Goal: Answer question/provide support: Share knowledge or assist other users

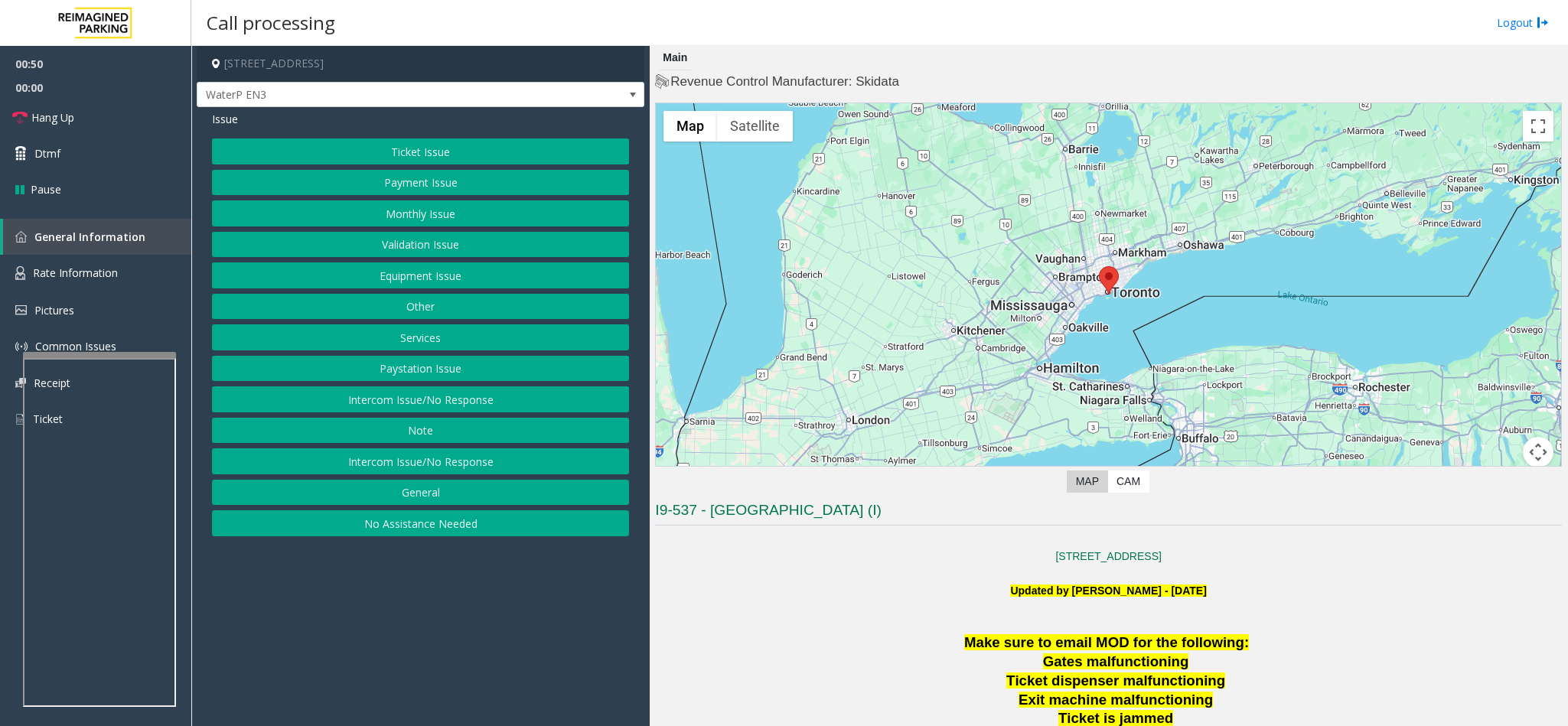
click at [409, 311] on button "Other" at bounding box center [420, 307] width 417 height 26
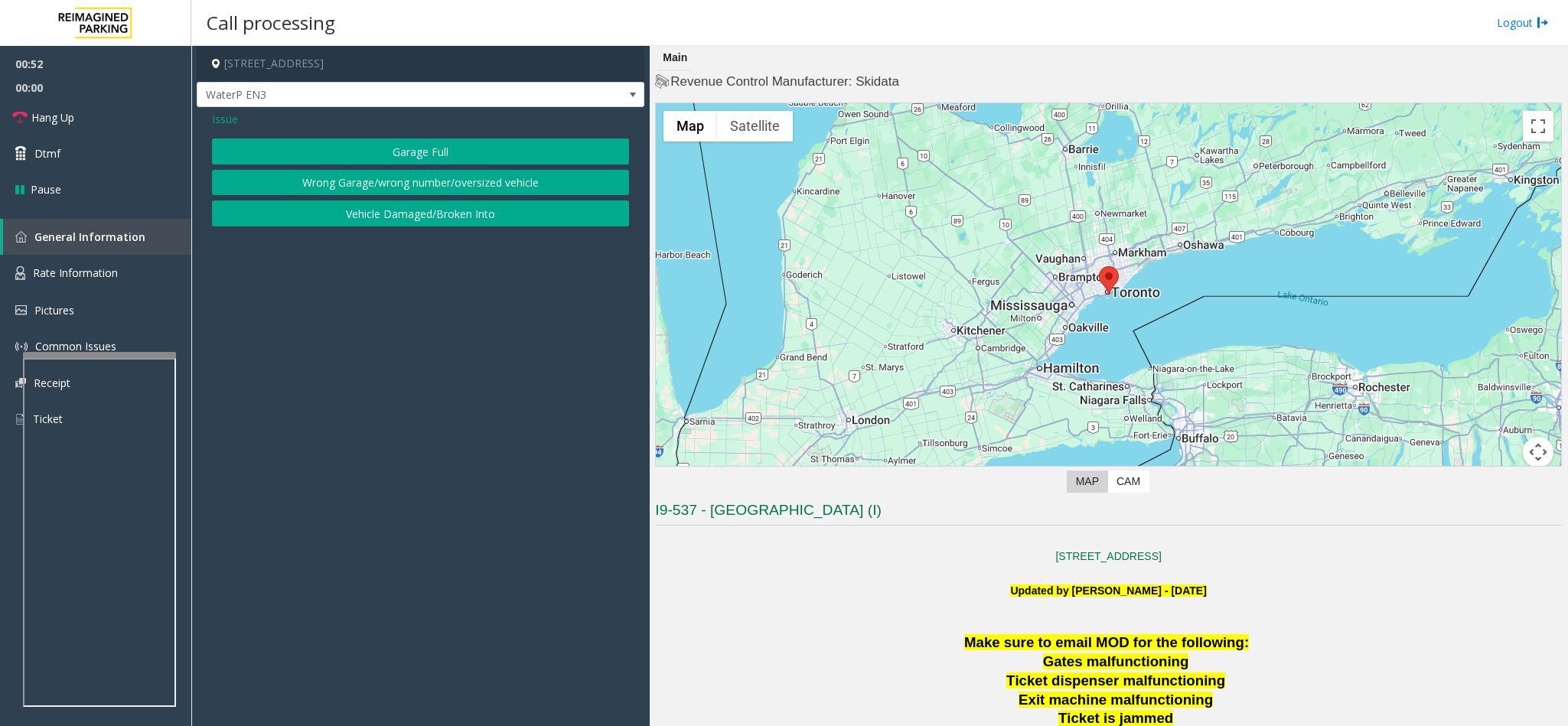
click at [371, 184] on button "Wrong Garage/wrong number/oversized vehicle" at bounding box center [420, 183] width 417 height 26
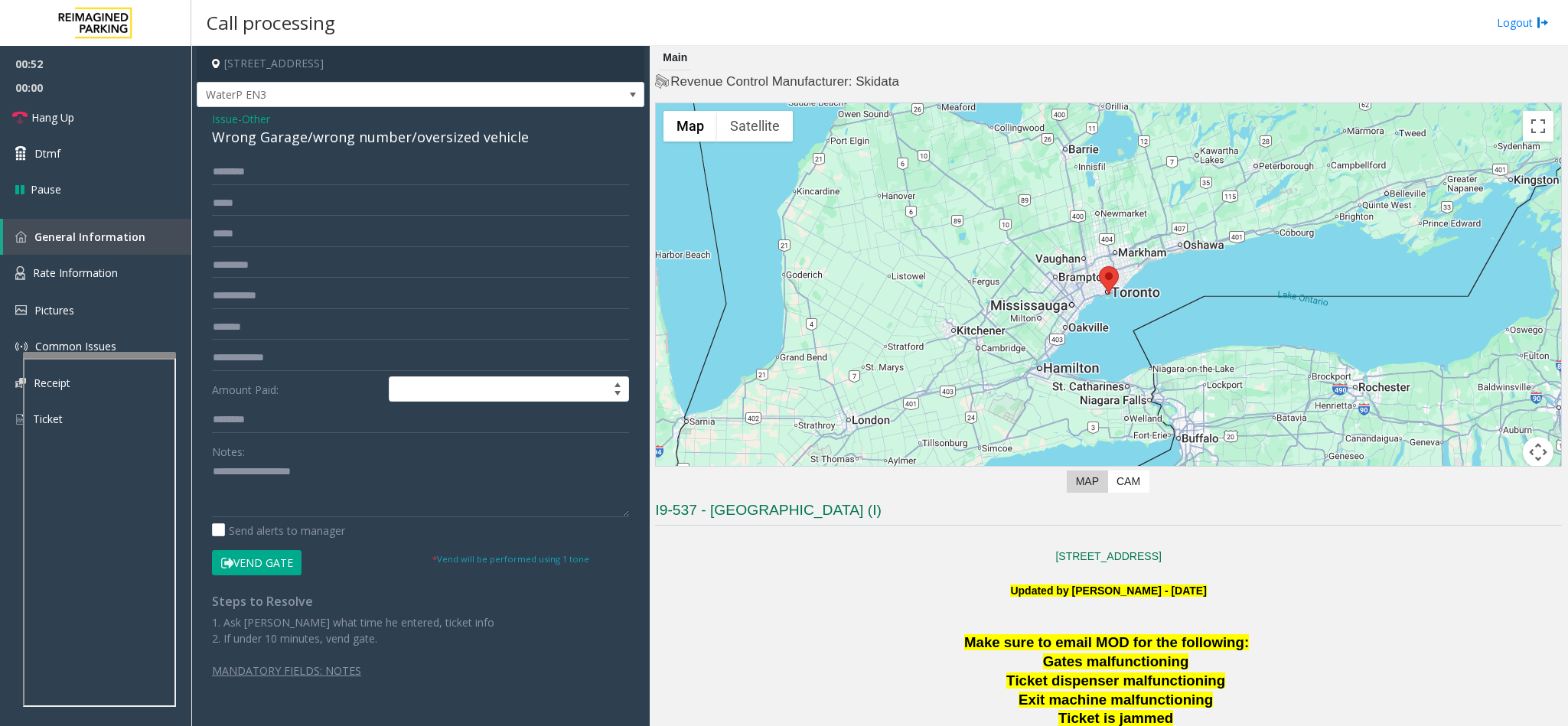
click at [296, 136] on div "Wrong Garage/wrong number/oversized vehicle" at bounding box center [420, 137] width 417 height 20
click at [295, 136] on div "Wrong Garage/wrong number/oversized vehicle" at bounding box center [420, 137] width 417 height 20
click at [213, 471] on textarea at bounding box center [420, 489] width 417 height 58
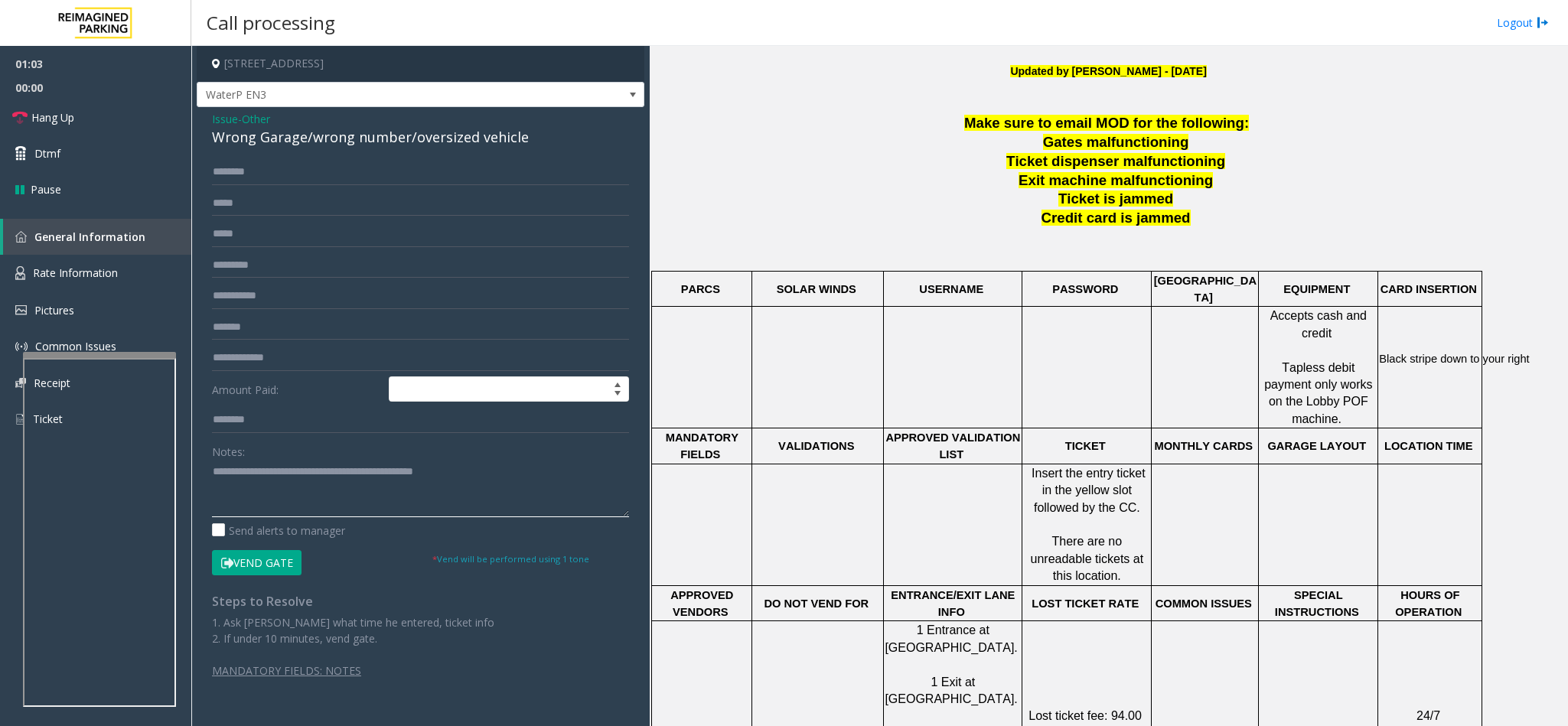
scroll to position [574, 0]
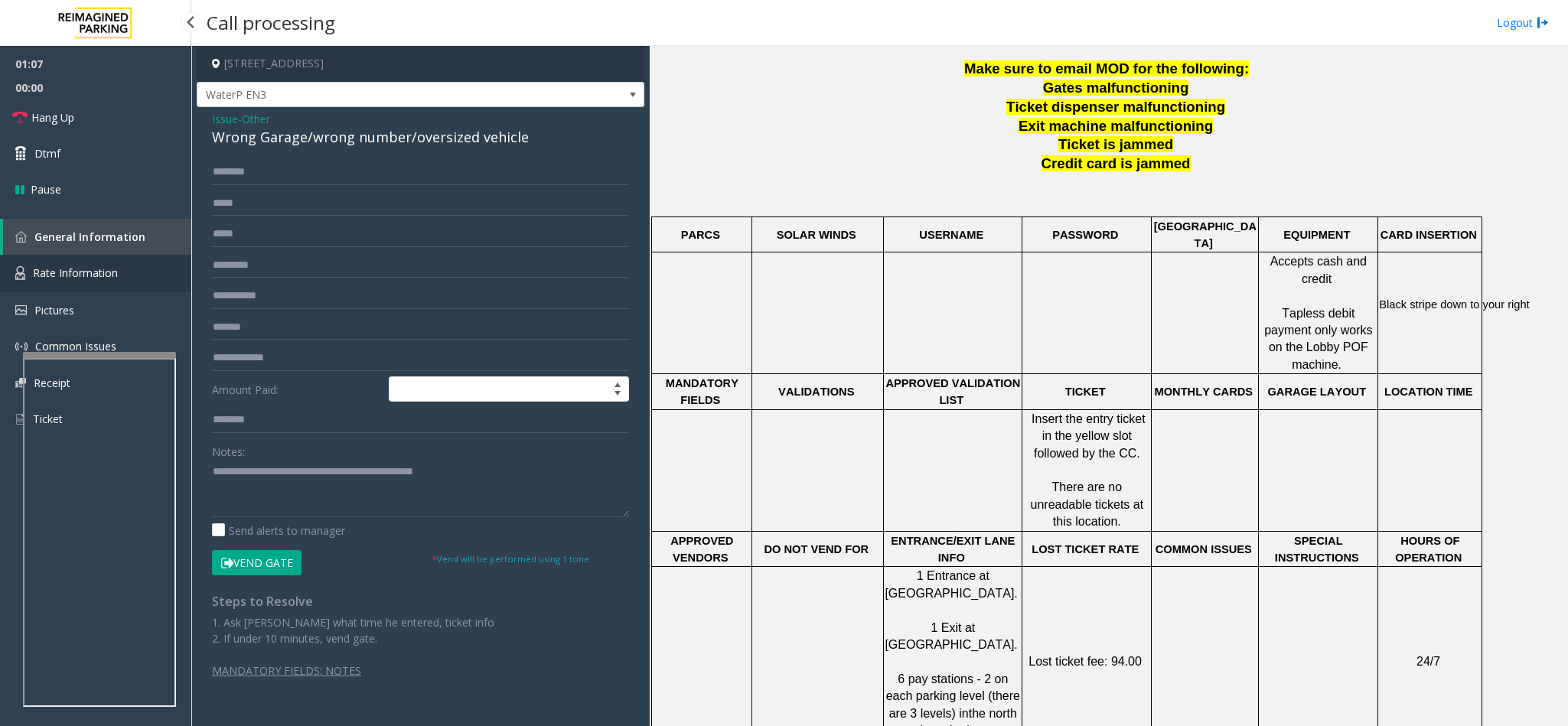
click at [118, 276] on link "Rate Information" at bounding box center [95, 274] width 191 height 37
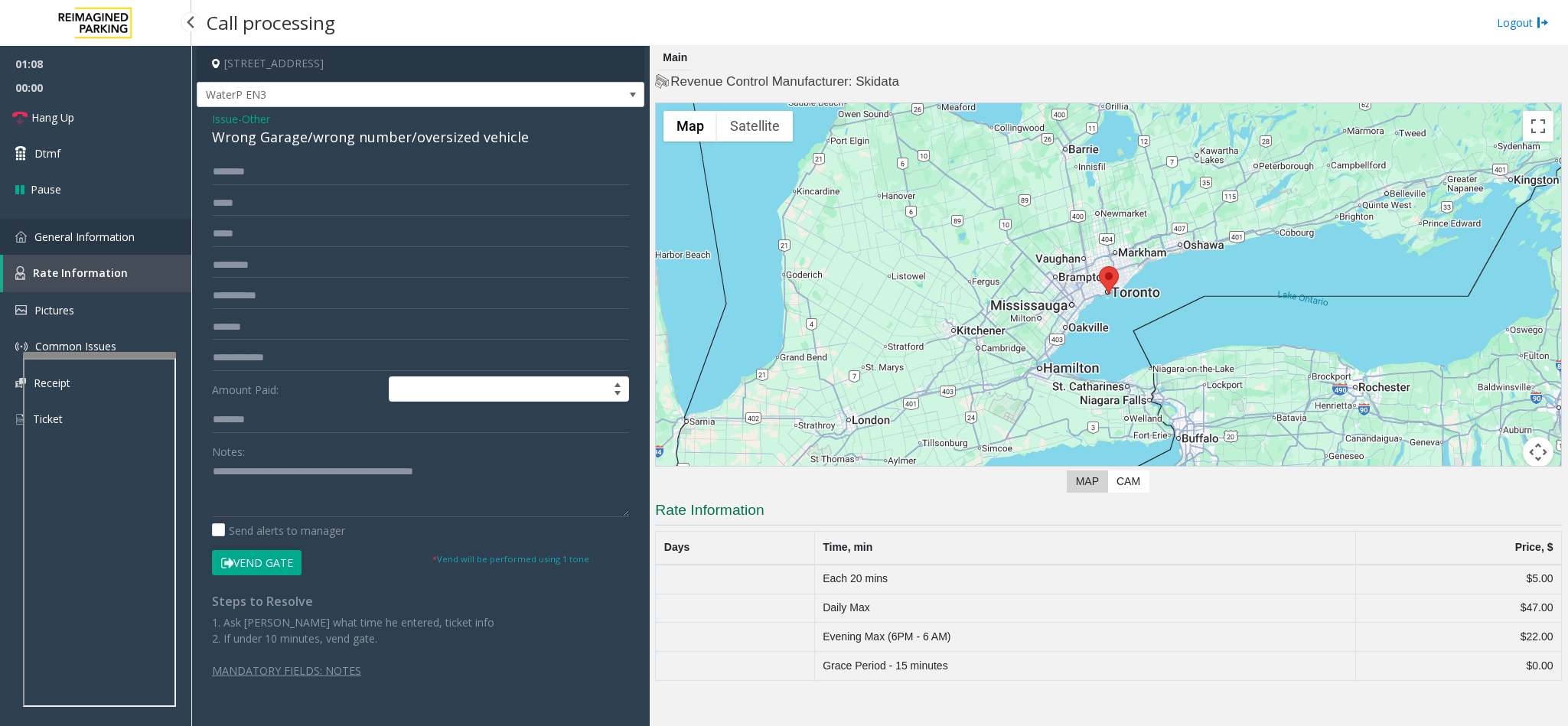
click at [141, 230] on link "General Information" at bounding box center [95, 237] width 191 height 36
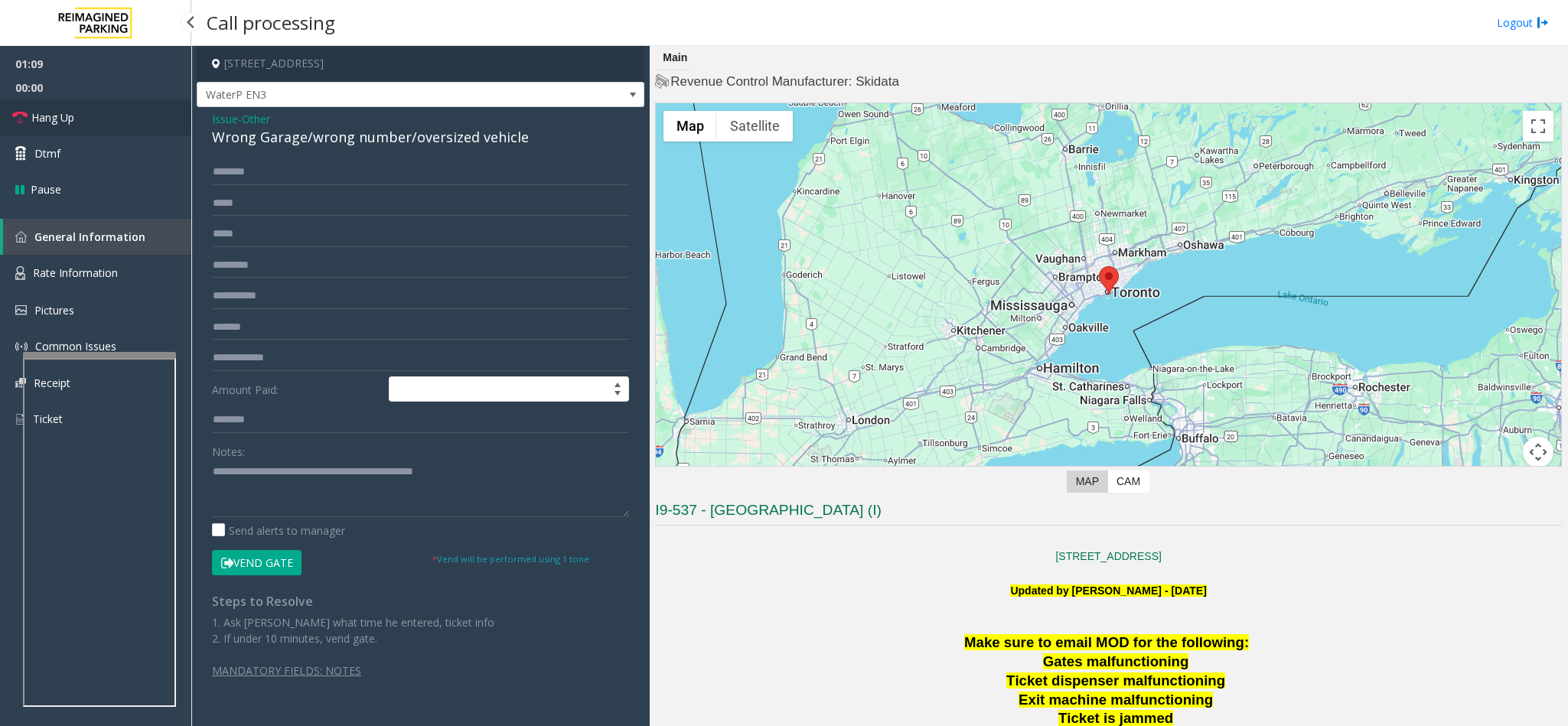
click at [99, 112] on link "Hang Up" at bounding box center [95, 117] width 191 height 36
click at [581, 480] on textarea at bounding box center [420, 489] width 417 height 58
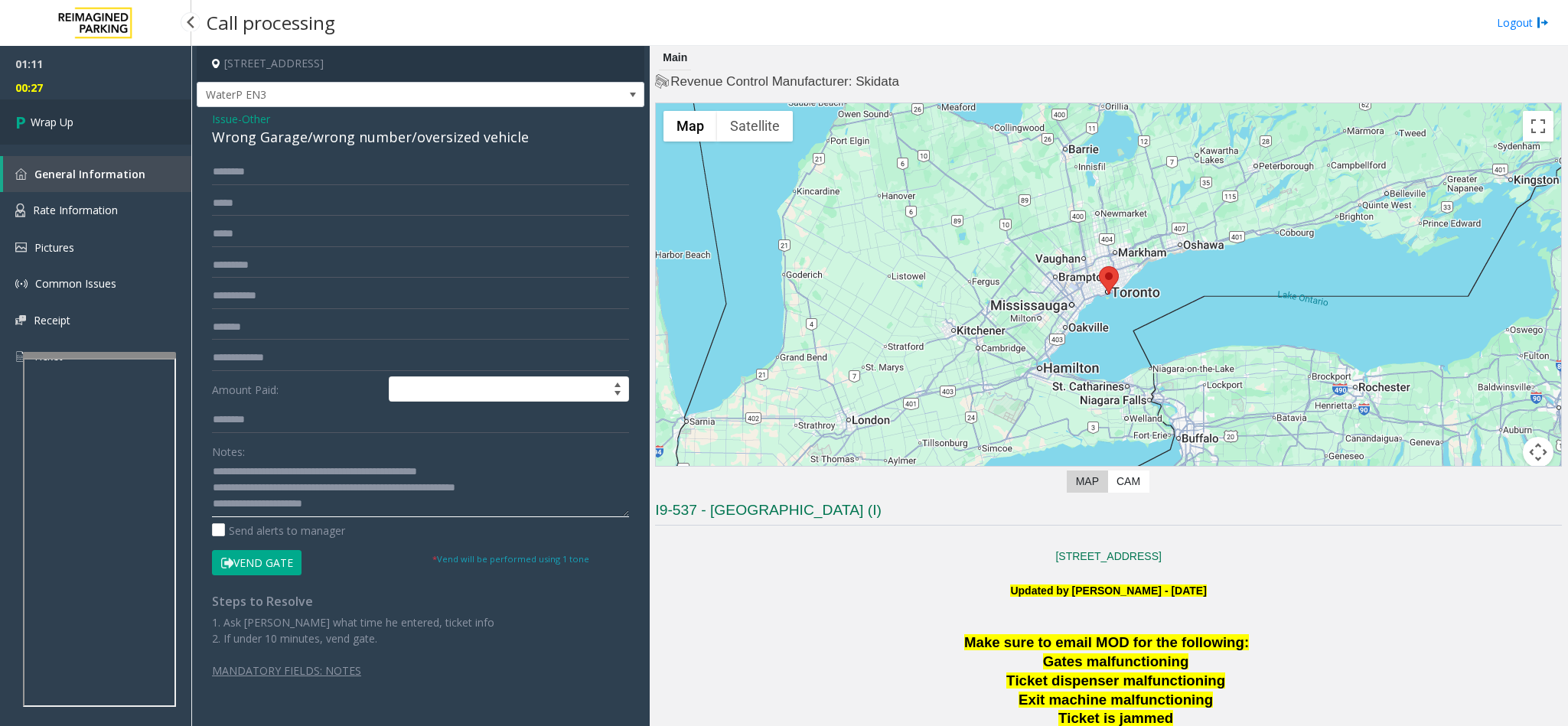
type textarea "**********"
click at [51, 108] on link "Wrap Up" at bounding box center [95, 122] width 191 height 45
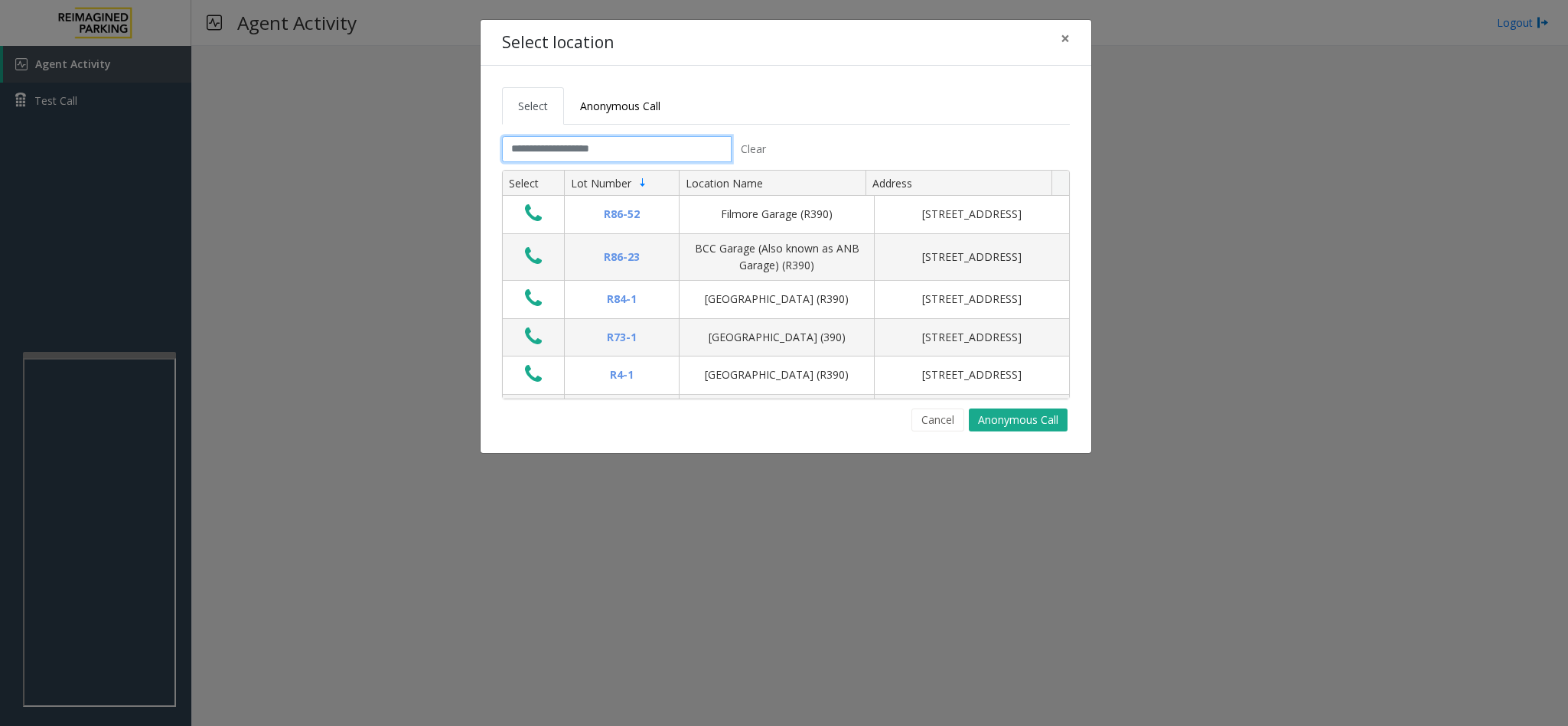
click at [588, 155] on input "text" at bounding box center [617, 149] width 229 height 26
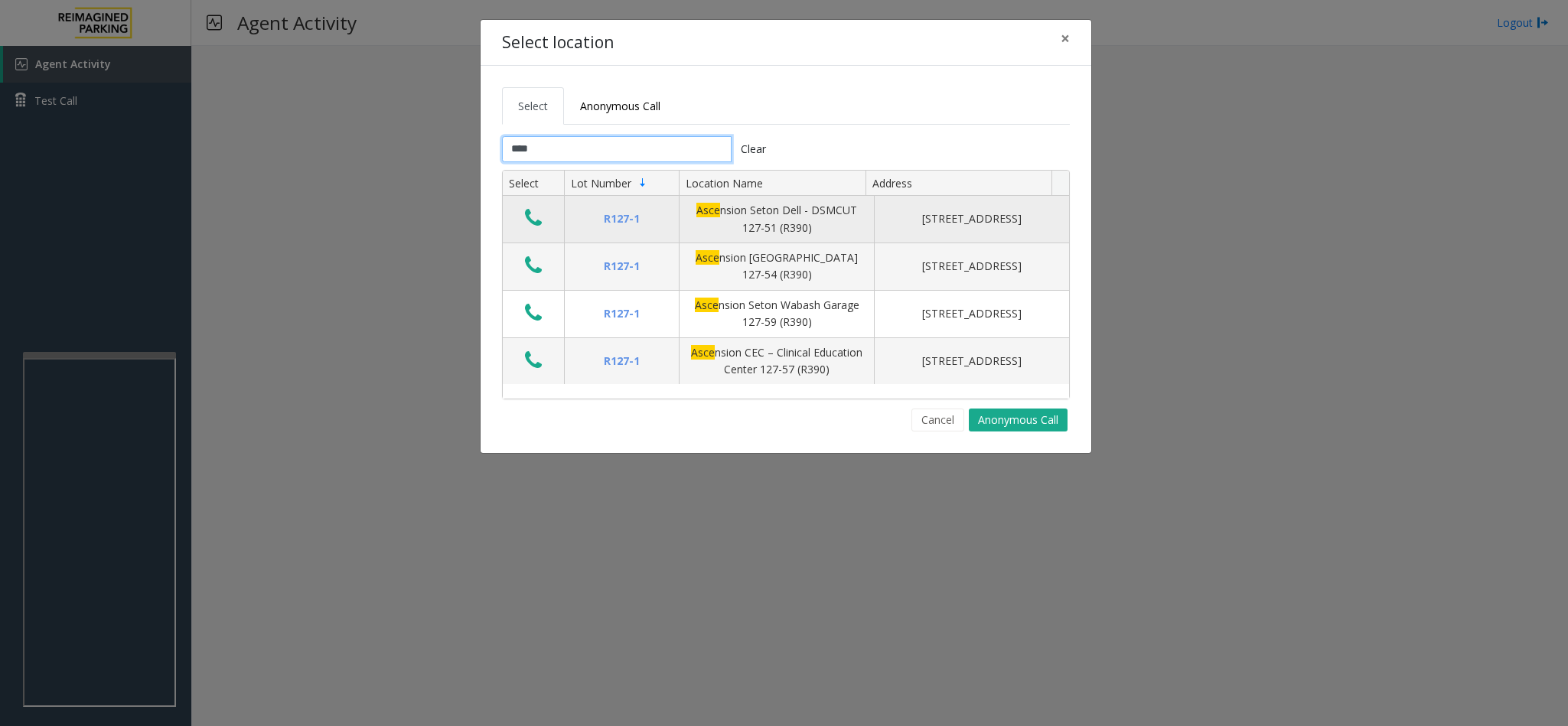
type input "****"
click at [535, 220] on icon "Data table" at bounding box center [534, 218] width 17 height 21
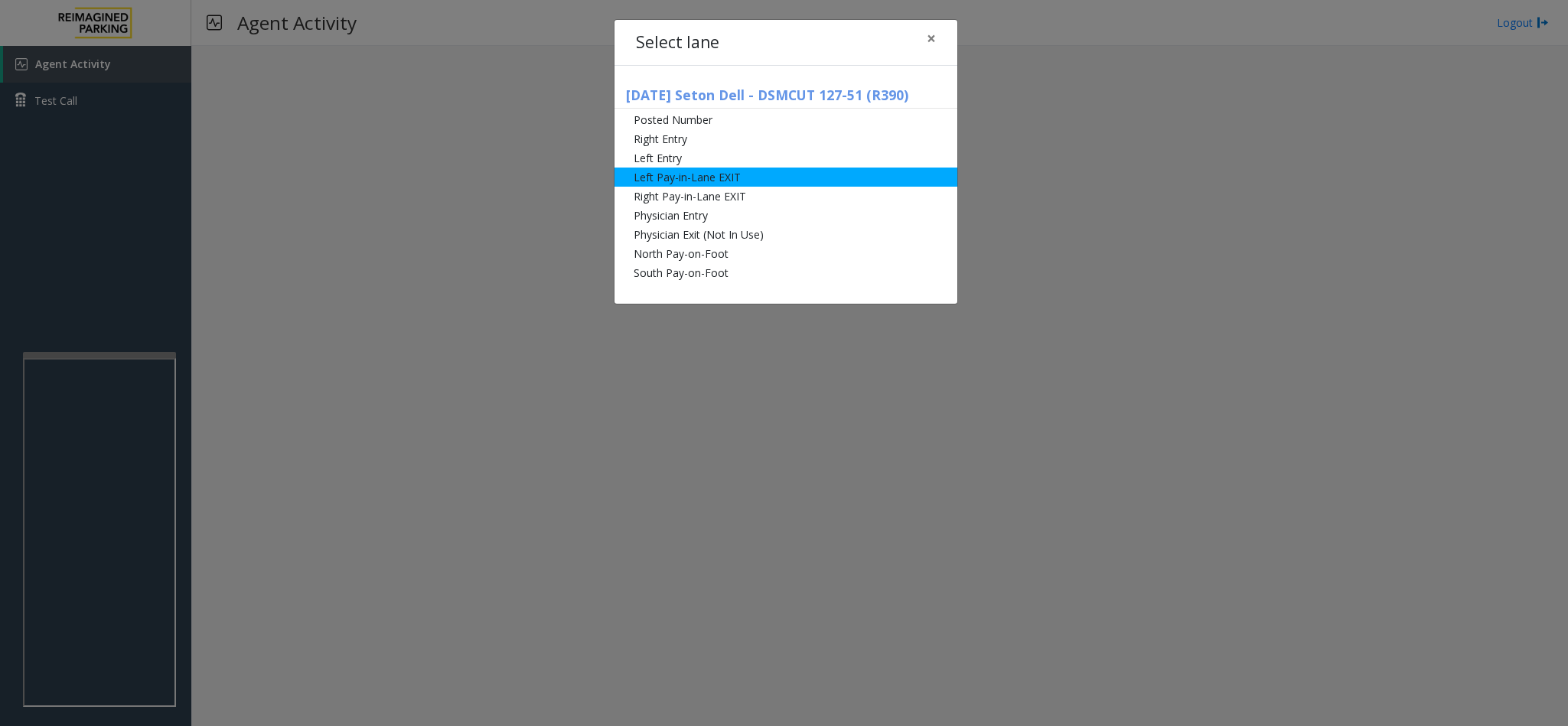
click at [687, 174] on li "Left Pay-in-Lane EXIT" at bounding box center [785, 177] width 342 height 20
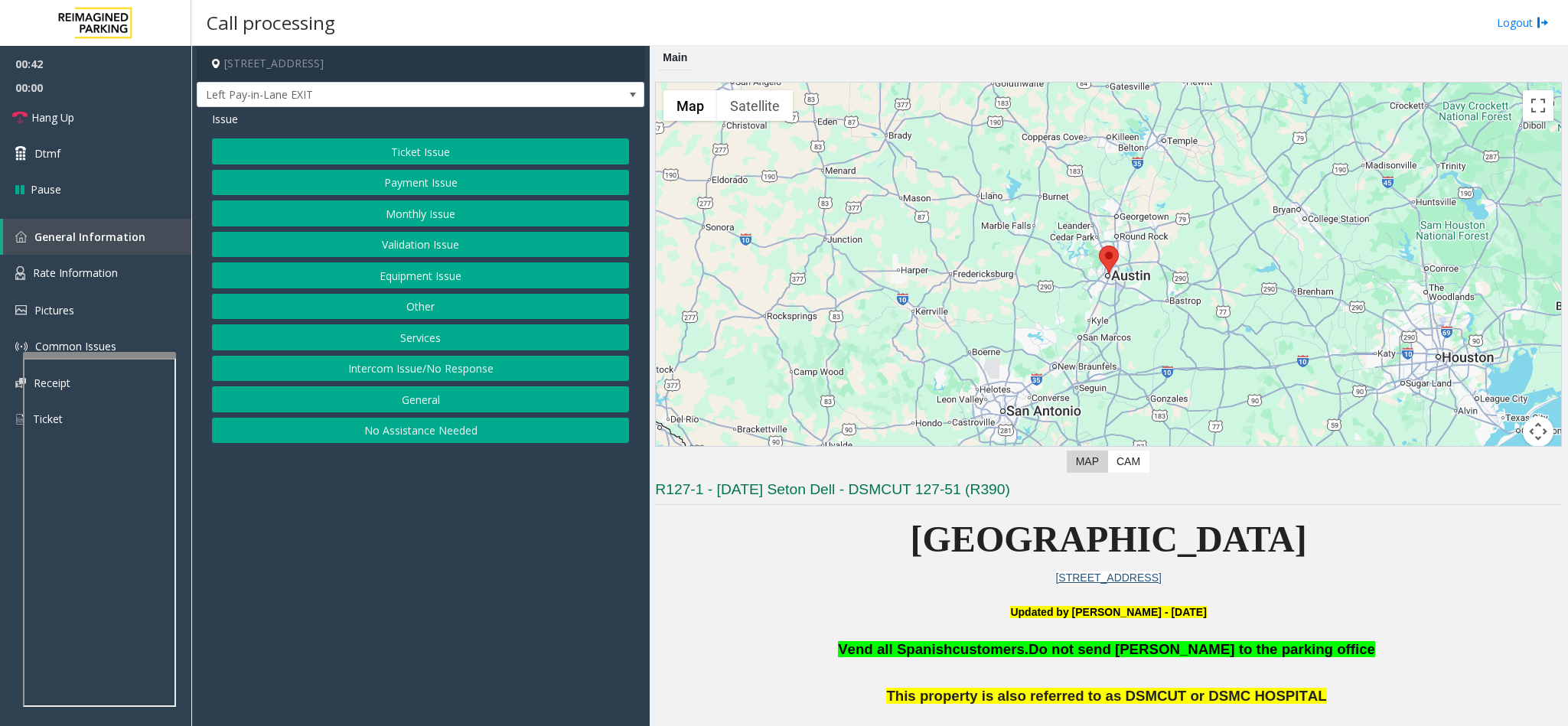
click at [446, 309] on button "Other" at bounding box center [420, 307] width 417 height 26
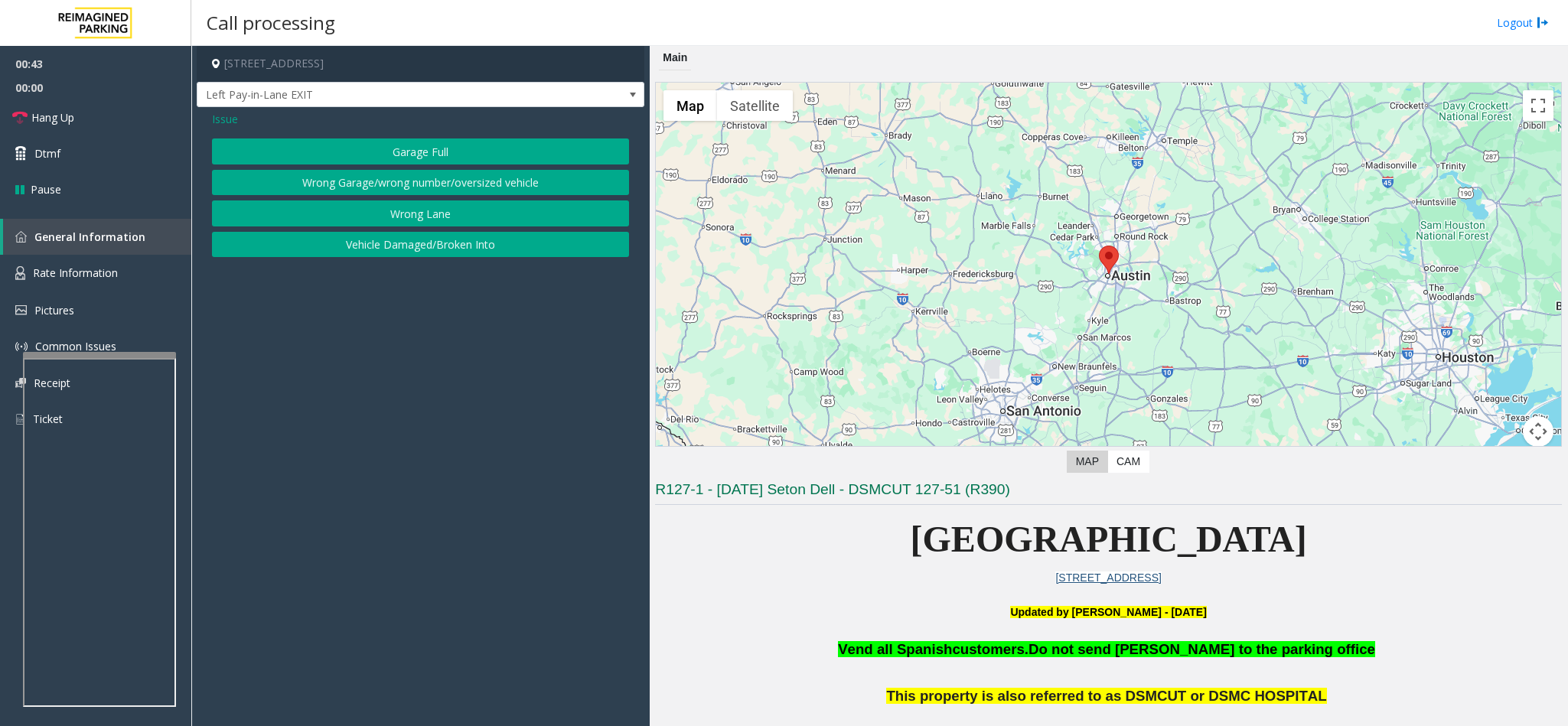
click at [226, 120] on span "Issue" at bounding box center [224, 119] width 26 height 16
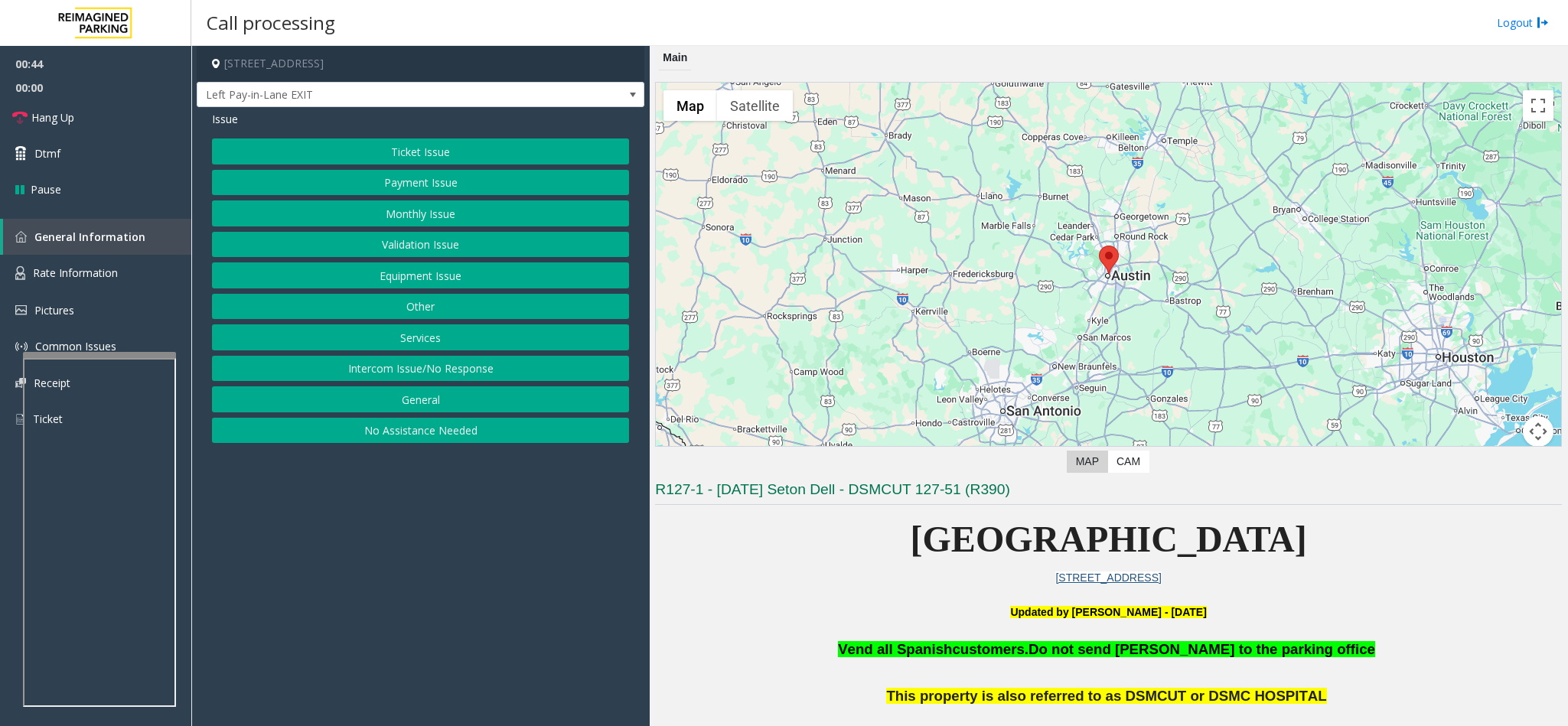
click at [388, 338] on button "Services" at bounding box center [420, 337] width 417 height 26
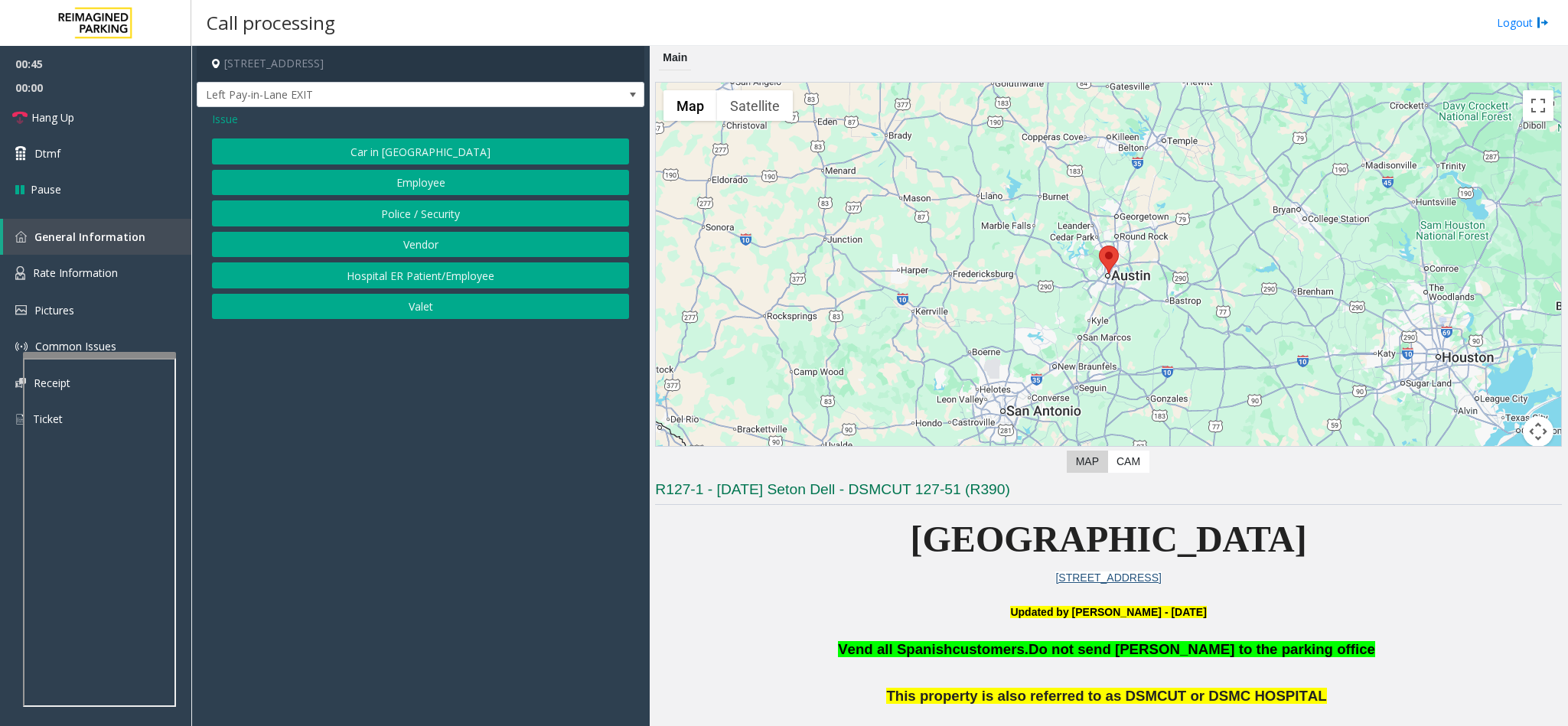
click at [382, 219] on button "Police / Security" at bounding box center [420, 213] width 417 height 26
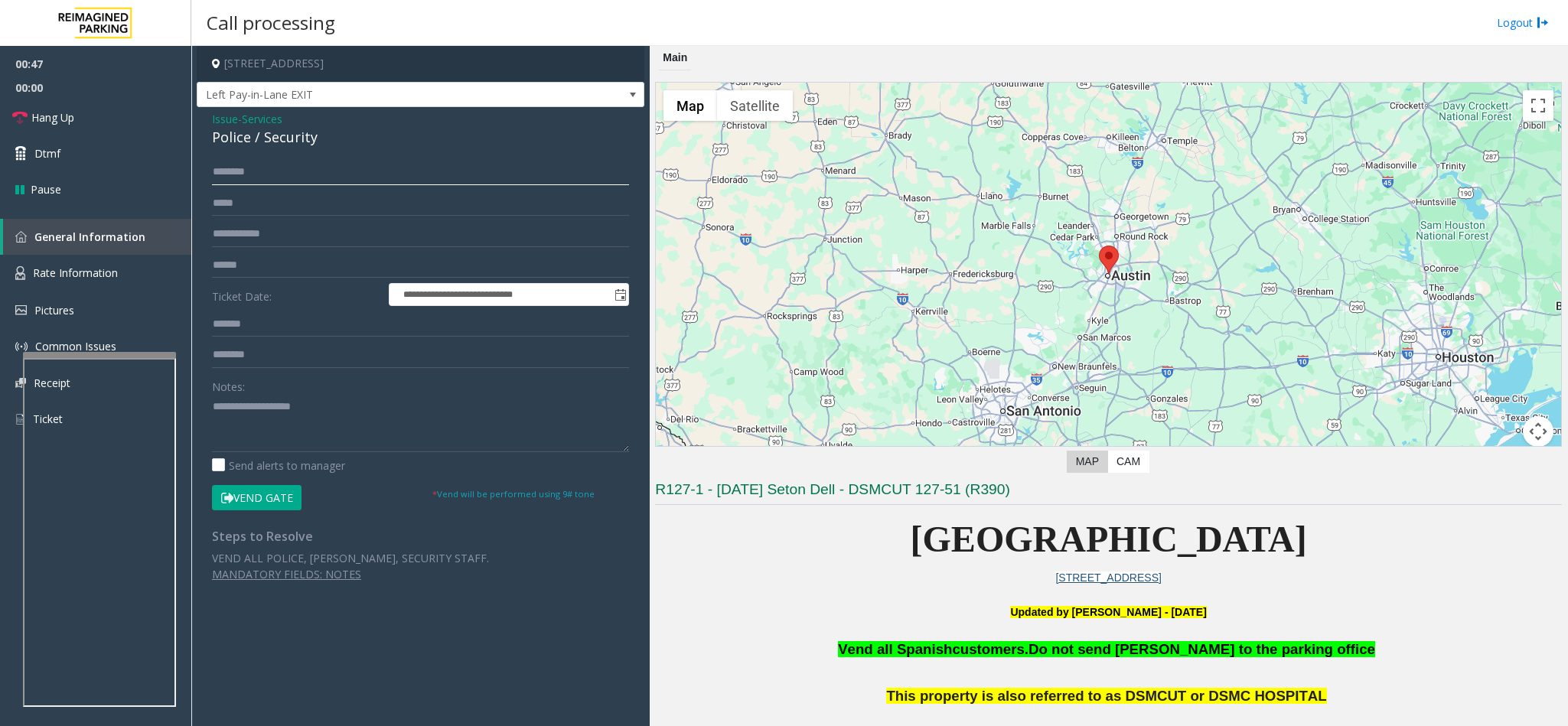
click at [250, 168] on input "text" at bounding box center [420, 172] width 417 height 26
type input "****"
click at [213, 178] on input "text" at bounding box center [420, 172] width 417 height 26
type input "********"
drag, startPoint x: 251, startPoint y: 508, endPoint x: 251, endPoint y: 480, distance: 28.0
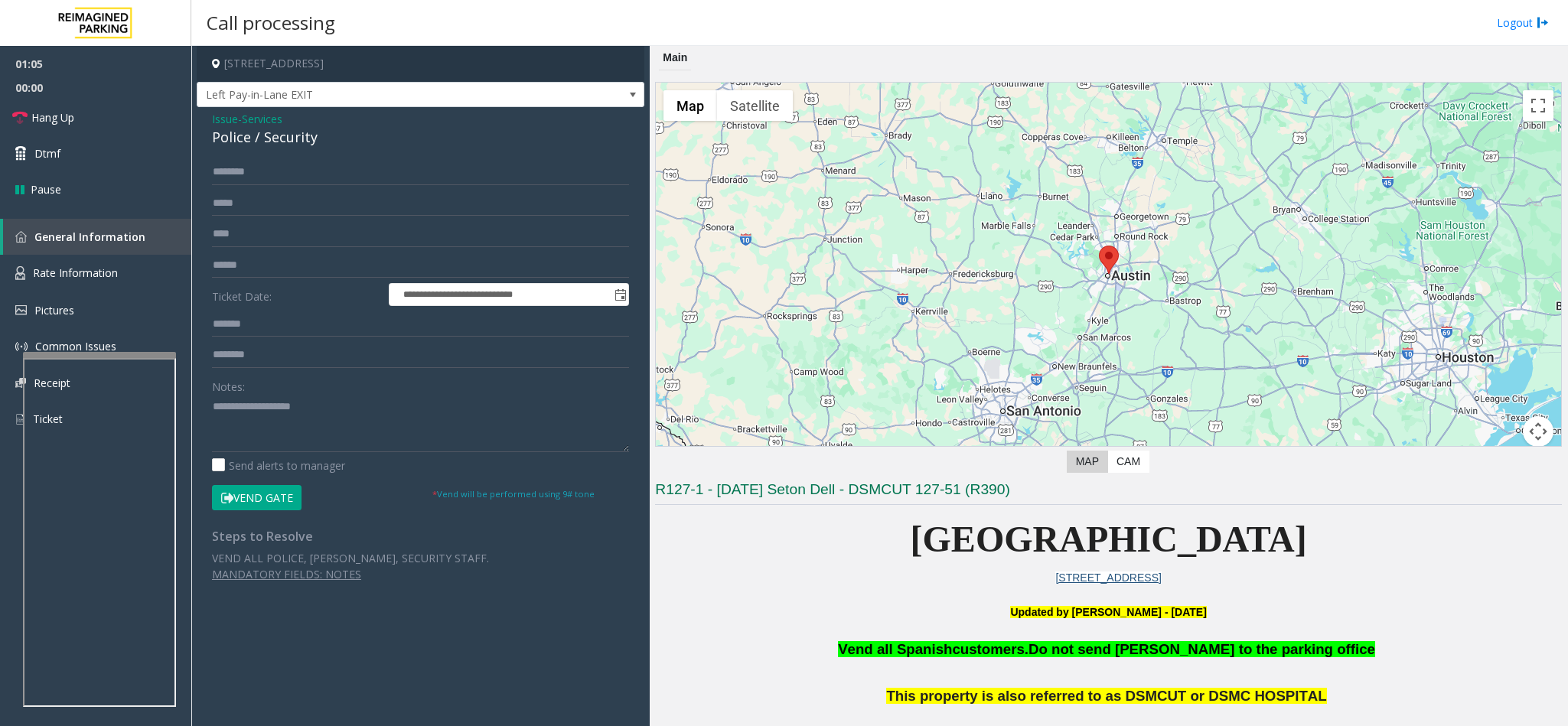
click at [251, 508] on button "Vend Gate" at bounding box center [256, 498] width 89 height 26
click at [244, 354] on input "text" at bounding box center [420, 354] width 417 height 26
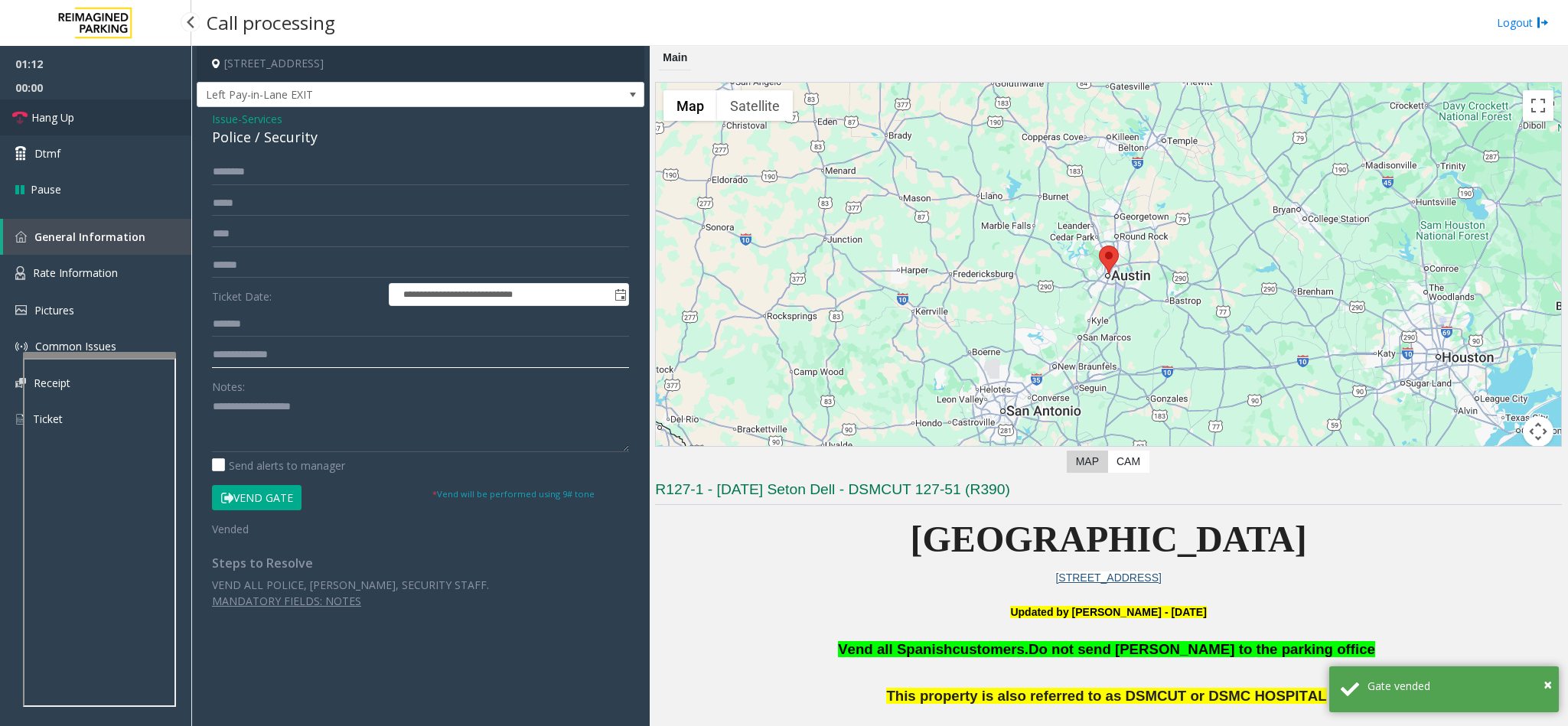
type input "**********"
click at [81, 124] on link "Hang Up" at bounding box center [95, 117] width 191 height 36
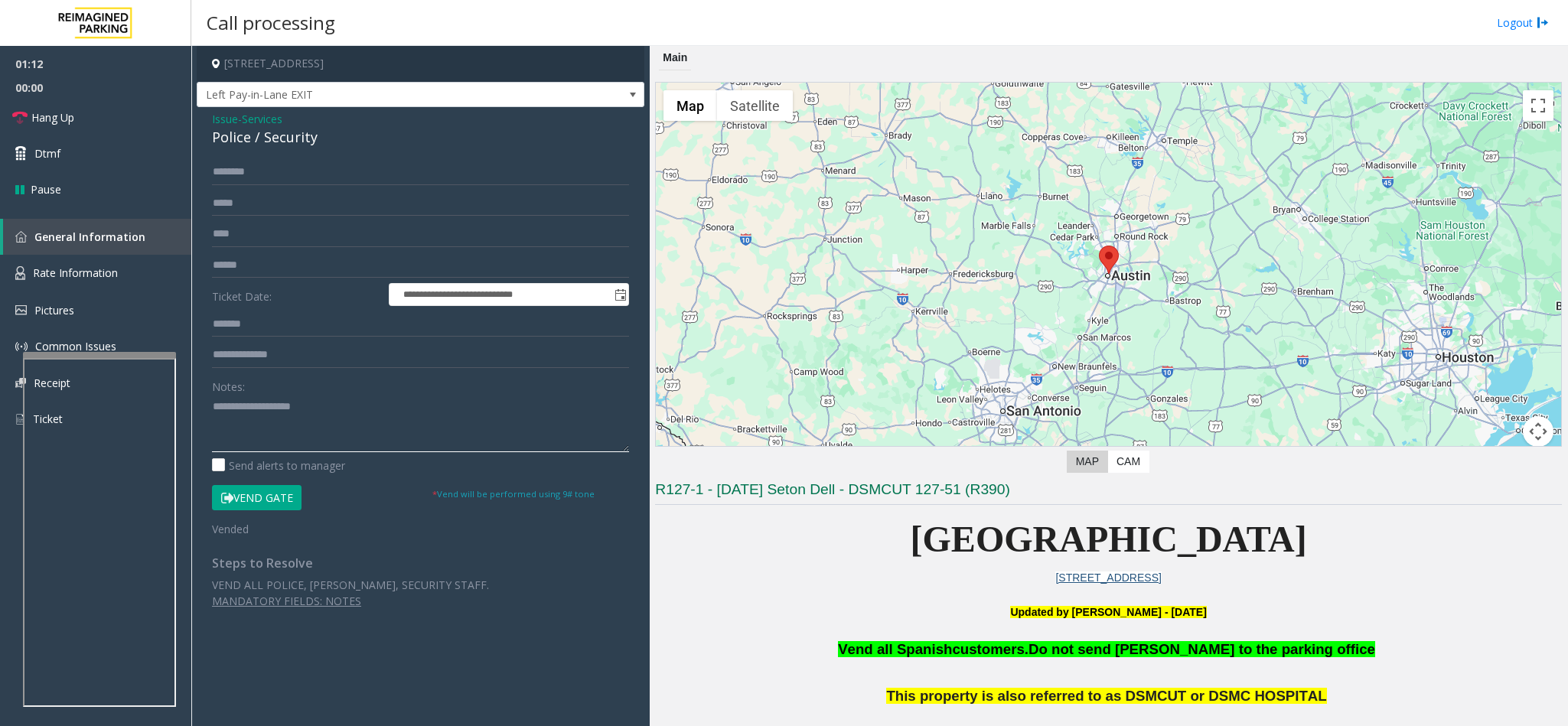
click at [264, 421] on textarea at bounding box center [420, 424] width 417 height 58
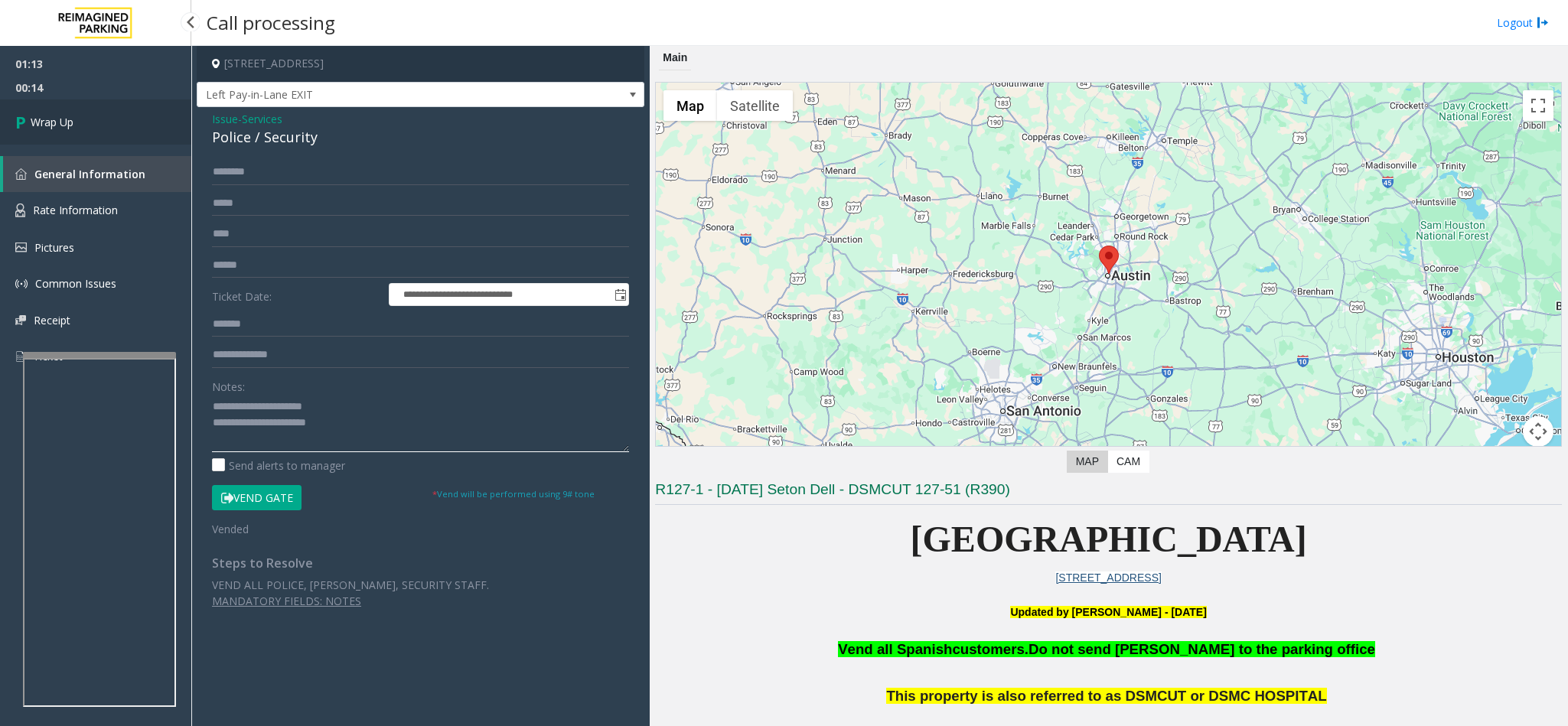
type textarea "**********"
click at [142, 135] on link "Wrap Up" at bounding box center [95, 122] width 191 height 45
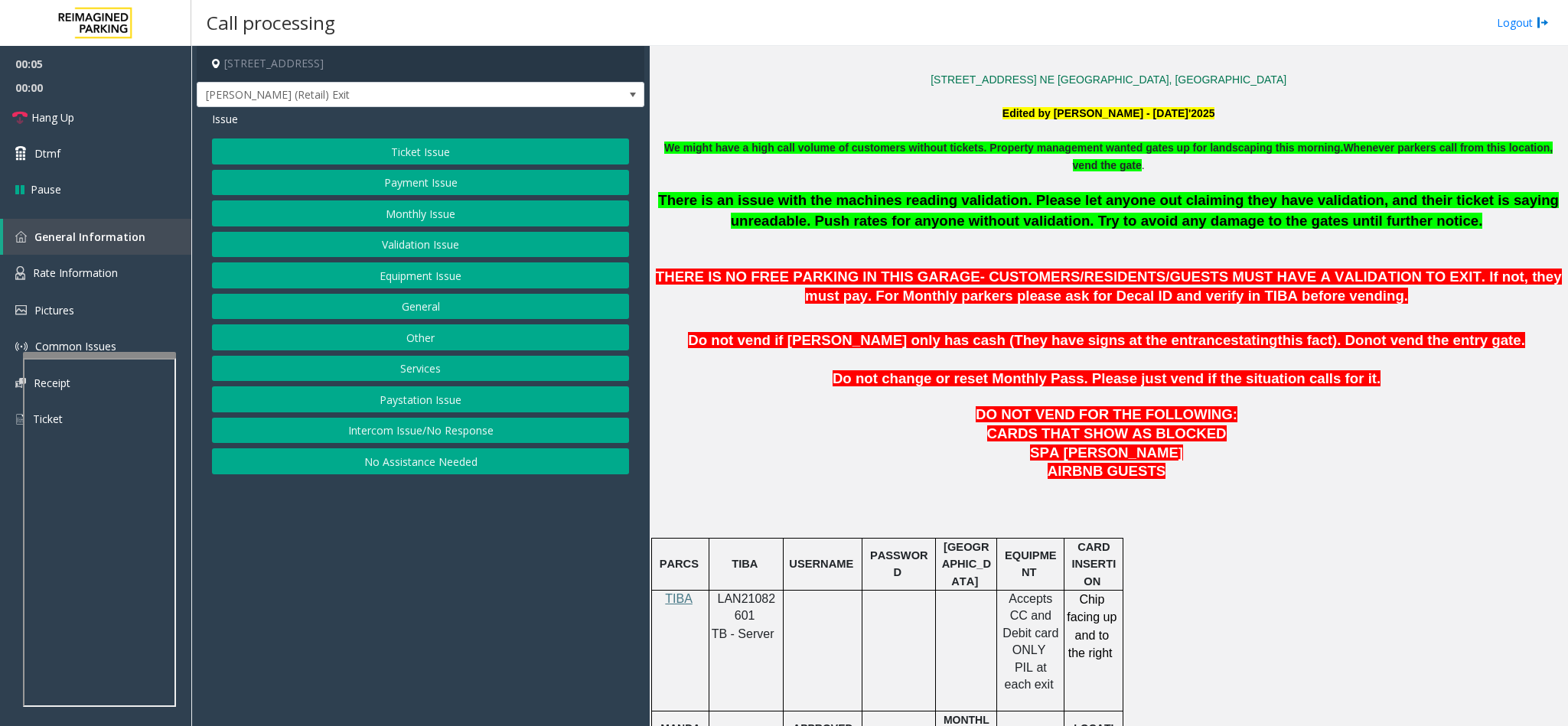
scroll to position [574, 0]
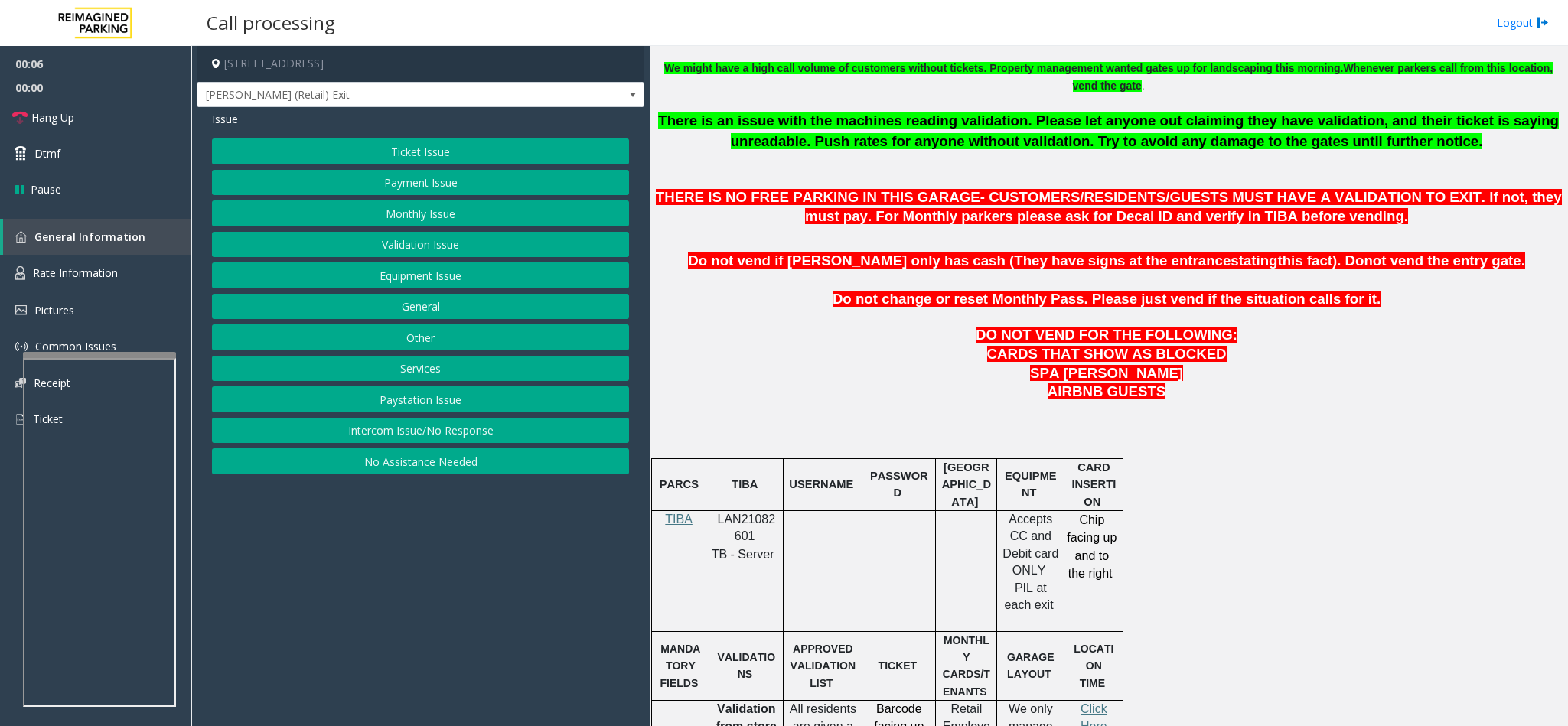
click at [737, 522] on span "LAN21082601" at bounding box center [747, 527] width 58 height 30
copy p "LAN21082601"
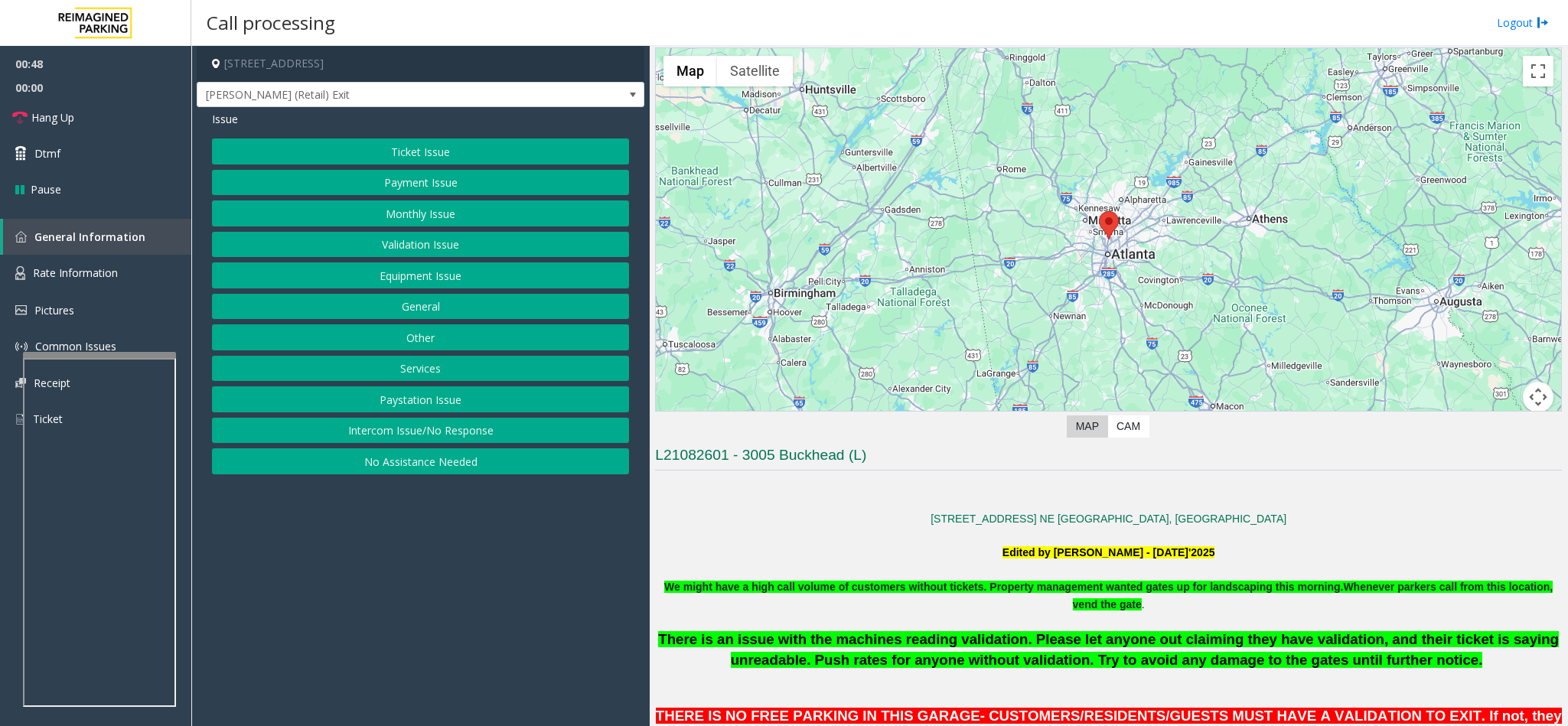
scroll to position [0, 0]
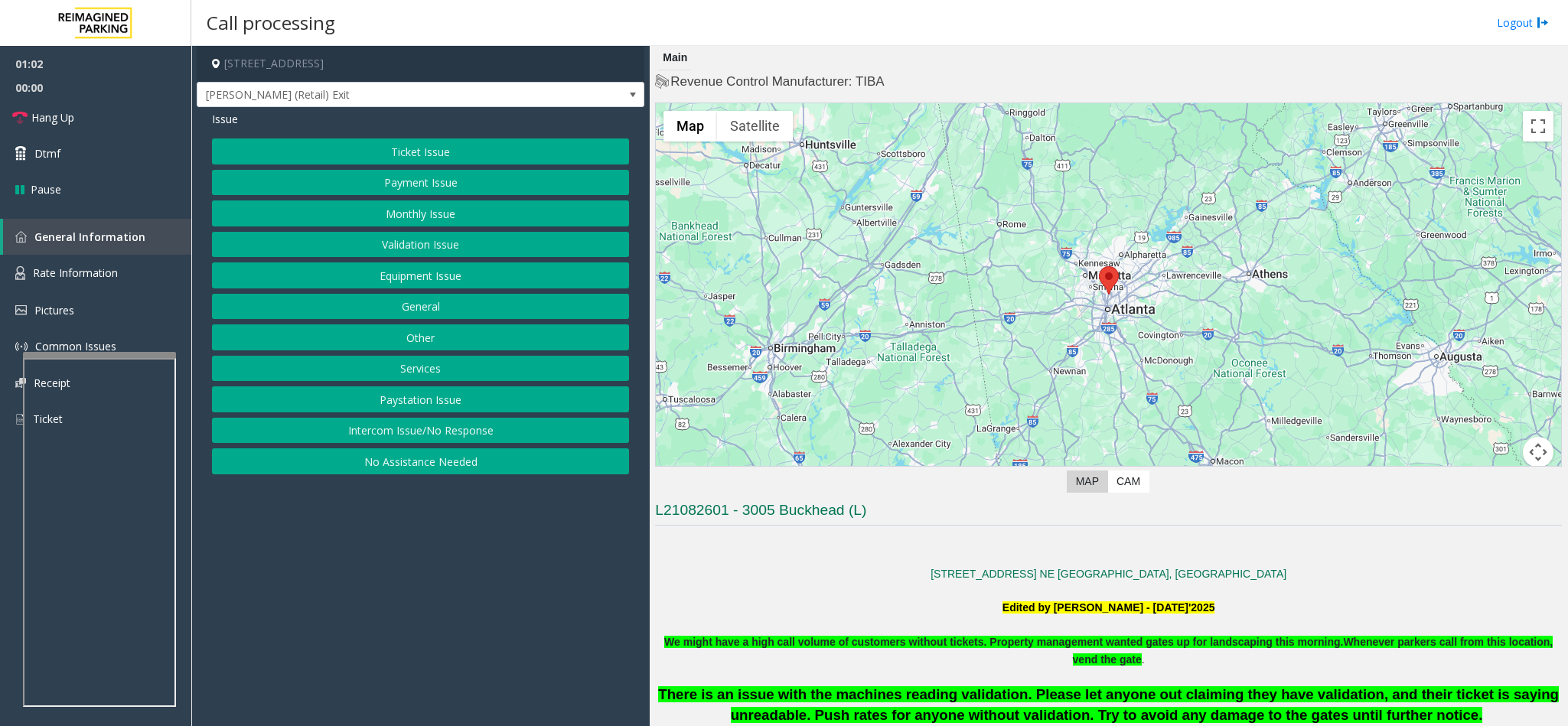
click at [421, 216] on button "Monthly Issue" at bounding box center [420, 213] width 417 height 26
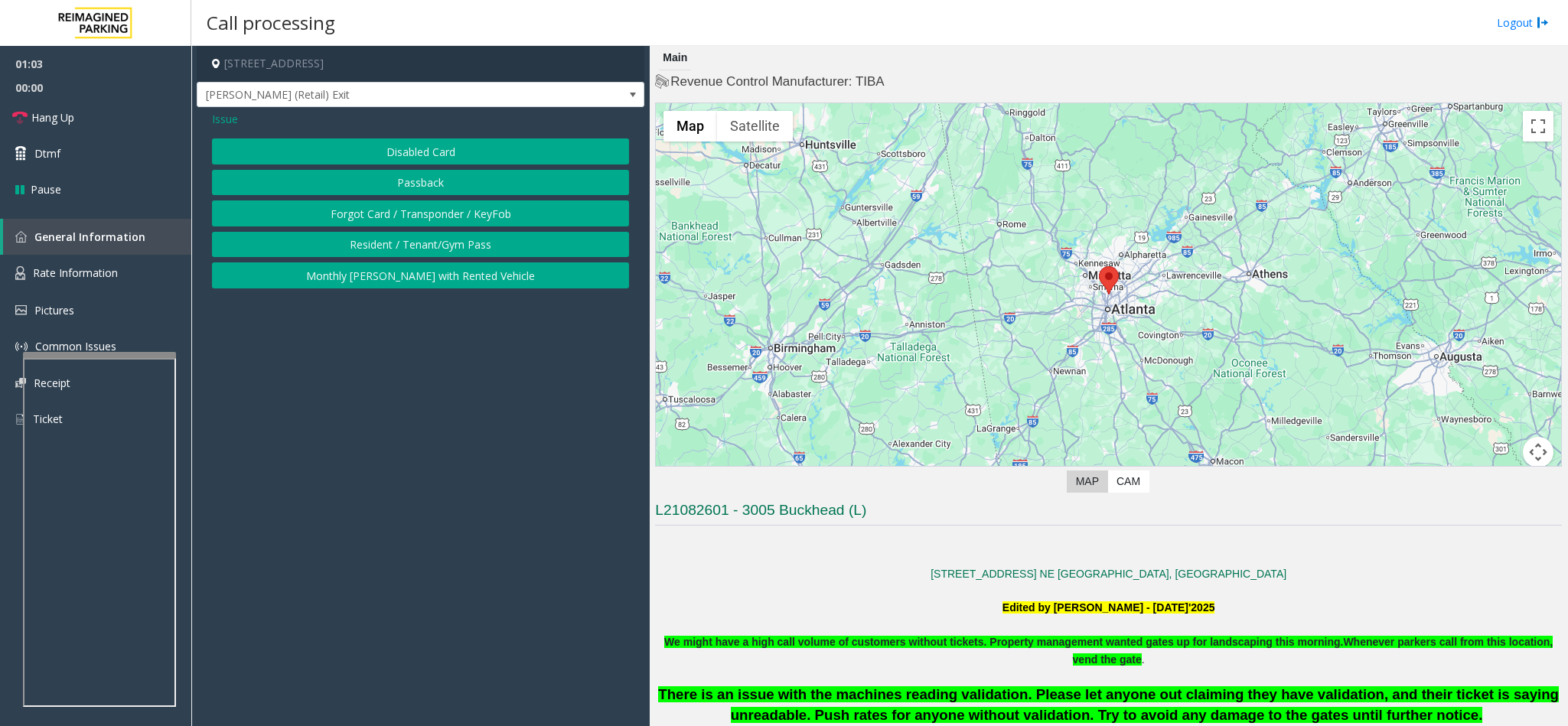
click at [406, 151] on button "Disabled Card" at bounding box center [420, 151] width 417 height 26
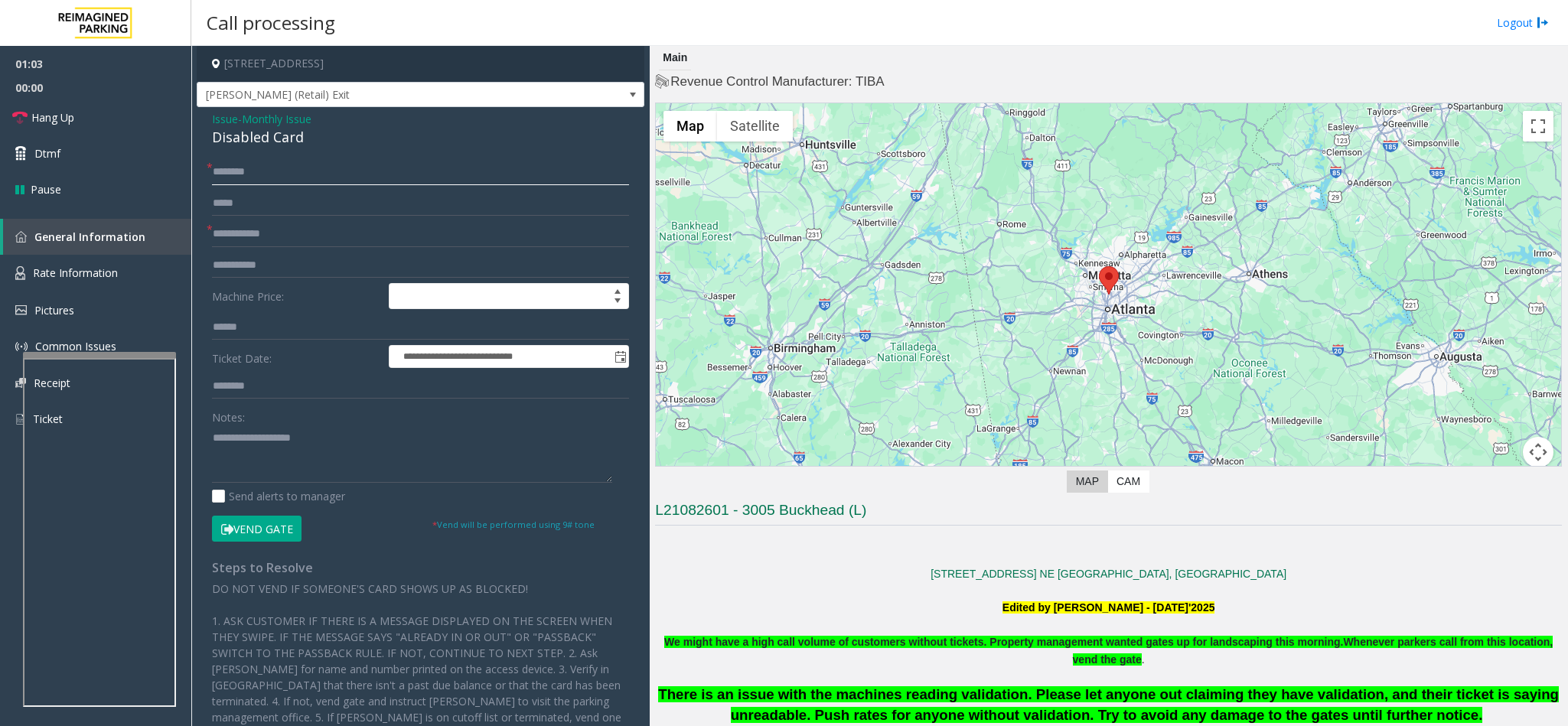
click at [219, 170] on input "text" at bounding box center [420, 172] width 417 height 26
type input "******"
click at [272, 241] on input "text" at bounding box center [420, 234] width 417 height 26
type input "*********"
click at [285, 168] on input "******" at bounding box center [420, 172] width 417 height 26
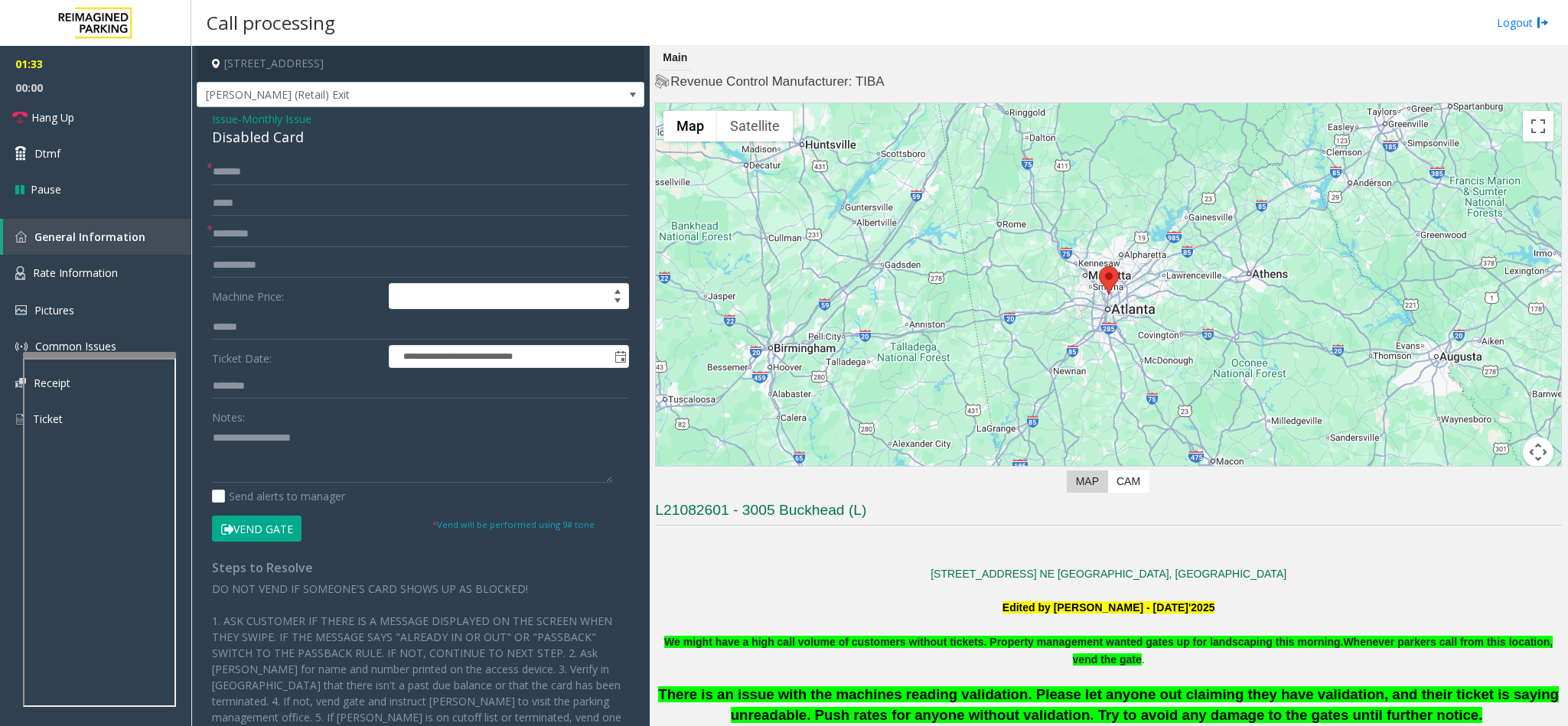
drag, startPoint x: 295, startPoint y: 188, endPoint x: 292, endPoint y: 173, distance: 15.3
click at [294, 184] on form "**********" at bounding box center [420, 350] width 417 height 383
click at [292, 170] on input "******" at bounding box center [420, 172] width 417 height 26
type input "**********"
click at [315, 233] on input "*********" at bounding box center [420, 234] width 417 height 26
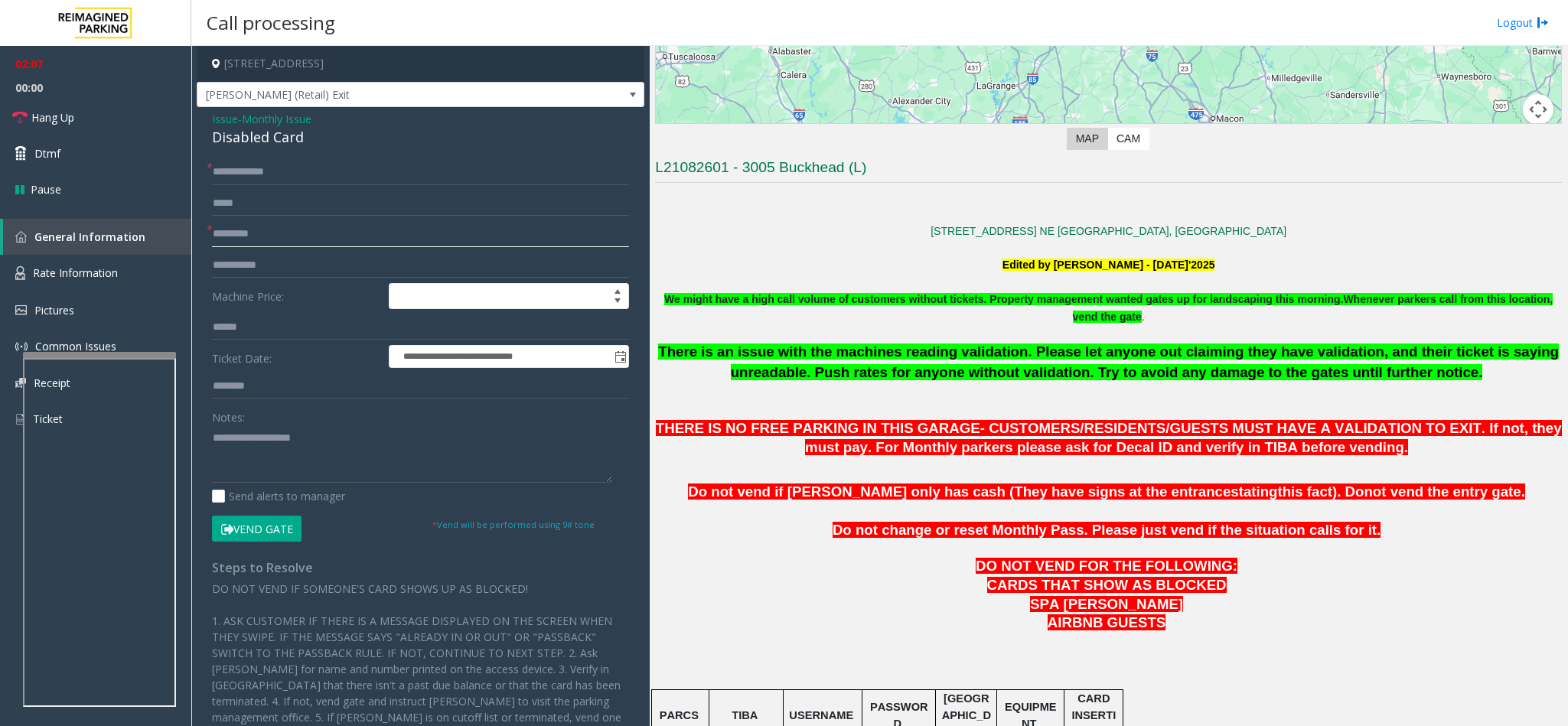
scroll to position [344, 0]
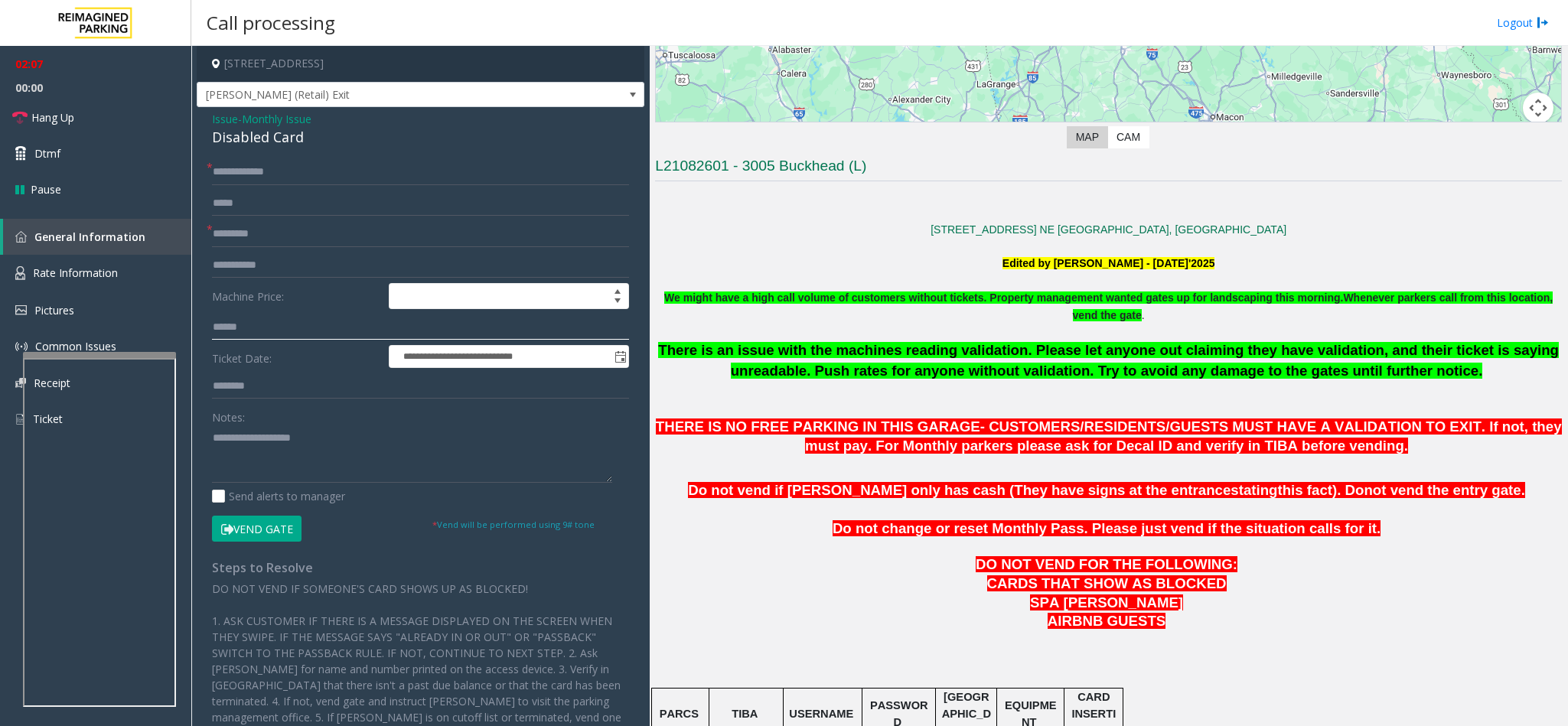
click at [280, 324] on input "text" at bounding box center [420, 327] width 417 height 26
click at [224, 320] on input "text" at bounding box center [420, 327] width 417 height 26
click at [272, 456] on textarea at bounding box center [411, 455] width 400 height 58
click at [253, 471] on textarea at bounding box center [411, 455] width 400 height 58
click at [396, 467] on textarea at bounding box center [411, 455] width 400 height 58
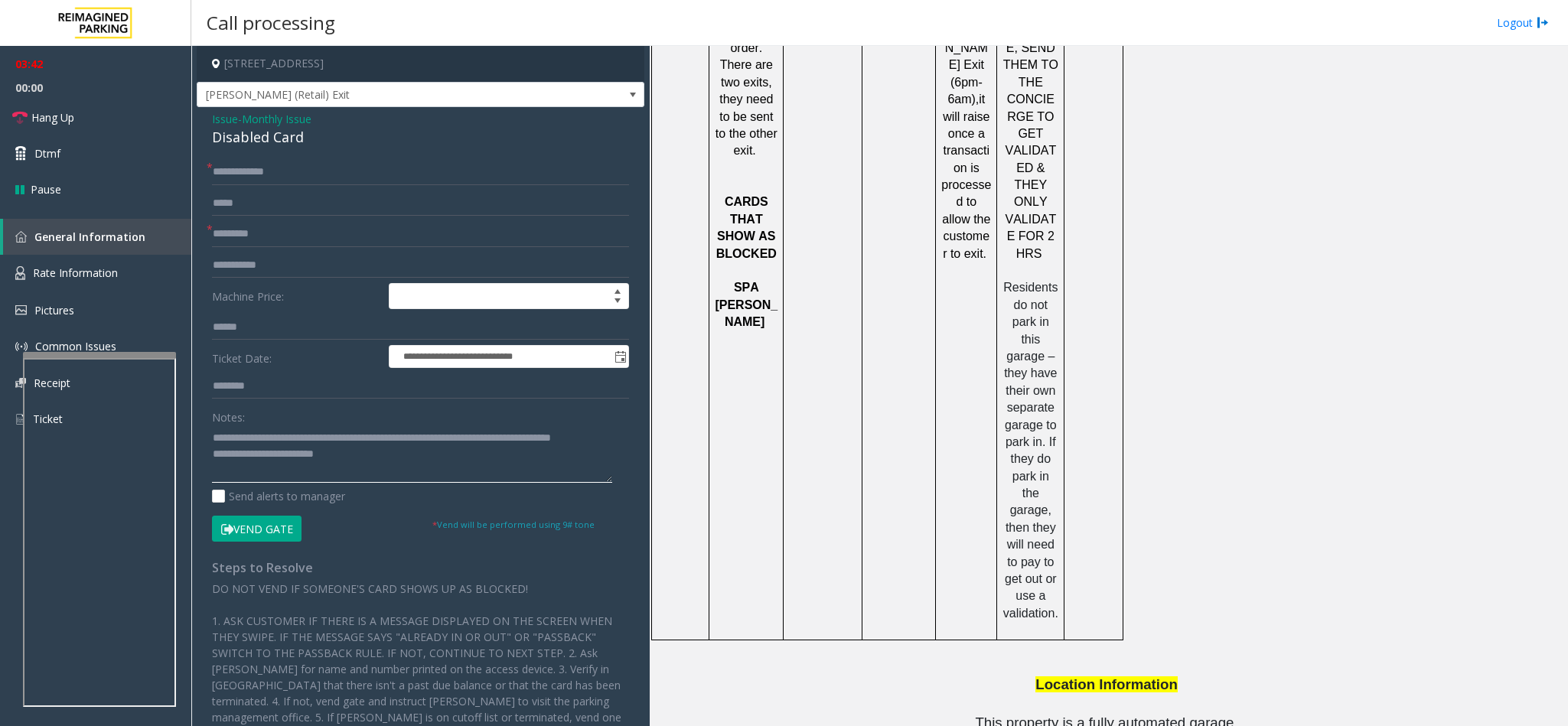
scroll to position [2008, 0]
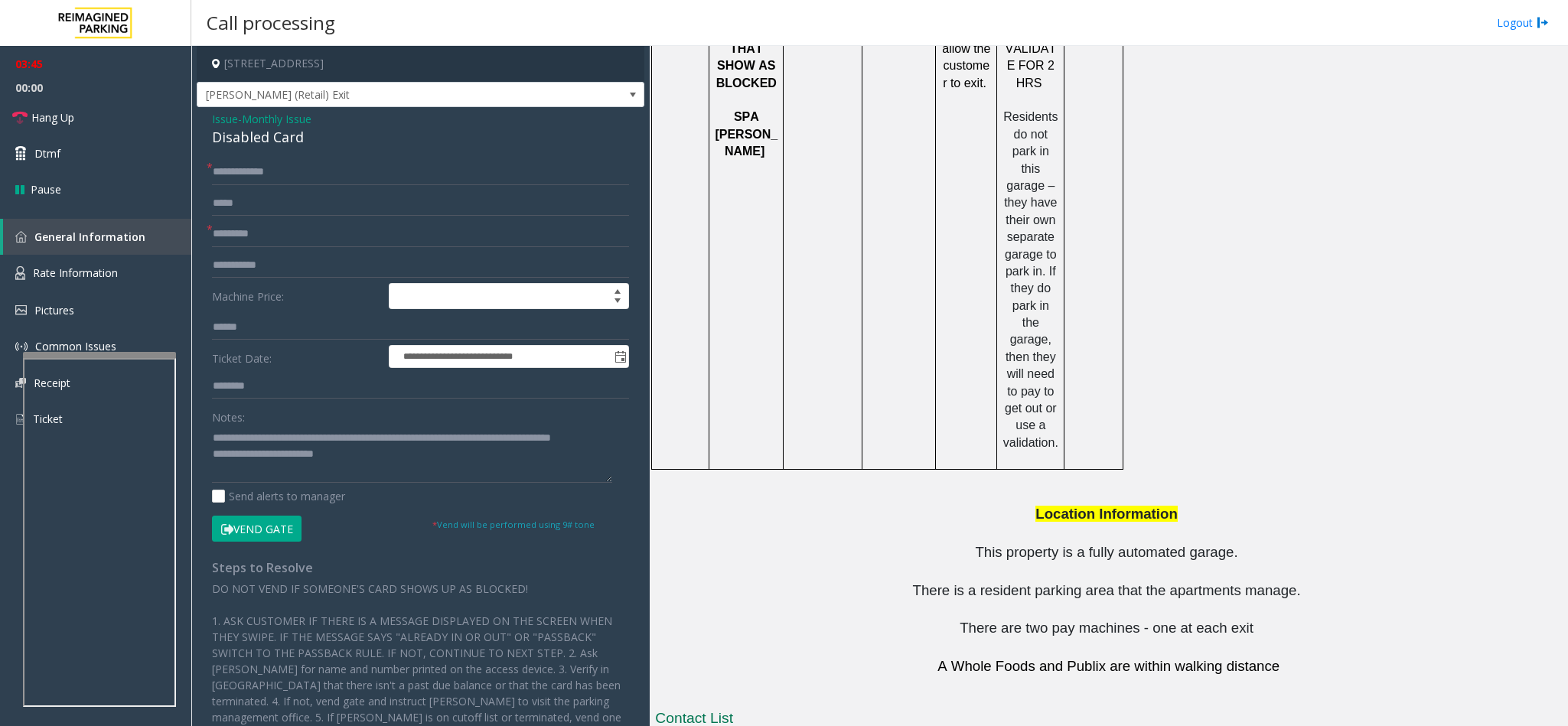
copy button "[PHONE_NUMBER]"
drag, startPoint x: 1033, startPoint y: 665, endPoint x: 946, endPoint y: 661, distance: 87.1
click at [397, 460] on textarea at bounding box center [411, 455] width 400 height 58
drag, startPoint x: 1043, startPoint y: 688, endPoint x: 931, endPoint y: 689, distance: 112.0
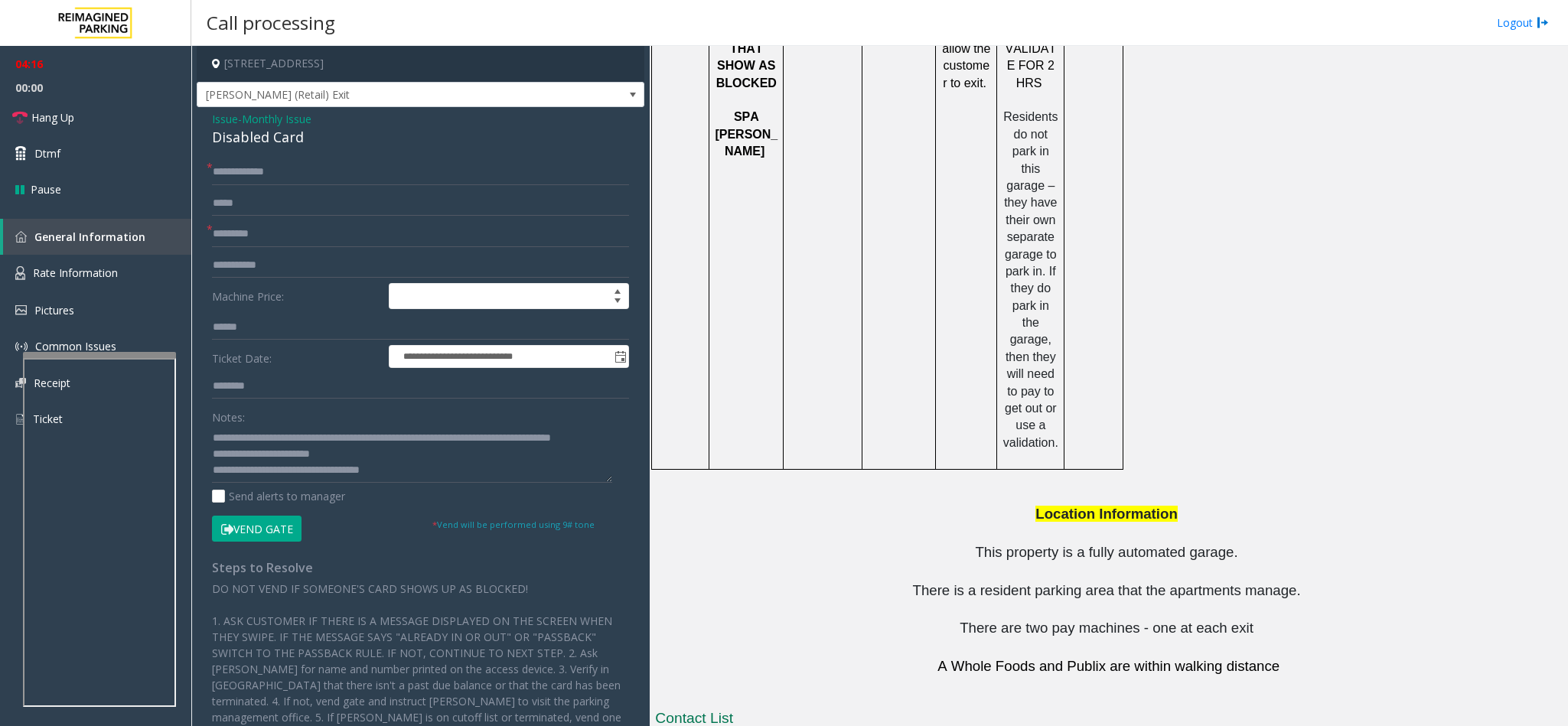
copy tr "404.309.6522"
click at [407, 472] on textarea at bounding box center [411, 455] width 400 height 58
type textarea "**********"
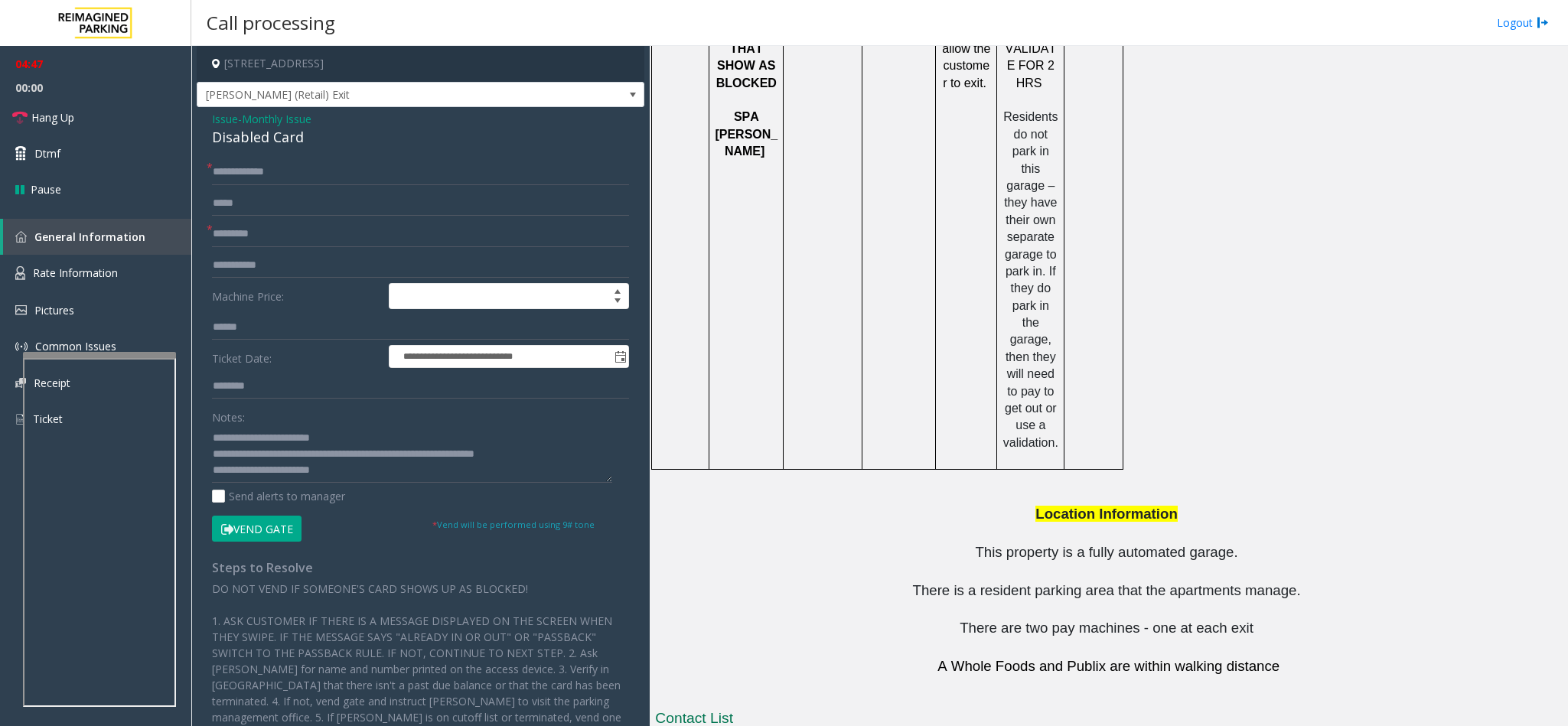
click at [269, 525] on button "Vend Gate" at bounding box center [256, 529] width 89 height 26
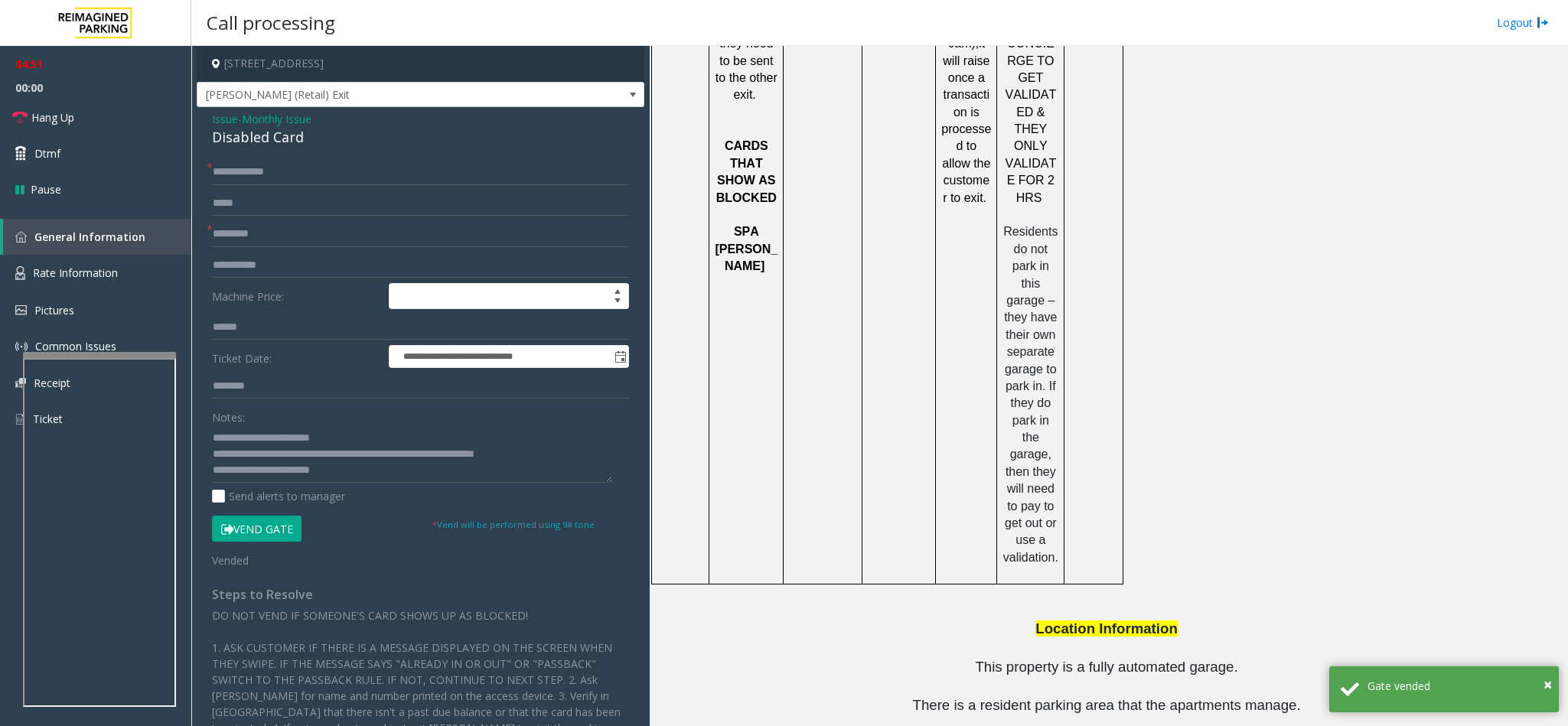
scroll to position [2008, 0]
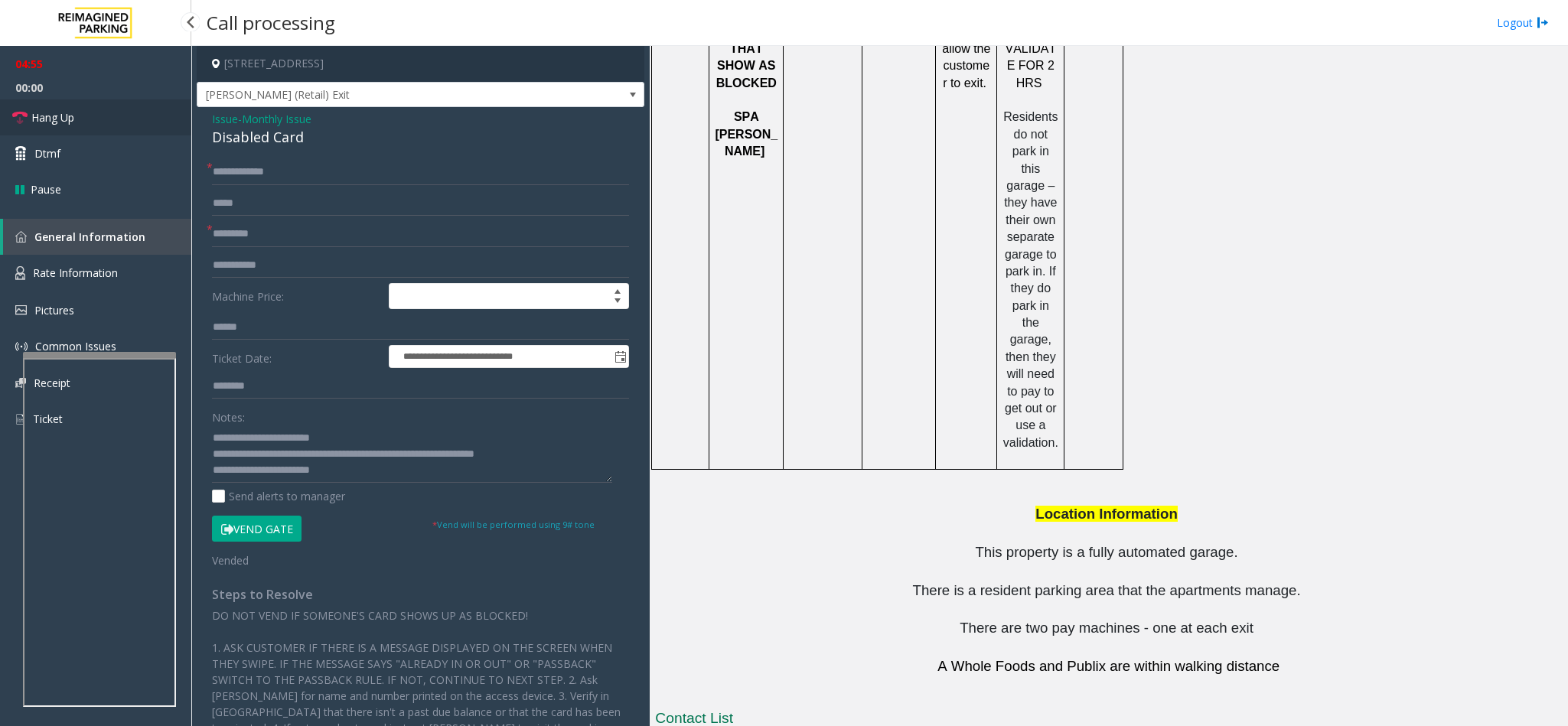
click at [124, 125] on link "Hang Up" at bounding box center [95, 117] width 191 height 36
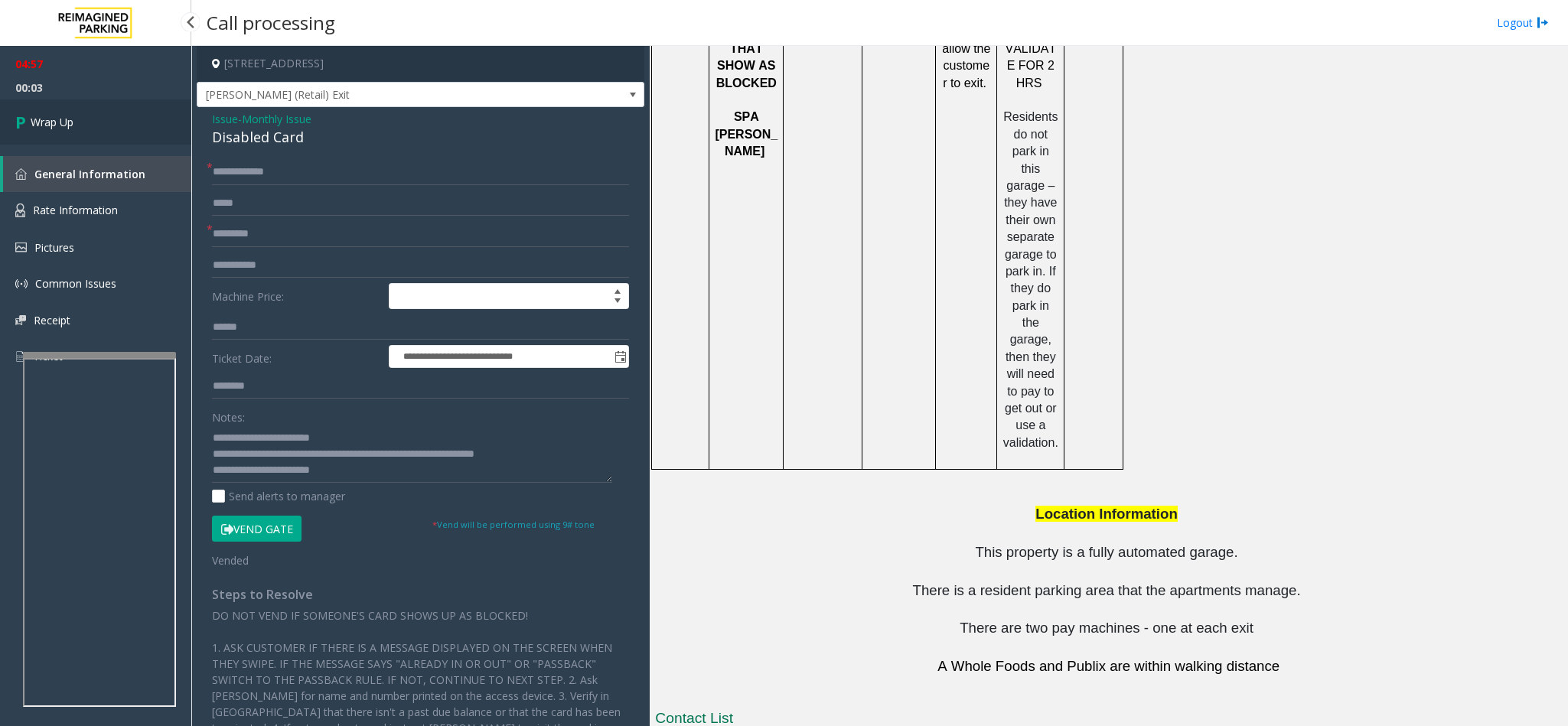
click at [124, 125] on link "Wrap Up" at bounding box center [95, 122] width 191 height 45
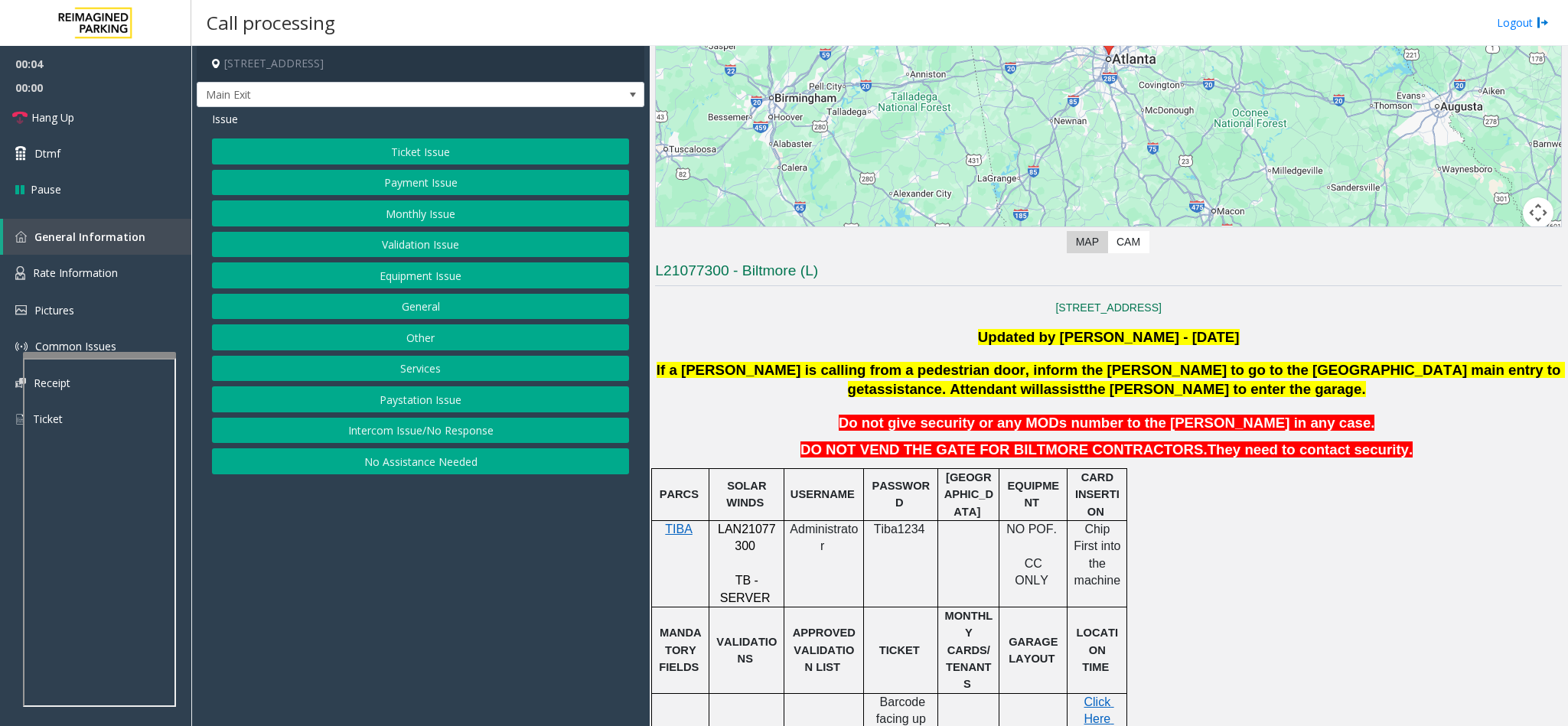
scroll to position [344, 0]
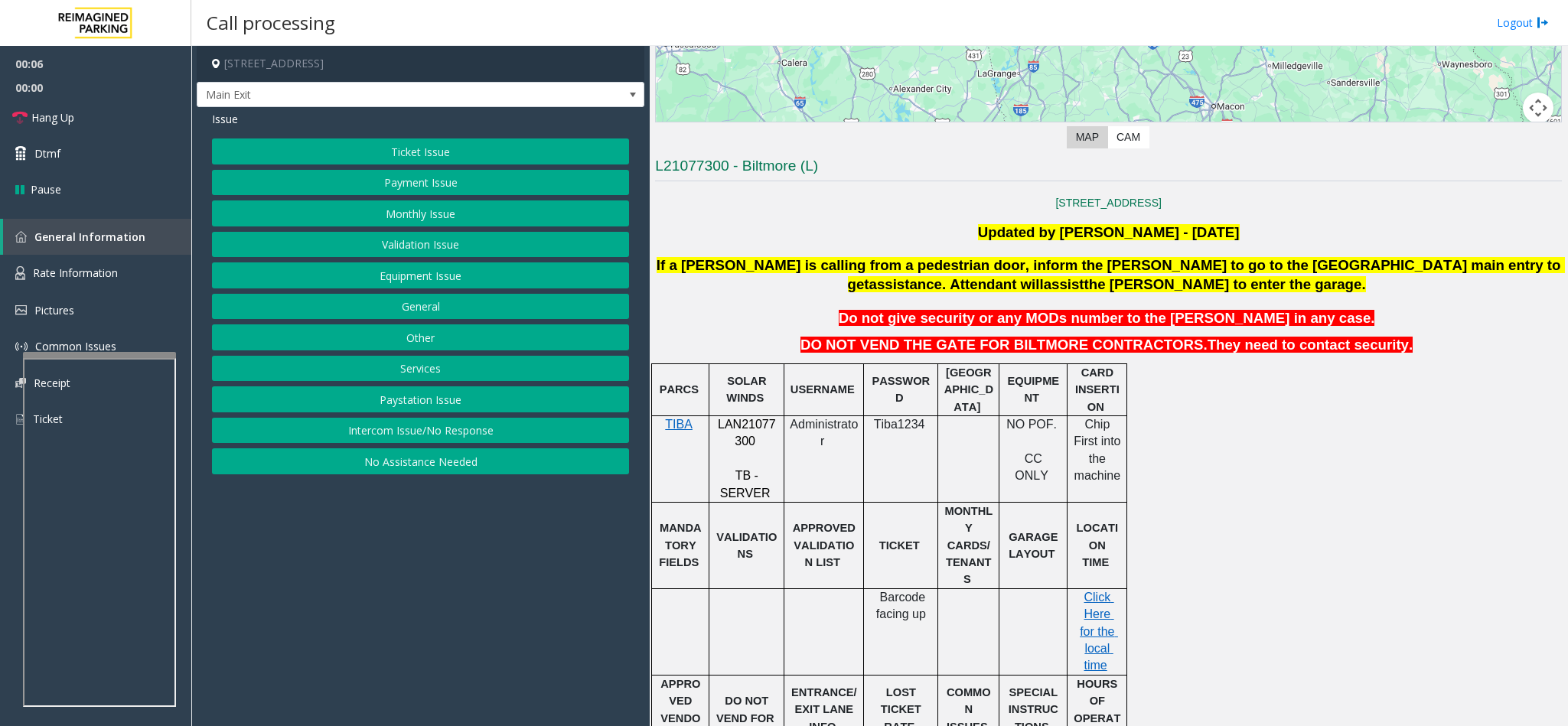
click at [740, 418] on div at bounding box center [747, 415] width 75 height 5
click at [741, 425] on span "LAN21077300" at bounding box center [747, 433] width 58 height 30
copy p "LAN21077300"
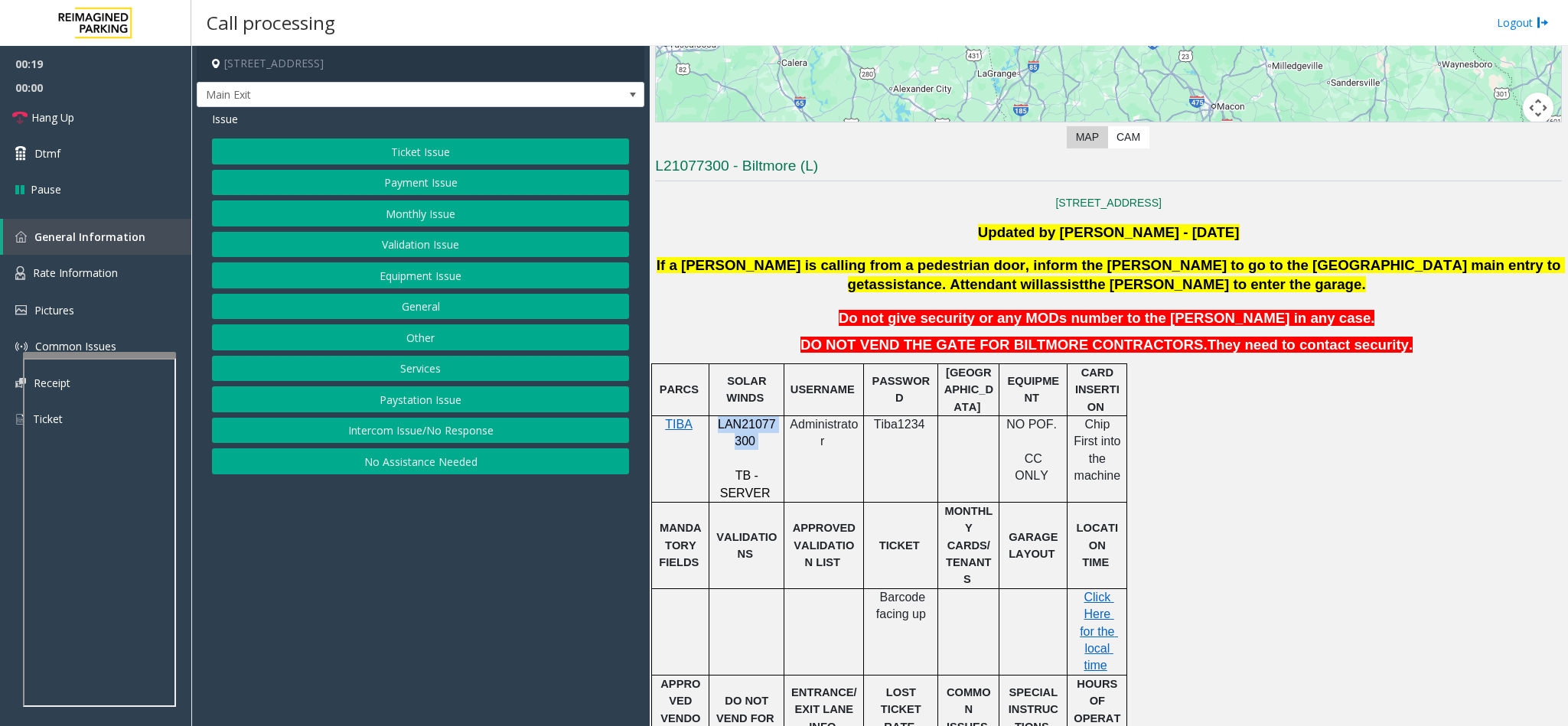
click at [436, 275] on button "Equipment Issue" at bounding box center [420, 275] width 417 height 26
click at [442, 281] on button "Gate / Door Won't Open" at bounding box center [420, 275] width 417 height 26
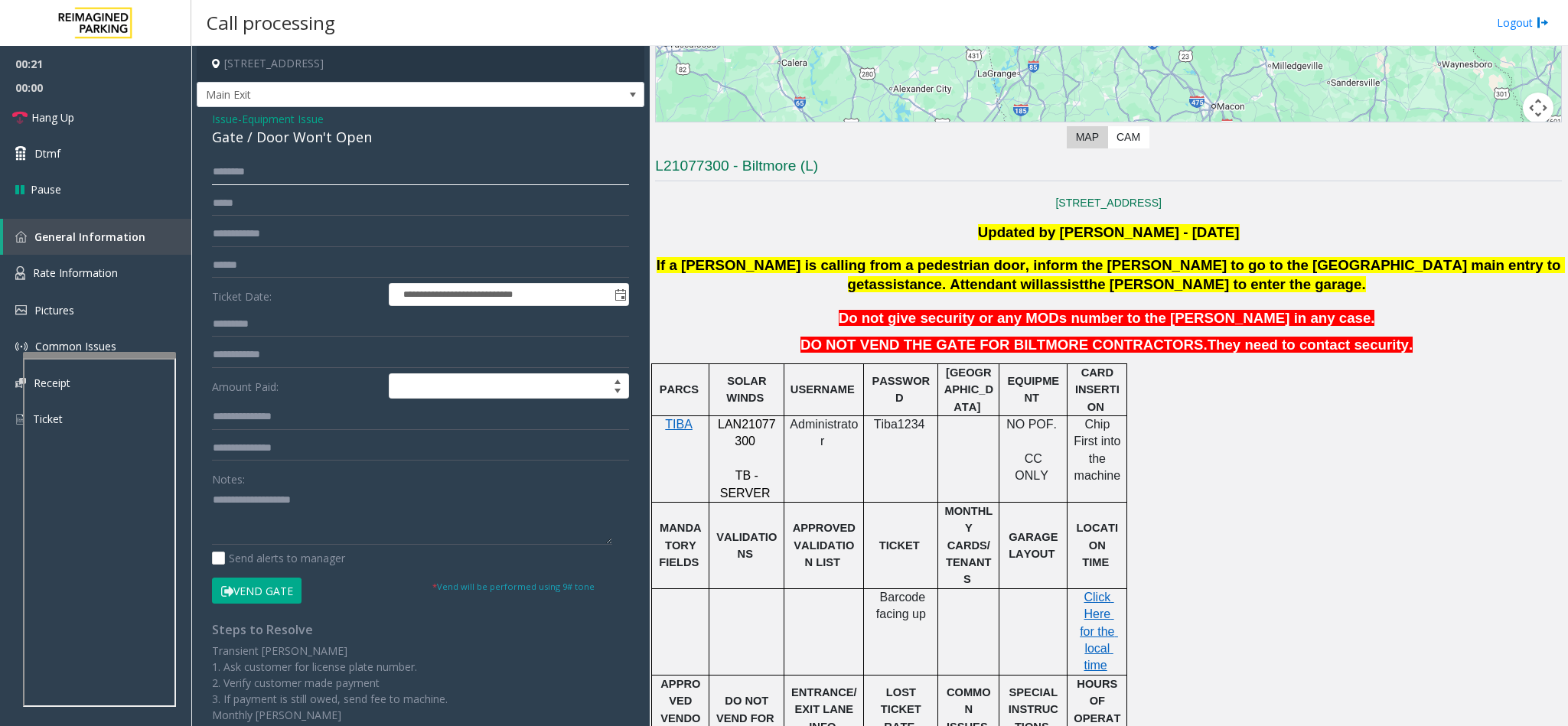
click at [305, 168] on input "text" at bounding box center [420, 172] width 417 height 26
click at [325, 174] on input "**********" at bounding box center [420, 172] width 417 height 26
click at [364, 167] on input "**********" at bounding box center [420, 172] width 417 height 26
type input "**********"
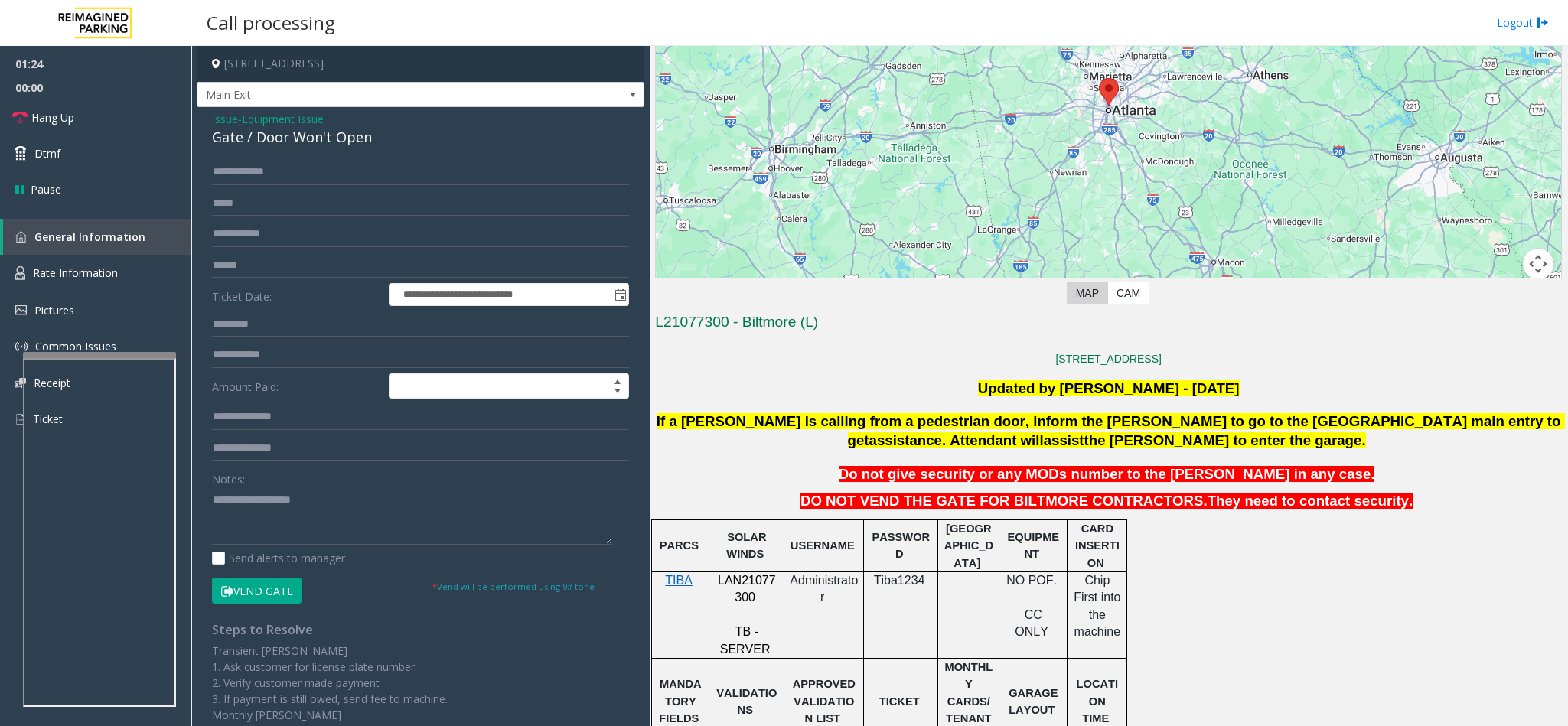
scroll to position [152, 0]
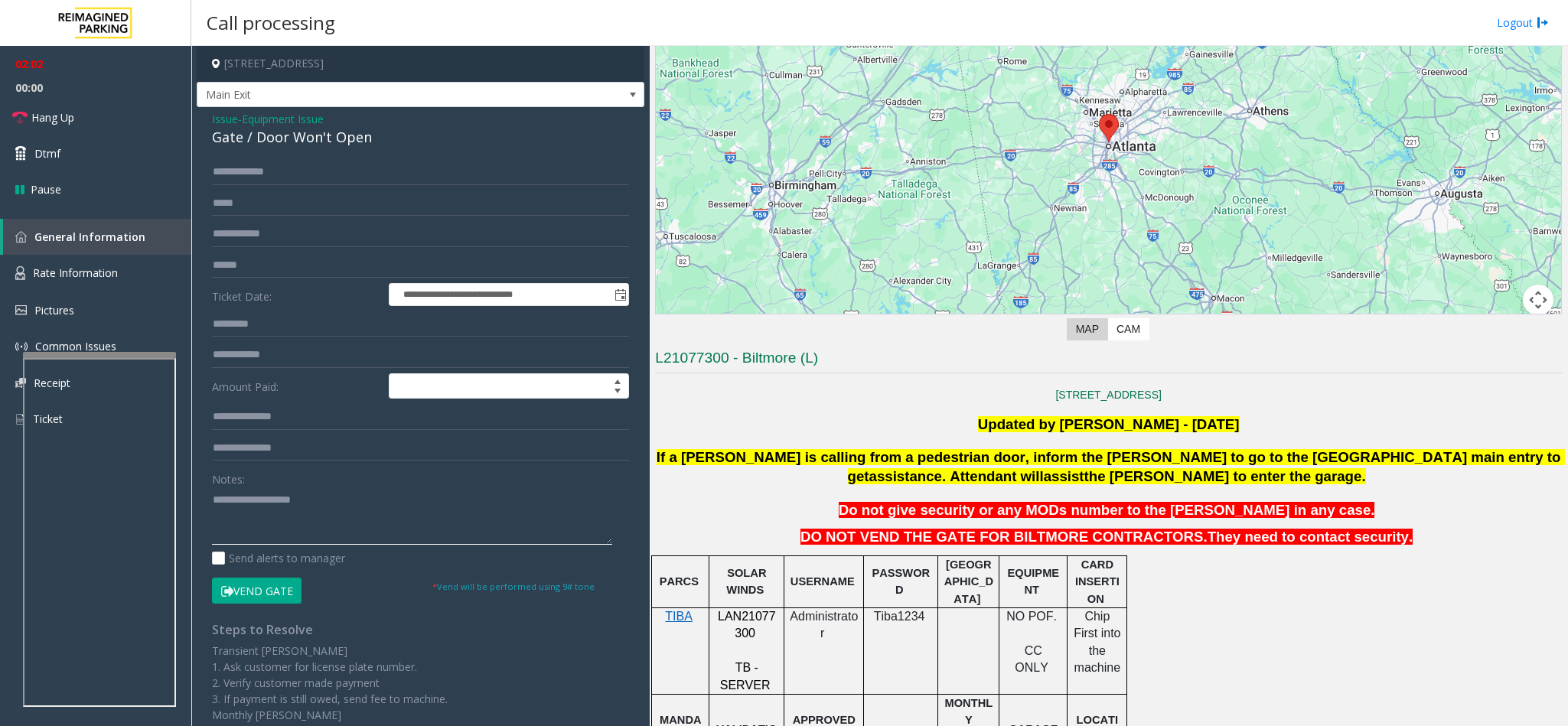
click at [272, 495] on textarea at bounding box center [411, 517] width 400 height 58
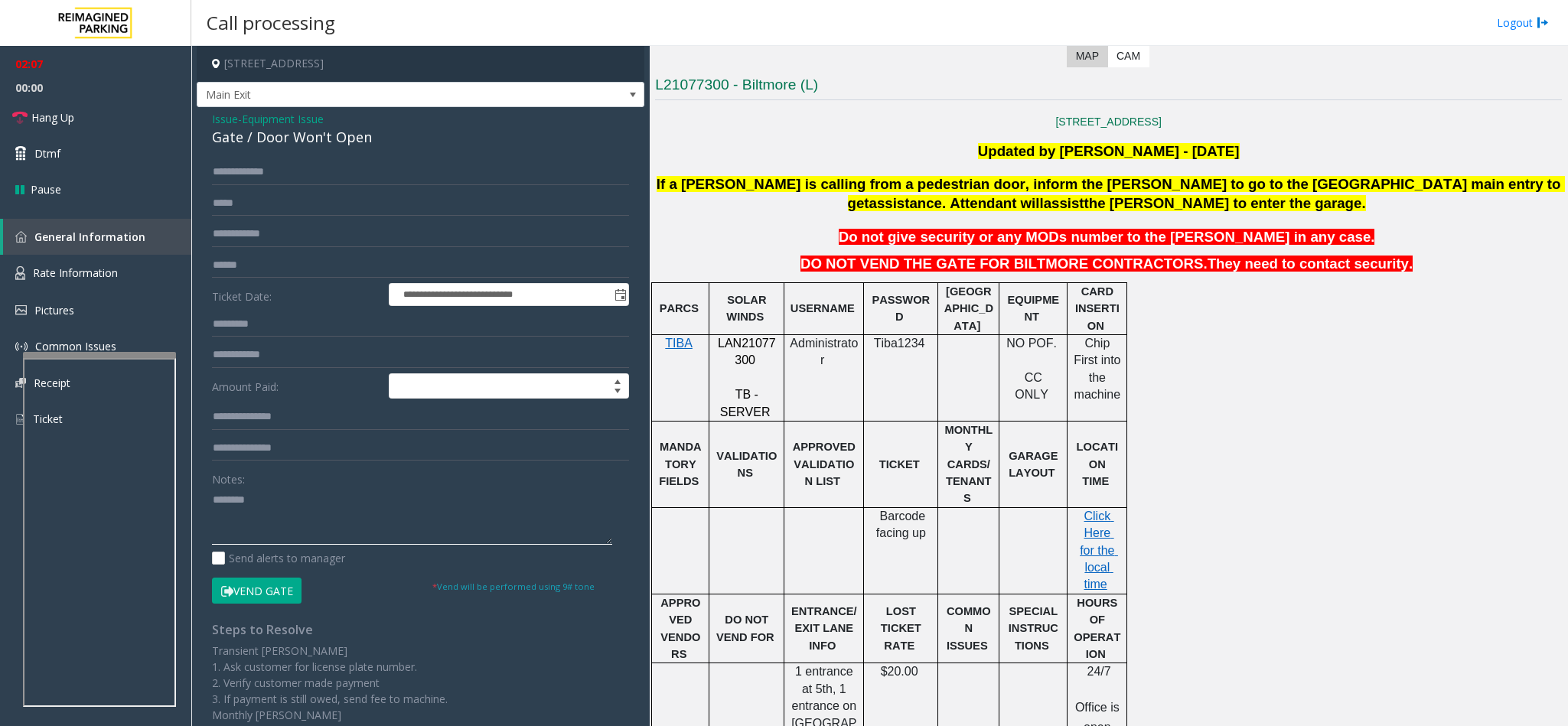
scroll to position [726, 0]
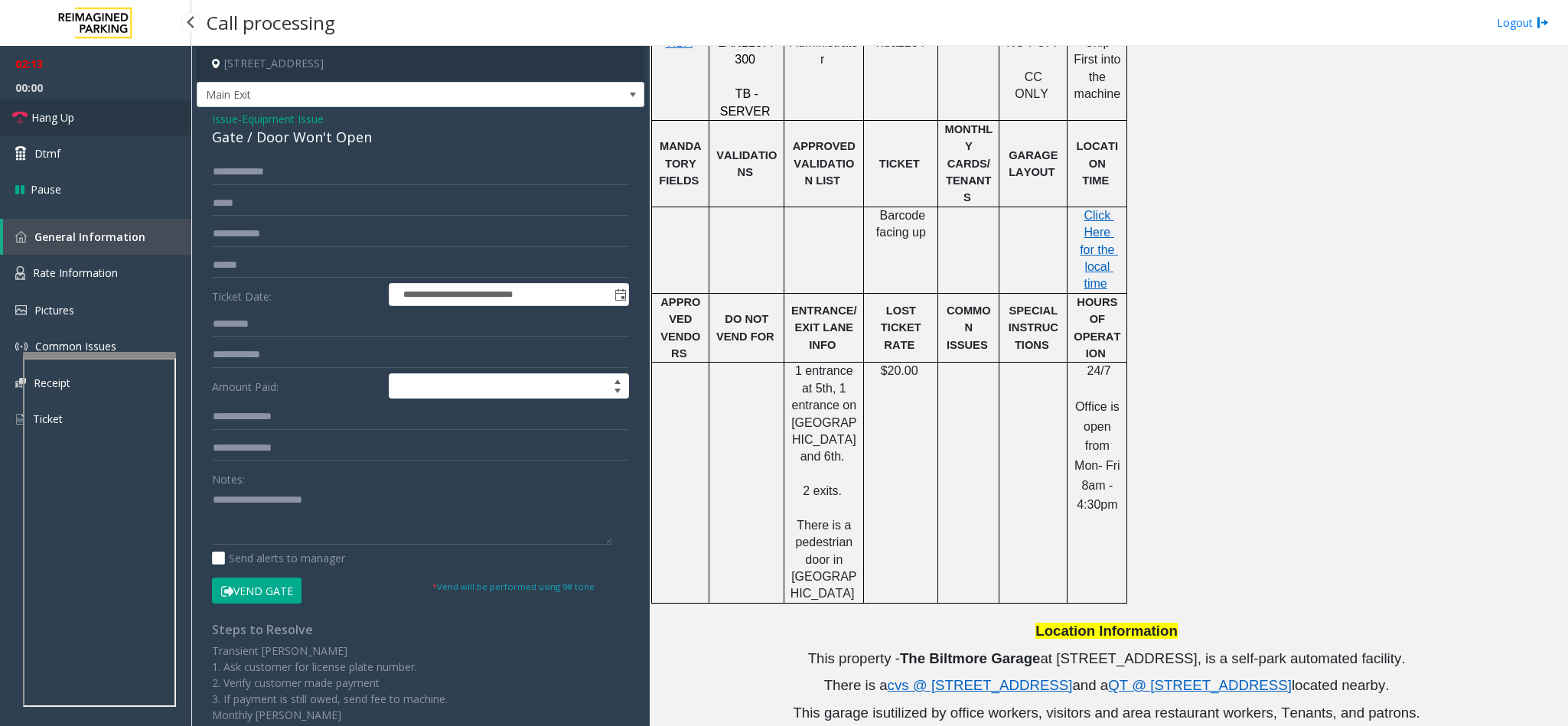
click at [62, 117] on span "Hang Up" at bounding box center [53, 117] width 42 height 16
click at [372, 496] on textarea at bounding box center [411, 517] width 400 height 58
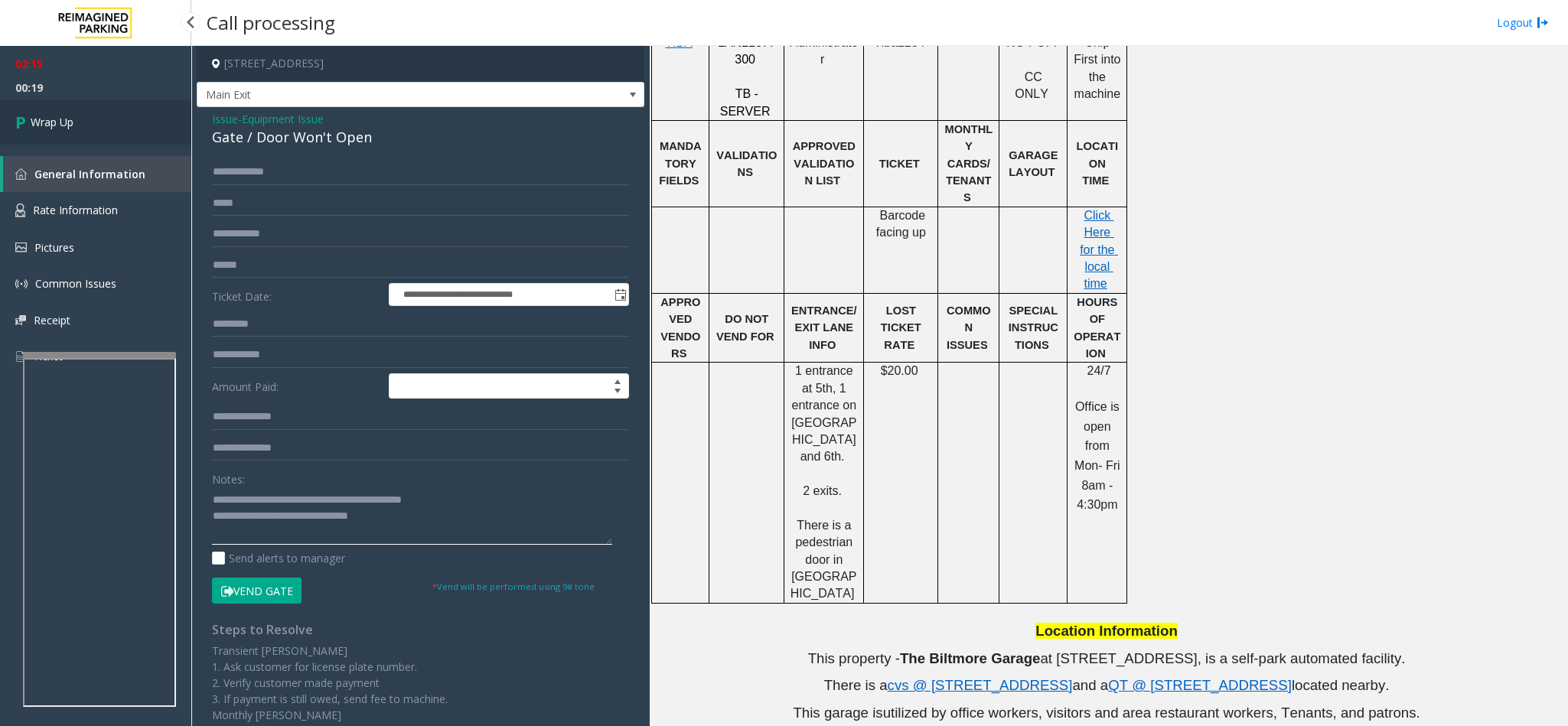
type textarea "**********"
click at [93, 136] on link "Wrap Up" at bounding box center [95, 122] width 191 height 45
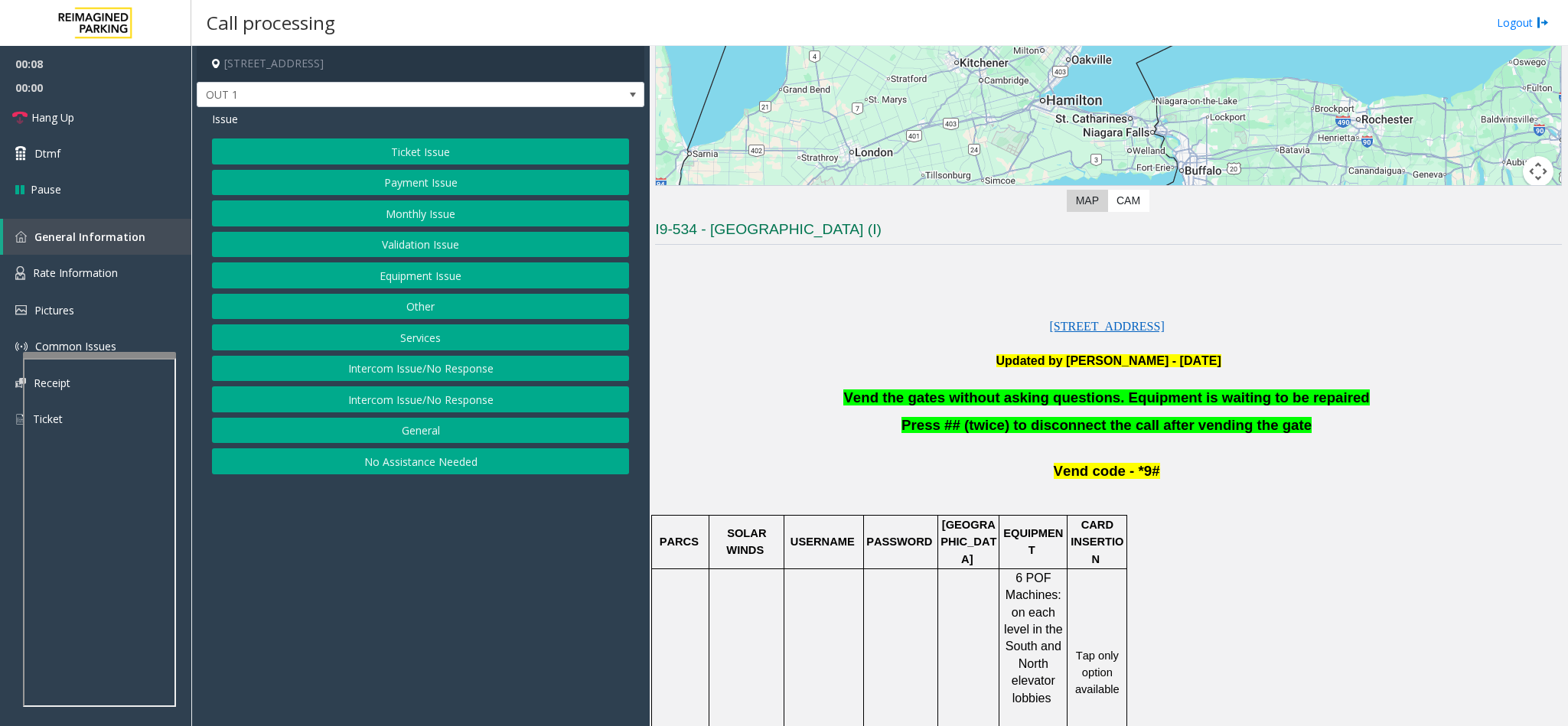
scroll to position [344, 0]
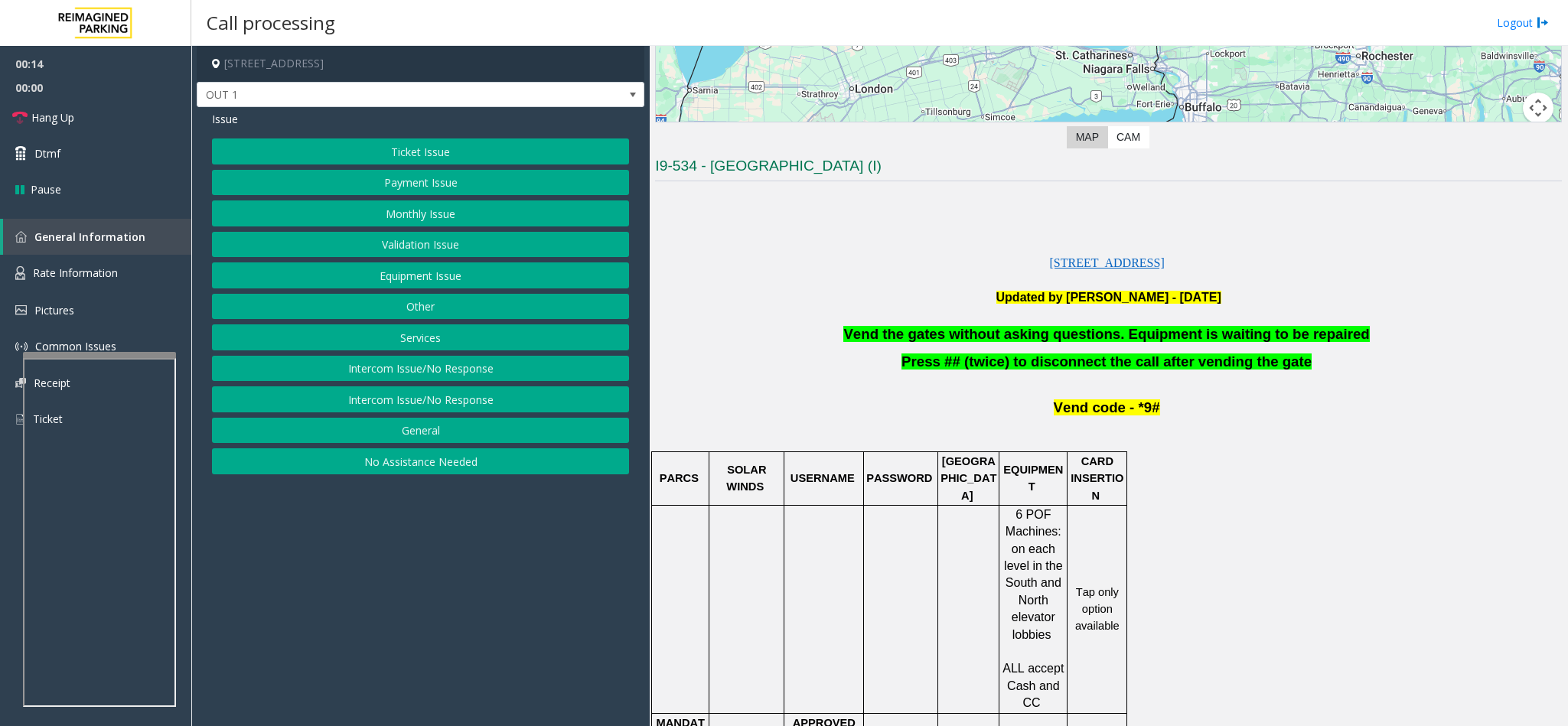
click at [426, 282] on button "Equipment Issue" at bounding box center [420, 275] width 417 height 26
click at [406, 279] on button "Gate / Door Won't Open" at bounding box center [420, 275] width 417 height 26
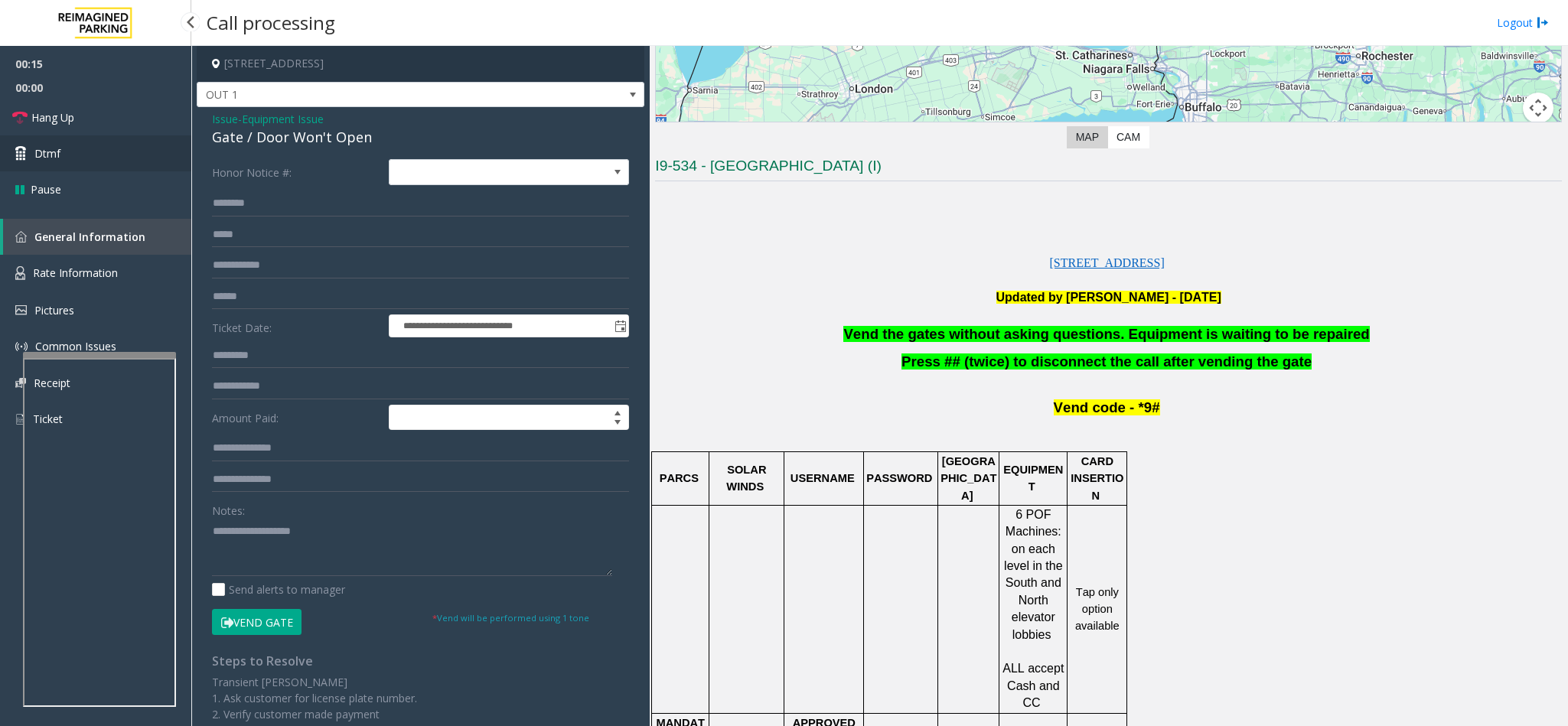
click at [154, 161] on link "Dtmf" at bounding box center [95, 153] width 191 height 36
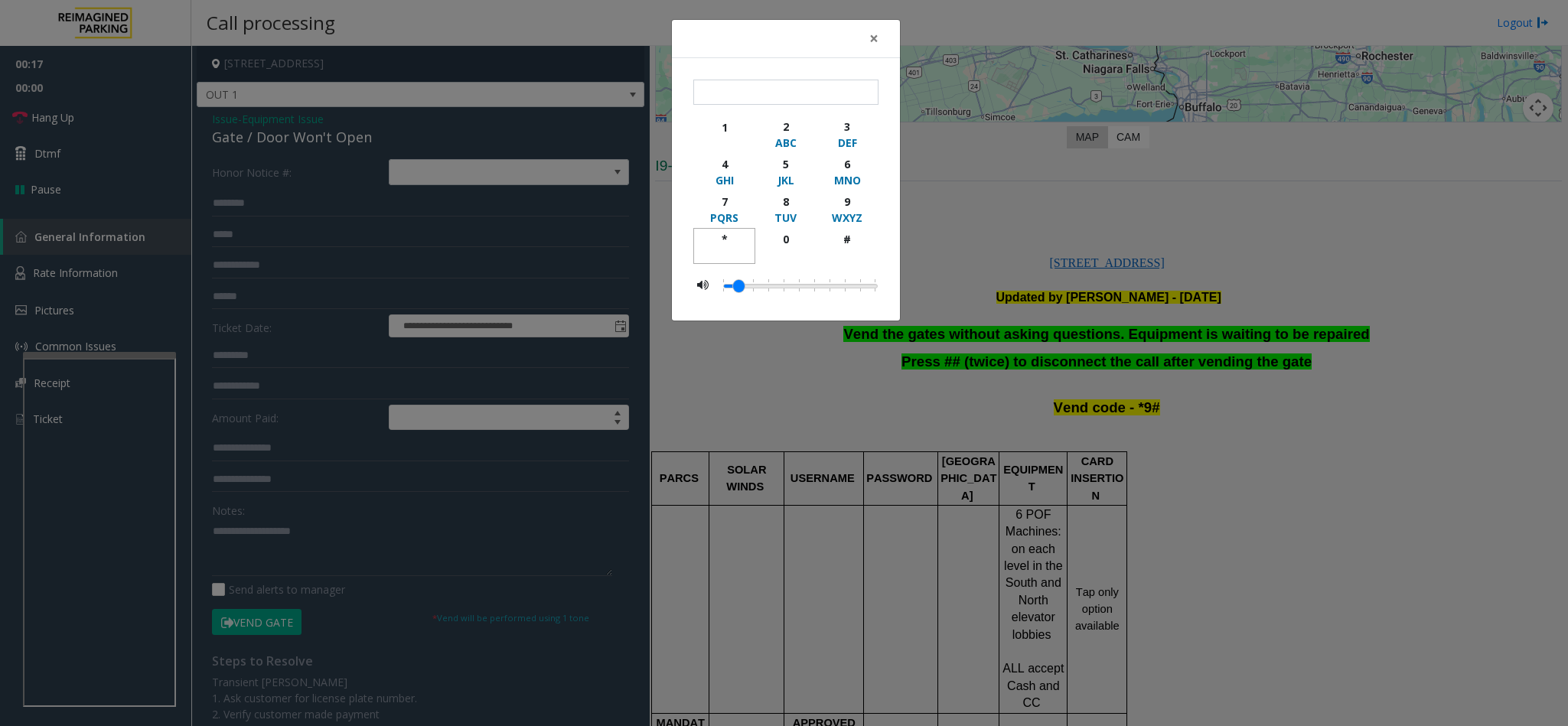
click at [728, 235] on div "*" at bounding box center [724, 239] width 42 height 16
click at [861, 202] on div "9" at bounding box center [847, 201] width 42 height 16
click at [850, 258] on div "button" at bounding box center [847, 254] width 42 height 14
type input "***"
click at [870, 37] on span "×" at bounding box center [874, 37] width 9 height 21
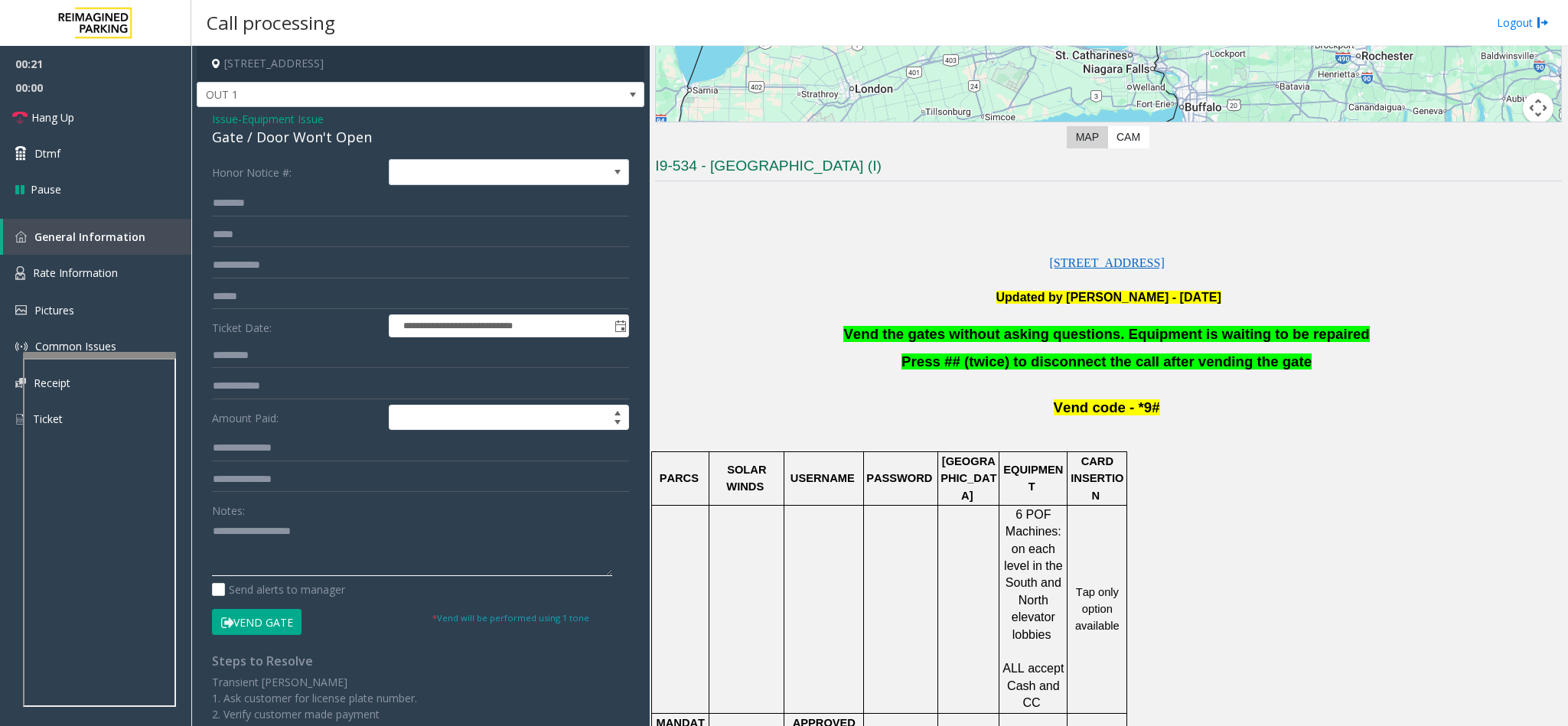
drag, startPoint x: 251, startPoint y: 570, endPoint x: 1043, endPoint y: 319, distance: 830.8
click at [251, 567] on textarea at bounding box center [411, 547] width 400 height 58
click at [1098, 333] on span "Vend the gates without asking questions. Equipment is waiting to be repaired" at bounding box center [1106, 334] width 526 height 16
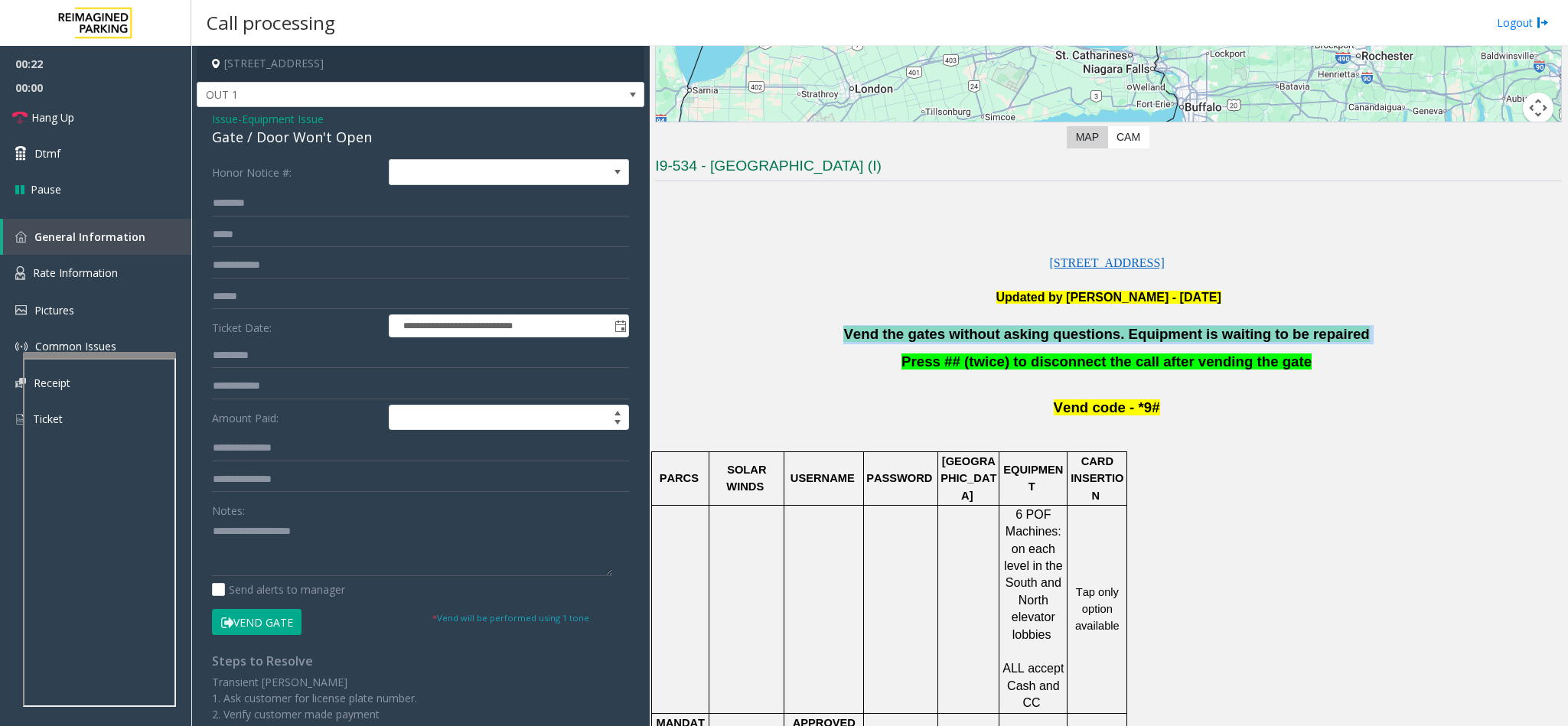
click at [1098, 333] on span "Vend the gates without asking questions. Equipment is waiting to be repaired" at bounding box center [1106, 334] width 526 height 16
copy p "Vend the gates without asking questions. Equipment is waiting to be repaired"
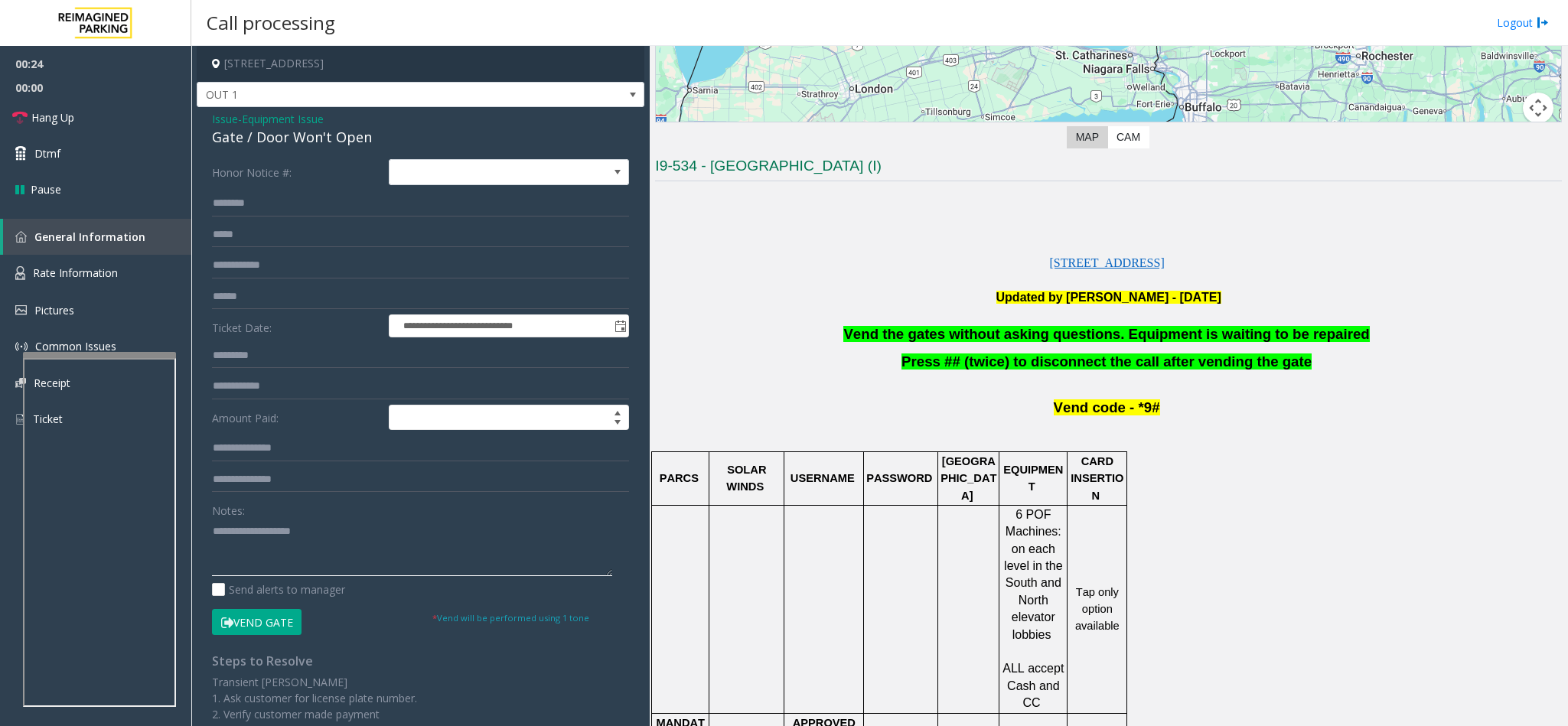
click at [256, 547] on textarea at bounding box center [411, 547] width 400 height 58
paste textarea "**********"
type textarea "**********"
click at [66, 117] on span "Hang Up" at bounding box center [53, 117] width 42 height 16
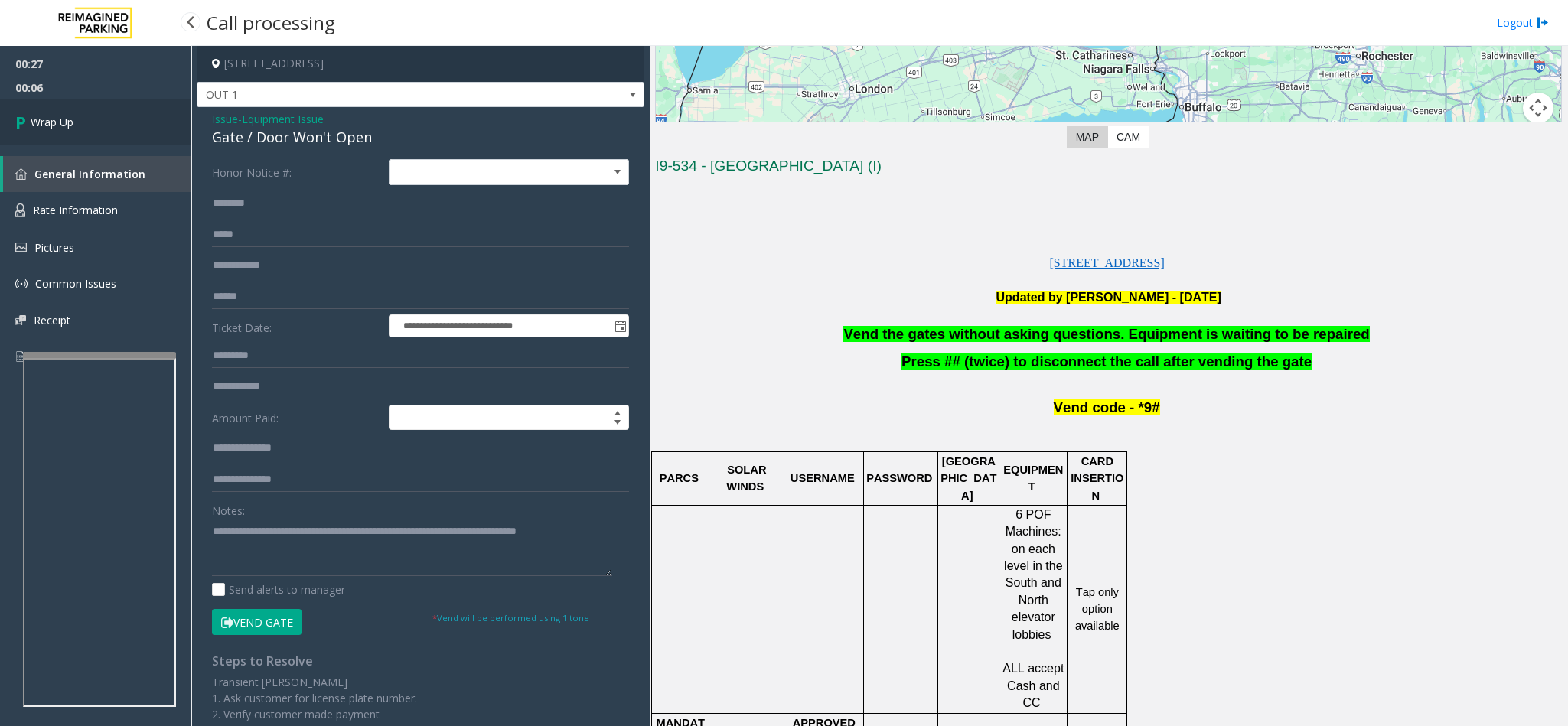
click at [92, 125] on link "Wrap Up" at bounding box center [95, 122] width 191 height 45
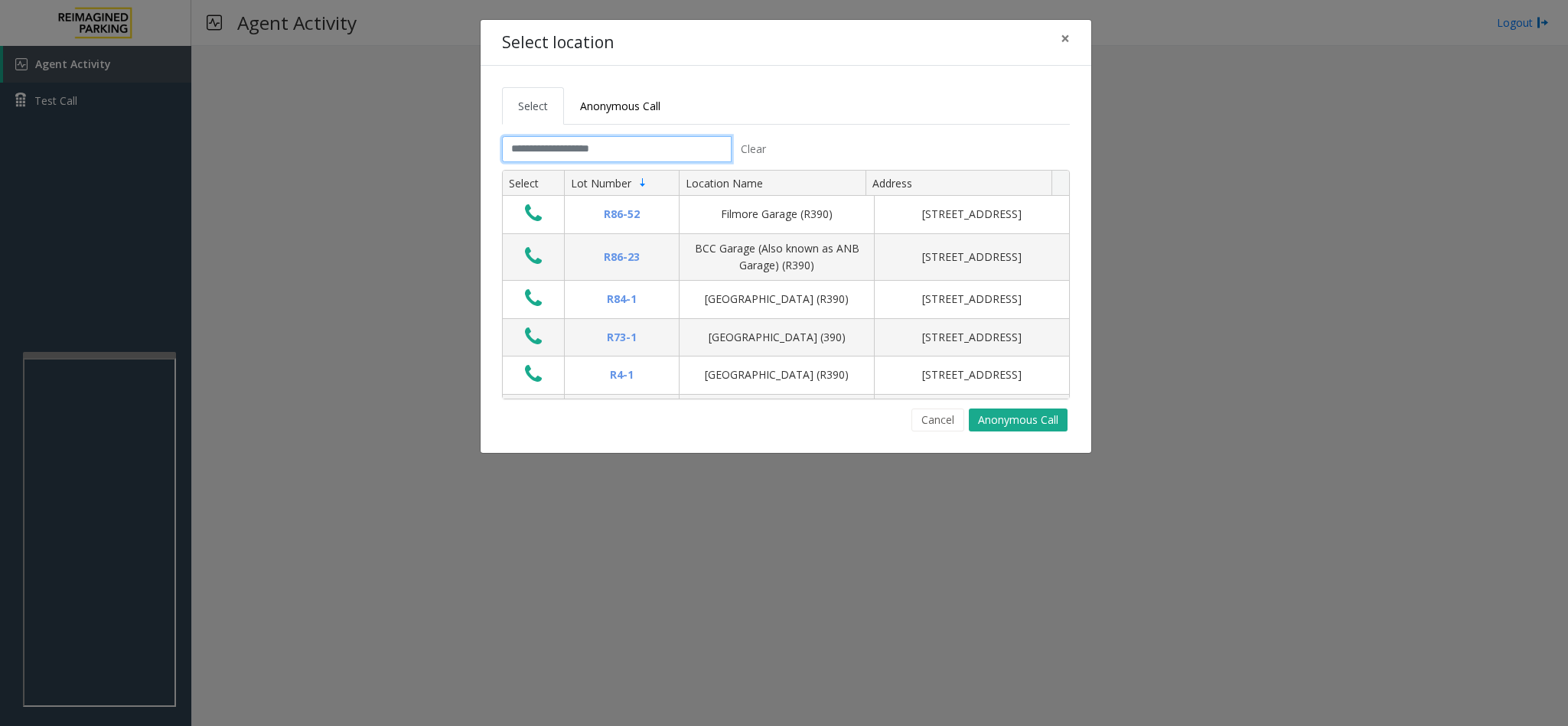
click at [575, 157] on input "text" at bounding box center [617, 149] width 229 height 26
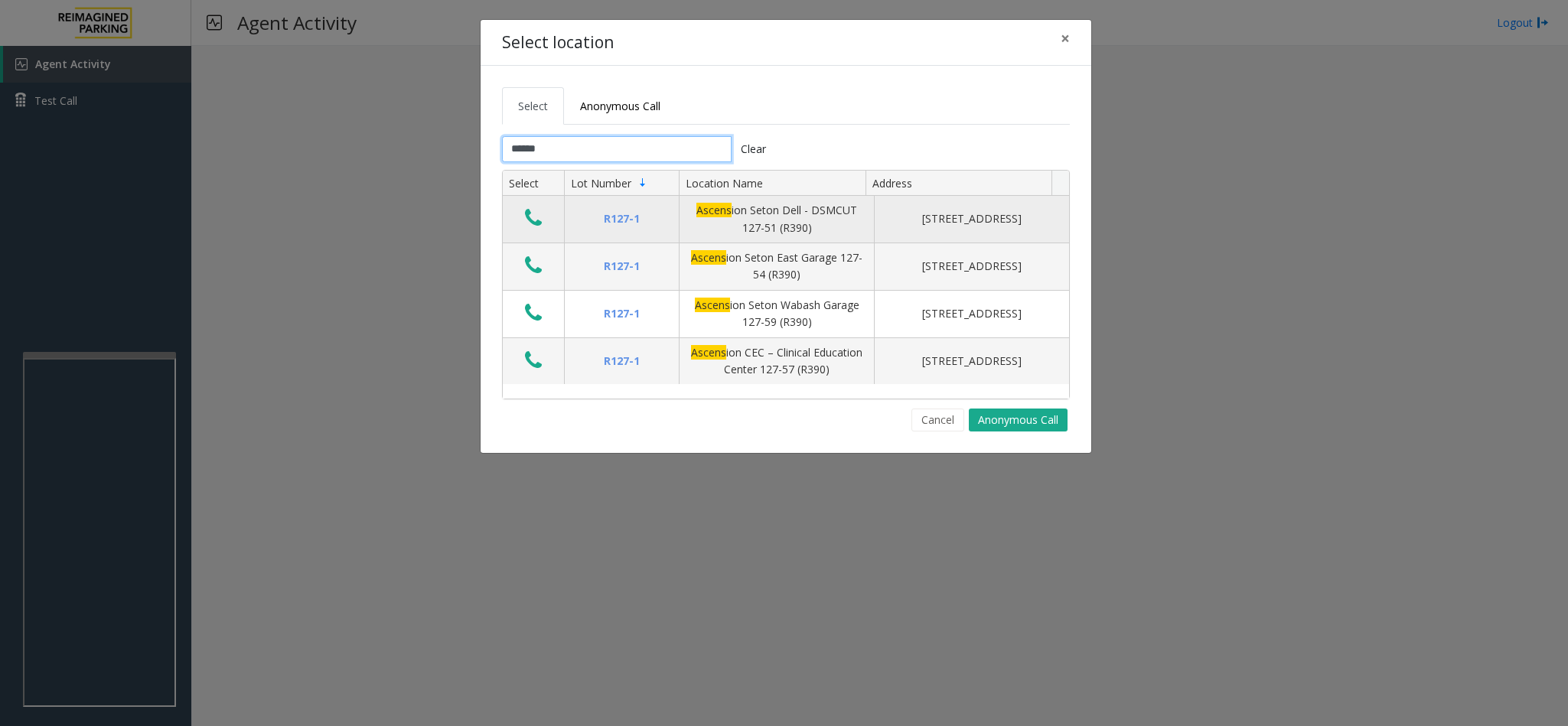
type input "******"
click at [541, 226] on icon "Data table" at bounding box center [534, 218] width 17 height 21
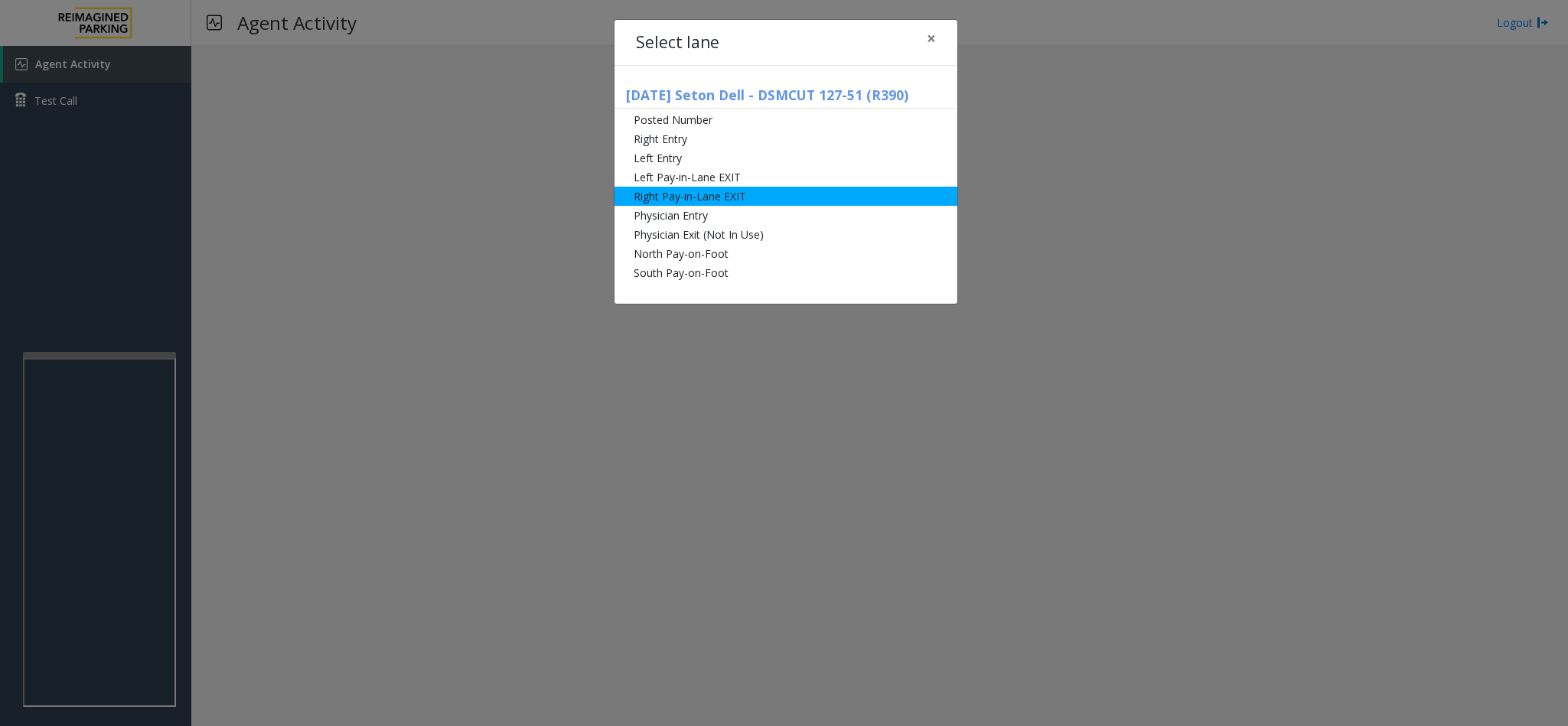
click at [737, 194] on li "Right Pay-in-Lane EXIT" at bounding box center [785, 196] width 342 height 20
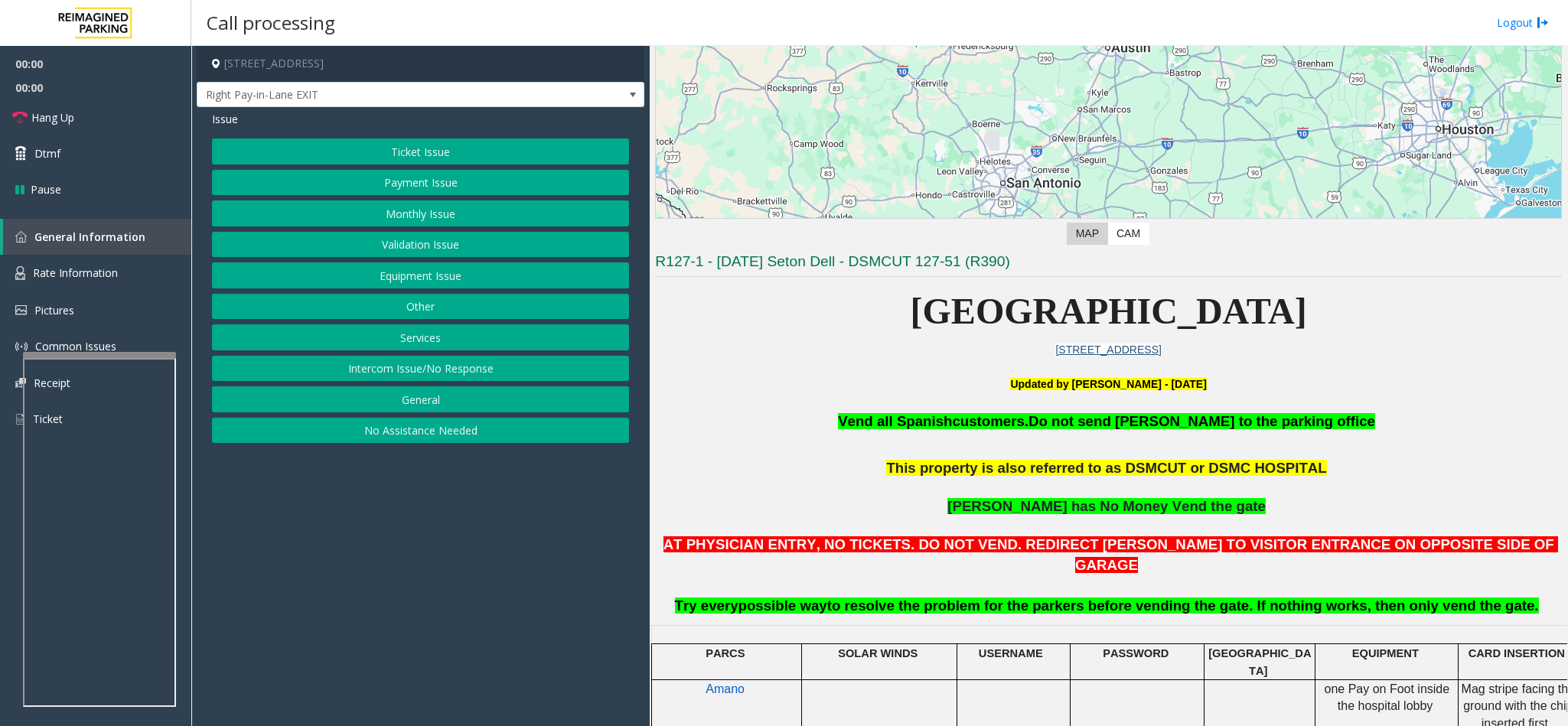
scroll to position [230, 0]
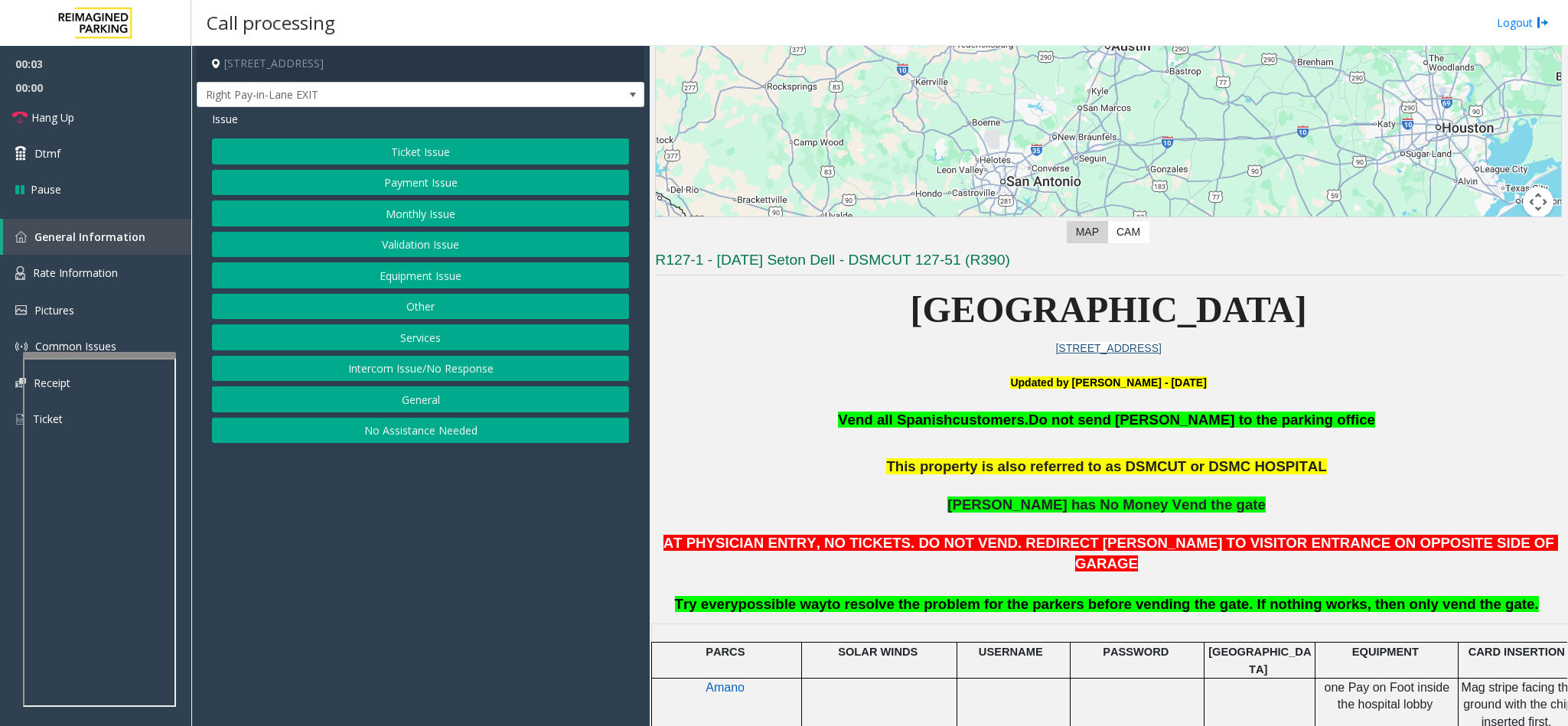
click at [426, 337] on button "Services" at bounding box center [420, 337] width 417 height 26
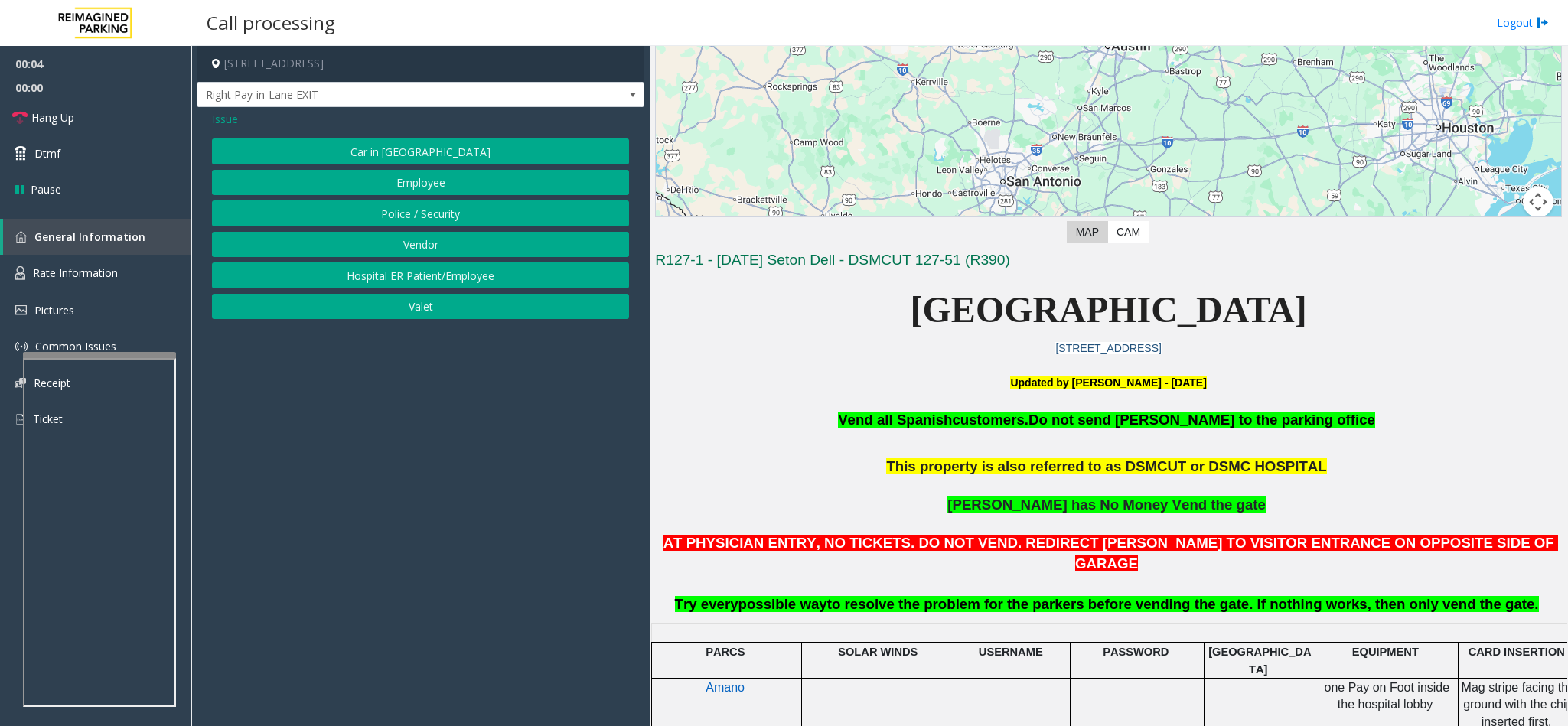
click at [434, 223] on button "Police / Security" at bounding box center [420, 213] width 417 height 26
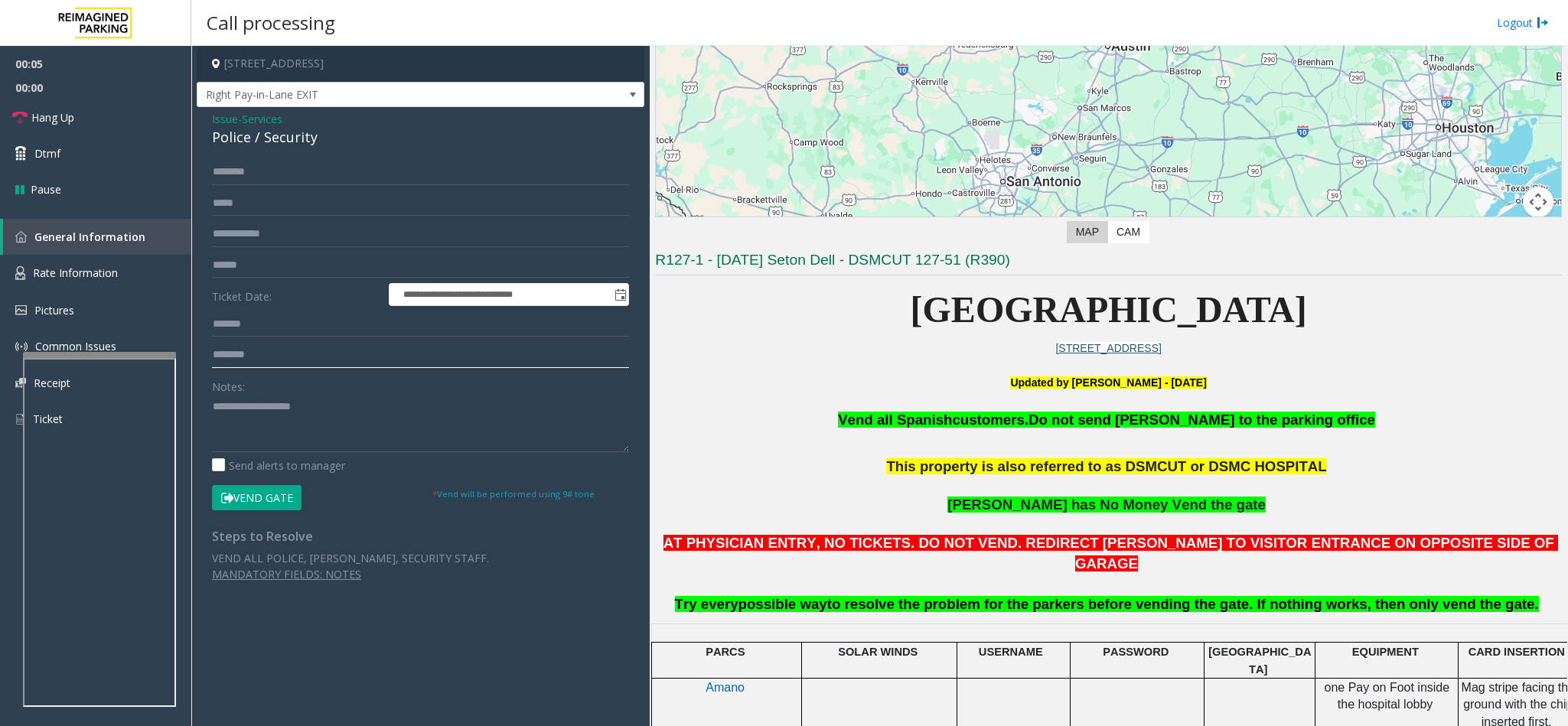
click at [252, 345] on input "text" at bounding box center [420, 354] width 417 height 26
type input "**********"
click at [251, 177] on input "text" at bounding box center [420, 172] width 417 height 26
type input "*********"
click at [248, 225] on input "text" at bounding box center [420, 234] width 417 height 26
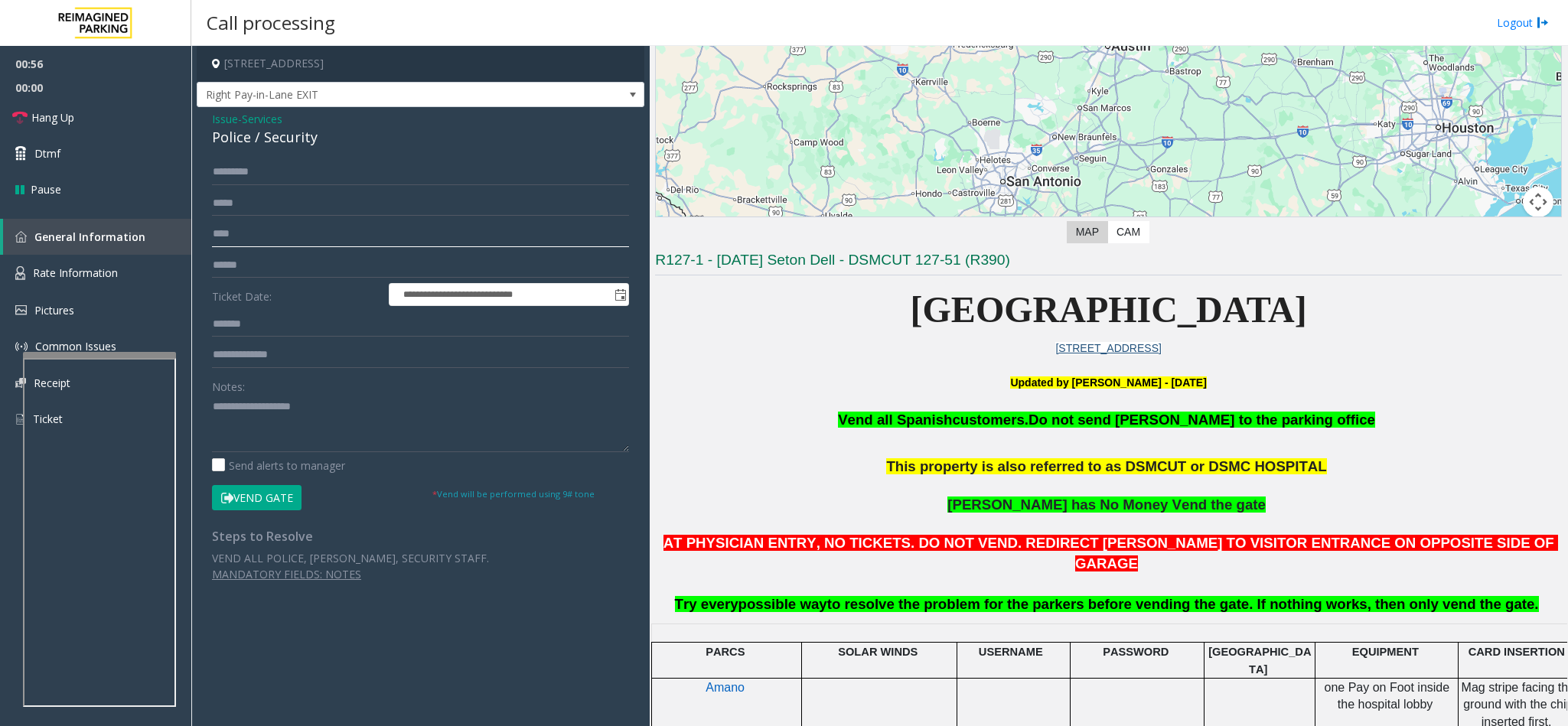
type input "****"
click at [248, 501] on button "Vend Gate" at bounding box center [256, 498] width 89 height 26
drag, startPoint x: 249, startPoint y: 140, endPoint x: 207, endPoint y: 122, distance: 45.7
click at [207, 122] on div "**********" at bounding box center [420, 352] width 448 height 490
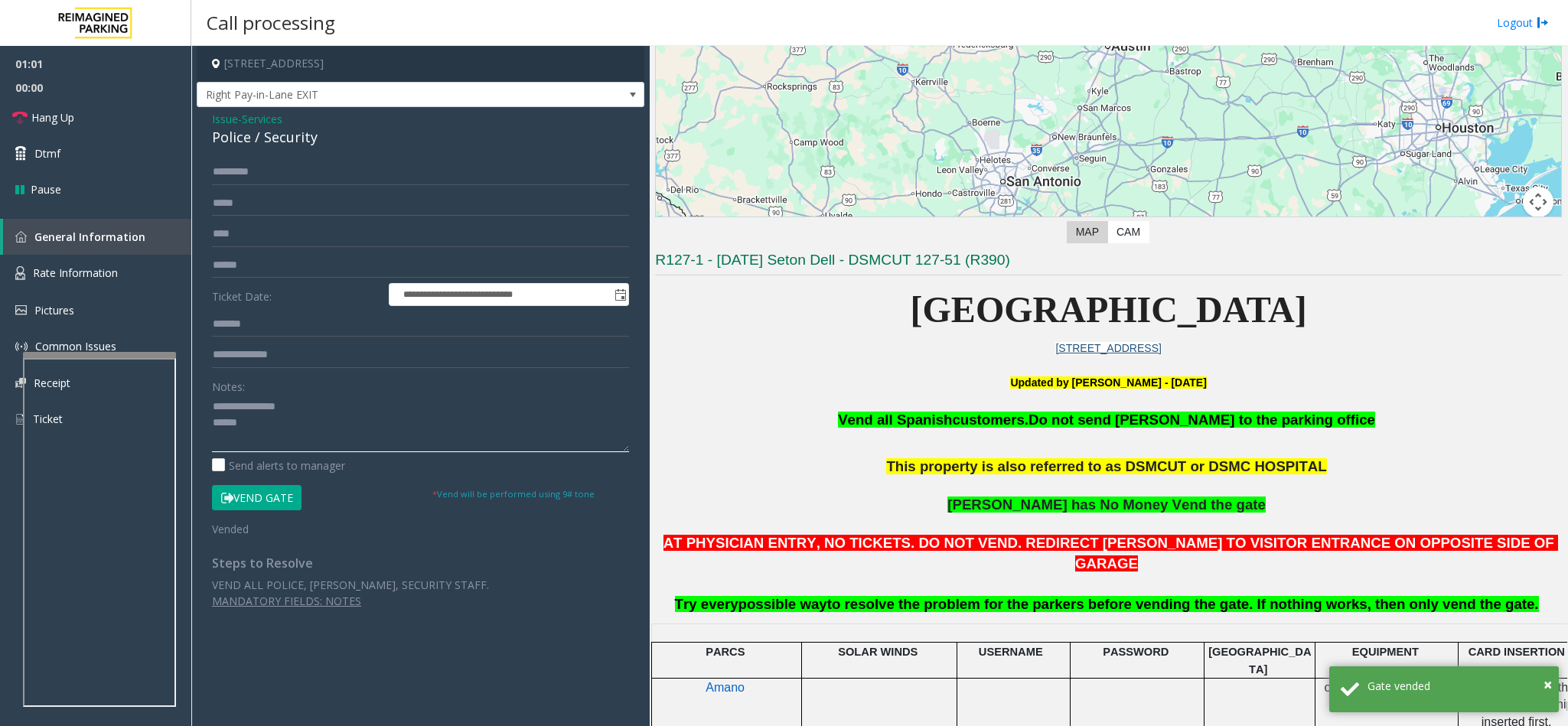
click at [280, 428] on textarea at bounding box center [420, 424] width 417 height 58
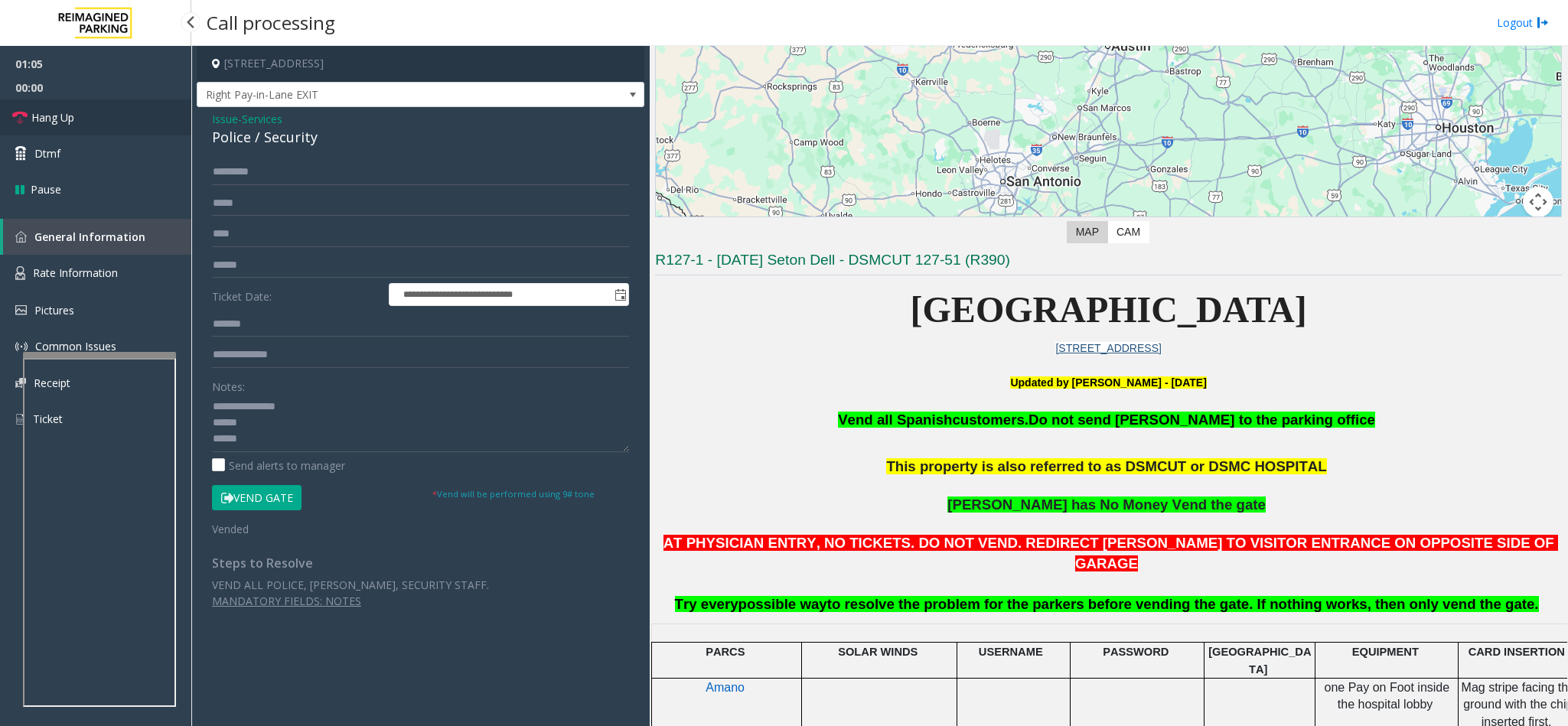
click at [97, 122] on link "Hang Up" at bounding box center [95, 117] width 191 height 36
click at [267, 452] on textarea at bounding box center [420, 424] width 417 height 58
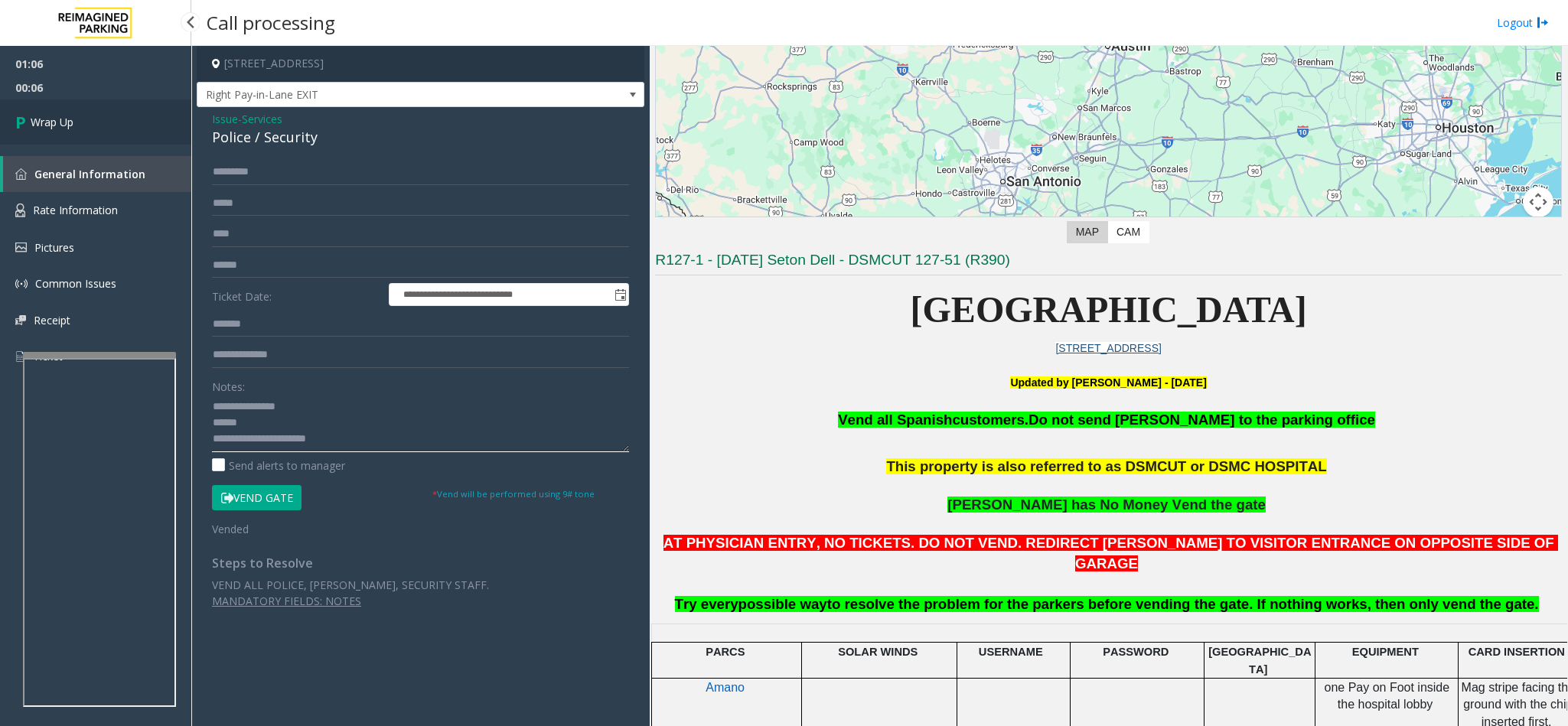
type textarea "**********"
click at [59, 122] on span "Wrap Up" at bounding box center [52, 122] width 42 height 16
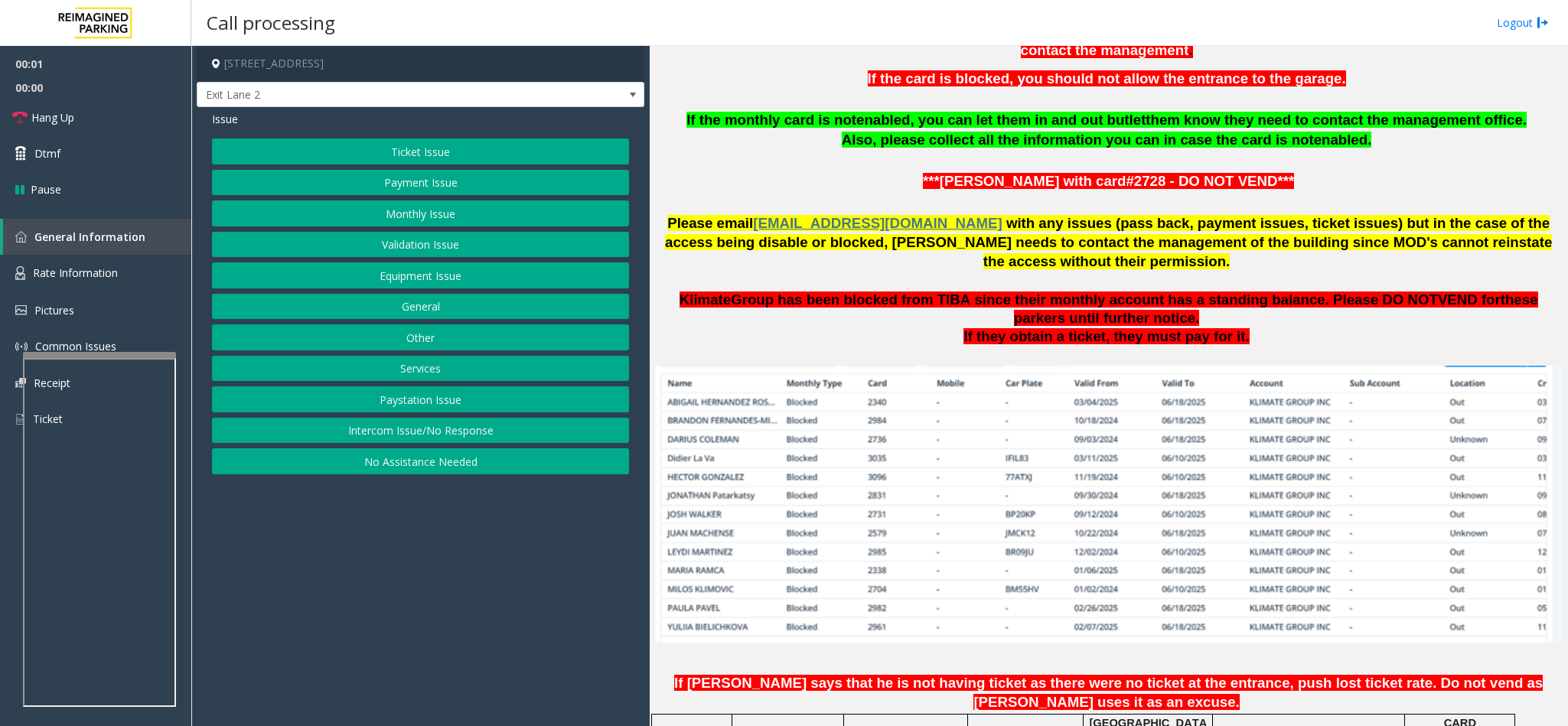
scroll to position [803, 0]
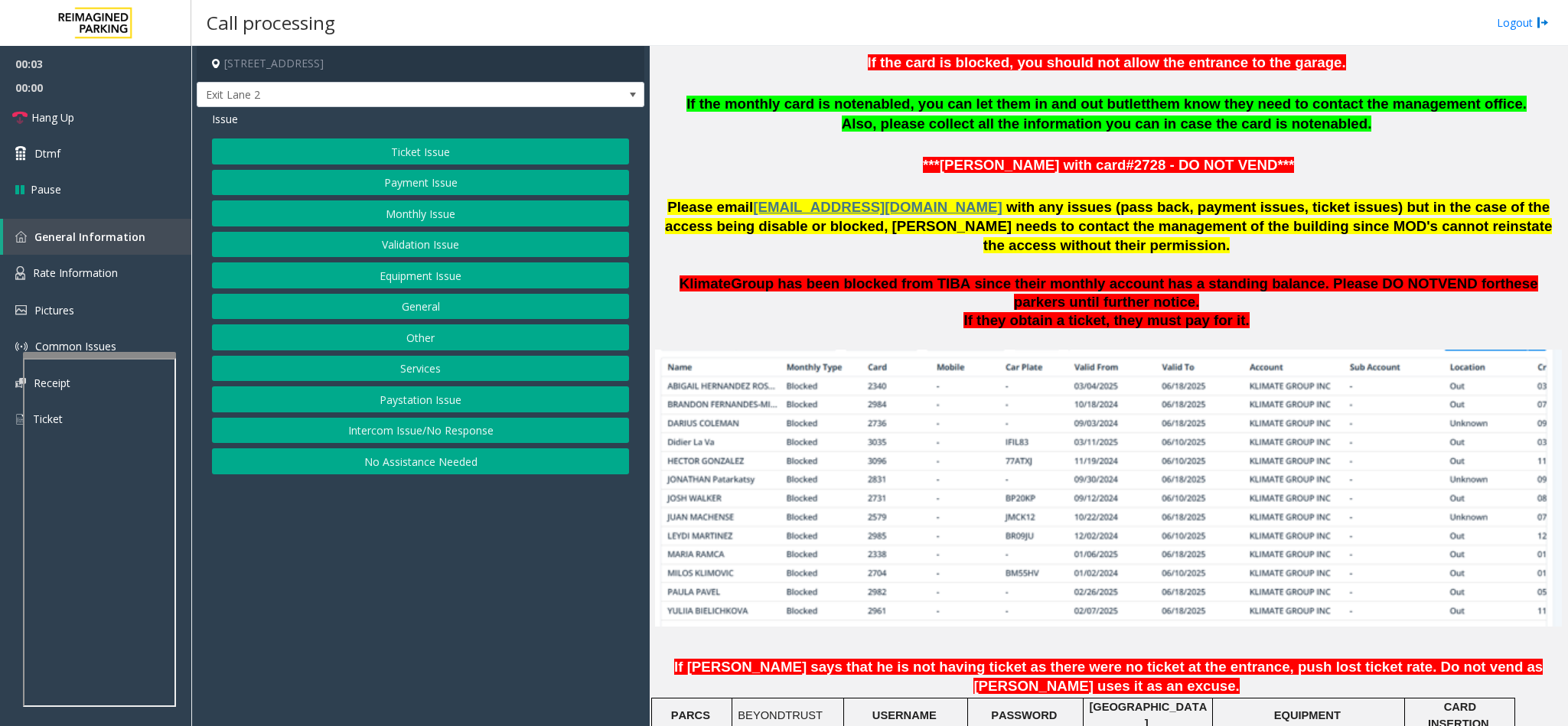
click at [785, 698] on td "BEYONDTRUST" at bounding box center [788, 715] width 111 height 35
copy span "LAN21091600"
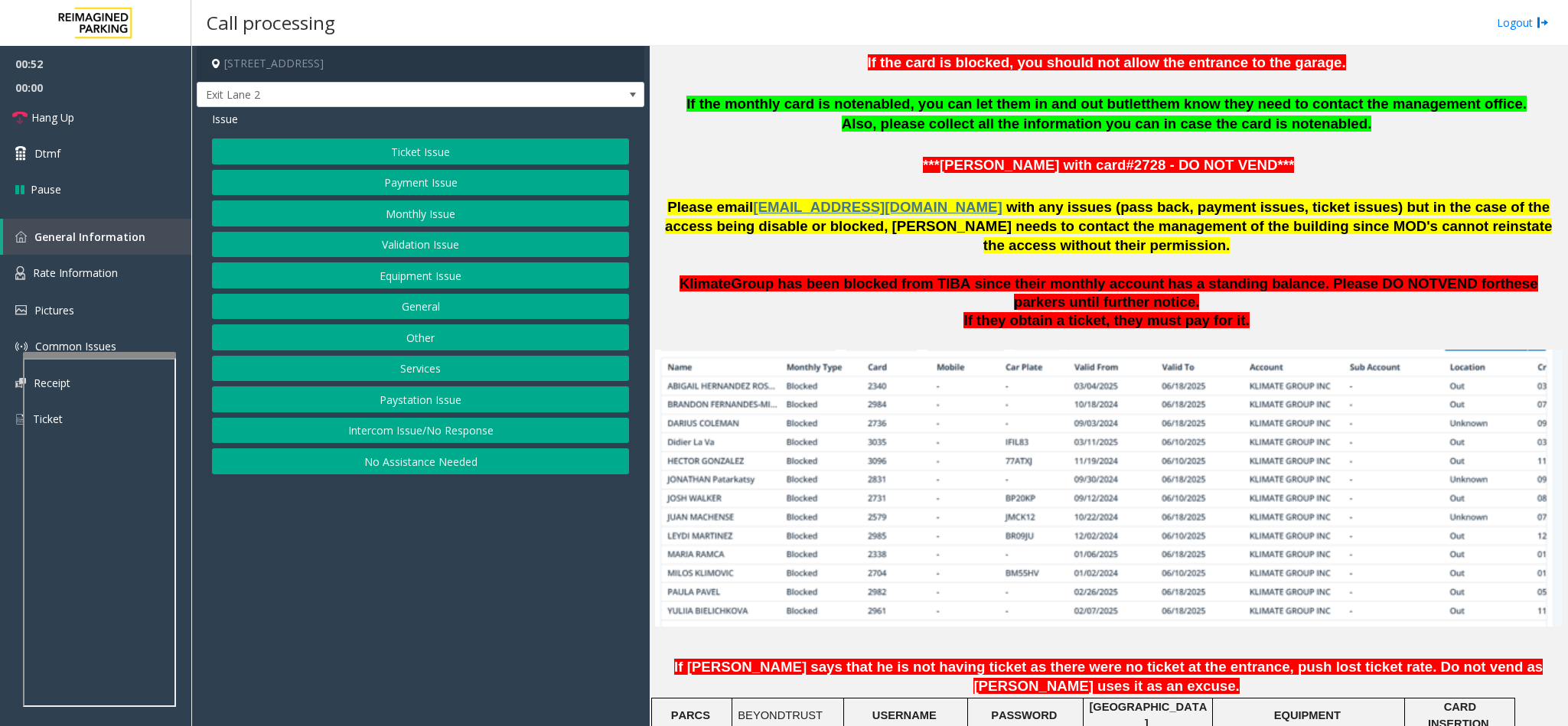
click at [427, 213] on button "Monthly Issue" at bounding box center [420, 213] width 417 height 26
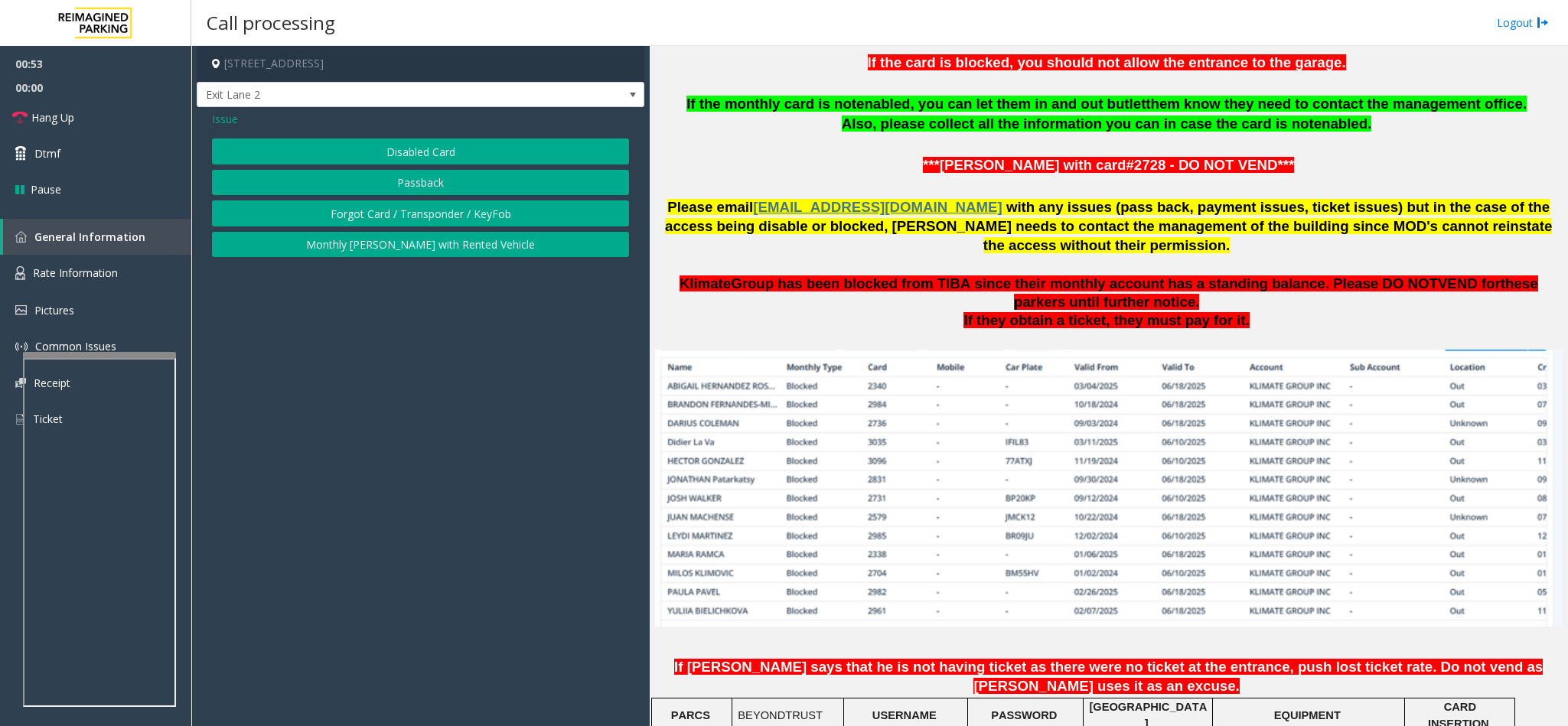
click at [450, 152] on button "Disabled Card" at bounding box center [420, 151] width 417 height 26
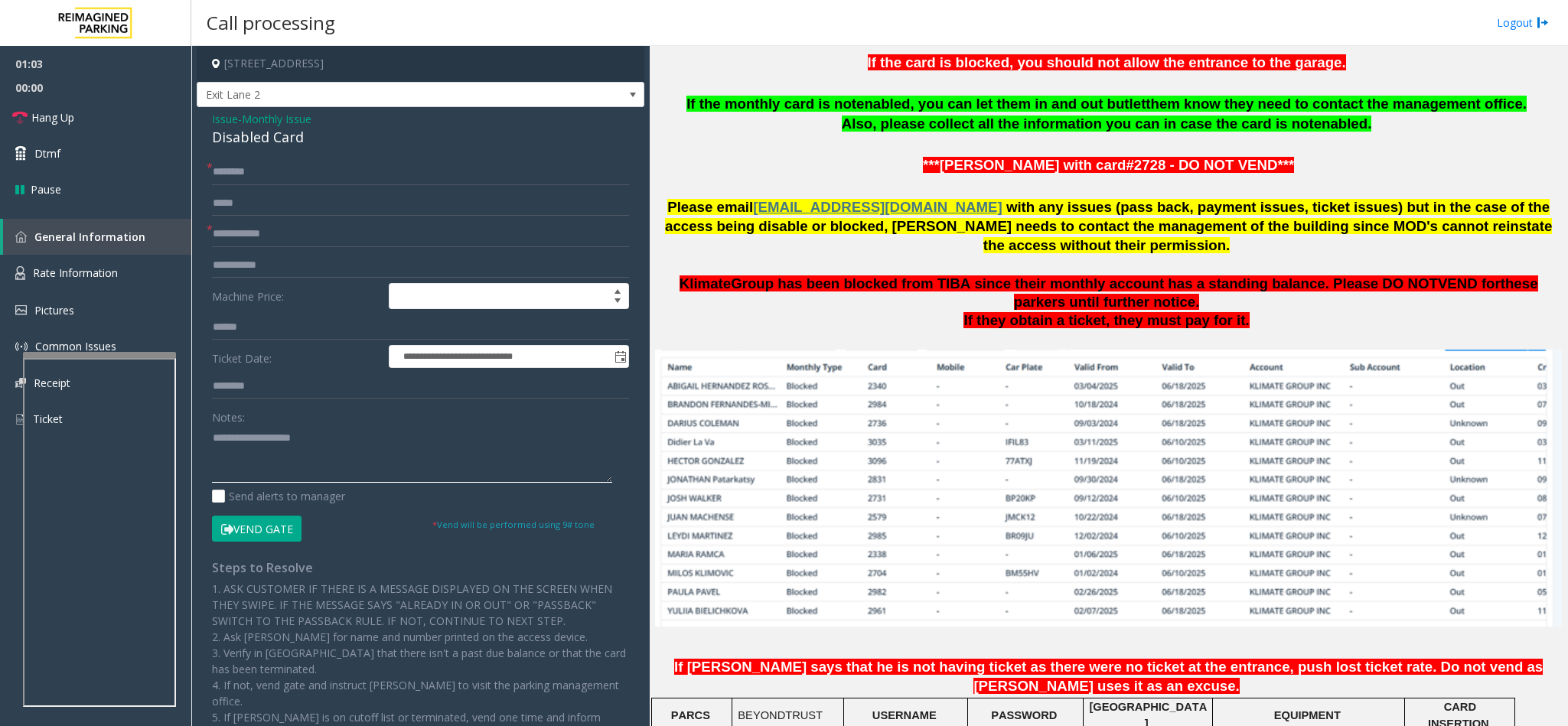
click at [274, 462] on textarea at bounding box center [411, 455] width 400 height 58
type textarea "*****"
drag, startPoint x: 269, startPoint y: 430, endPoint x: -54, endPoint y: 452, distance: 323.7
click at [0, 452] on html "**********" at bounding box center [784, 363] width 1568 height 726
click at [88, 113] on link "Hang Up" at bounding box center [95, 117] width 191 height 36
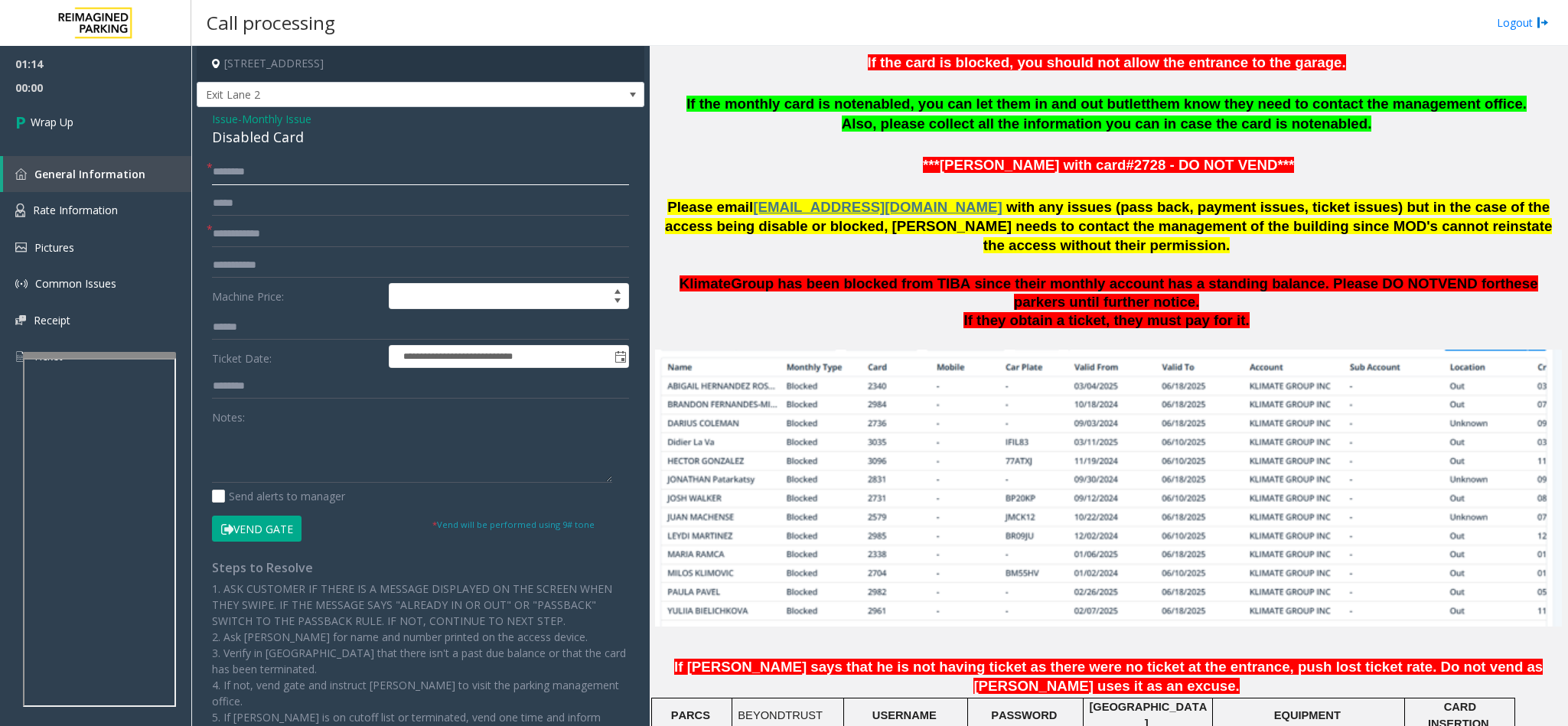
click at [225, 167] on input "text" at bounding box center [420, 172] width 417 height 26
type input "**"
click at [239, 143] on div "Disabled Card" at bounding box center [420, 137] width 417 height 20
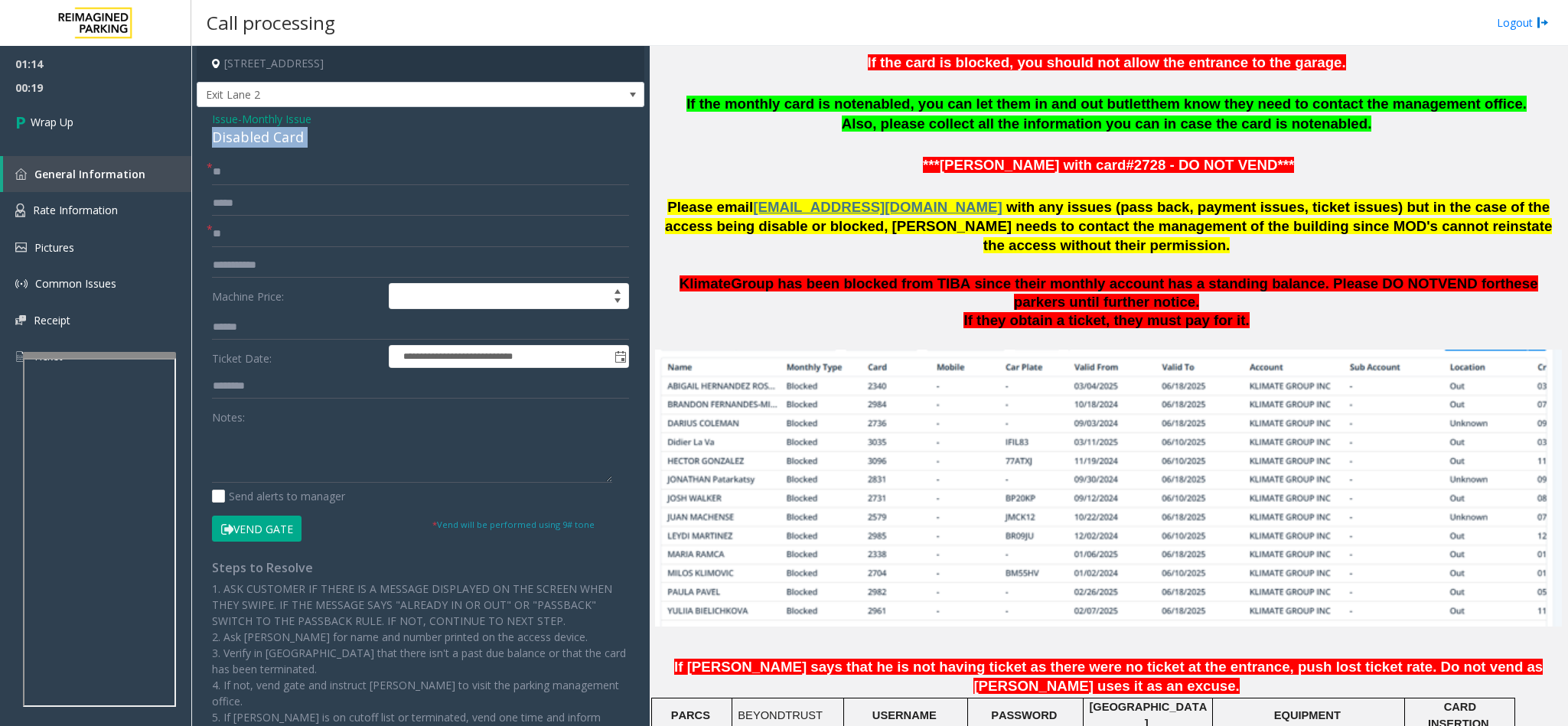
click at [239, 143] on div "Disabled Card" at bounding box center [420, 137] width 417 height 20
click at [212, 434] on textarea at bounding box center [411, 455] width 400 height 58
click at [344, 434] on textarea at bounding box center [411, 455] width 400 height 58
type textarea "**********"
click at [73, 127] on span "Wrap Up" at bounding box center [52, 122] width 42 height 16
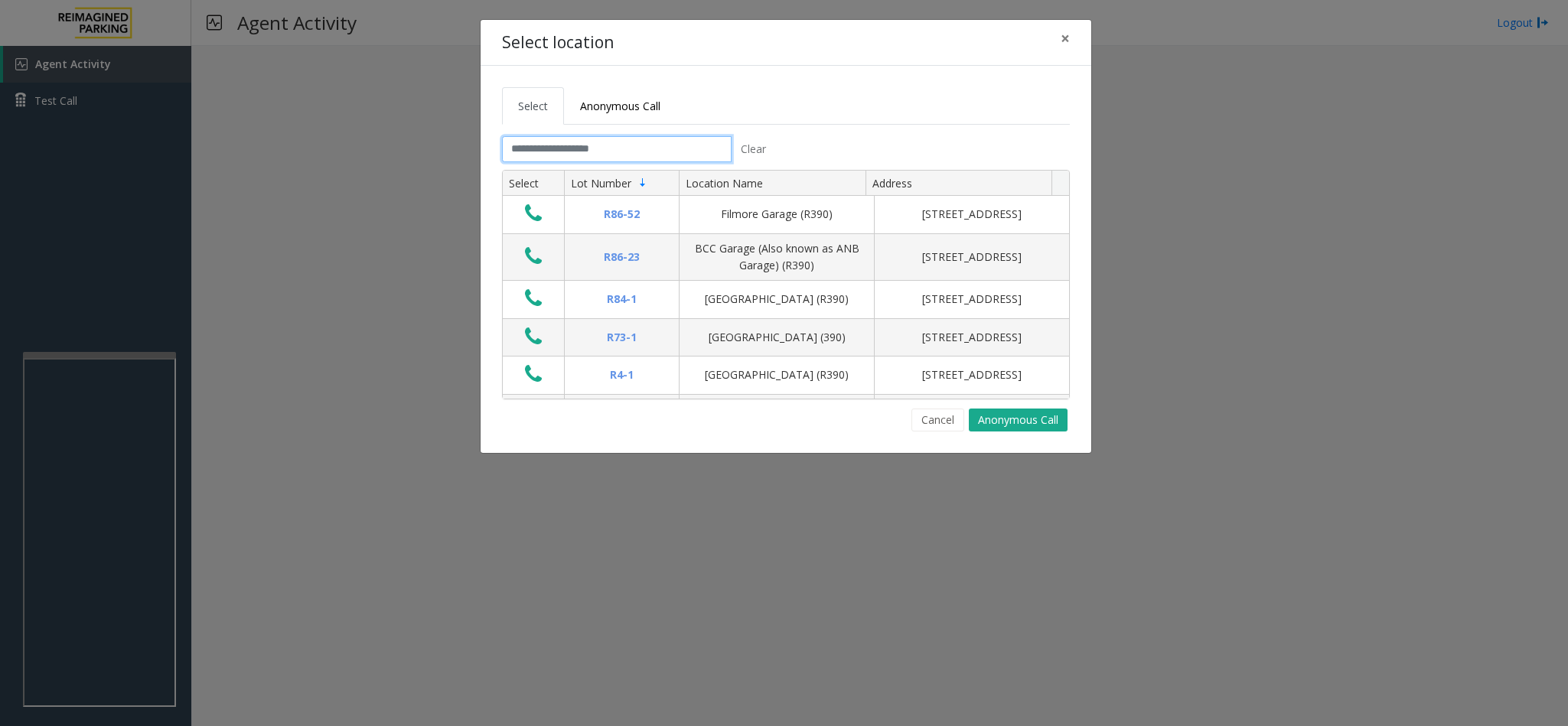
click at [584, 152] on input "text" at bounding box center [617, 149] width 229 height 26
click at [542, 151] on input "text" at bounding box center [617, 149] width 229 height 26
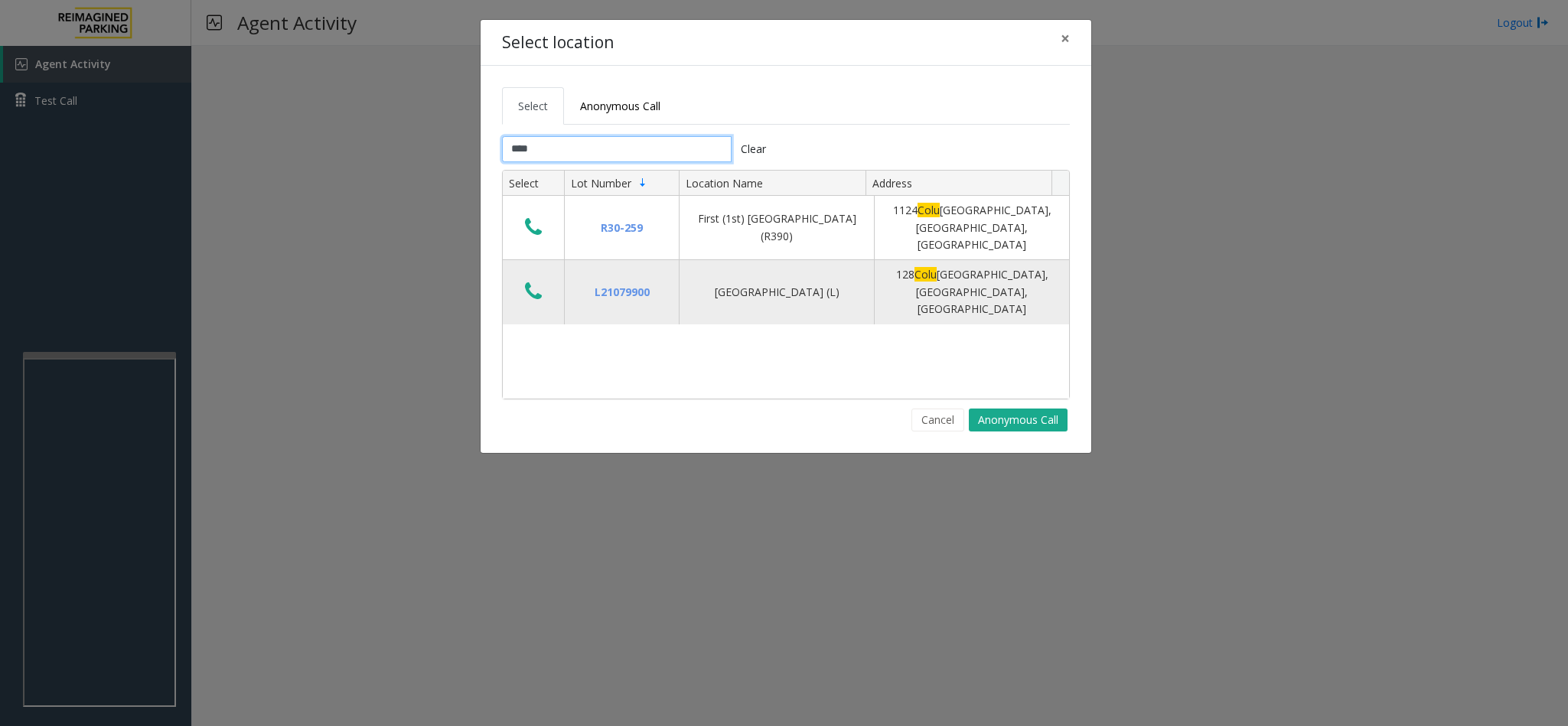
type input "****"
click at [530, 281] on icon "Data table" at bounding box center [534, 291] width 17 height 21
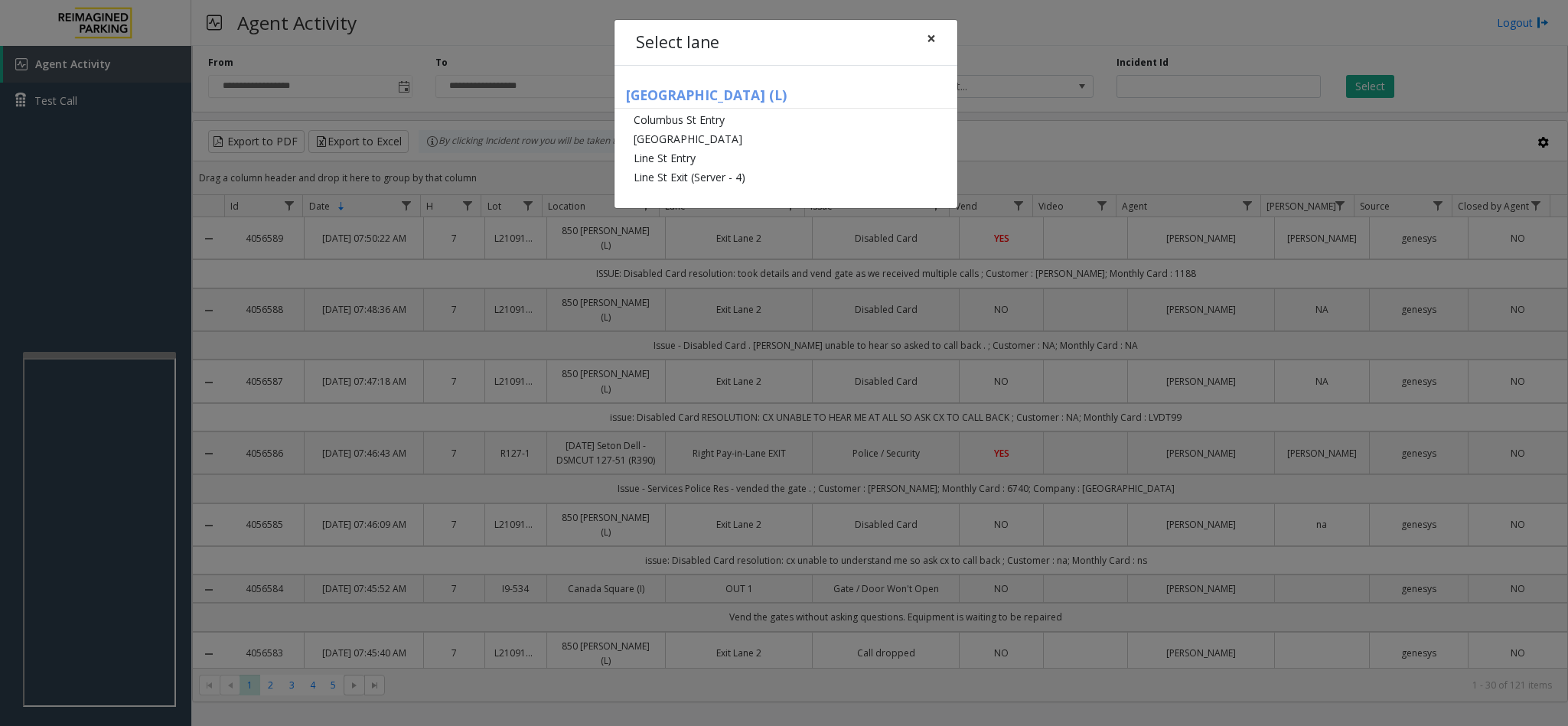
click at [937, 42] on button "×" at bounding box center [931, 38] width 31 height 37
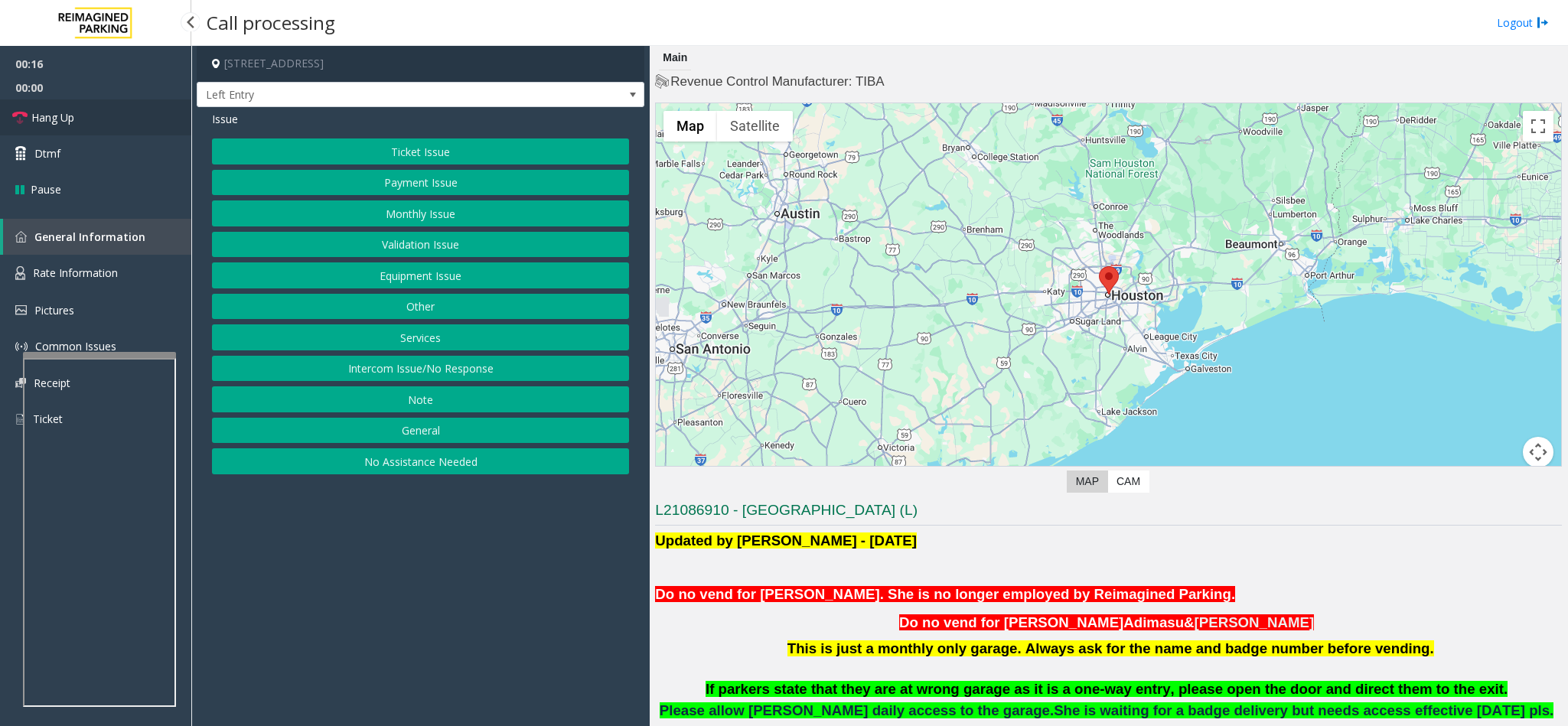
click at [65, 116] on span "Hang Up" at bounding box center [53, 117] width 42 height 16
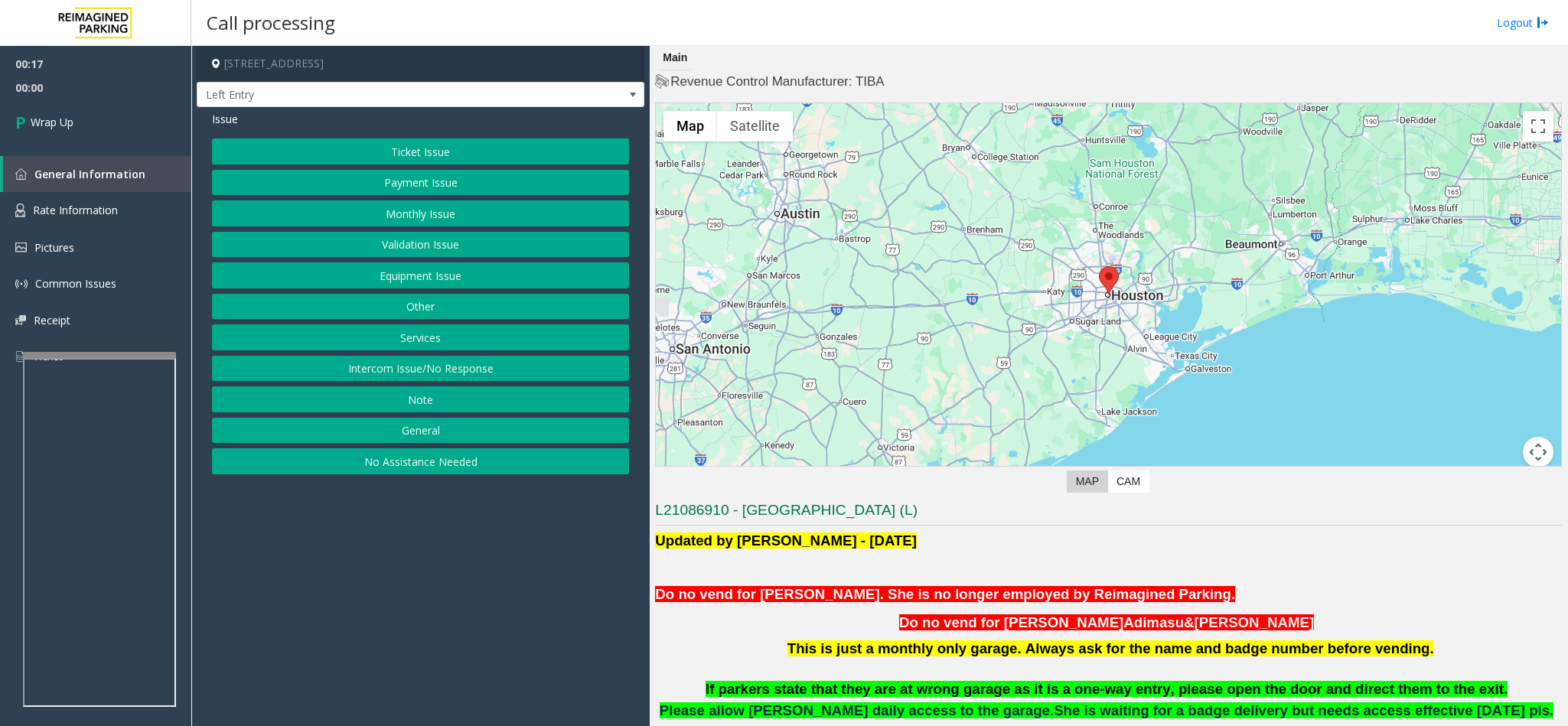
click at [351, 366] on button "Intercom Issue/No Response" at bounding box center [420, 369] width 417 height 26
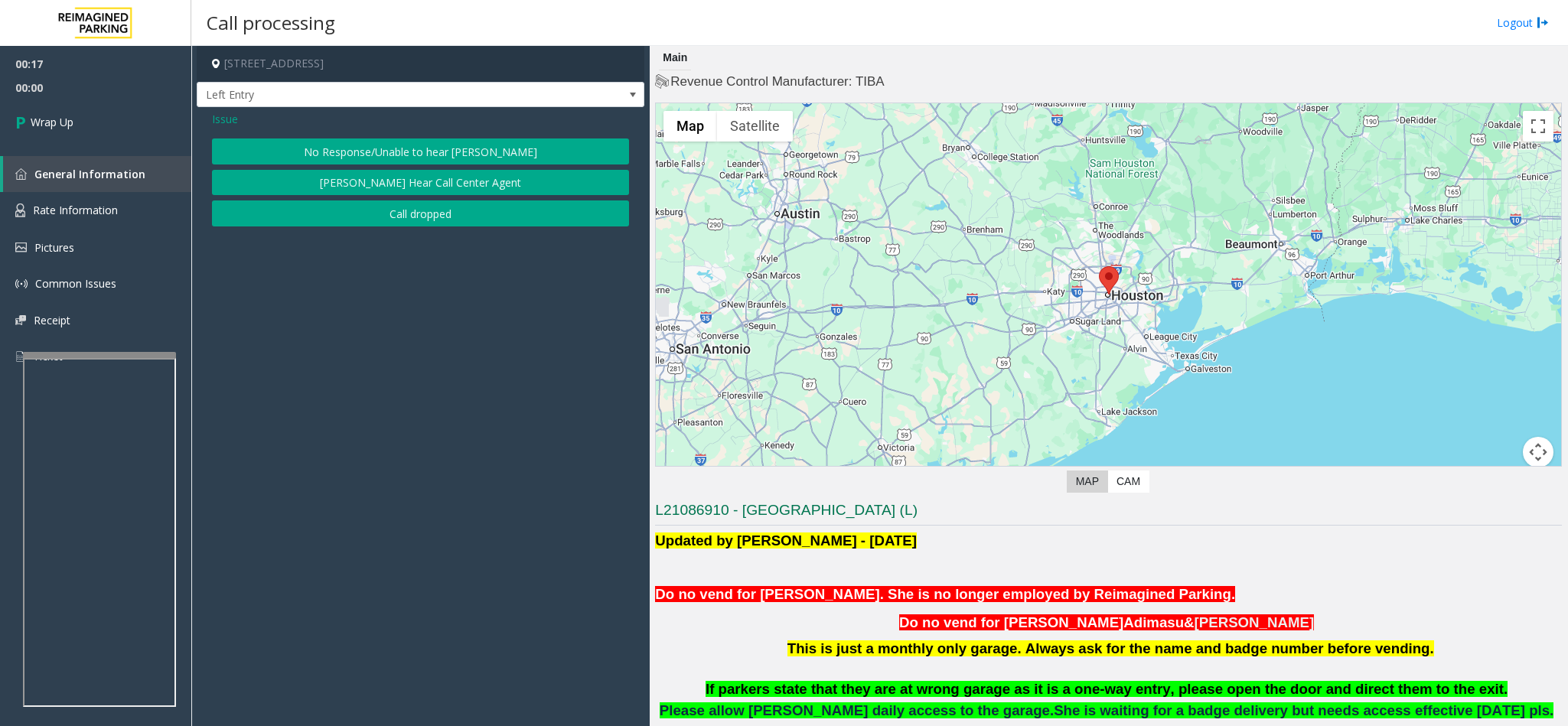
click at [361, 150] on button "No Response/Unable to hear [PERSON_NAME]" at bounding box center [420, 151] width 417 height 26
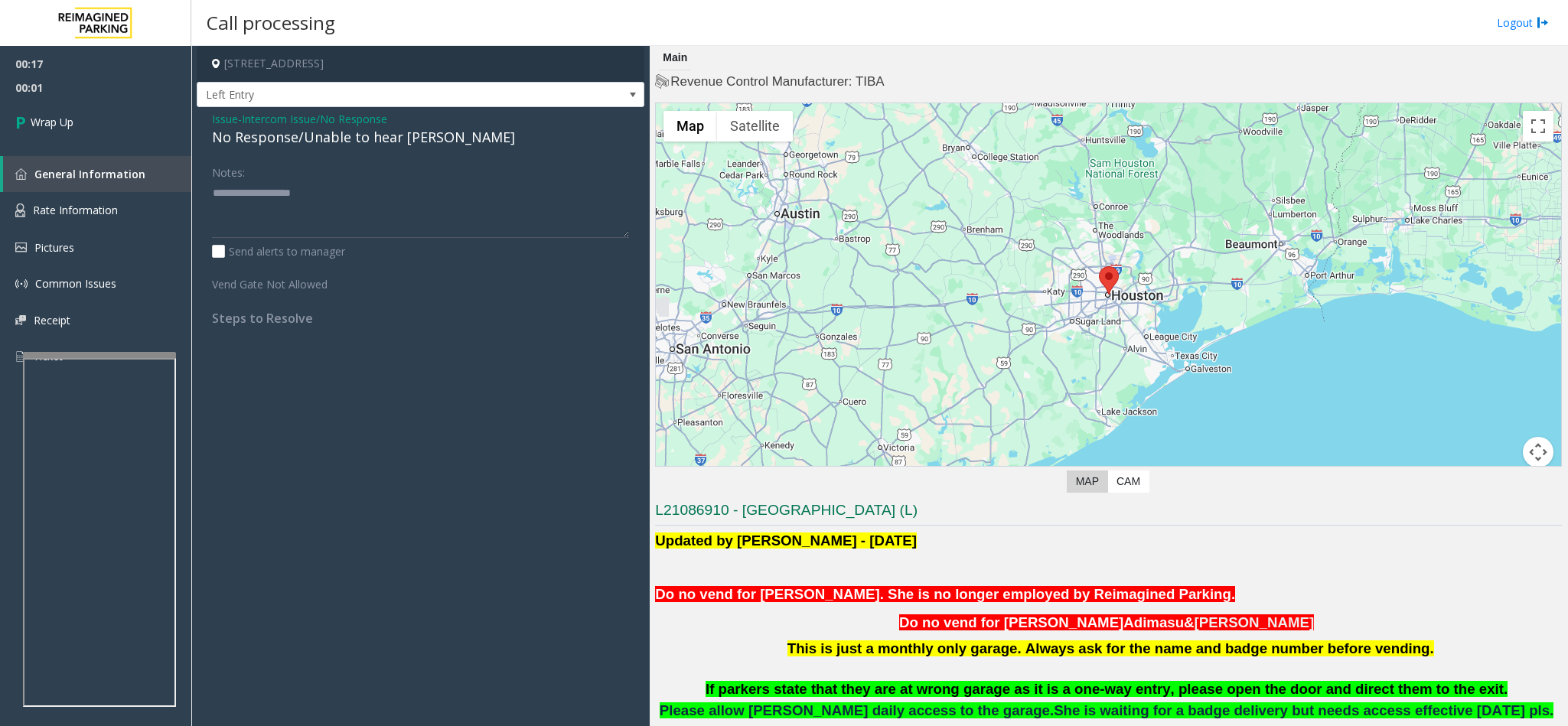
click at [301, 145] on div "No Response/Unable to hear [PERSON_NAME]" at bounding box center [420, 137] width 417 height 20
type textarea "**********"
click at [131, 125] on link "Wrap Up" at bounding box center [95, 122] width 191 height 45
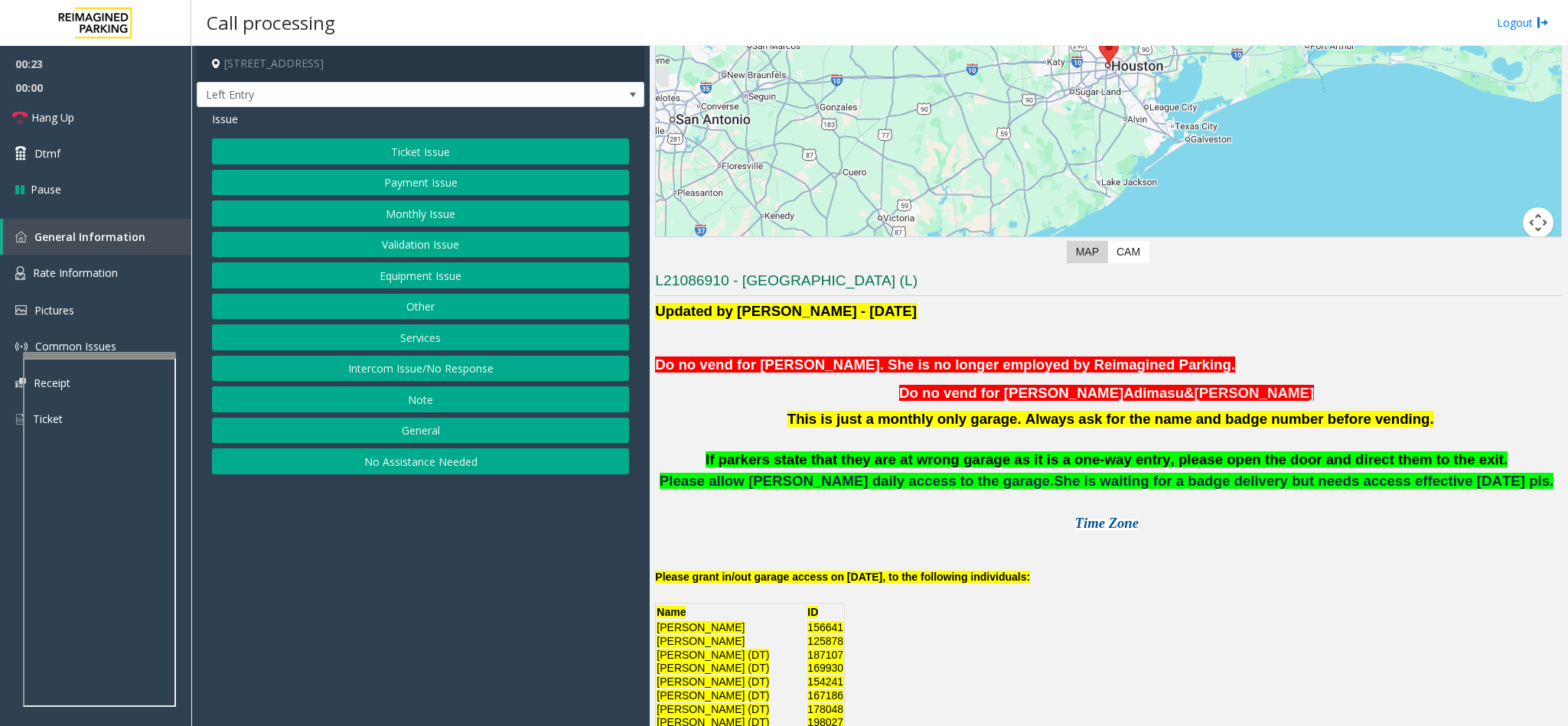
scroll to position [344, 0]
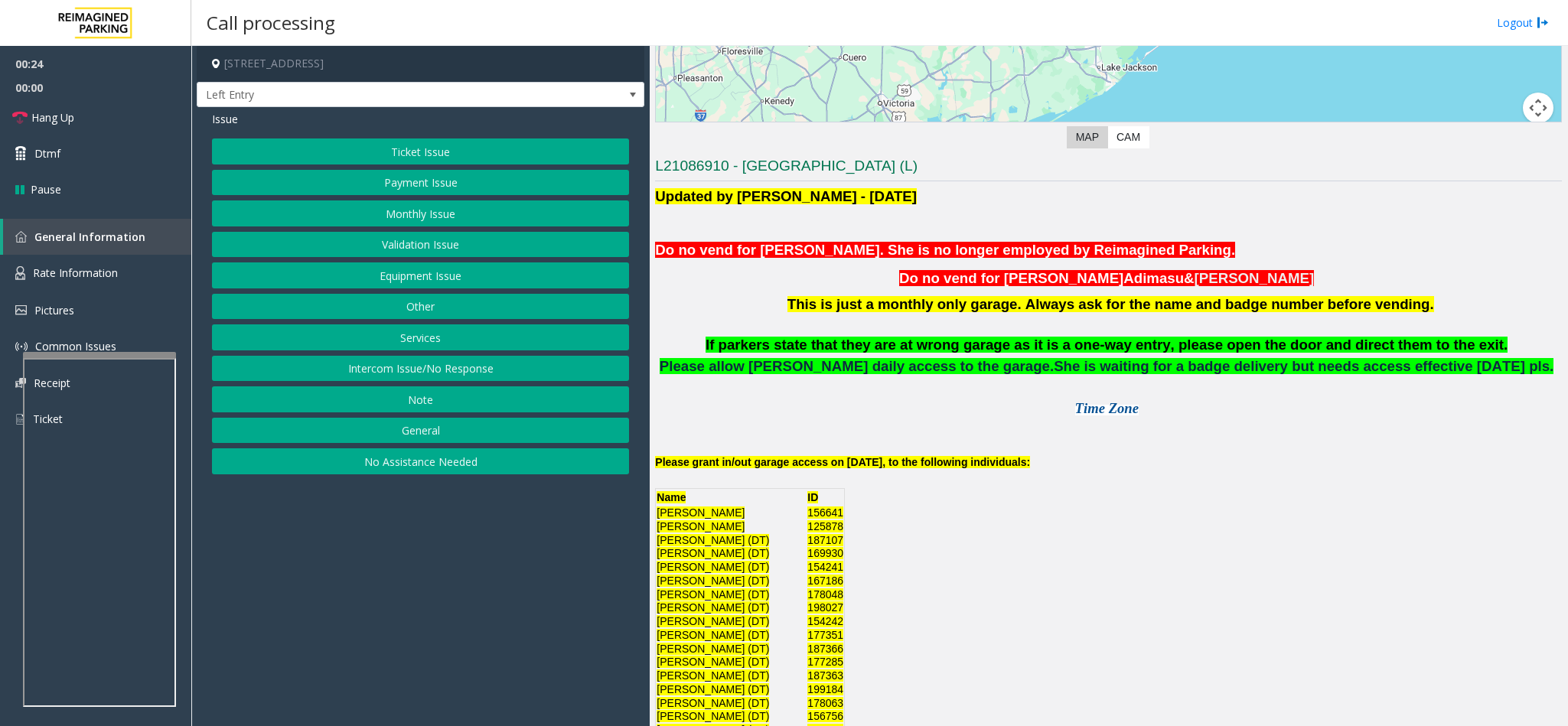
click at [453, 220] on button "Monthly Issue" at bounding box center [420, 213] width 417 height 26
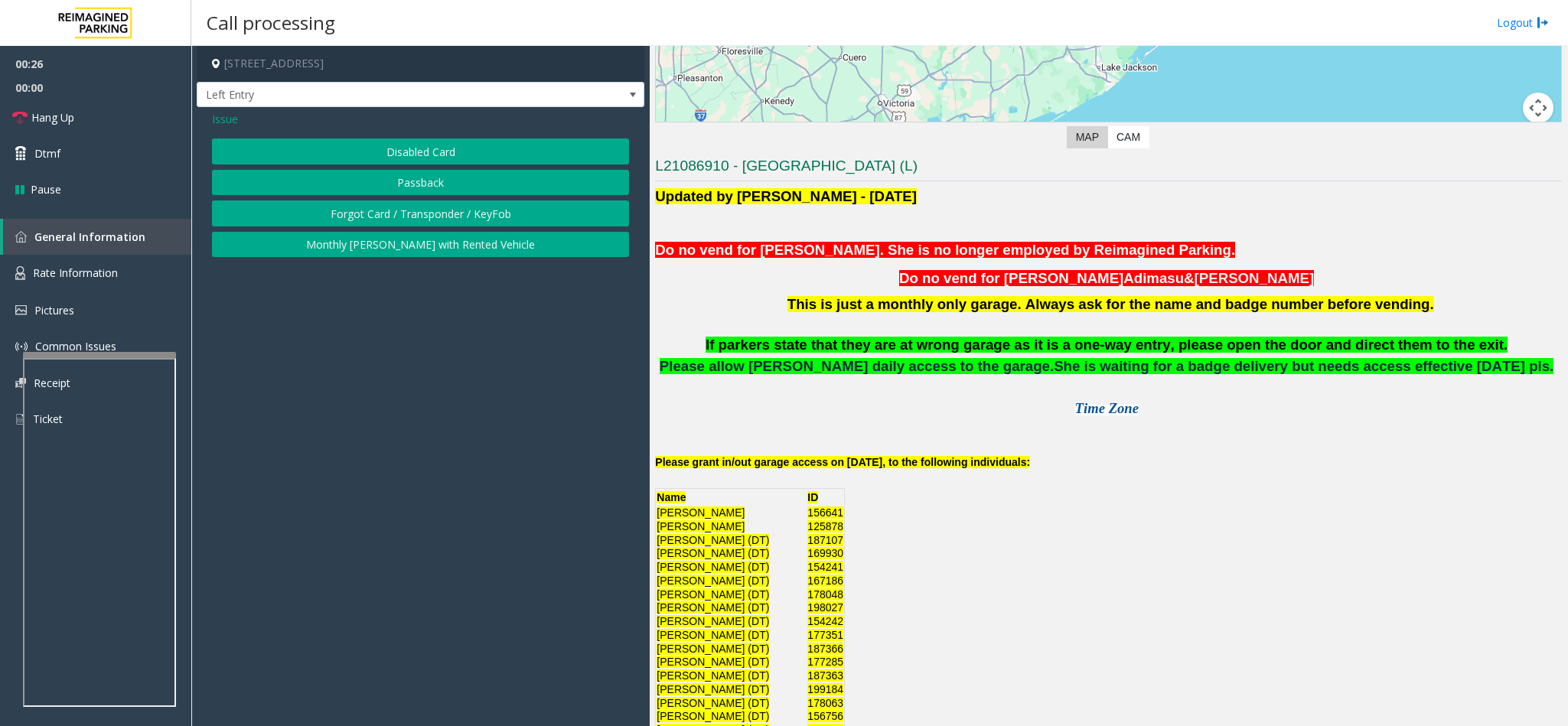
click at [398, 147] on button "Disabled Card" at bounding box center [420, 151] width 417 height 26
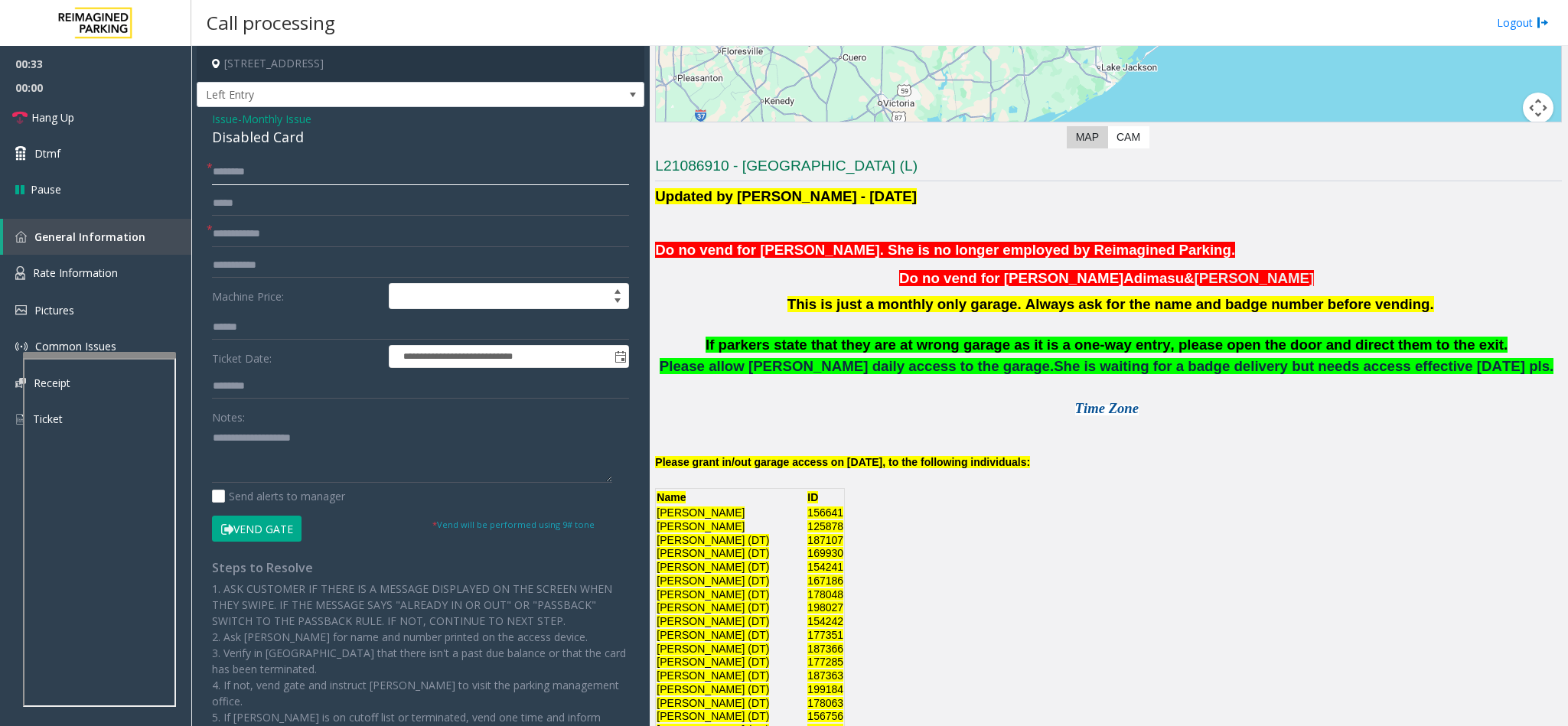
click at [328, 173] on input "text" at bounding box center [420, 172] width 417 height 26
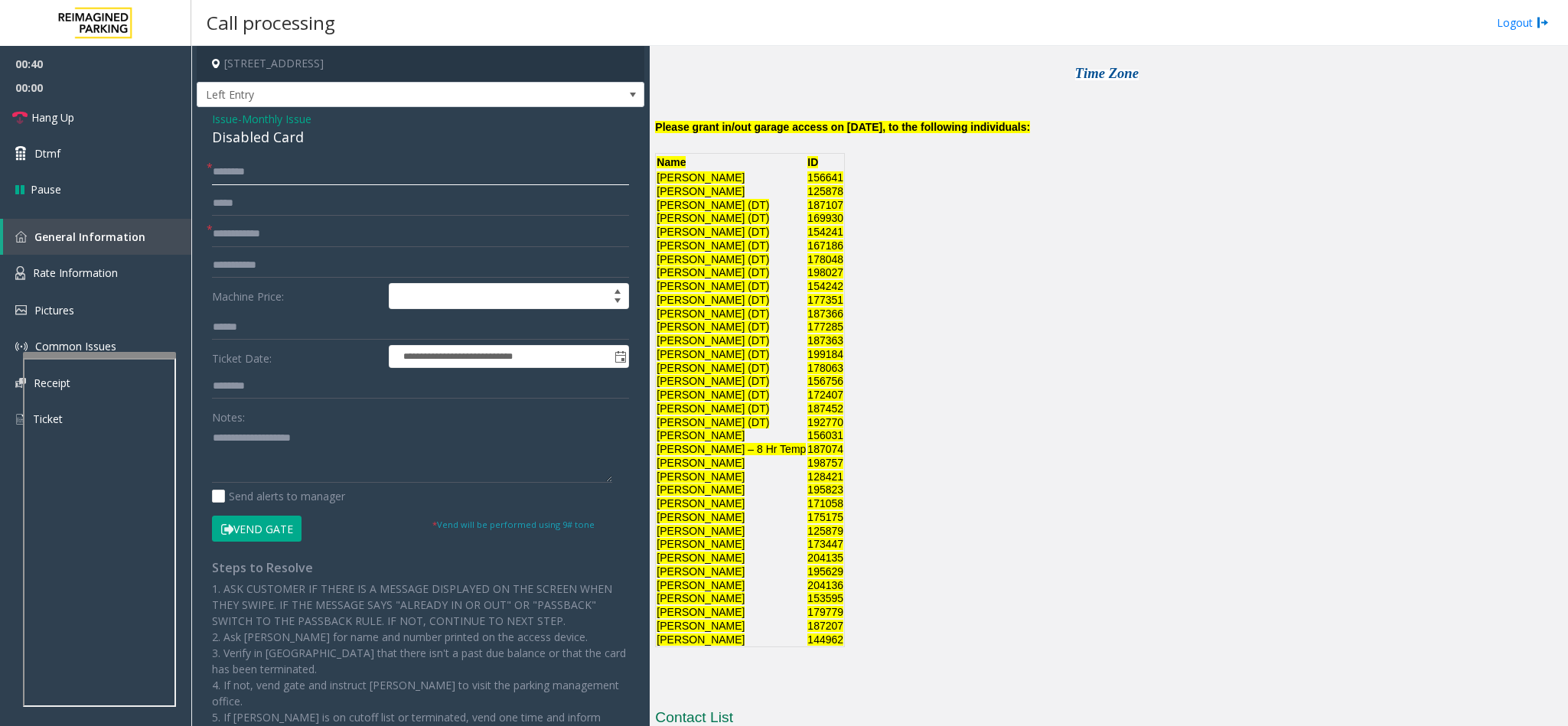
scroll to position [689, 0]
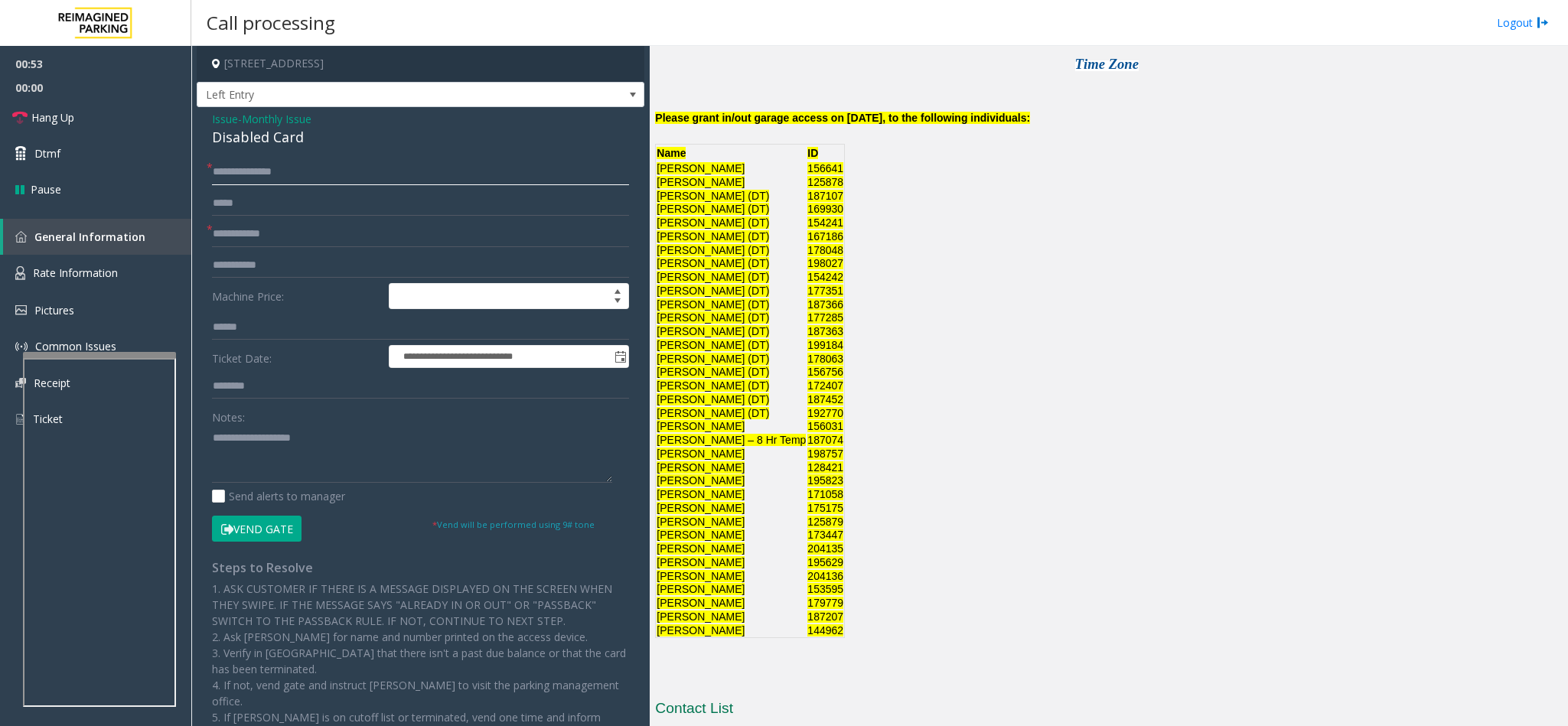
type input "**********"
click at [250, 230] on input "text" at bounding box center [420, 234] width 417 height 26
type input "******"
click at [243, 519] on button "Vend Gate" at bounding box center [256, 529] width 89 height 26
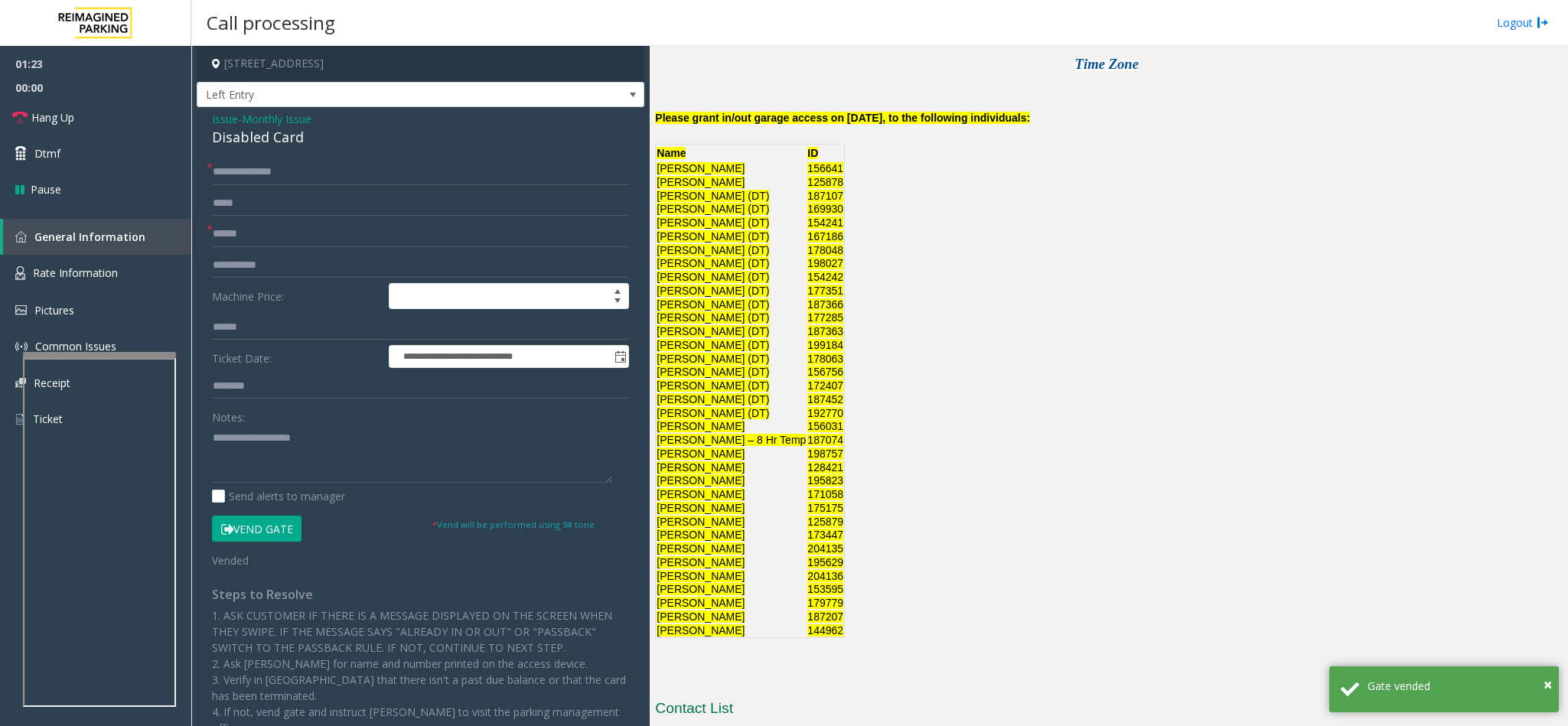
click at [249, 140] on div "Disabled Card" at bounding box center [420, 137] width 417 height 20
click at [248, 139] on div "Disabled Card" at bounding box center [420, 137] width 417 height 20
click at [212, 437] on textarea at bounding box center [411, 455] width 400 height 58
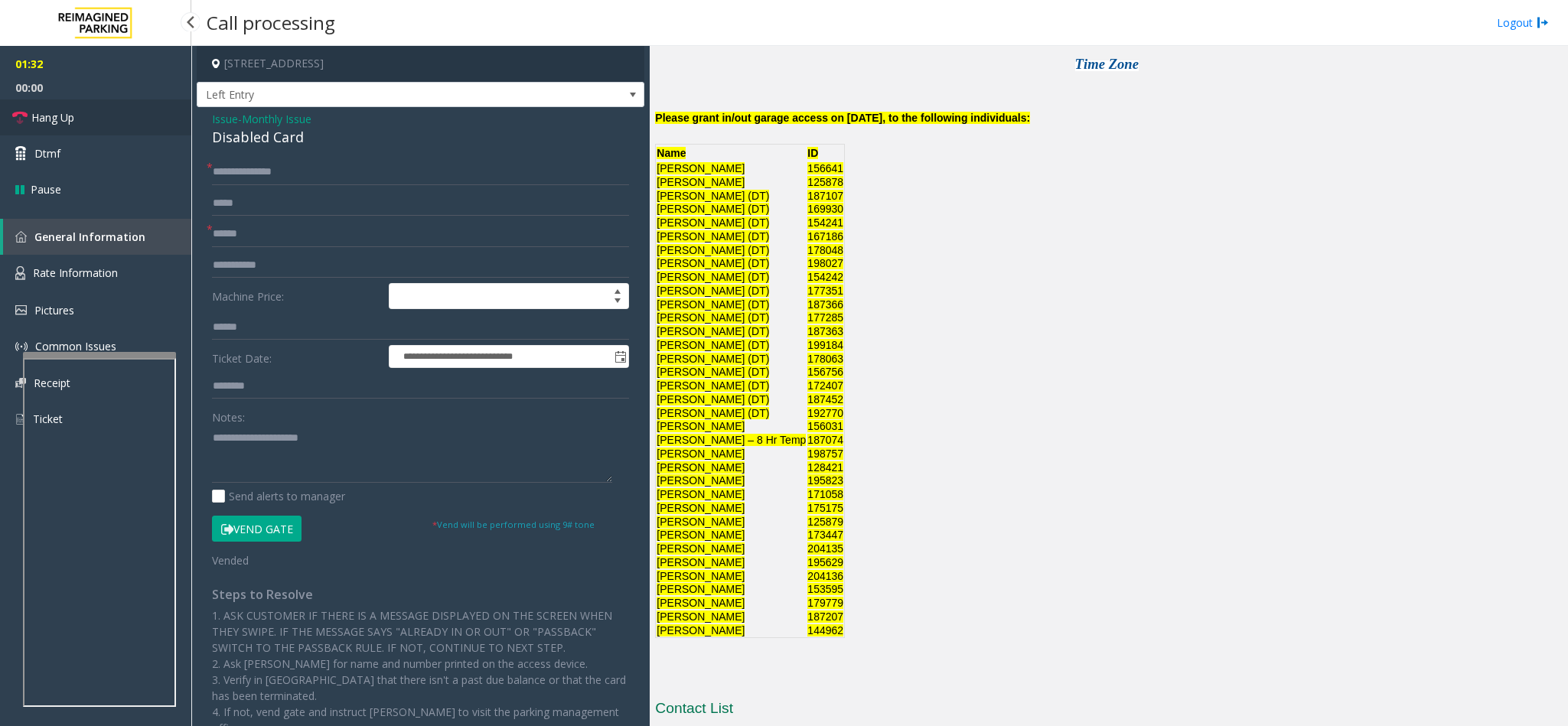
click at [141, 118] on link "Hang Up" at bounding box center [95, 117] width 191 height 36
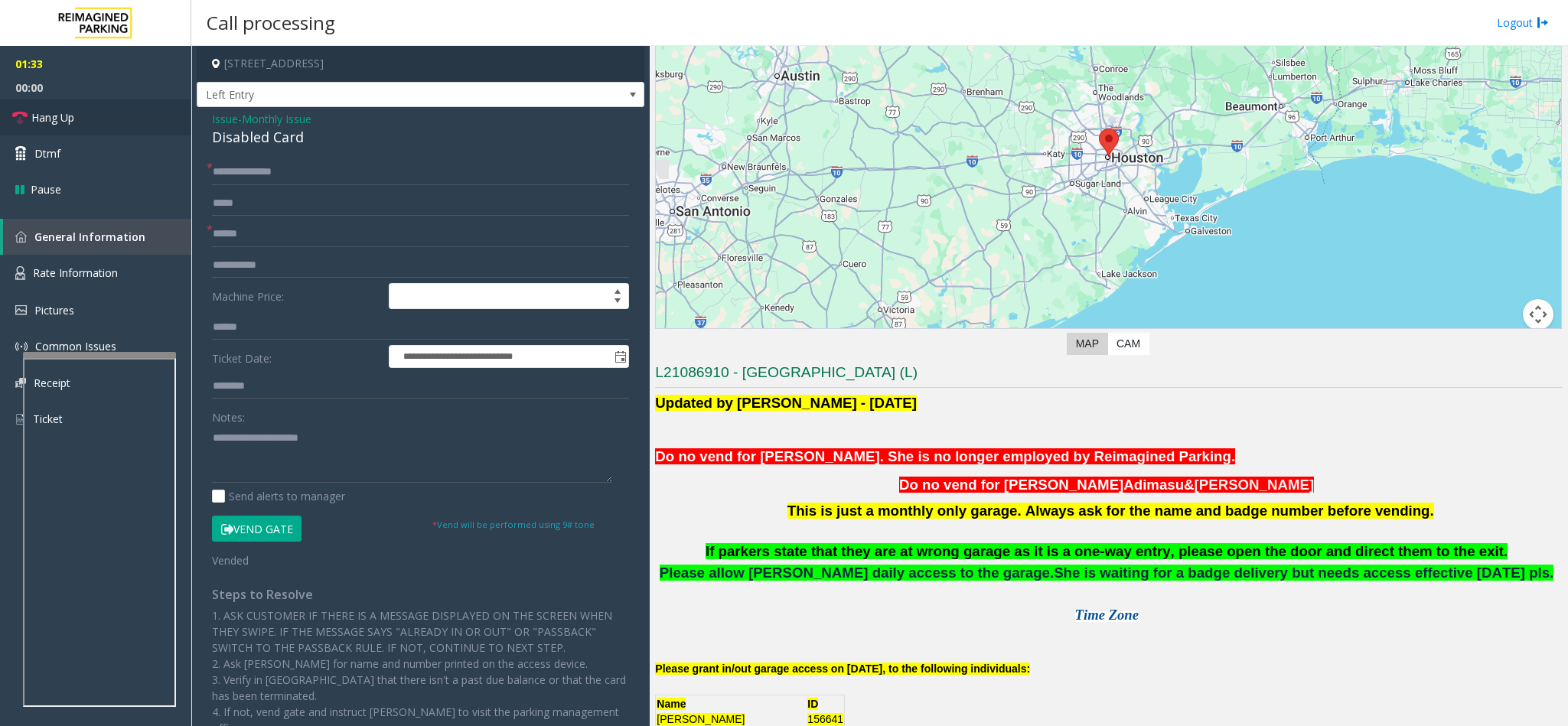
scroll to position [115, 0]
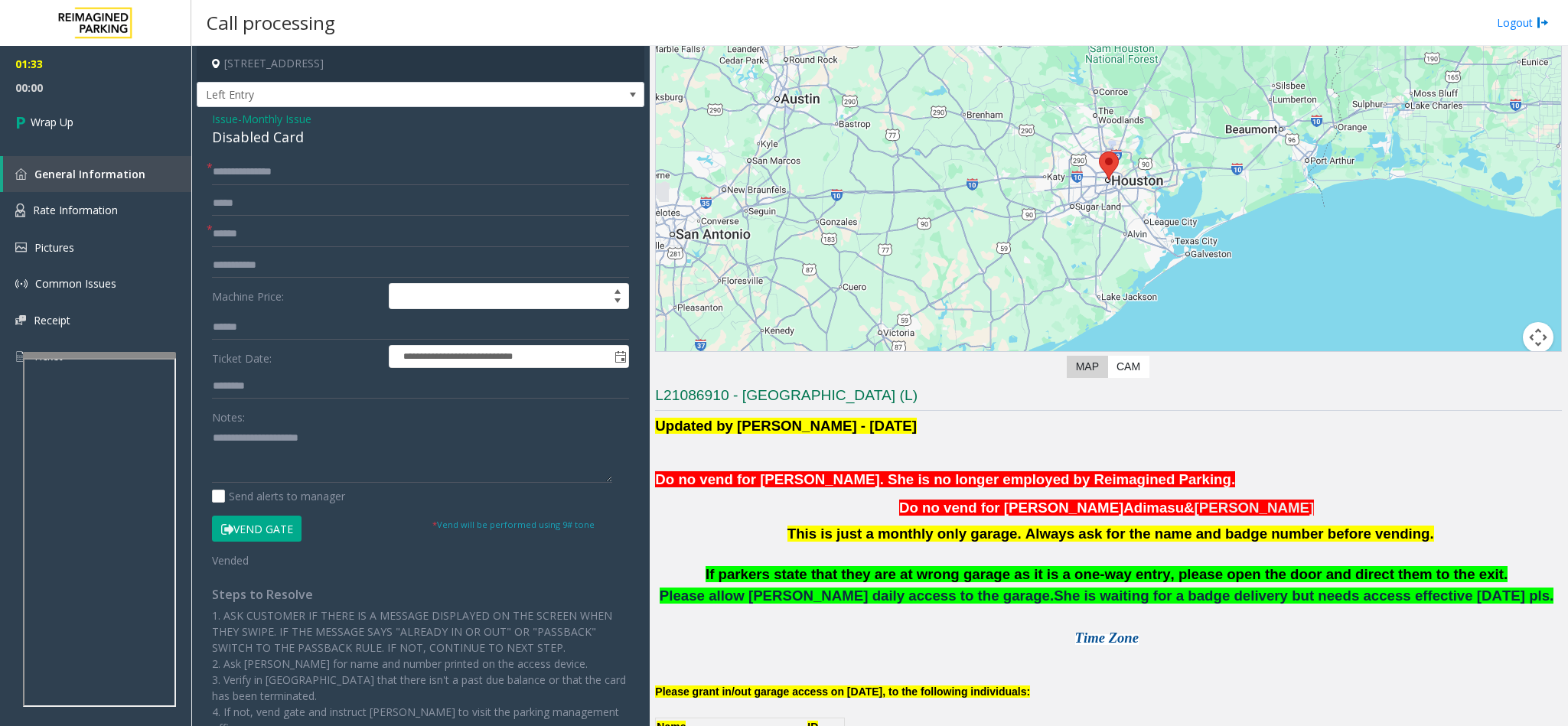
click at [917, 544] on p "This is just a monthly only garage. Always ask for the name and badge number be…" at bounding box center [1108, 534] width 907 height 23
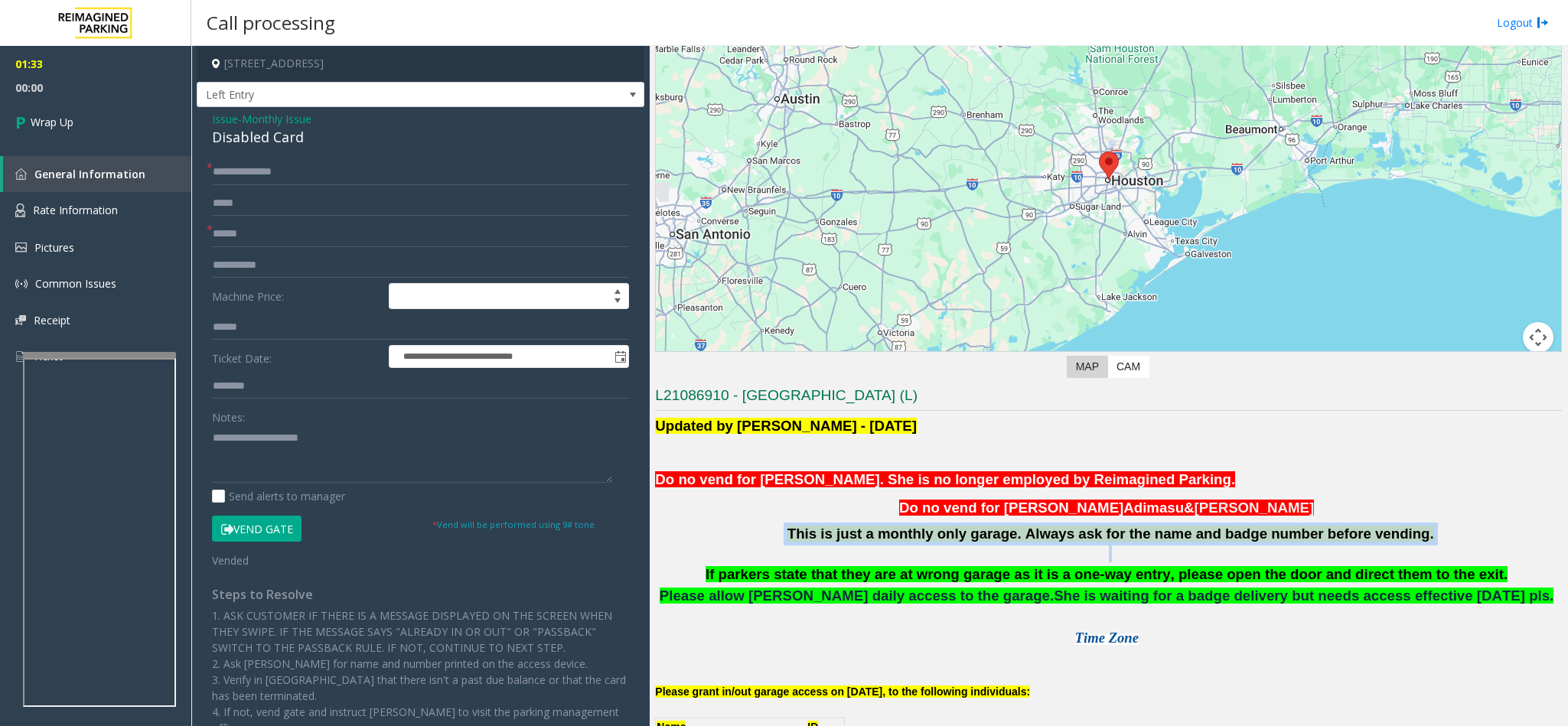
click at [917, 544] on p "This is just a monthly only garage. Always ask for the name and badge number be…" at bounding box center [1108, 534] width 907 height 23
copy p "This is just a monthly only garage. Always ask for the name and badge number be…"
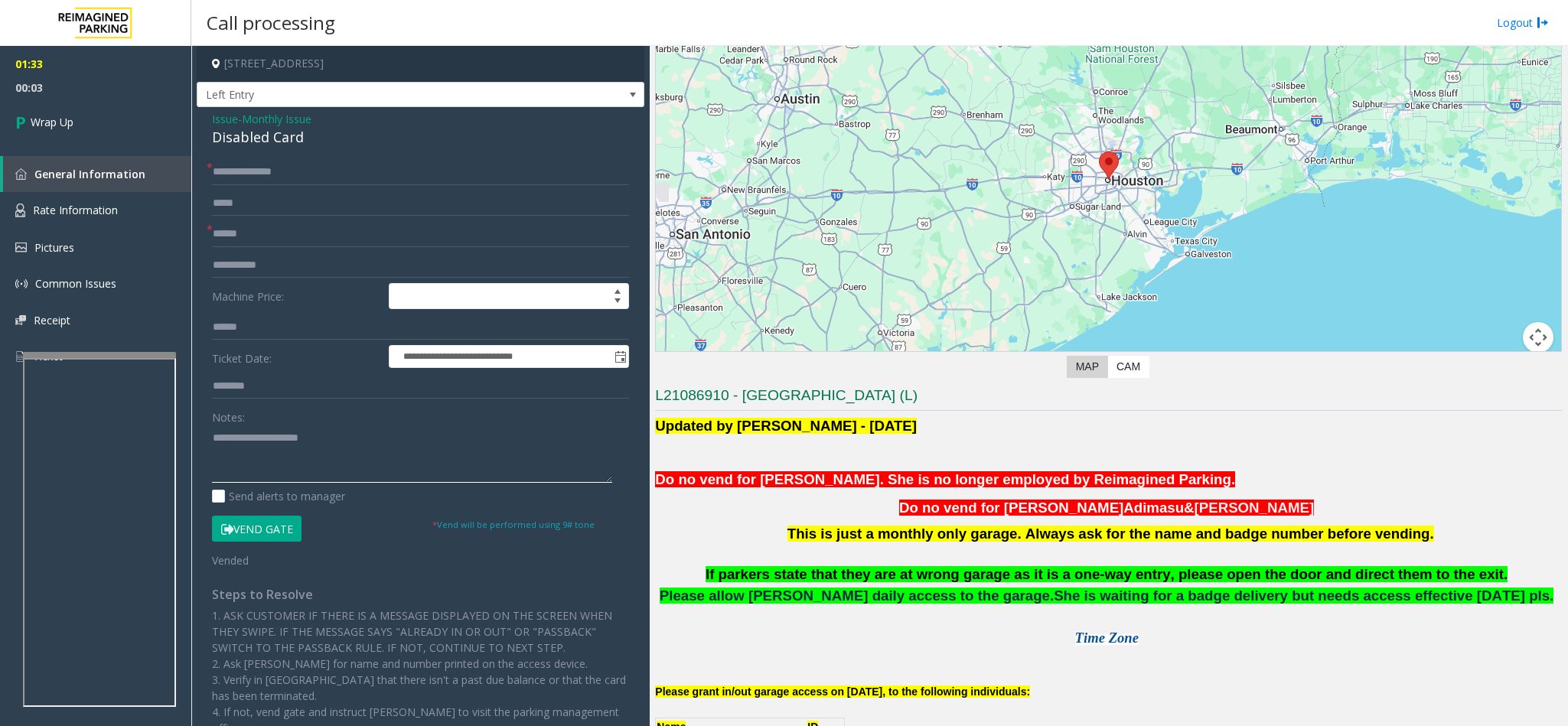
click at [223, 472] on textarea at bounding box center [411, 455] width 400 height 58
paste textarea "**********"
click at [214, 452] on textarea at bounding box center [411, 455] width 400 height 58
type textarea "**********"
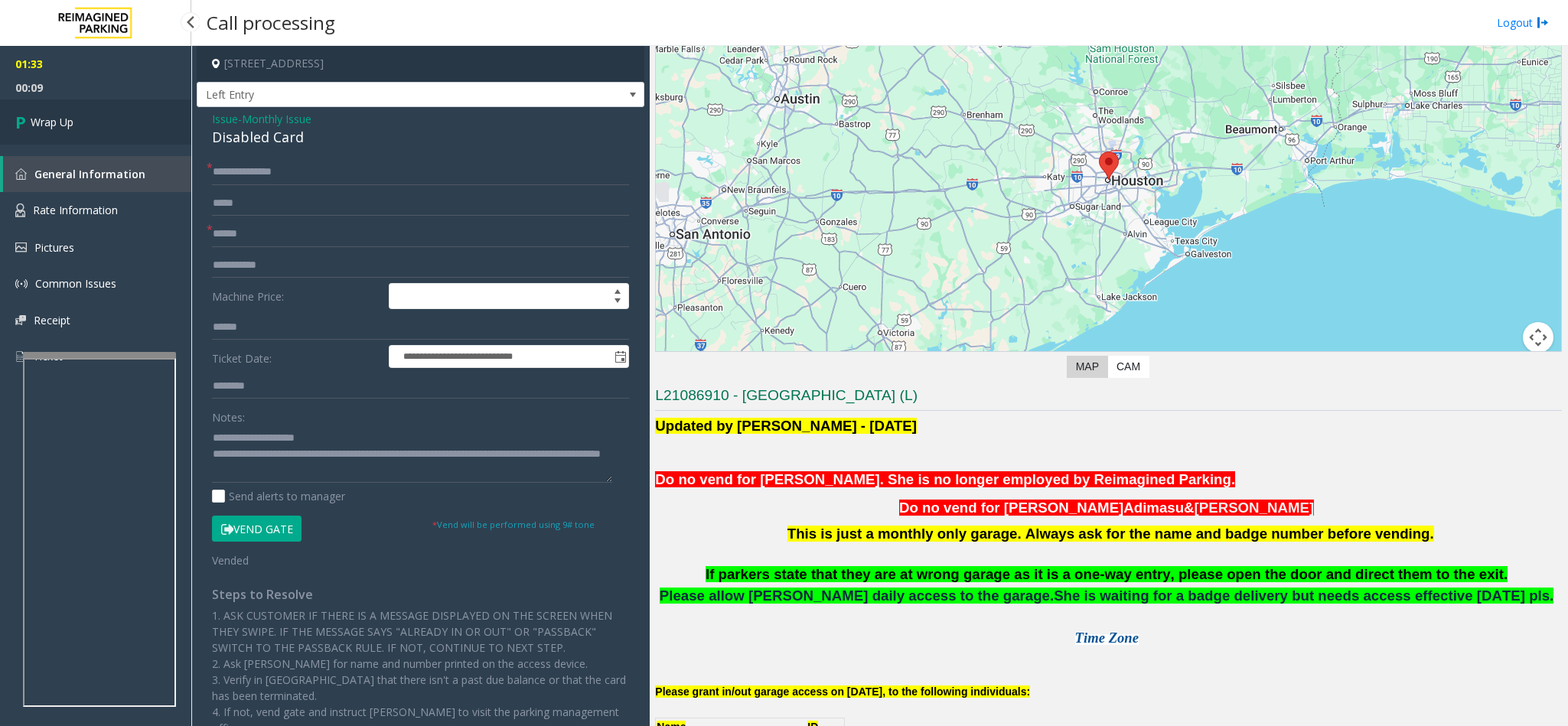
click at [104, 127] on link "Wrap Up" at bounding box center [95, 122] width 191 height 45
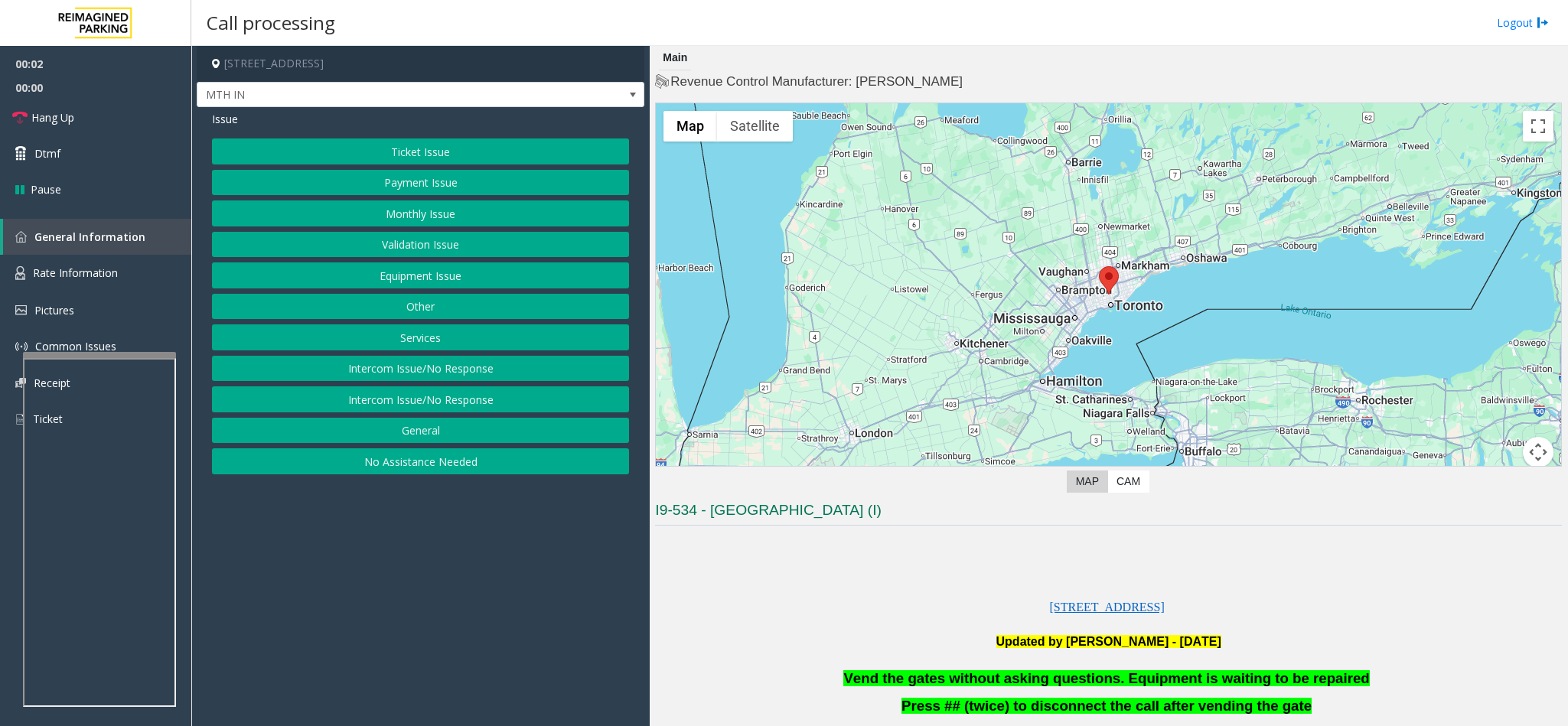
scroll to position [115, 0]
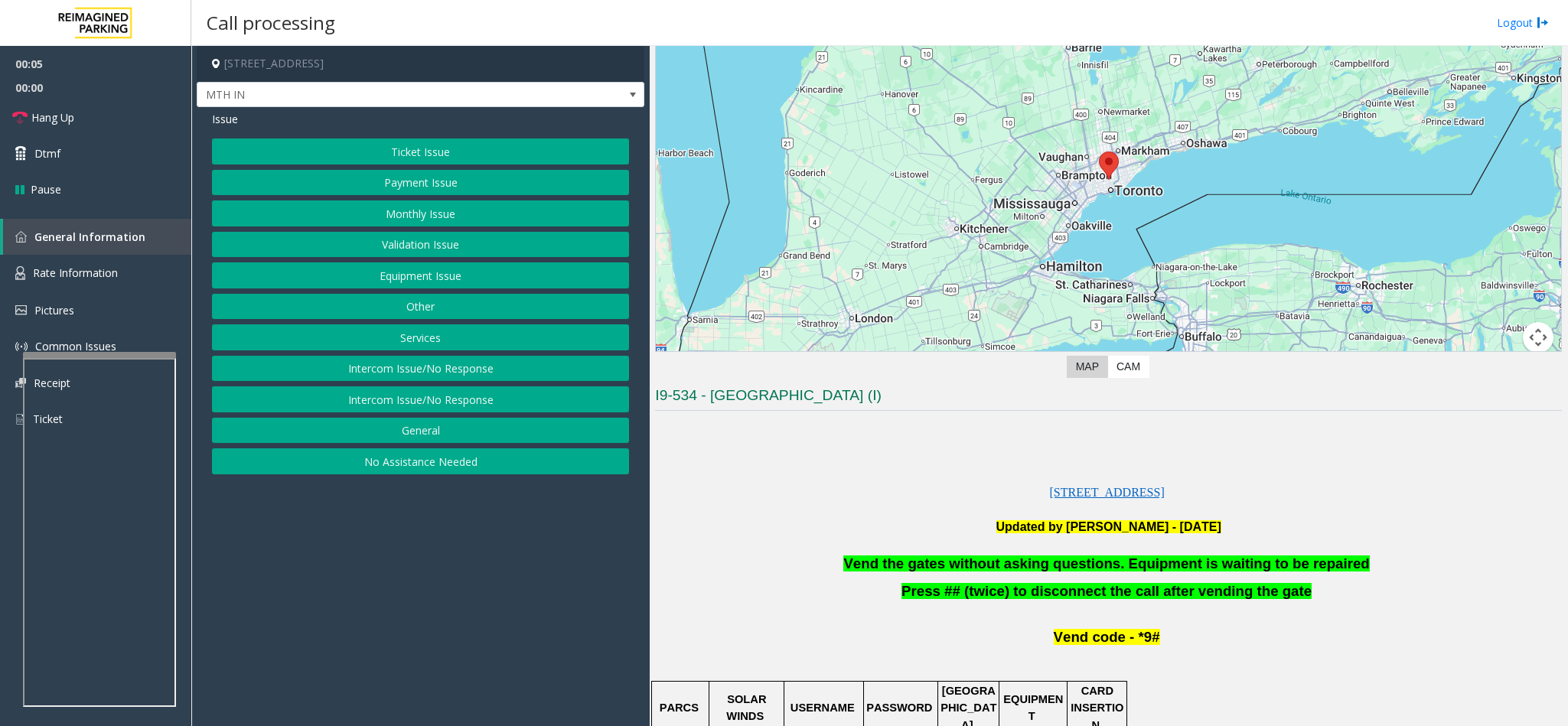
click at [423, 341] on button "Services" at bounding box center [420, 337] width 417 height 26
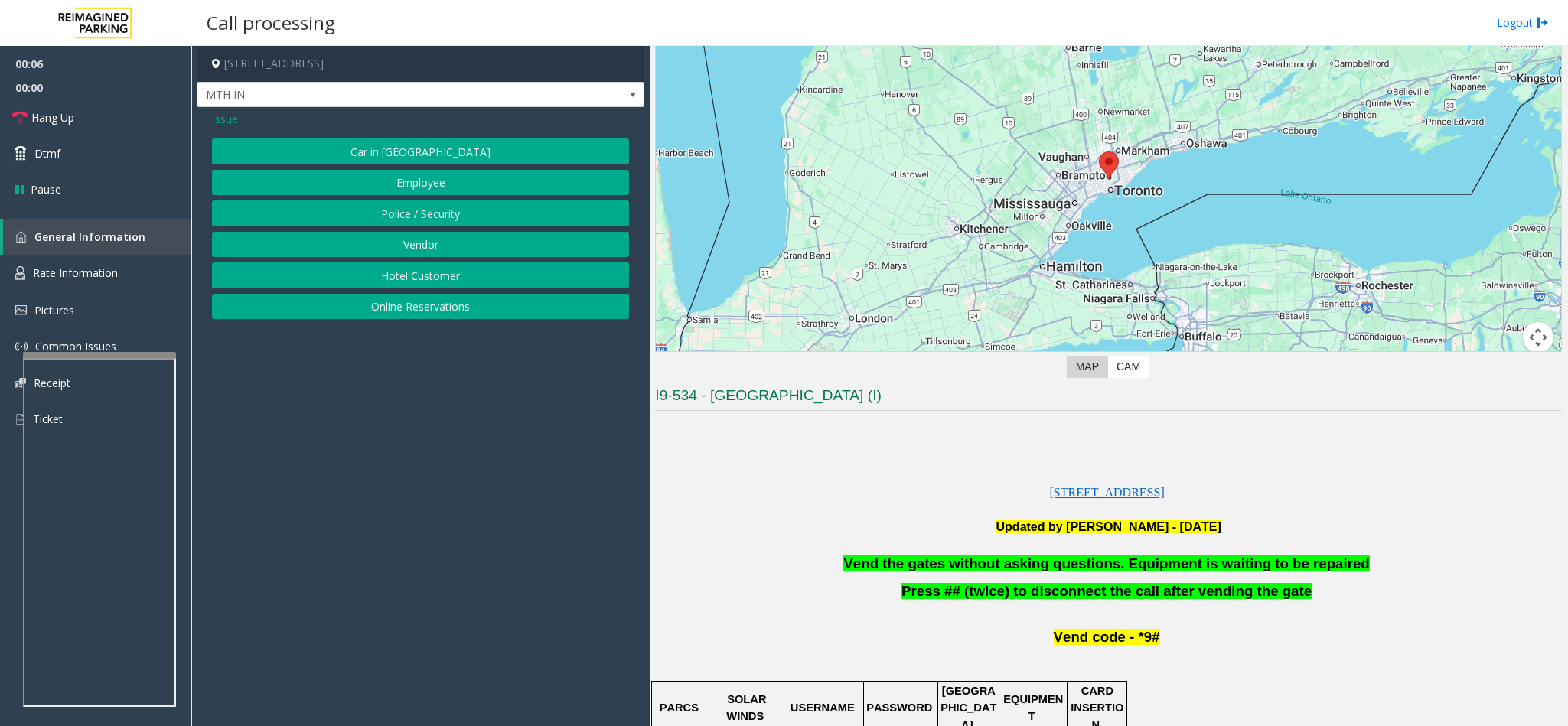
click at [418, 223] on button "Police / Security" at bounding box center [420, 213] width 417 height 26
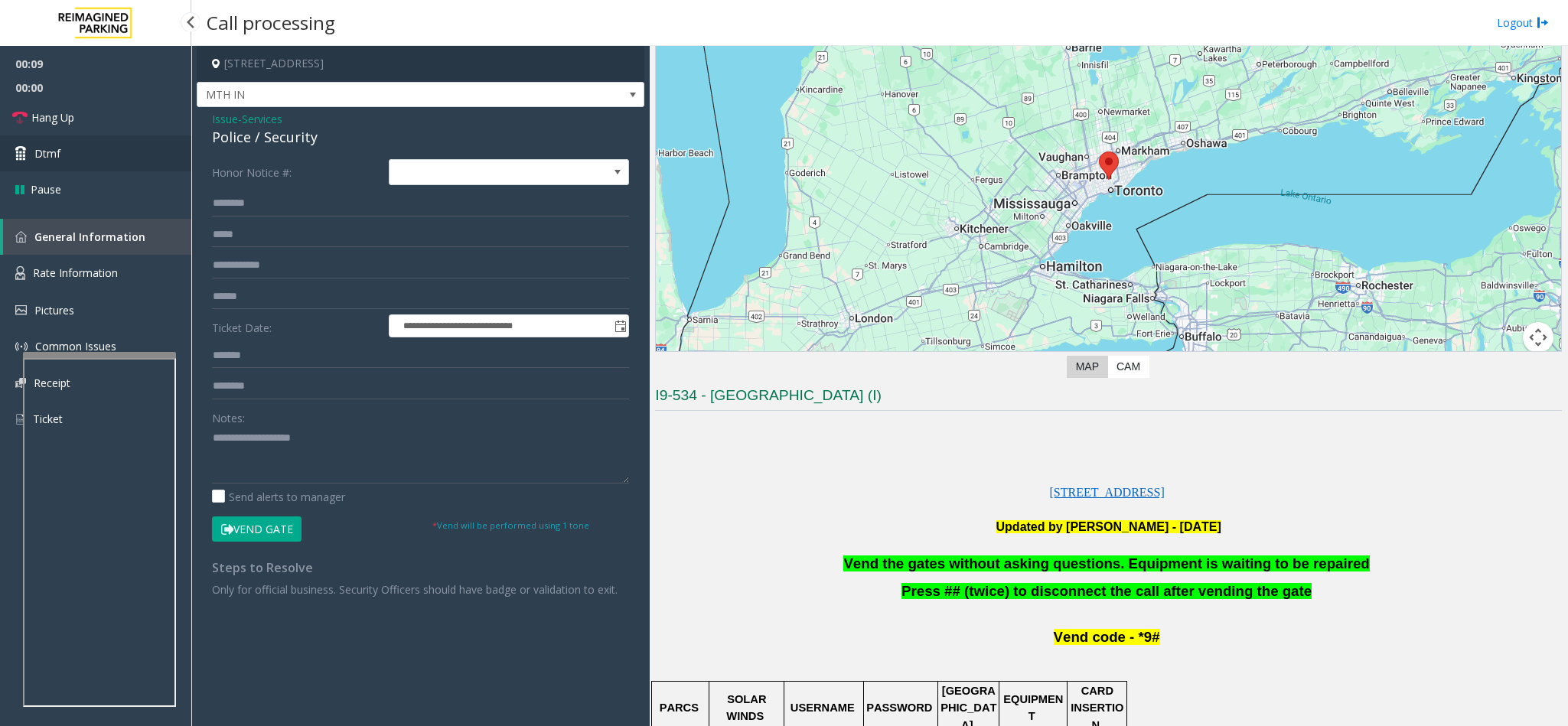
click at [96, 151] on link "Dtmf" at bounding box center [95, 153] width 191 height 36
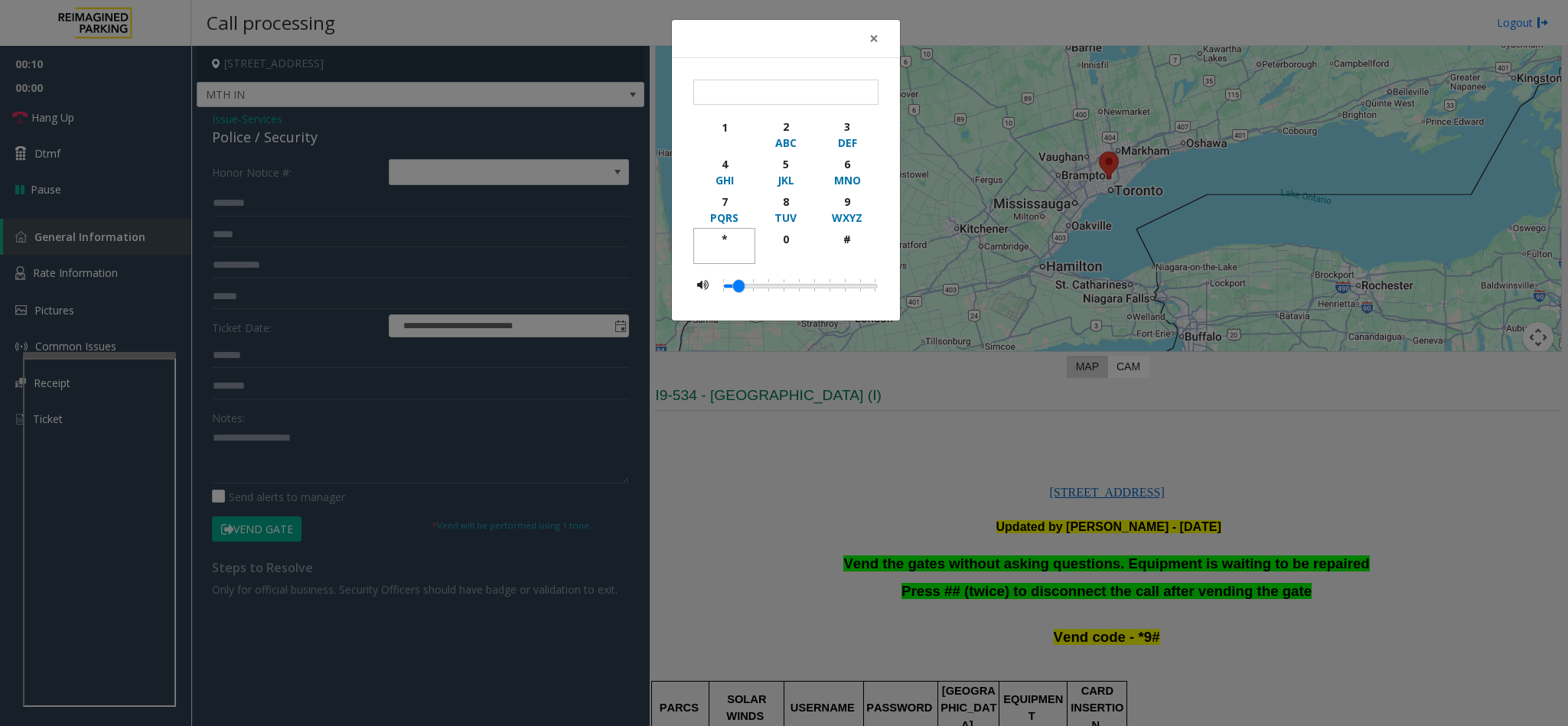
click at [722, 235] on div "*" at bounding box center [724, 239] width 42 height 16
click at [812, 214] on button "8 TUV" at bounding box center [785, 209] width 62 height 37
type input "**"
click at [875, 37] on span "×" at bounding box center [874, 37] width 9 height 21
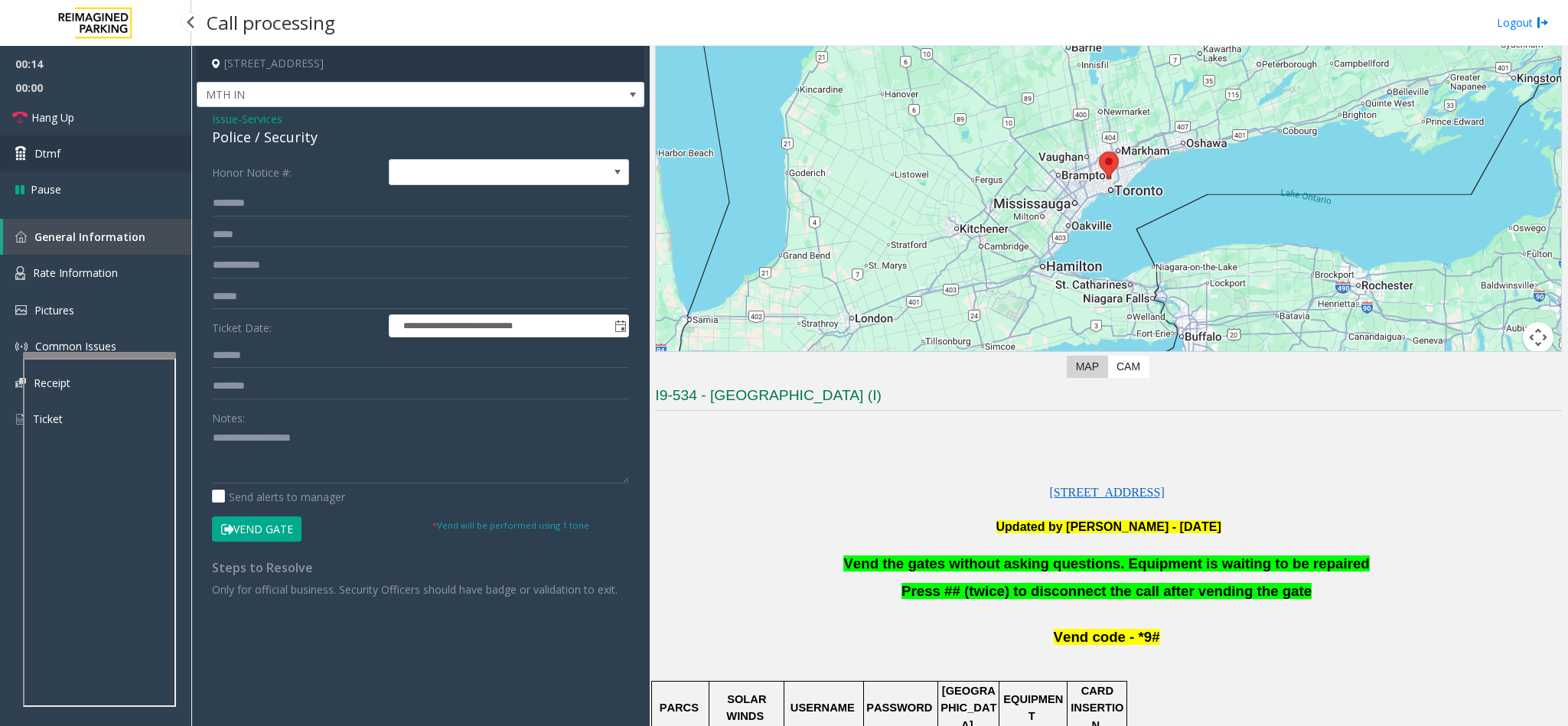
click at [144, 152] on link "Dtmf" at bounding box center [95, 153] width 191 height 36
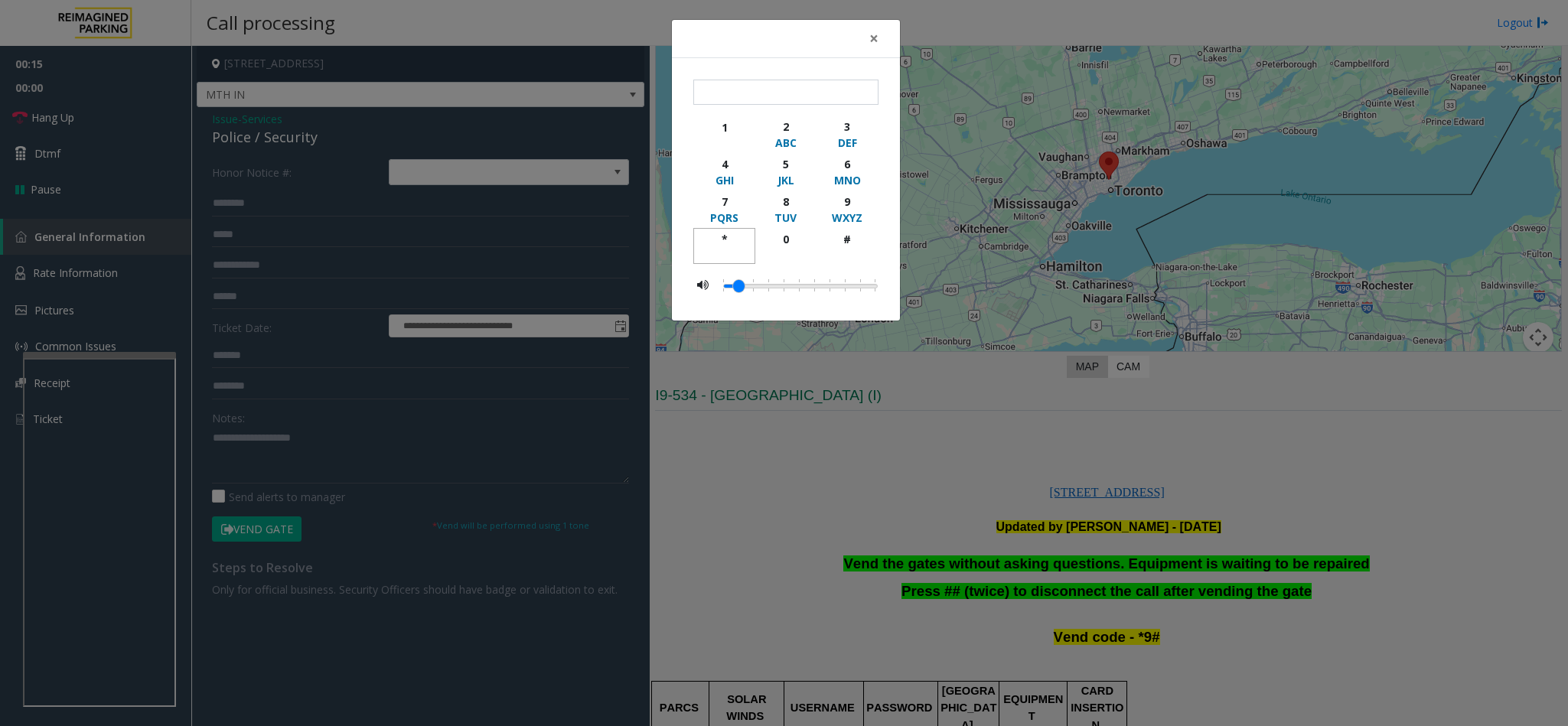
click at [744, 247] on div "*" at bounding box center [724, 239] width 42 height 16
click at [835, 212] on div "WXYZ" at bounding box center [847, 218] width 42 height 16
click at [861, 237] on div "#" at bounding box center [847, 239] width 42 height 16
type input "***"
click at [875, 32] on span "×" at bounding box center [874, 37] width 9 height 21
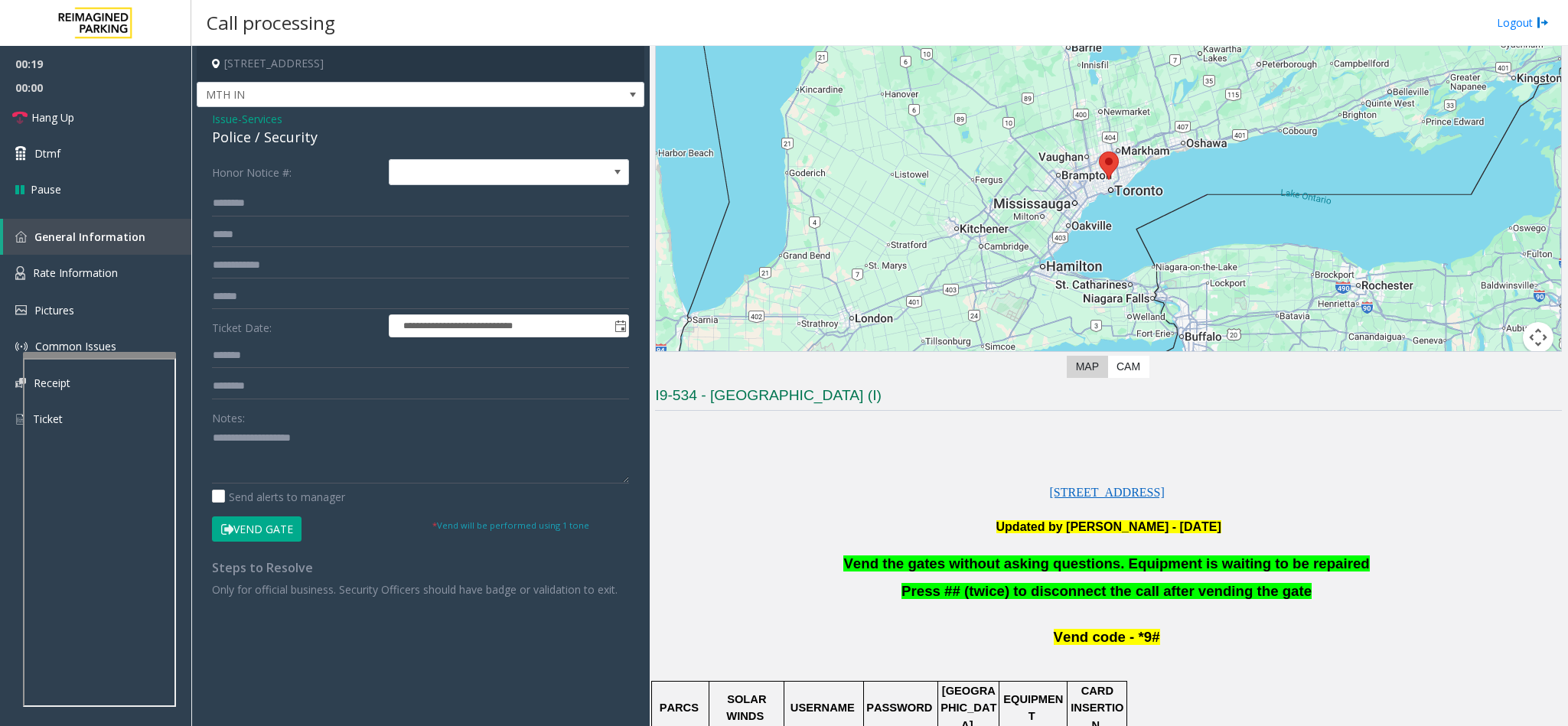
click at [988, 558] on span "Vend the gates without asking questions. Equipment is waiting to be repaired" at bounding box center [1106, 564] width 526 height 16
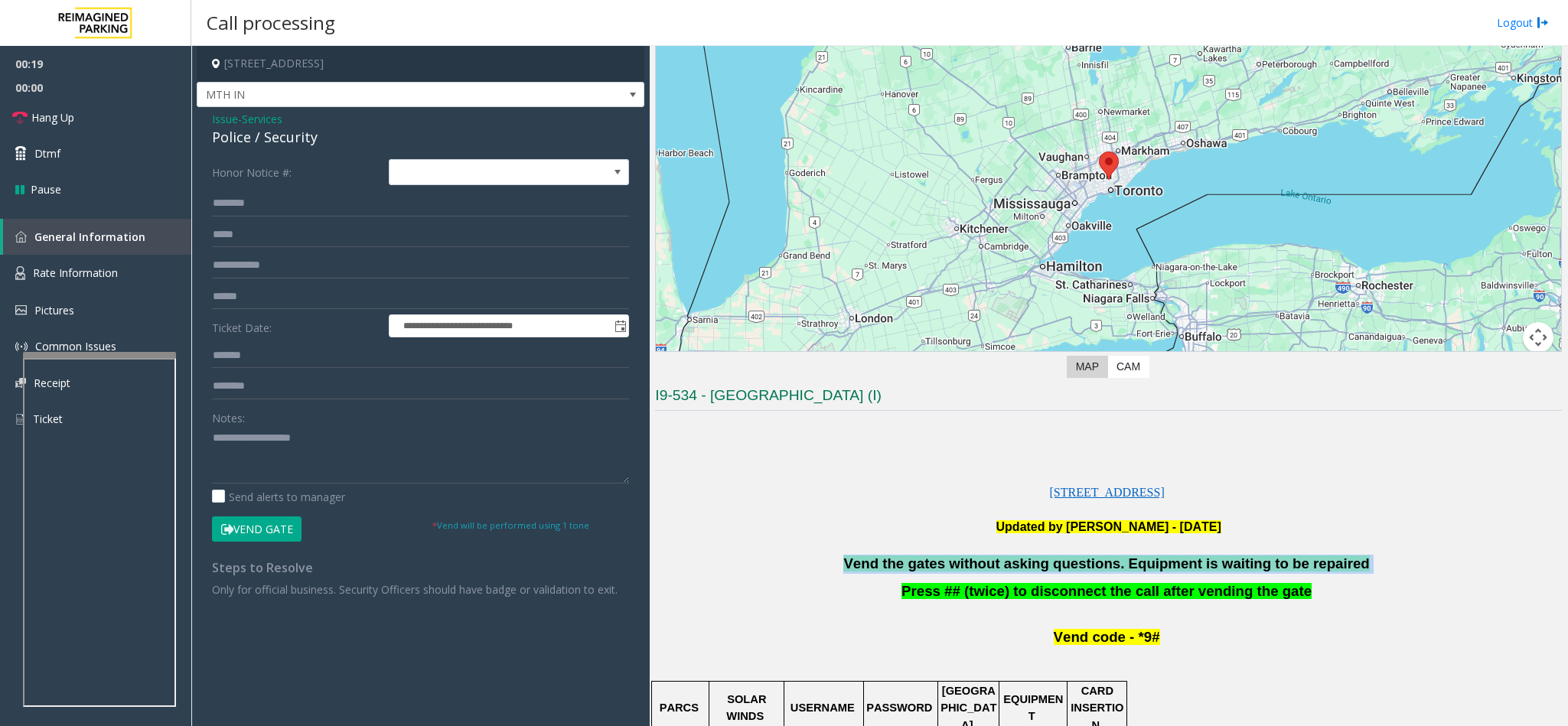
click at [988, 558] on span "Vend the gates without asking questions. Equipment is waiting to be repaired" at bounding box center [1106, 564] width 526 height 16
copy p "Vend the gates without asking questions. Equipment is waiting to be repaired"
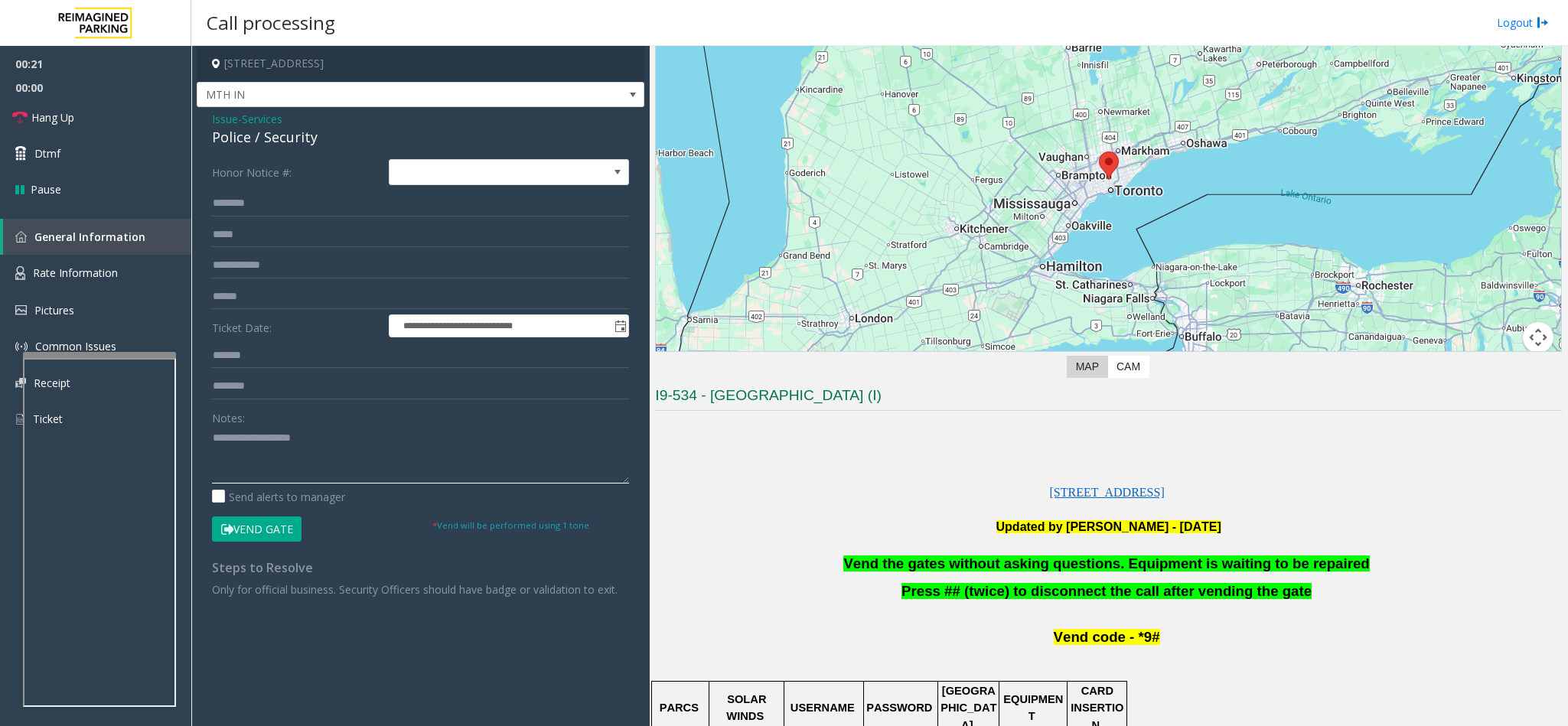
paste textarea "**********"
click at [357, 459] on textarea at bounding box center [420, 456] width 417 height 58
type textarea "**********"
click at [93, 125] on link "Hang Up" at bounding box center [95, 117] width 191 height 36
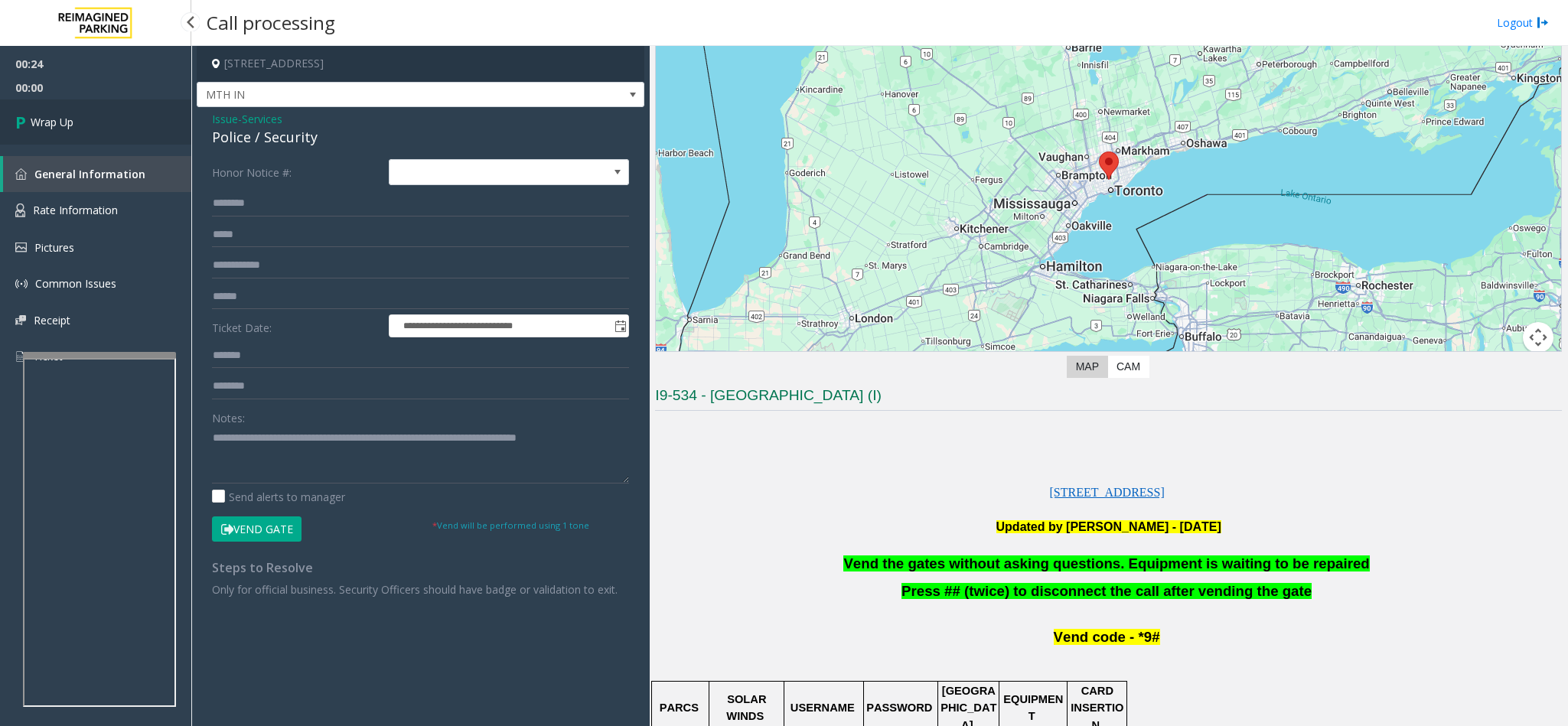
click at [93, 124] on link "Wrap Up" at bounding box center [95, 122] width 191 height 45
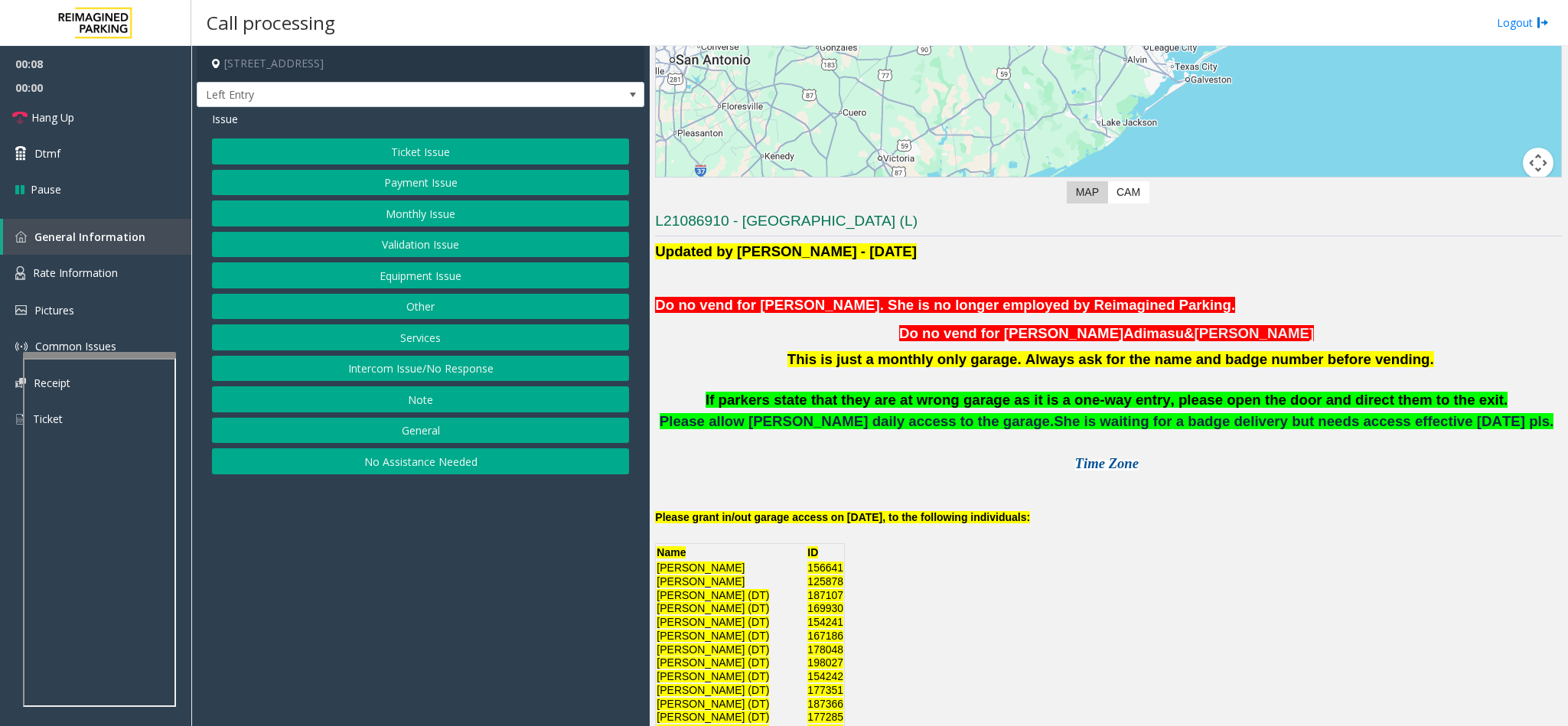
scroll to position [344, 0]
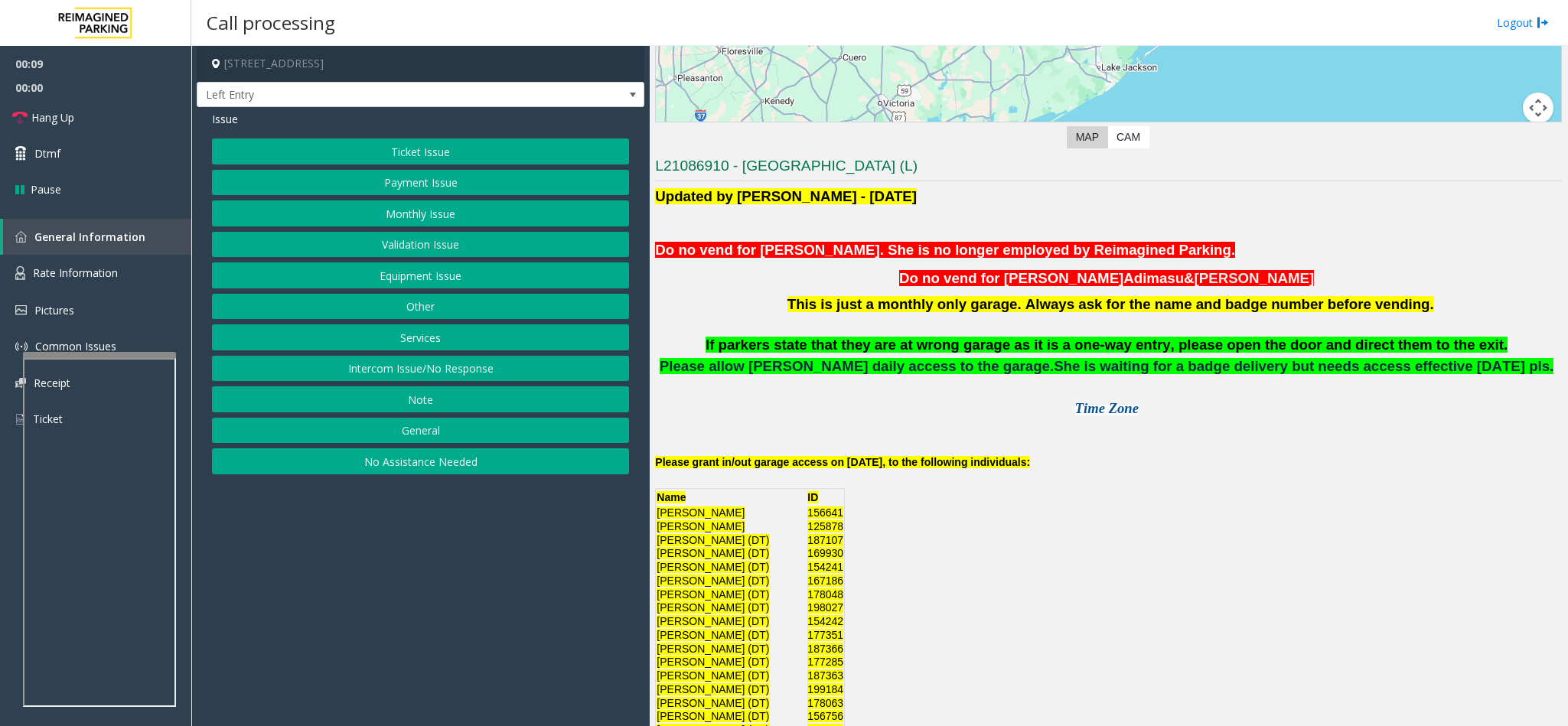
click at [400, 218] on button "Monthly Issue" at bounding box center [420, 213] width 417 height 26
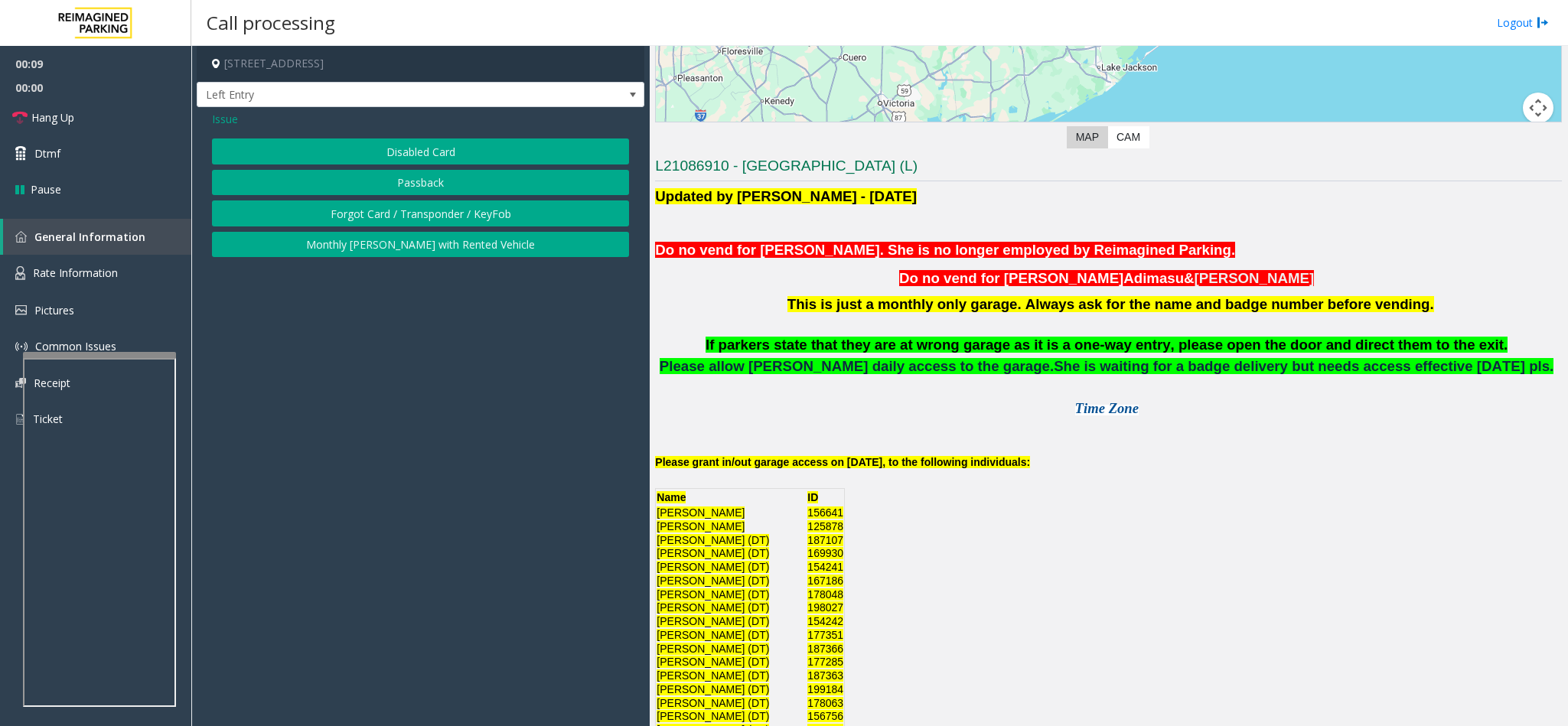
click at [386, 156] on button "Disabled Card" at bounding box center [420, 151] width 417 height 26
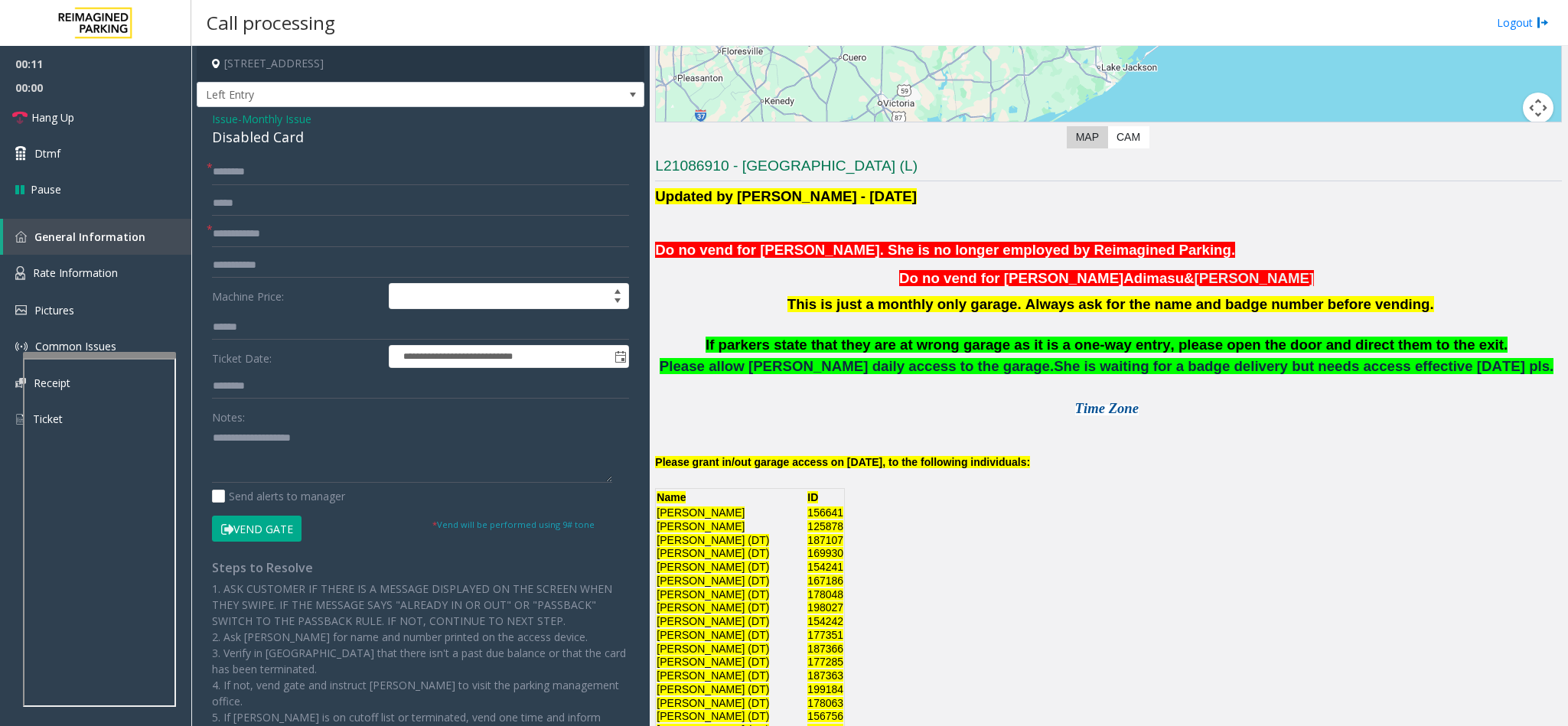
click at [265, 142] on div "Disabled Card" at bounding box center [420, 137] width 417 height 20
type textarea "**********"
click at [224, 178] on input "text" at bounding box center [420, 172] width 417 height 26
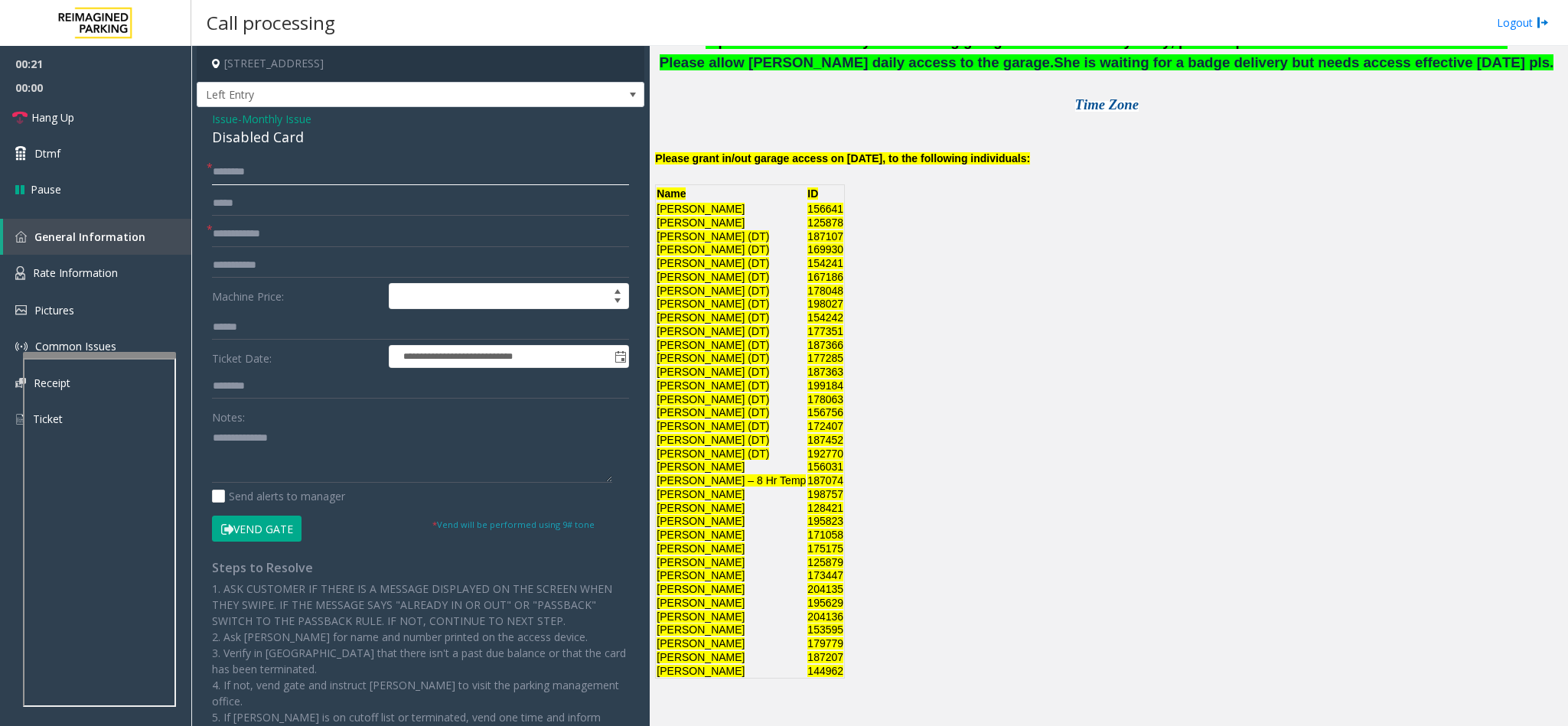
scroll to position [689, 0]
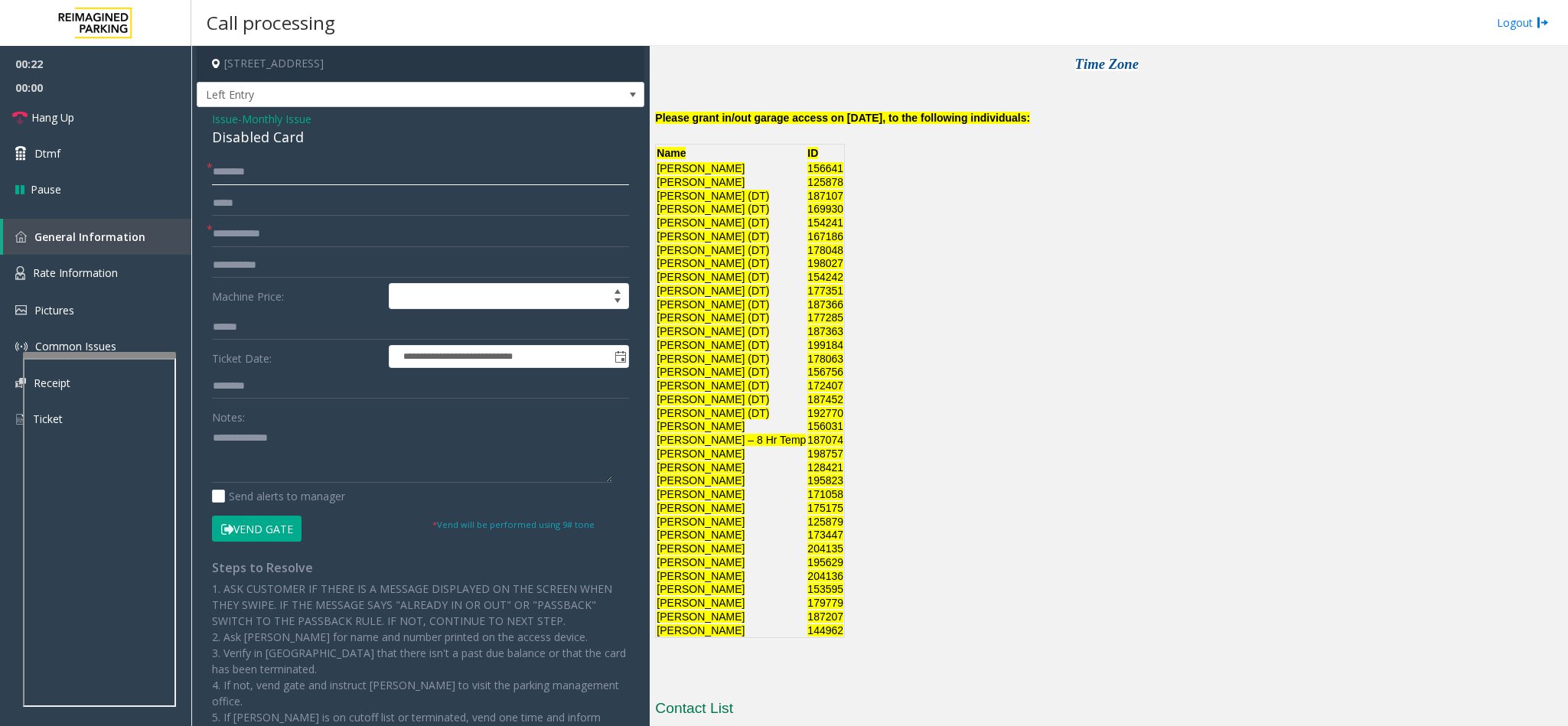
click at [216, 171] on input "text" at bounding box center [420, 172] width 417 height 26
click at [230, 173] on input "**********" at bounding box center [420, 172] width 417 height 26
type input "**********"
click at [243, 240] on input "text" at bounding box center [420, 234] width 417 height 26
click at [216, 442] on textarea at bounding box center [411, 455] width 400 height 58
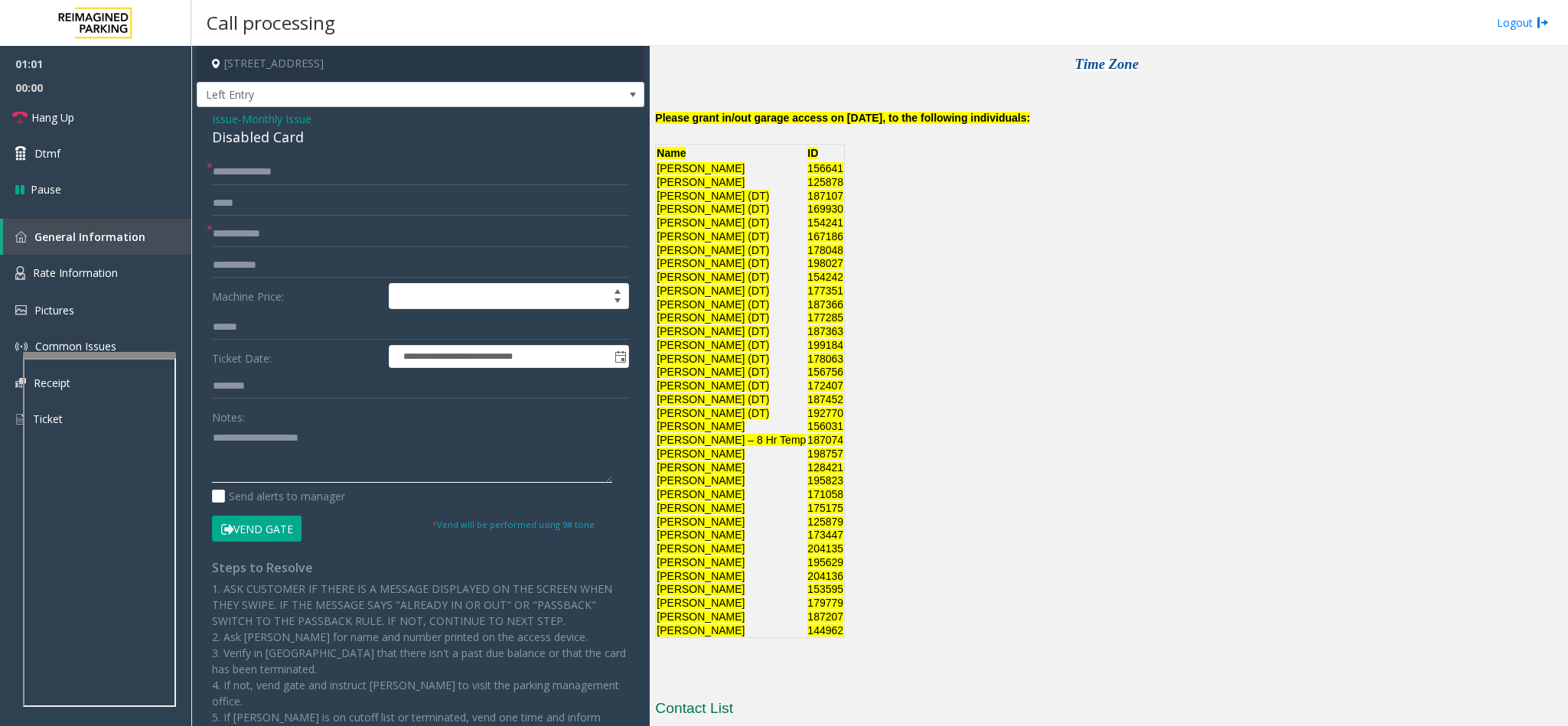
type textarea "**********"
click at [233, 246] on input "text" at bounding box center [420, 234] width 417 height 26
type input "******"
click at [271, 530] on button "Vend Gate" at bounding box center [256, 529] width 89 height 26
click at [342, 443] on textarea at bounding box center [411, 455] width 400 height 58
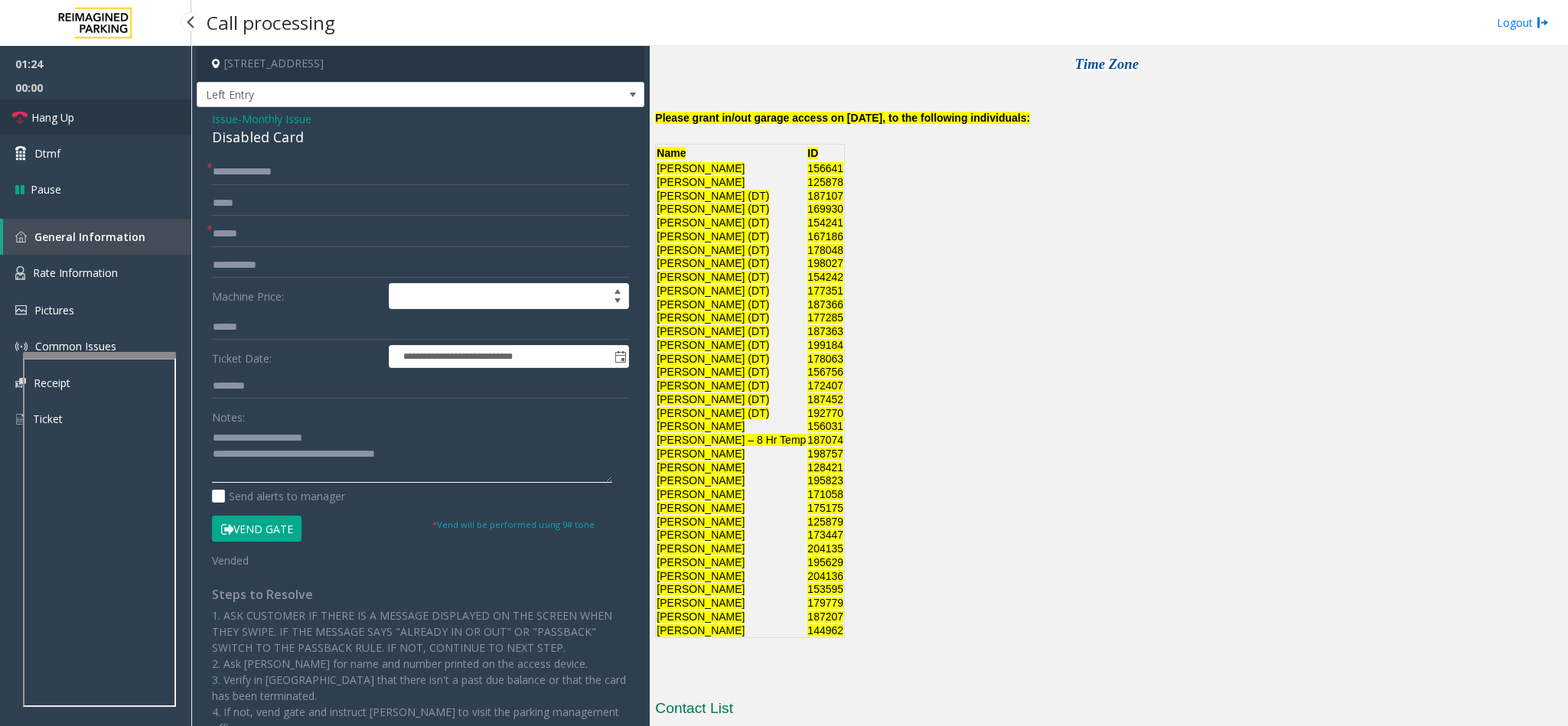
type textarea "**********"
click at [141, 112] on link "Hang Up" at bounding box center [95, 117] width 191 height 36
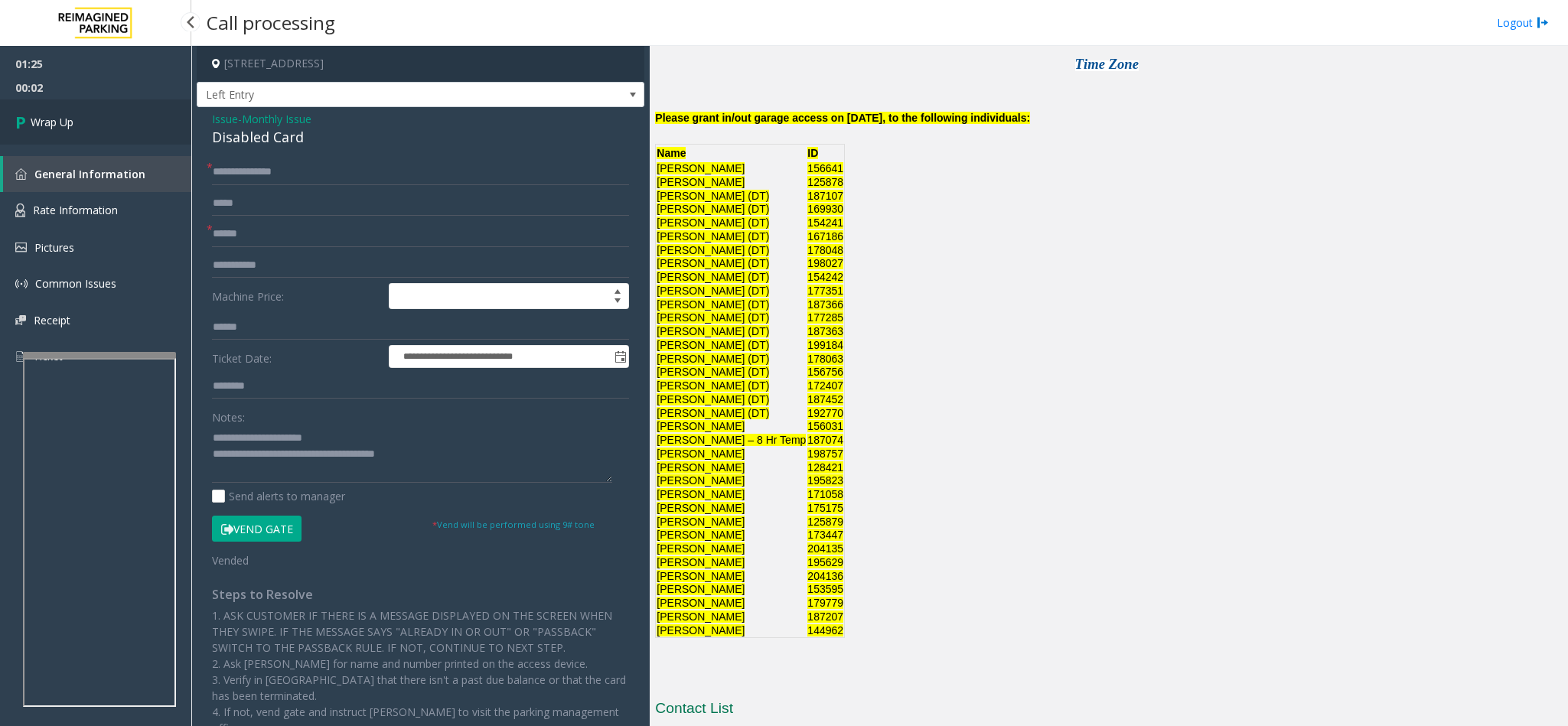
click at [141, 112] on link "Wrap Up" at bounding box center [95, 122] width 191 height 45
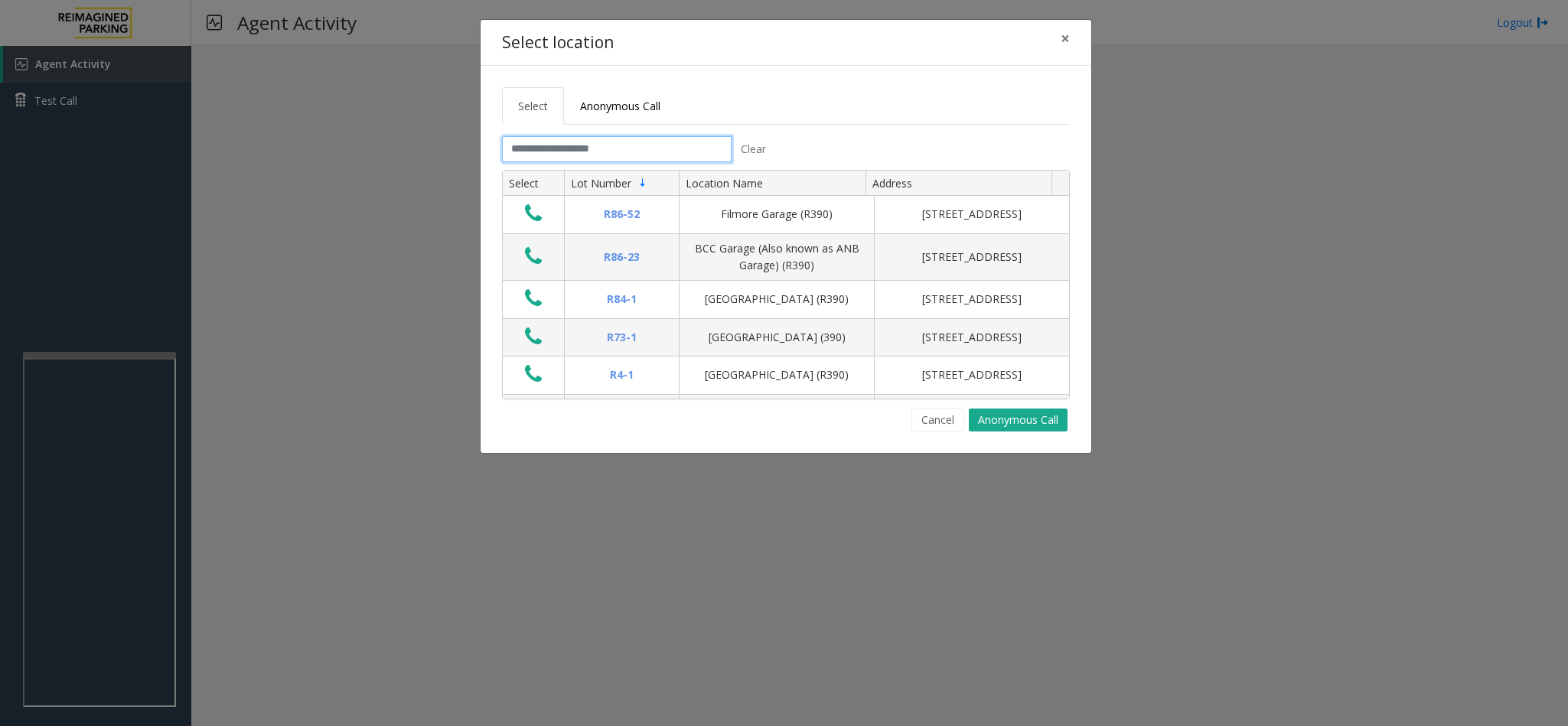
click at [626, 161] on input "text" at bounding box center [617, 149] width 229 height 26
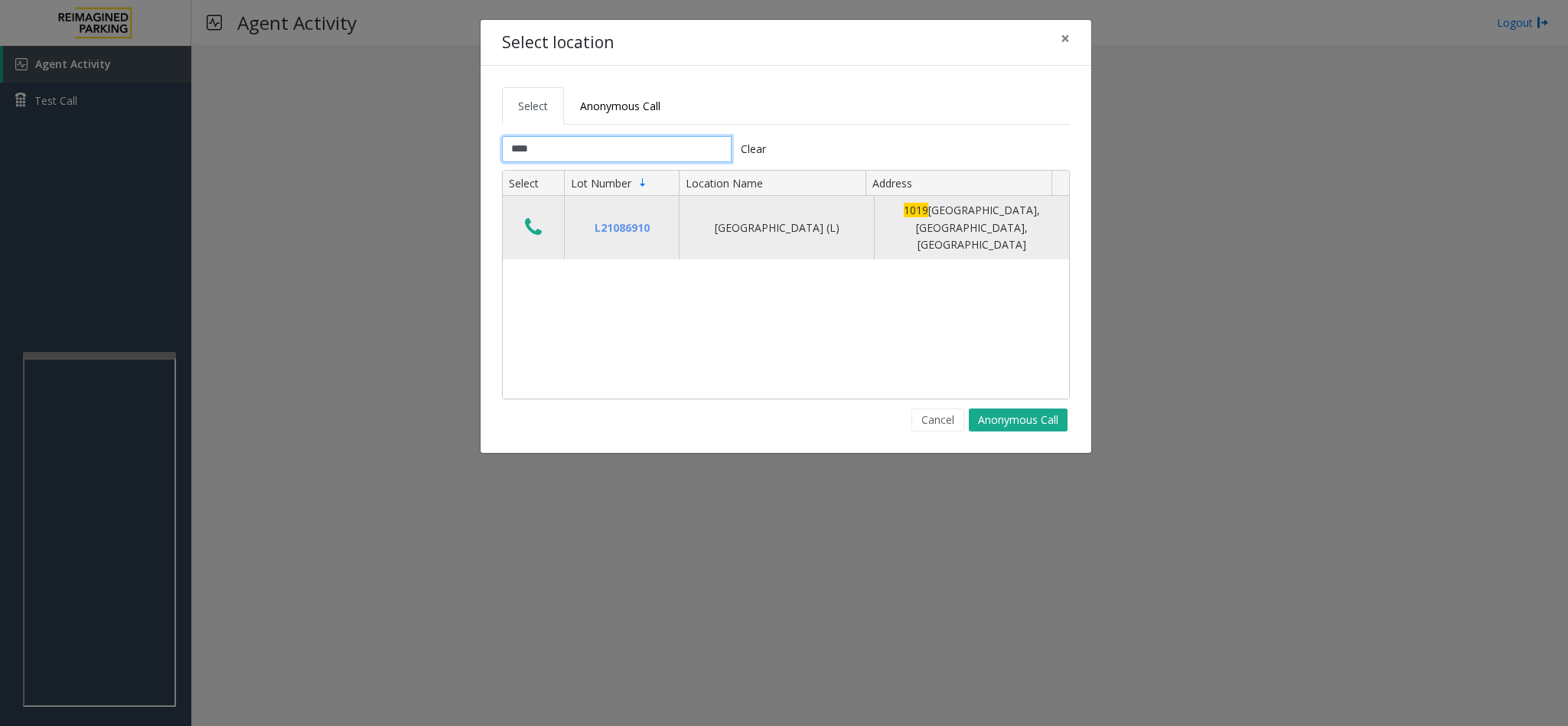
type input "****"
click at [526, 220] on icon "Data table" at bounding box center [534, 227] width 17 height 21
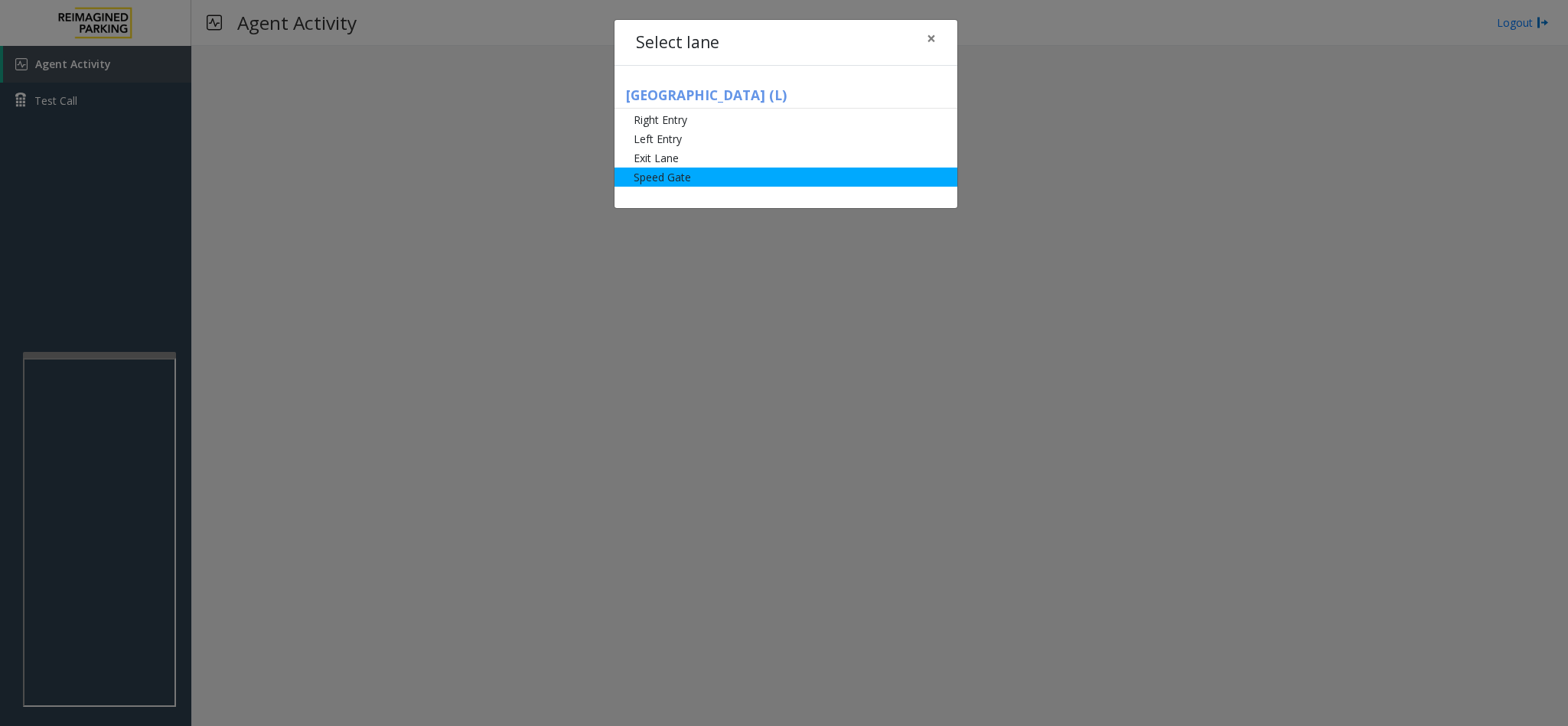
click at [665, 179] on li "Speed Gate" at bounding box center [785, 177] width 342 height 20
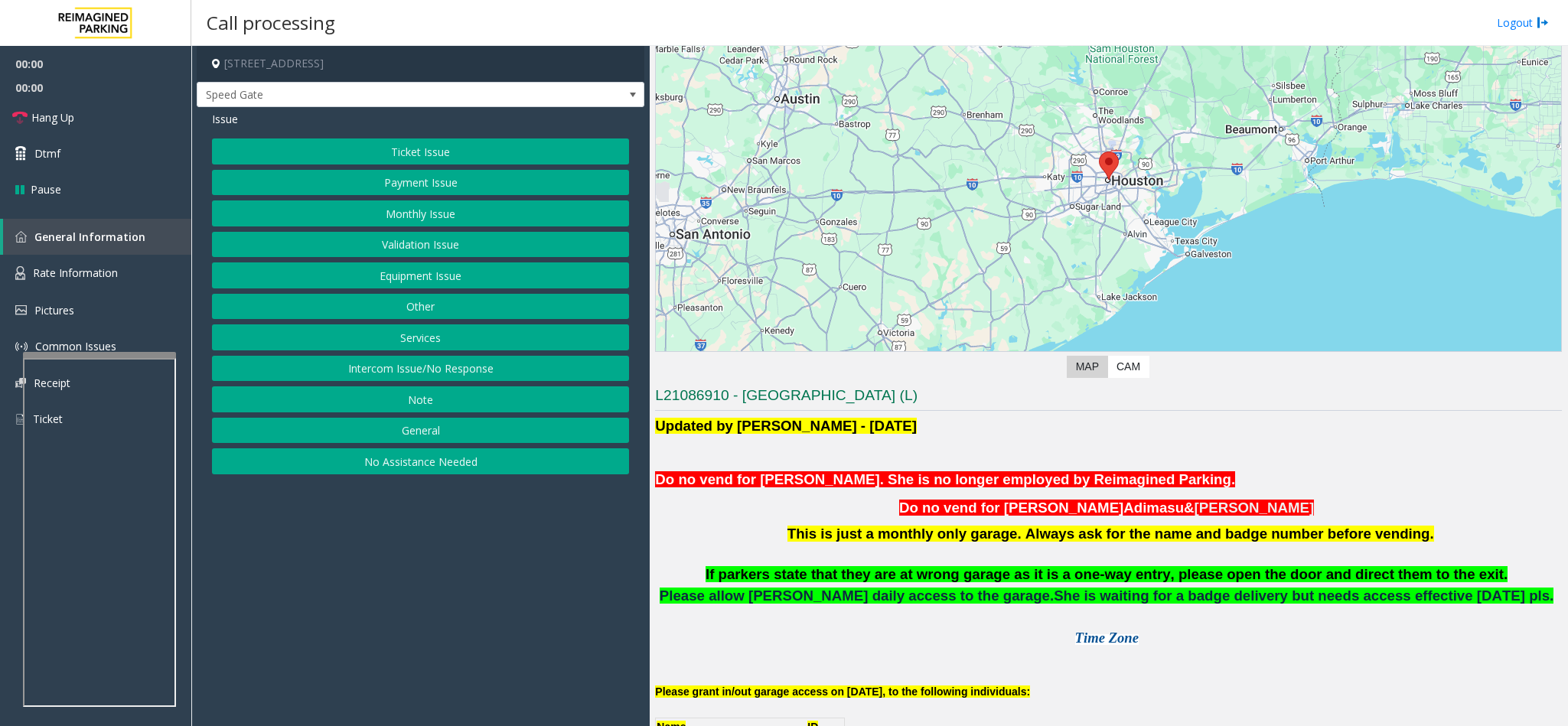
scroll to position [230, 0]
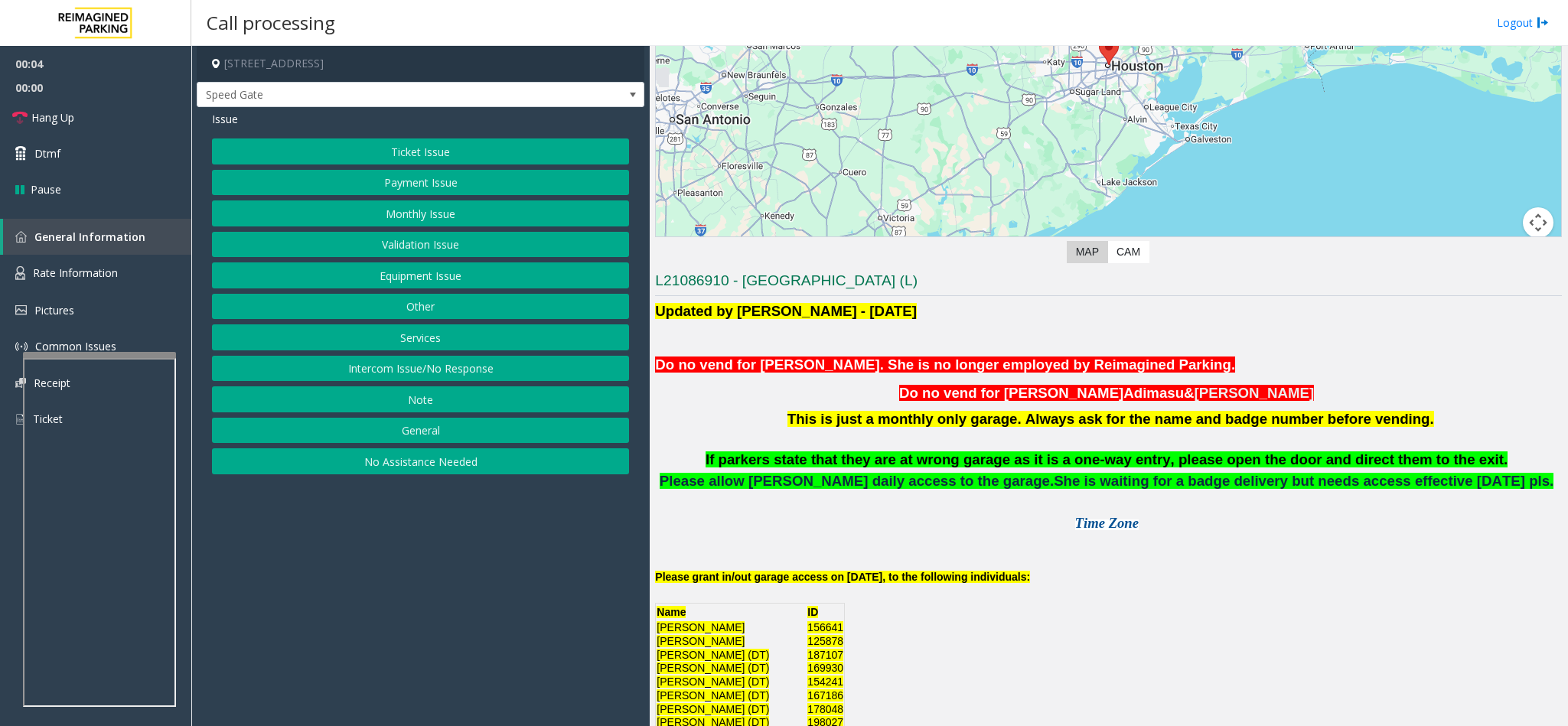
click at [414, 218] on button "Monthly Issue" at bounding box center [420, 213] width 417 height 26
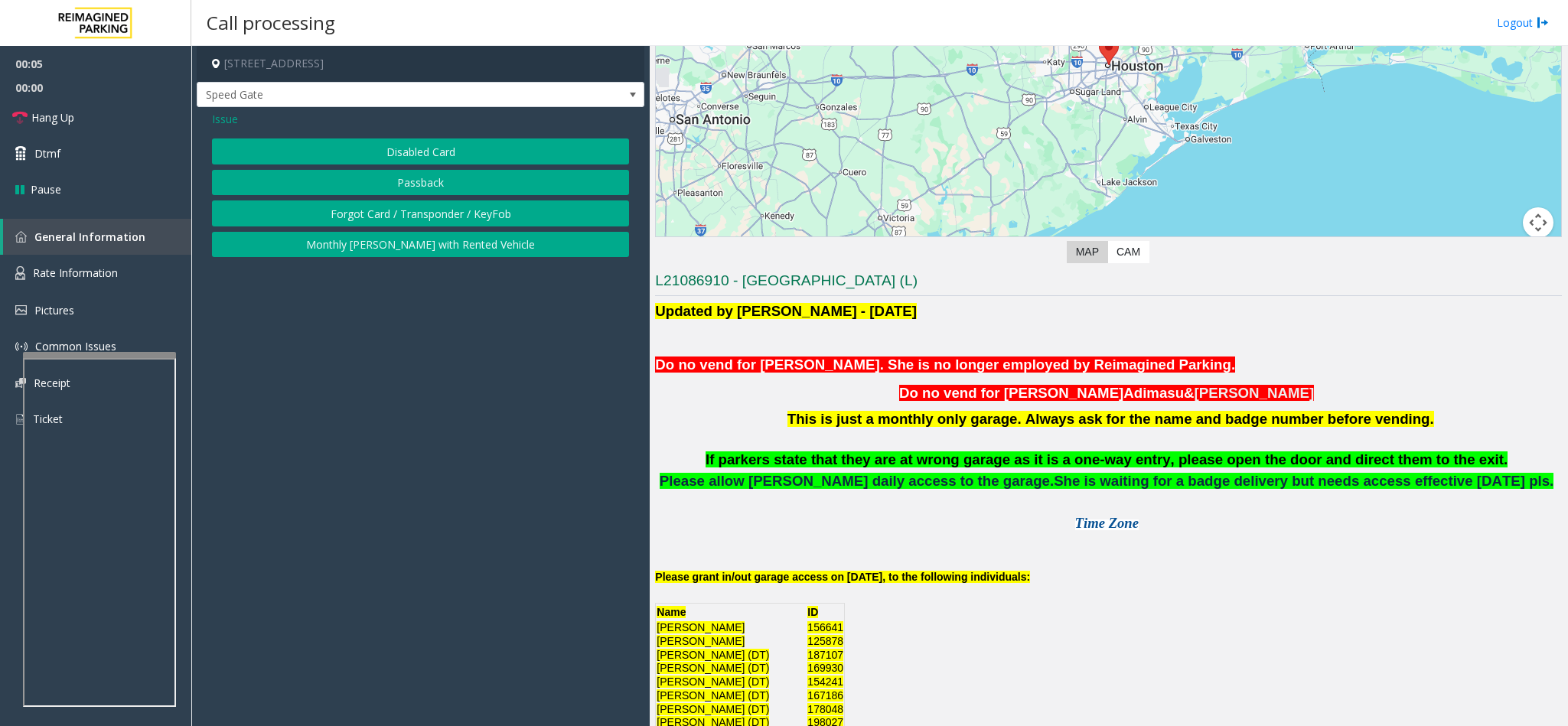
click at [368, 155] on button "Disabled Card" at bounding box center [420, 151] width 417 height 26
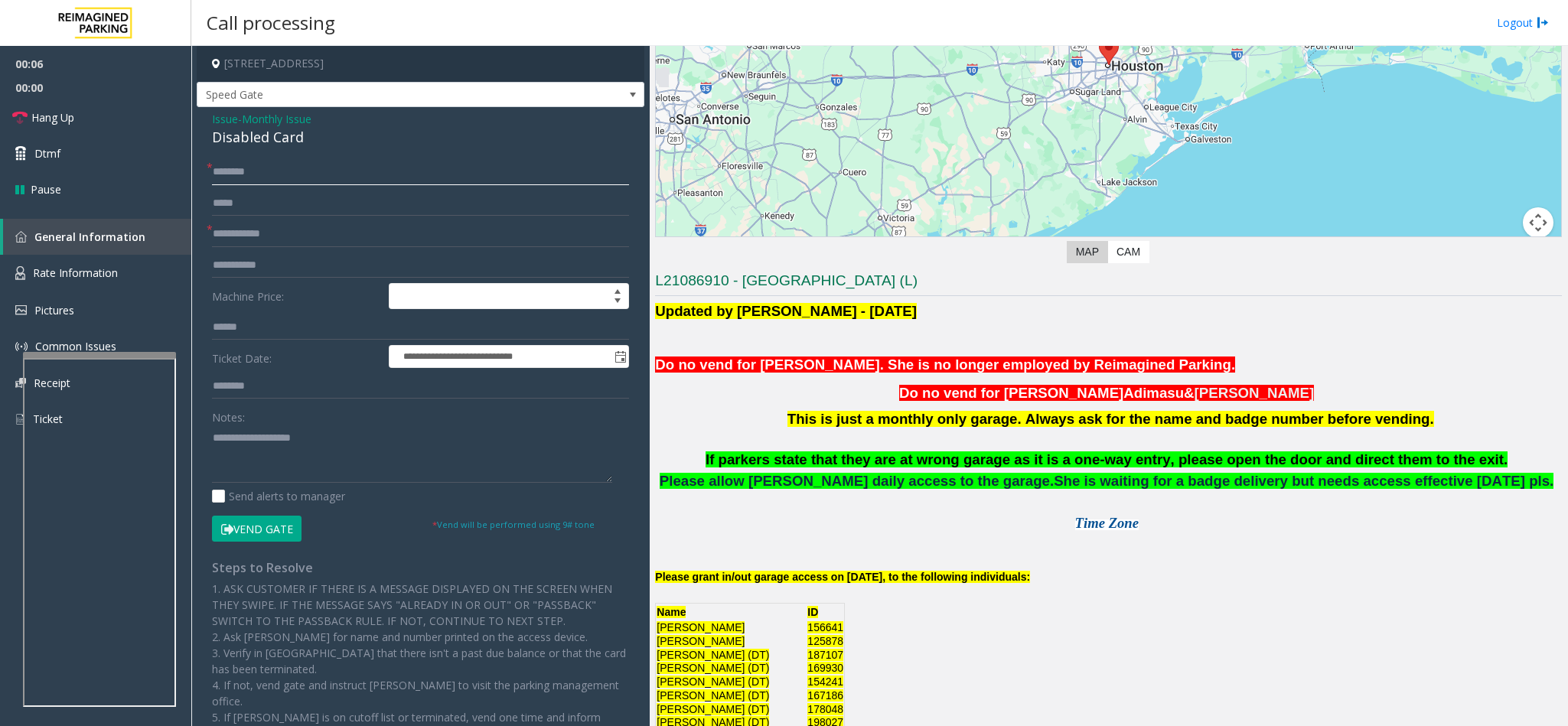
click at [264, 167] on input "text" at bounding box center [420, 172] width 417 height 26
type input "******"
click at [258, 528] on button "Vend Gate" at bounding box center [256, 529] width 89 height 26
click at [248, 143] on div "Disabled Card" at bounding box center [420, 137] width 417 height 20
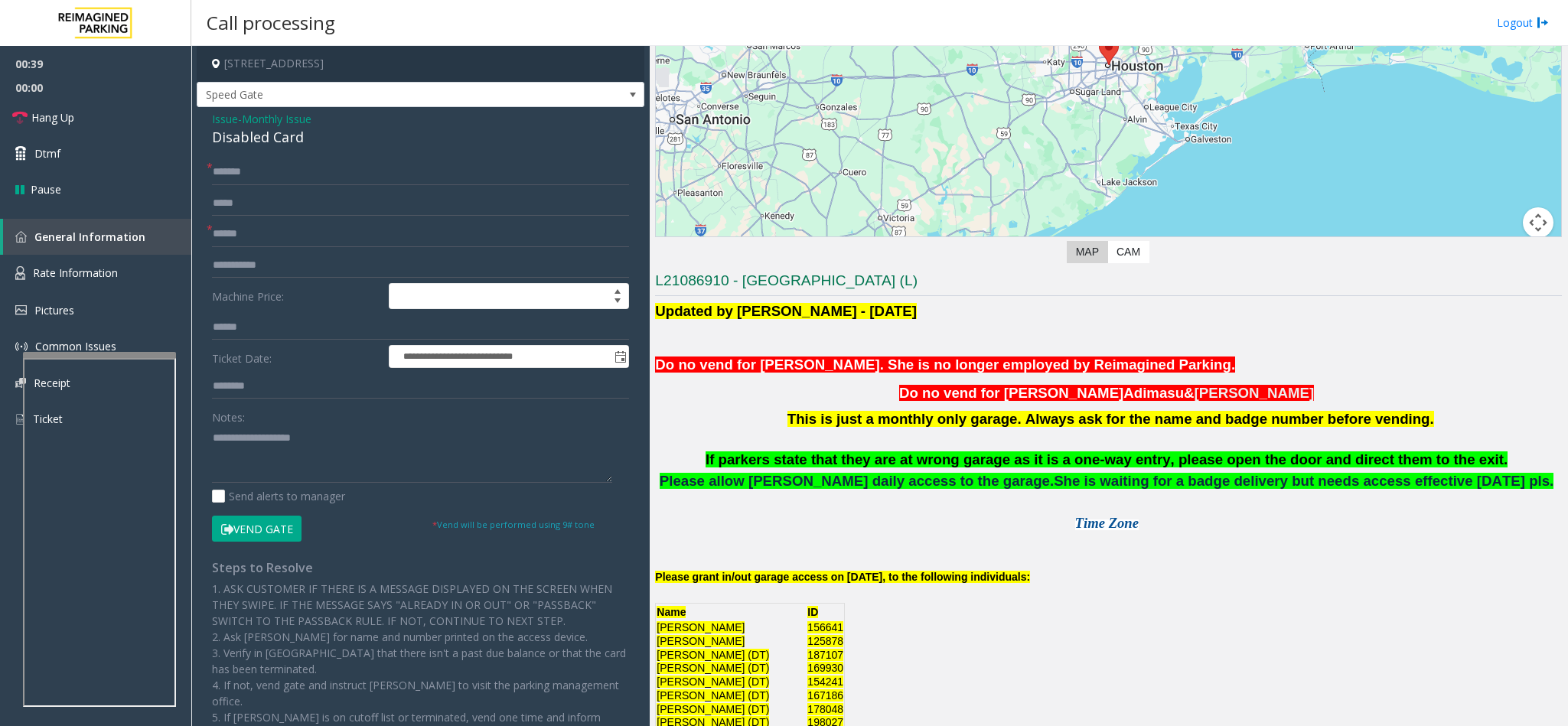
click at [252, 139] on div "Disabled Card" at bounding box center [420, 137] width 417 height 20
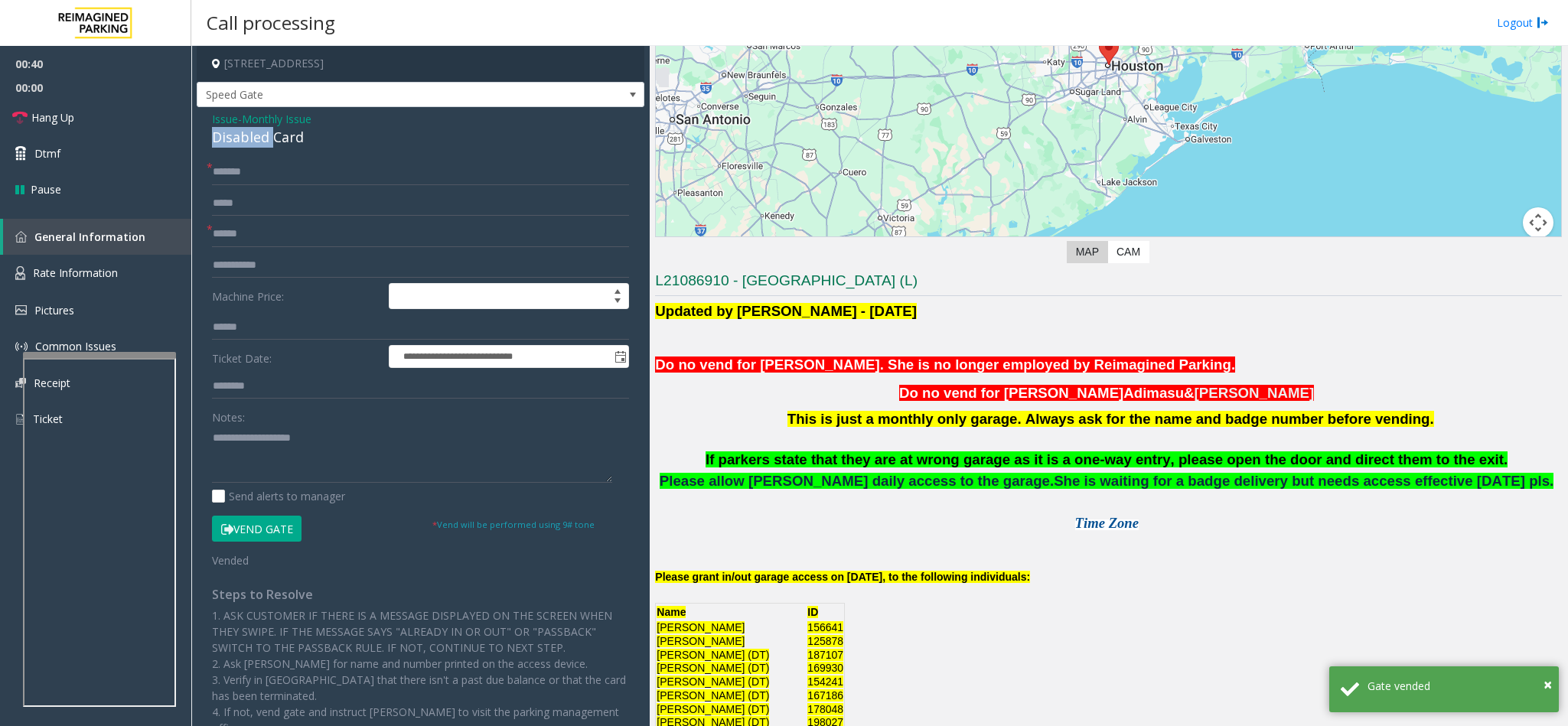
click at [269, 135] on div "Disabled Card" at bounding box center [420, 137] width 417 height 20
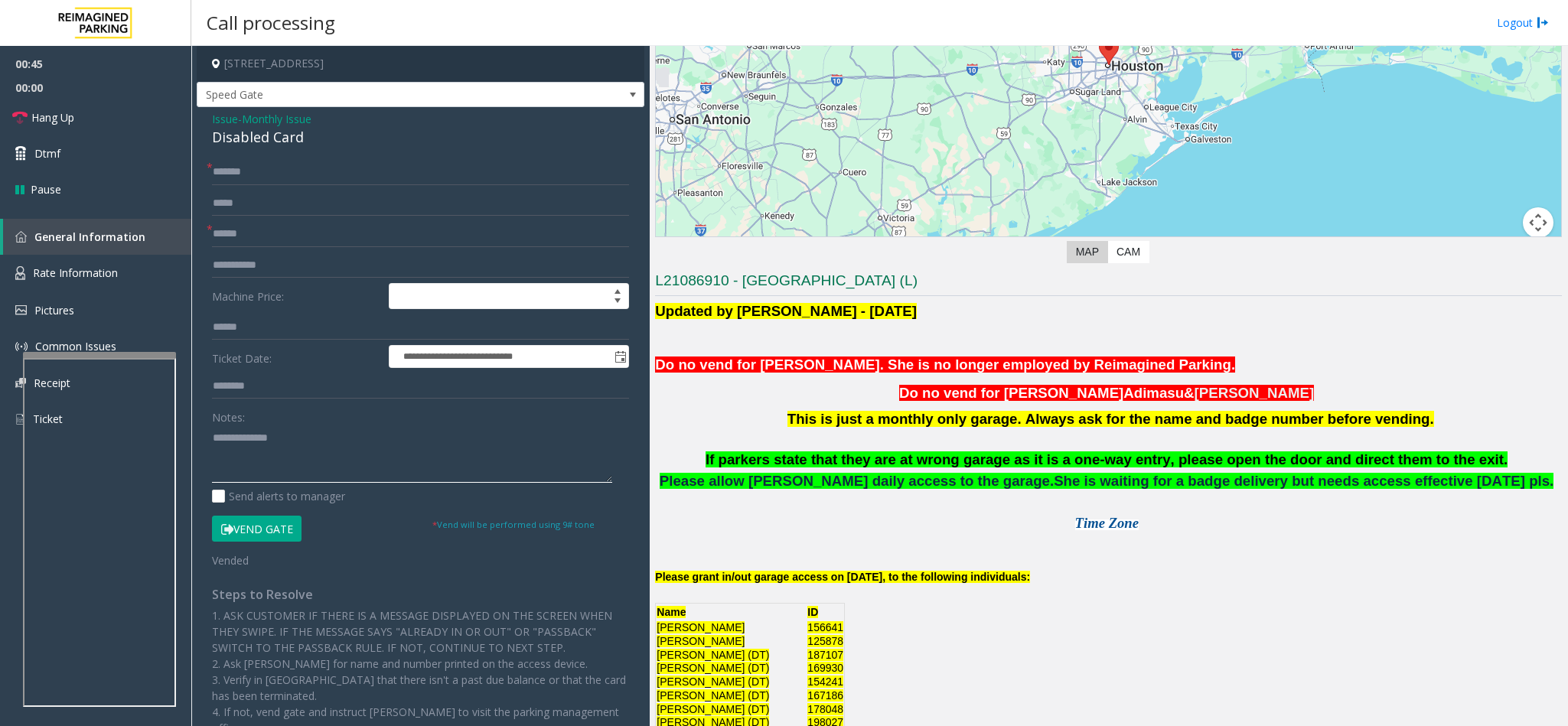
click at [212, 433] on textarea at bounding box center [411, 455] width 400 height 58
click at [65, 108] on link "Hang Up" at bounding box center [95, 117] width 191 height 36
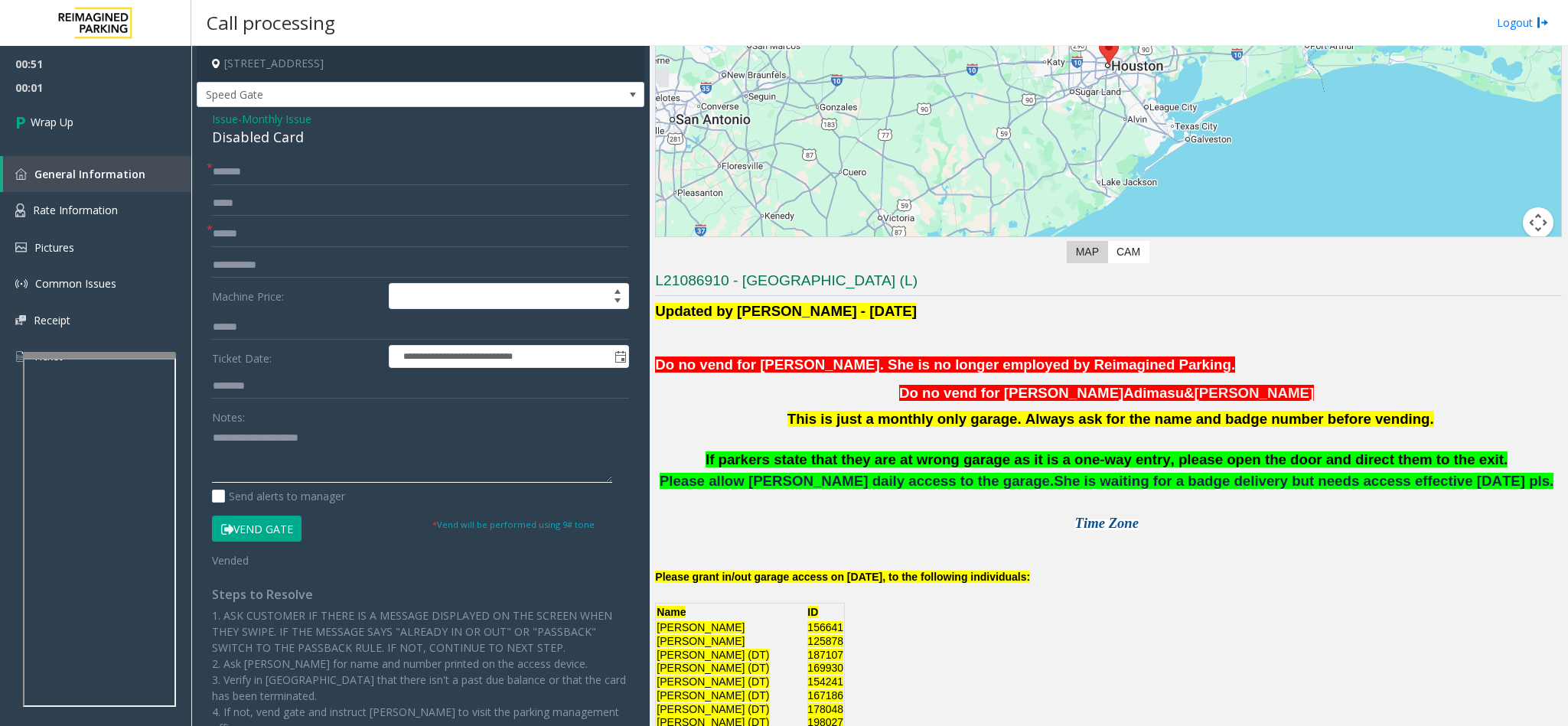
click at [342, 436] on textarea at bounding box center [411, 455] width 400 height 58
click at [901, 418] on span "This is just a monthly only garage. Always ask for the name and badge number be…" at bounding box center [1111, 419] width 647 height 16
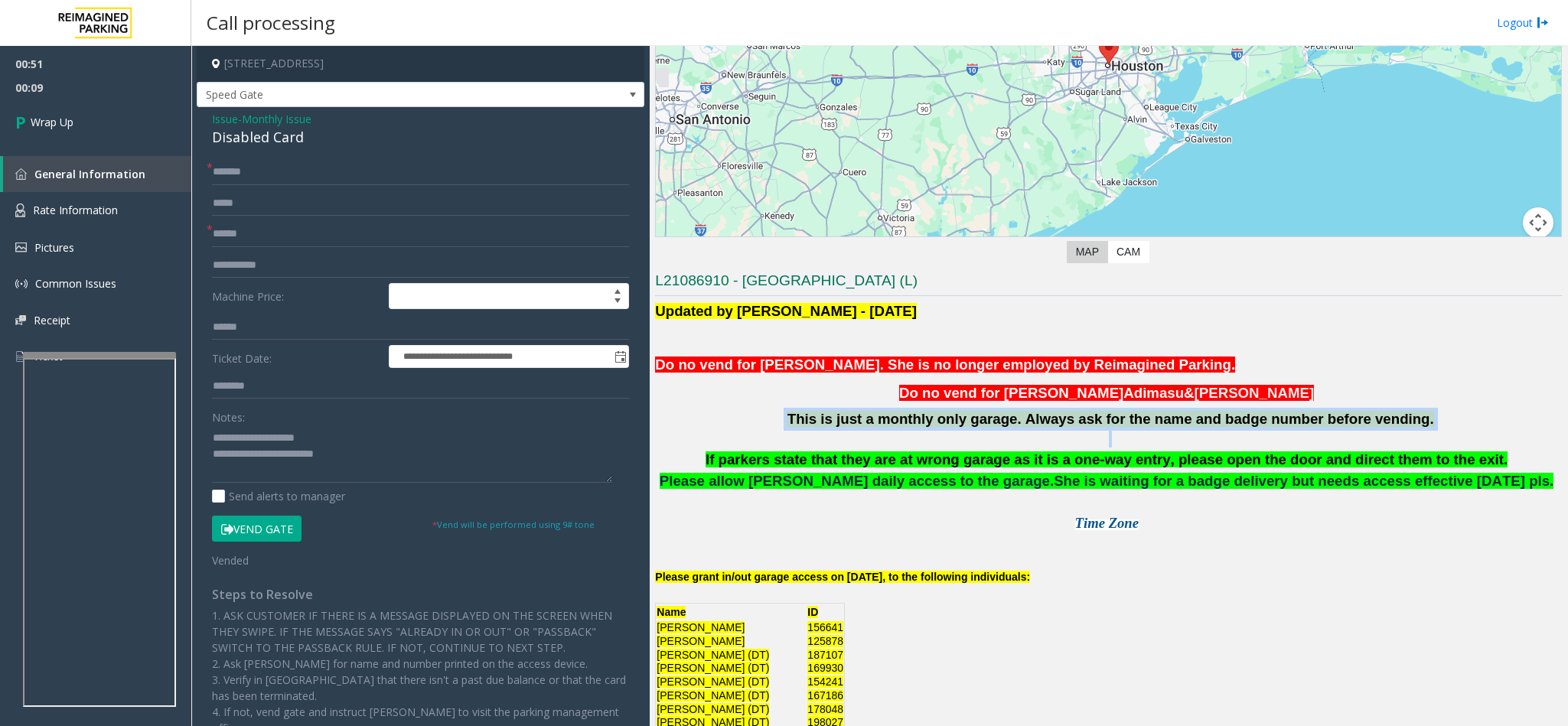
click at [901, 418] on span "This is just a monthly only garage. Always ask for the name and badge number be…" at bounding box center [1111, 419] width 647 height 16
copy p "This is just a monthly only garage. Always ask for the name and badge number be…"
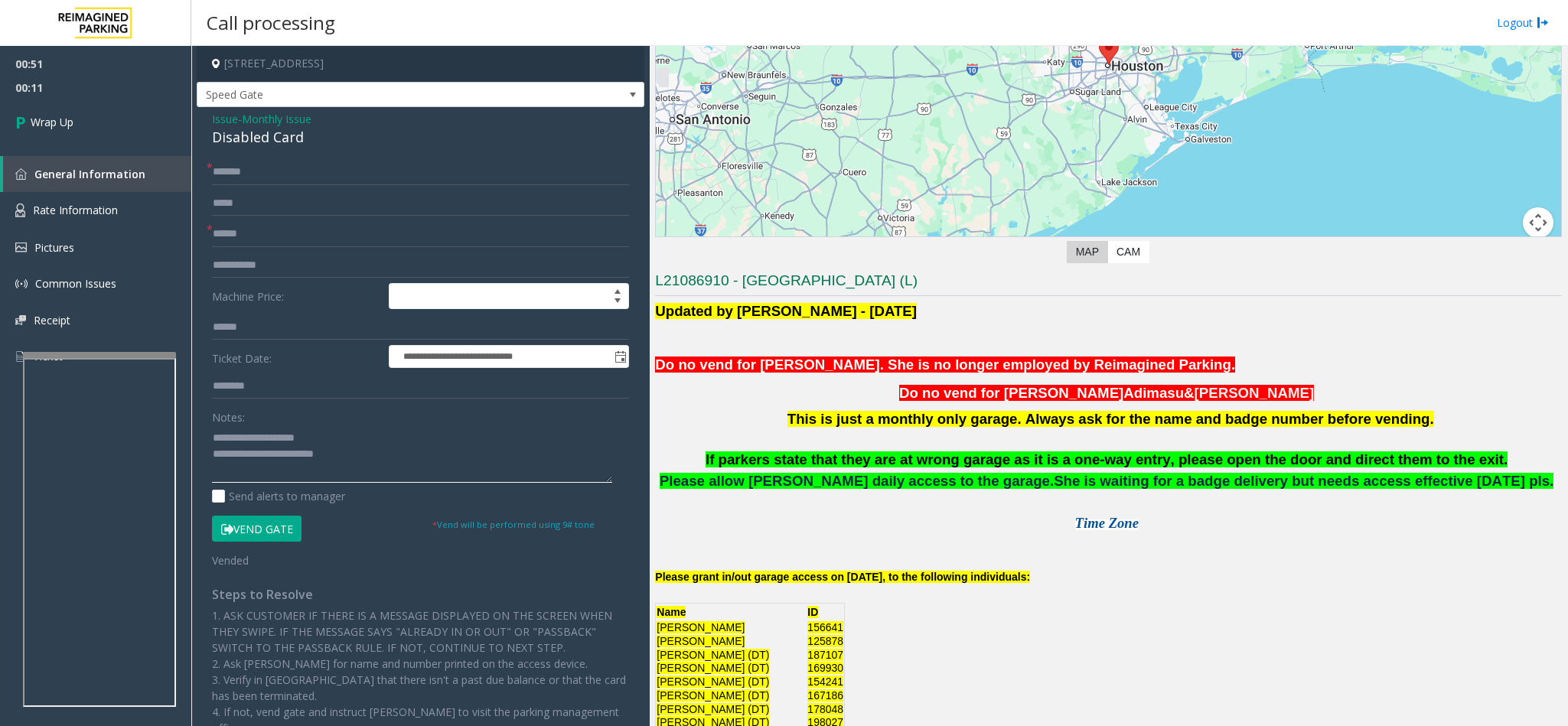
click at [347, 457] on textarea at bounding box center [411, 455] width 400 height 58
paste textarea "**********"
type textarea "**********"
drag, startPoint x: 127, startPoint y: 119, endPoint x: 122, endPoint y: 81, distance: 38.3
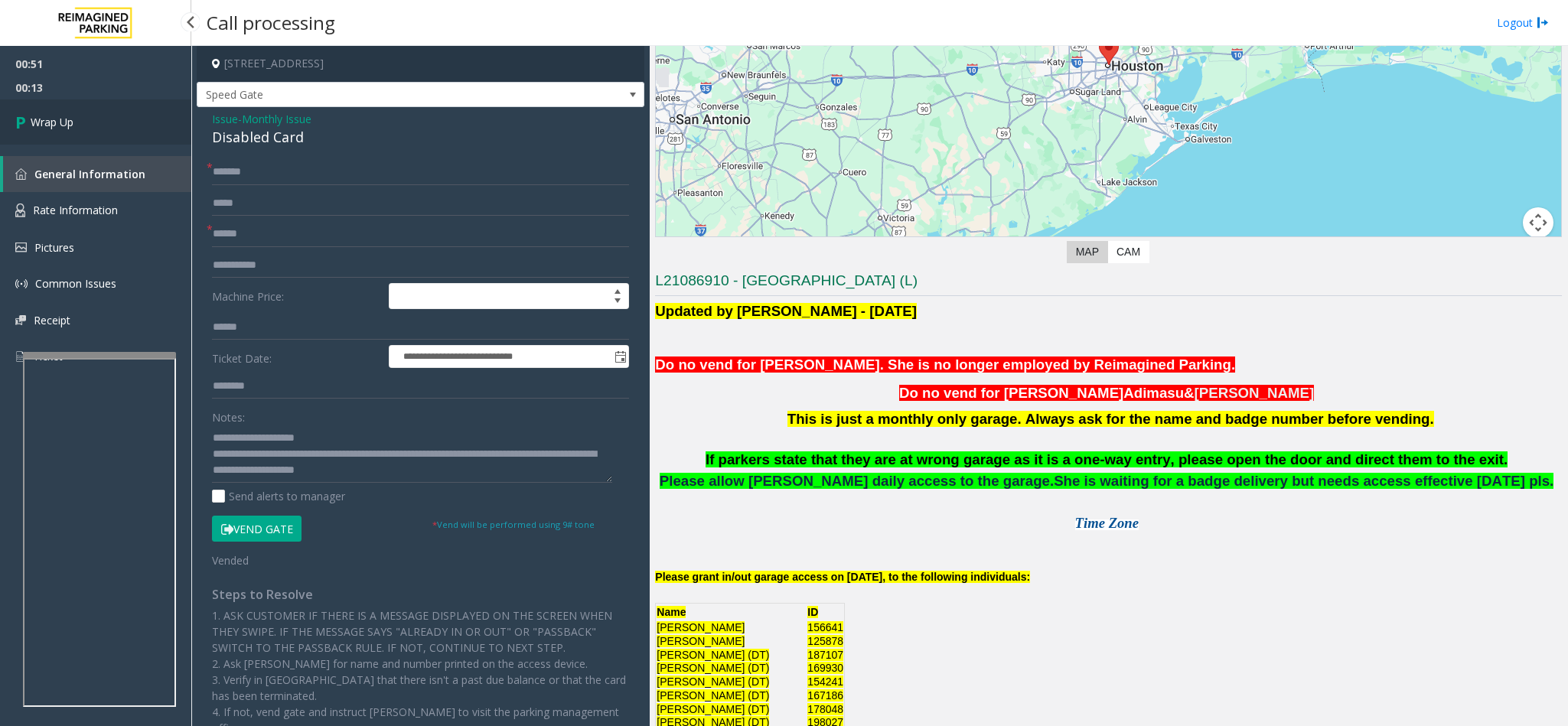
click at [124, 119] on link "Wrap Up" at bounding box center [95, 122] width 191 height 45
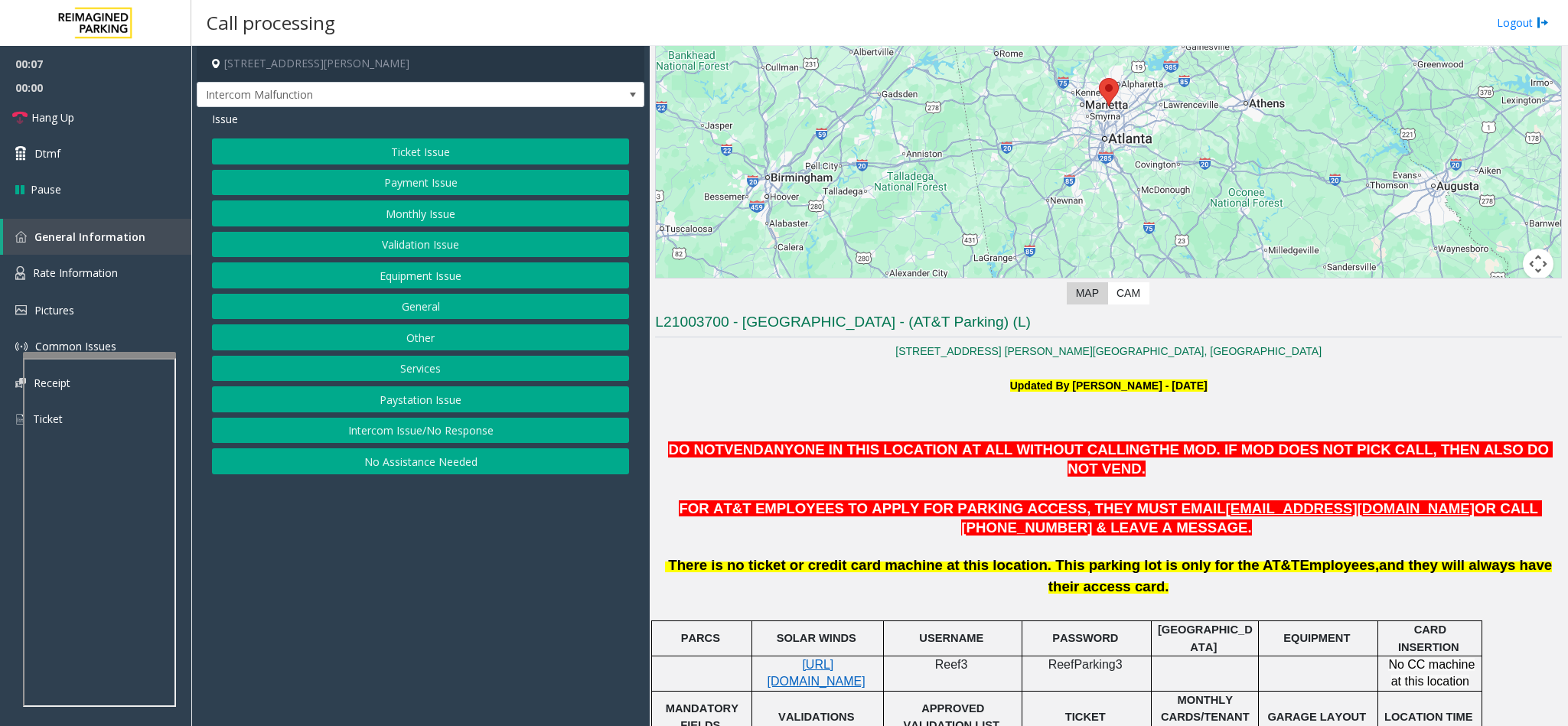
scroll to position [230, 0]
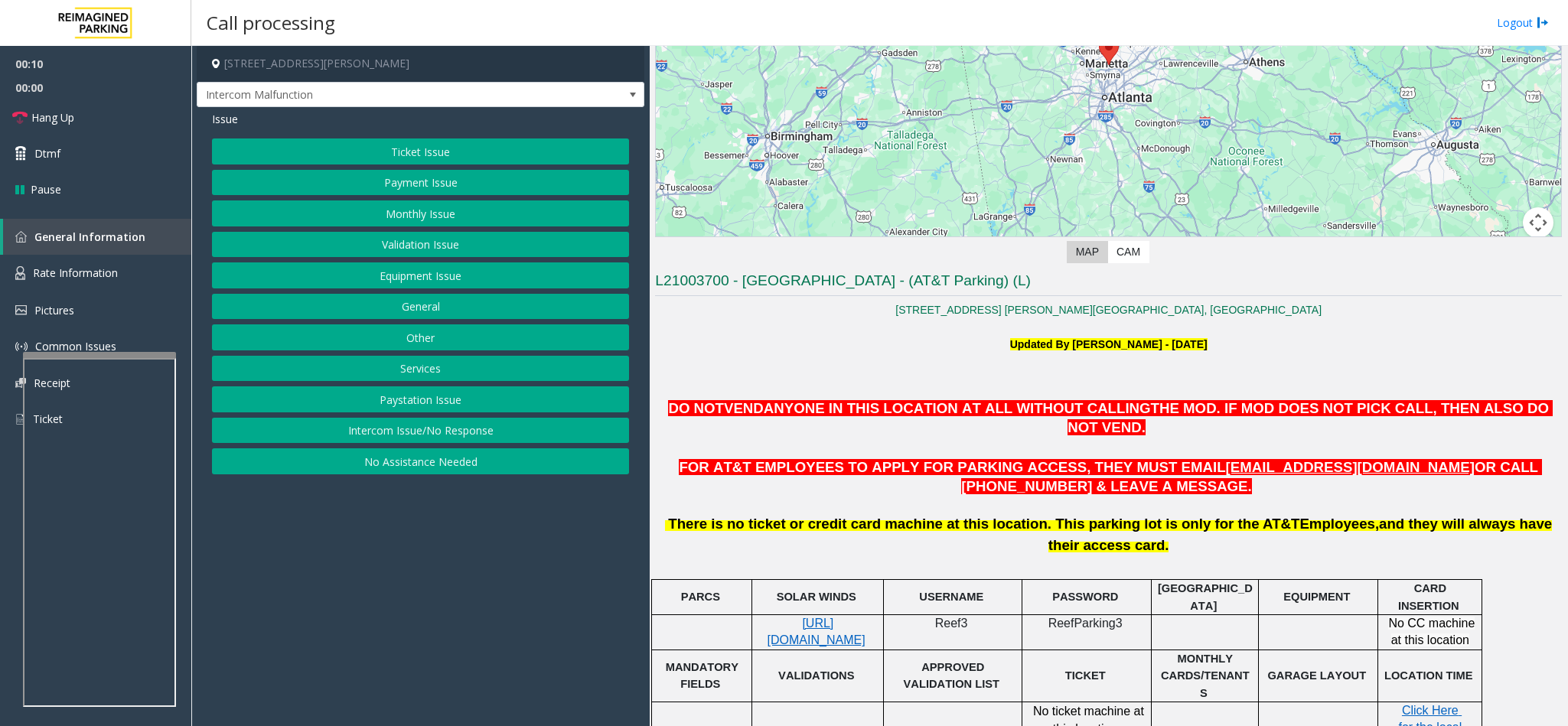
click at [818, 615] on p "https://attatl-web.sp.tibaparking.net/" at bounding box center [817, 632] width 120 height 35
click at [812, 617] on span "https://attatl-web.sp.tibaparking.net/" at bounding box center [816, 632] width 98 height 30
copy span "Reef3"
drag, startPoint x: 937, startPoint y: 559, endPoint x: 966, endPoint y: 561, distance: 29.1
click at [966, 615] on p "Reef3" at bounding box center [952, 624] width 127 height 17
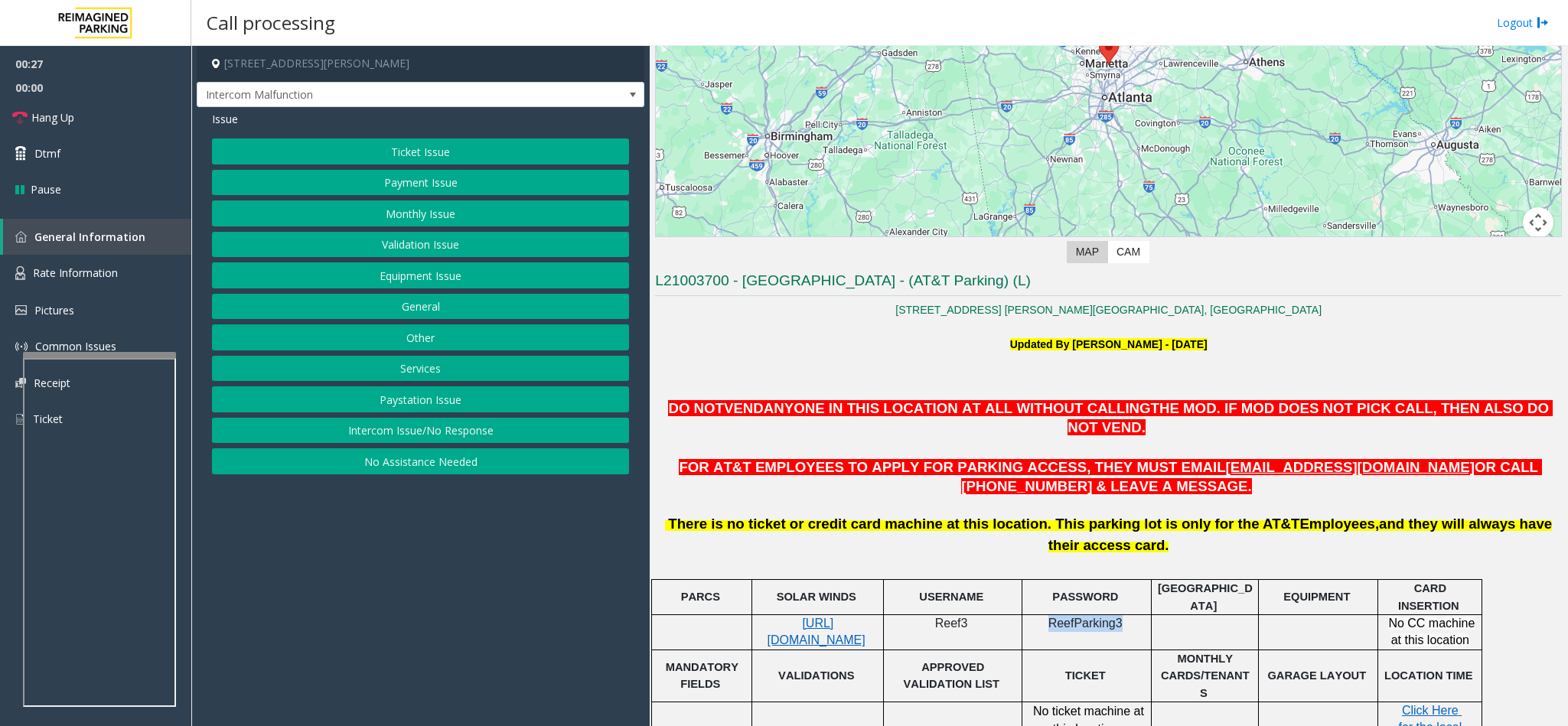
copy span "ReefParking3"
drag, startPoint x: 1052, startPoint y: 564, endPoint x: 1116, endPoint y: 570, distance: 64.3
click at [1116, 617] on span "ReefParking3" at bounding box center [1085, 623] width 74 height 13
click at [399, 217] on button "Monthly Issue" at bounding box center [420, 213] width 417 height 26
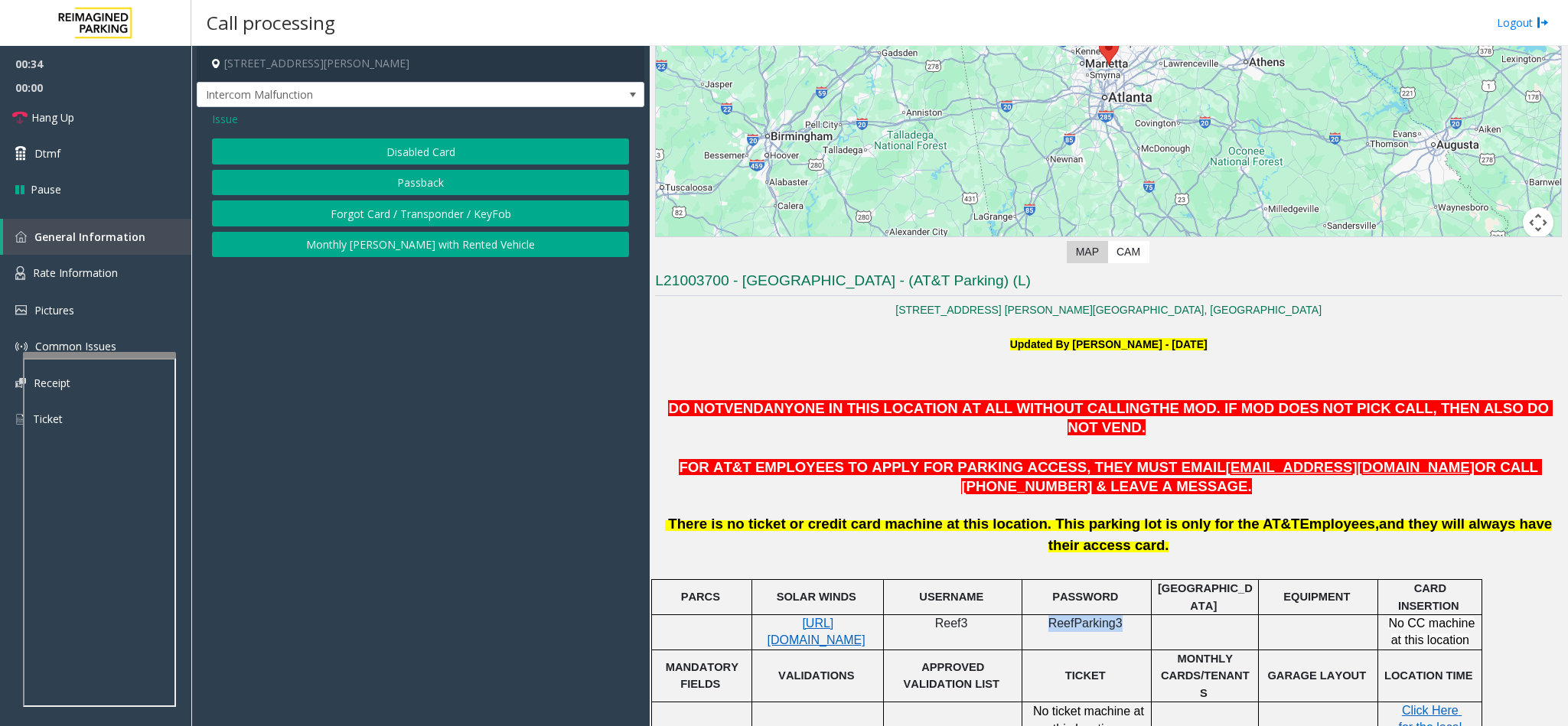
click at [380, 152] on button "Disabled Card" at bounding box center [420, 151] width 417 height 26
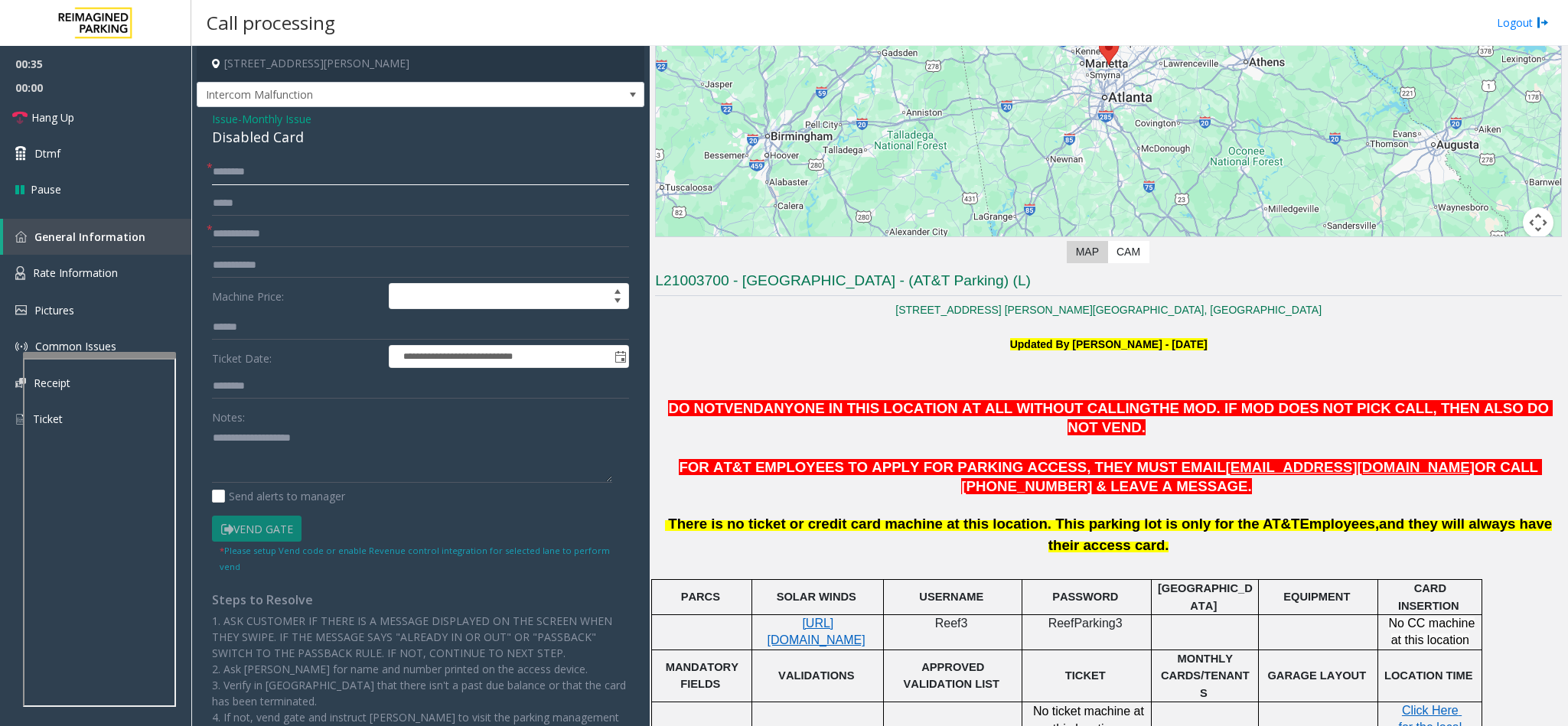
click at [279, 173] on input "text" at bounding box center [420, 172] width 417 height 26
type input "****"
drag, startPoint x: 303, startPoint y: 173, endPoint x: 143, endPoint y: 159, distance: 160.6
click at [143, 159] on app-root "**********" at bounding box center [784, 363] width 1568 height 726
click at [220, 177] on input "*******" at bounding box center [420, 172] width 417 height 26
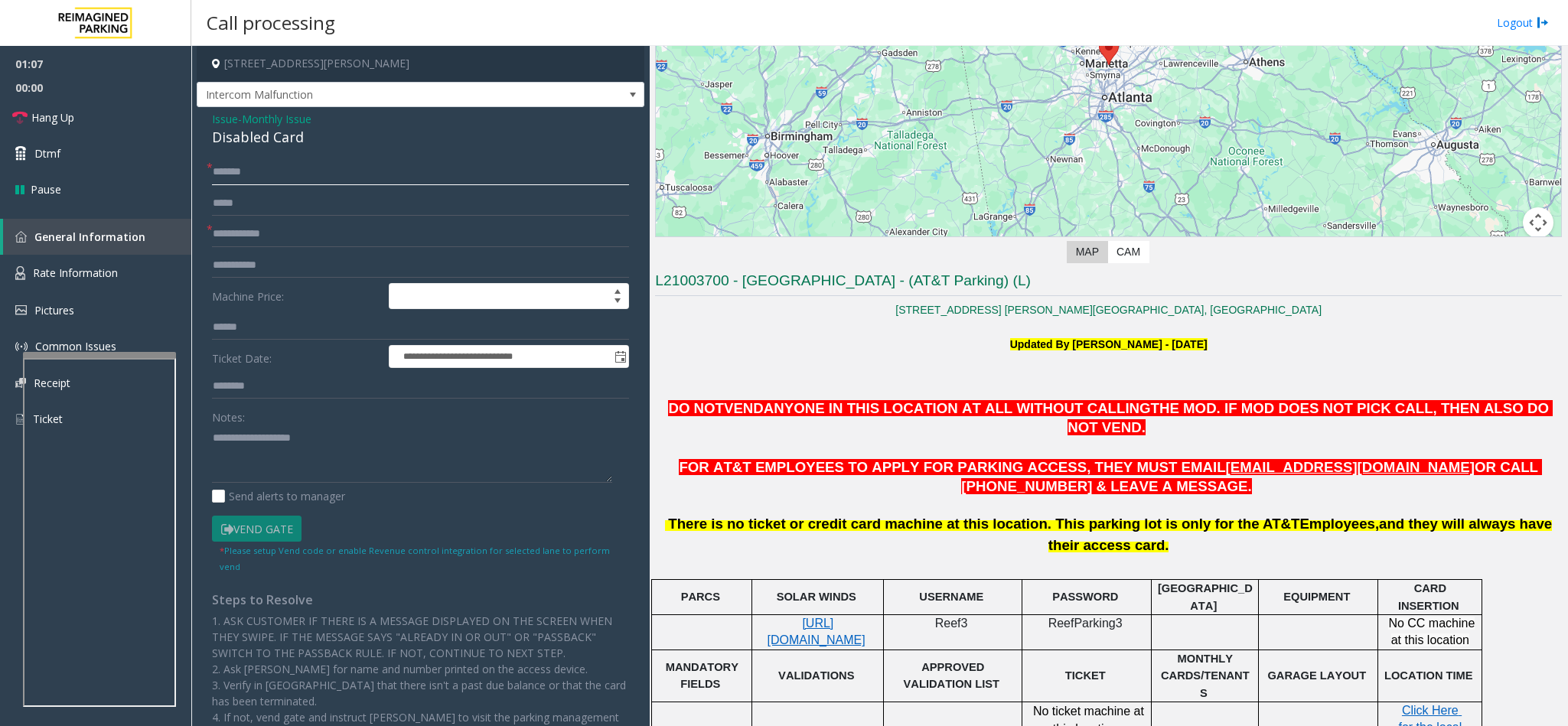
click at [242, 177] on input "*******" at bounding box center [420, 172] width 417 height 26
type input "*******"
click at [267, 235] on input "text" at bounding box center [420, 234] width 417 height 26
type input "******"
click at [269, 382] on input "text" at bounding box center [420, 386] width 417 height 26
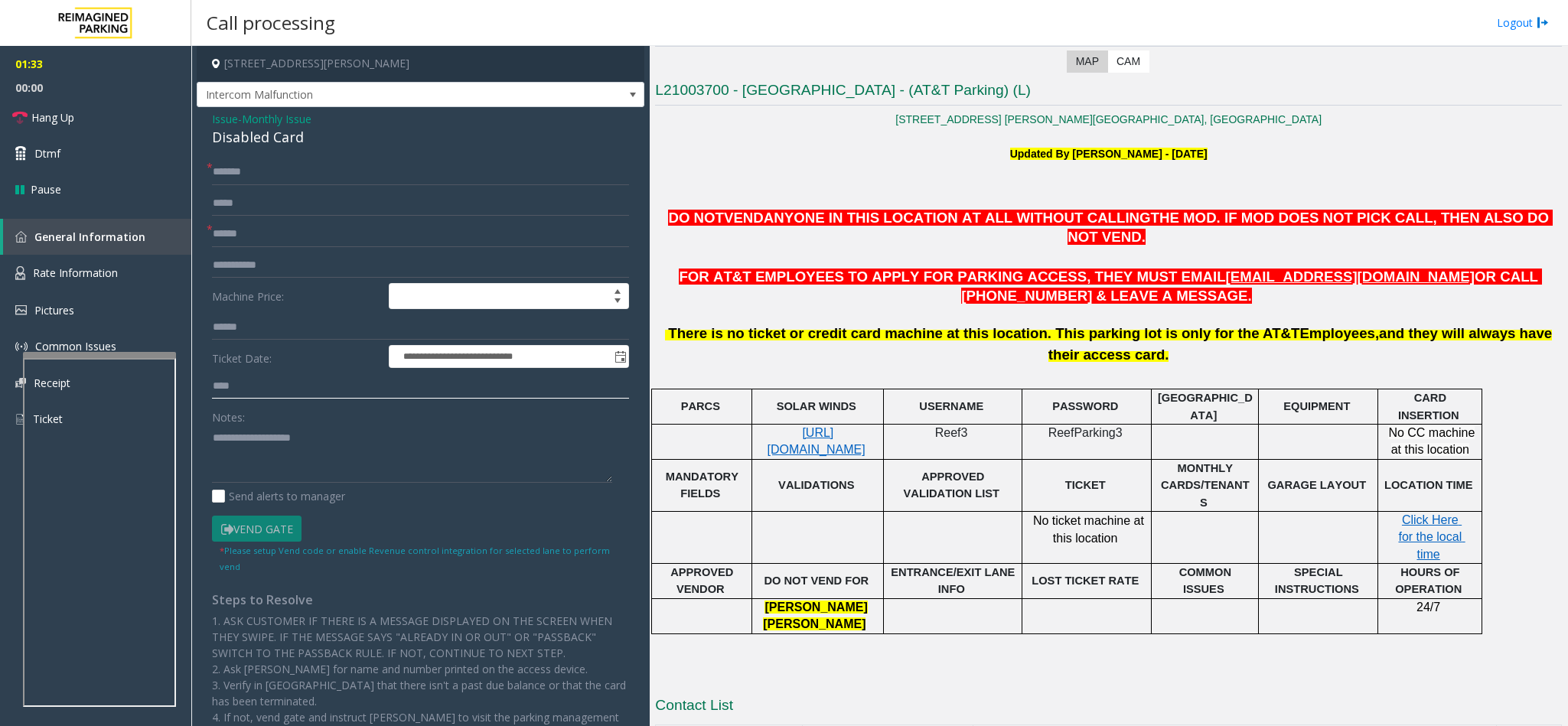
scroll to position [462, 0]
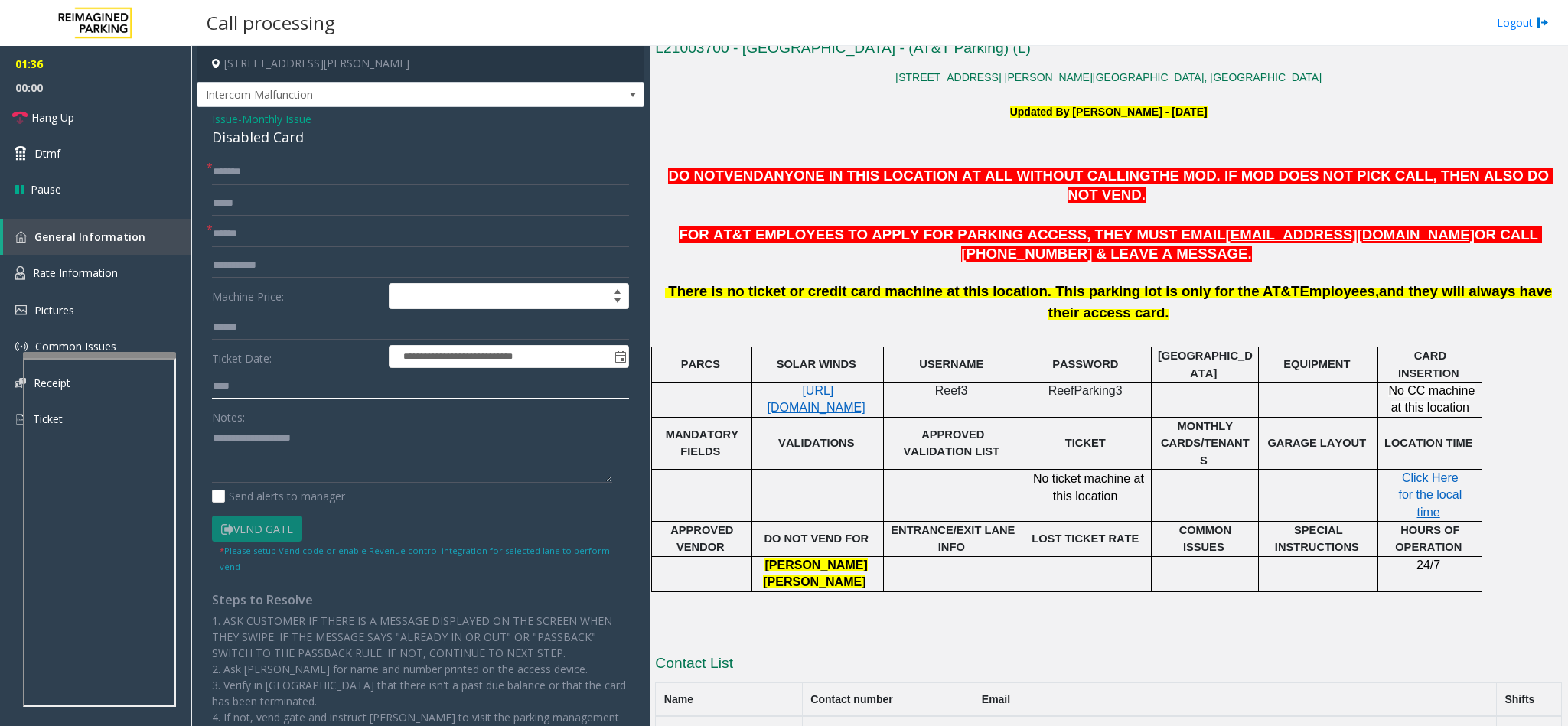
type input "****"
drag, startPoint x: 942, startPoint y: 665, endPoint x: 842, endPoint y: 661, distance: 100.1
click at [842, 717] on tr "Nehemiah Harden (404)927-0295 nehemiah.harden@reimaginedparking.com" at bounding box center [1109, 732] width 906 height 31
copy tr "(404)927-0295"
click at [233, 134] on div "Disabled Card" at bounding box center [420, 137] width 417 height 20
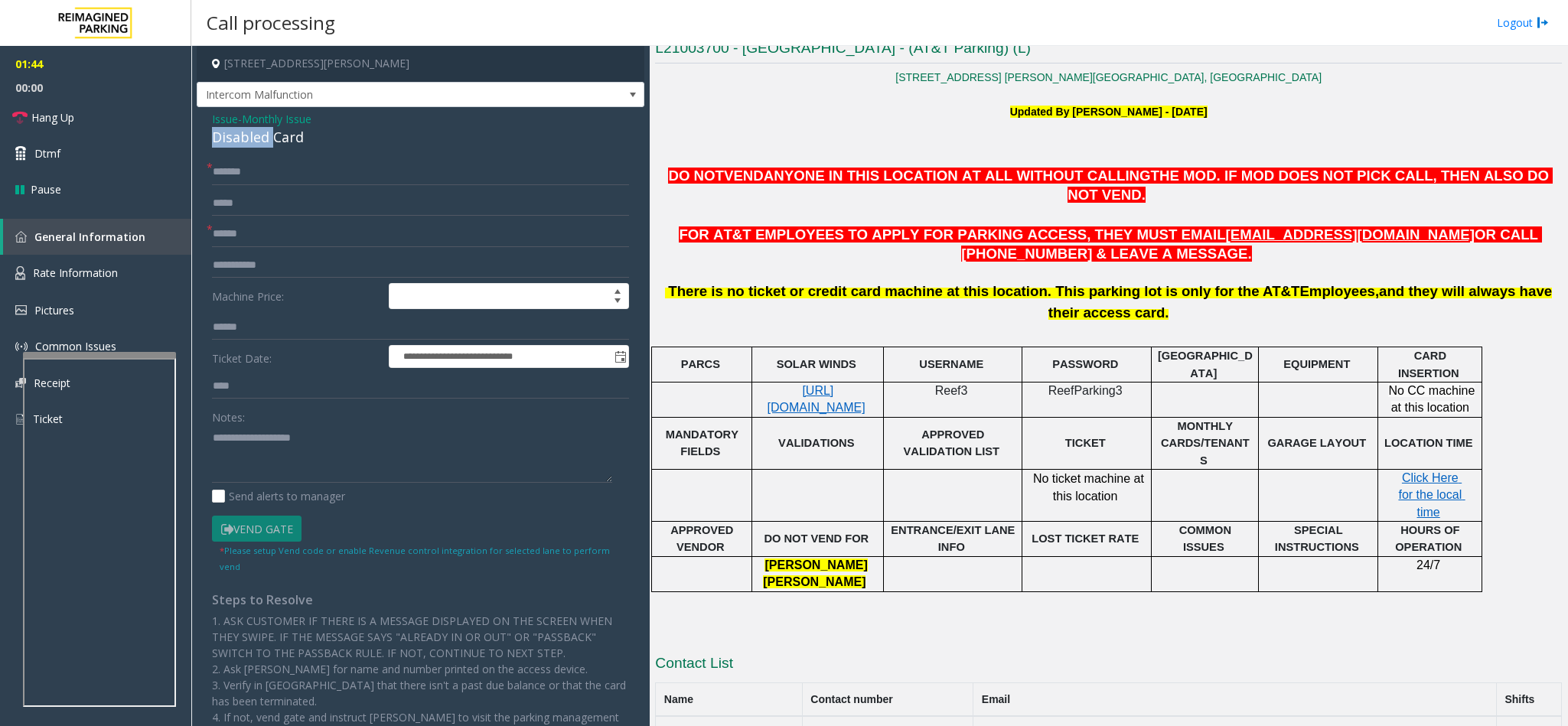
click at [233, 134] on div "Disabled Card" at bounding box center [420, 137] width 417 height 20
click at [213, 429] on textarea at bounding box center [411, 455] width 400 height 58
click at [345, 443] on textarea at bounding box center [411, 455] width 400 height 58
click at [404, 92] on span "Intercom Malfunction" at bounding box center [376, 94] width 357 height 25
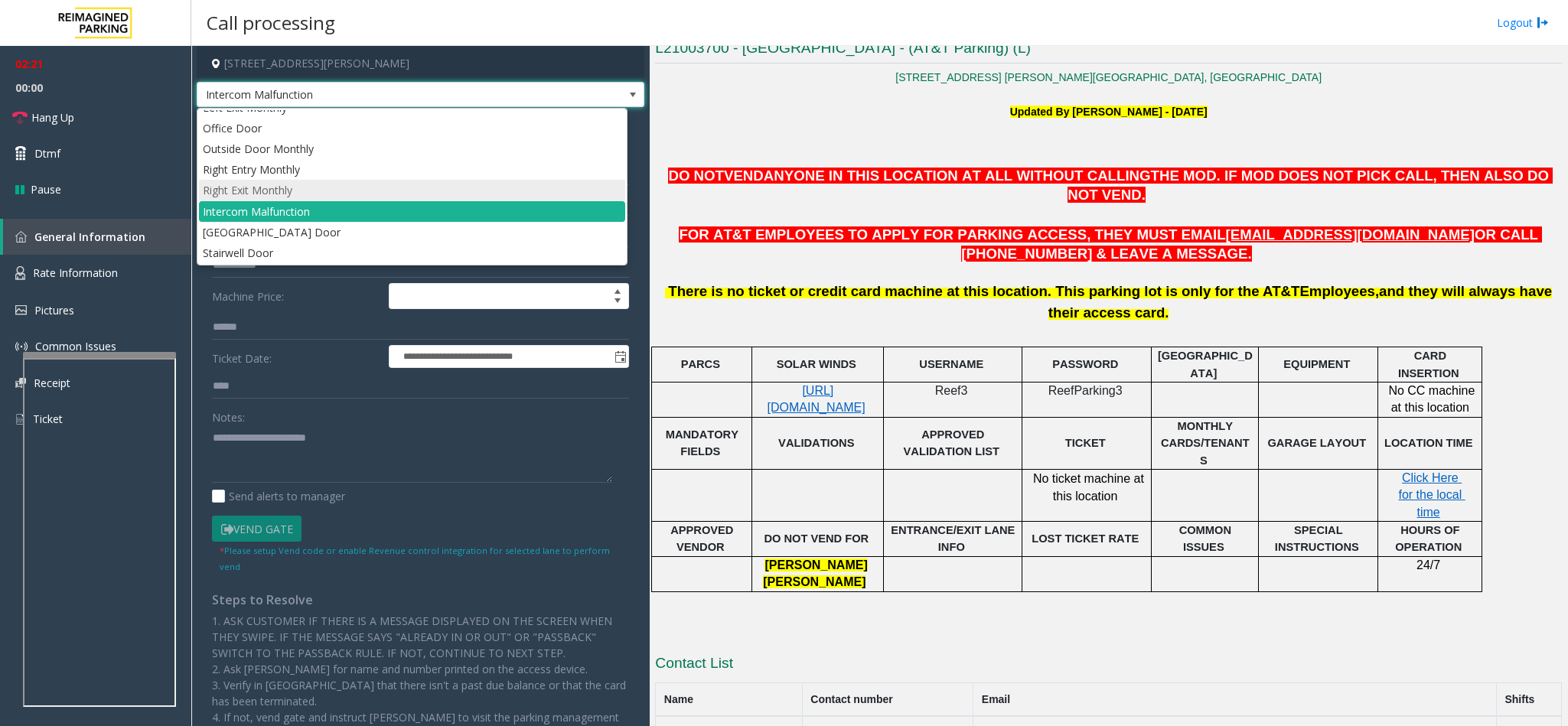
scroll to position [0, 0]
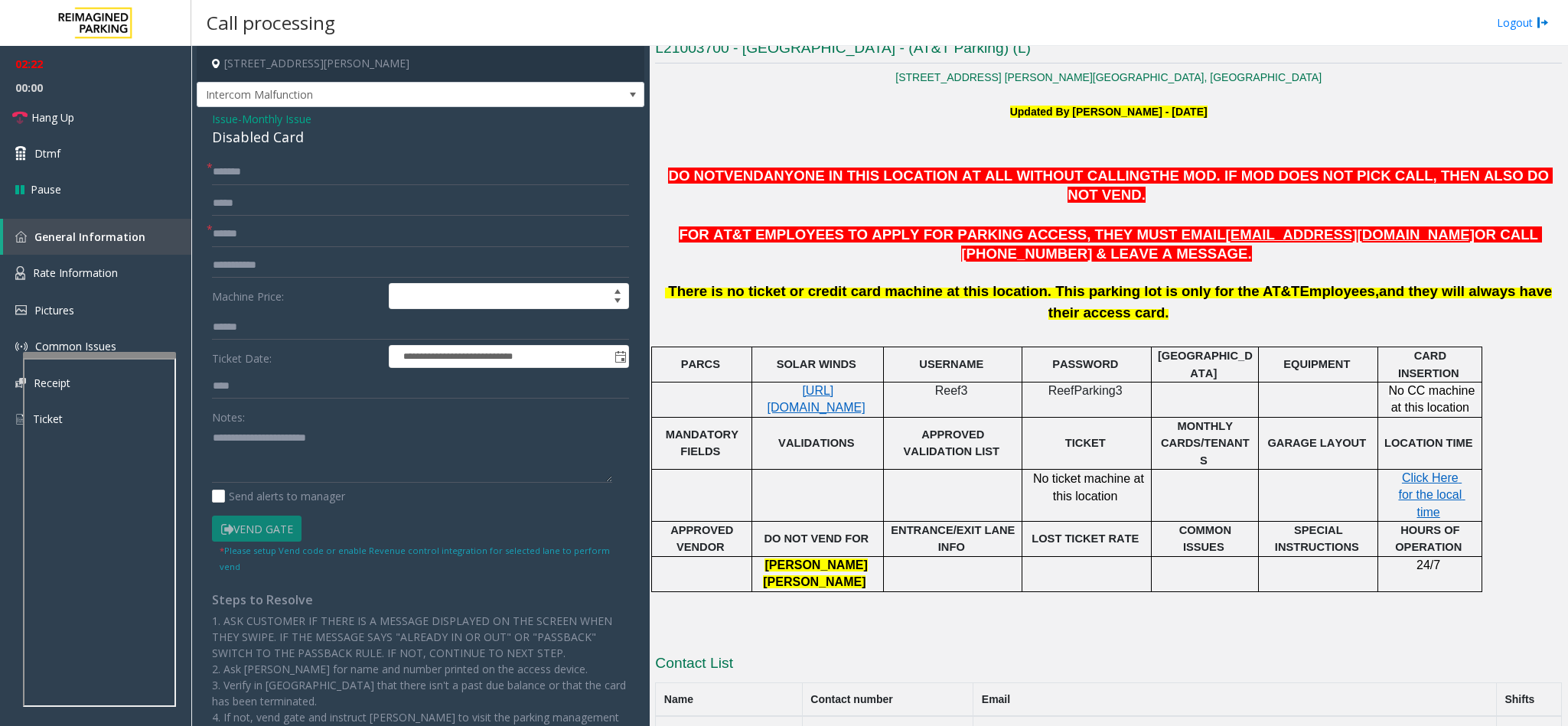
click at [809, 572] on div "L21003700 - North Springs - (AT&T Parking) (L) 7010 Peachtree Dunwoody Rd. Sand…" at bounding box center [1108, 408] width 907 height 740
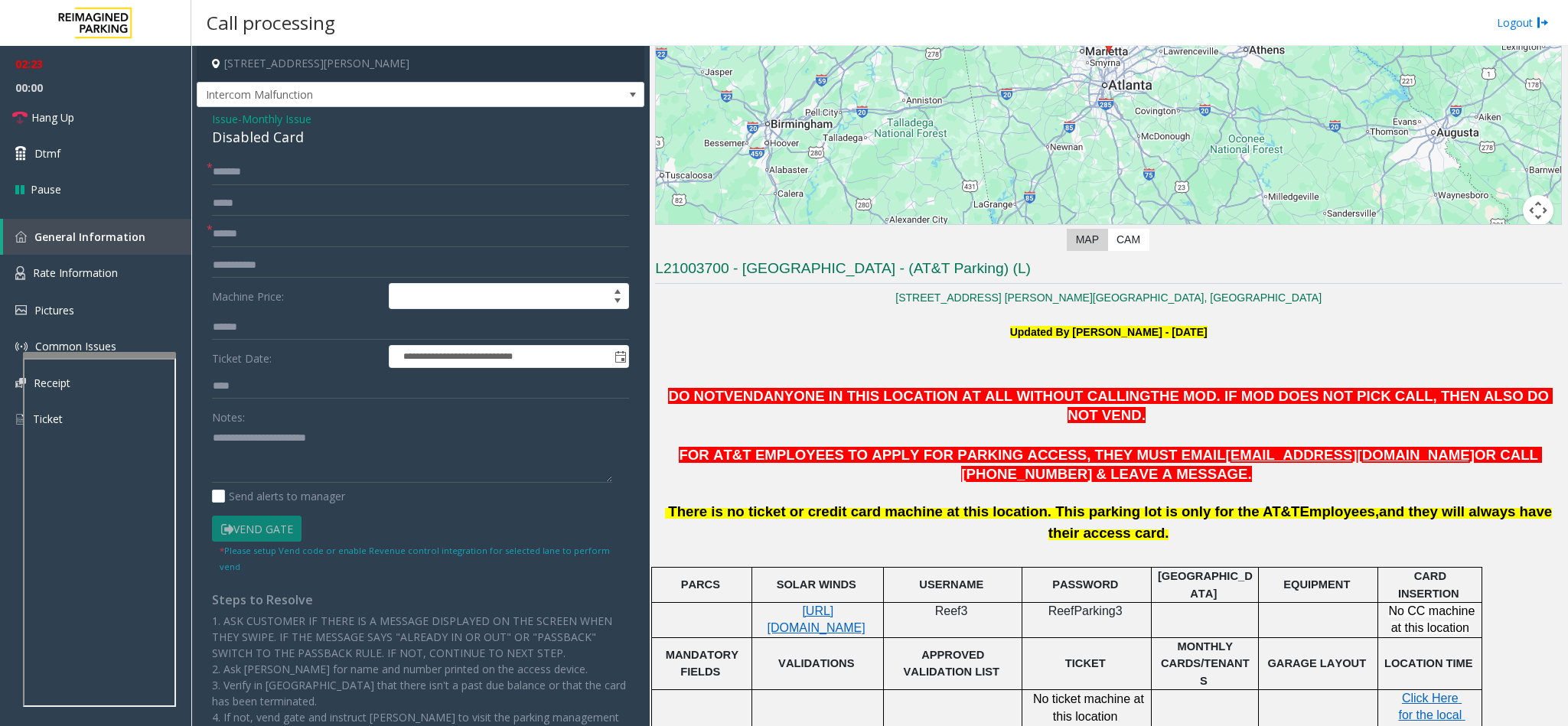
scroll to position [233, 0]
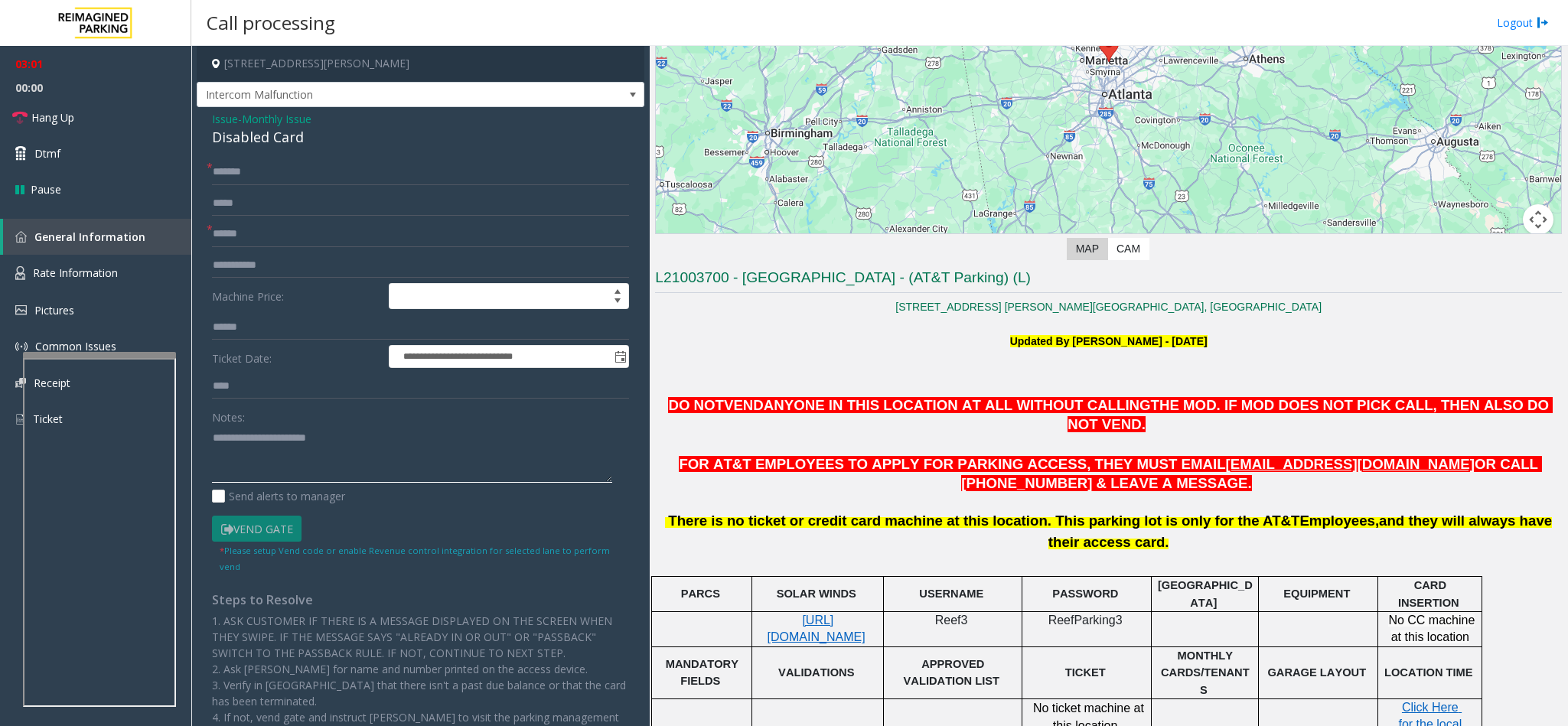
click at [361, 442] on textarea at bounding box center [411, 455] width 400 height 58
click at [398, 99] on span "Intercom Malfunction" at bounding box center [376, 94] width 357 height 25
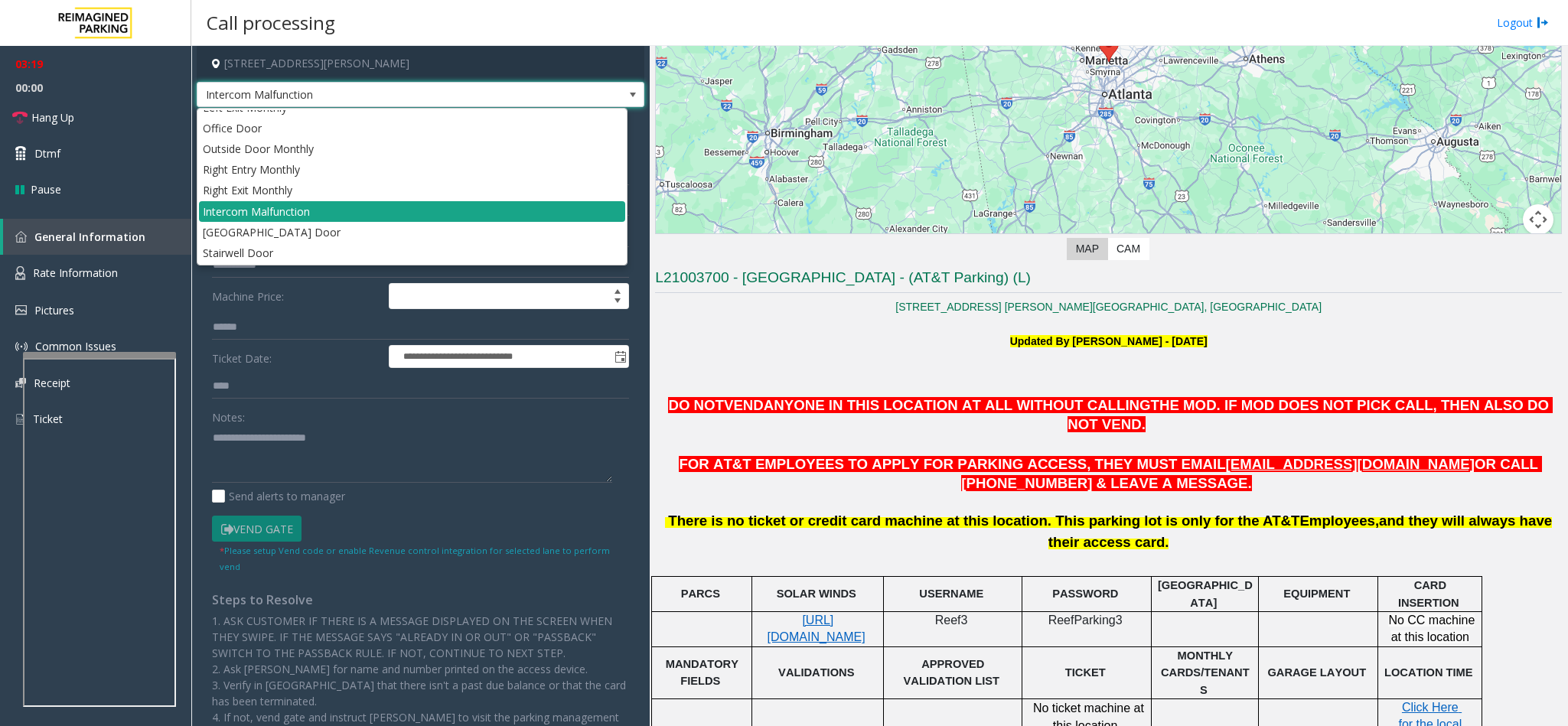
scroll to position [62, 0]
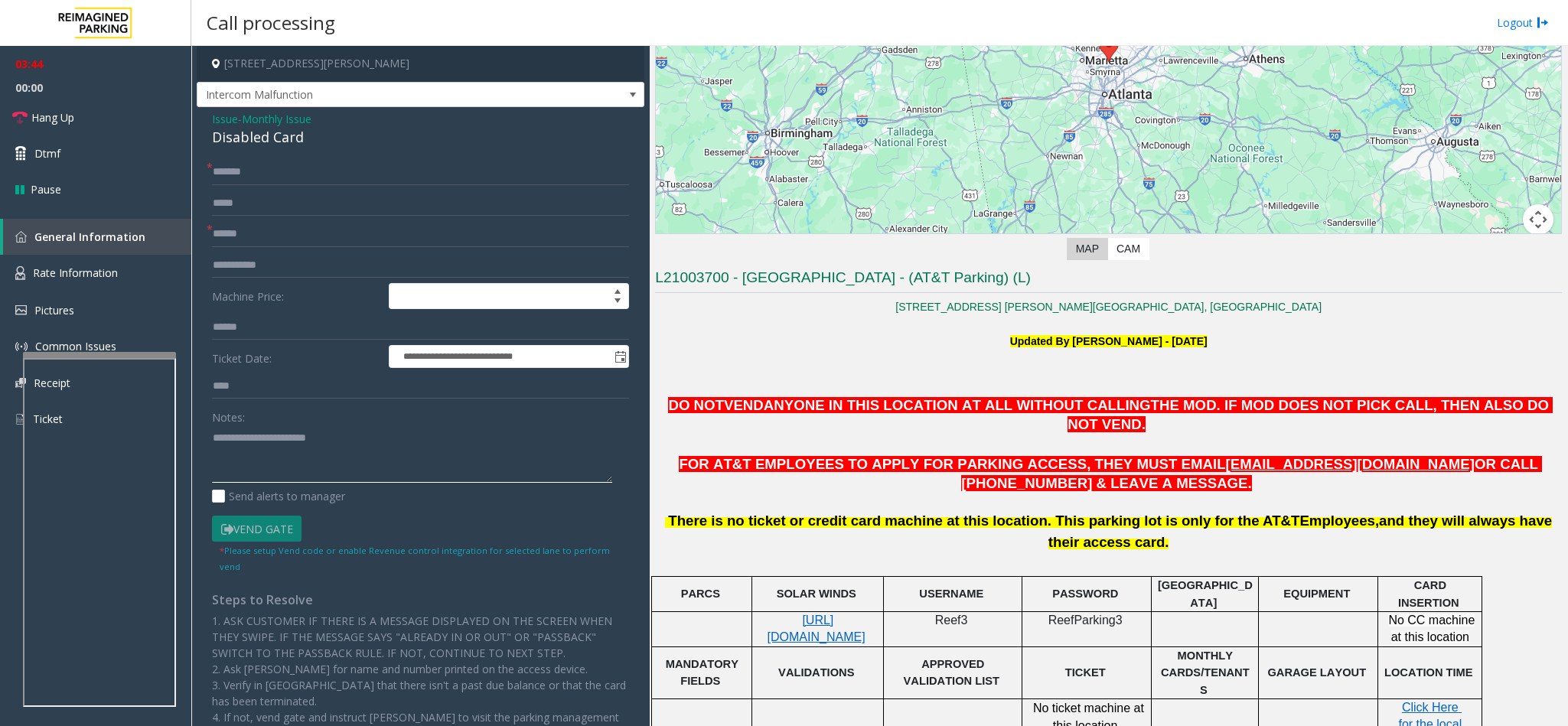
click at [371, 428] on textarea at bounding box center [411, 455] width 400 height 58
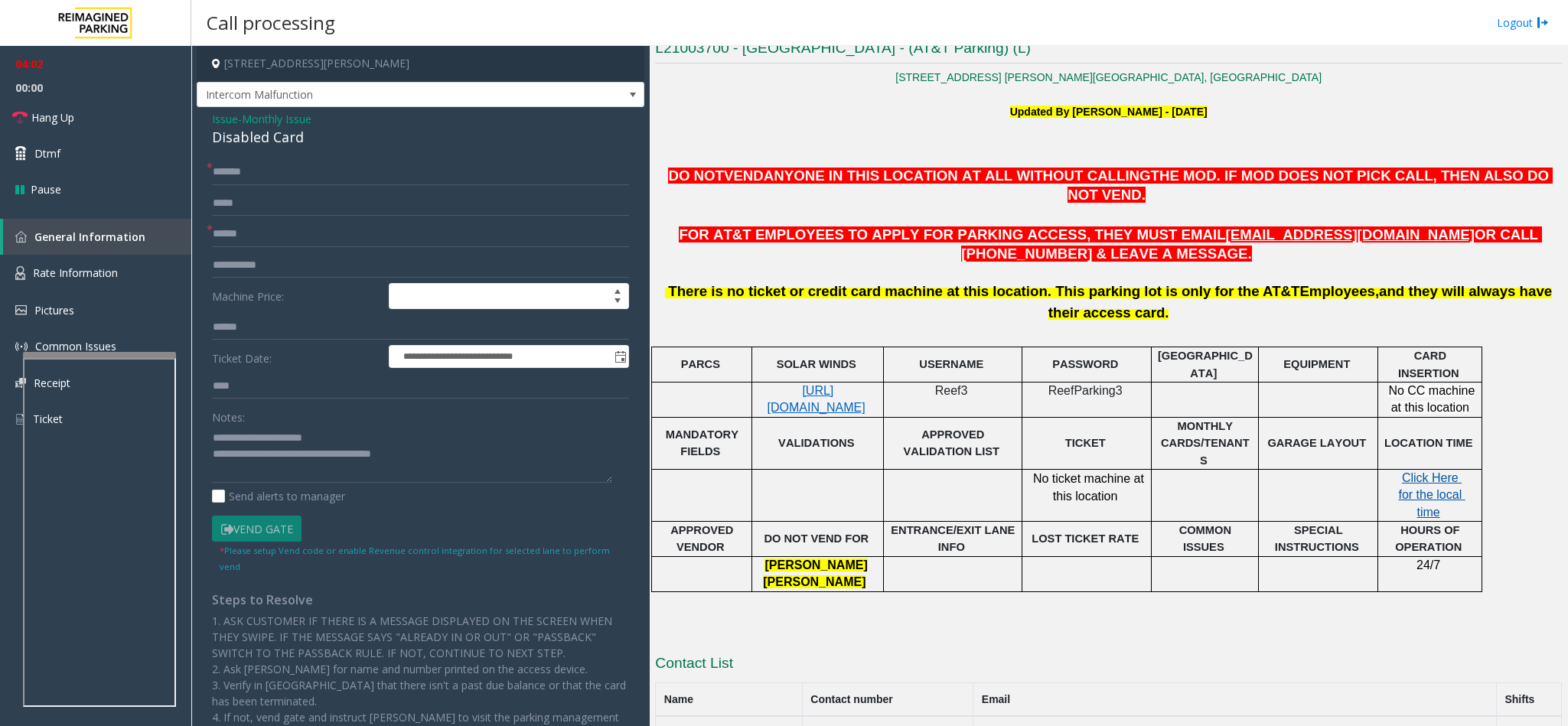
click at [1429, 472] on span "Click Here for the local time" at bounding box center [1431, 496] width 66 height 48
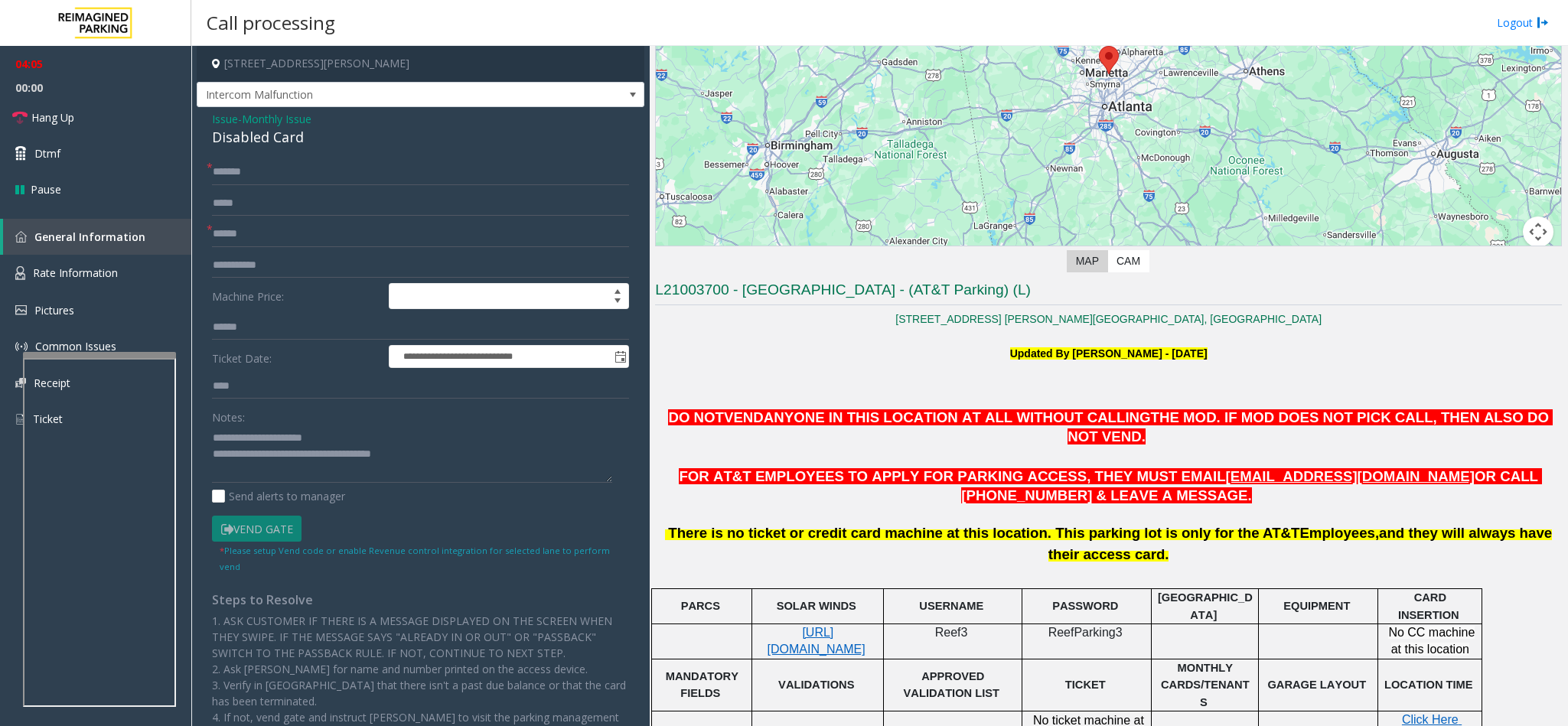
scroll to position [118, 0]
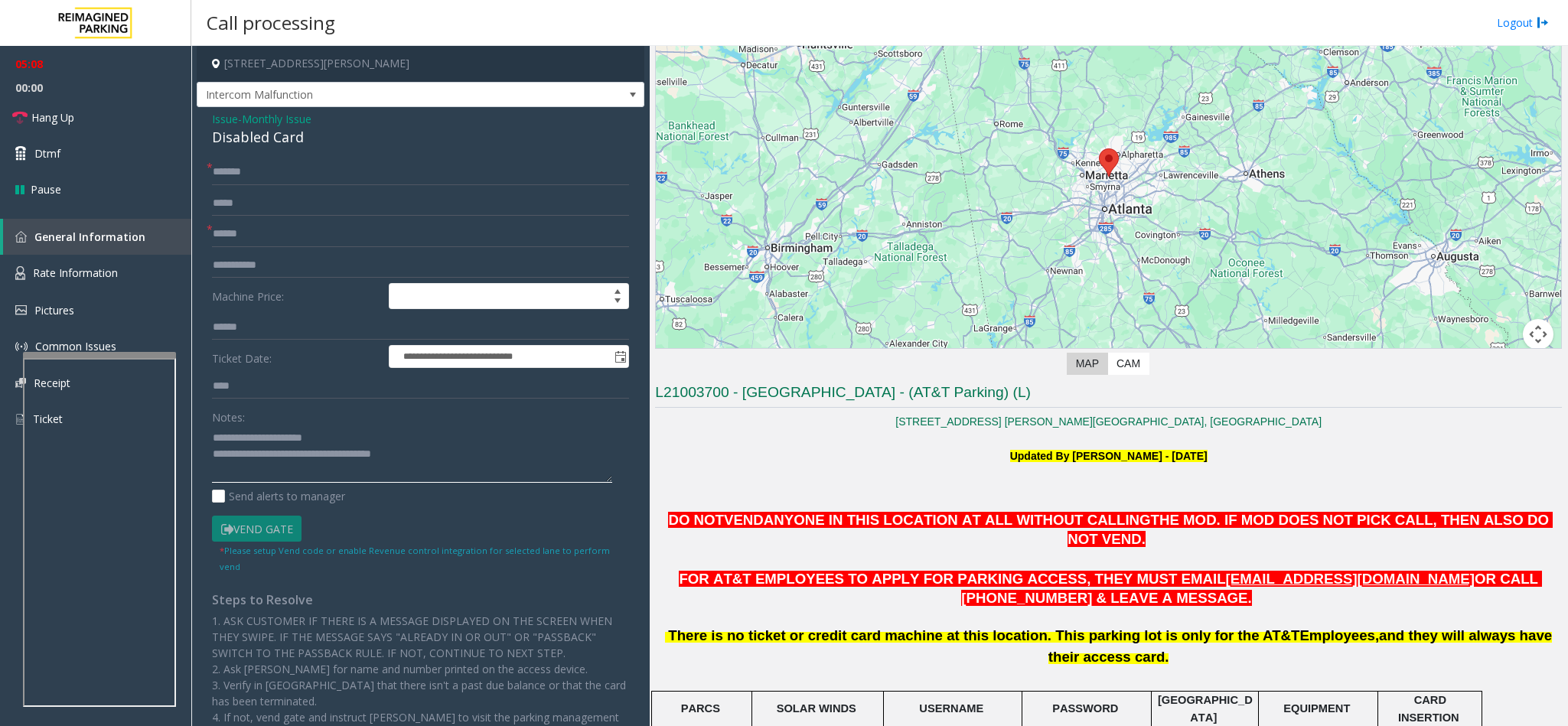
click at [442, 448] on textarea at bounding box center [411, 455] width 400 height 58
click at [442, 453] on textarea at bounding box center [411, 455] width 400 height 58
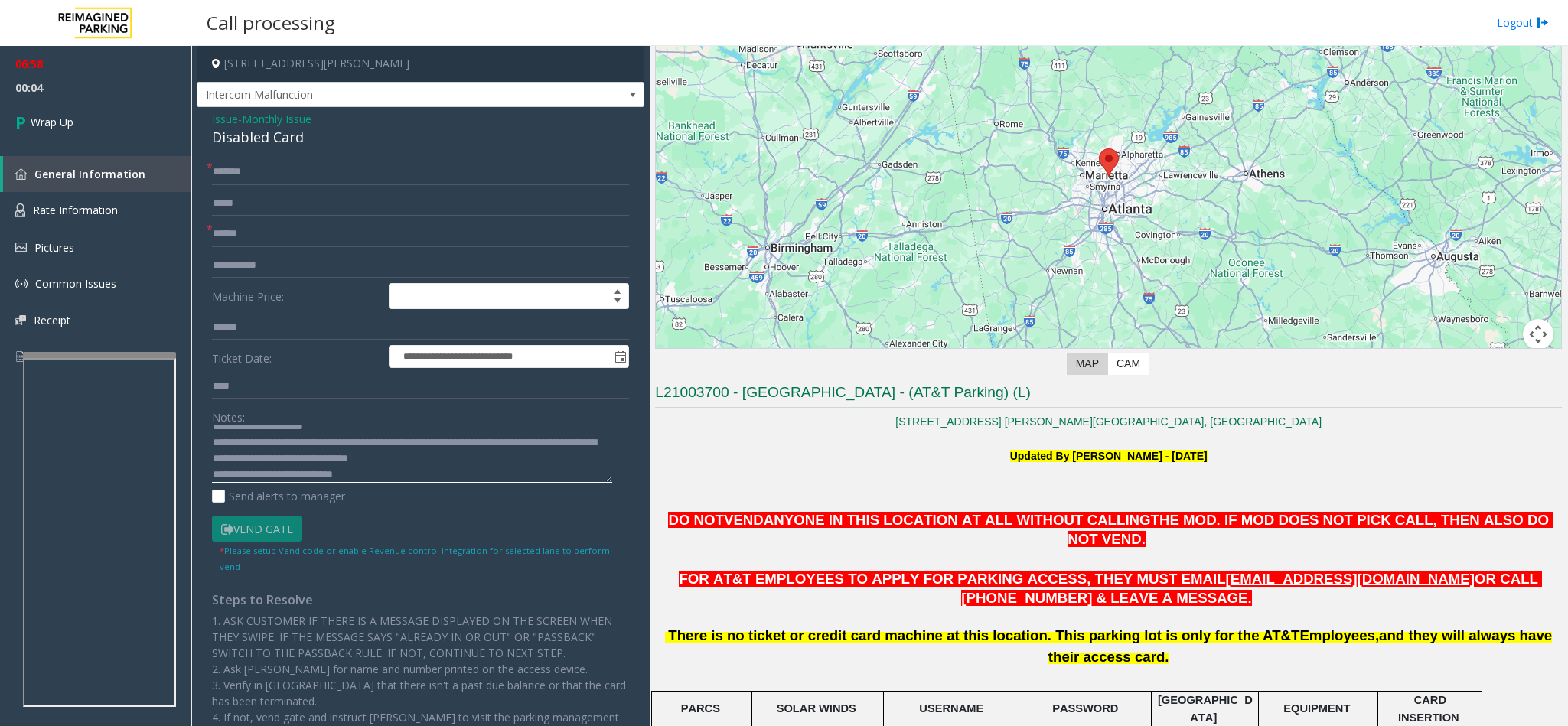
scroll to position [27, 0]
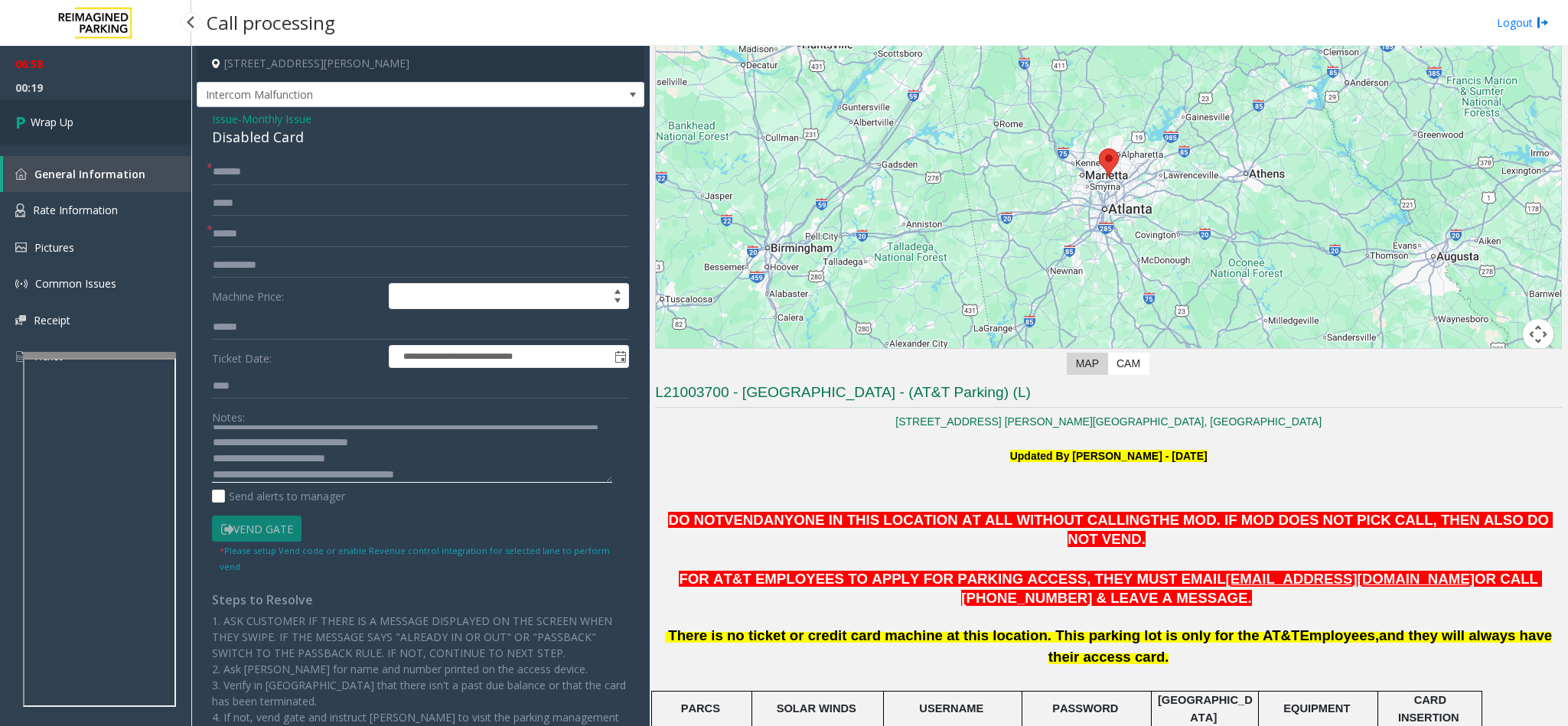
type textarea "**********"
click at [95, 115] on link "Wrap Up" at bounding box center [95, 122] width 191 height 45
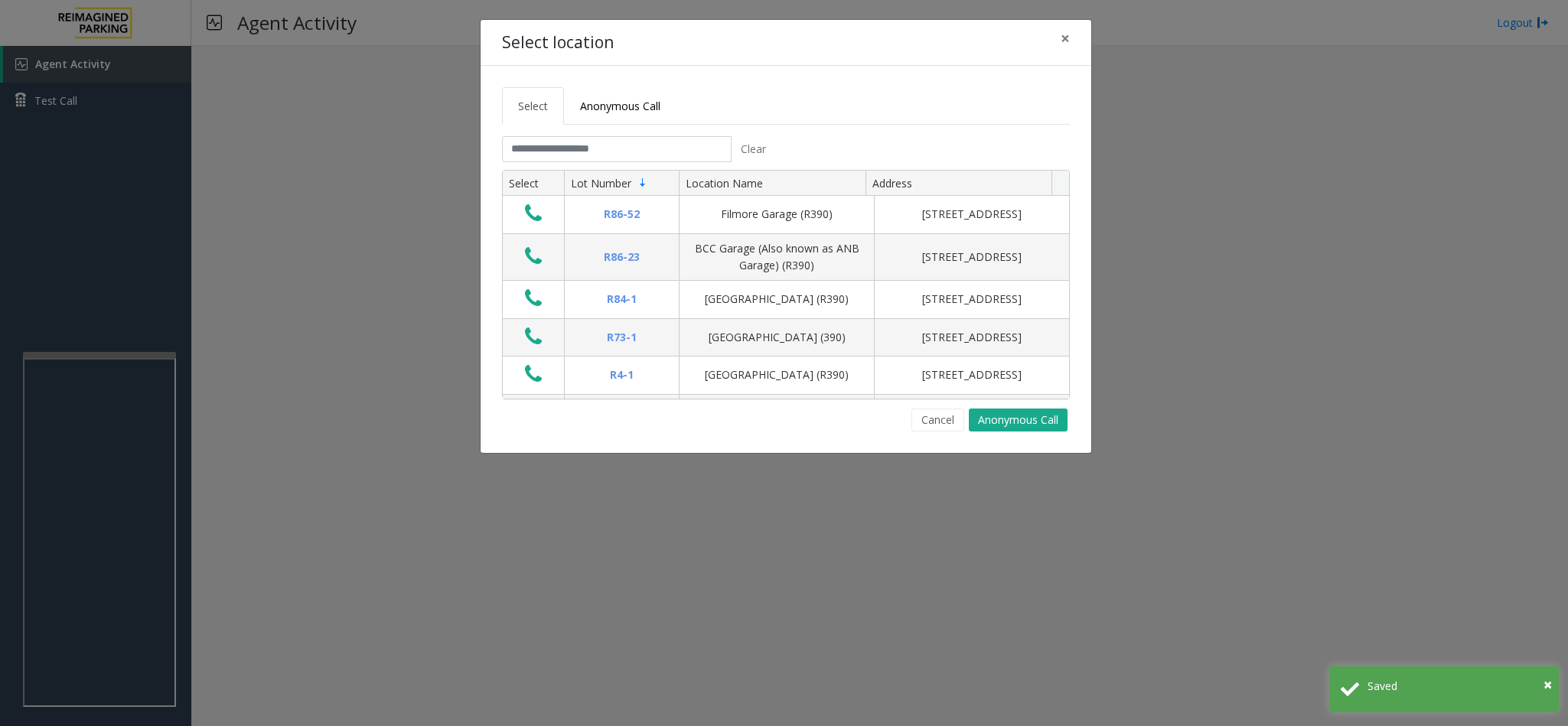
click at [584, 136] on tabset "Select Anonymous Call Clear Select Lot Number Location Name Address R86-52 Film…" at bounding box center [786, 259] width 568 height 344
click at [570, 150] on input "text" at bounding box center [617, 149] width 229 height 26
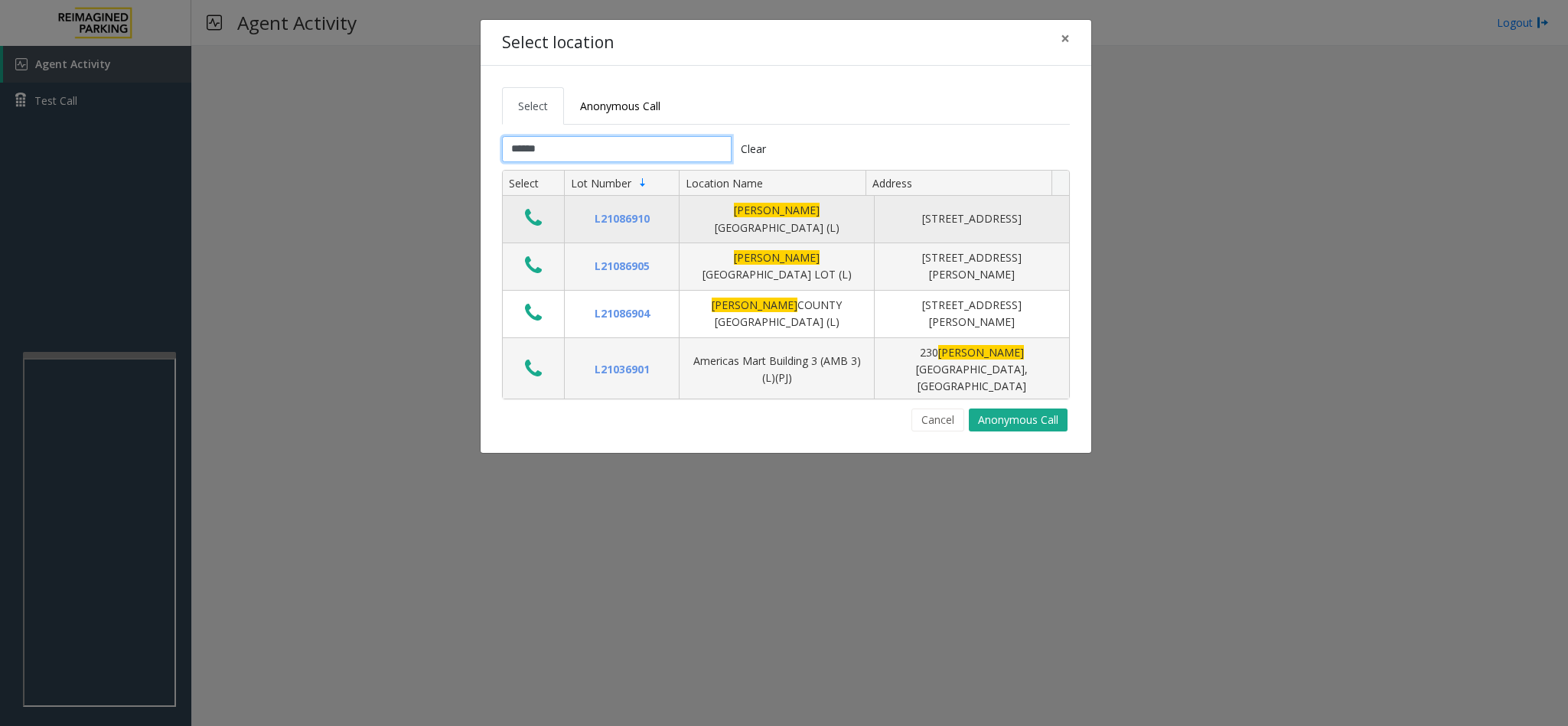
type input "******"
click at [528, 221] on icon "Data table" at bounding box center [534, 218] width 17 height 21
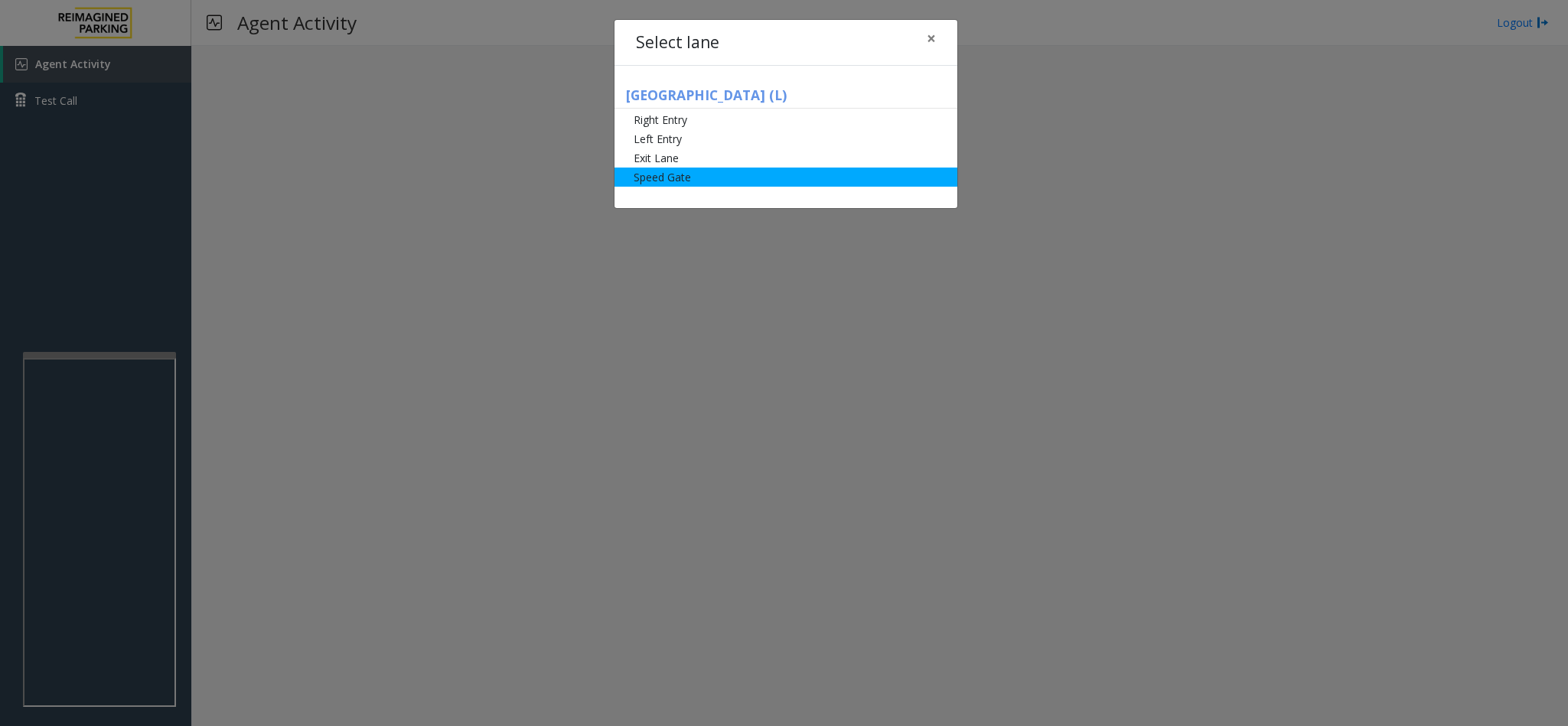
click at [698, 180] on li "Speed Gate" at bounding box center [785, 177] width 342 height 20
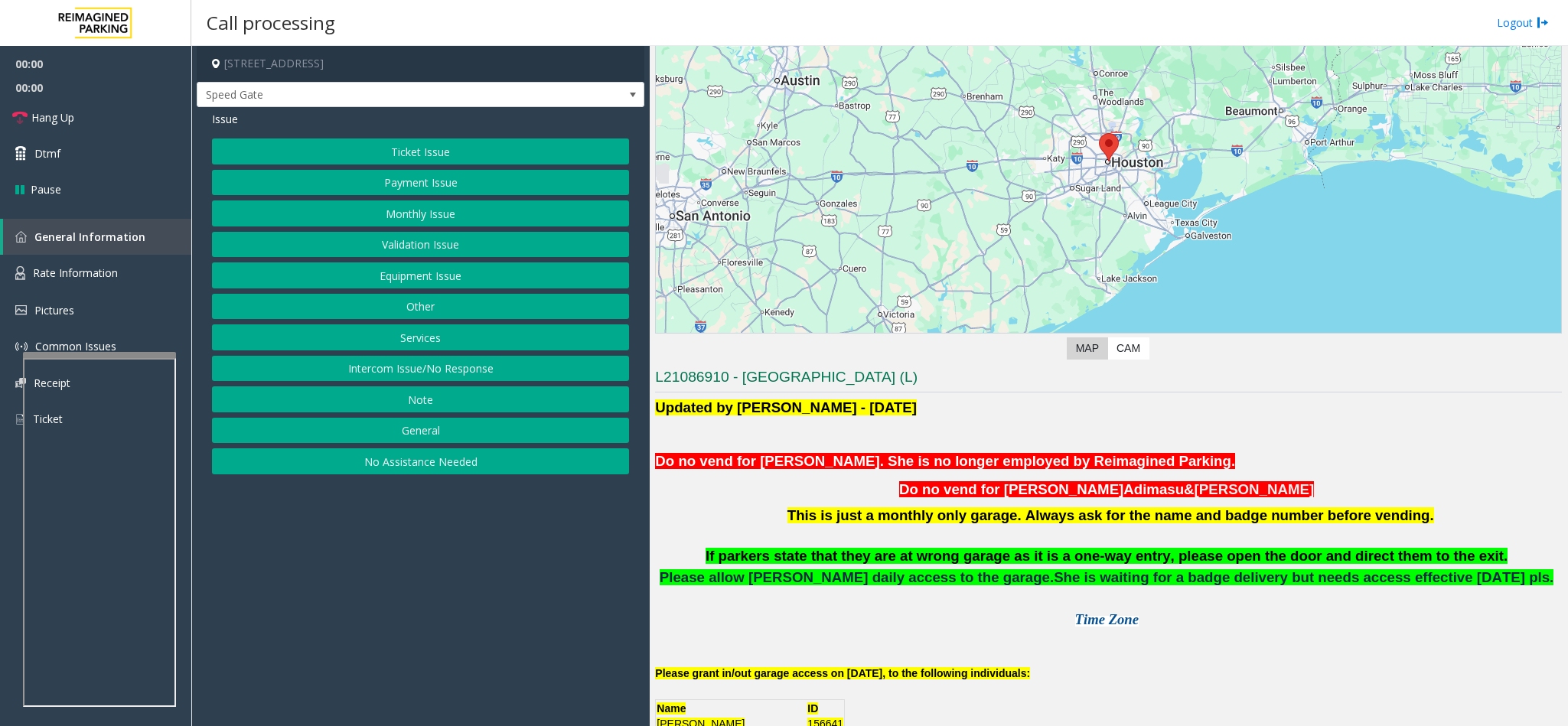
scroll to position [459, 0]
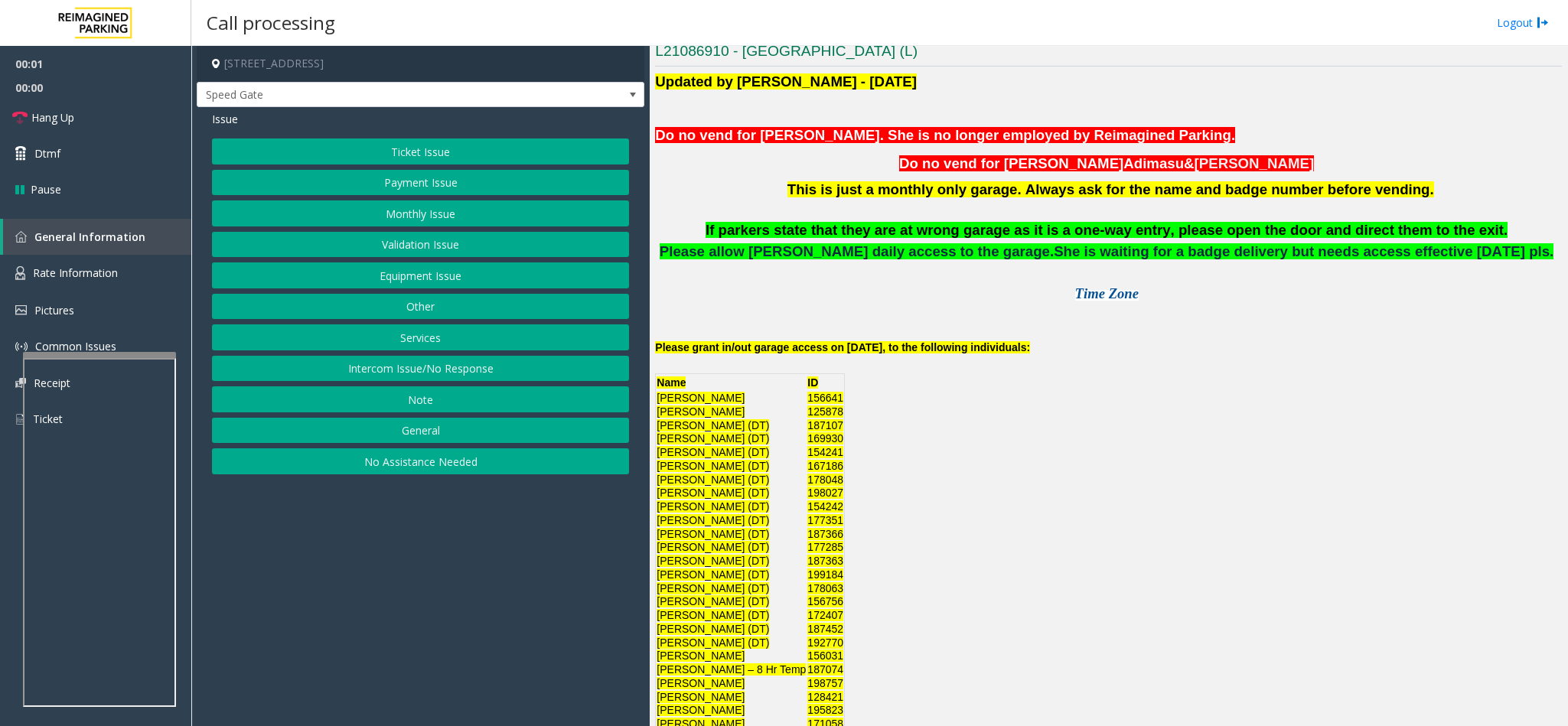
click at [421, 214] on button "Monthly Issue" at bounding box center [420, 213] width 417 height 26
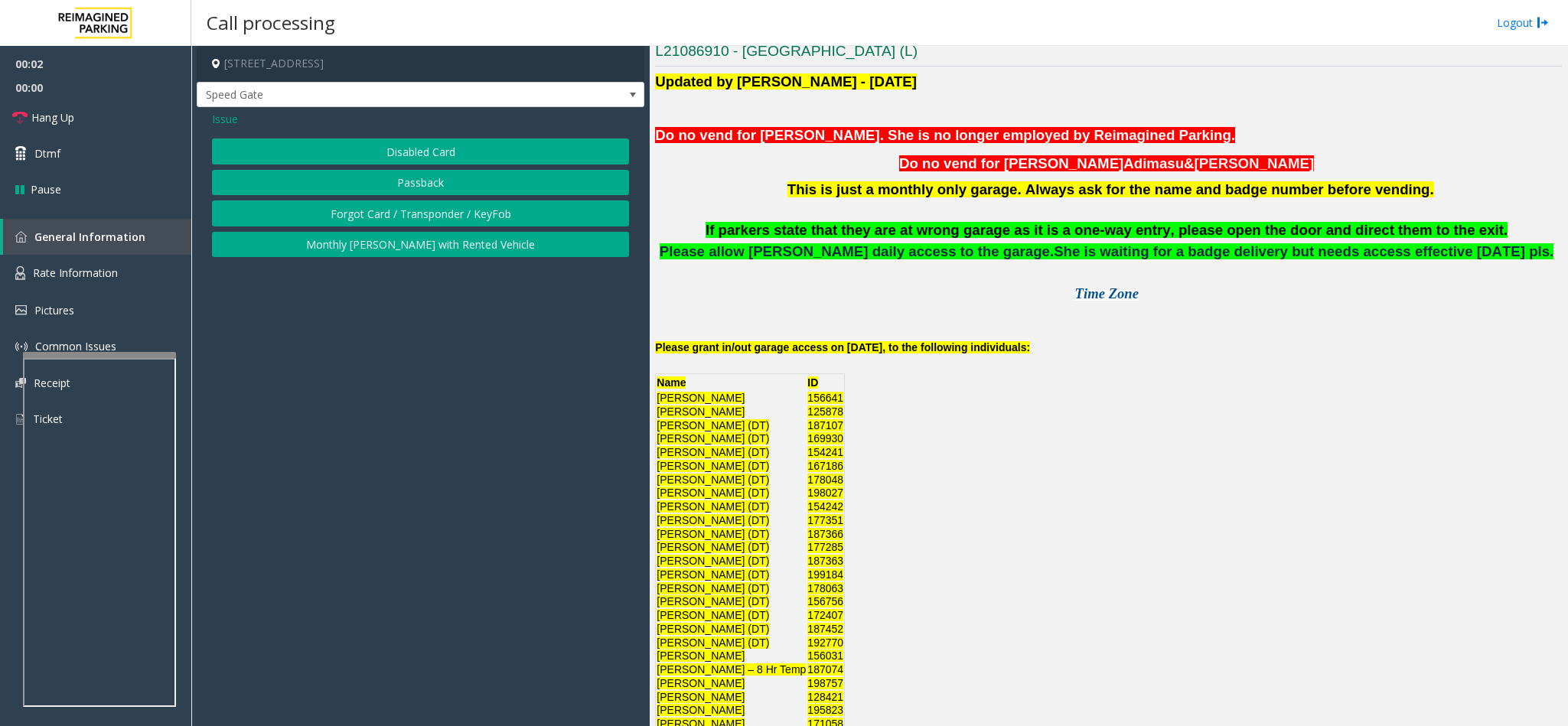
click at [400, 158] on button "Disabled Card" at bounding box center [420, 151] width 417 height 26
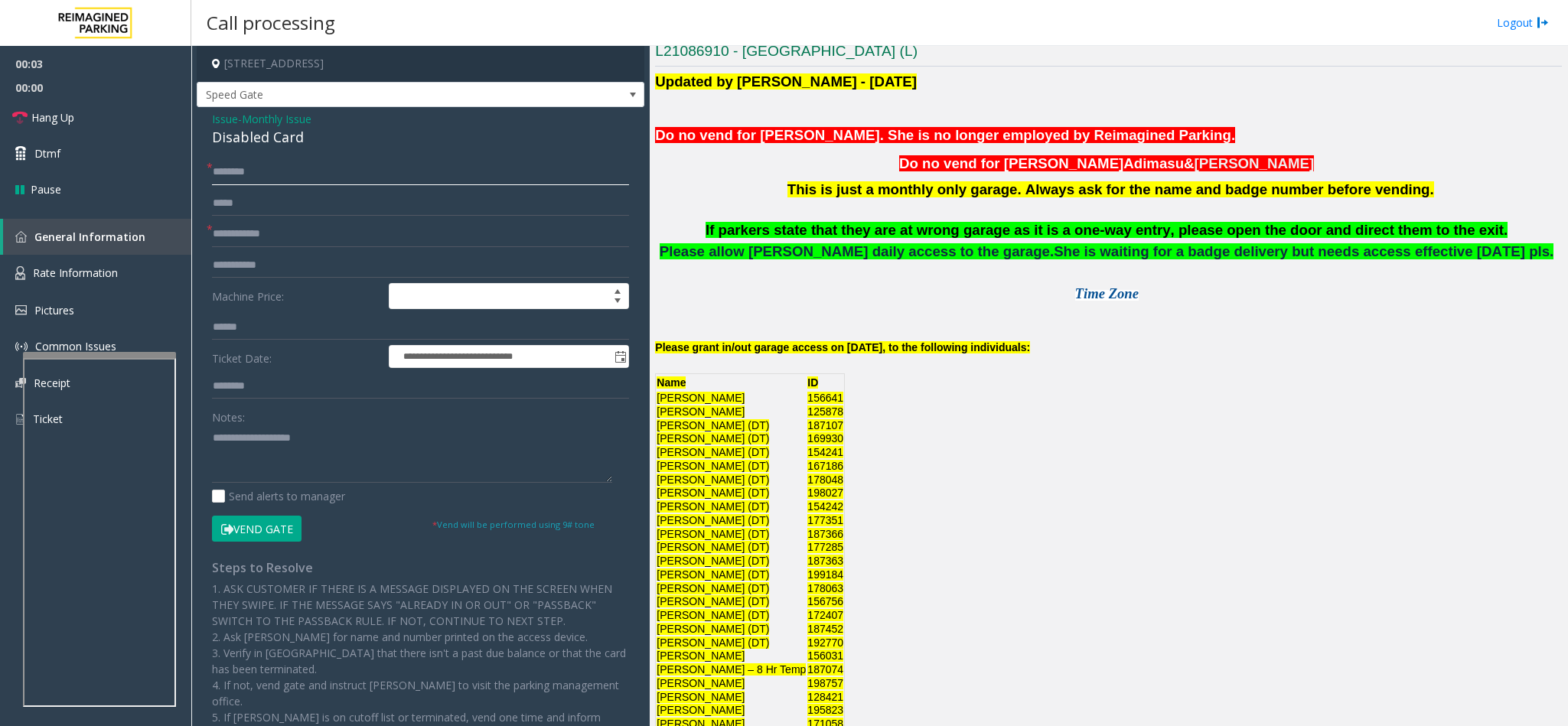
click at [265, 180] on input "text" at bounding box center [420, 172] width 417 height 26
click at [221, 174] on input "******" at bounding box center [420, 172] width 417 height 26
type input "******"
click at [265, 233] on input "text" at bounding box center [420, 234] width 417 height 26
click at [255, 142] on div "Disabled Card" at bounding box center [420, 137] width 417 height 20
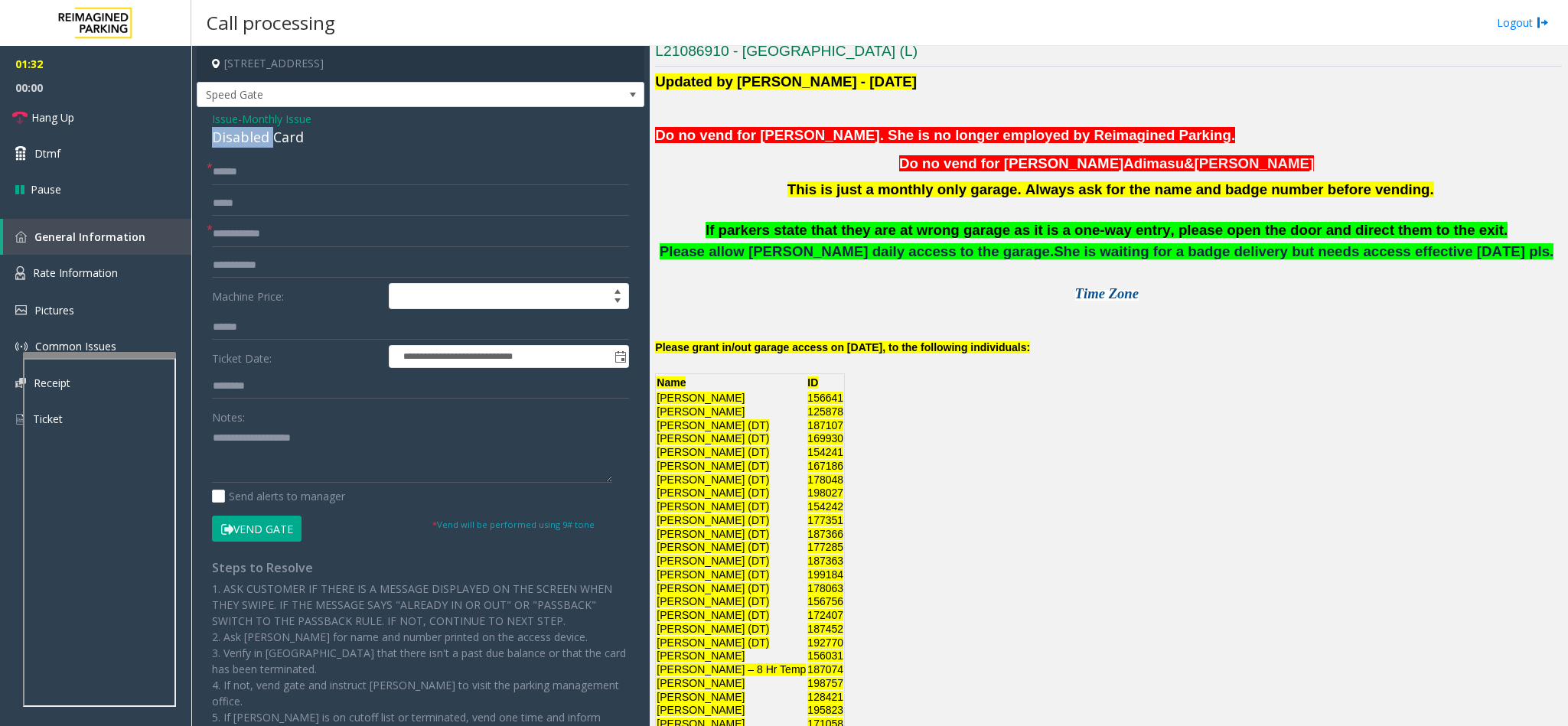
click at [255, 142] on div "Disabled Card" at bounding box center [420, 137] width 417 height 20
type textarea "**********"
click at [239, 230] on input "text" at bounding box center [420, 234] width 417 height 26
type input "******"
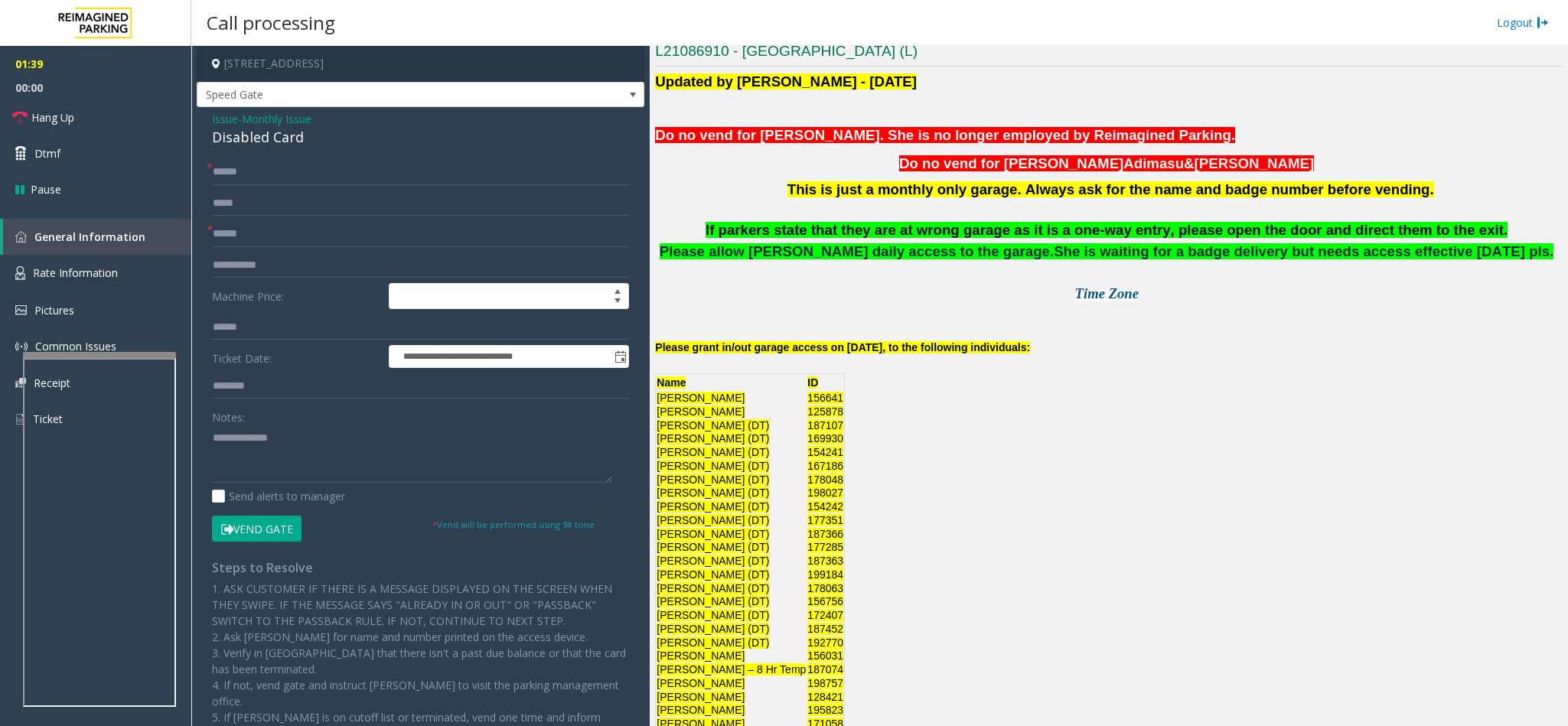
click at [244, 526] on button "Vend Gate" at bounding box center [256, 529] width 89 height 26
click at [216, 434] on textarea at bounding box center [411, 455] width 400 height 58
click at [333, 445] on textarea at bounding box center [411, 455] width 400 height 58
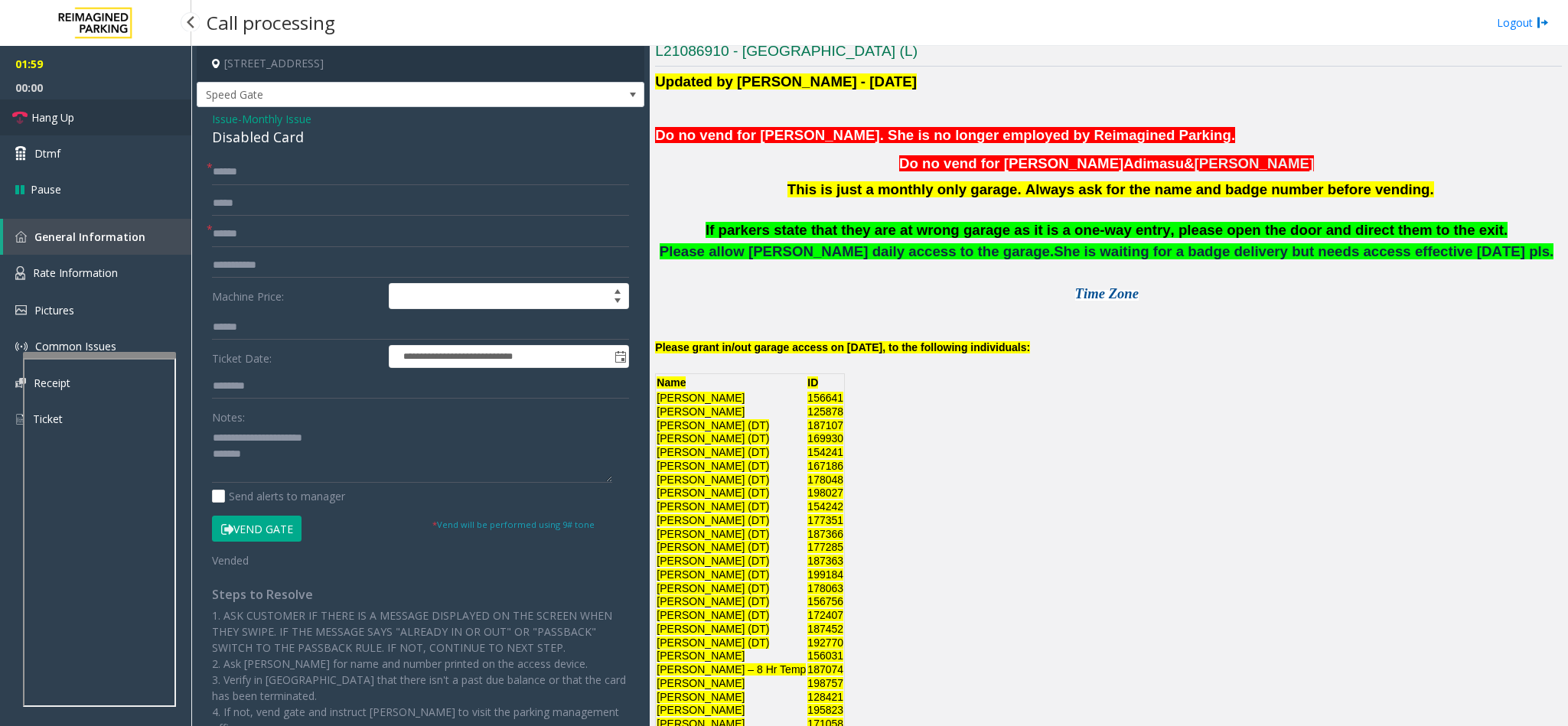
click at [76, 109] on link "Hang Up" at bounding box center [95, 117] width 191 height 36
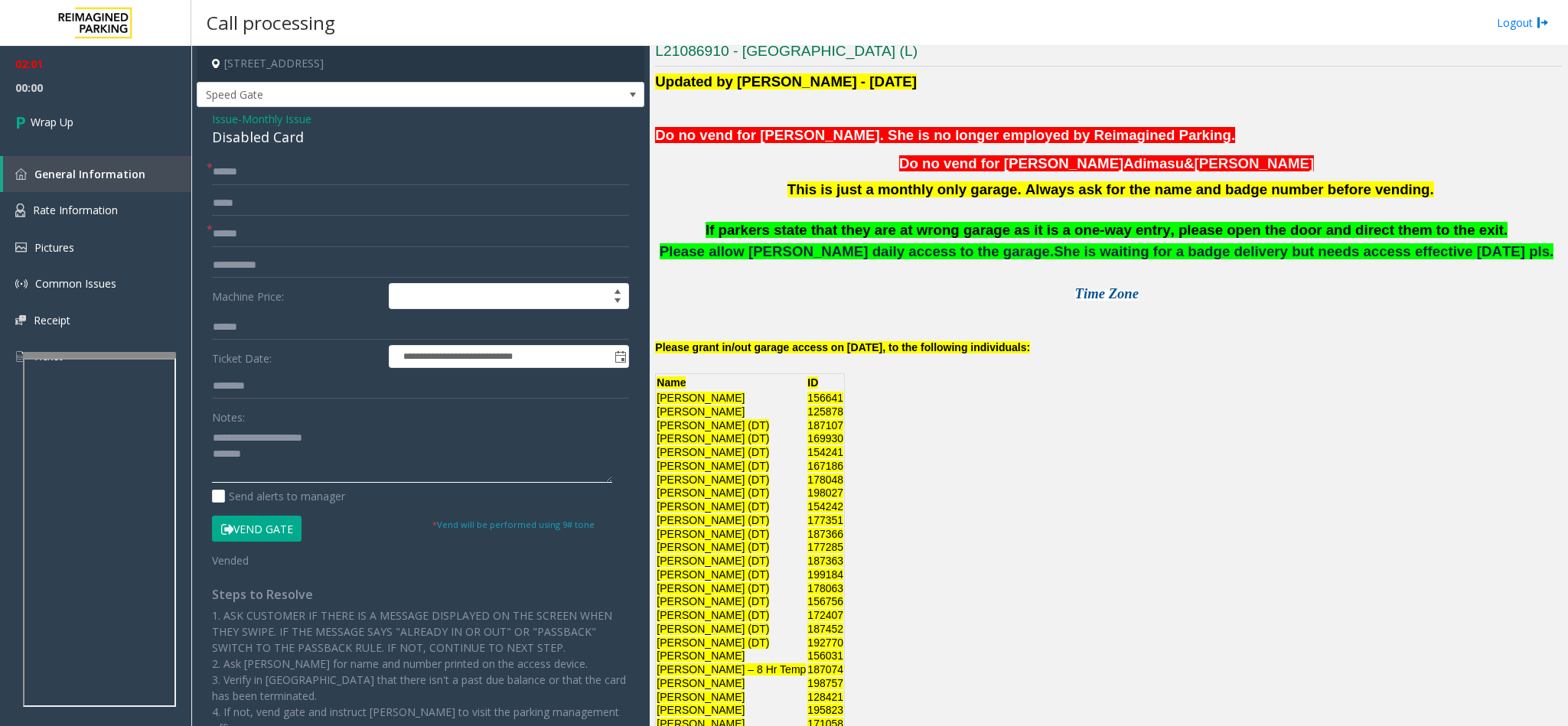
click at [250, 450] on textarea at bounding box center [411, 455] width 400 height 58
click at [852, 194] on span "This is just a monthly only garage. Always ask for the name and badge number be…" at bounding box center [1111, 189] width 647 height 16
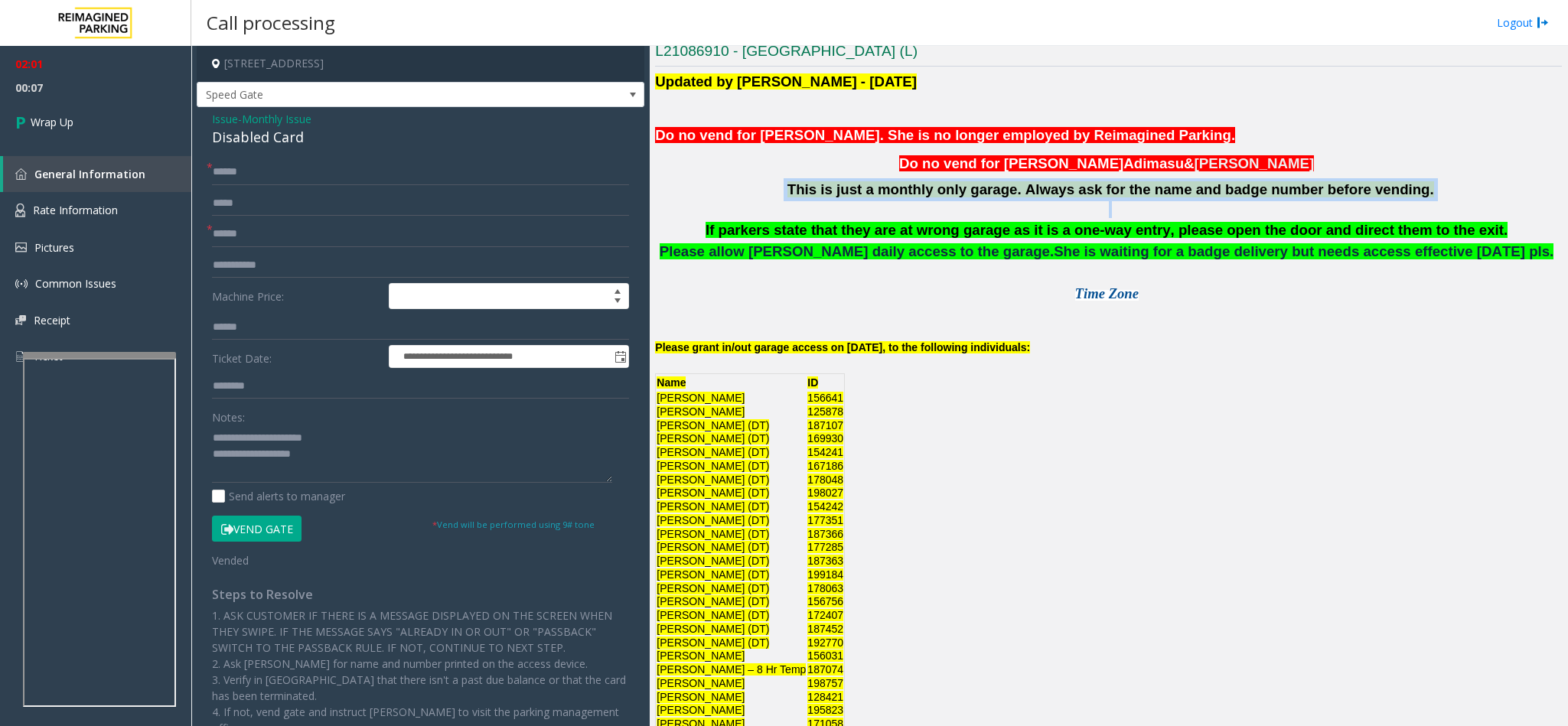
click at [852, 194] on span "This is just a monthly only garage. Always ask for the name and badge number be…" at bounding box center [1111, 189] width 647 height 16
copy p "This is just a monthly only garage. Always ask for the name and badge number be…"
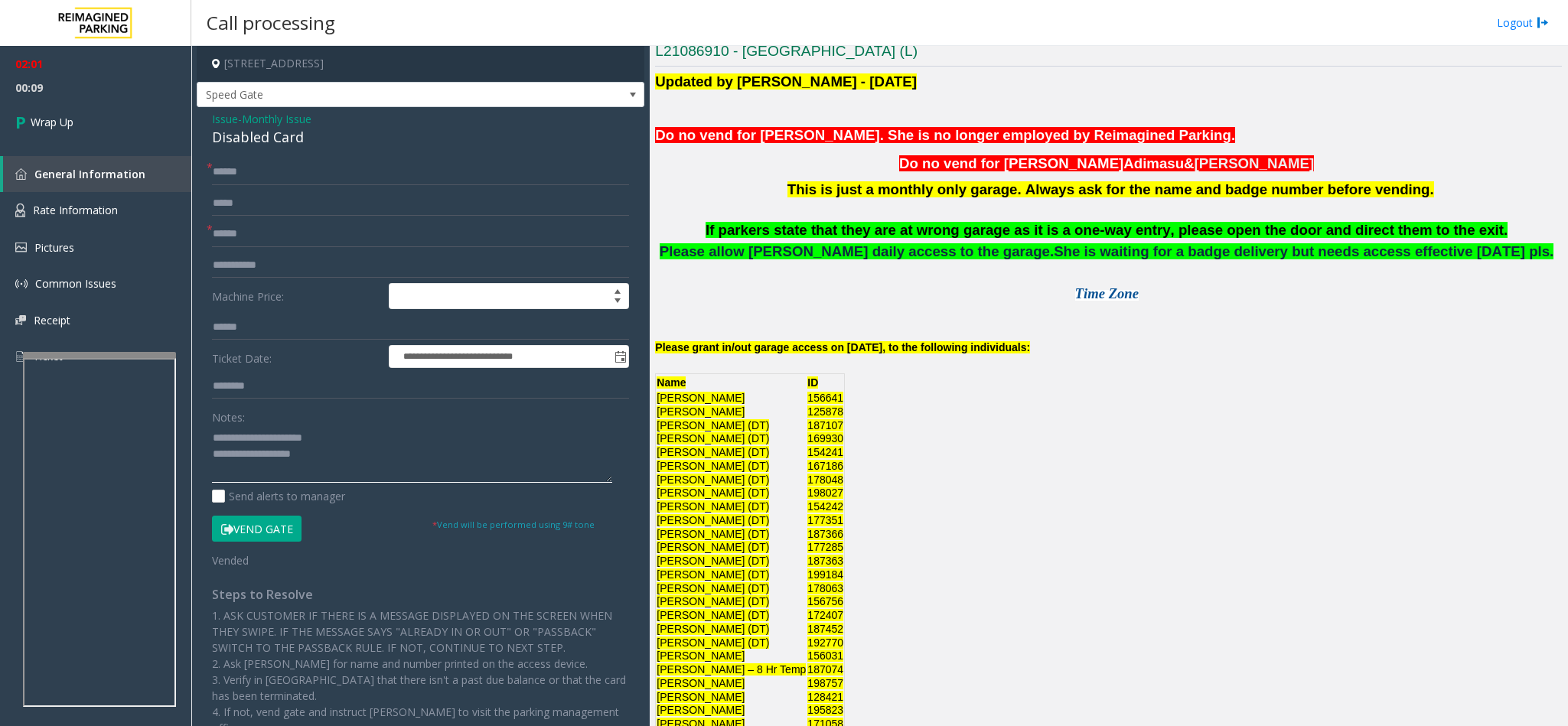
click at [320, 462] on textarea at bounding box center [411, 455] width 400 height 58
paste textarea "**********"
type textarea "**********"
click at [88, 122] on link "Wrap Up" at bounding box center [95, 122] width 191 height 45
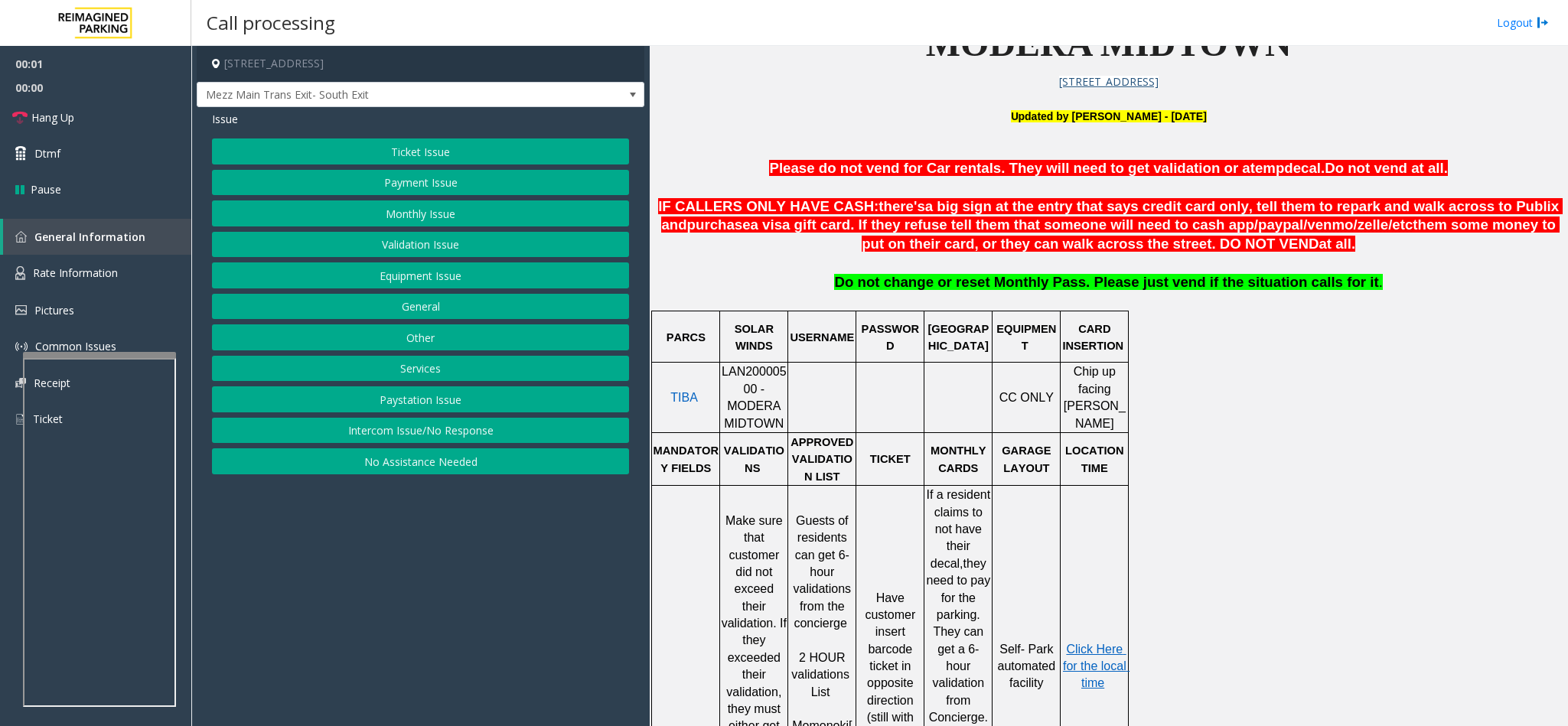
scroll to position [574, 0]
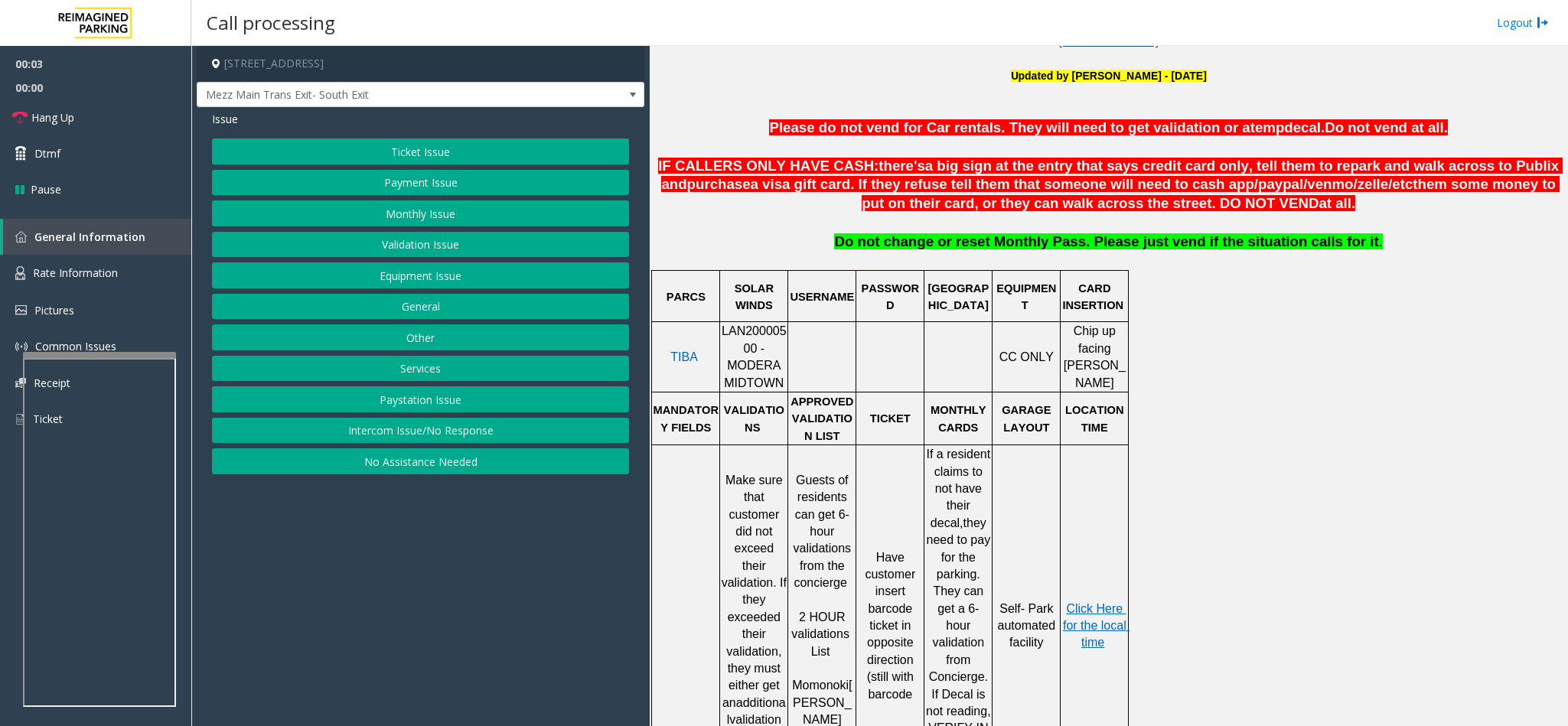
click at [722, 338] on div at bounding box center [720, 357] width 5 height 71
click at [730, 336] on span "LAN20000500 - MODERA MIDTOWN" at bounding box center [754, 357] width 65 height 65
copy span "LAN20000500"
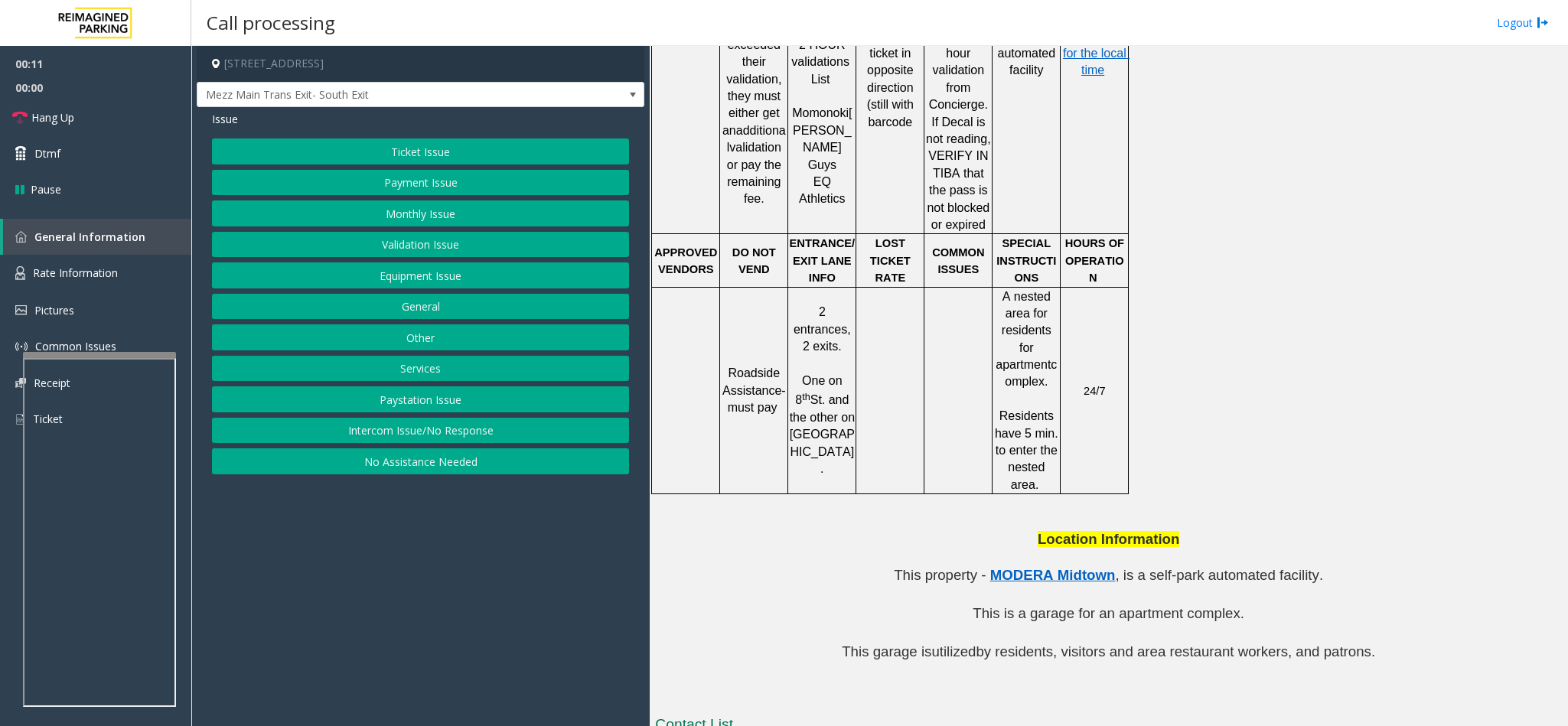
scroll to position [1149, 0]
click at [154, 271] on link "Rate Information" at bounding box center [95, 274] width 191 height 37
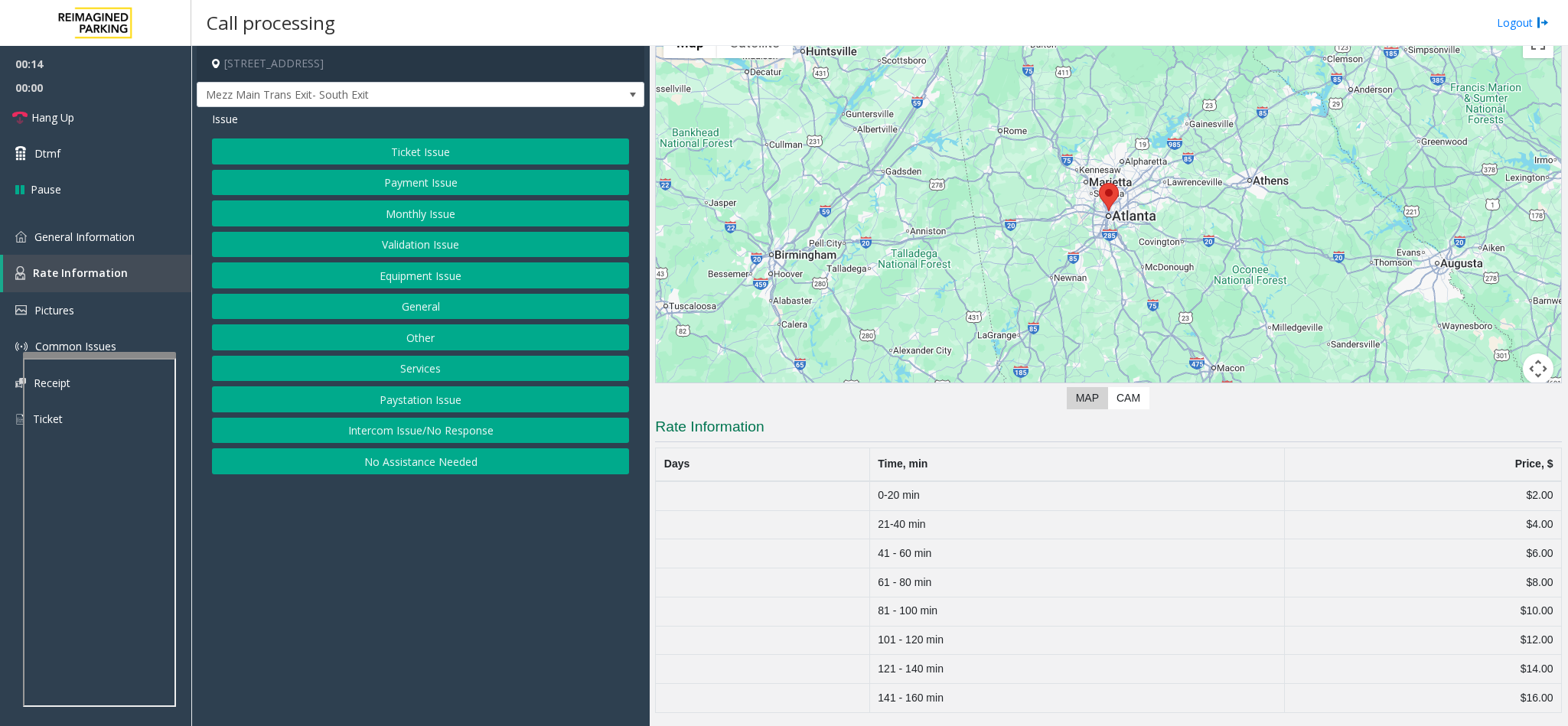
click at [413, 154] on button "Ticket Issue" at bounding box center [420, 151] width 417 height 26
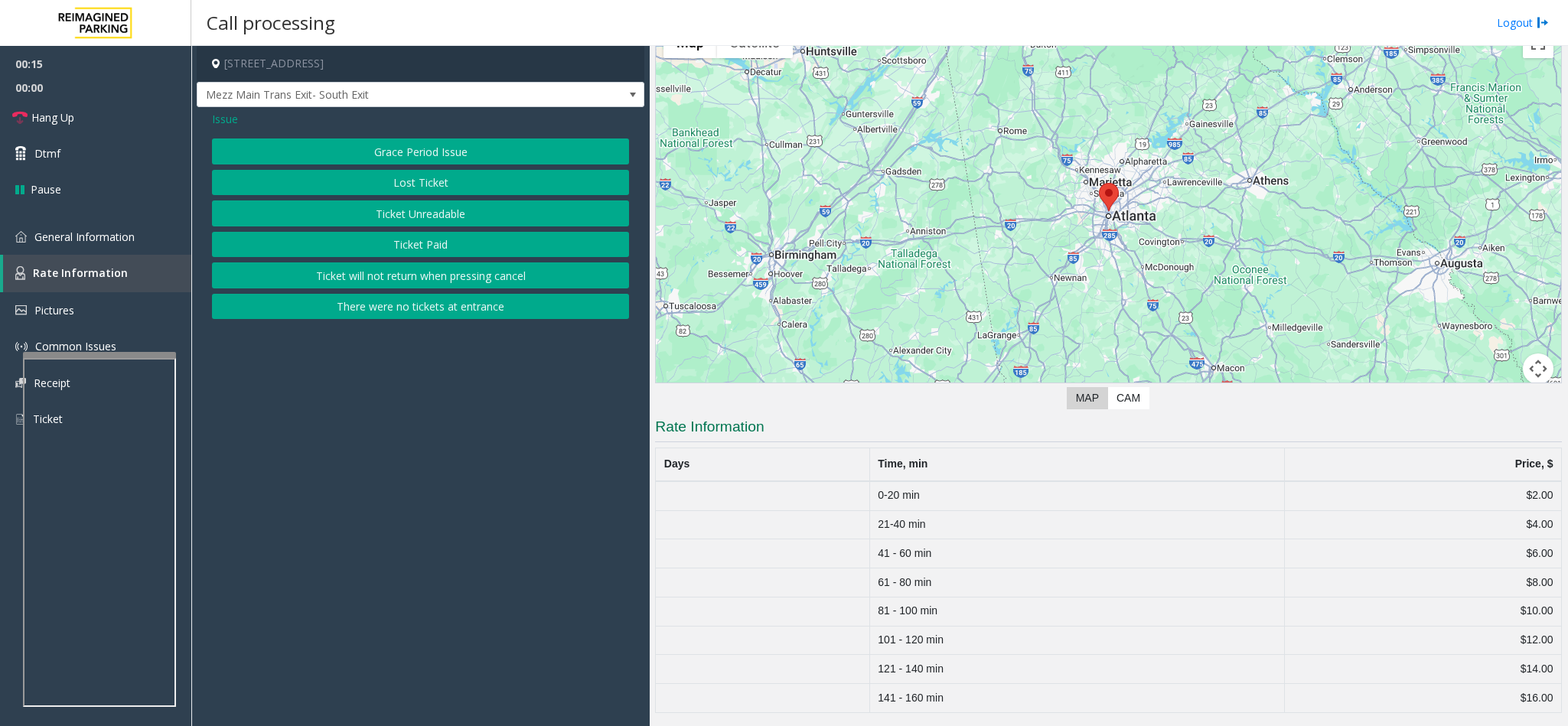
click at [410, 178] on button "Lost Ticket" at bounding box center [420, 183] width 417 height 26
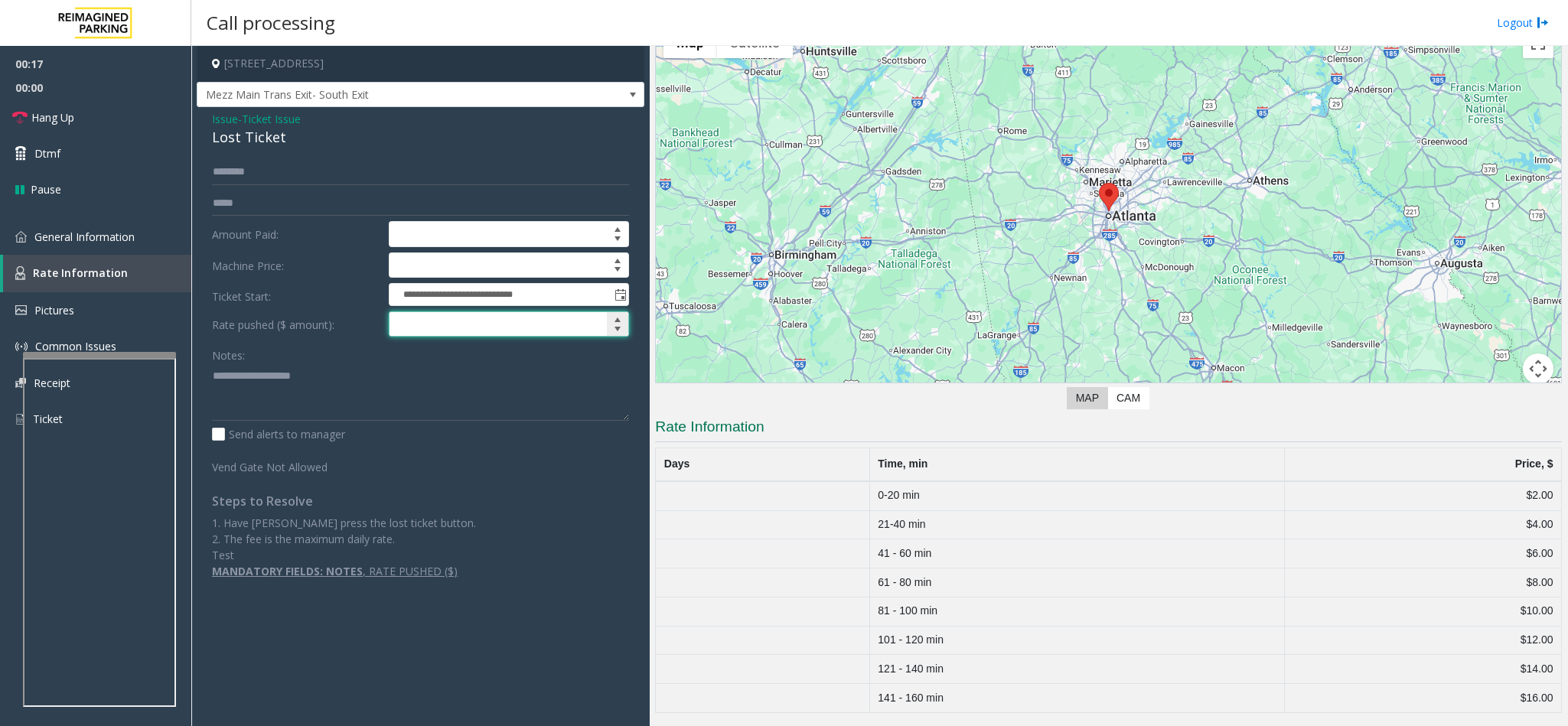
click at [418, 333] on input at bounding box center [508, 324] width 239 height 25
type input "*****"
click at [157, 236] on link "General Information" at bounding box center [95, 237] width 191 height 36
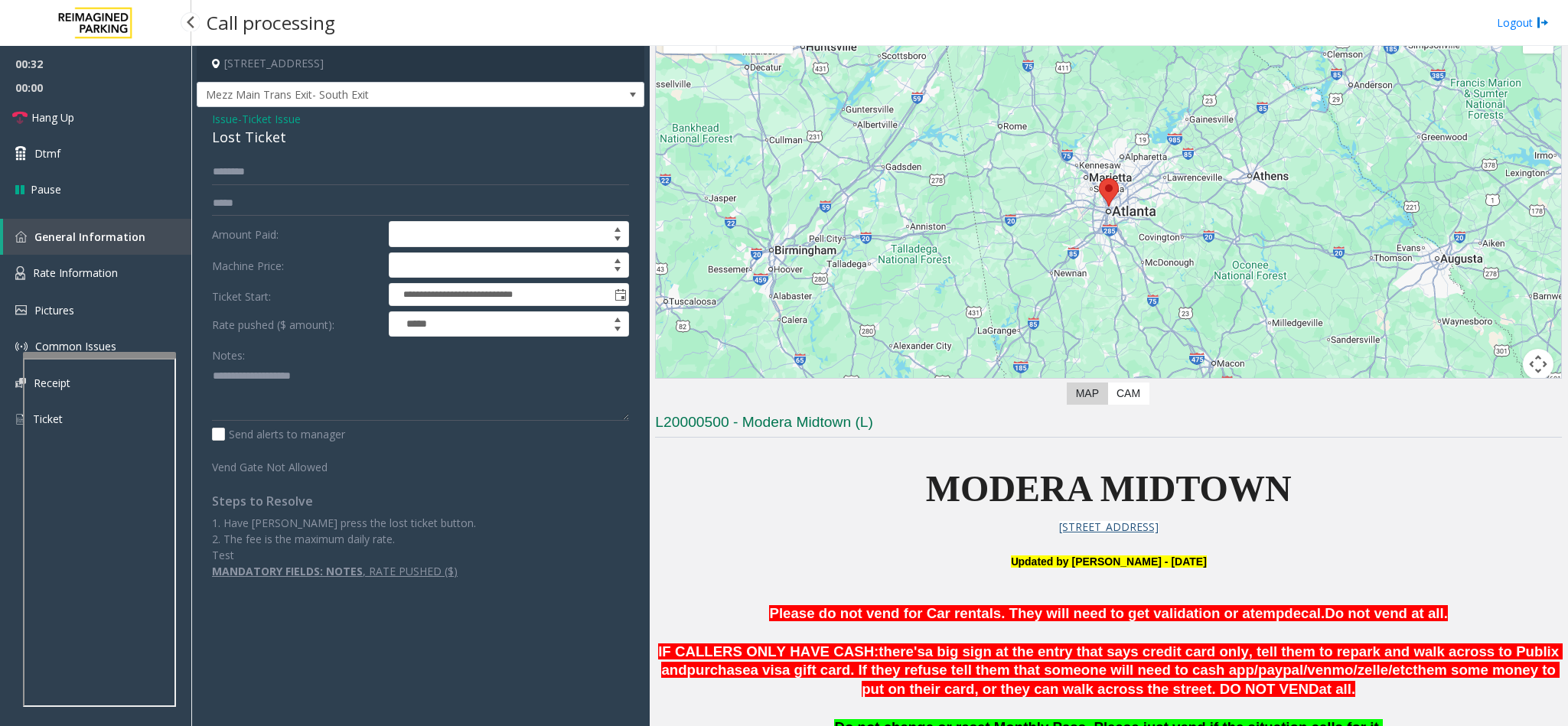
scroll to position [1149, 0]
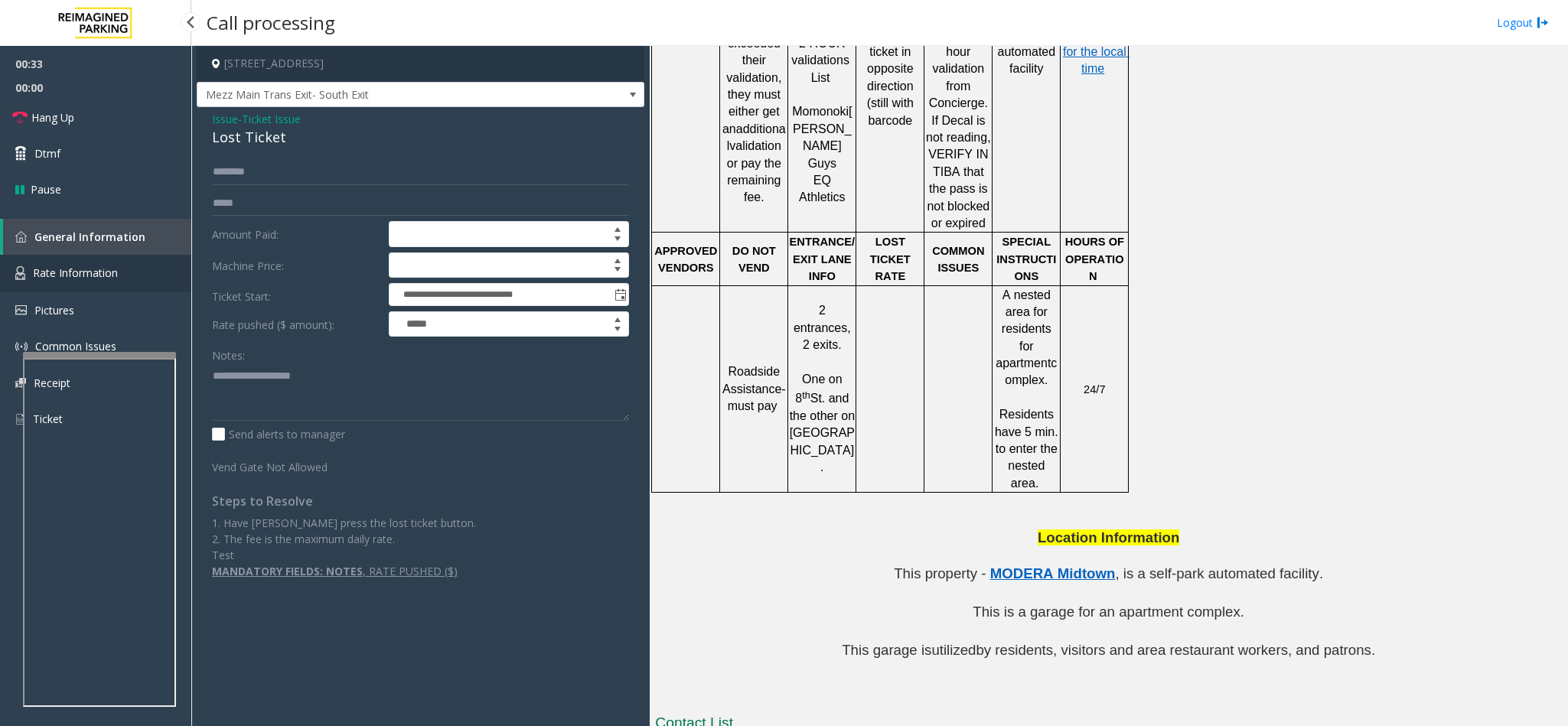
click at [122, 271] on link "Rate Information" at bounding box center [95, 274] width 191 height 37
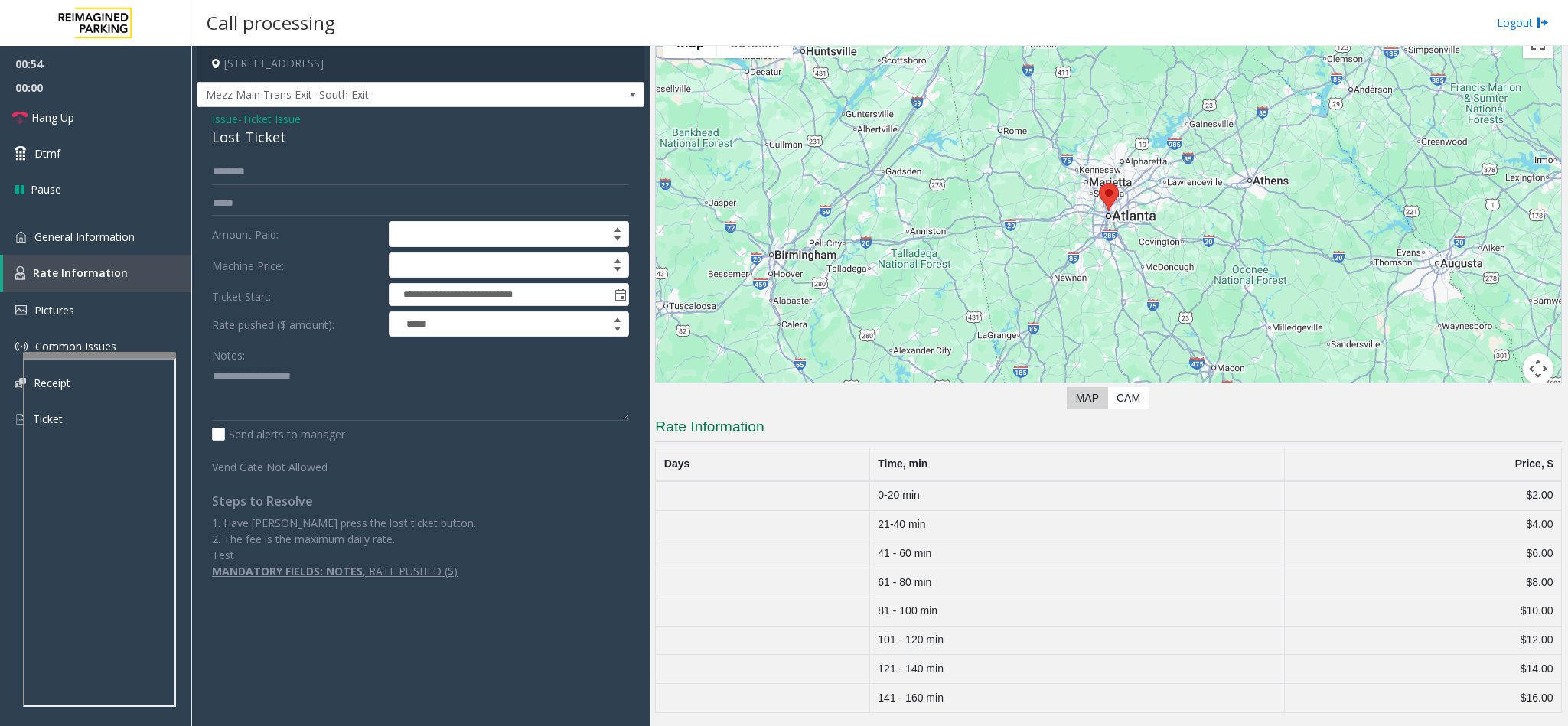
click at [224, 131] on div "Lost Ticket" at bounding box center [420, 137] width 417 height 20
click at [101, 120] on link "Hang Up" at bounding box center [95, 117] width 191 height 36
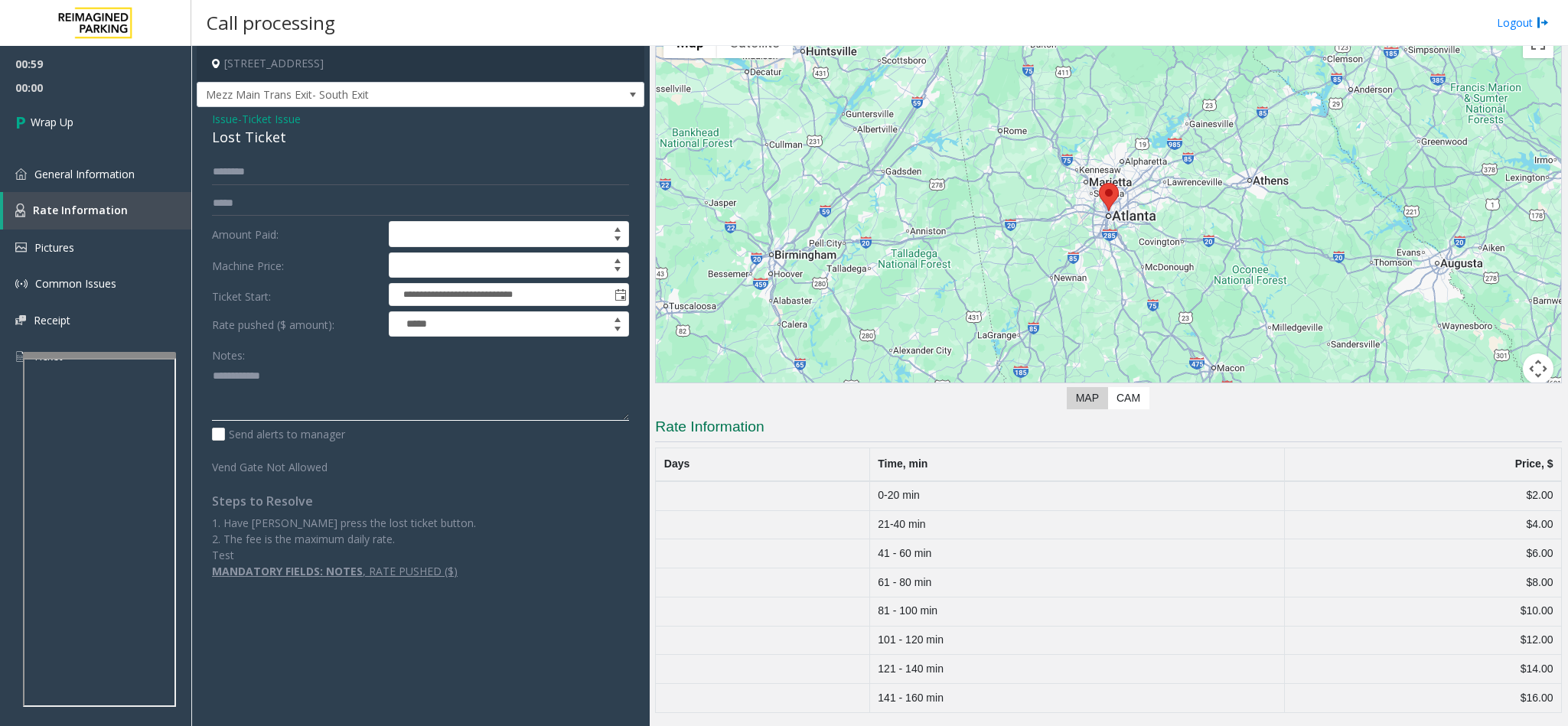
click at [212, 387] on textarea at bounding box center [420, 393] width 417 height 58
click at [337, 384] on textarea at bounding box center [420, 393] width 417 height 58
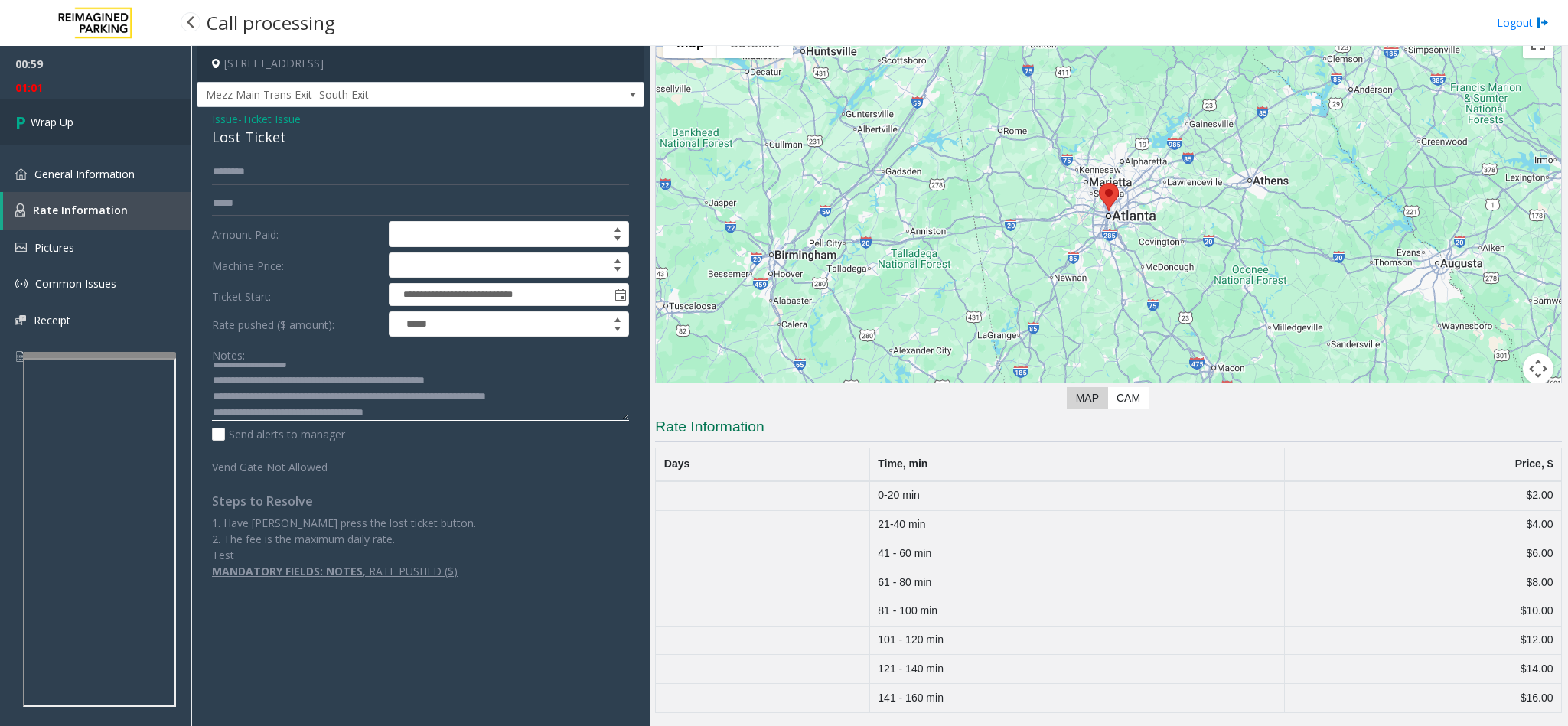
type textarea "**********"
click at [139, 109] on link "Wrap Up" at bounding box center [95, 122] width 191 height 45
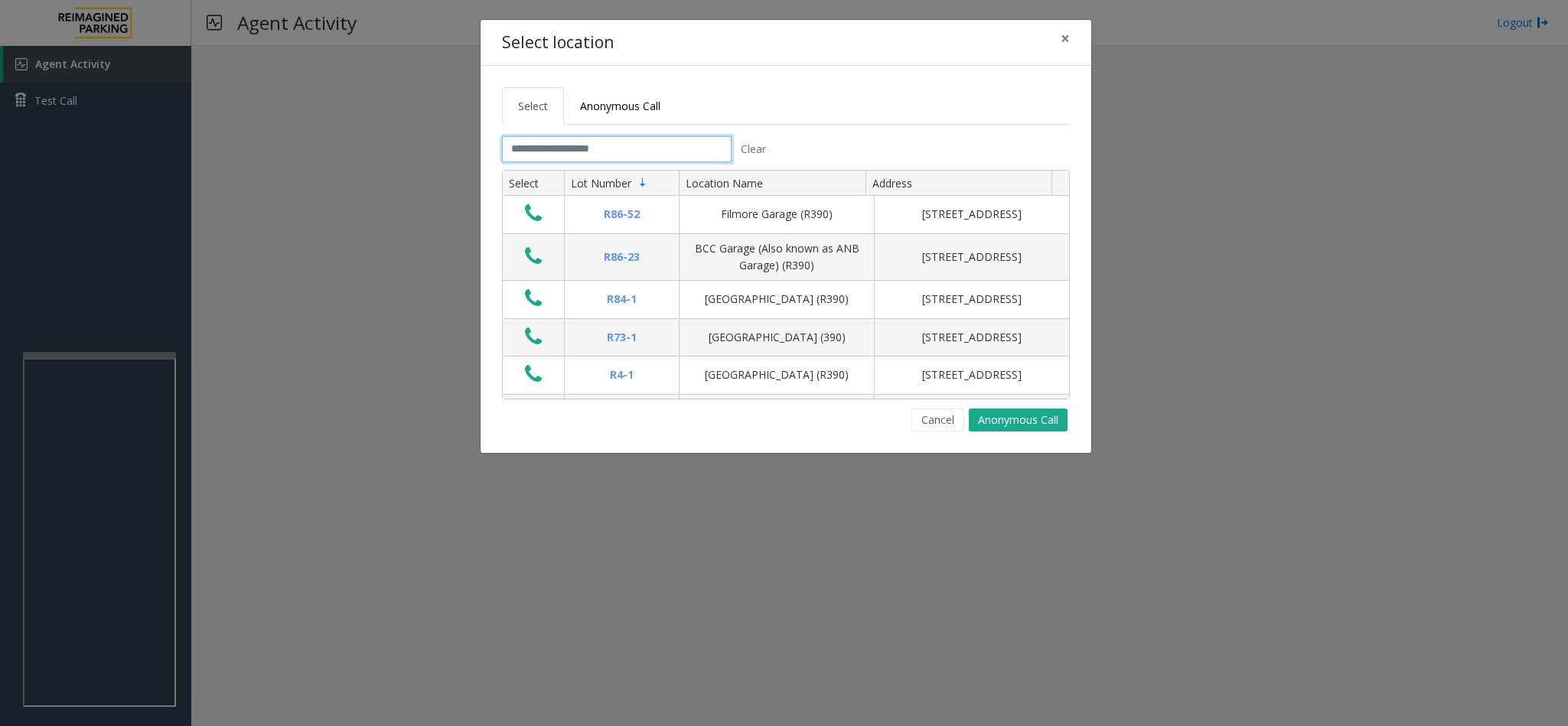
click at [564, 150] on input "text" at bounding box center [617, 149] width 229 height 26
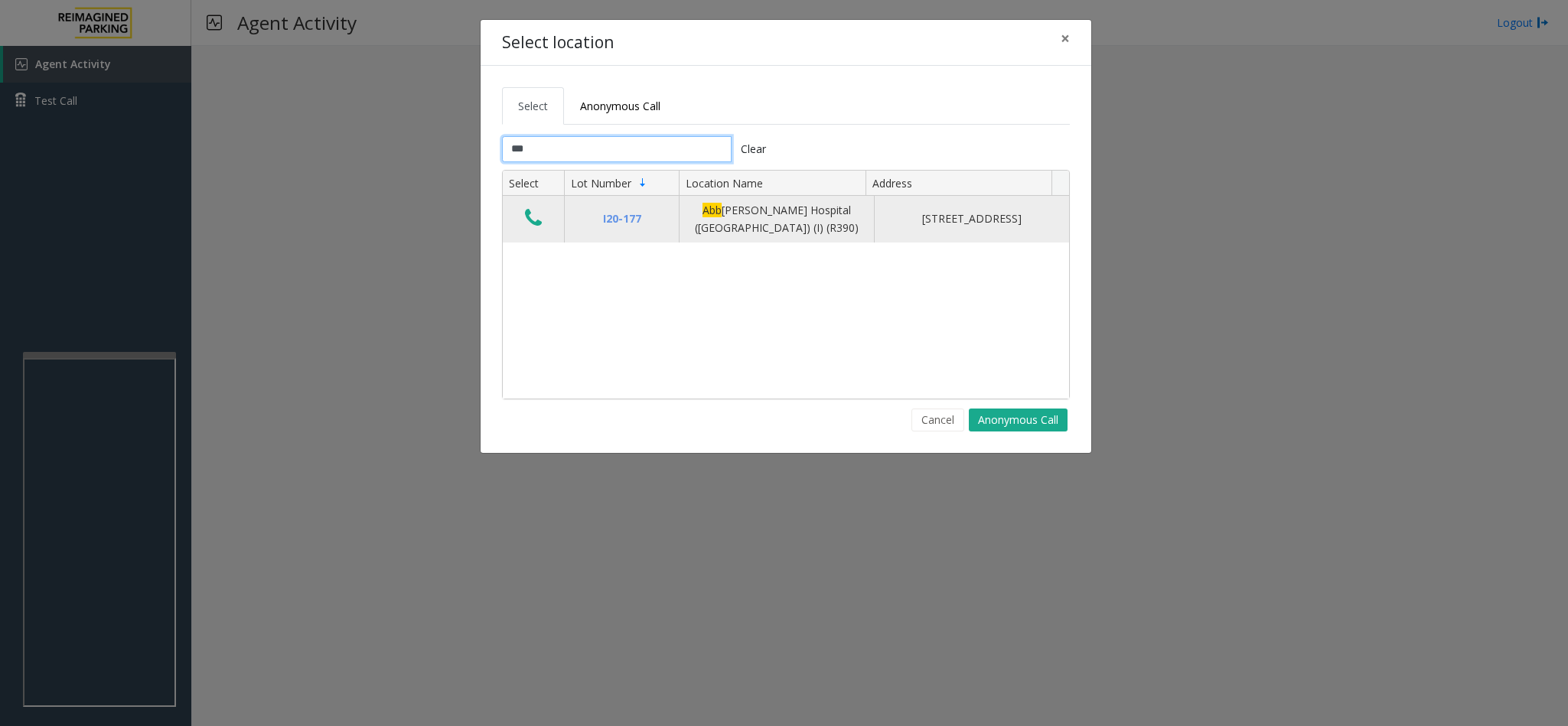
type input "***"
click at [521, 223] on button "Data table" at bounding box center [533, 218] width 26 height 25
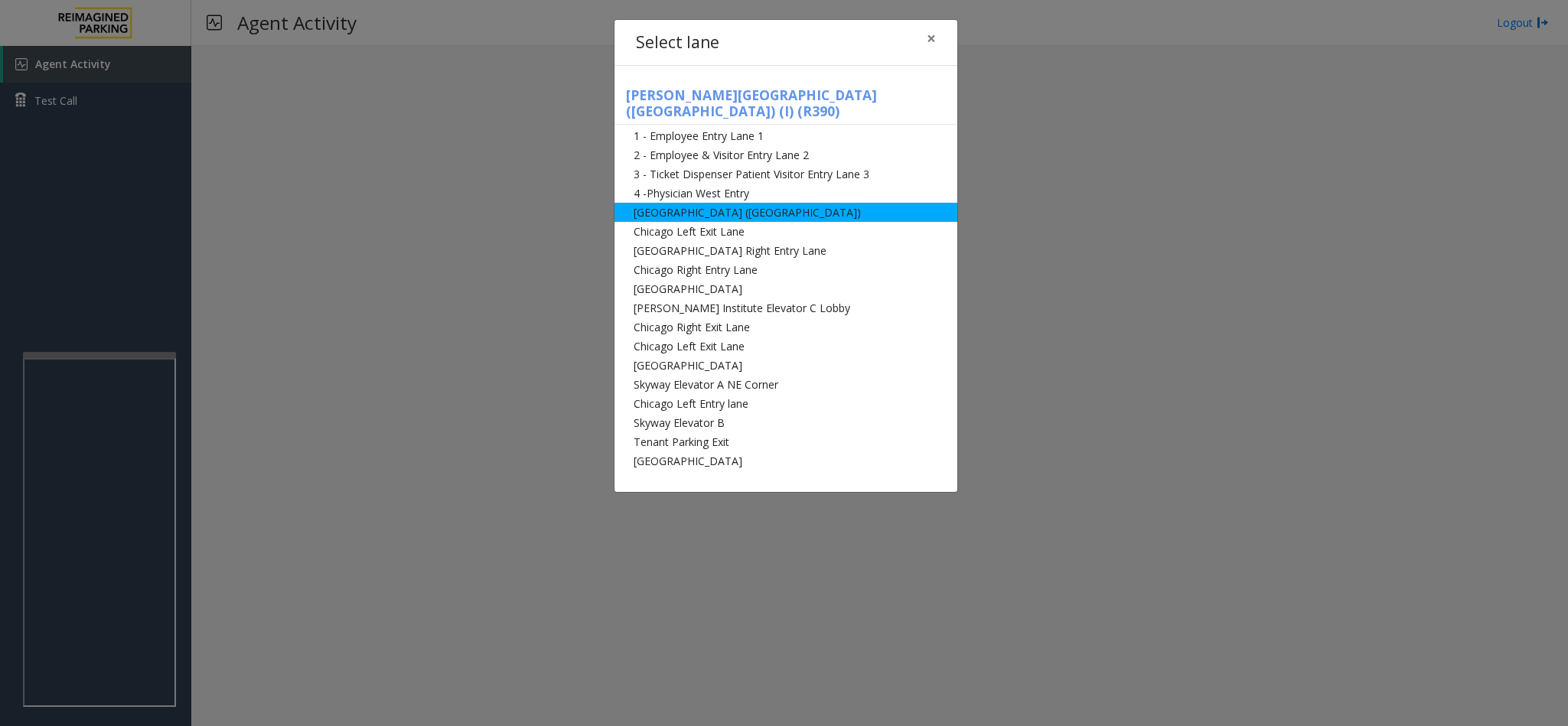
click at [682, 203] on li "[GEOGRAPHIC_DATA] ([GEOGRAPHIC_DATA])" at bounding box center [785, 213] width 342 height 20
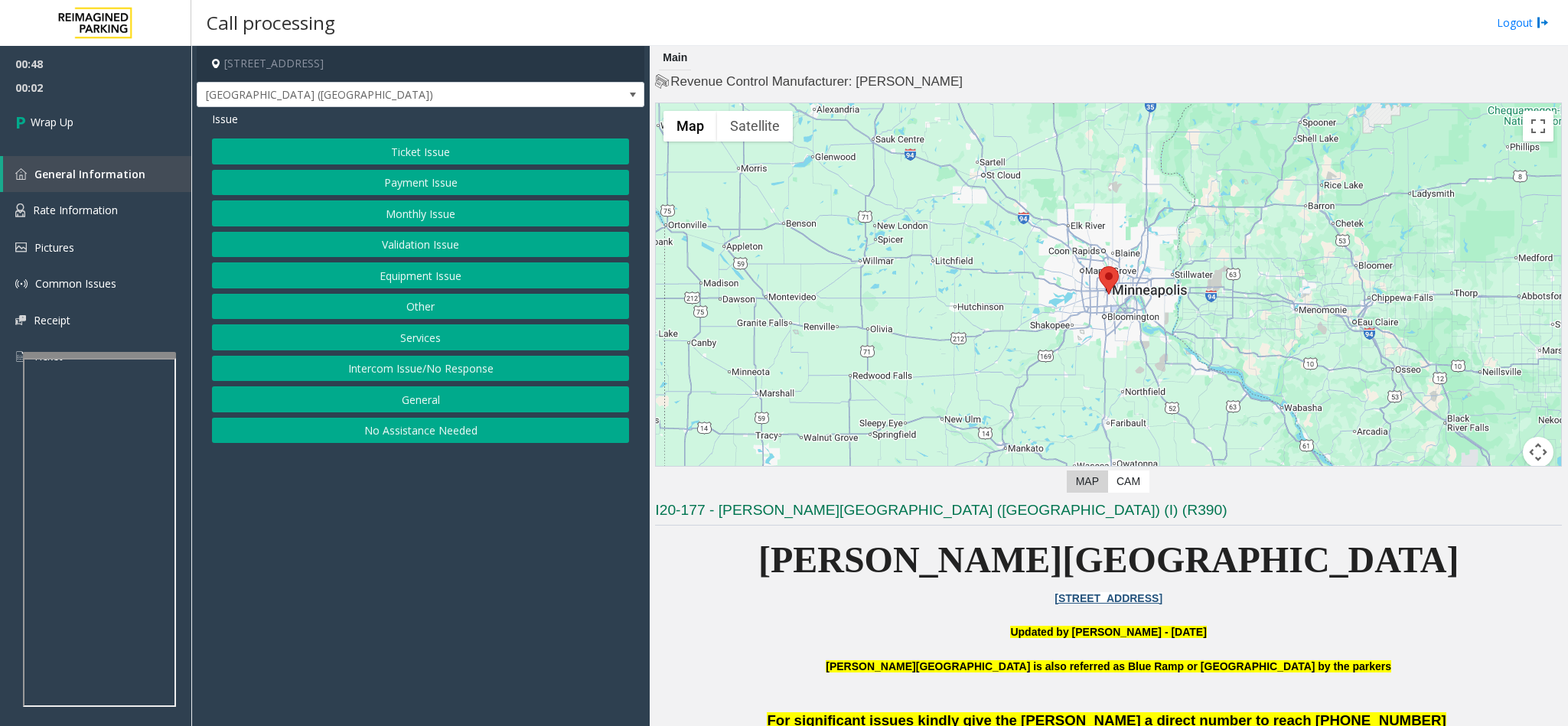
click at [342, 367] on button "Intercom Issue/No Response" at bounding box center [420, 369] width 417 height 26
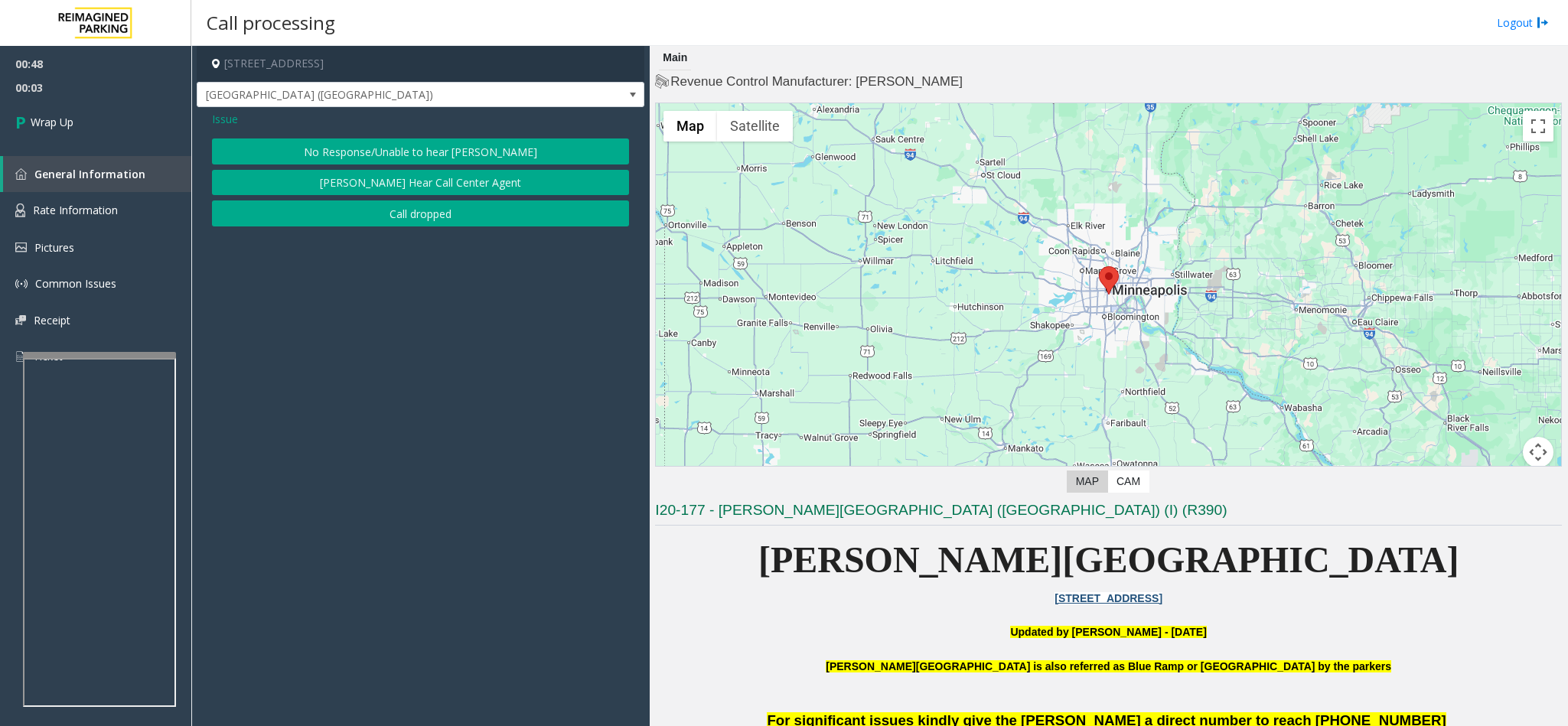
click at [388, 184] on button "[PERSON_NAME] Hear Call Center Agent" at bounding box center [420, 183] width 417 height 26
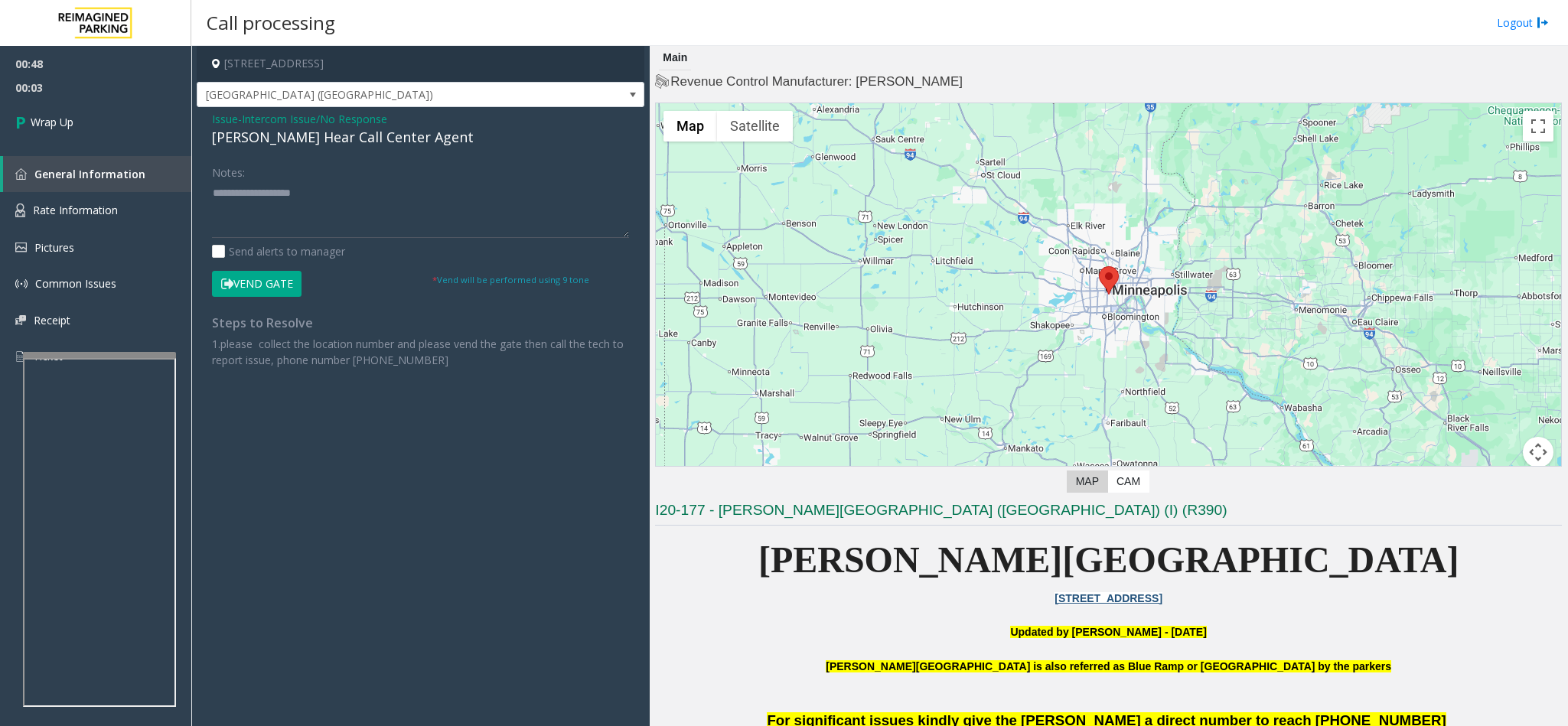
click at [260, 140] on div "[PERSON_NAME] Hear Call Center Agent" at bounding box center [420, 137] width 417 height 20
type textarea "**********"
click at [76, 113] on link "Wrap Up" at bounding box center [95, 122] width 191 height 45
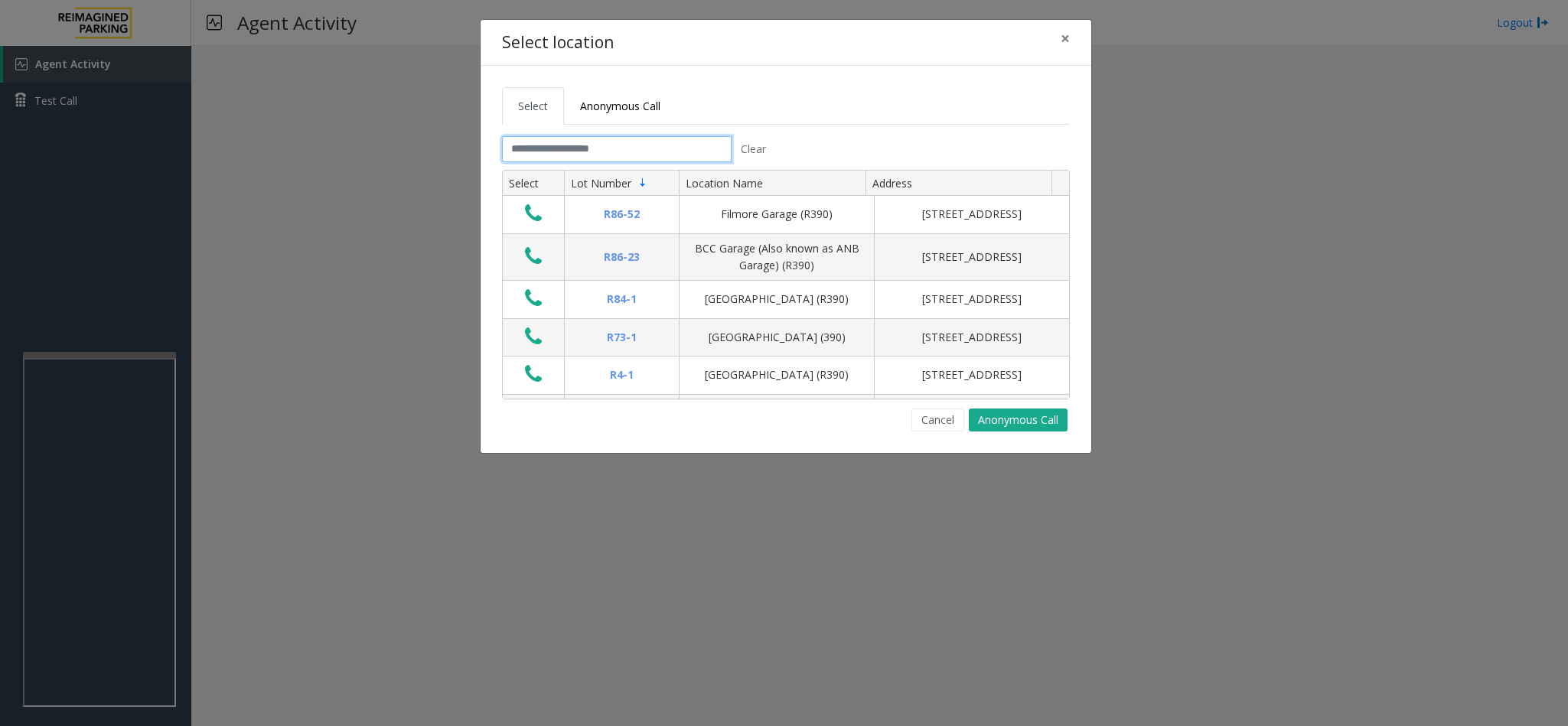
click at [524, 150] on input "text" at bounding box center [617, 149] width 229 height 26
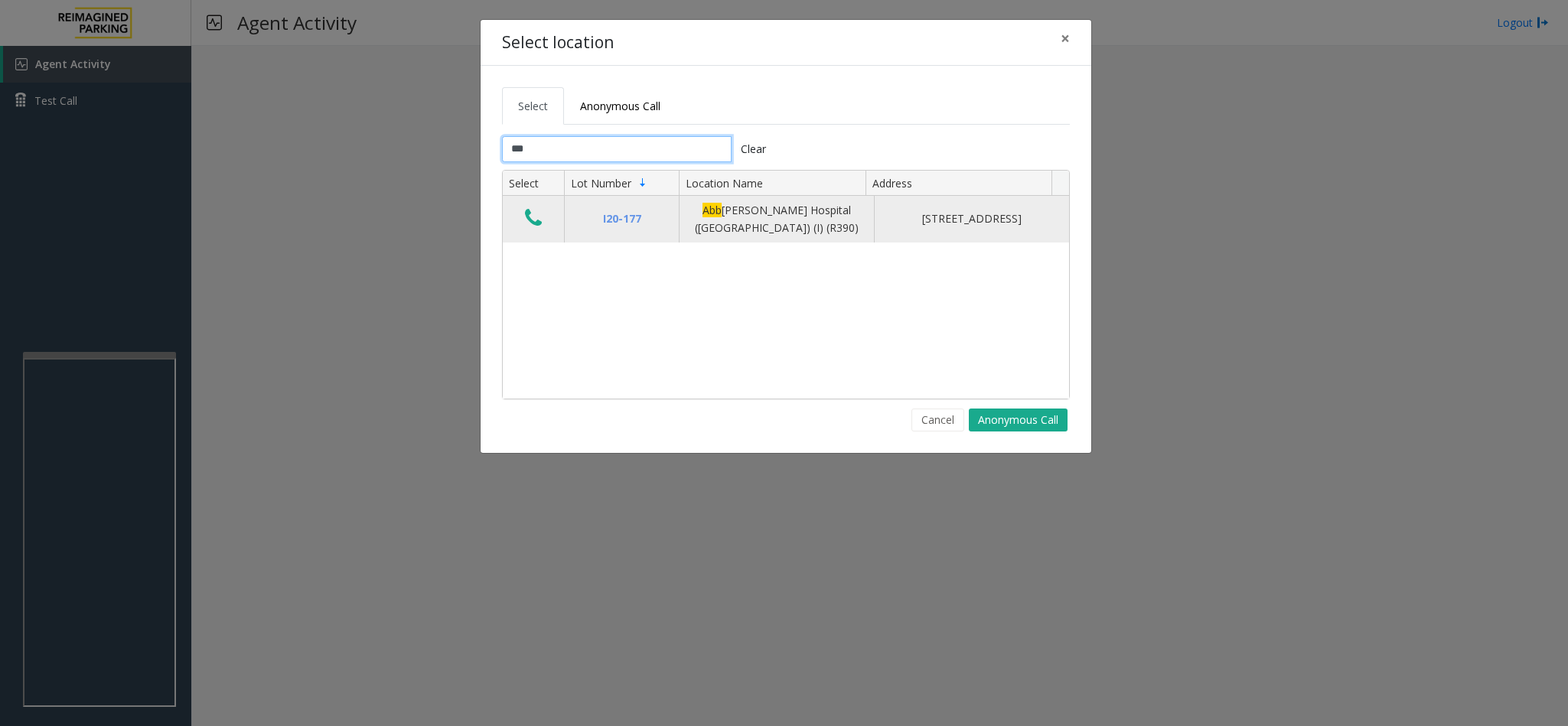
type input "***"
click at [529, 221] on icon "Data table" at bounding box center [534, 218] width 17 height 21
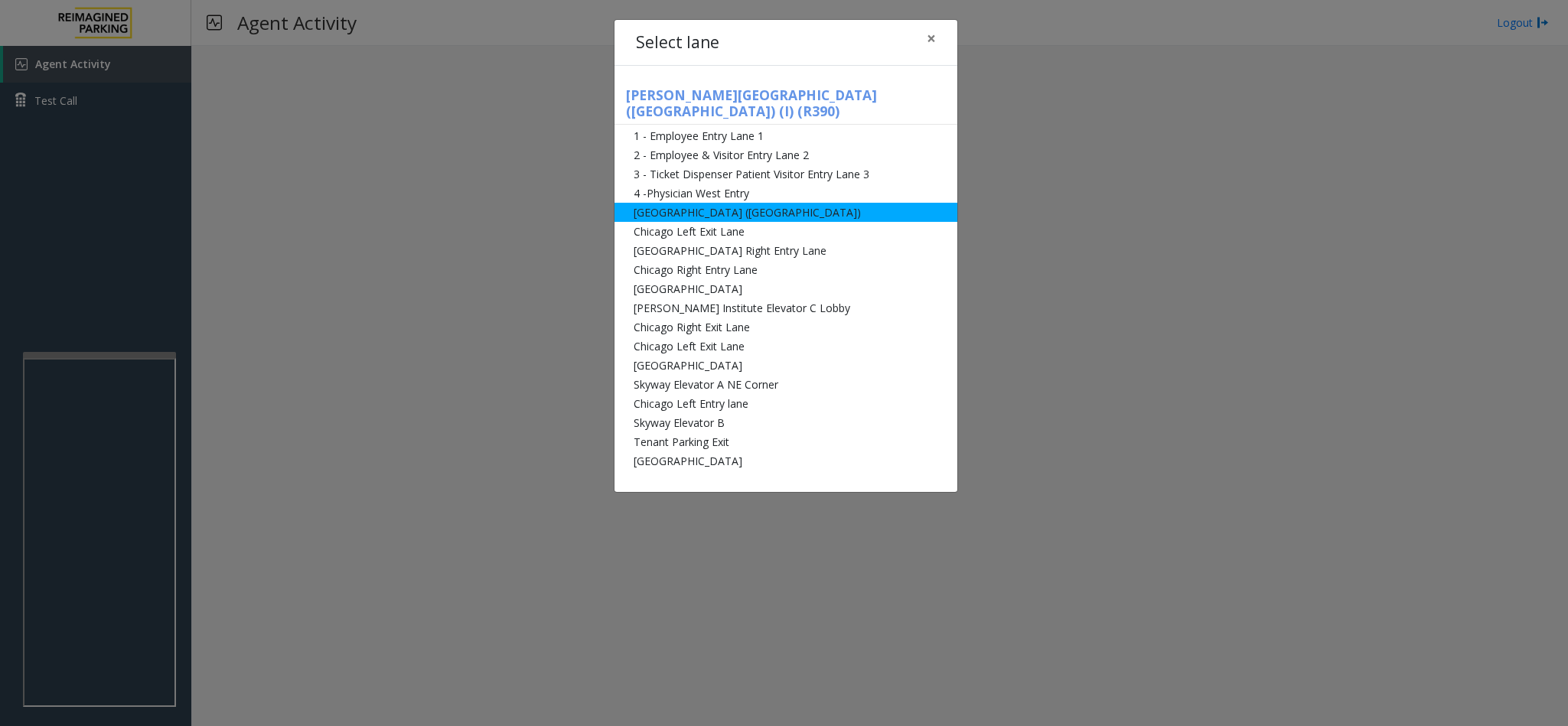
click at [678, 203] on li "[GEOGRAPHIC_DATA] ([GEOGRAPHIC_DATA])" at bounding box center [785, 213] width 342 height 20
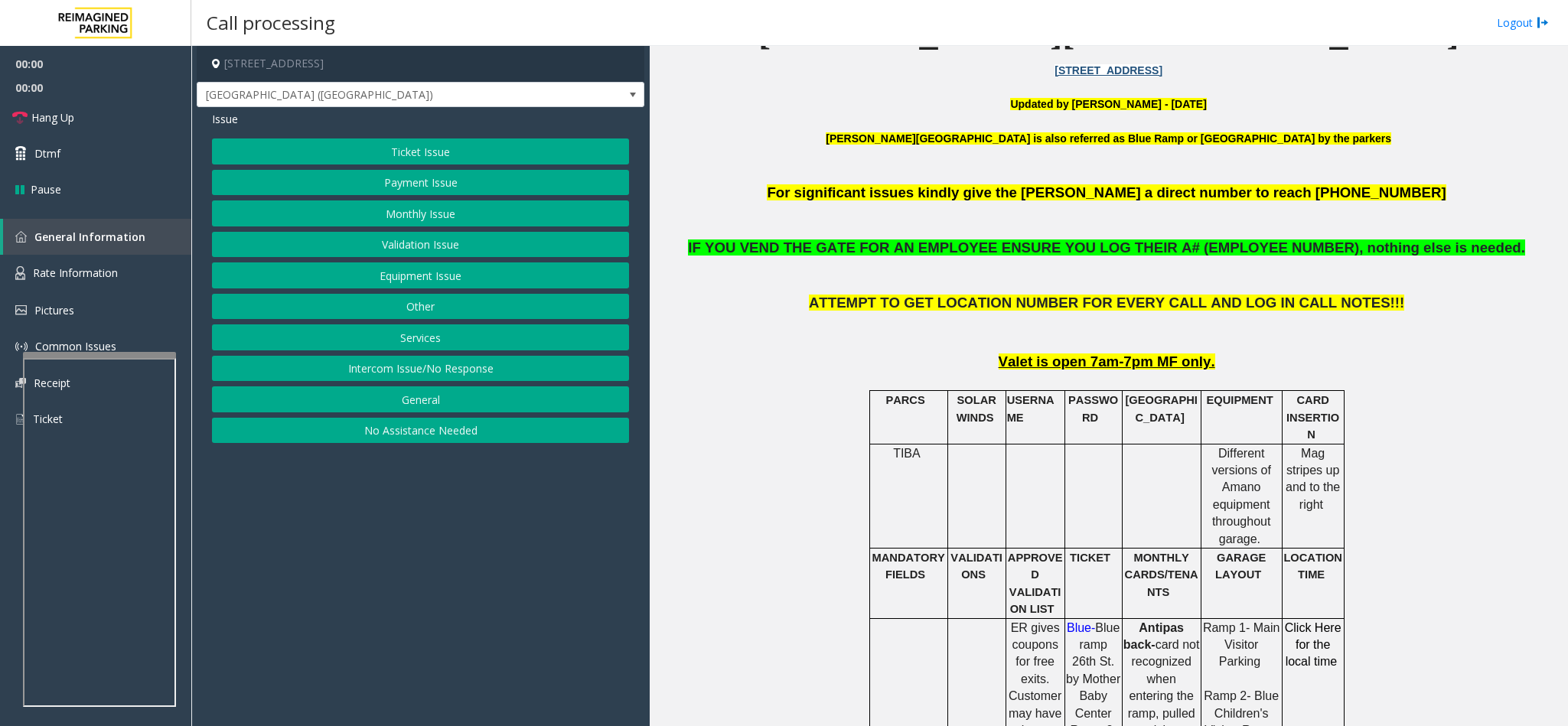
scroll to position [574, 0]
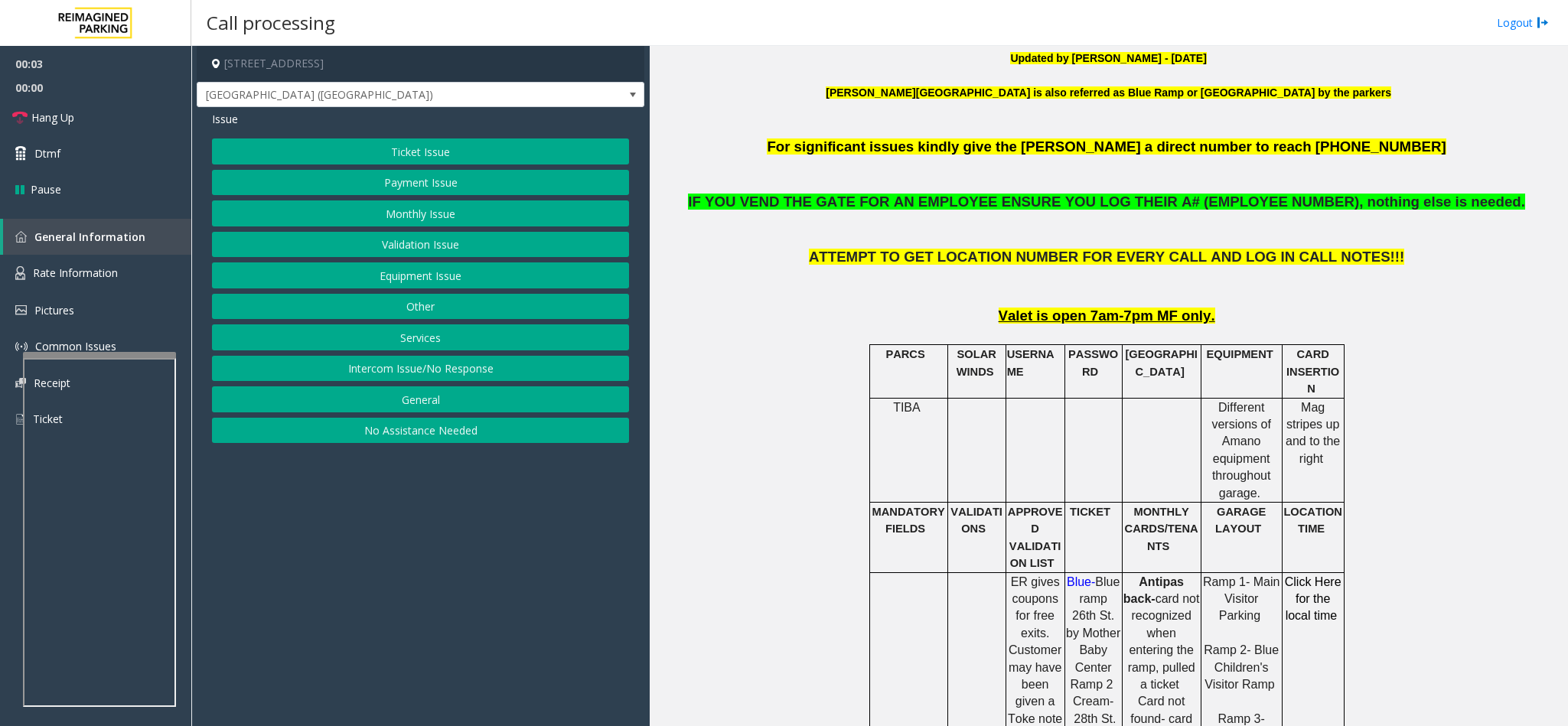
click at [388, 212] on button "Monthly Issue" at bounding box center [420, 213] width 417 height 26
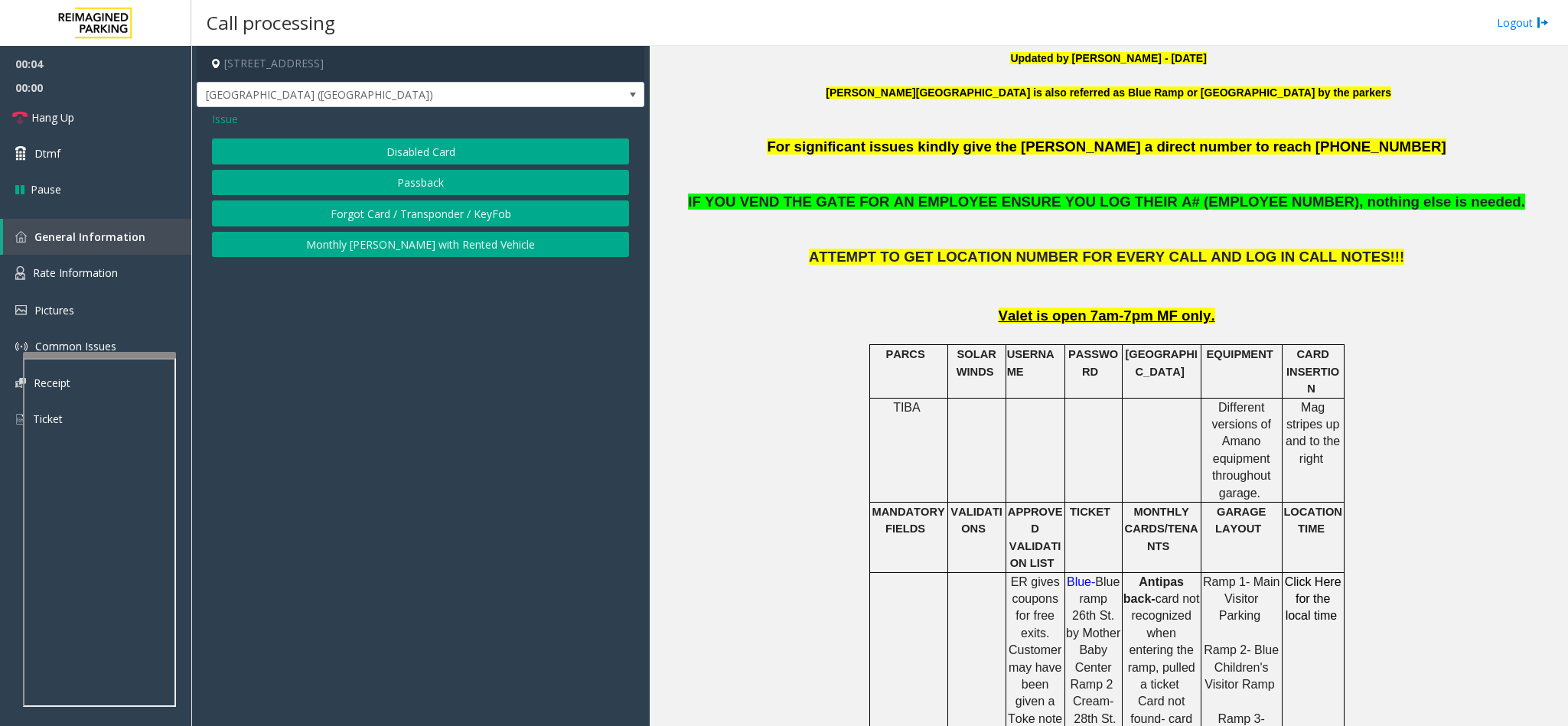
click at [375, 148] on button "Disabled Card" at bounding box center [420, 151] width 417 height 26
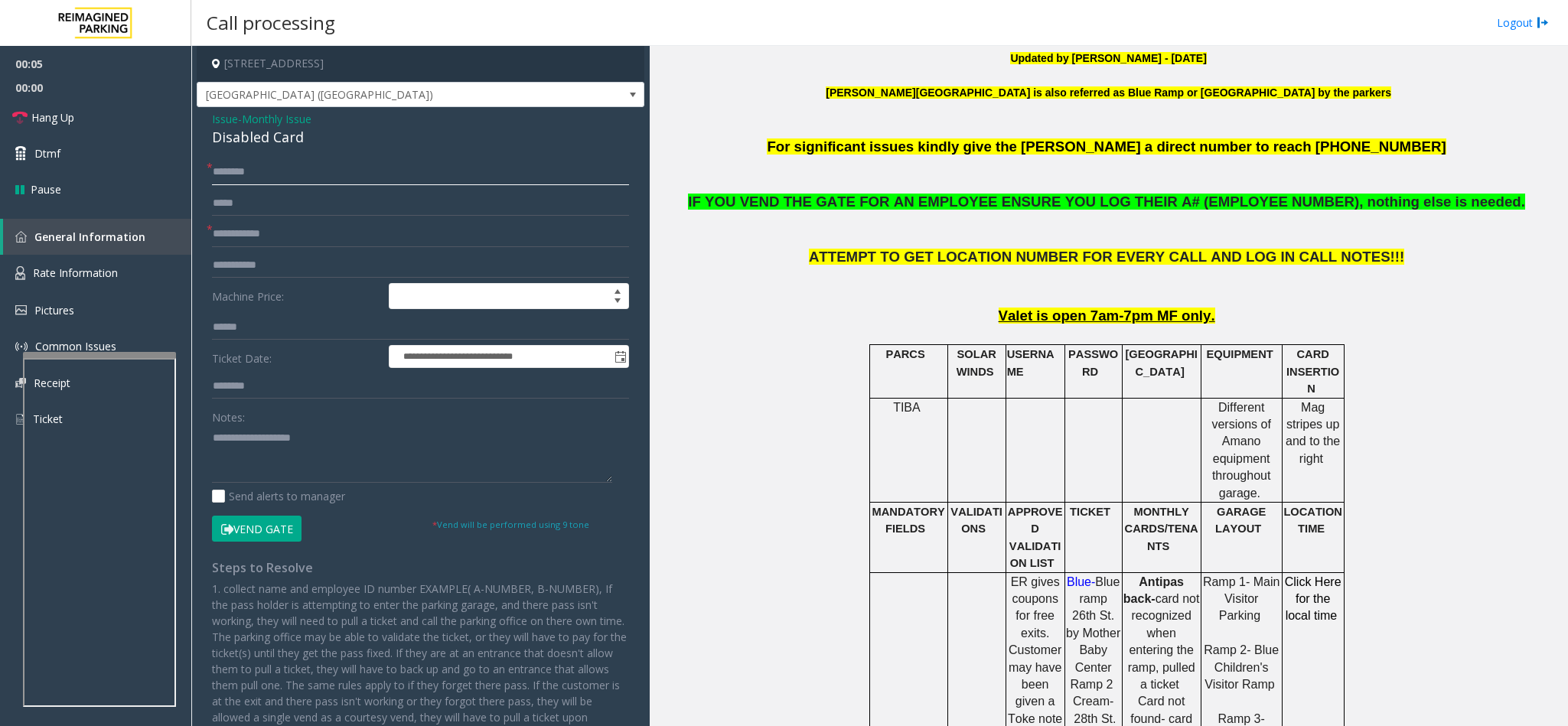
click at [232, 173] on input "text" at bounding box center [420, 172] width 417 height 26
type input "**"
click at [265, 457] on button "Vend Gate" at bounding box center [256, 529] width 89 height 26
click at [255, 453] on textarea at bounding box center [411, 455] width 400 height 58
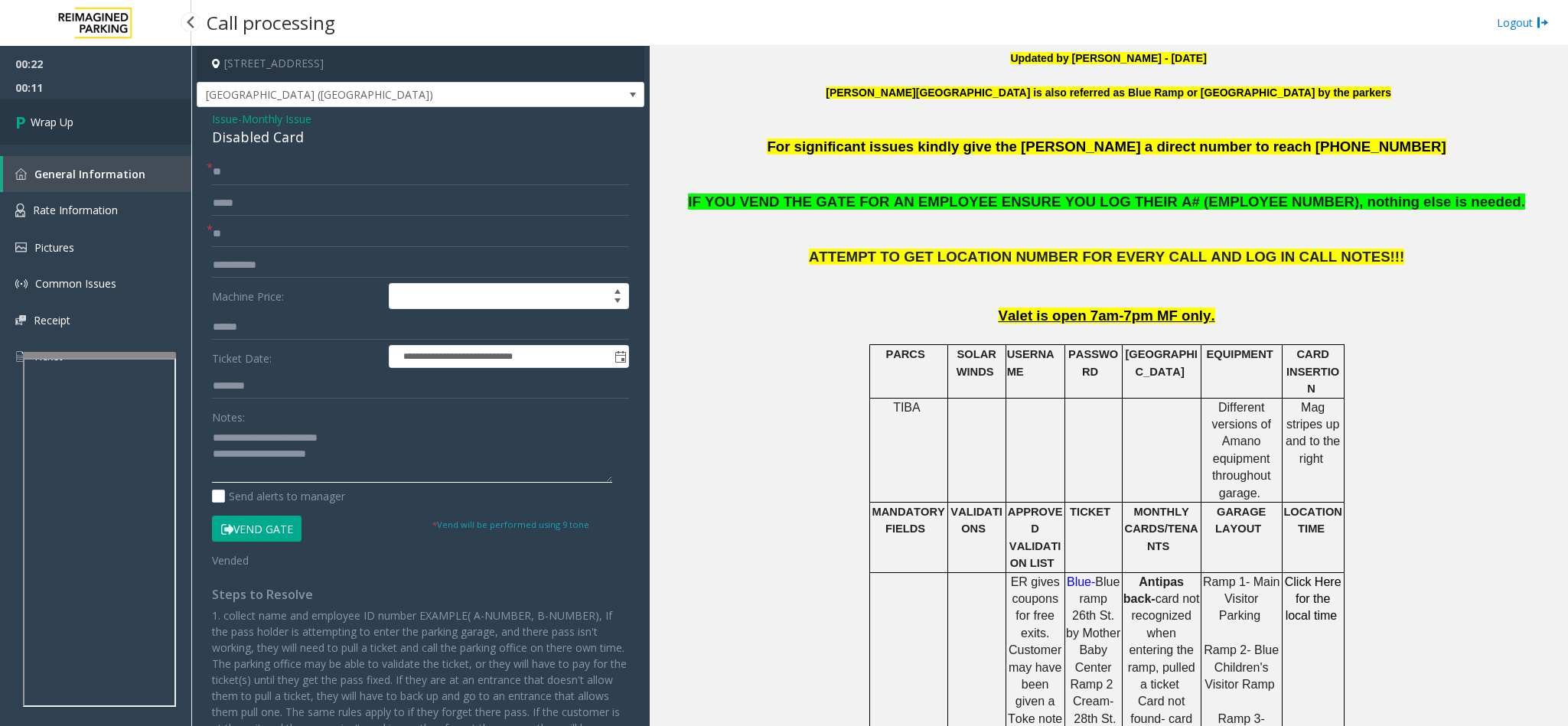
type textarea "**********"
click at [136, 140] on link "Wrap Up" at bounding box center [95, 122] width 191 height 45
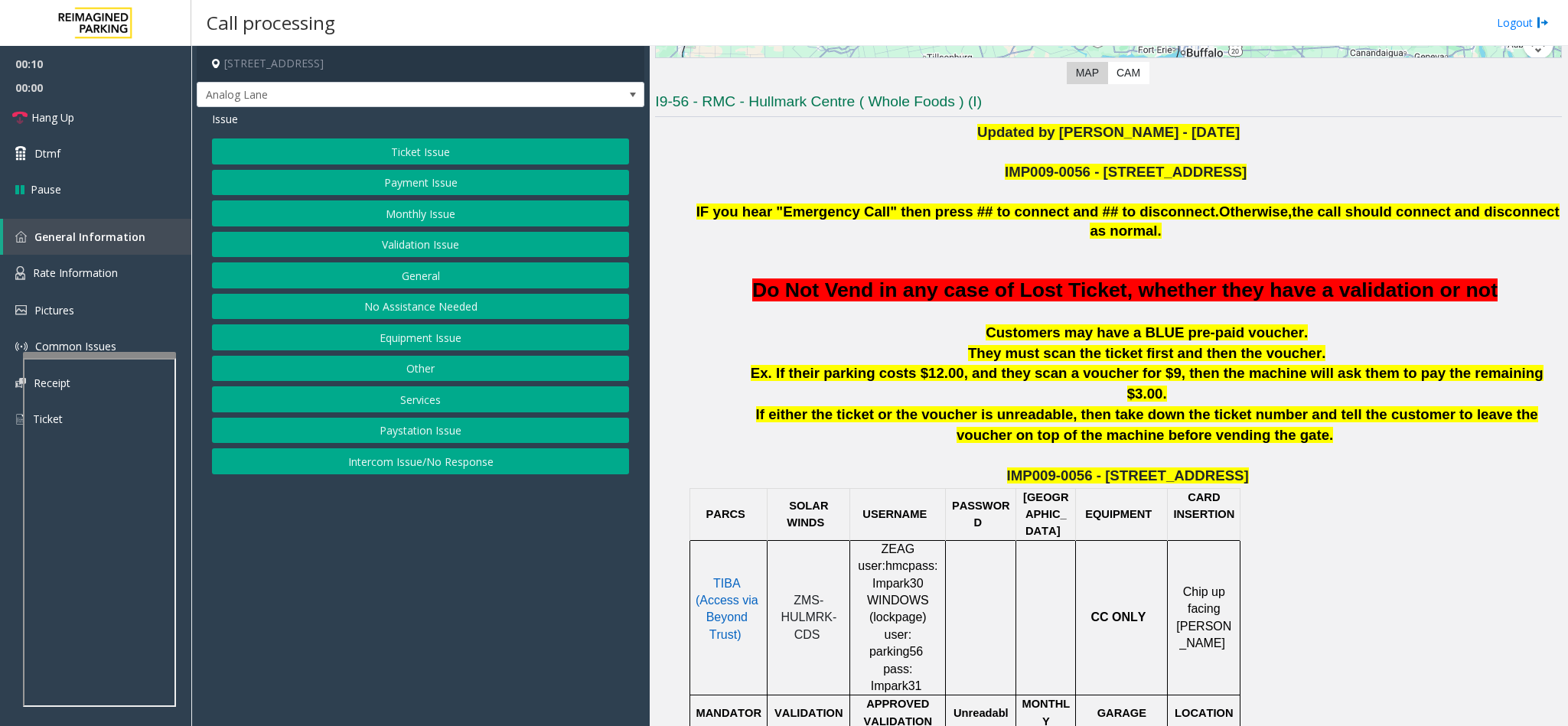
scroll to position [402, 0]
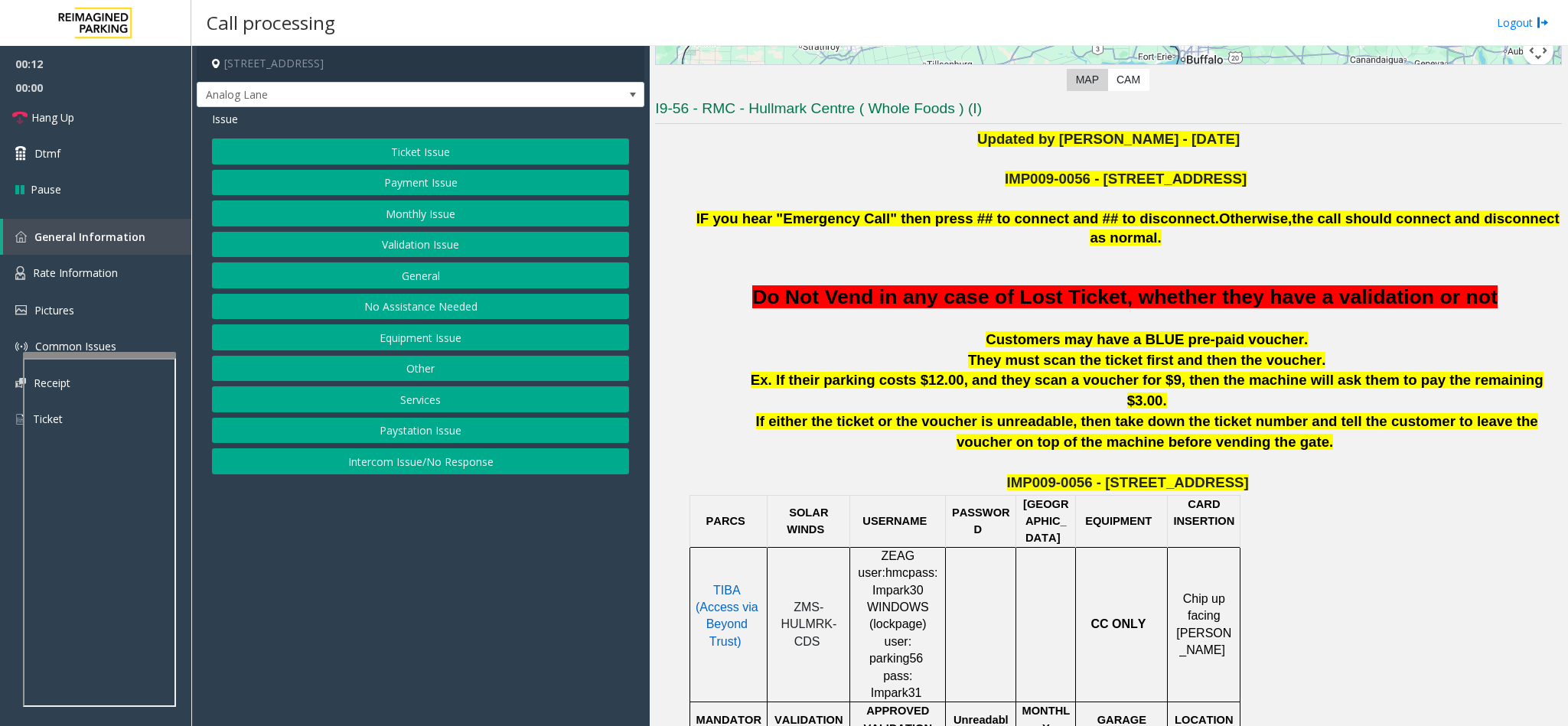
click at [364, 249] on button "Validation Issue" at bounding box center [420, 245] width 417 height 26
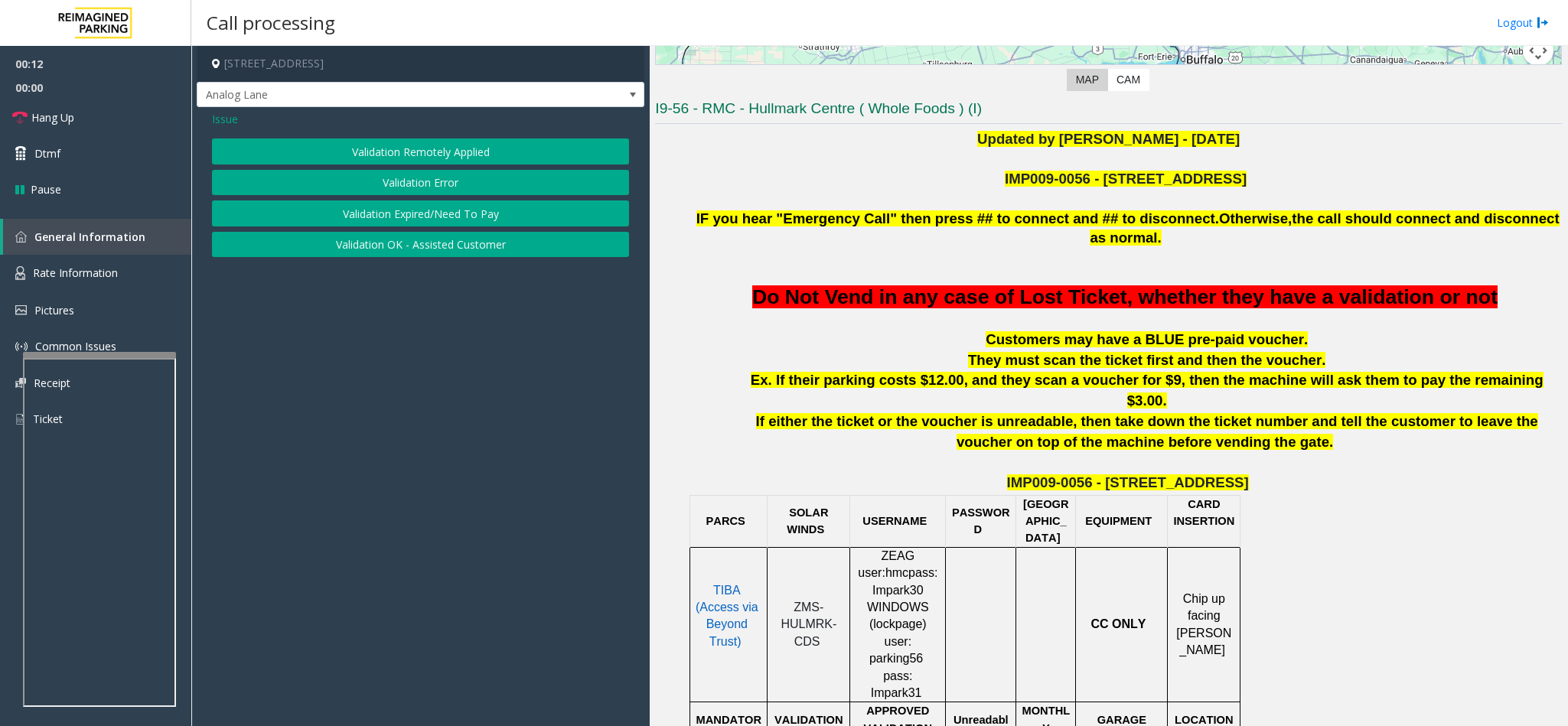
click at [377, 181] on button "Validation Error" at bounding box center [420, 183] width 417 height 26
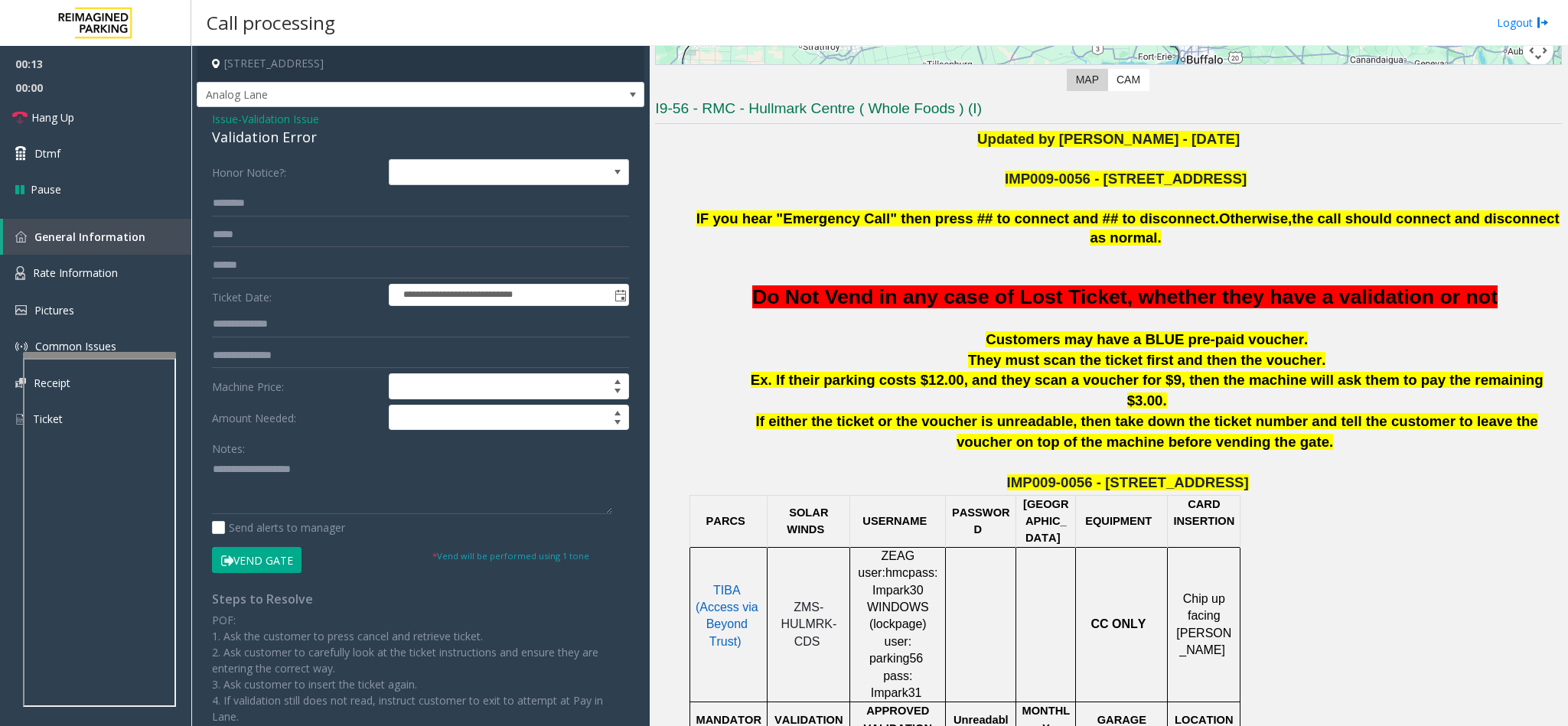
click at [251, 133] on div "Validation Error" at bounding box center [420, 137] width 417 height 20
click at [214, 457] on textarea at bounding box center [411, 486] width 400 height 58
type textarea "**********"
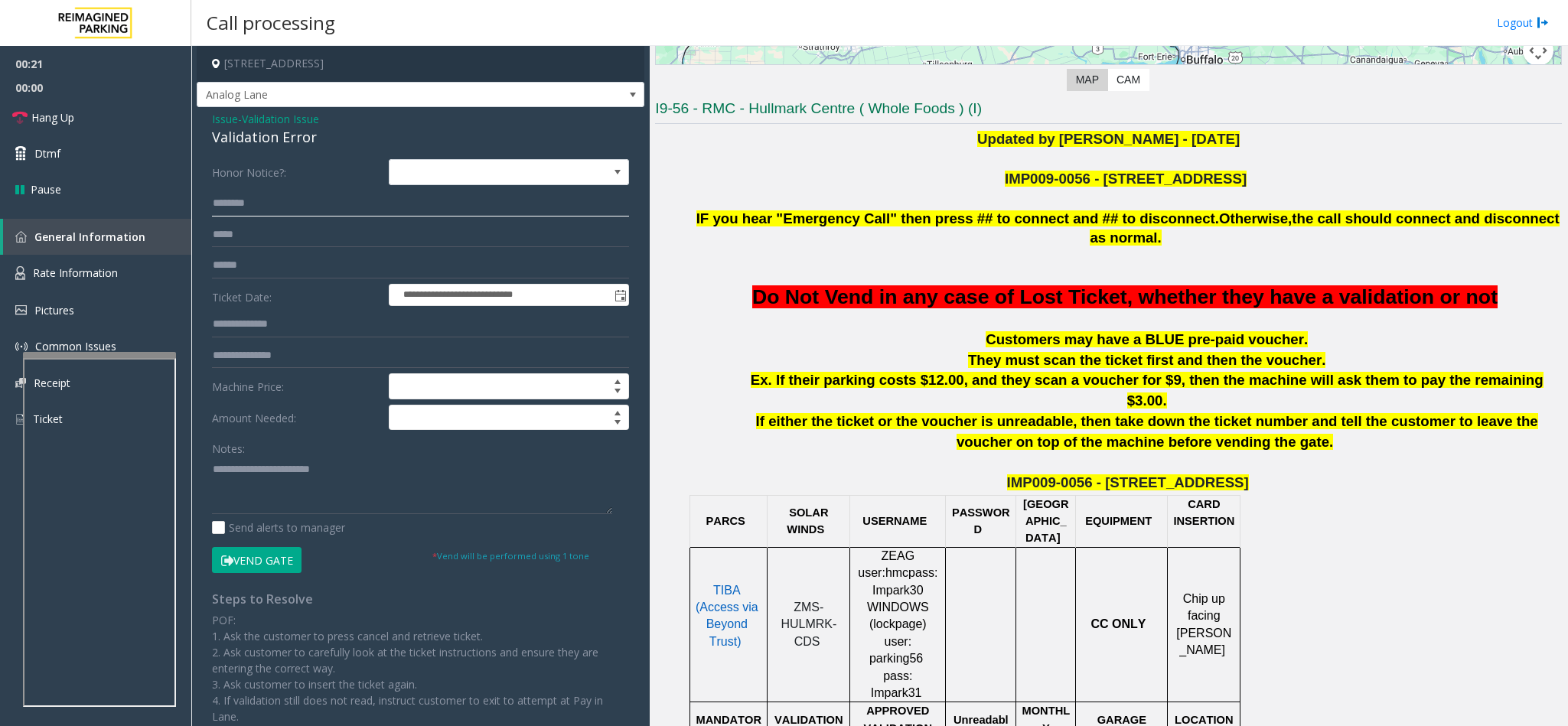
click at [225, 202] on input "text" at bounding box center [420, 203] width 417 height 26
type input "********"
click at [262, 266] on input "text" at bounding box center [420, 265] width 417 height 26
type input "********"
type input "****"
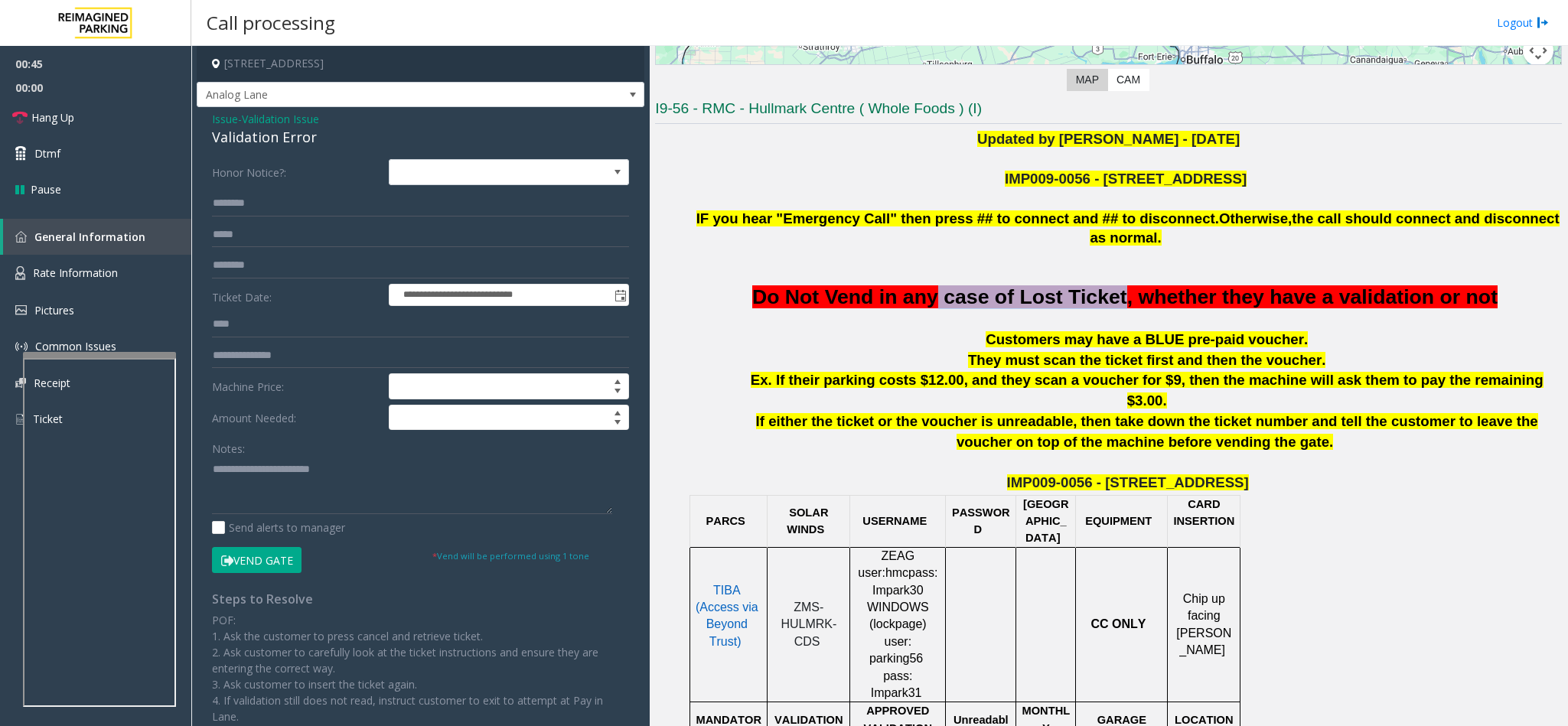
drag, startPoint x: 937, startPoint y: 278, endPoint x: 1114, endPoint y: 287, distance: 177.2
click at [1044, 287] on span "Do Not Vend in any case of Lost Ticket, whether they have a validation or not" at bounding box center [1124, 297] width 745 height 23
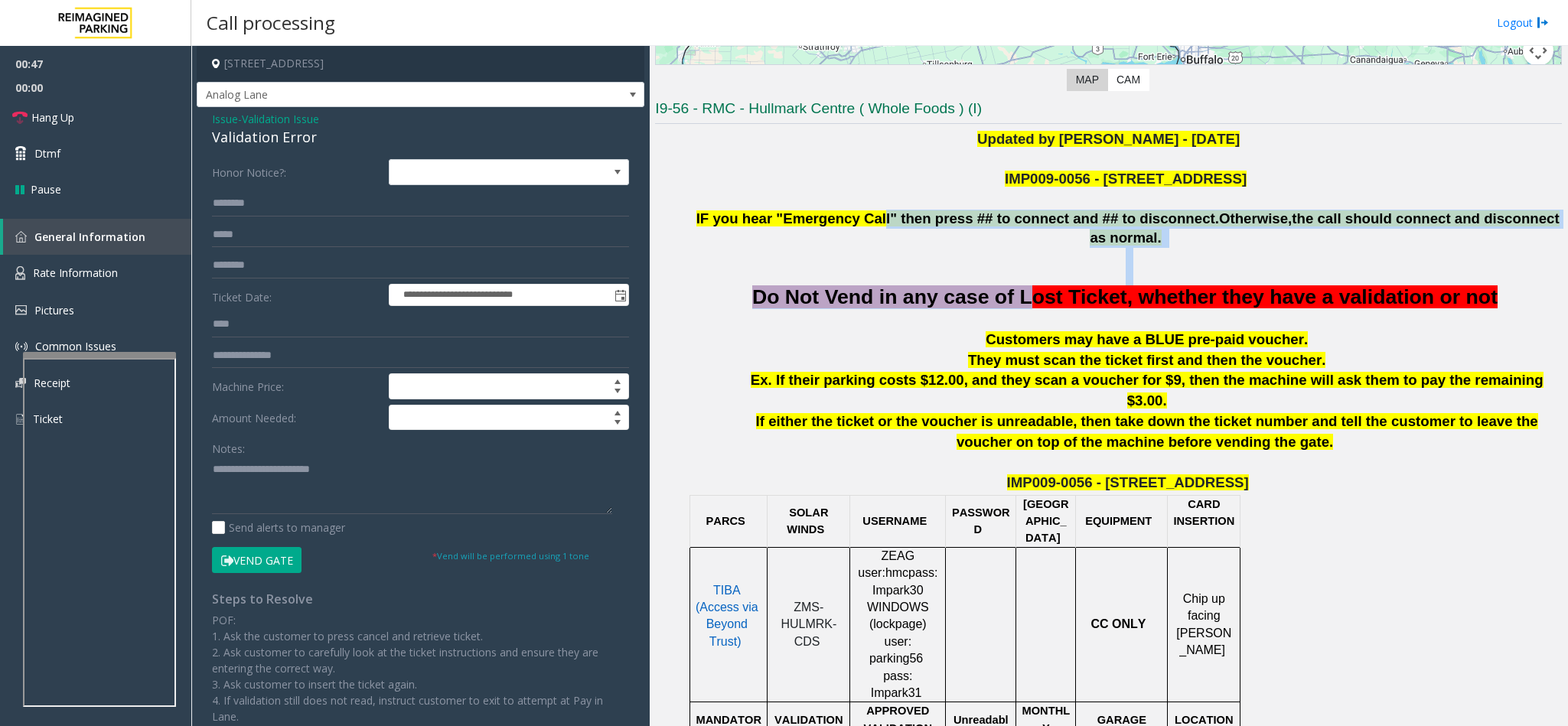
drag, startPoint x: 880, startPoint y: 226, endPoint x: 1022, endPoint y: 282, distance: 152.6
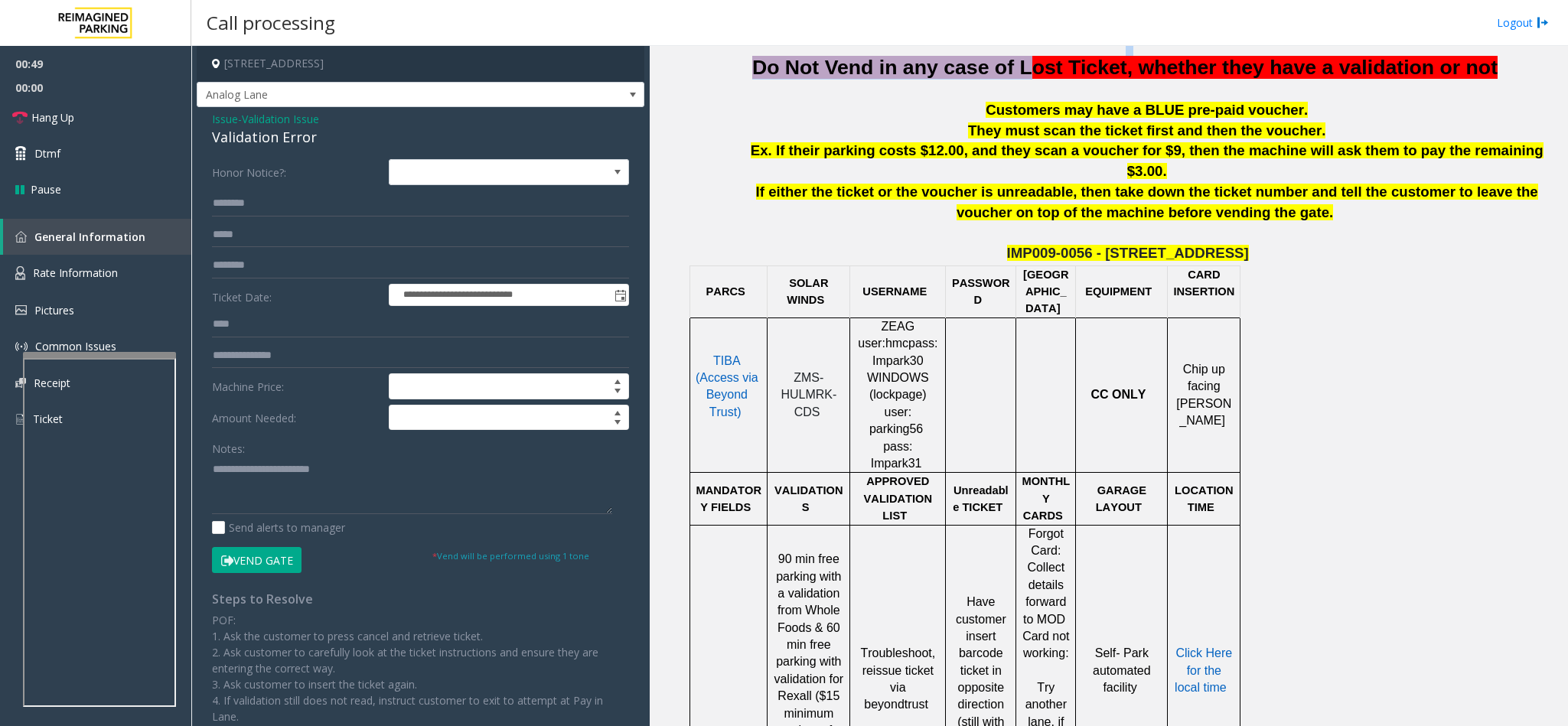
scroll to position [746, 0]
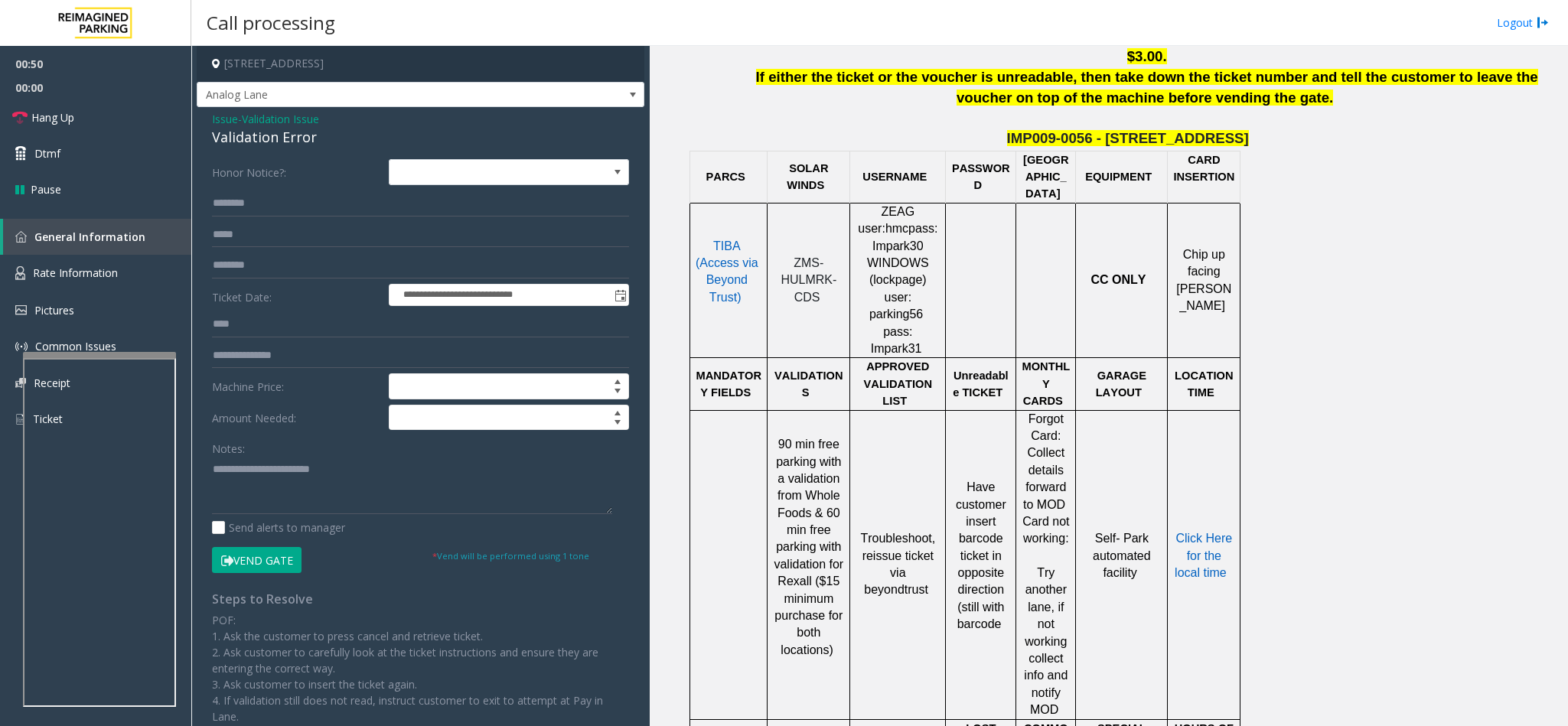
click at [280, 457] on button "Vend Gate" at bounding box center [256, 560] width 89 height 26
click at [365, 457] on textarea at bounding box center [411, 486] width 400 height 58
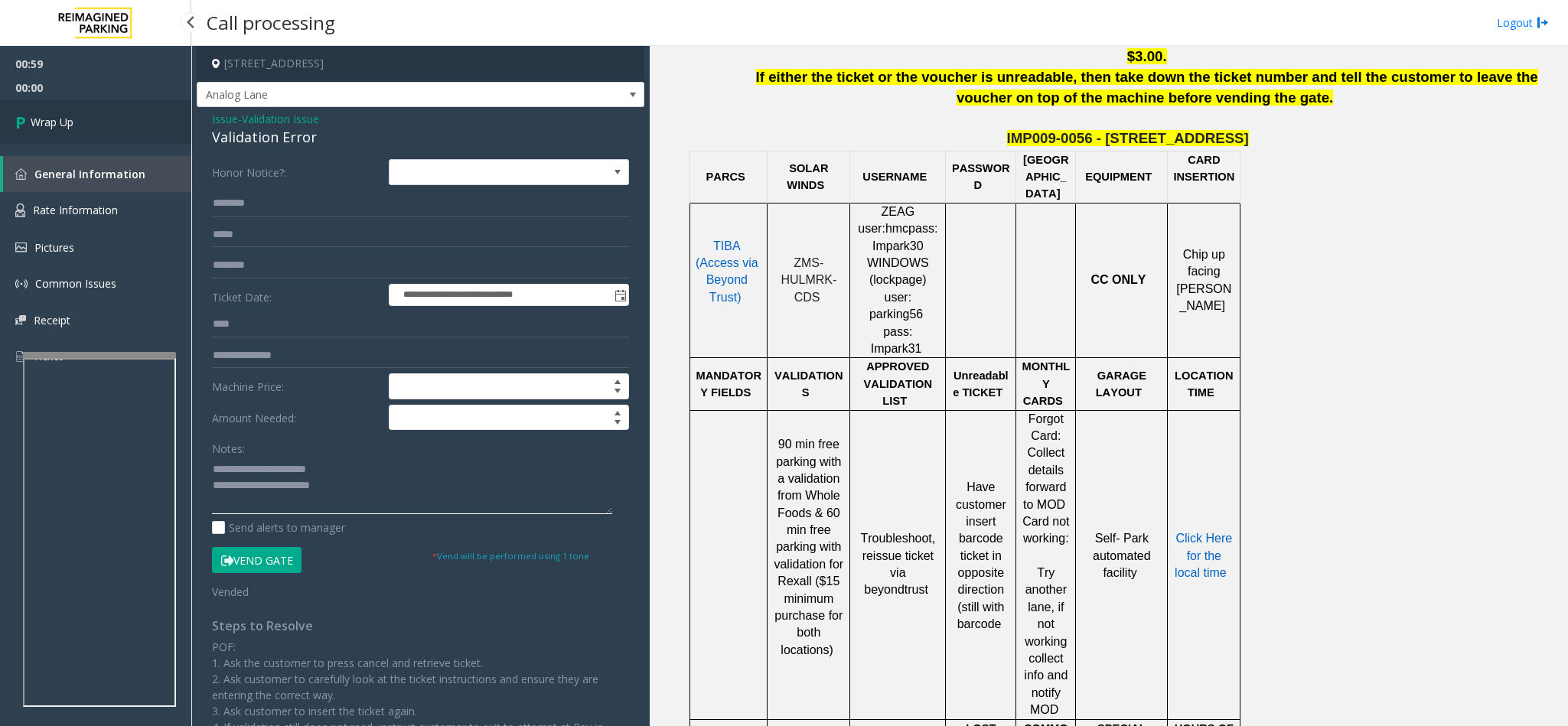
type textarea "**********"
click at [85, 125] on link "Wrap Up" at bounding box center [95, 122] width 191 height 45
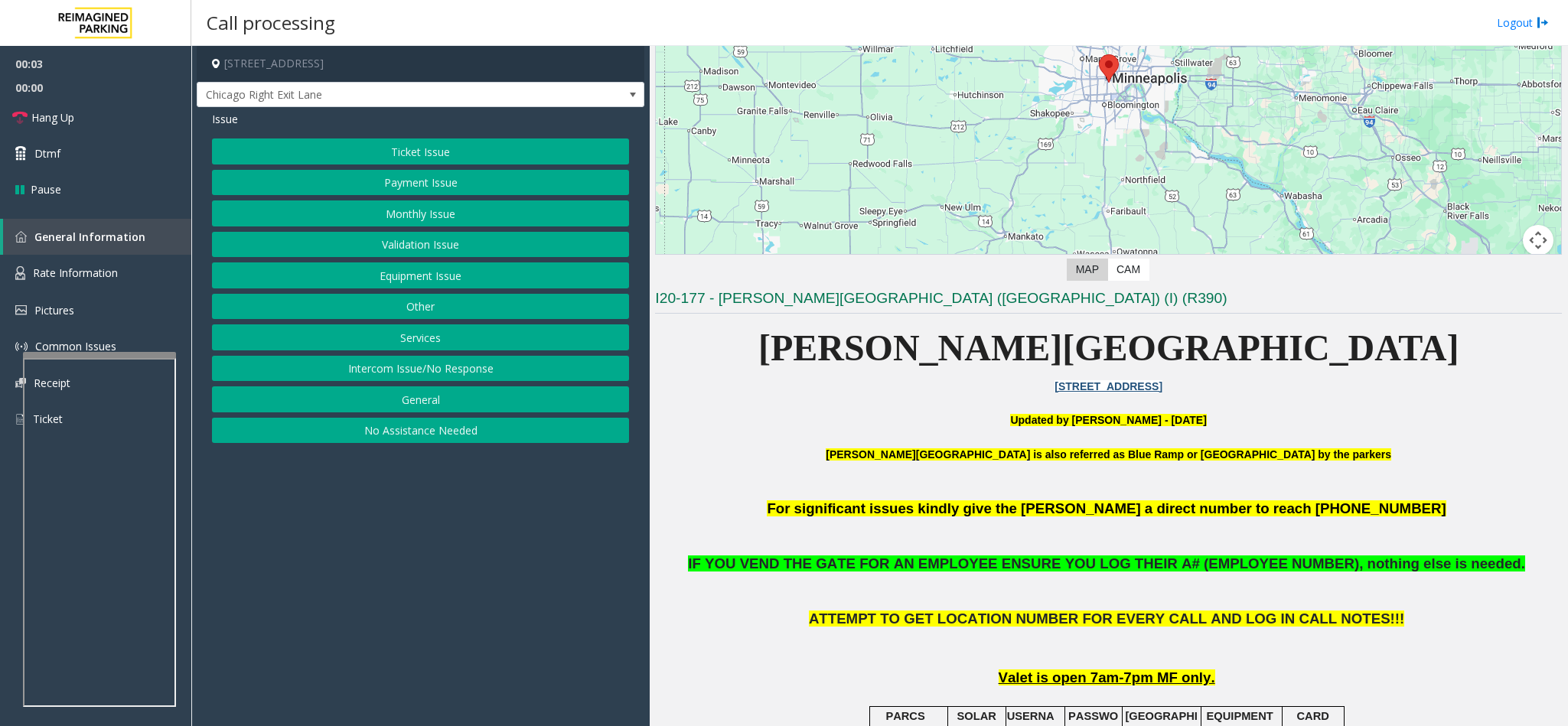
scroll to position [230, 0]
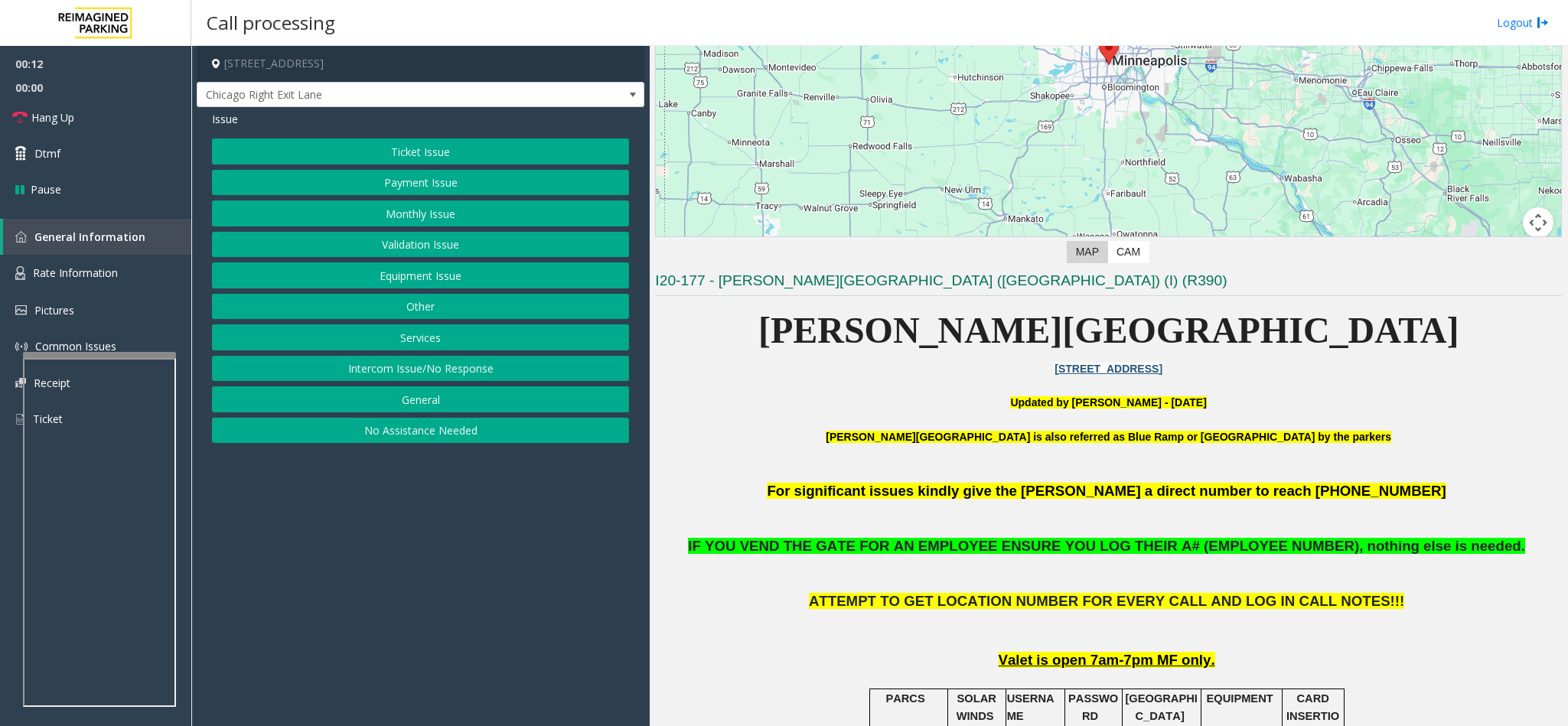
click at [432, 214] on button "Monthly Issue" at bounding box center [420, 213] width 417 height 26
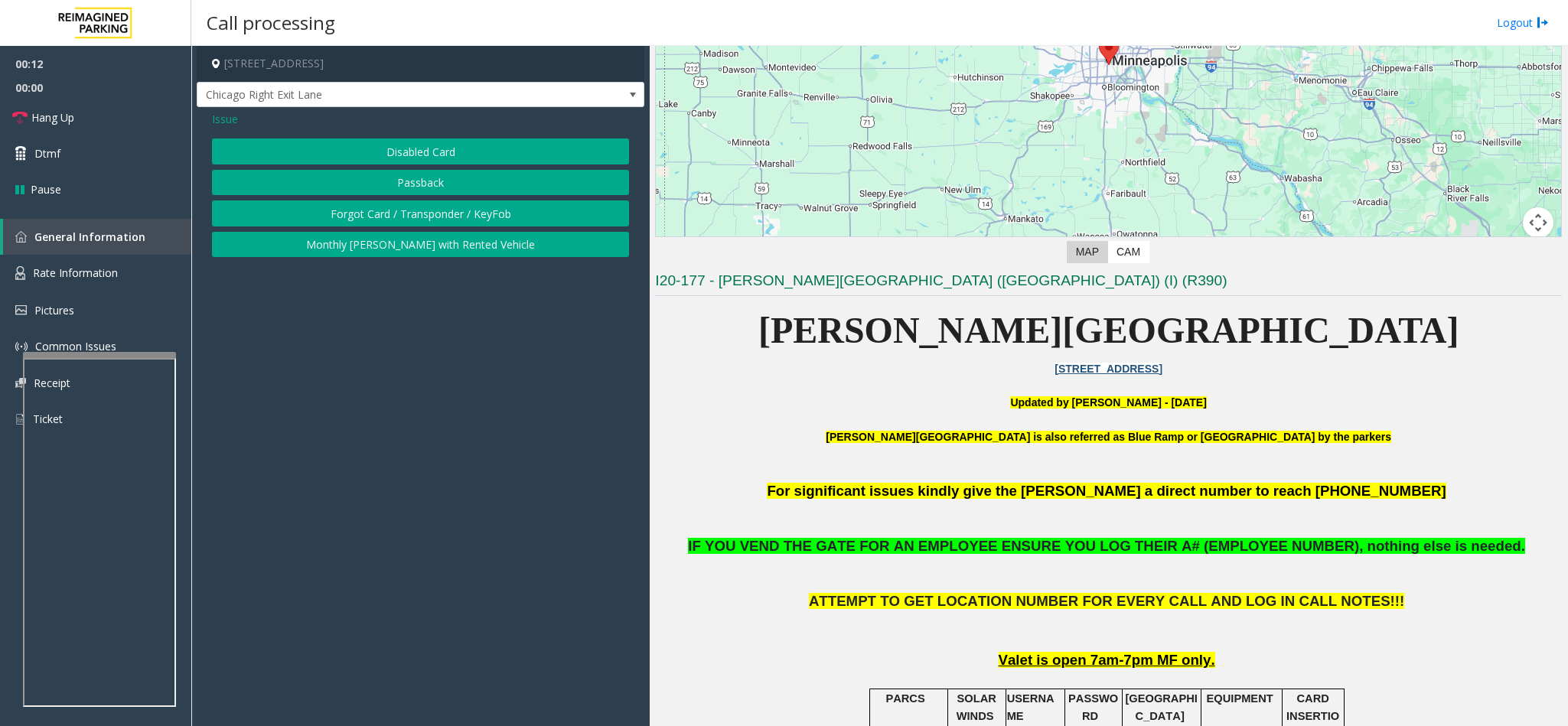
click at [426, 155] on button "Disabled Card" at bounding box center [420, 151] width 417 height 26
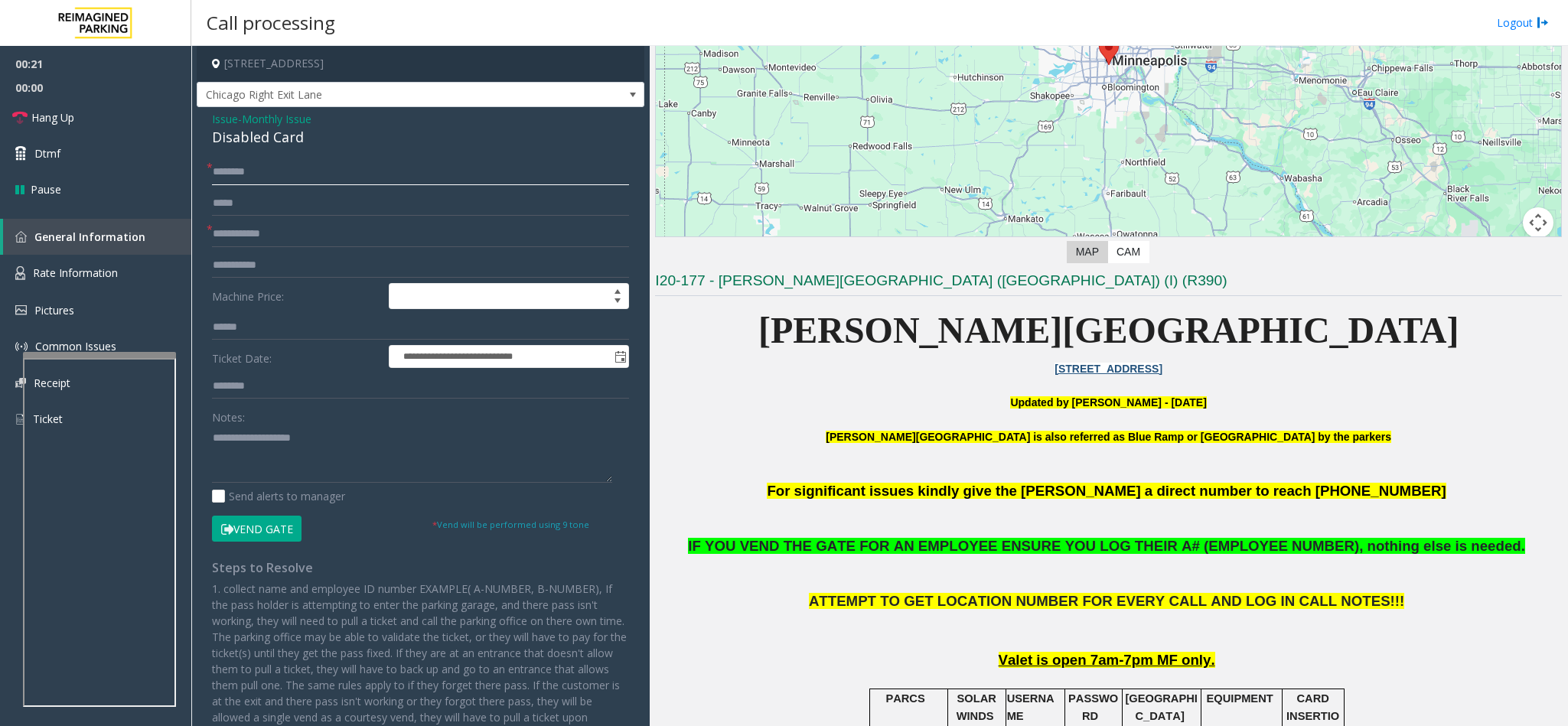
click at [244, 173] on input "text" at bounding box center [420, 172] width 417 height 26
type input "**"
click at [263, 241] on input "text" at bounding box center [420, 234] width 417 height 26
type input "*"
type input "**"
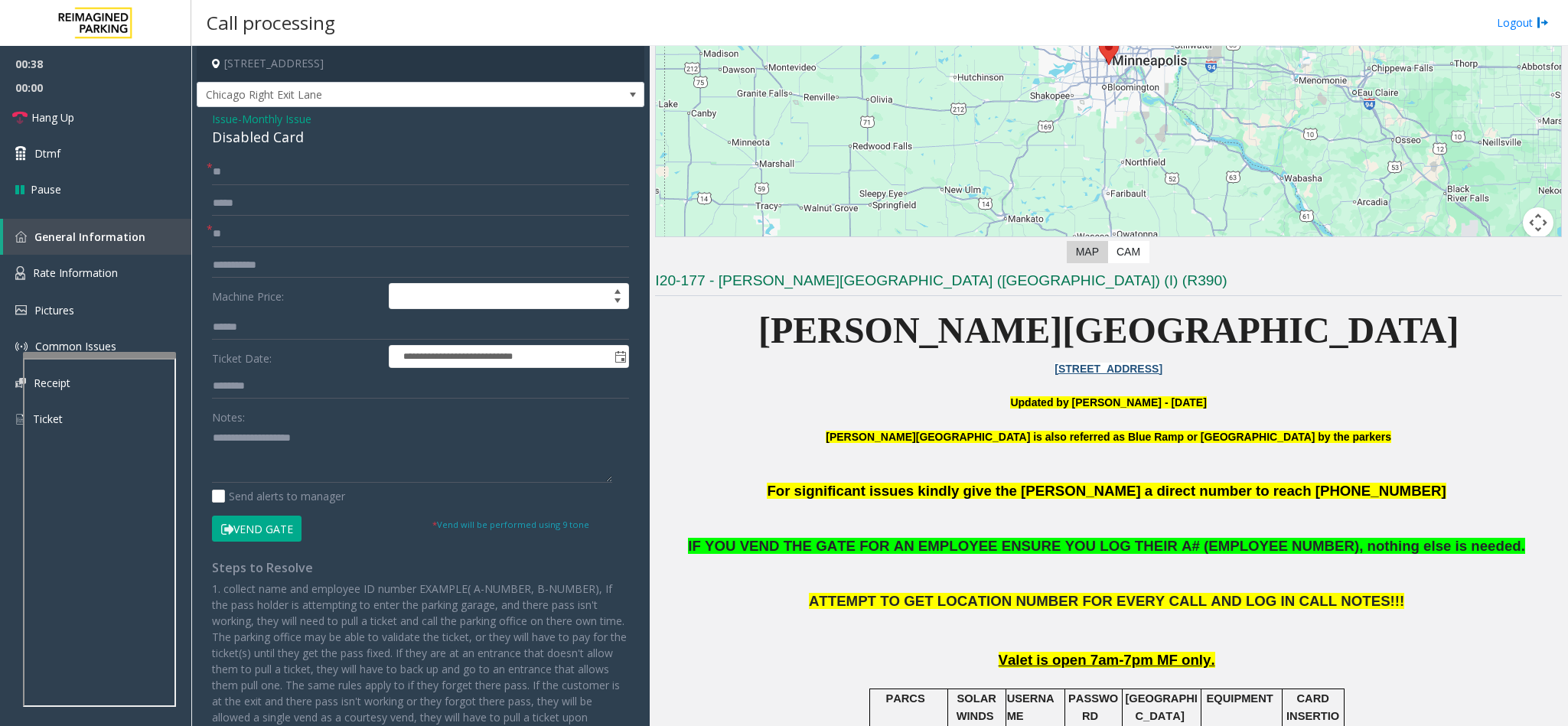
click at [278, 457] on button "Vend Gate" at bounding box center [256, 529] width 89 height 26
click at [276, 451] on textarea at bounding box center [411, 455] width 400 height 58
click at [81, 122] on link "Hang Up" at bounding box center [95, 117] width 191 height 36
click at [317, 456] on textarea at bounding box center [411, 455] width 400 height 58
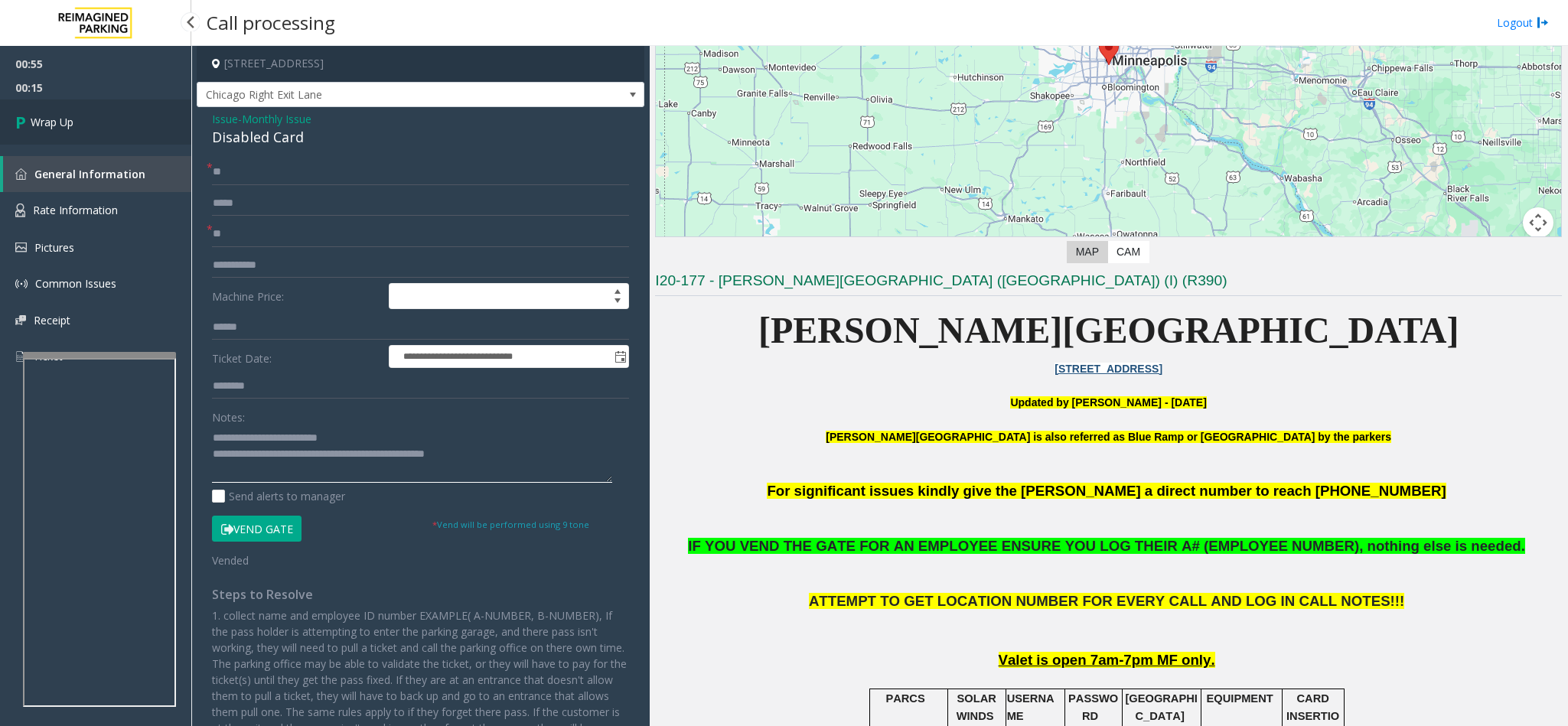
type textarea "**********"
click at [72, 127] on span "Wrap Up" at bounding box center [52, 122] width 42 height 16
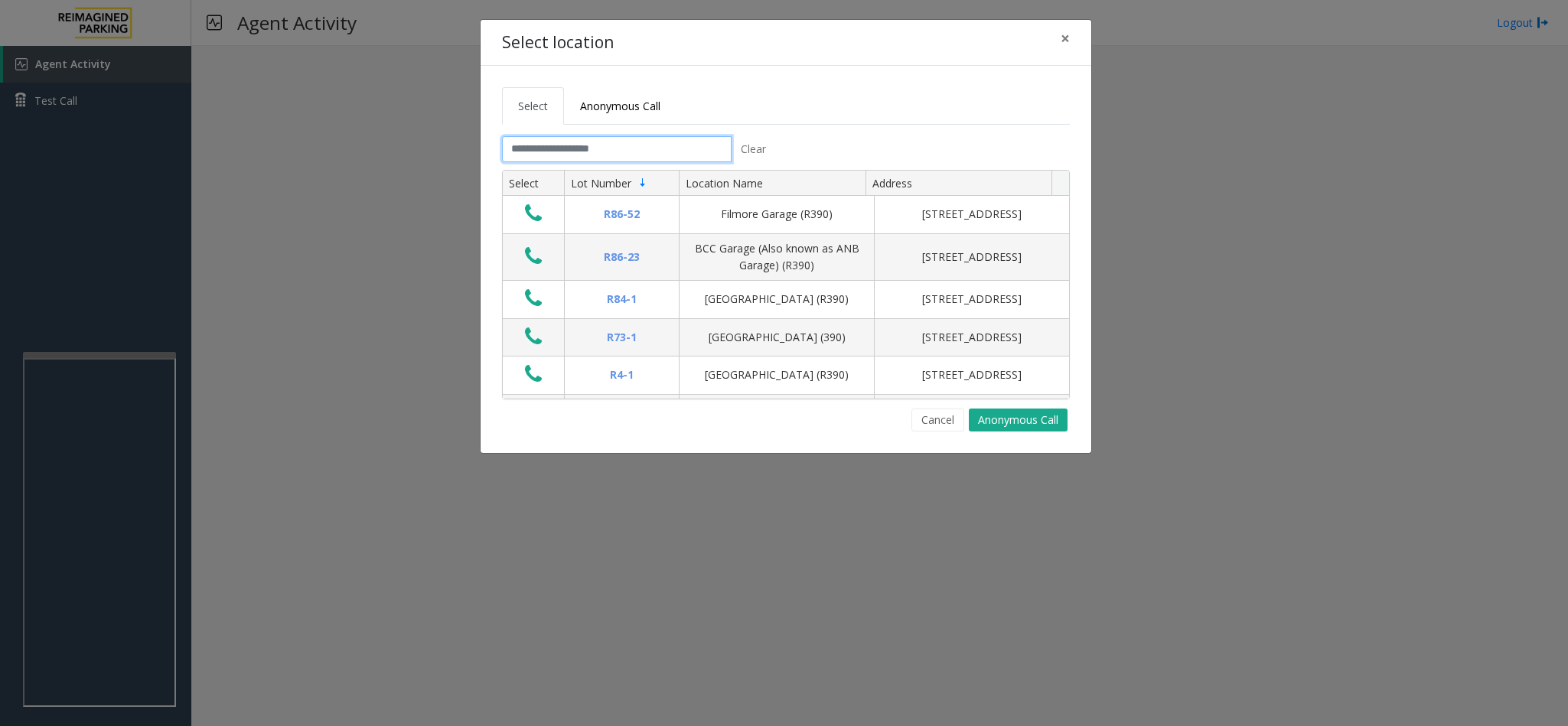
click at [588, 147] on input "text" at bounding box center [617, 149] width 229 height 26
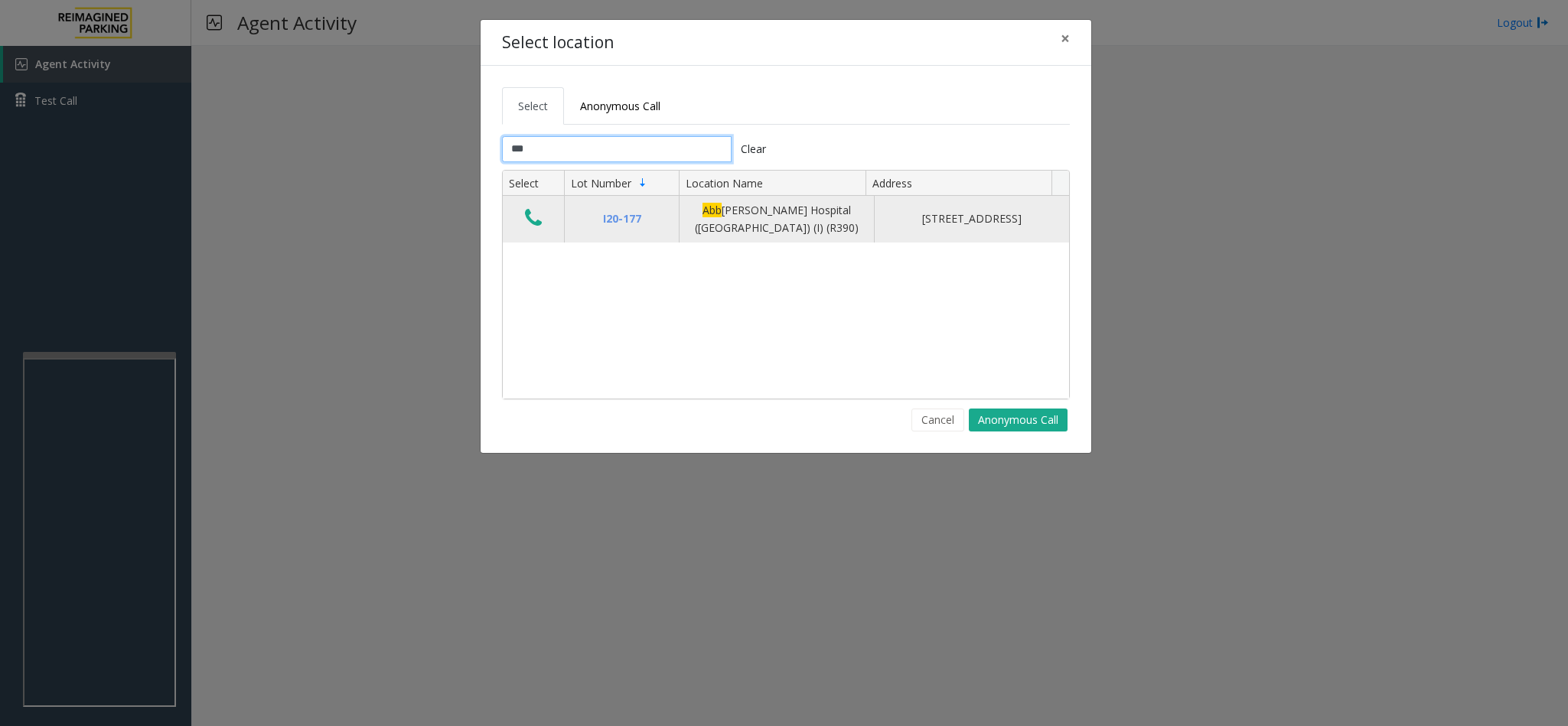
type input "***"
click at [540, 226] on icon "Data table" at bounding box center [534, 218] width 17 height 21
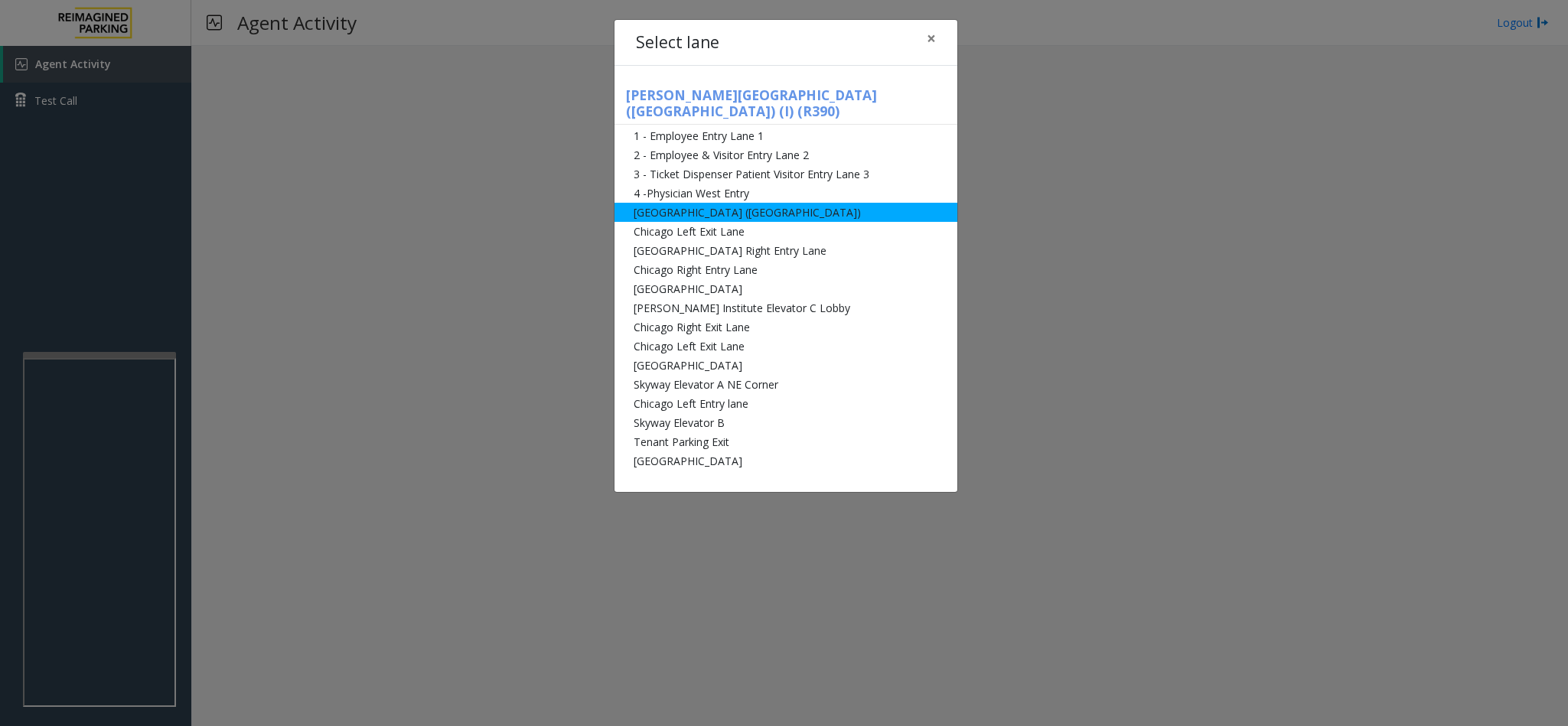
click at [692, 203] on li "[GEOGRAPHIC_DATA] ([GEOGRAPHIC_DATA])" at bounding box center [785, 213] width 342 height 20
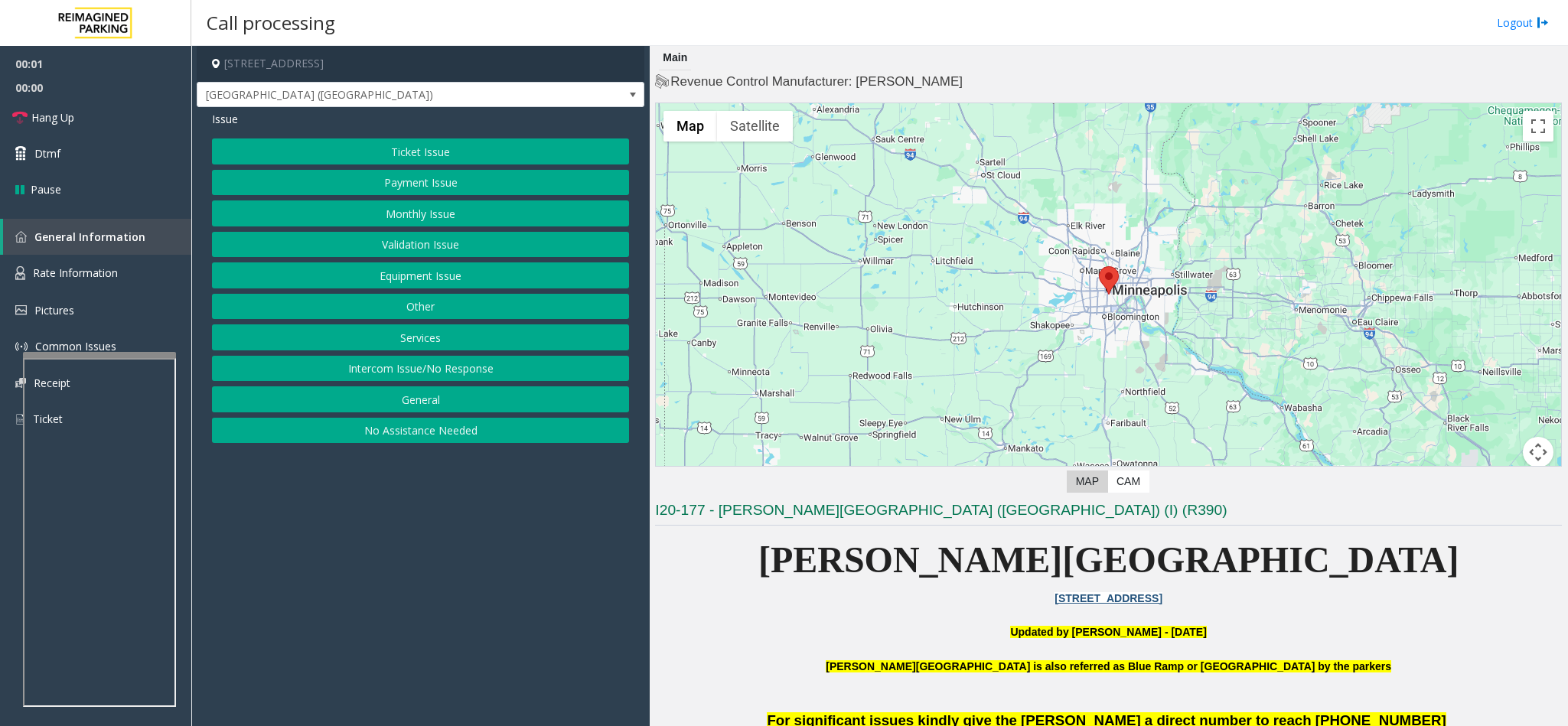
click at [376, 217] on button "Monthly Issue" at bounding box center [420, 213] width 417 height 26
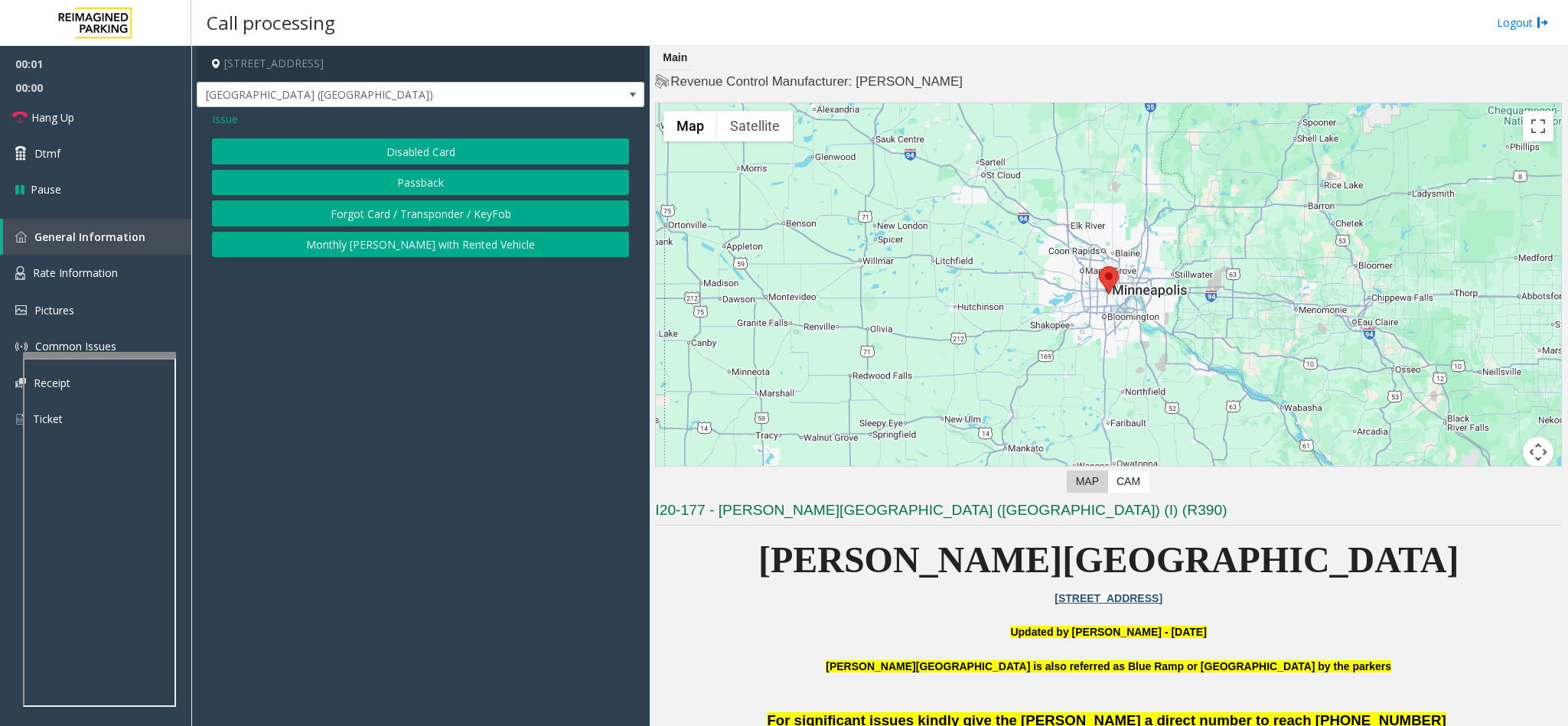
click at [400, 152] on button "Disabled Card" at bounding box center [420, 151] width 417 height 26
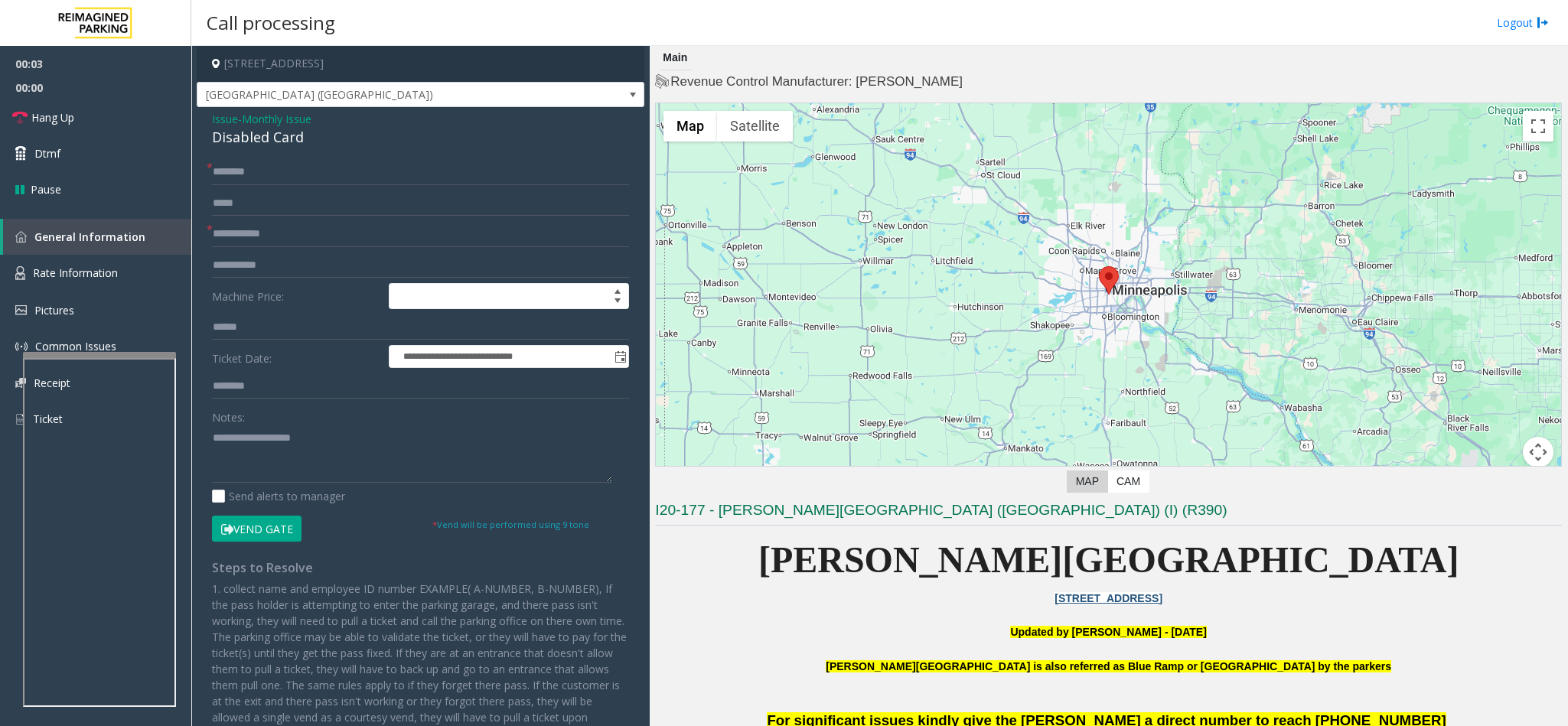
click at [267, 457] on button "Vend Gate" at bounding box center [256, 529] width 89 height 26
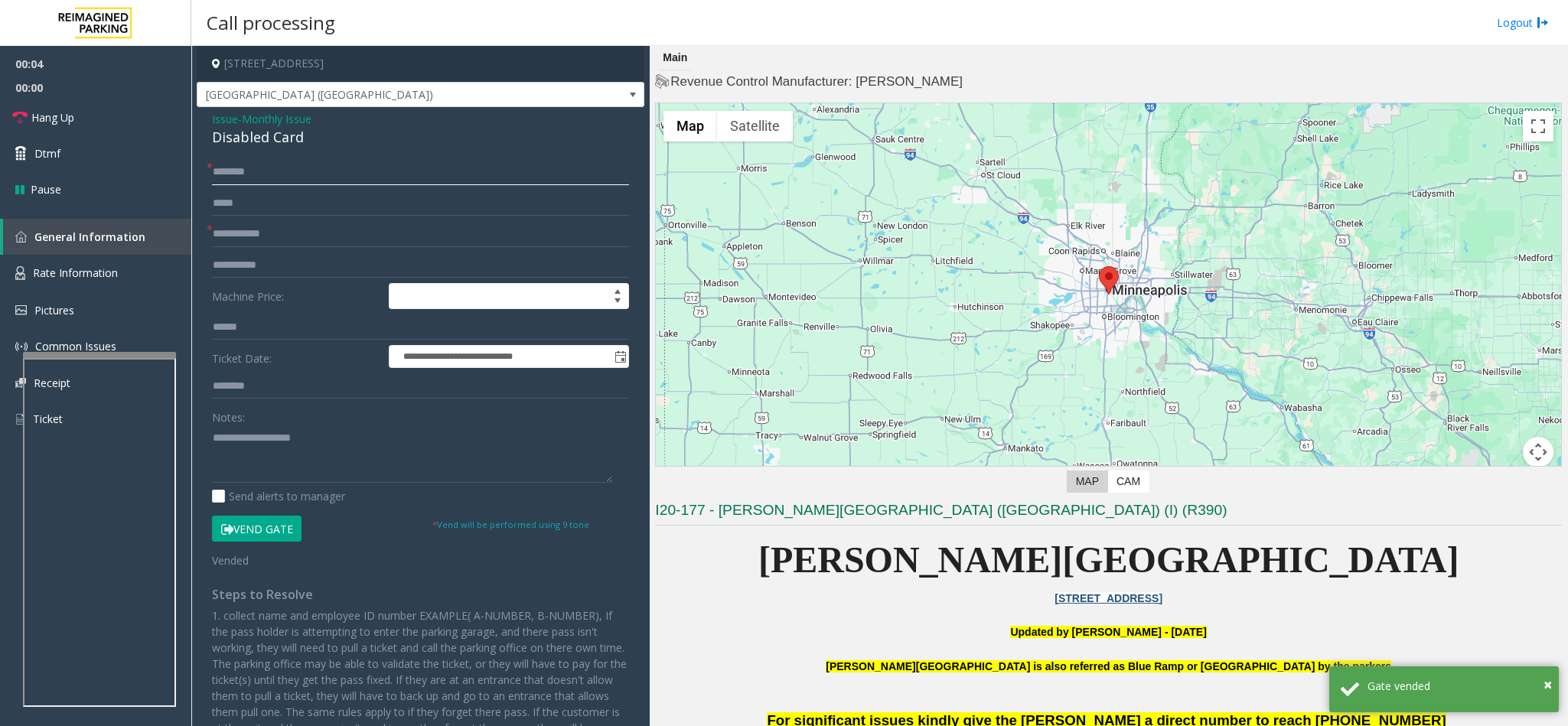
click at [214, 175] on input "text" at bounding box center [420, 172] width 417 height 26
type input "**"
click at [266, 457] on textarea at bounding box center [411, 455] width 400 height 58
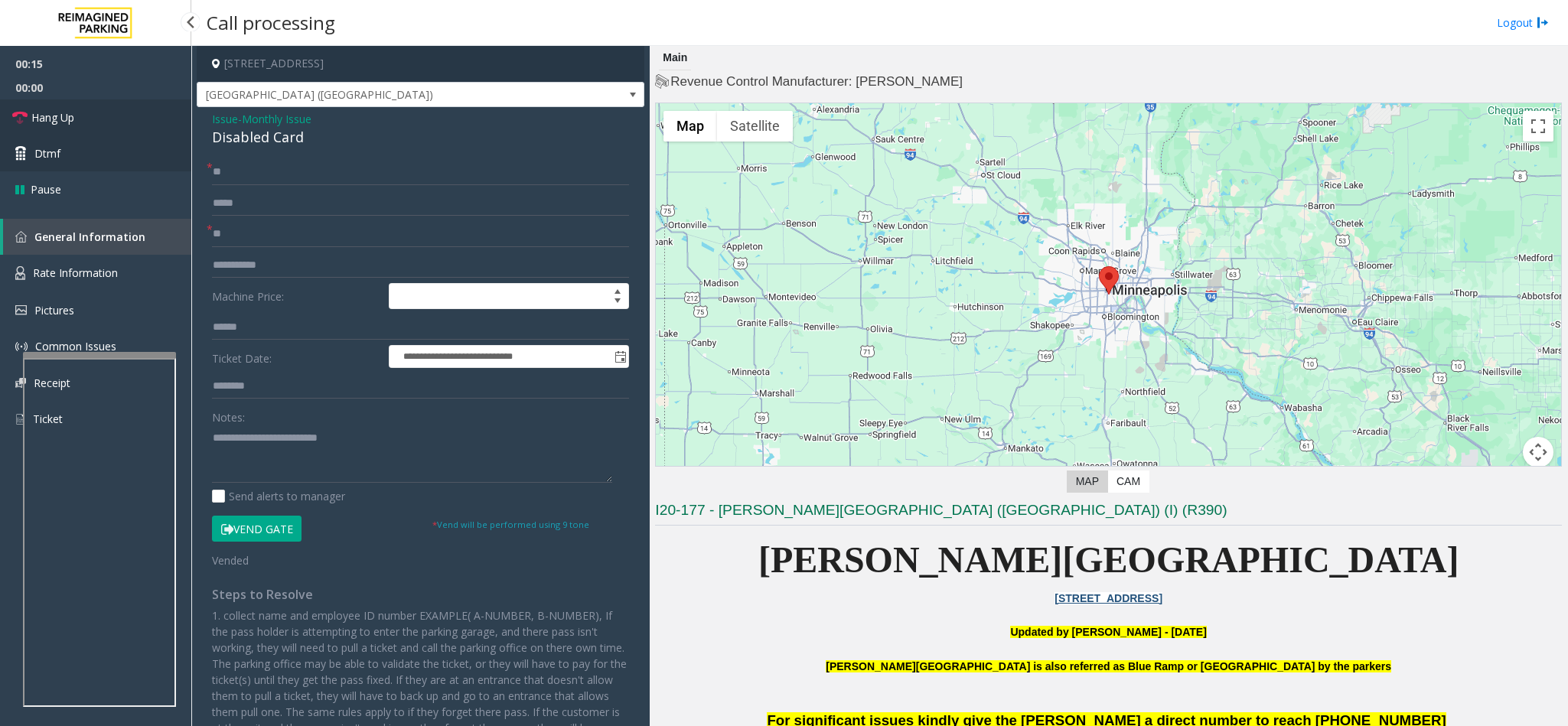
drag, startPoint x: 129, startPoint y: 106, endPoint x: 168, endPoint y: 168, distance: 73.2
click at [129, 106] on link "Hang Up" at bounding box center [95, 117] width 191 height 36
click at [390, 436] on textarea at bounding box center [411, 455] width 400 height 58
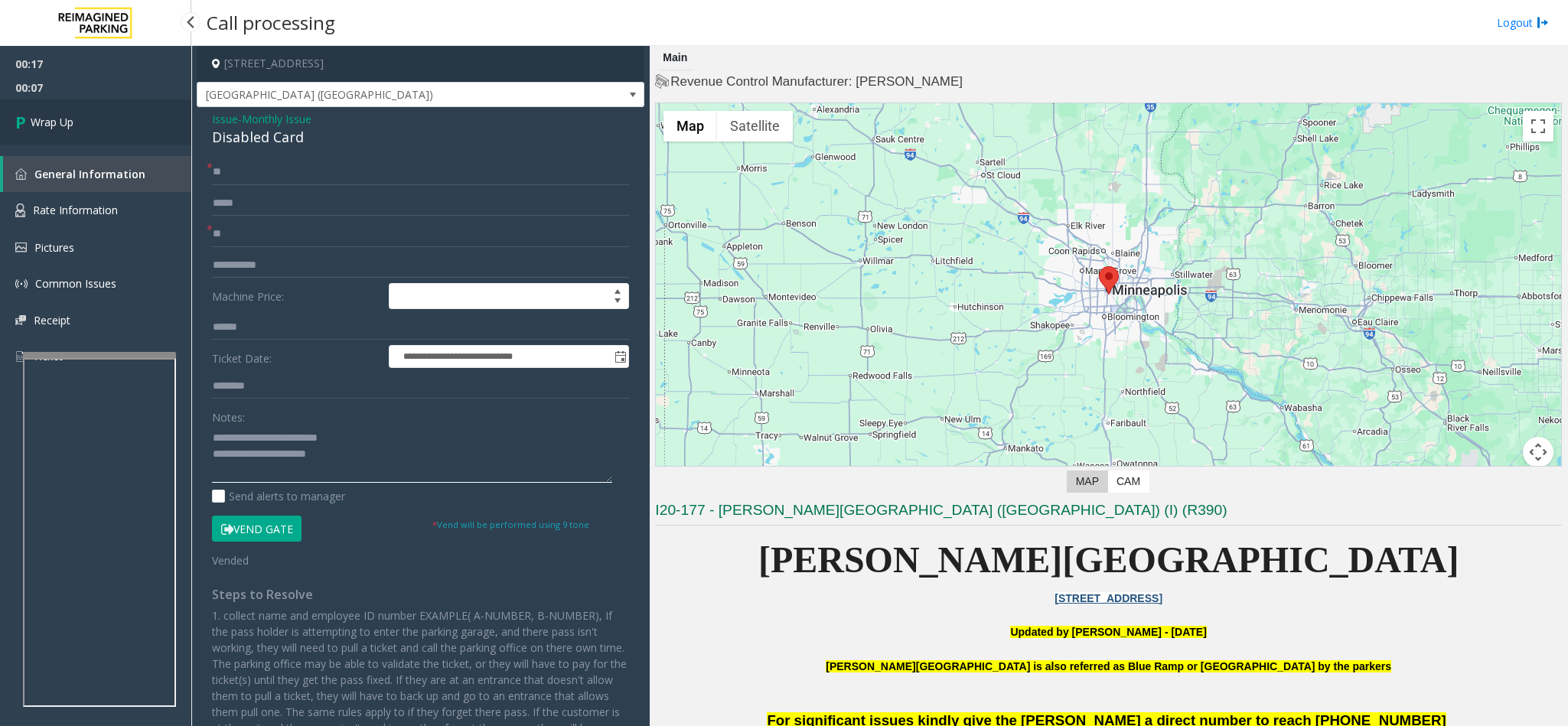
type textarea "**********"
click at [132, 111] on link "Wrap Up" at bounding box center [95, 122] width 191 height 45
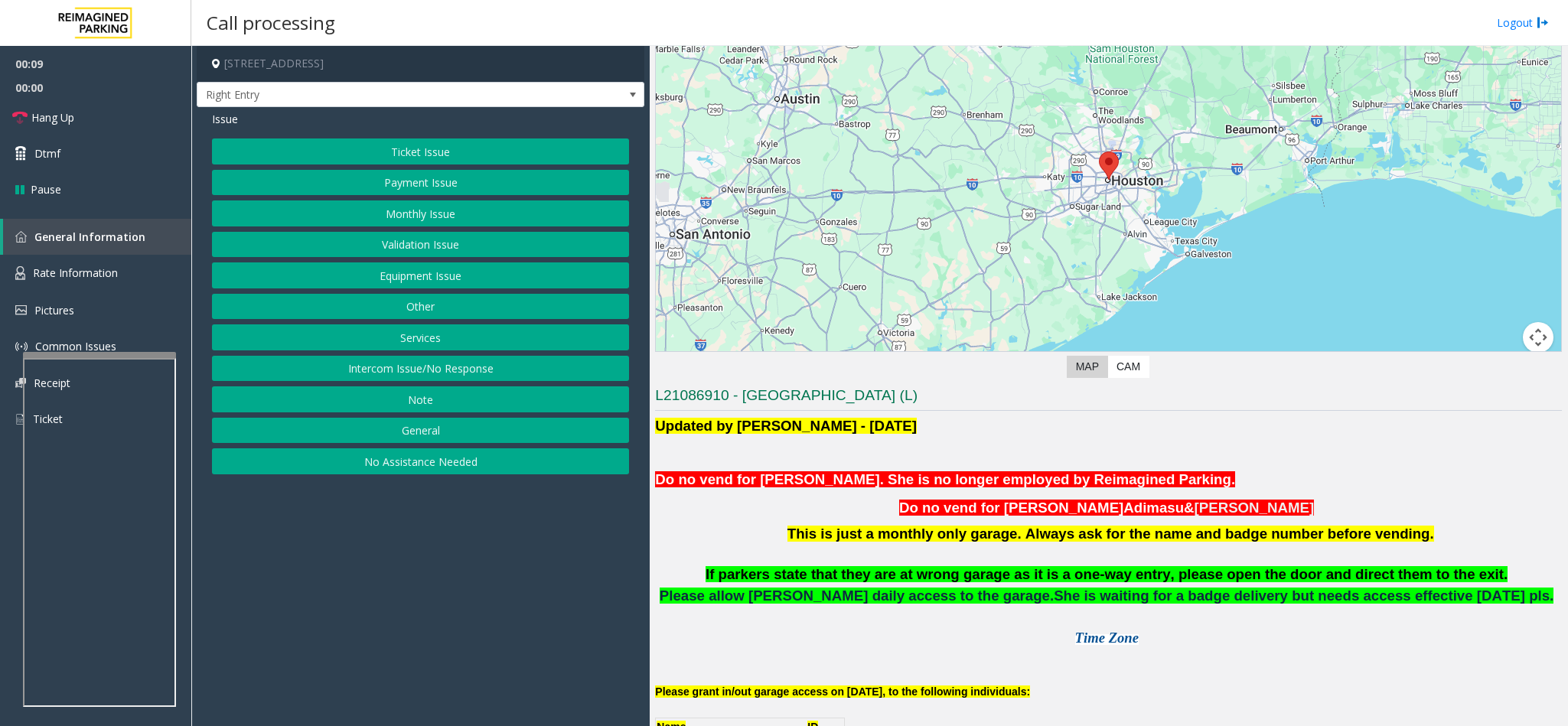
scroll to position [230, 0]
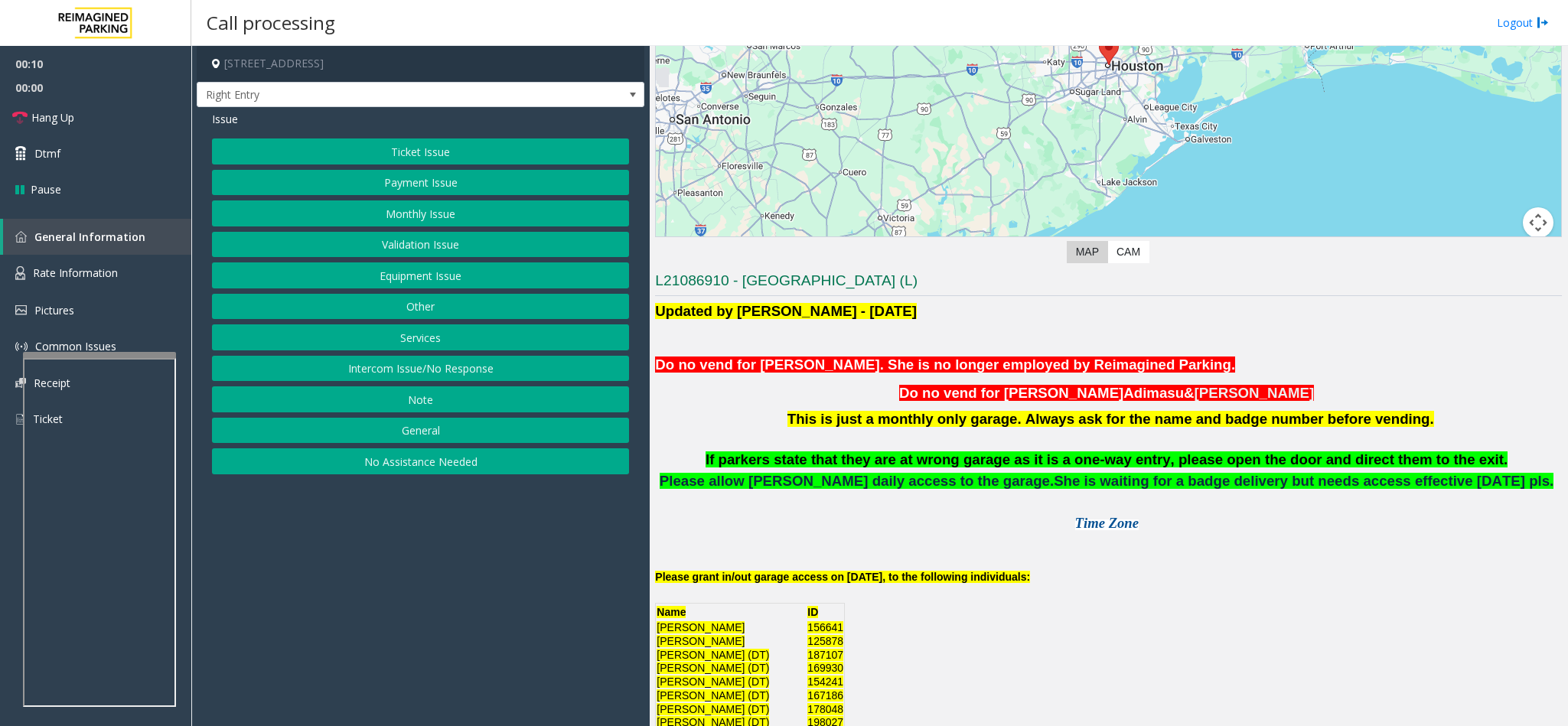
click at [393, 225] on button "Monthly Issue" at bounding box center [420, 213] width 417 height 26
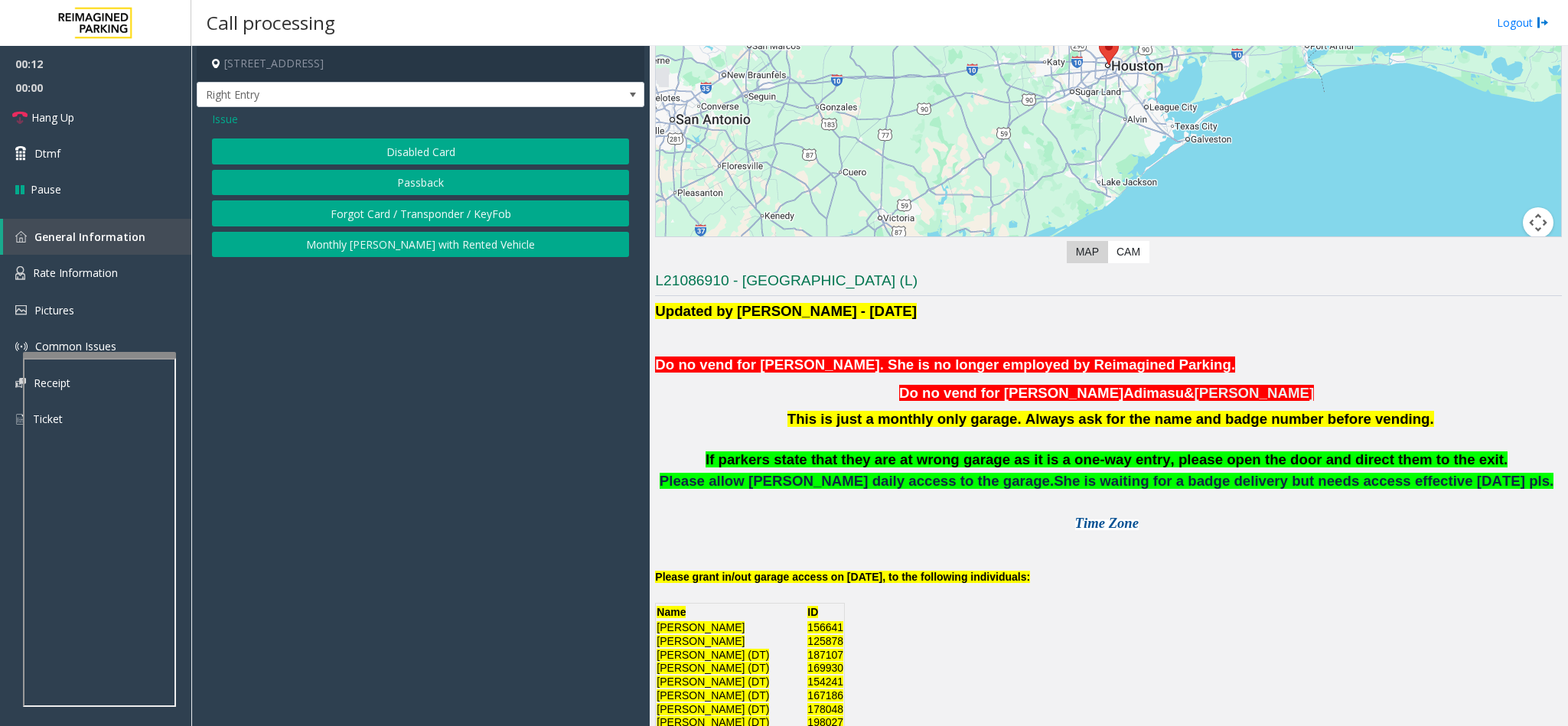
click at [386, 145] on button "Disabled Card" at bounding box center [420, 151] width 417 height 26
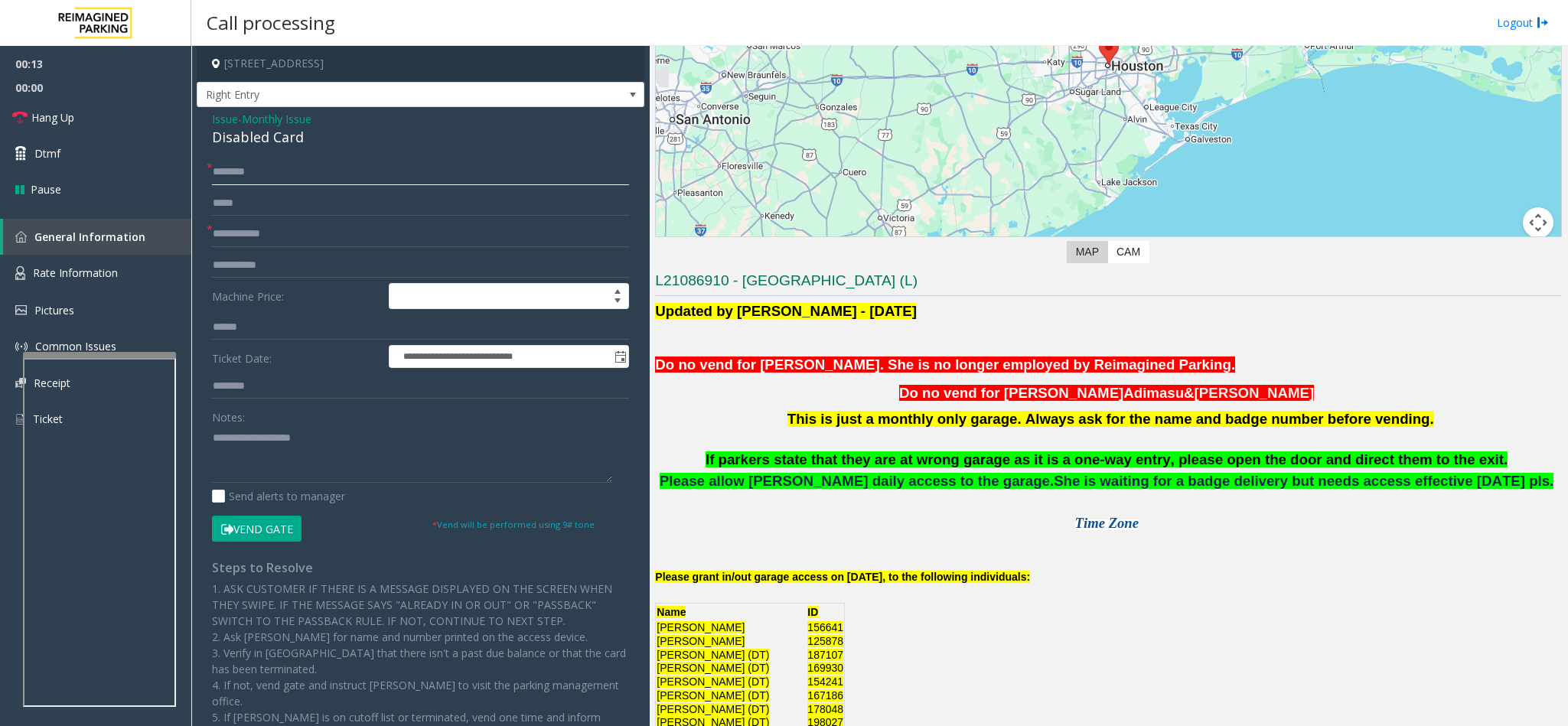
click at [264, 174] on input "text" at bounding box center [420, 172] width 417 height 26
type input "*"
type input "**********"
click at [263, 230] on input "text" at bounding box center [420, 234] width 417 height 26
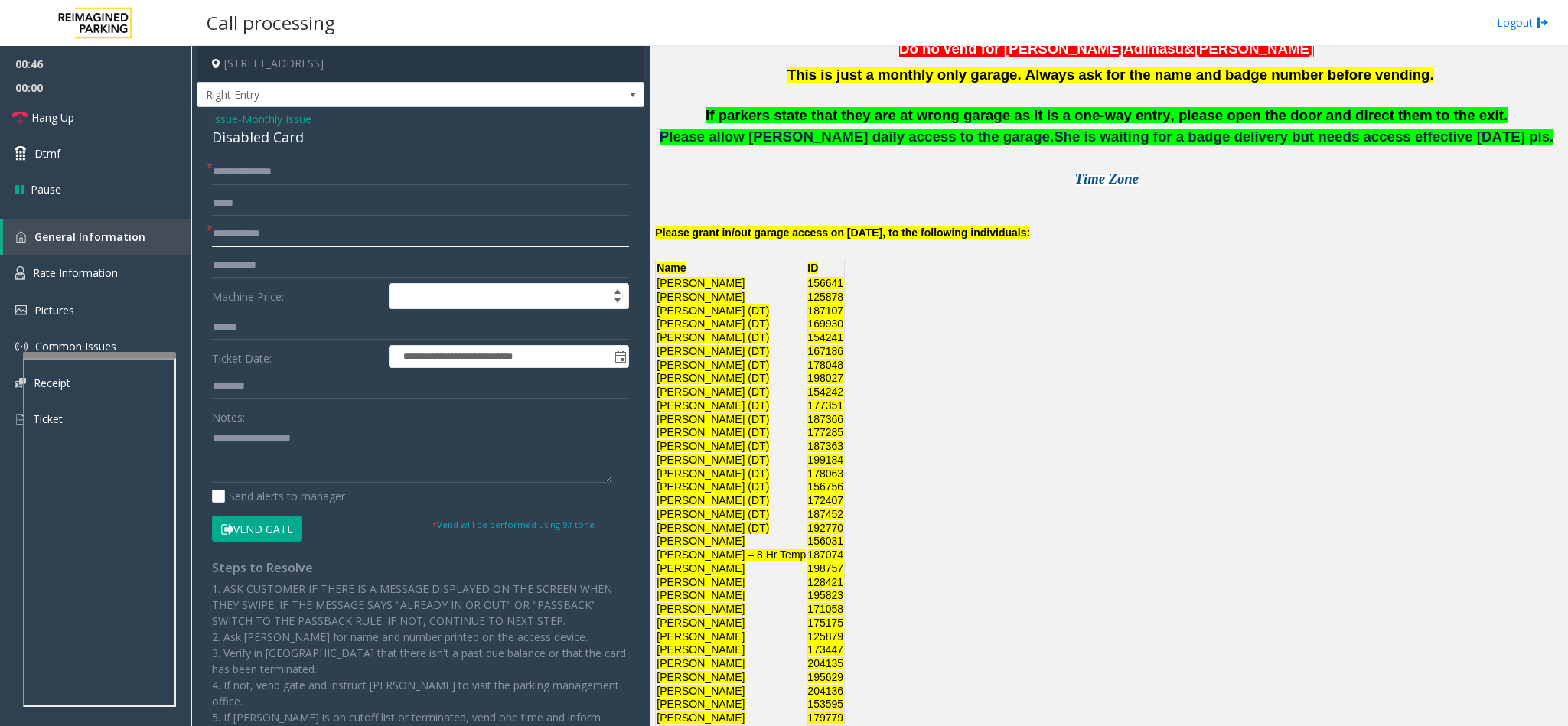
scroll to position [689, 0]
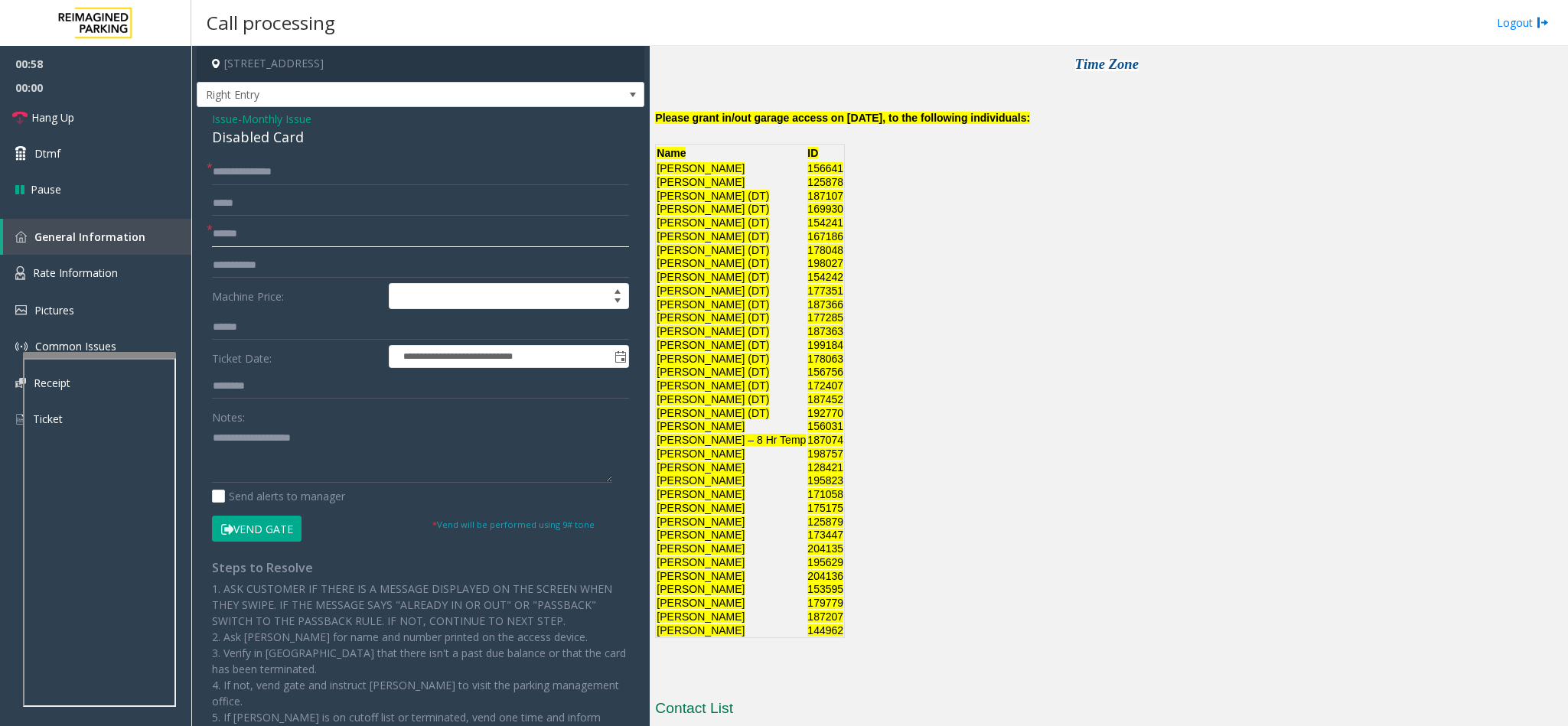
type input "******"
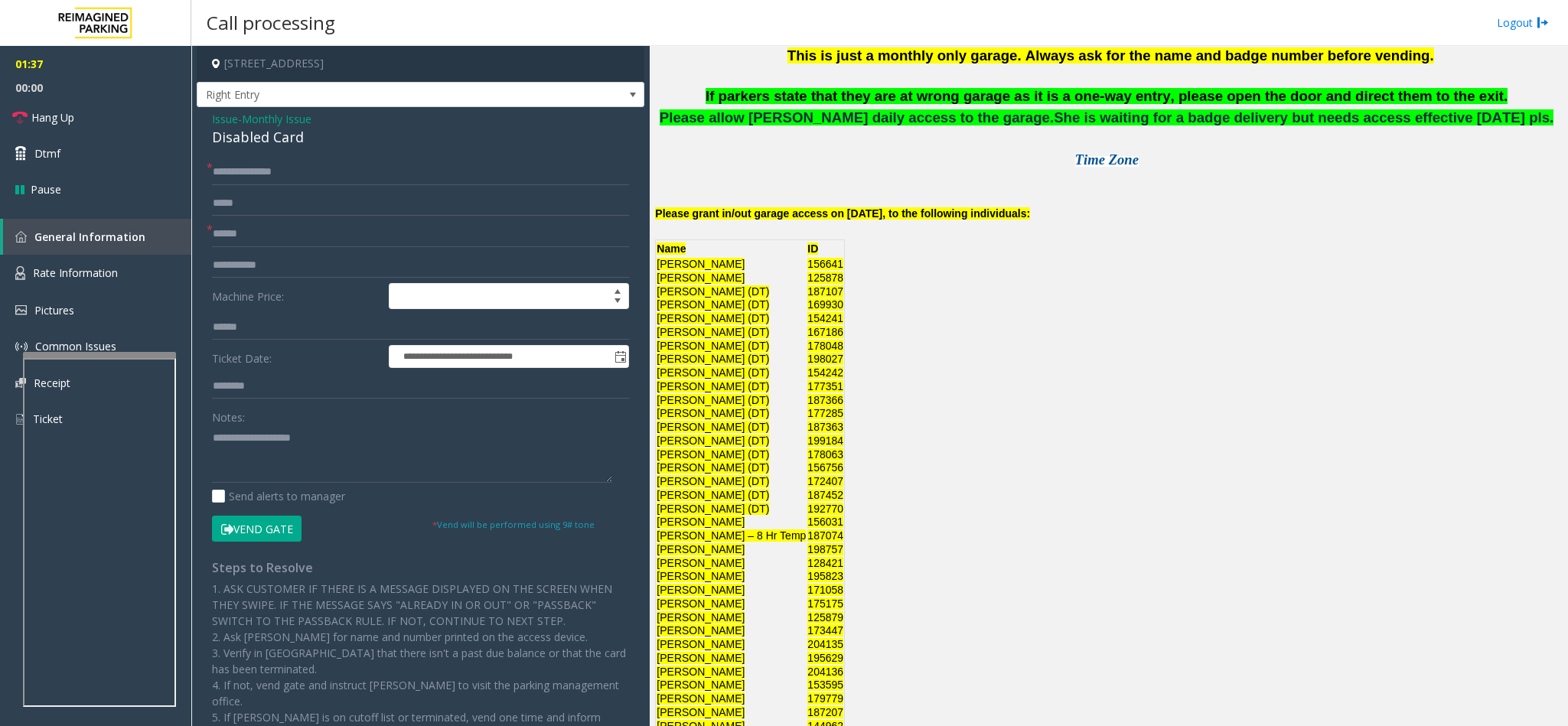
scroll to position [803, 0]
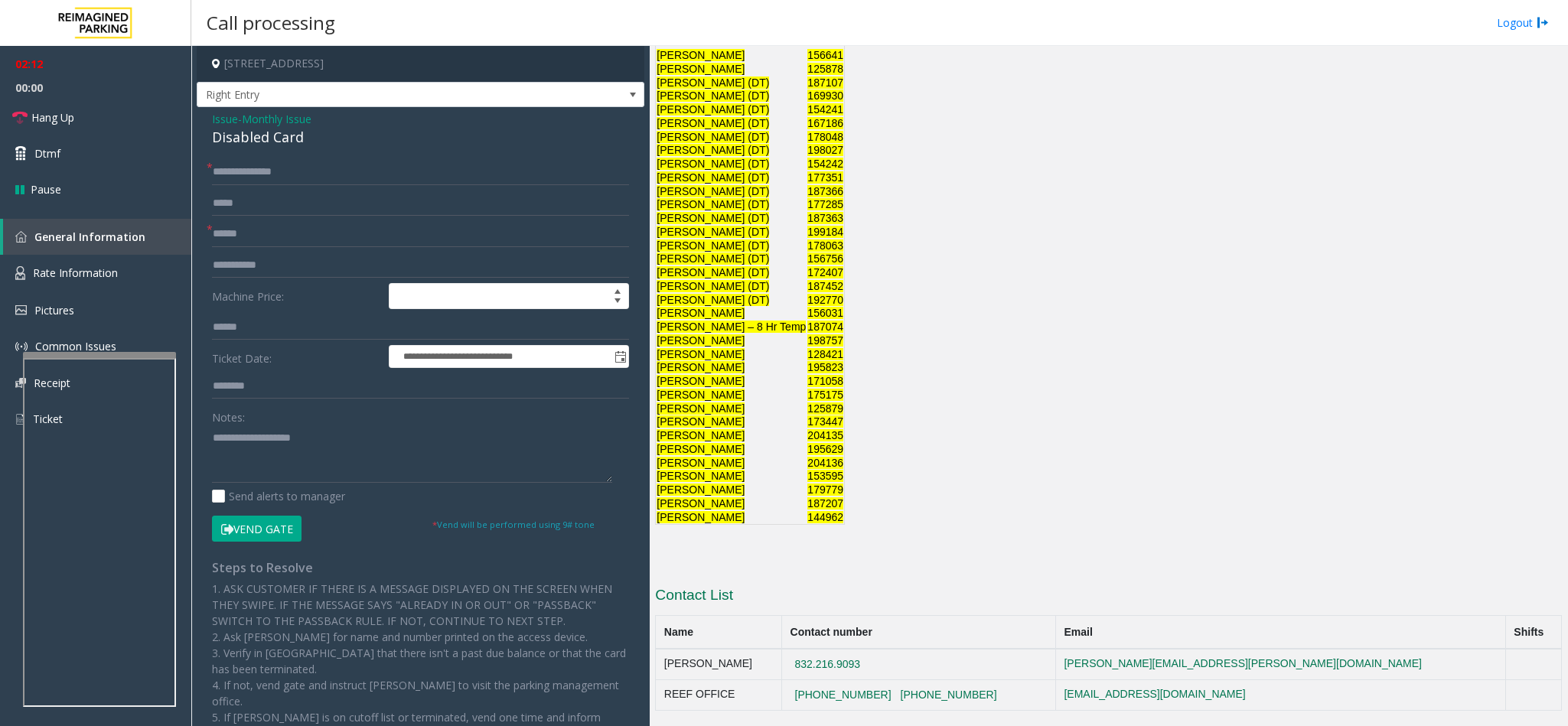
click at [244, 457] on button "Vend Gate" at bounding box center [256, 529] width 89 height 26
click at [251, 136] on div "Disabled Card" at bounding box center [420, 137] width 417 height 20
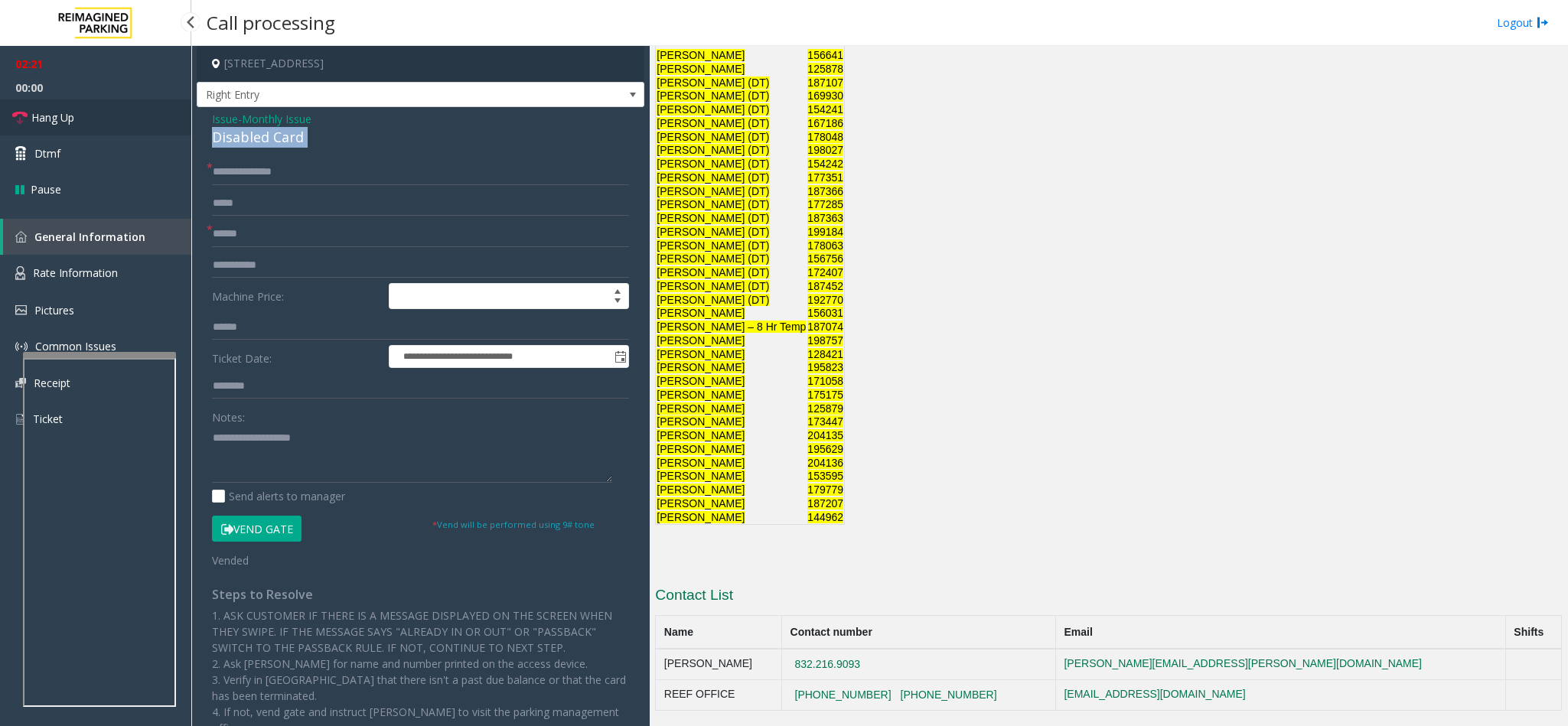
click at [115, 111] on link "Hang Up" at bounding box center [95, 117] width 191 height 36
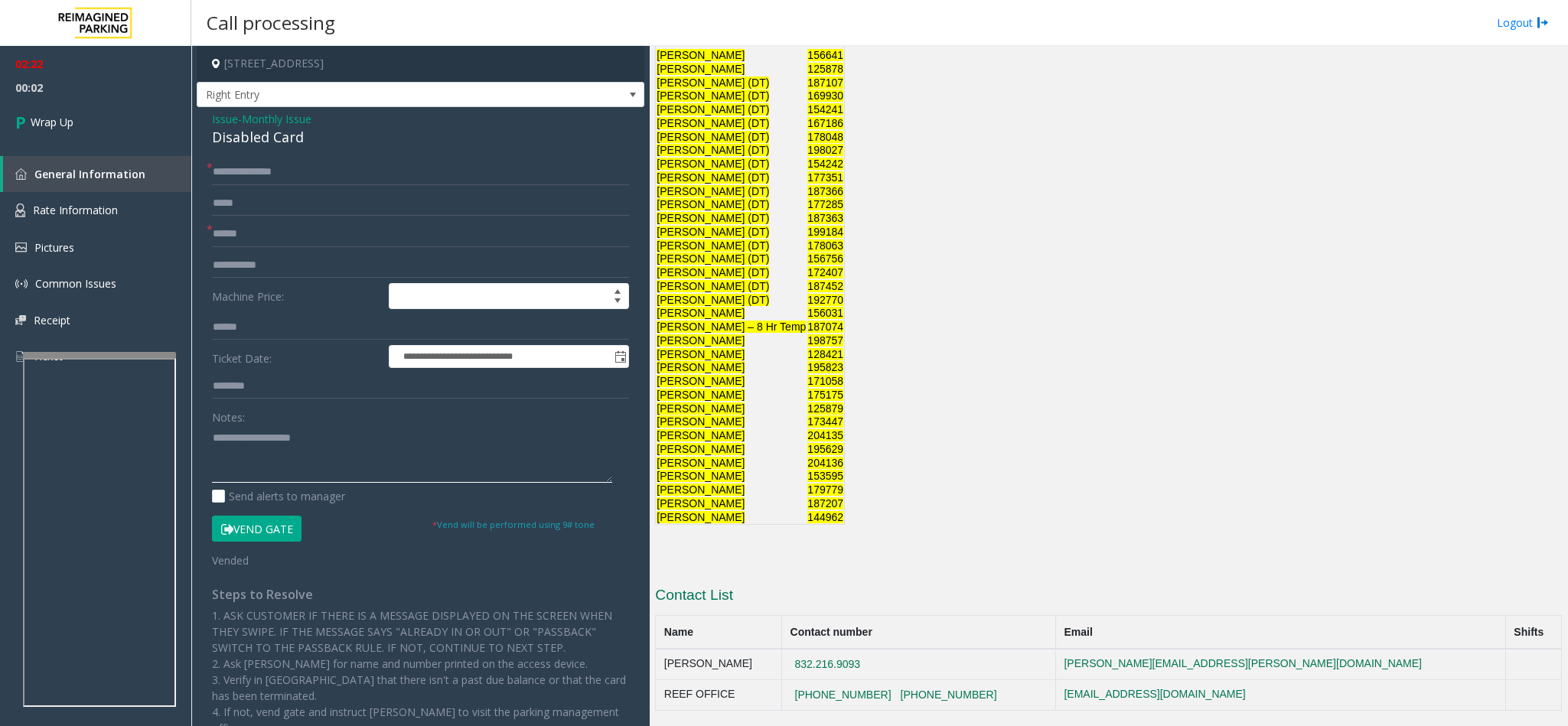
click at [258, 457] on textarea at bounding box center [411, 455] width 400 height 58
click at [229, 173] on input "**********" at bounding box center [420, 172] width 417 height 26
type input "**********"
click at [285, 457] on textarea at bounding box center [411, 455] width 400 height 58
type textarea "**********"
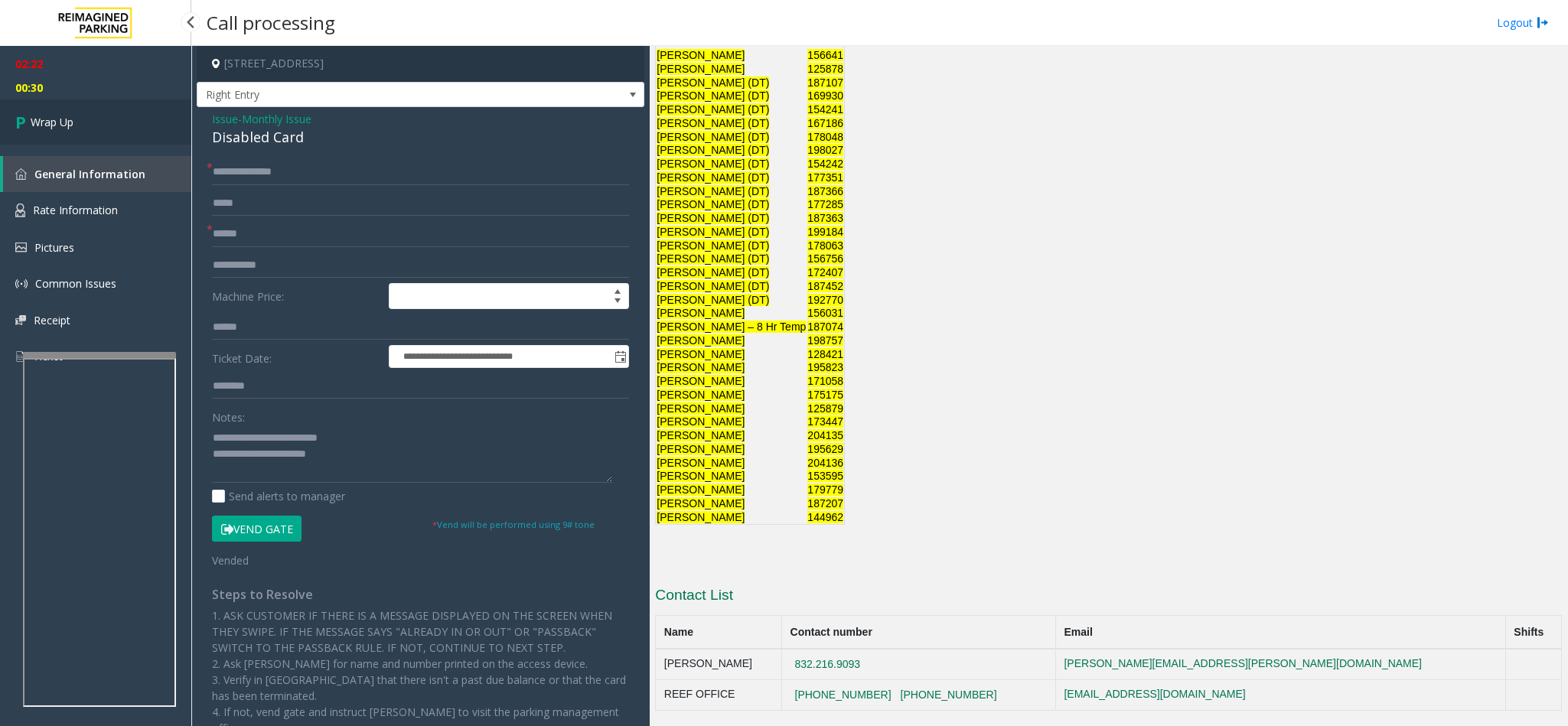
click at [139, 116] on link "Wrap Up" at bounding box center [95, 122] width 191 height 45
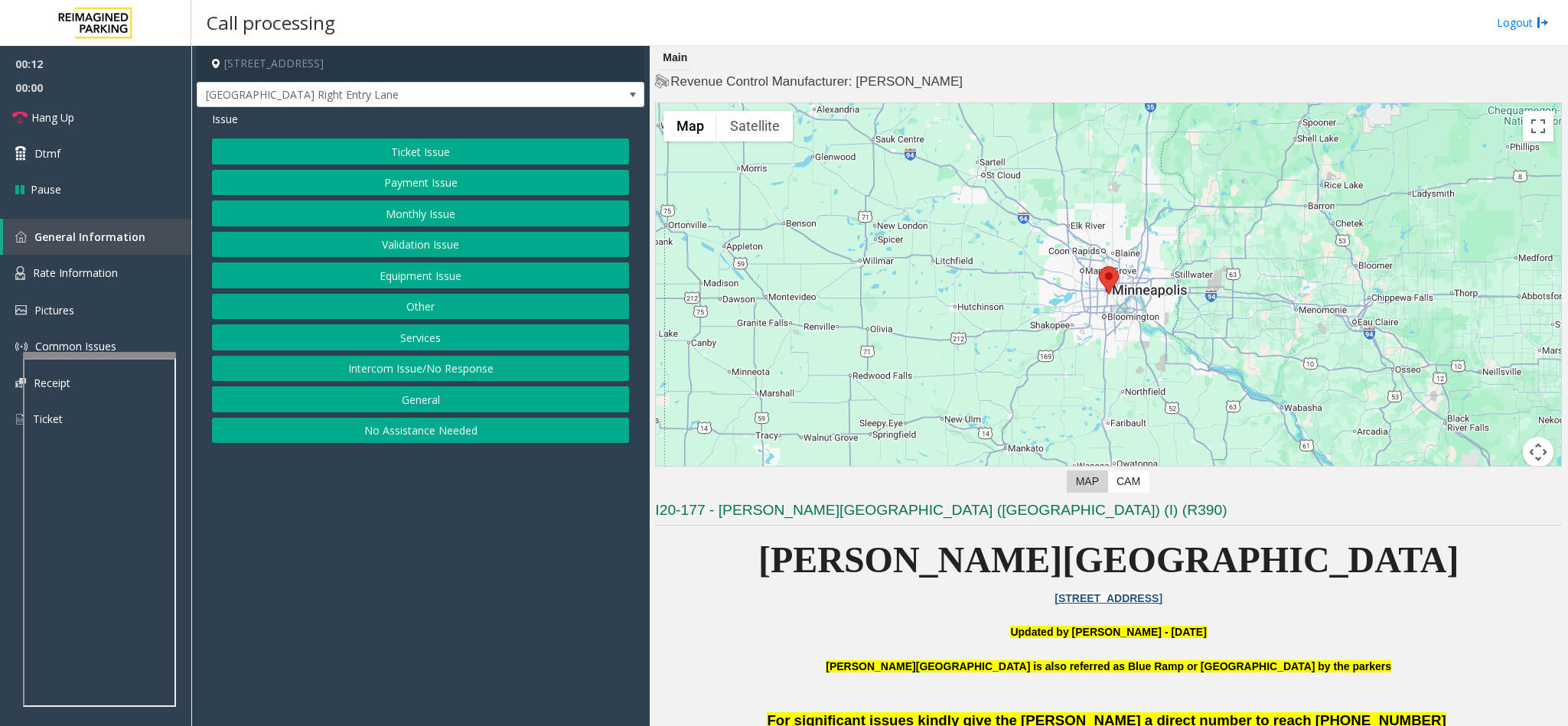
click at [423, 288] on button "Equipment Issue" at bounding box center [420, 275] width 417 height 26
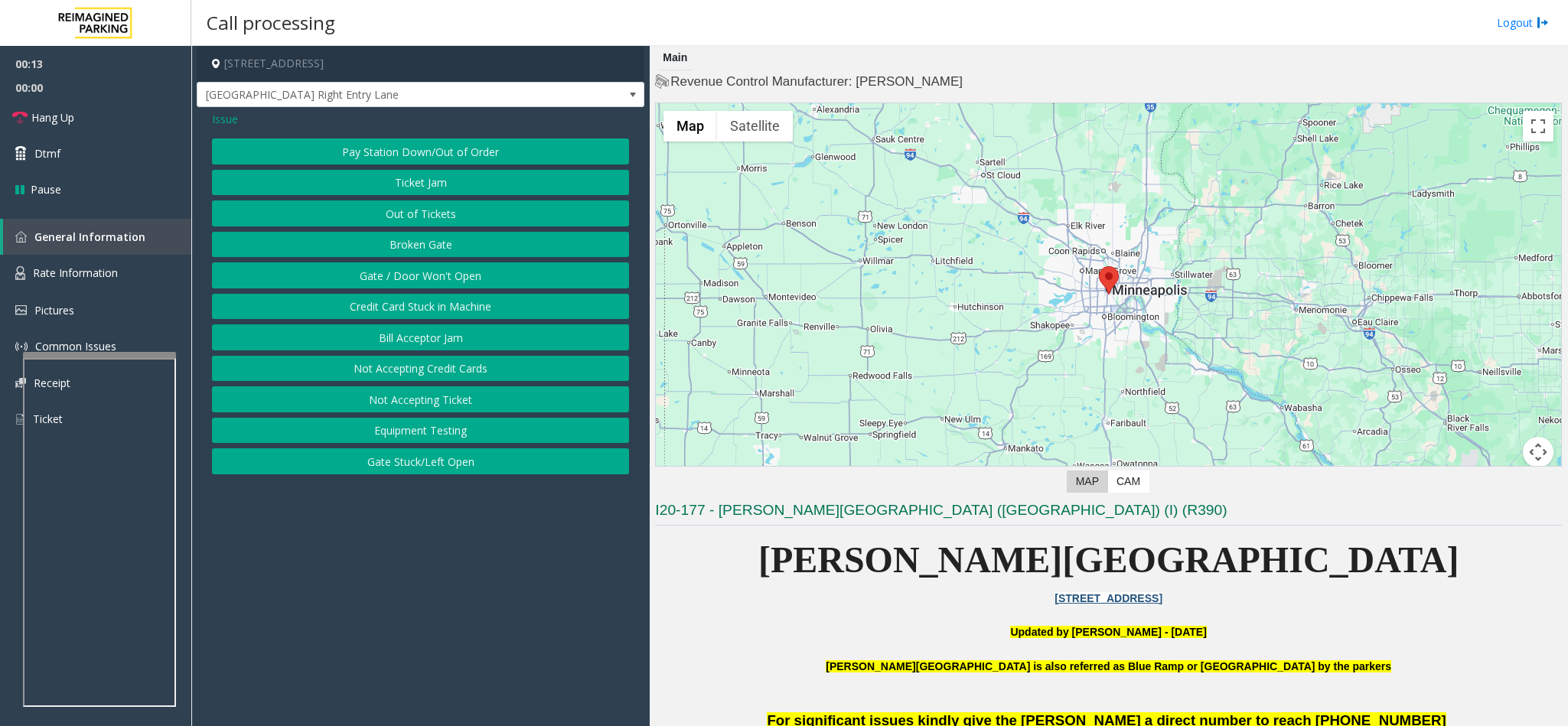
click at [422, 288] on button "Gate / Door Won't Open" at bounding box center [420, 275] width 417 height 26
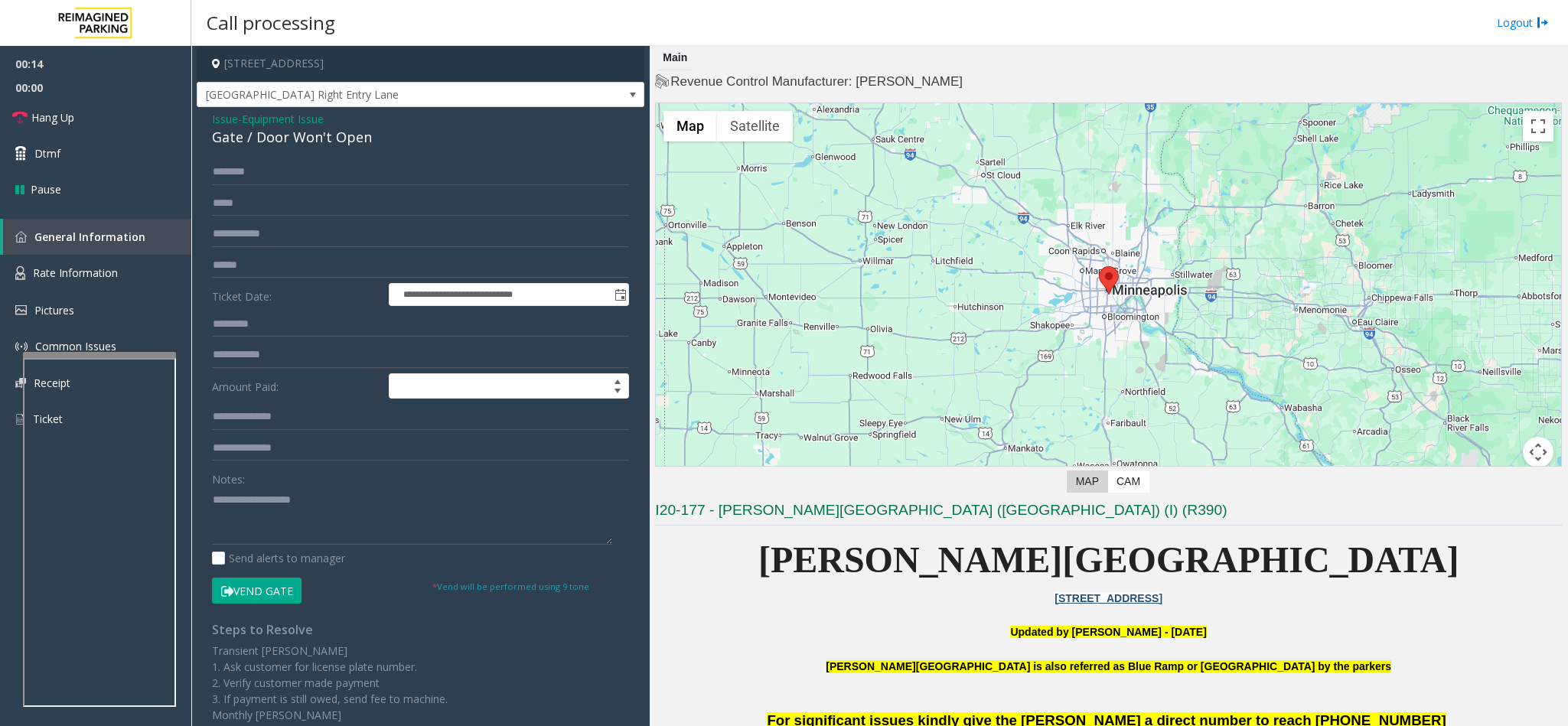
click at [240, 457] on button "Vend Gate" at bounding box center [256, 591] width 89 height 26
click at [250, 457] on textarea at bounding box center [411, 517] width 400 height 58
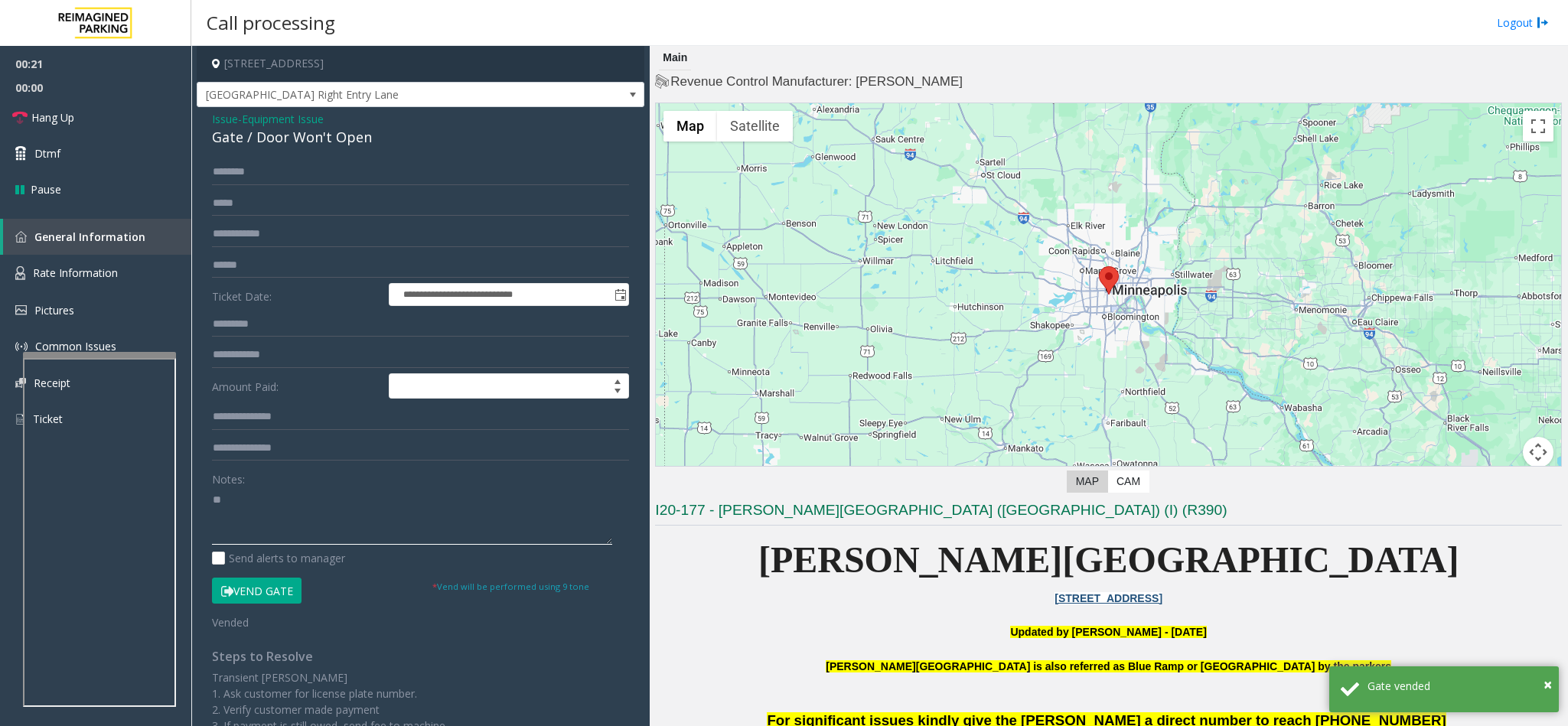
type textarea "*"
click at [221, 117] on span "Issue" at bounding box center [224, 119] width 26 height 16
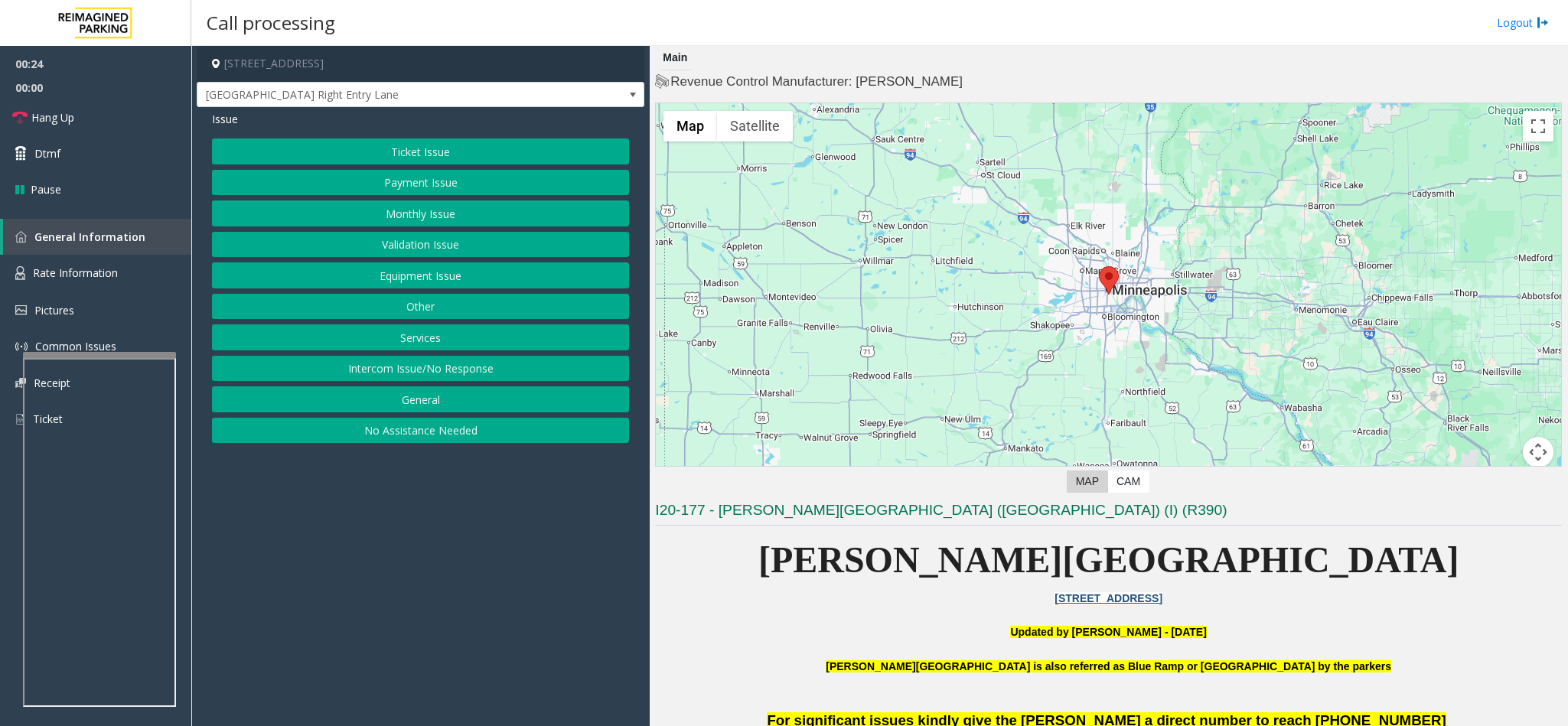
click at [449, 371] on button "Intercom Issue/No Response" at bounding box center [420, 369] width 417 height 26
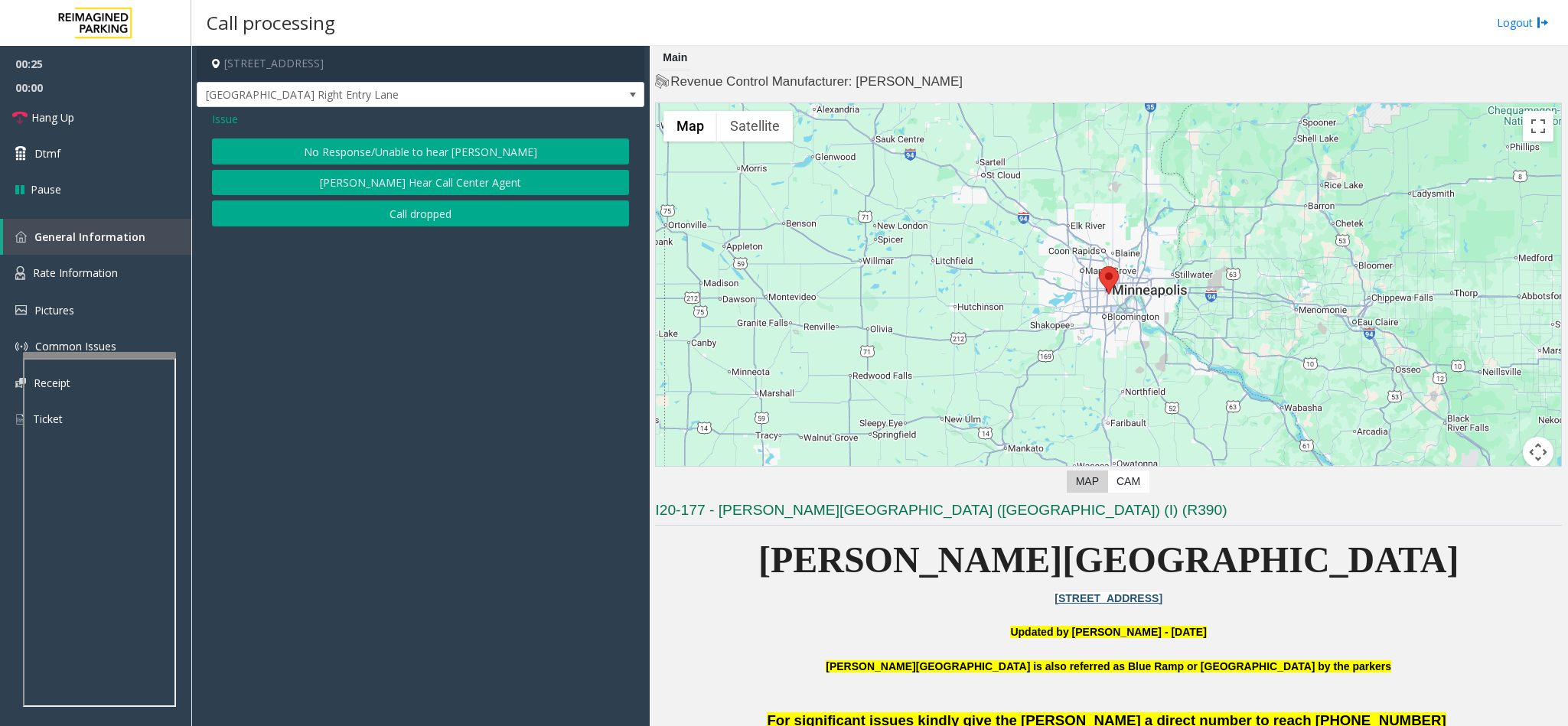
click at [423, 158] on button "No Response/Unable to hear [PERSON_NAME]" at bounding box center [420, 151] width 417 height 26
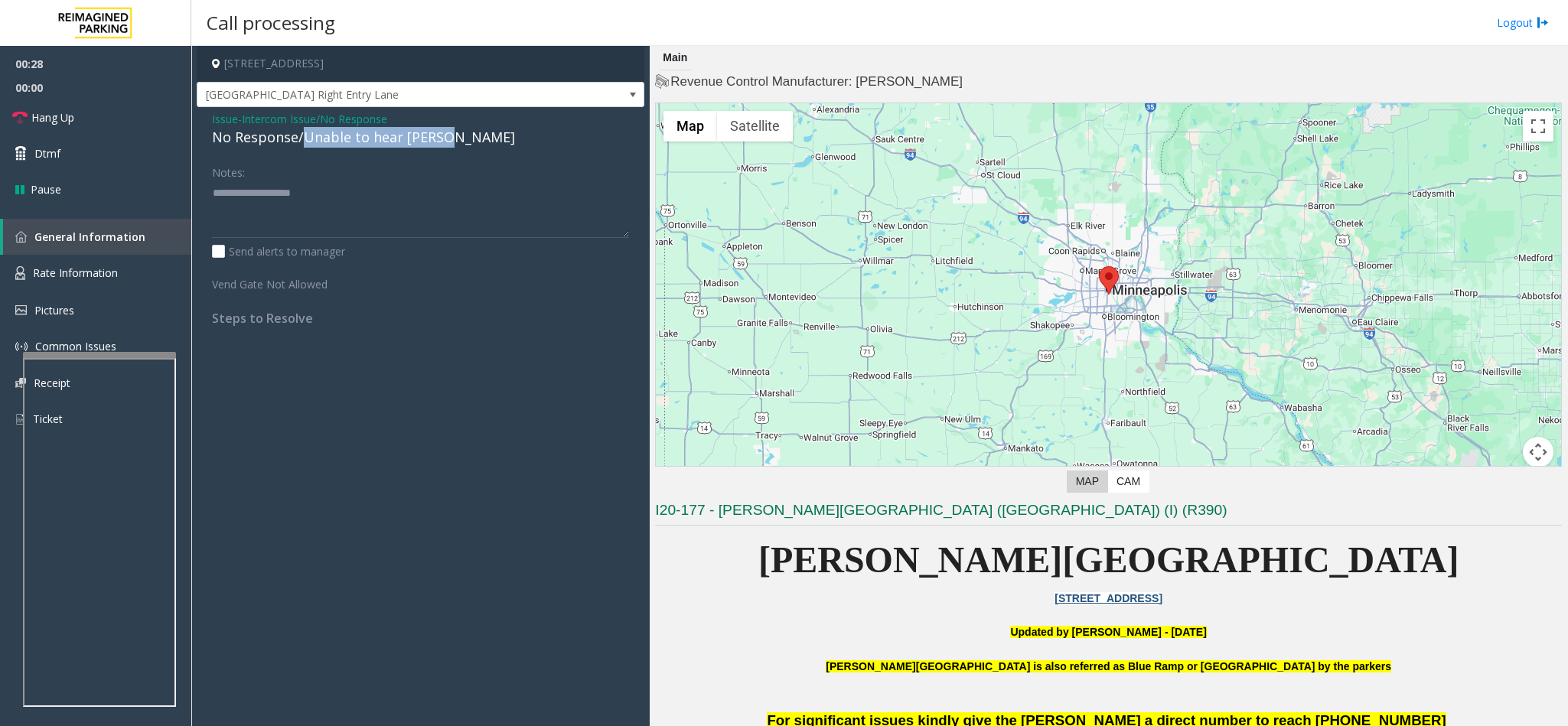
drag, startPoint x: 301, startPoint y: 140, endPoint x: 457, endPoint y: 140, distance: 156.0
click at [457, 140] on div "No Response/Unable to hear [PERSON_NAME]" at bounding box center [420, 137] width 417 height 20
click at [379, 196] on textarea at bounding box center [420, 209] width 417 height 58
type textarea "*"
click at [230, 115] on span "Issue" at bounding box center [224, 119] width 26 height 16
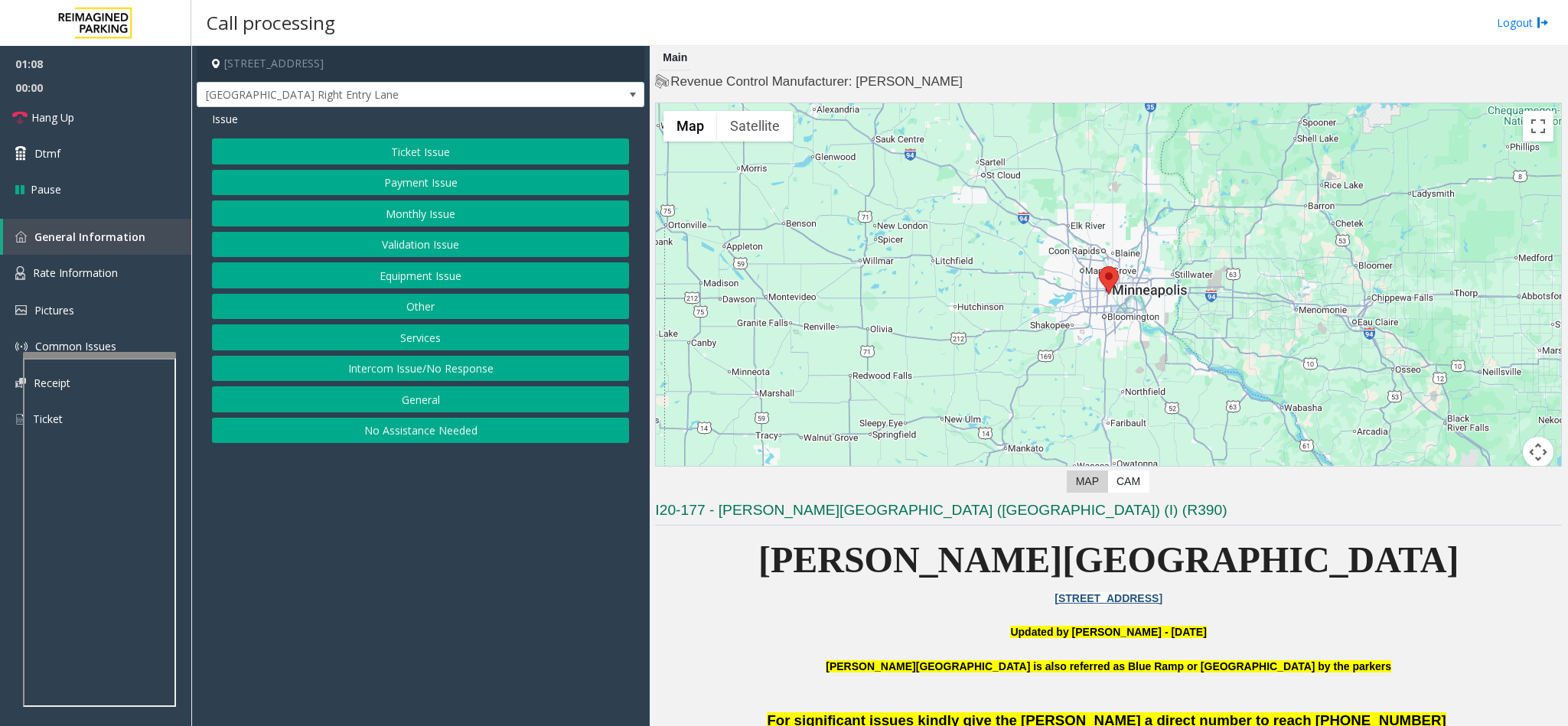
click at [425, 272] on button "Equipment Issue" at bounding box center [420, 275] width 417 height 26
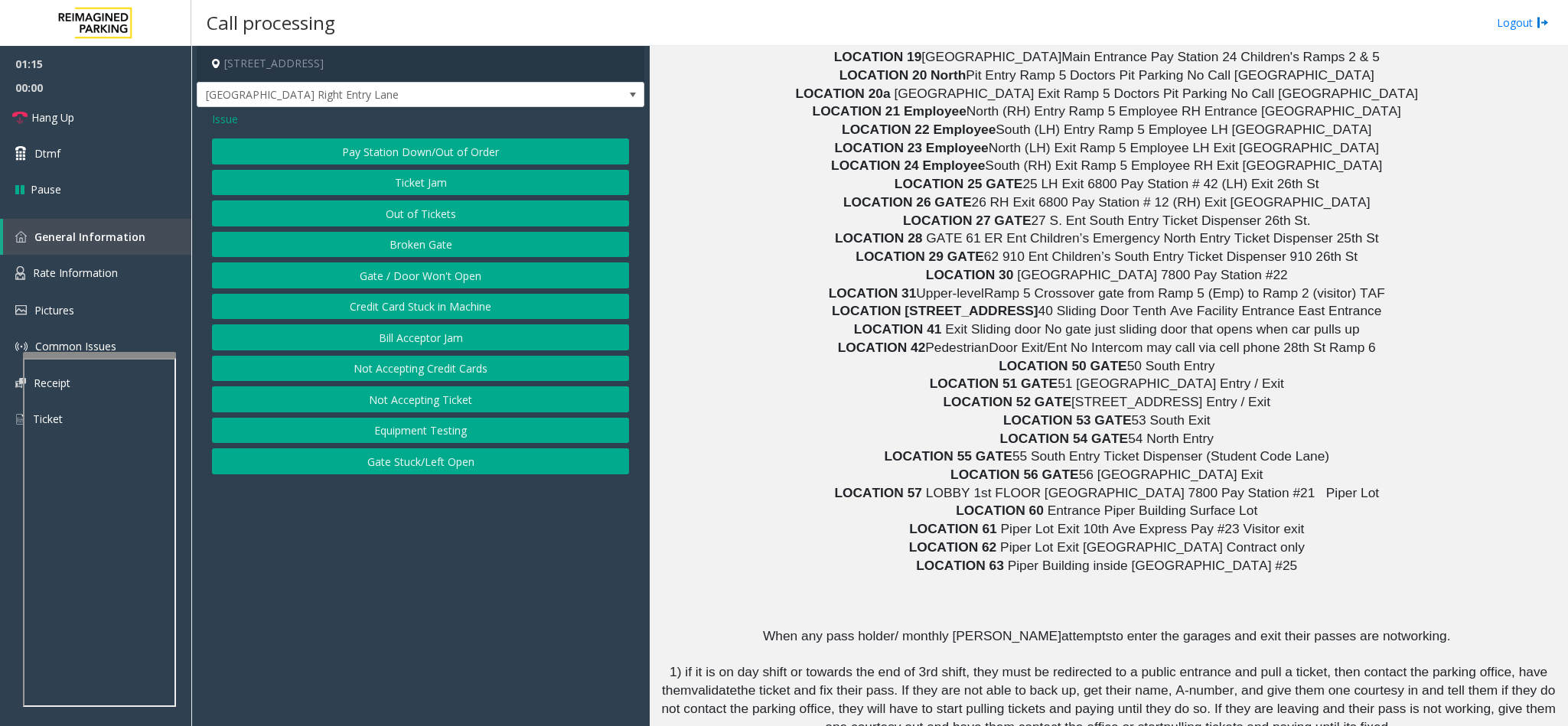
scroll to position [7684, 0]
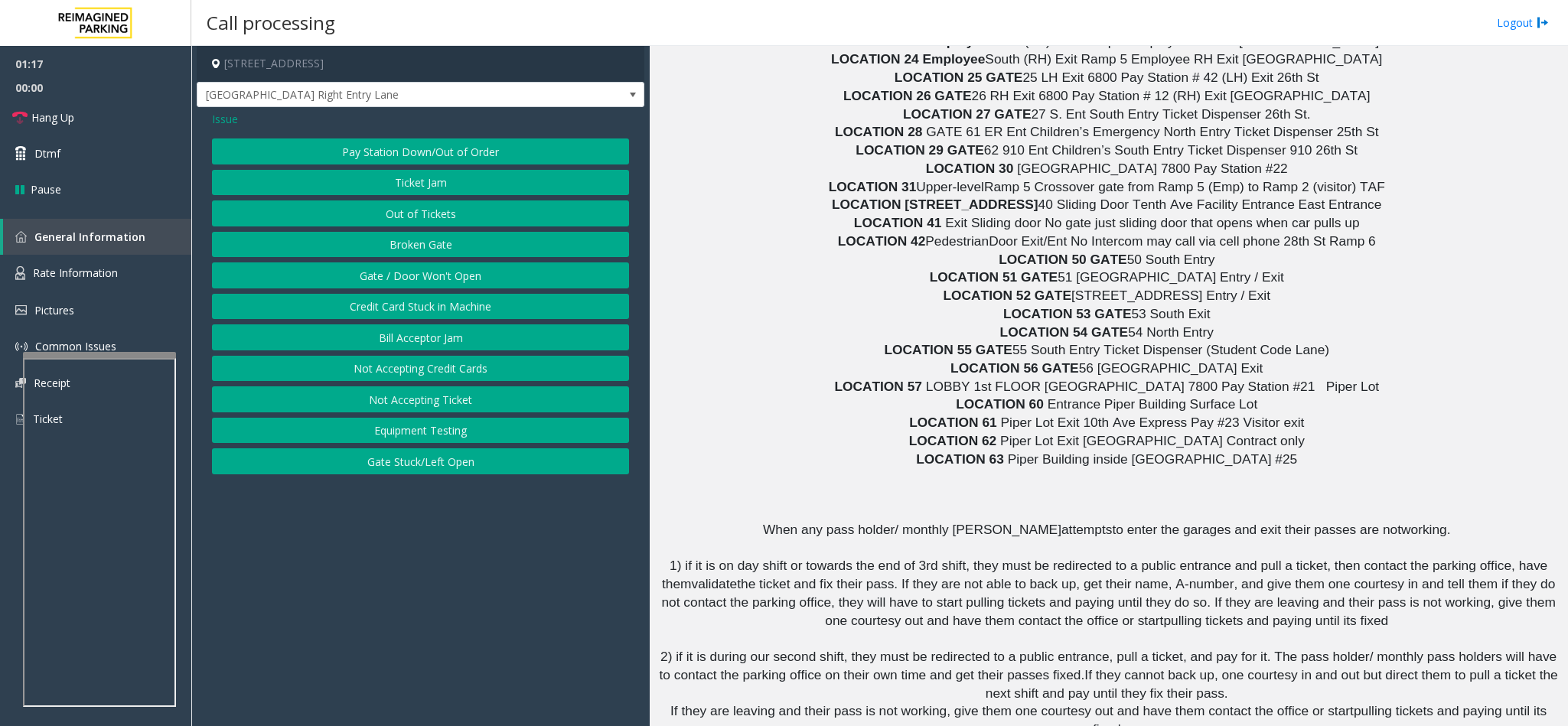
click at [388, 266] on button "Gate / Door Won't Open" at bounding box center [420, 275] width 417 height 26
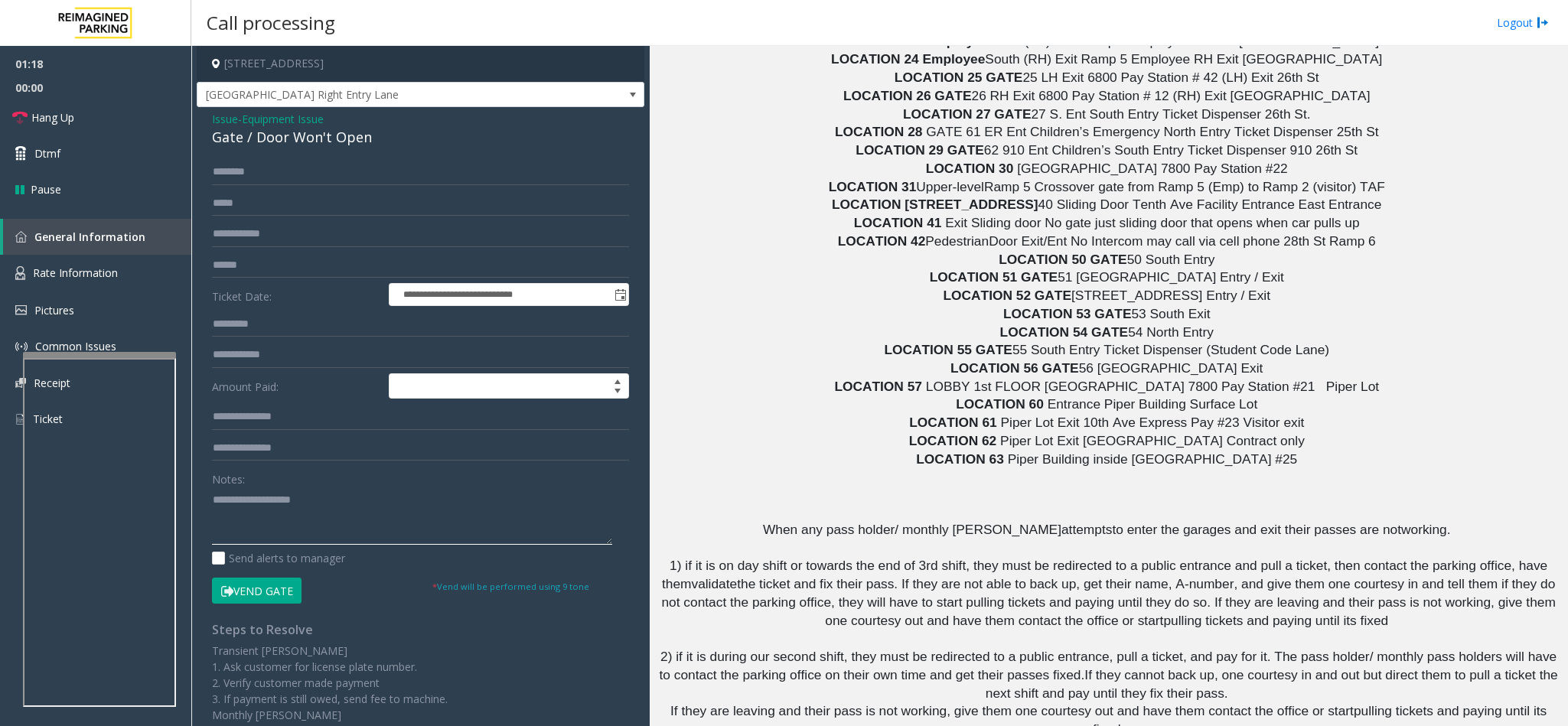
click at [250, 457] on textarea at bounding box center [411, 517] width 400 height 58
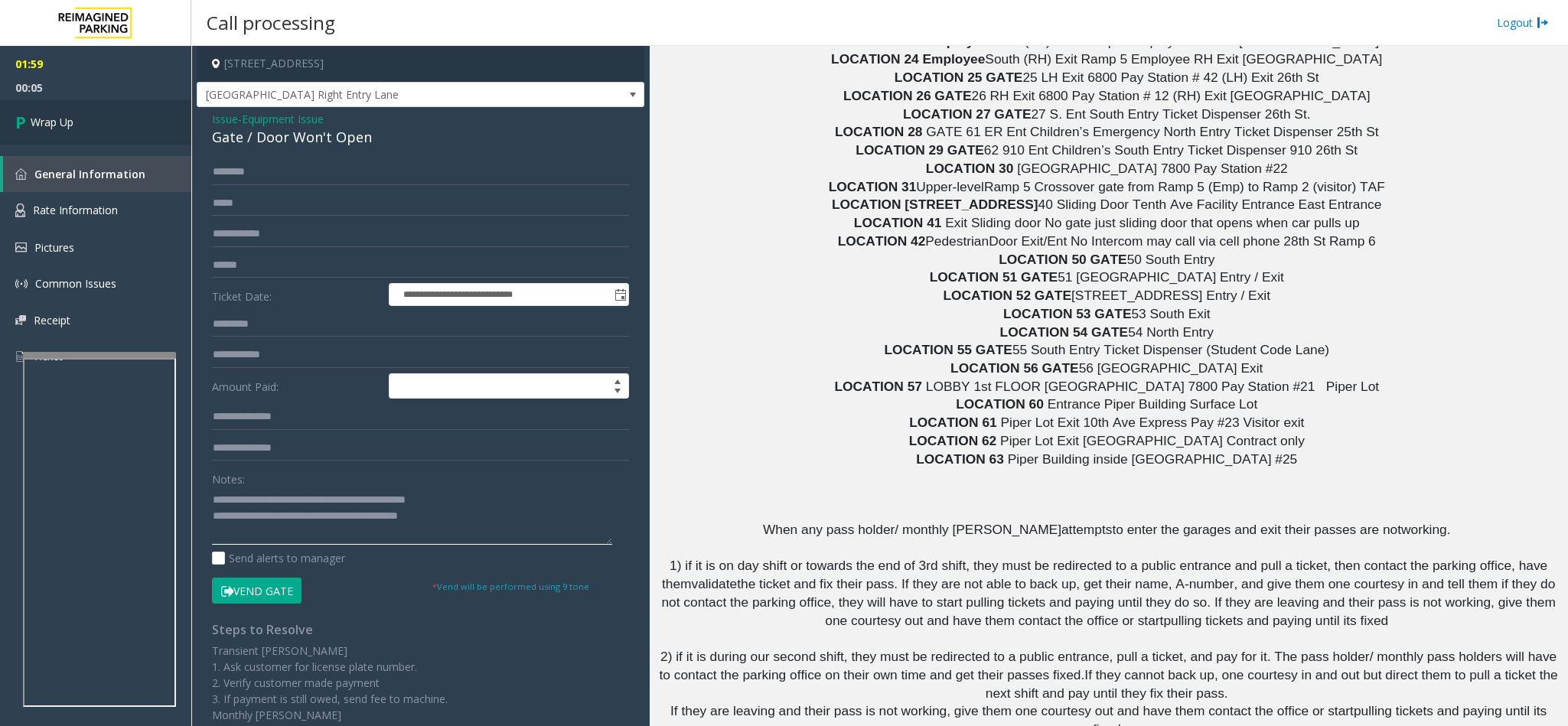
type textarea "**********"
click at [152, 124] on link "Wrap Up" at bounding box center [95, 122] width 191 height 45
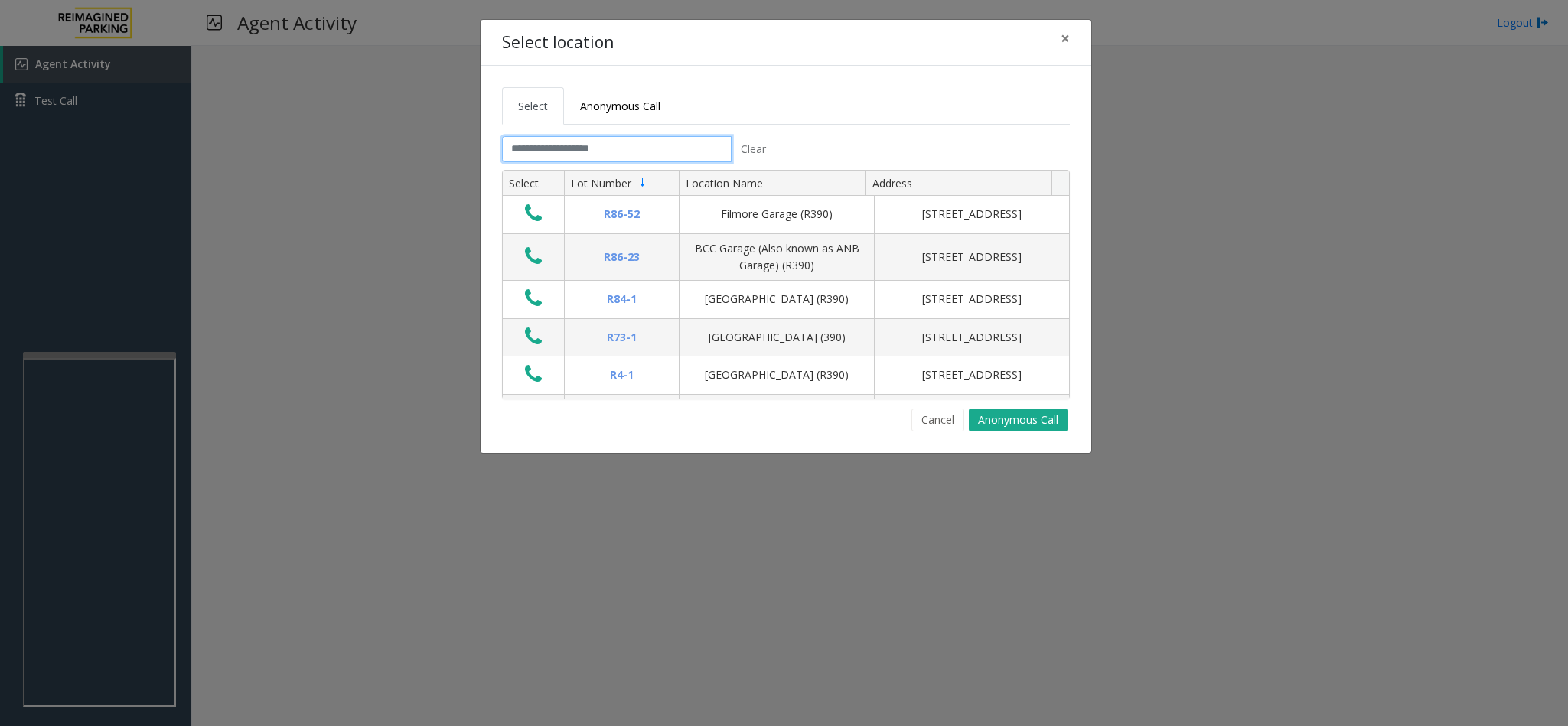
click at [552, 156] on input "text" at bounding box center [617, 149] width 229 height 26
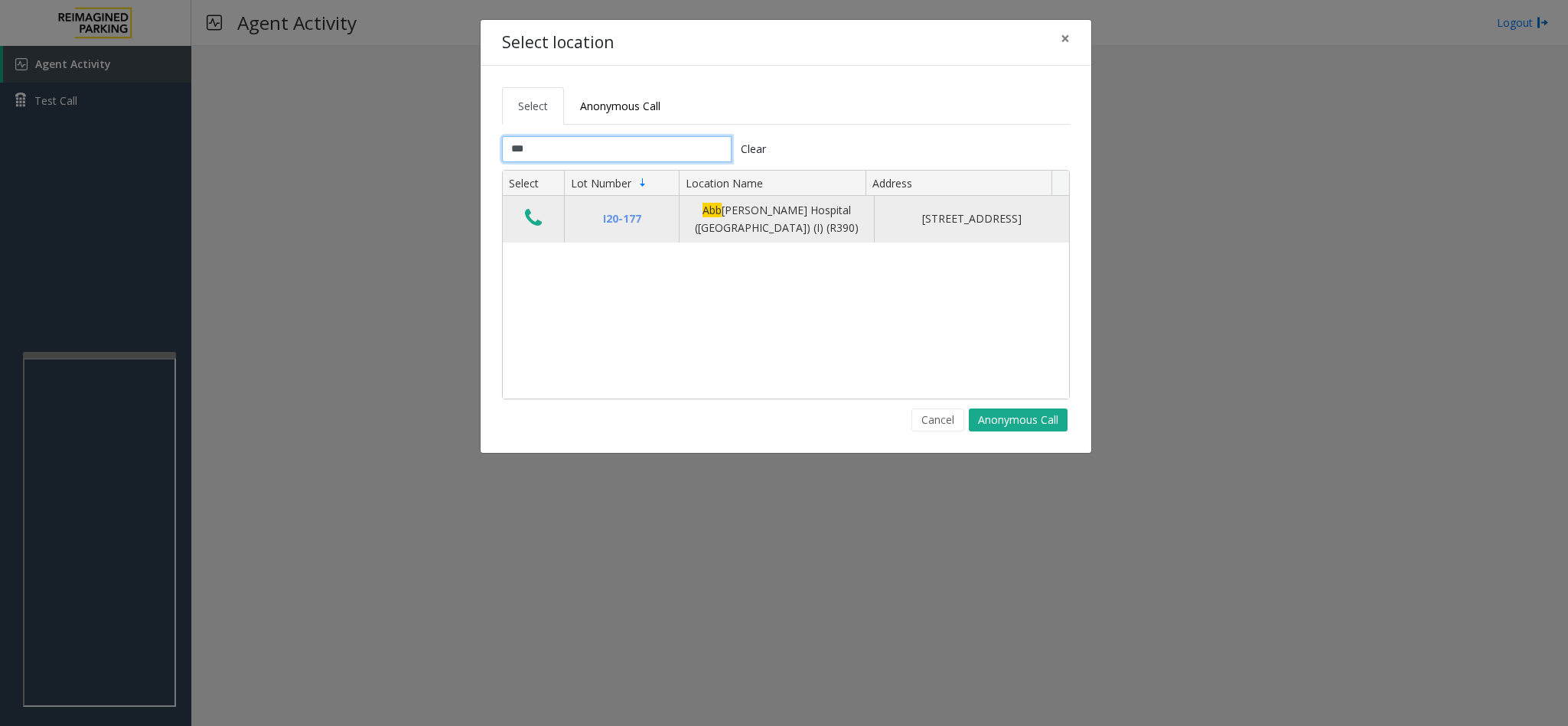
type input "***"
click at [525, 223] on icon "Data table" at bounding box center [534, 218] width 17 height 21
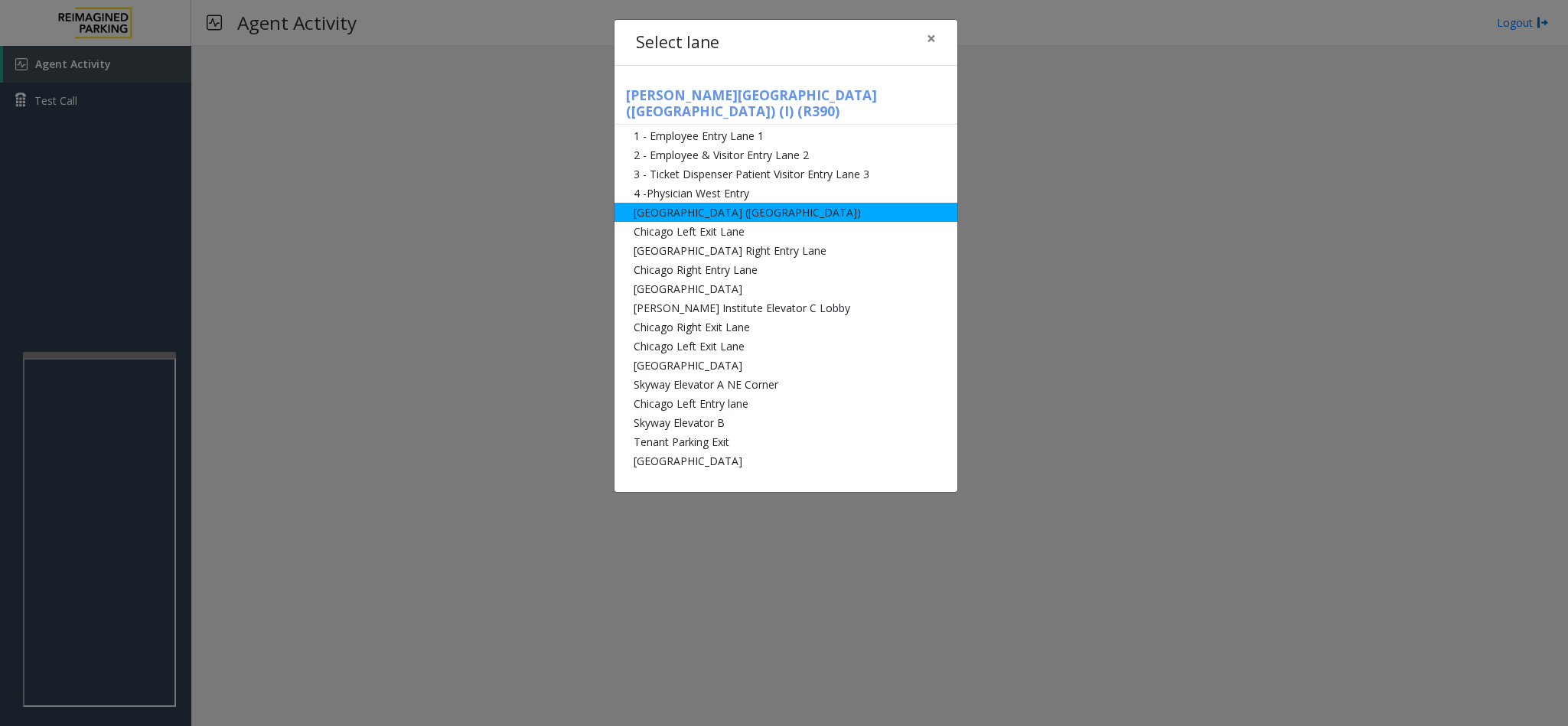
click at [733, 203] on li "[GEOGRAPHIC_DATA] ([GEOGRAPHIC_DATA])" at bounding box center [785, 213] width 342 height 20
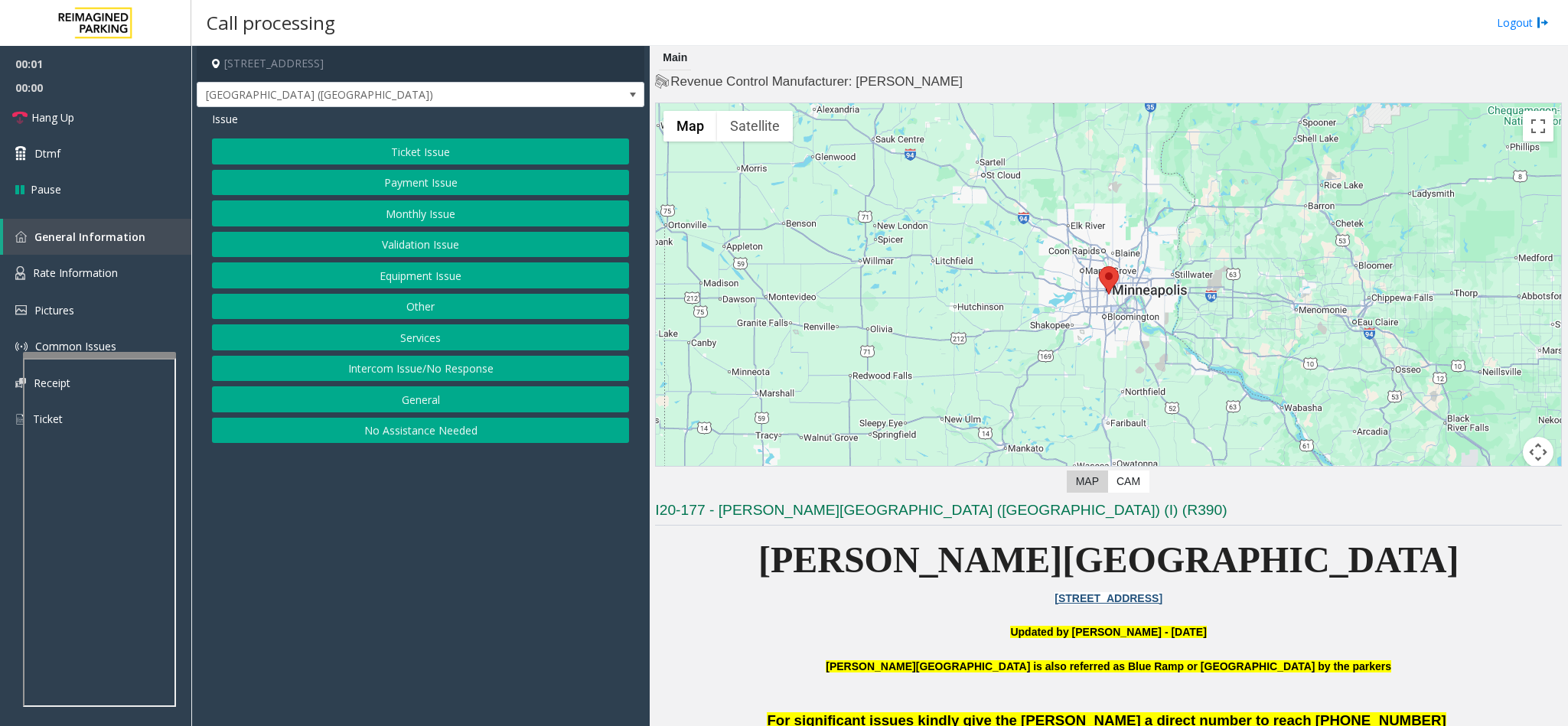
click at [374, 157] on button "Ticket Issue" at bounding box center [420, 151] width 417 height 26
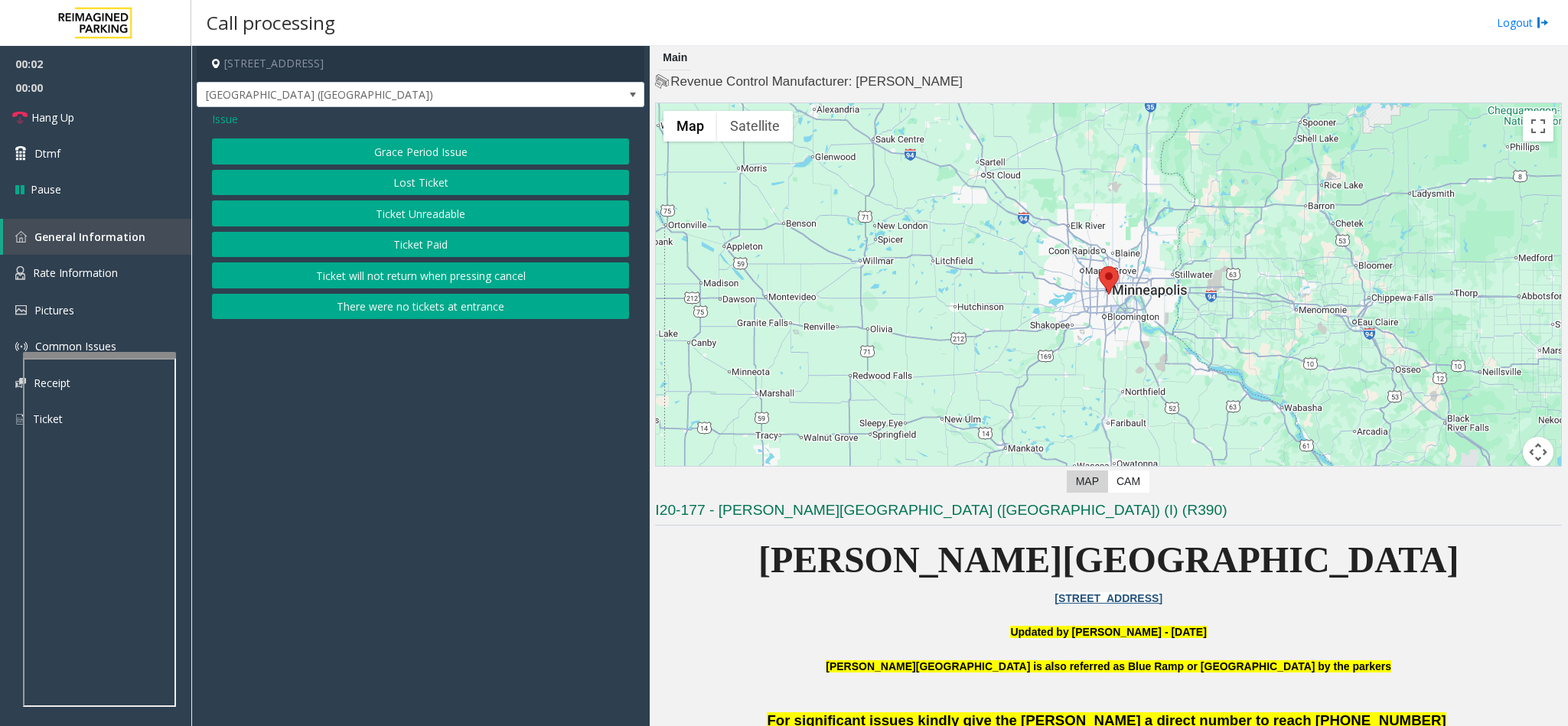
click at [391, 219] on button "Ticket Unreadable" at bounding box center [420, 213] width 417 height 26
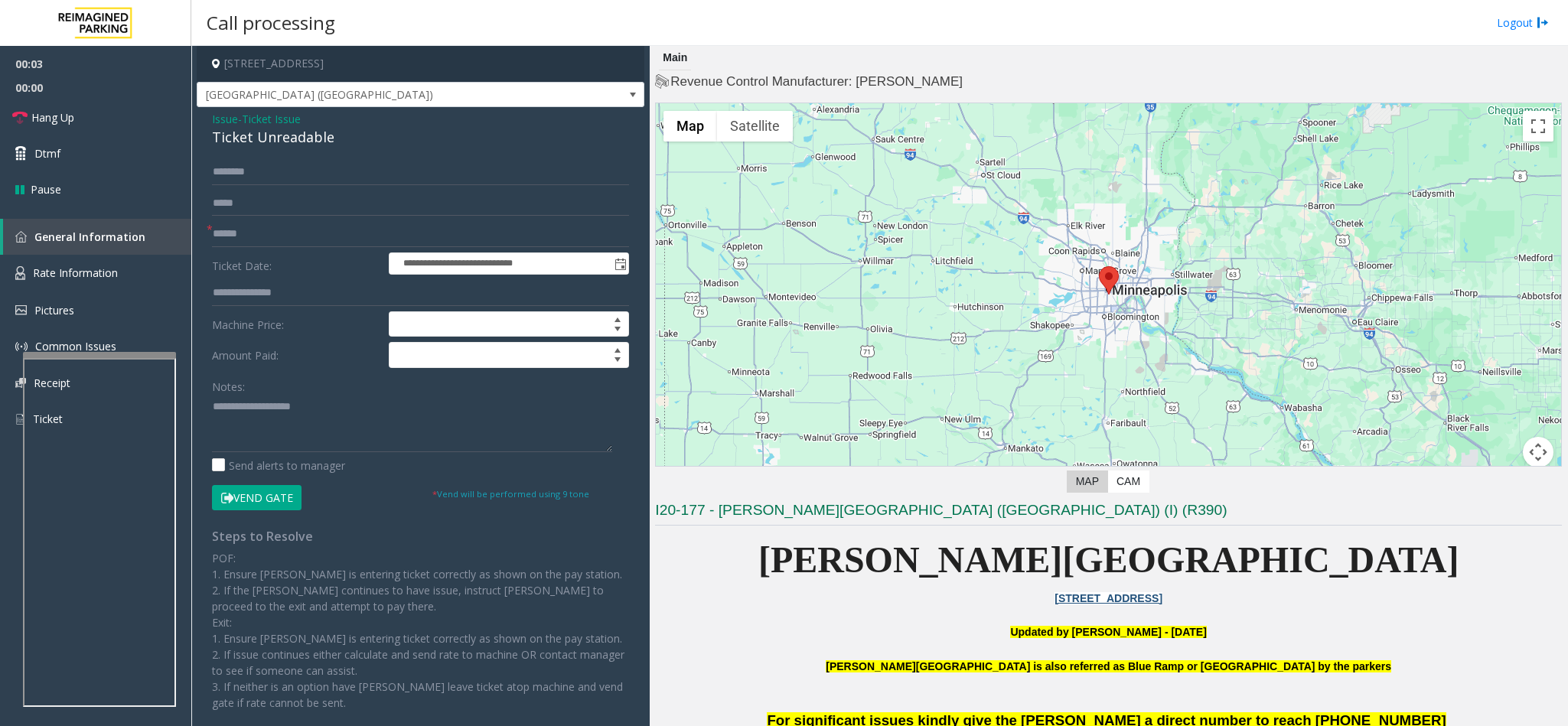
click at [240, 141] on div "Ticket Unreadable" at bounding box center [420, 137] width 417 height 20
click at [214, 403] on textarea at bounding box center [411, 424] width 400 height 58
click at [382, 413] on textarea at bounding box center [411, 424] width 400 height 58
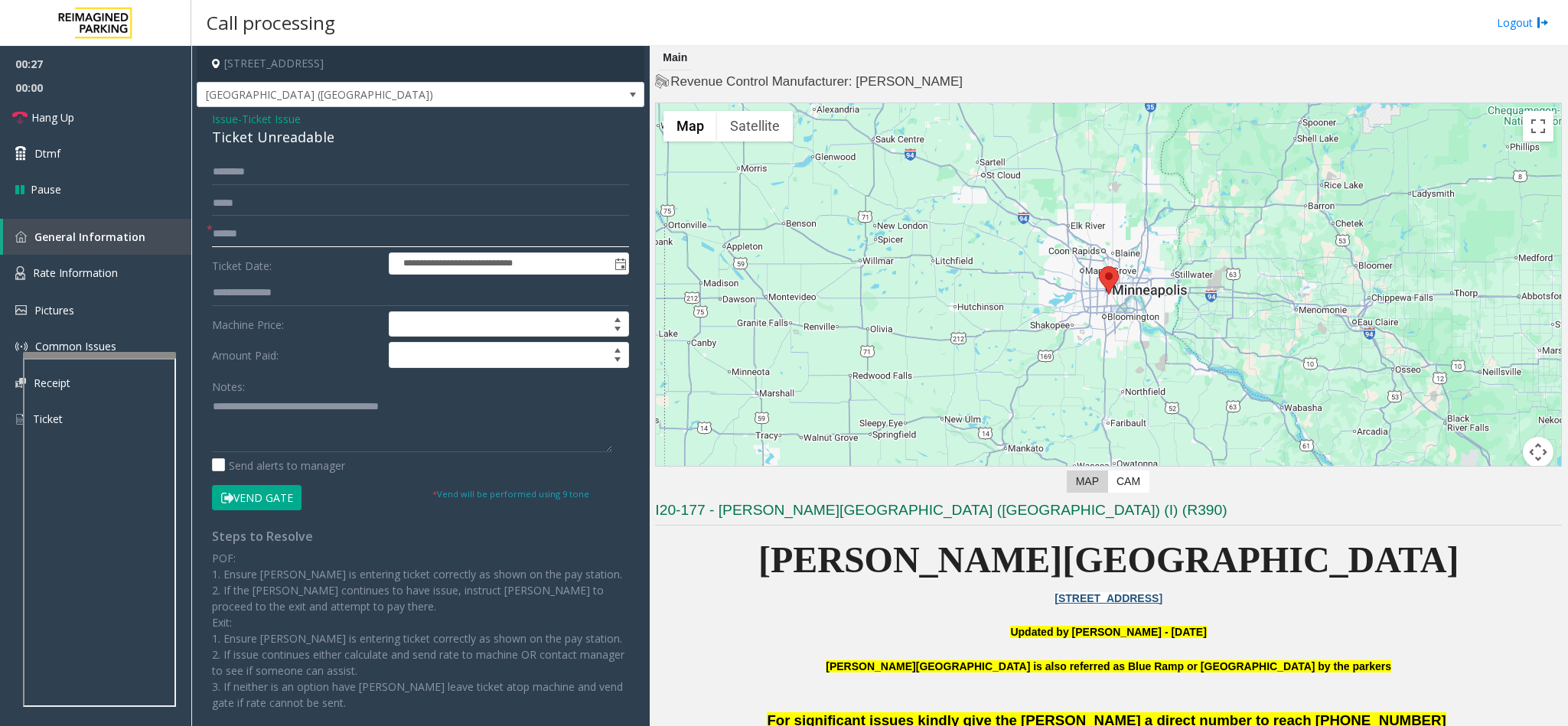
click at [273, 230] on input "text" at bounding box center [420, 234] width 417 height 26
click at [446, 411] on textarea at bounding box center [411, 424] width 400 height 58
type textarea "**********"
click at [259, 232] on input "text" at bounding box center [420, 234] width 417 height 26
type input "*********"
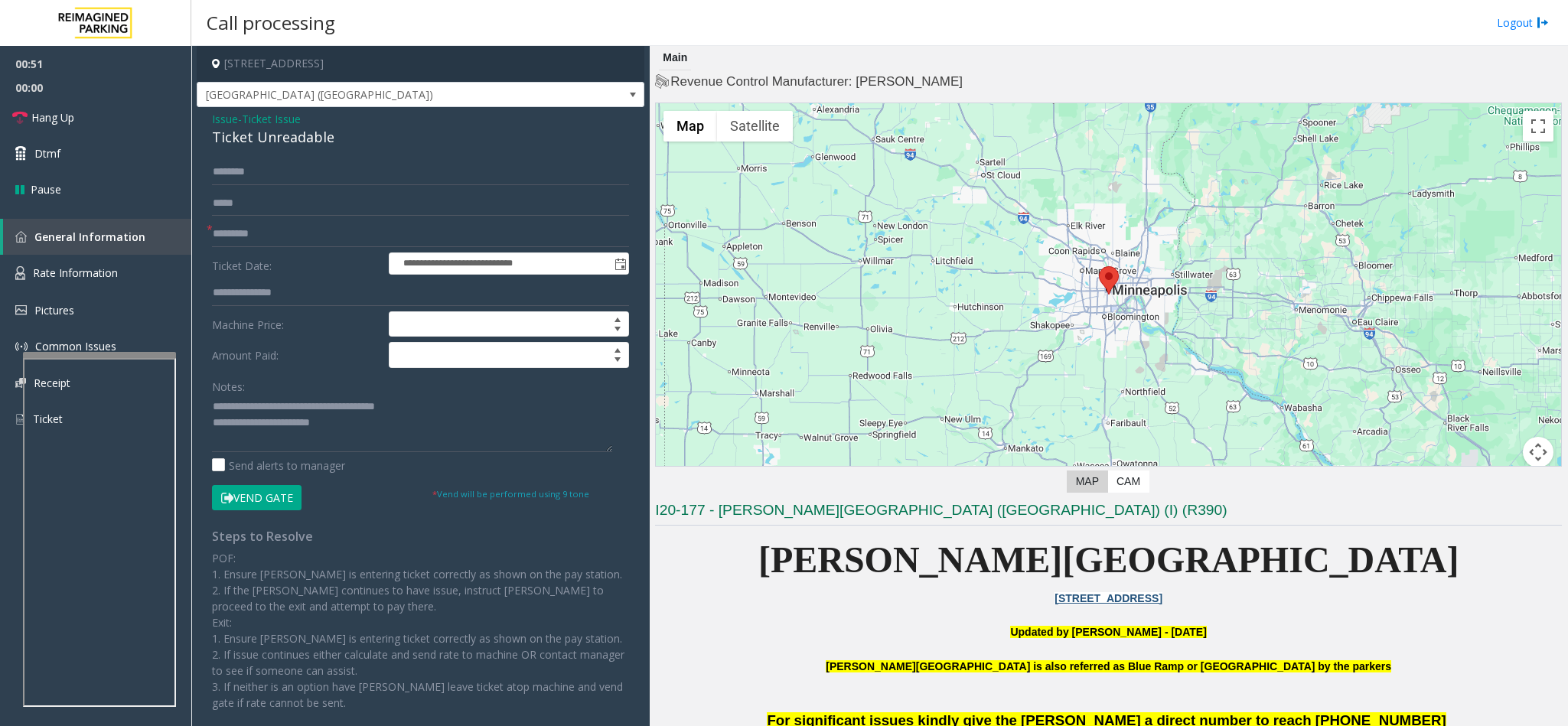
click at [255, 457] on button "Vend Gate" at bounding box center [256, 498] width 89 height 26
click at [381, 430] on textarea at bounding box center [411, 424] width 400 height 58
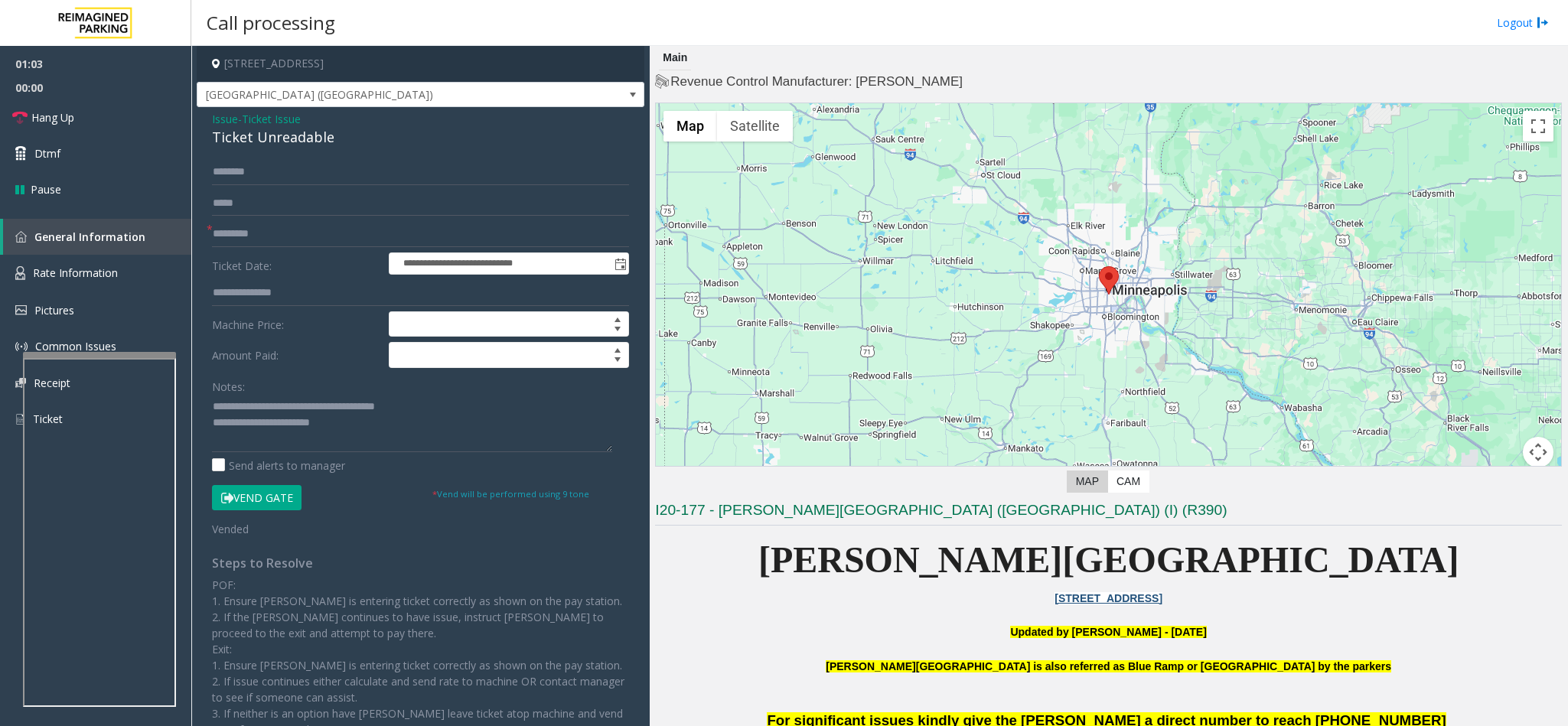
click at [263, 457] on button "Vend Gate" at bounding box center [256, 498] width 89 height 26
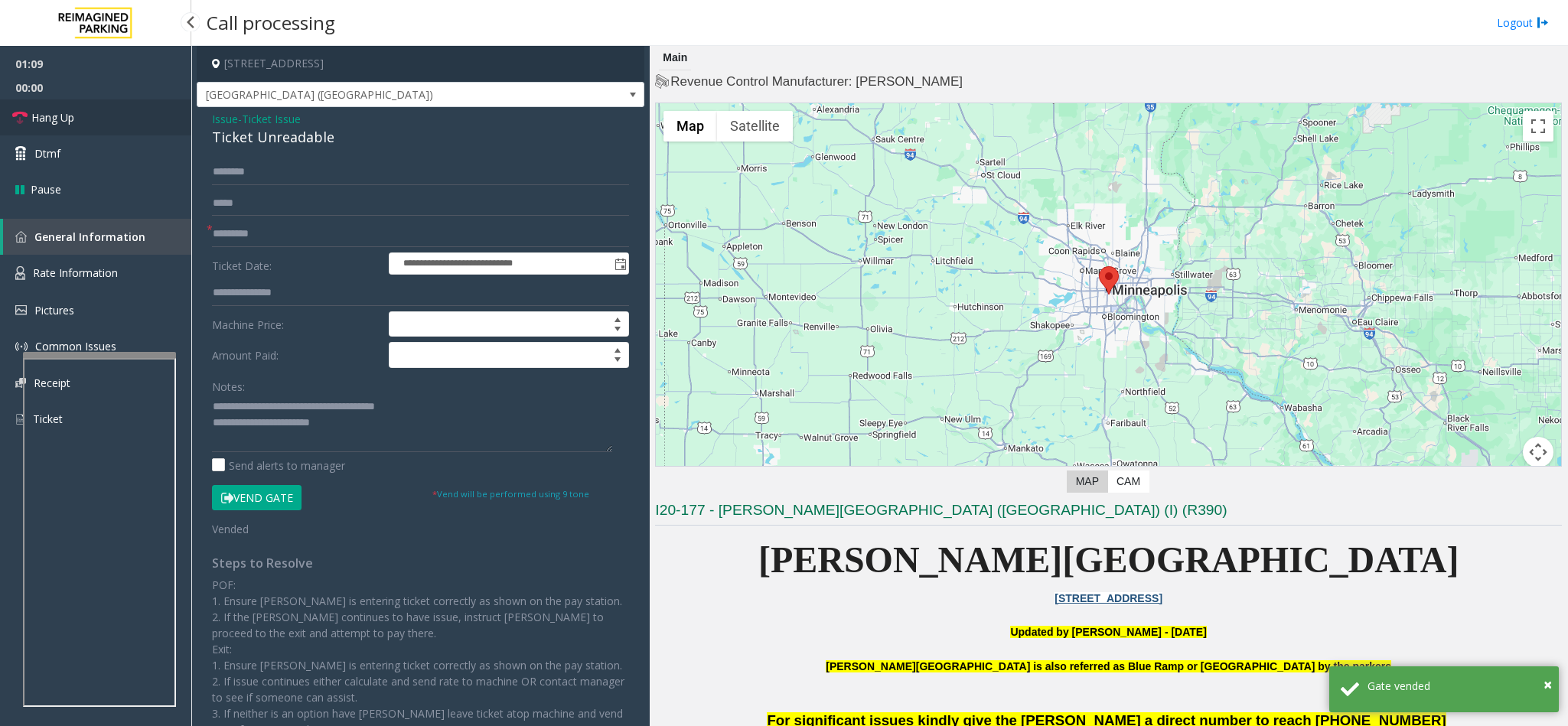
click at [111, 117] on link "Hang Up" at bounding box center [95, 117] width 191 height 36
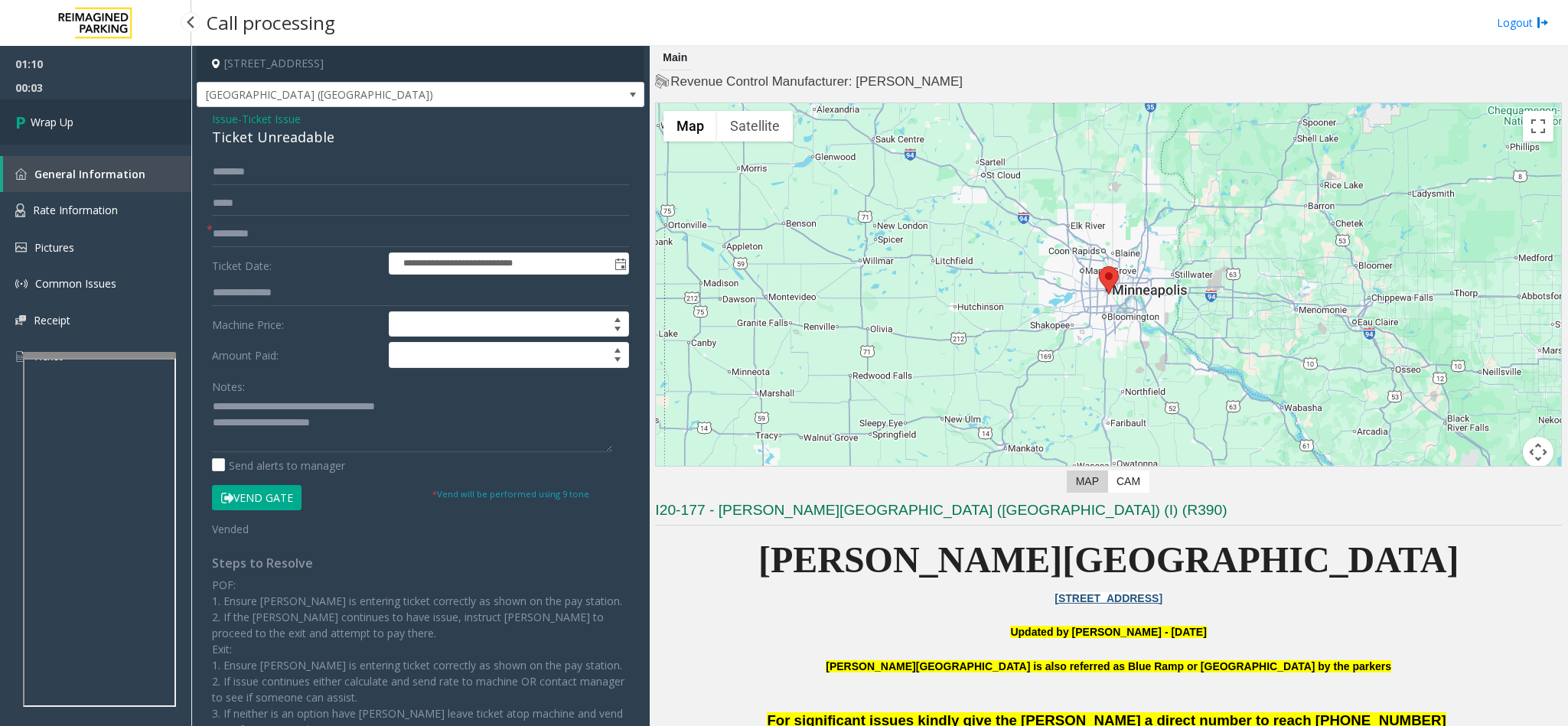
click at [111, 117] on link "Wrap Up" at bounding box center [95, 122] width 191 height 45
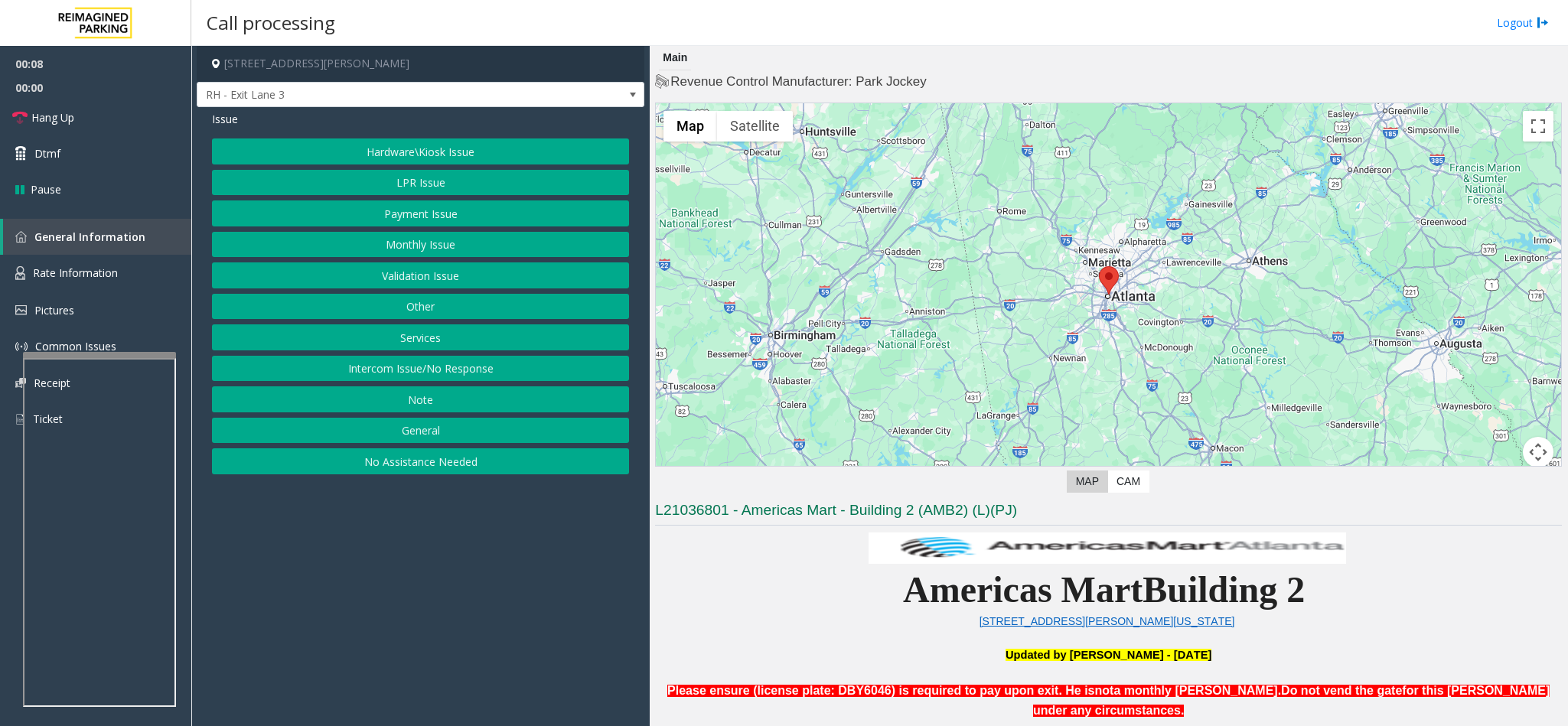
click at [487, 348] on button "Services" at bounding box center [420, 337] width 417 height 26
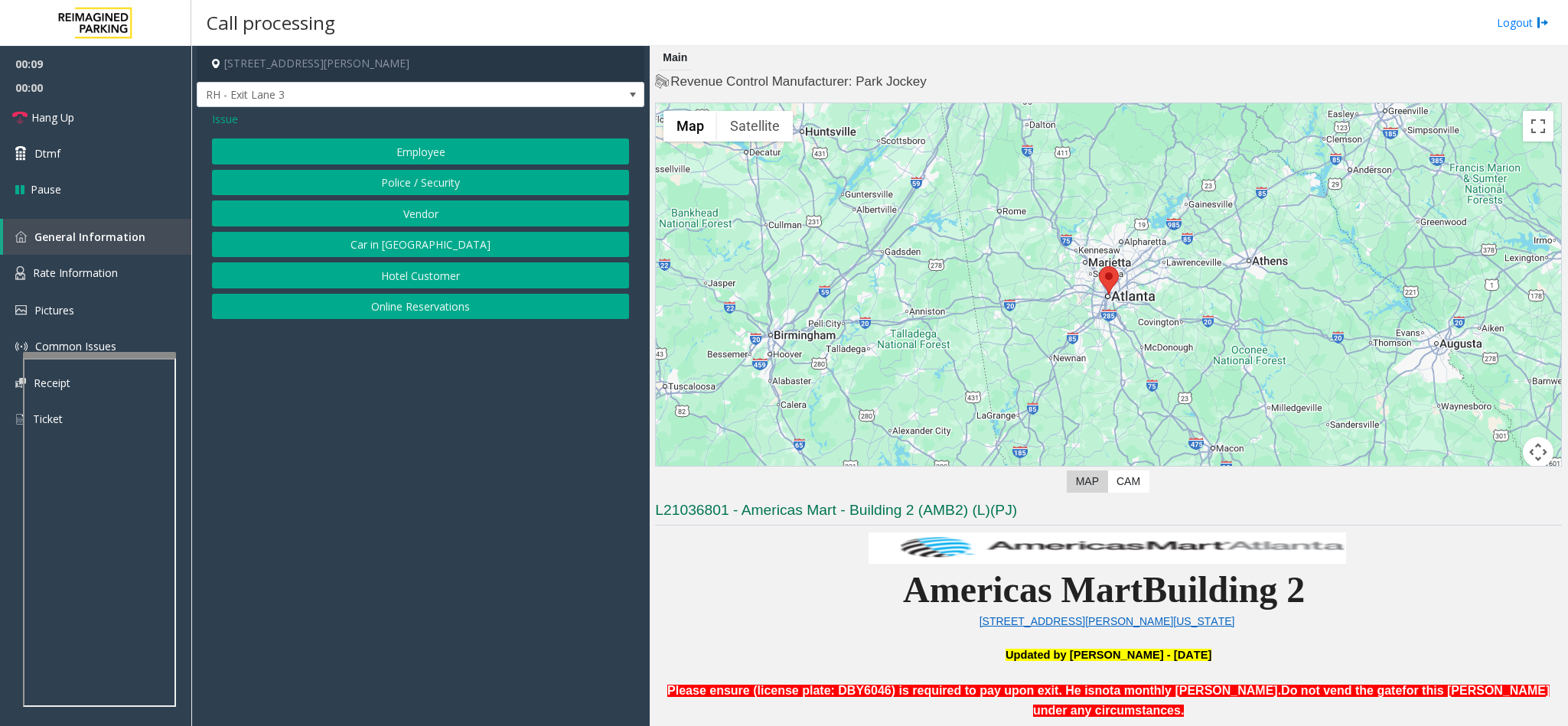
click at [414, 154] on button "Employee" at bounding box center [420, 151] width 417 height 26
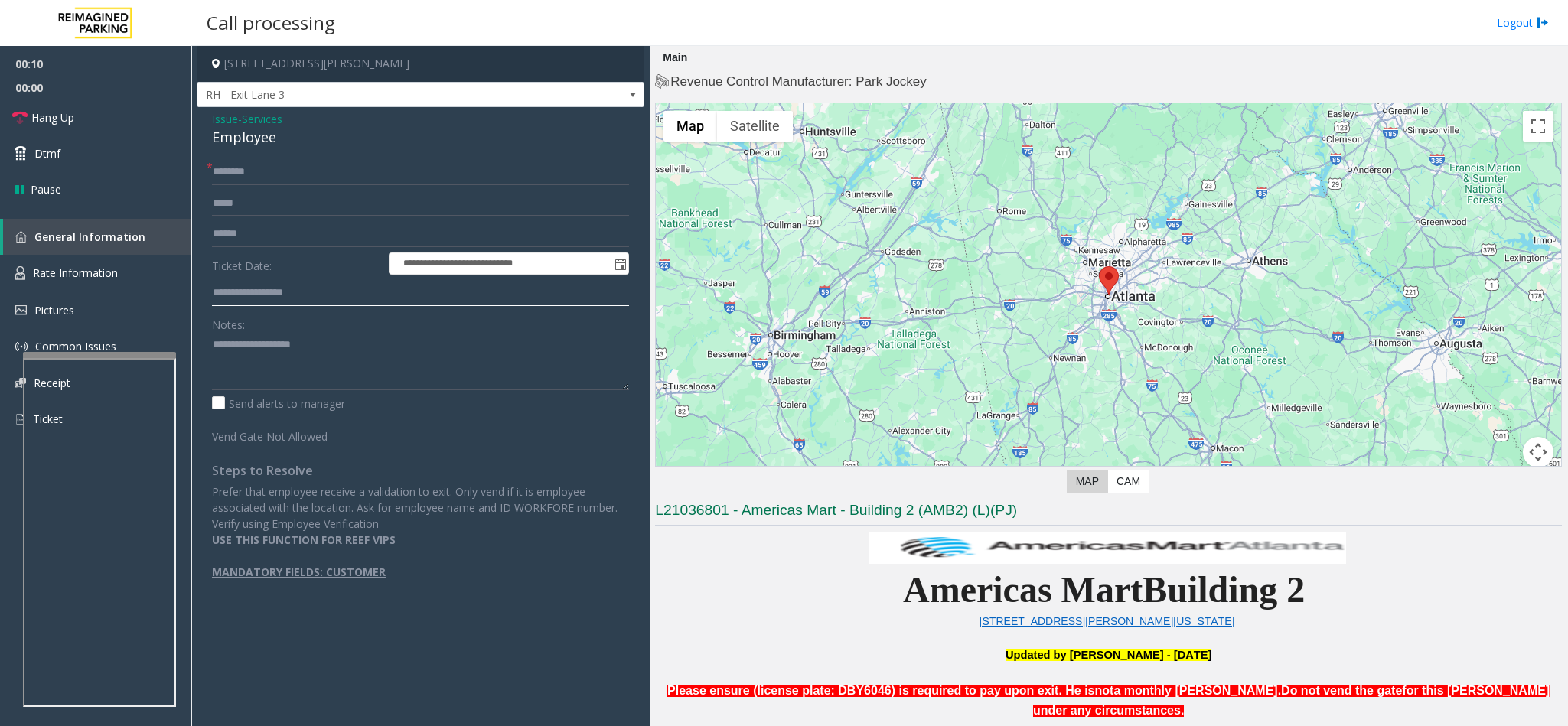
click at [267, 287] on input "text" at bounding box center [420, 293] width 417 height 26
type input "******"
click at [280, 177] on input "text" at bounding box center [420, 172] width 417 height 26
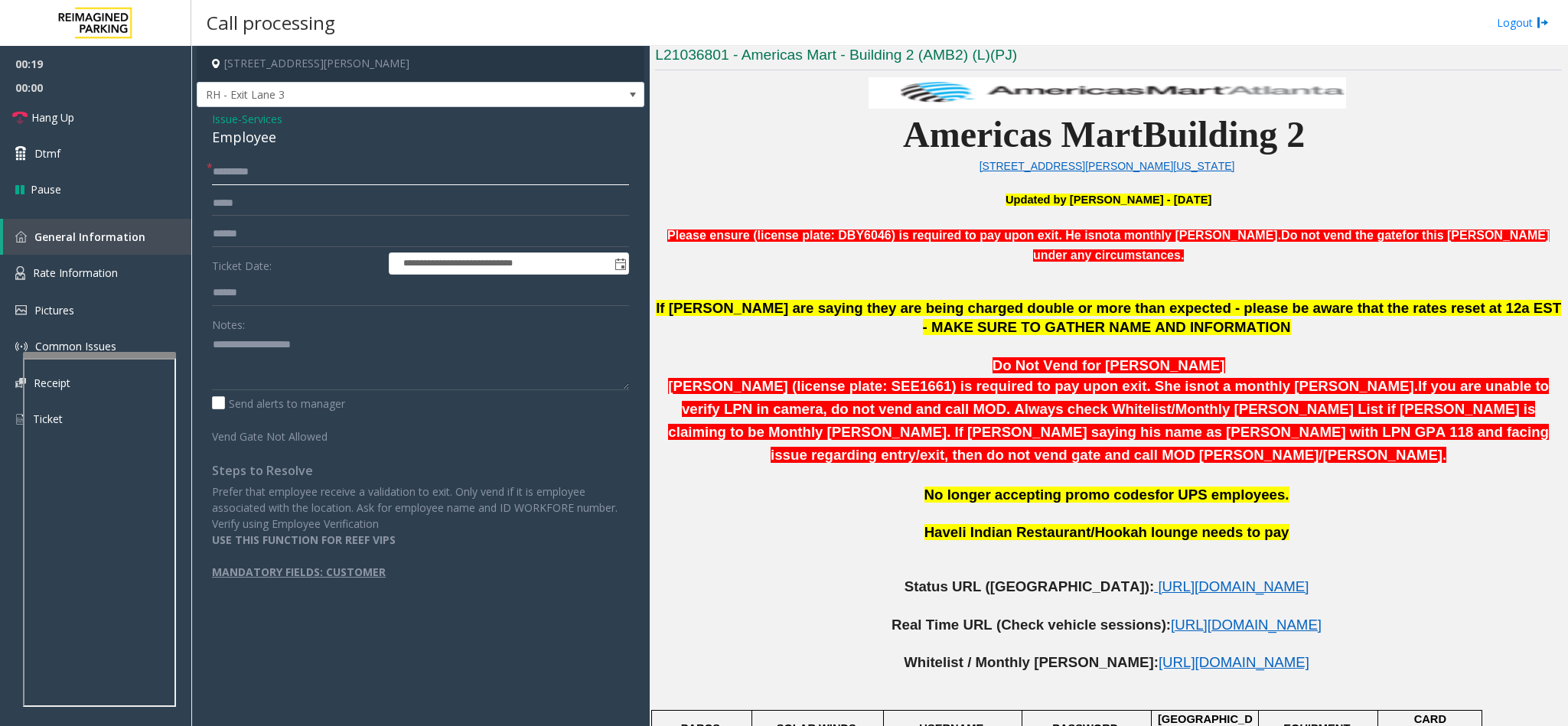
scroll to position [459, 0]
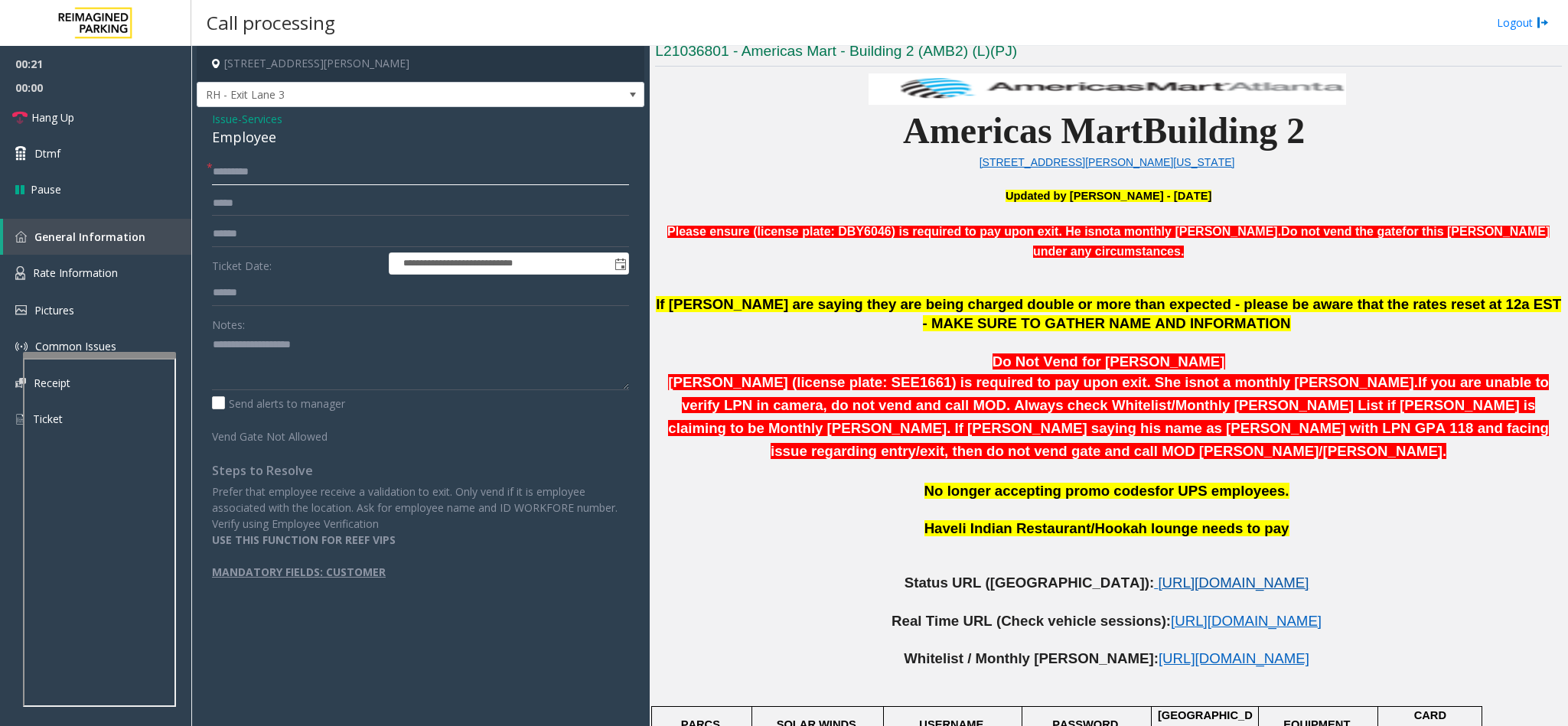
type input "********"
click at [1044, 457] on span "[URL][DOMAIN_NAME]" at bounding box center [1232, 582] width 150 height 16
click at [1044, 457] on span "[URL][DOMAIN_NAME]" at bounding box center [1246, 621] width 150 height 16
click at [1044, 457] on span "[URL][DOMAIN_NAME]" at bounding box center [1232, 582] width 150 height 16
click at [273, 360] on textarea at bounding box center [420, 362] width 417 height 58
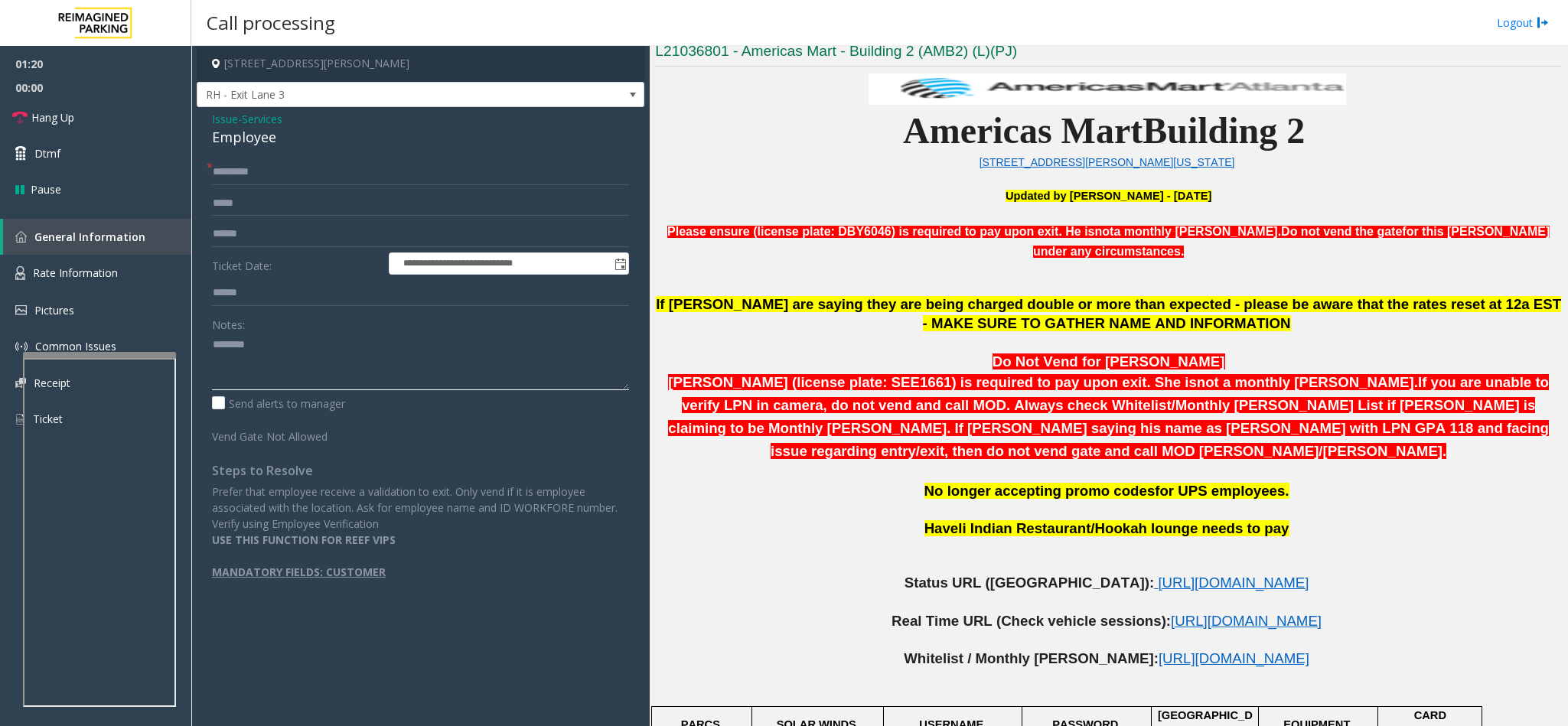
click at [213, 342] on textarea at bounding box center [420, 362] width 417 height 58
click at [306, 366] on textarea at bounding box center [420, 362] width 417 height 58
click at [249, 344] on textarea at bounding box center [420, 362] width 417 height 58
drag, startPoint x: 86, startPoint y: 104, endPoint x: 88, endPoint y: 125, distance: 21.1
click at [86, 104] on link "Hang Up" at bounding box center [95, 117] width 191 height 36
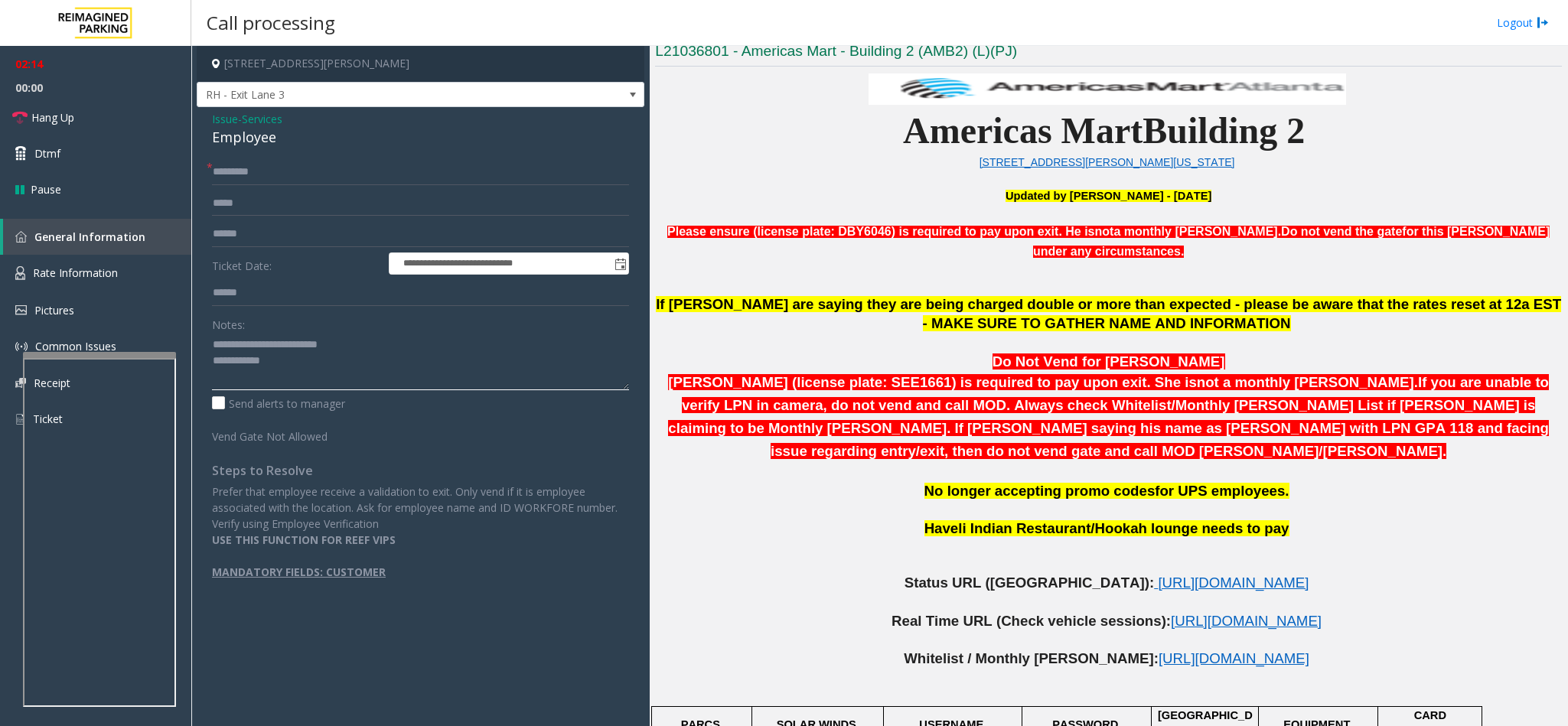
click at [357, 343] on textarea at bounding box center [420, 362] width 417 height 58
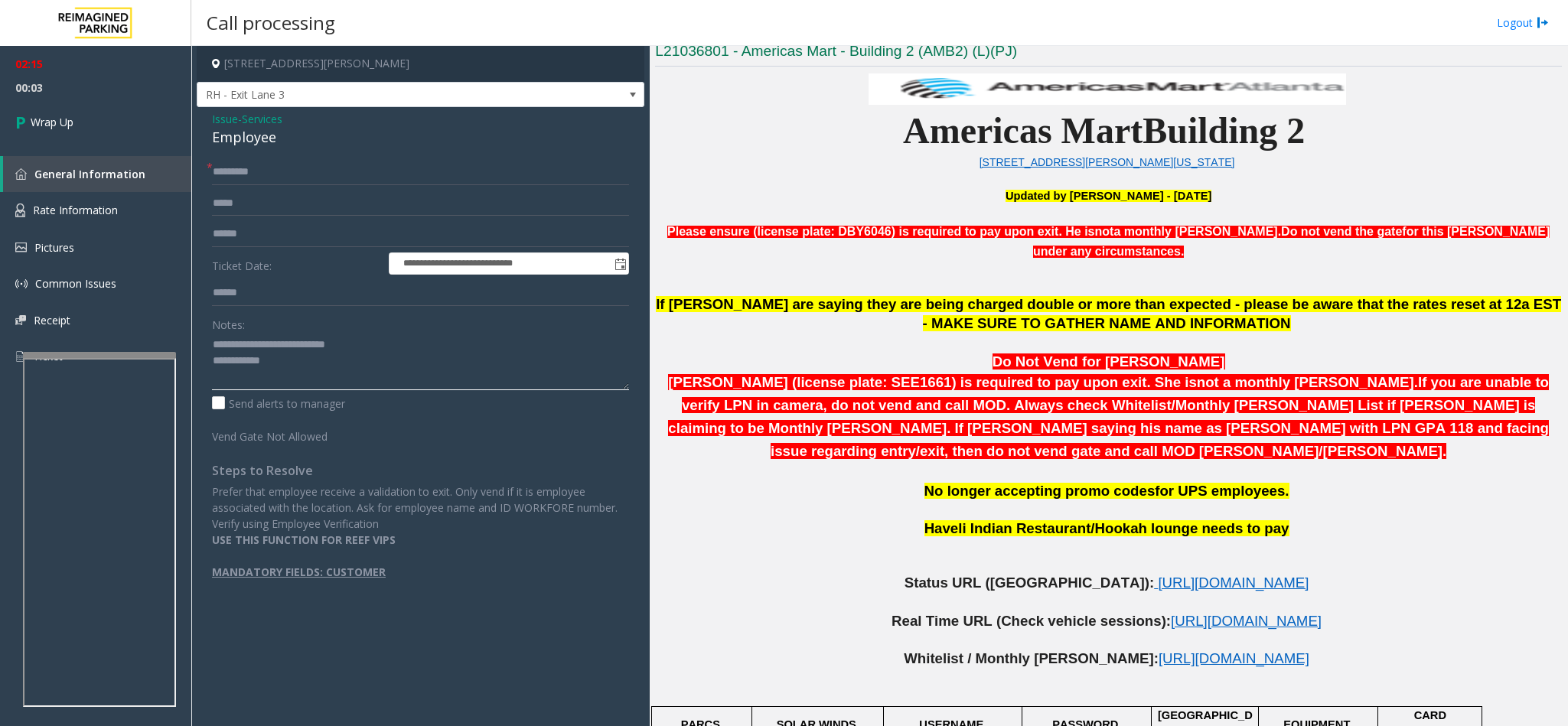
click at [305, 357] on textarea at bounding box center [420, 362] width 417 height 58
type textarea "**********"
click at [96, 128] on link "Wrap Up" at bounding box center [95, 122] width 191 height 45
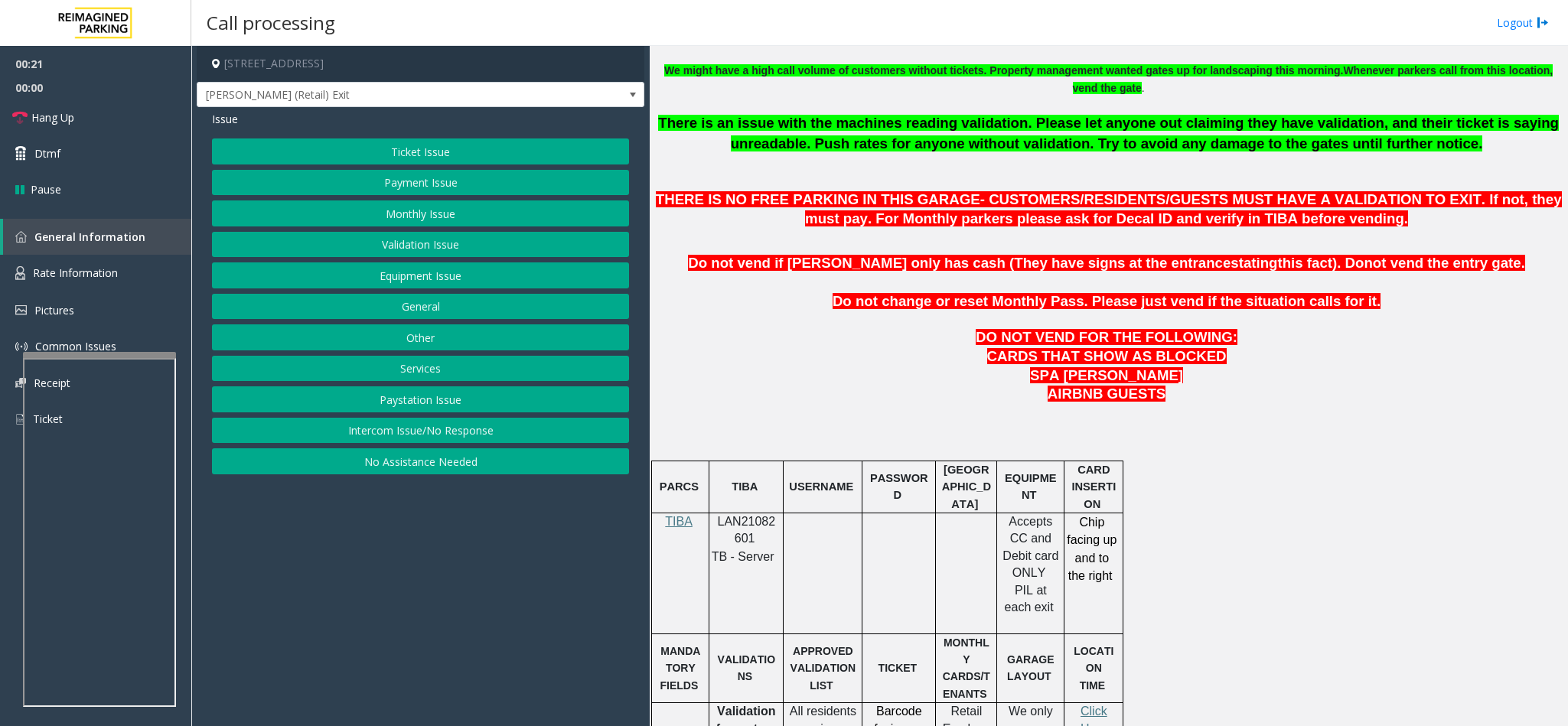
scroll to position [574, 0]
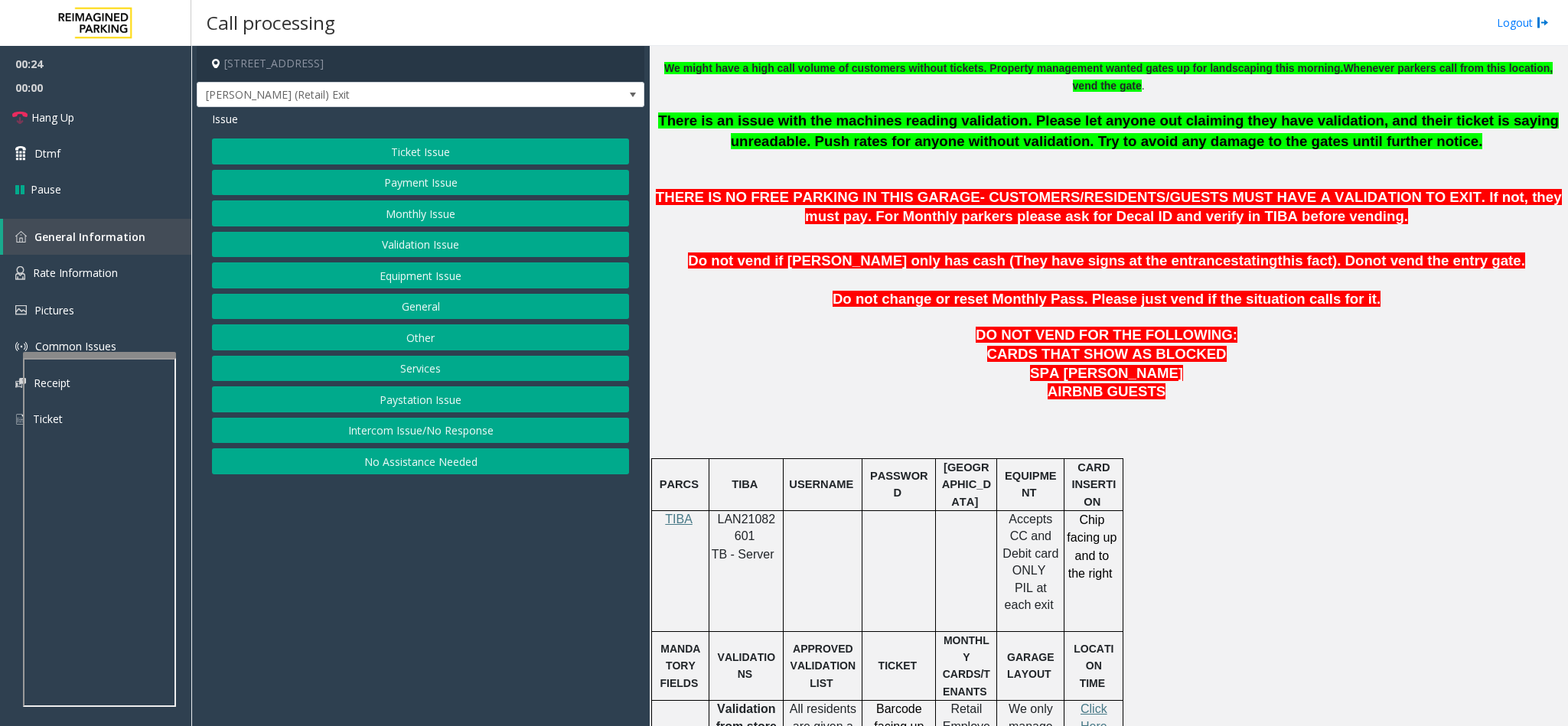
click at [414, 182] on button "Payment Issue" at bounding box center [420, 183] width 417 height 26
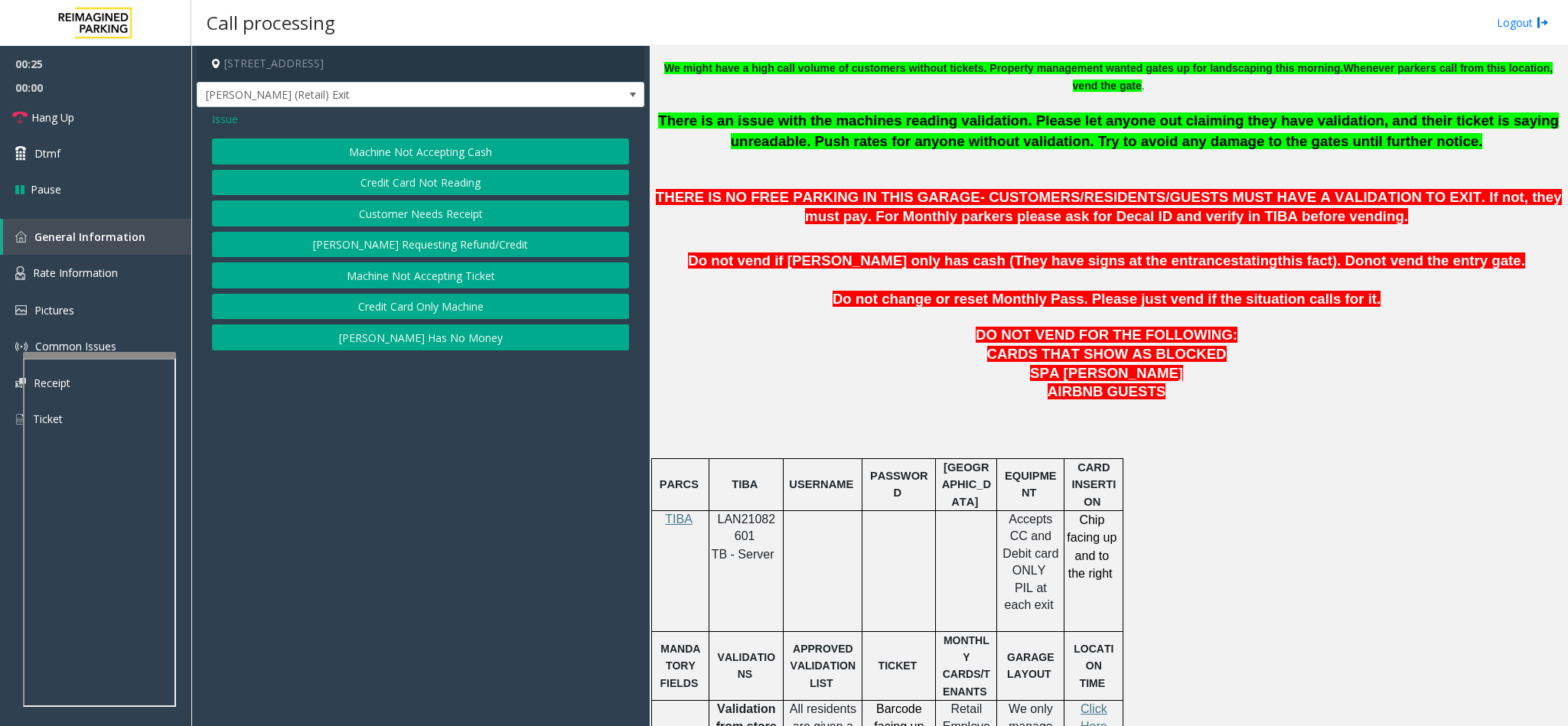
click at [410, 181] on button "Credit Card Not Reading" at bounding box center [420, 183] width 417 height 26
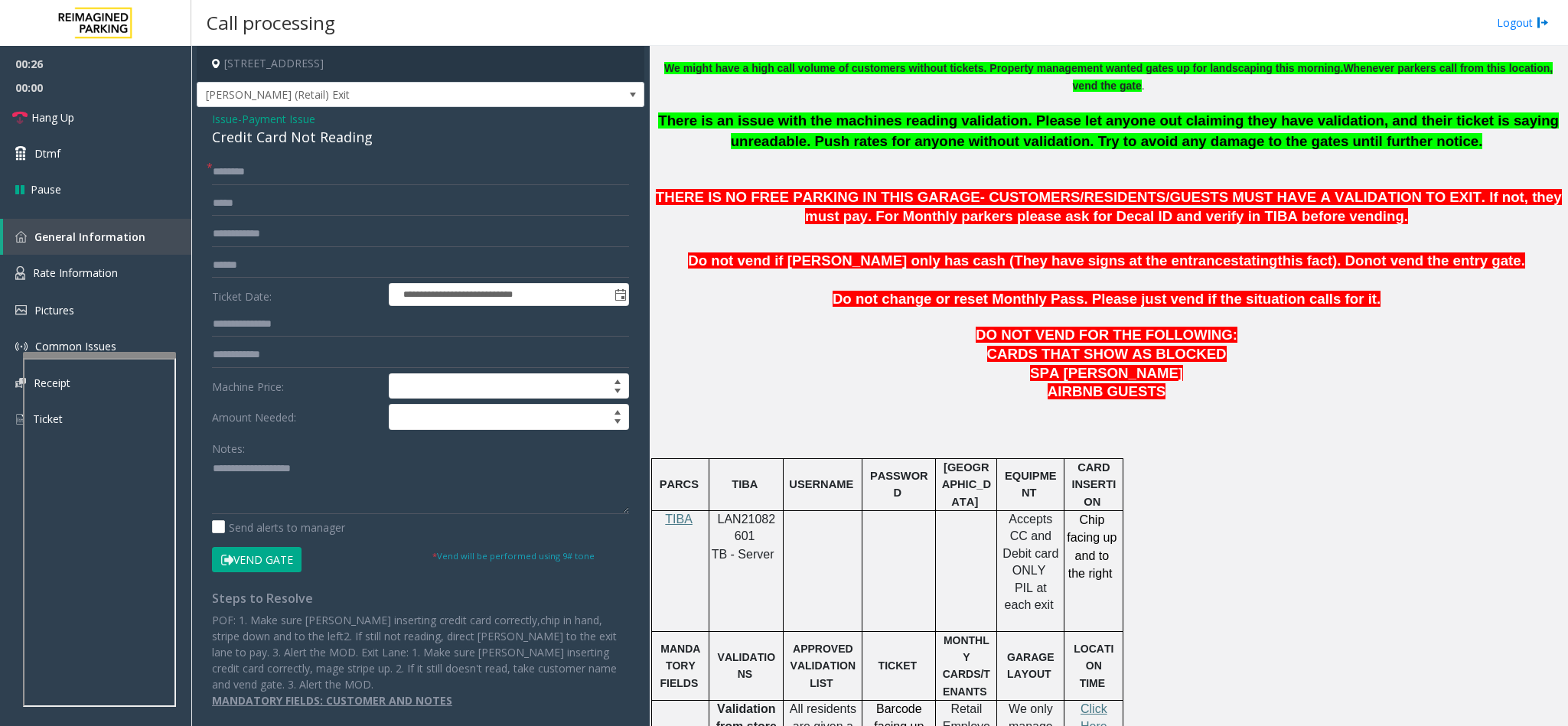
click at [258, 134] on div "Credit Card Not Reading" at bounding box center [420, 137] width 417 height 20
click at [212, 457] on textarea at bounding box center [420, 486] width 417 height 58
type textarea "**********"
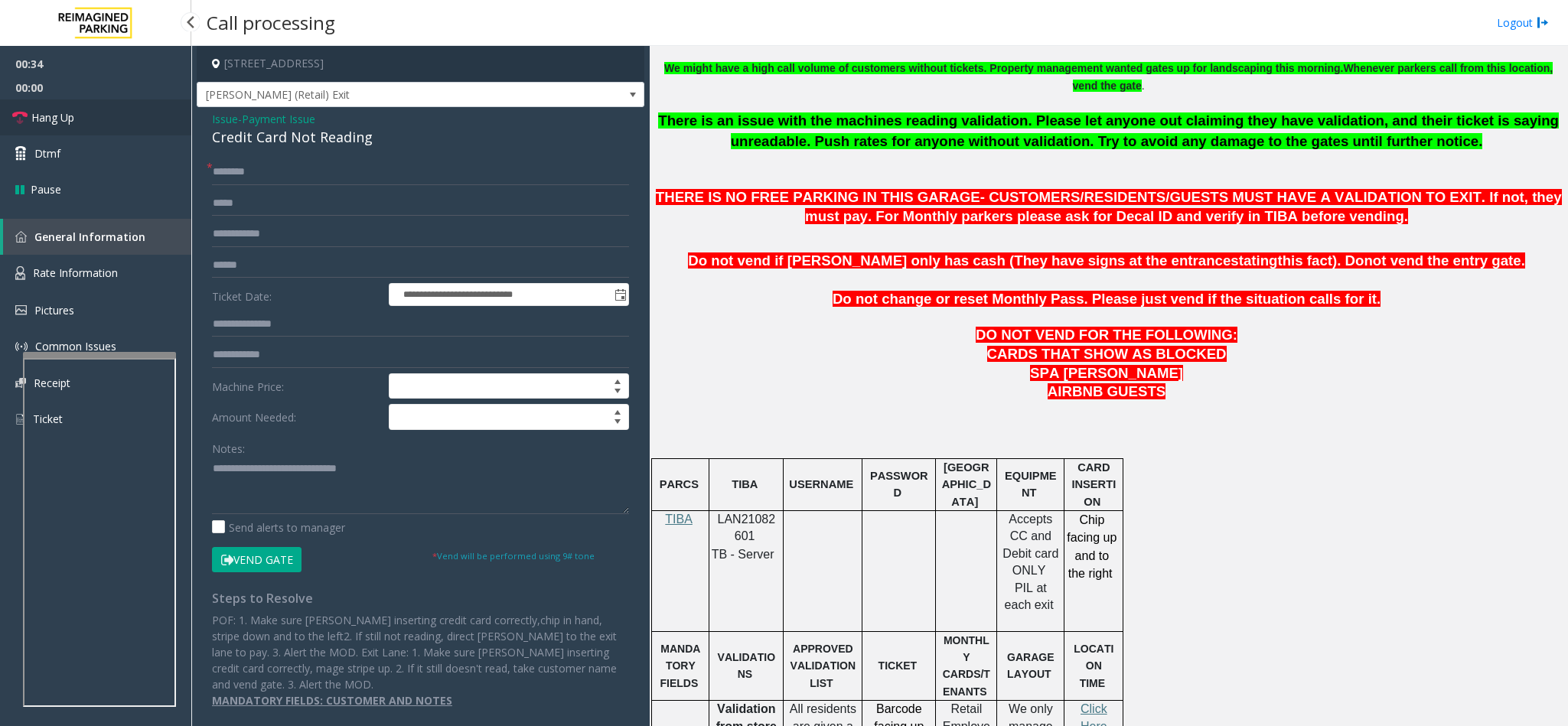
click at [128, 128] on link "Hang Up" at bounding box center [95, 117] width 191 height 36
click at [286, 177] on input "text" at bounding box center [420, 172] width 417 height 26
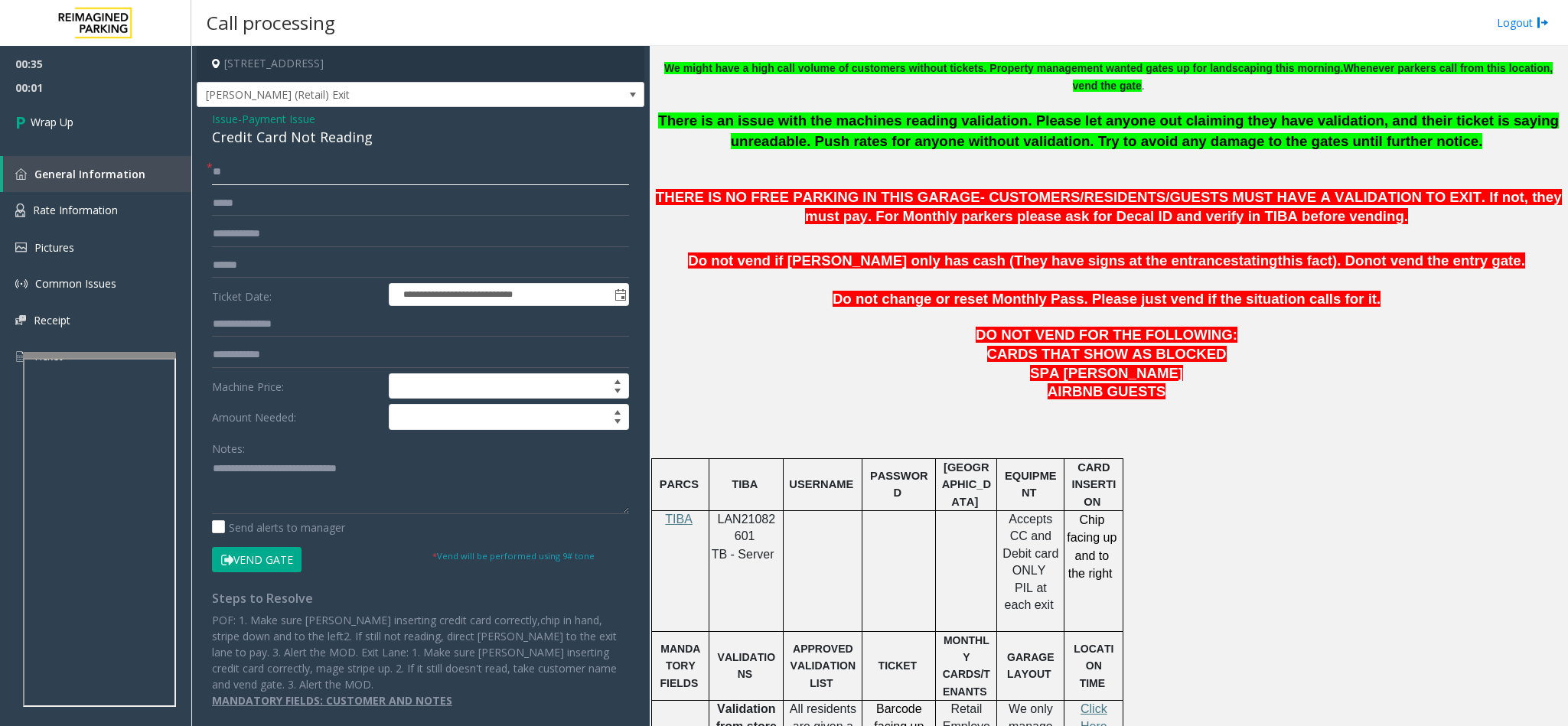
type input "**"
click at [399, 457] on textarea at bounding box center [420, 486] width 417 height 58
copy p "Chip facing up and to the right"
drag, startPoint x: 1081, startPoint y: 529, endPoint x: 1116, endPoint y: 572, distance: 55.4
click at [1044, 457] on p "Chip facing up and to the right" at bounding box center [1091, 555] width 51 height 89
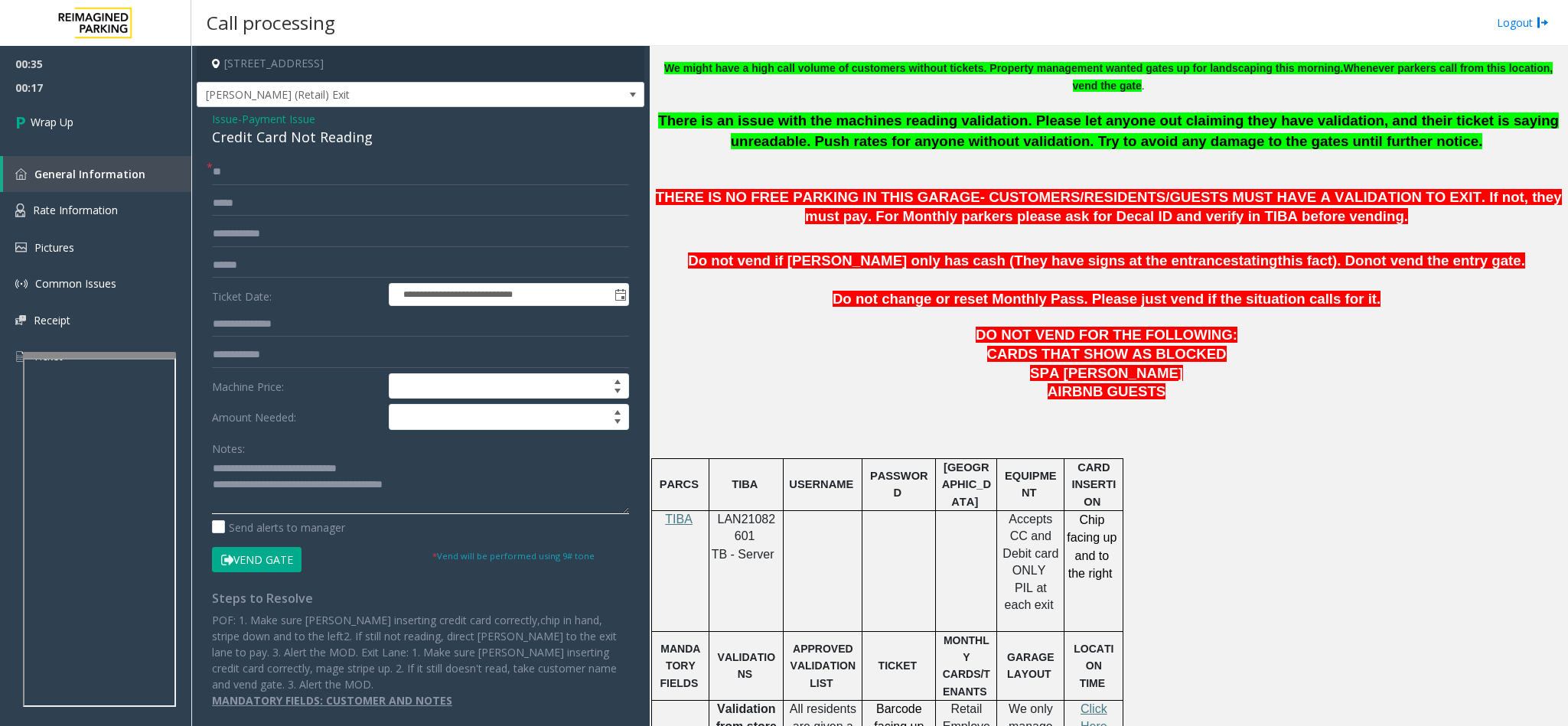
click at [453, 457] on textarea at bounding box center [420, 486] width 417 height 58
paste textarea "**********"
type textarea "**********"
click at [131, 115] on link "Wrap Up" at bounding box center [95, 122] width 191 height 45
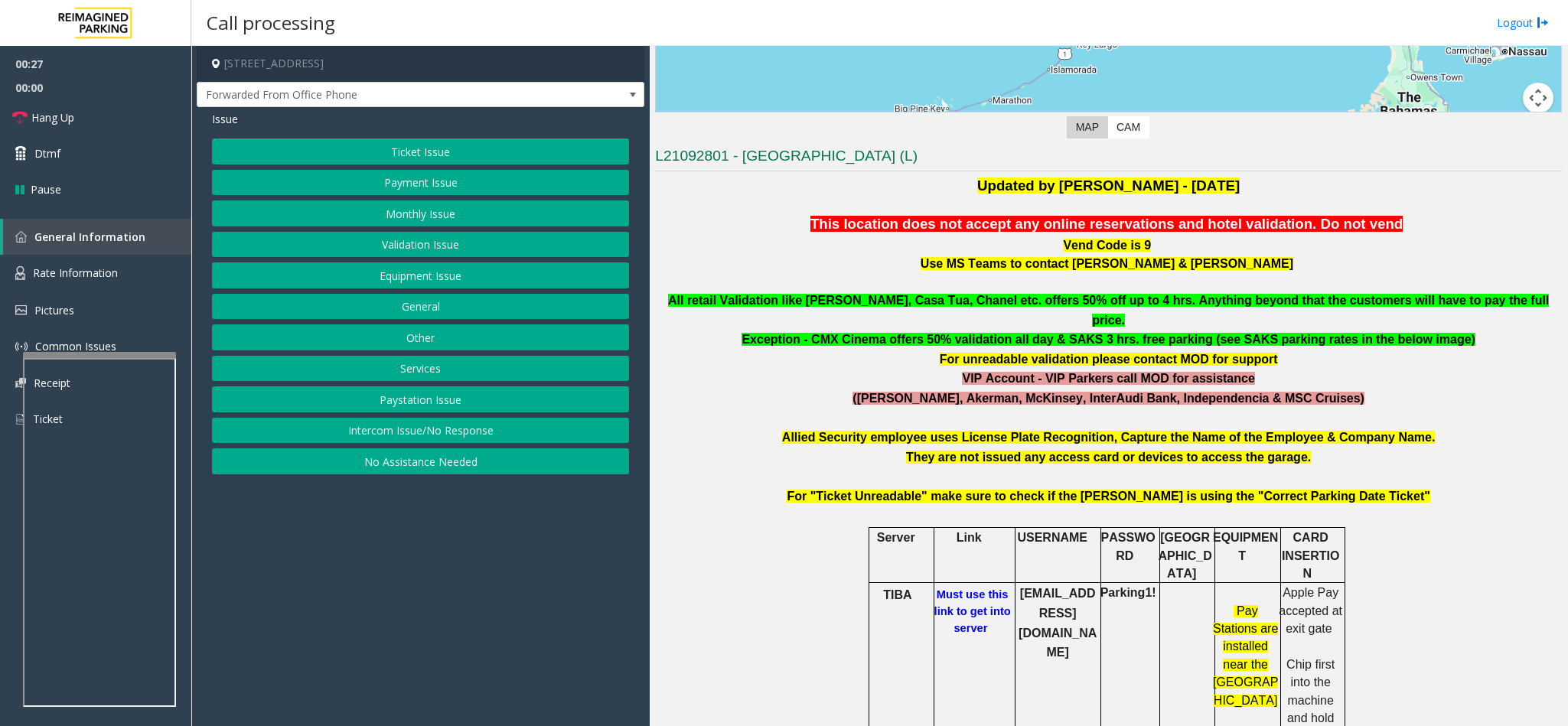
scroll to position [459, 0]
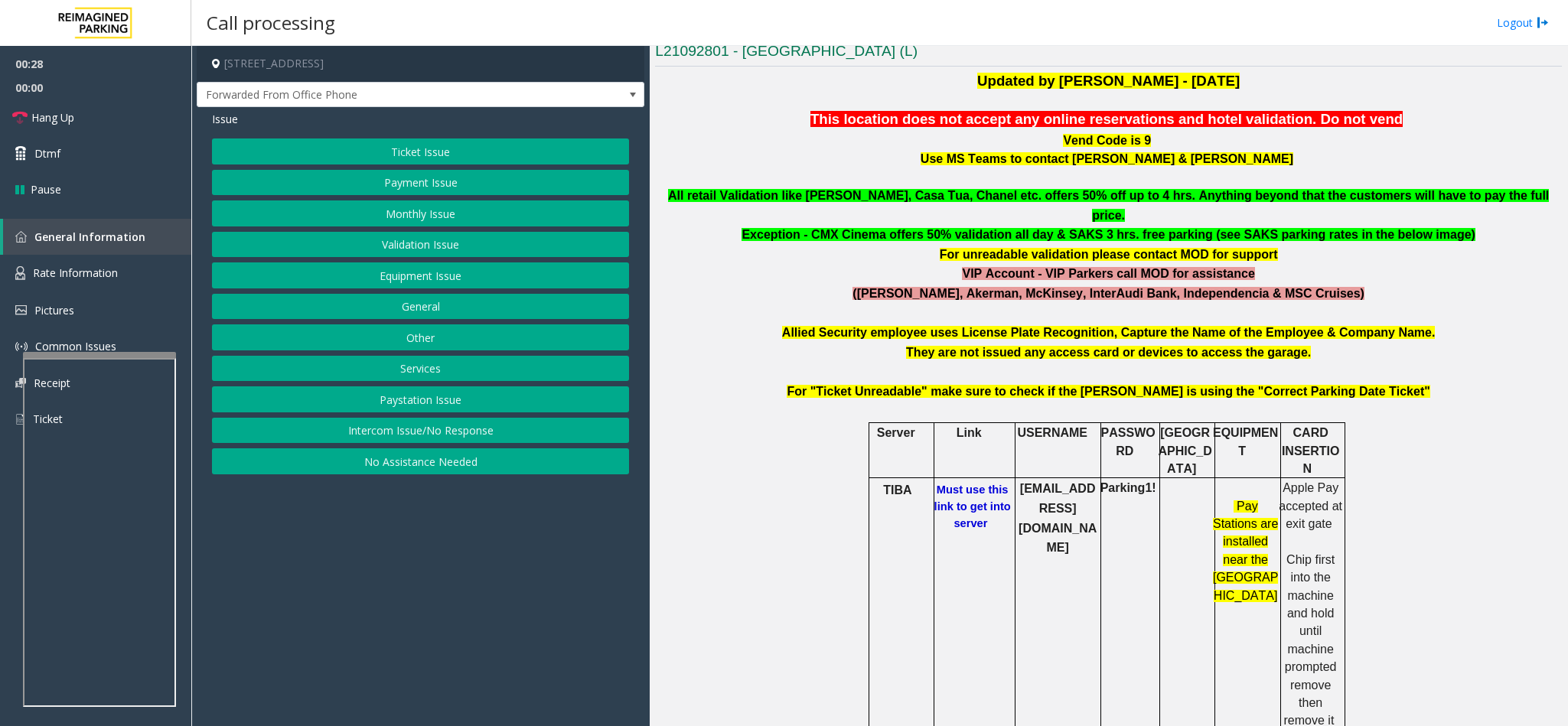
click at [957, 457] on b "Must use this link to get into server" at bounding box center [972, 507] width 76 height 46
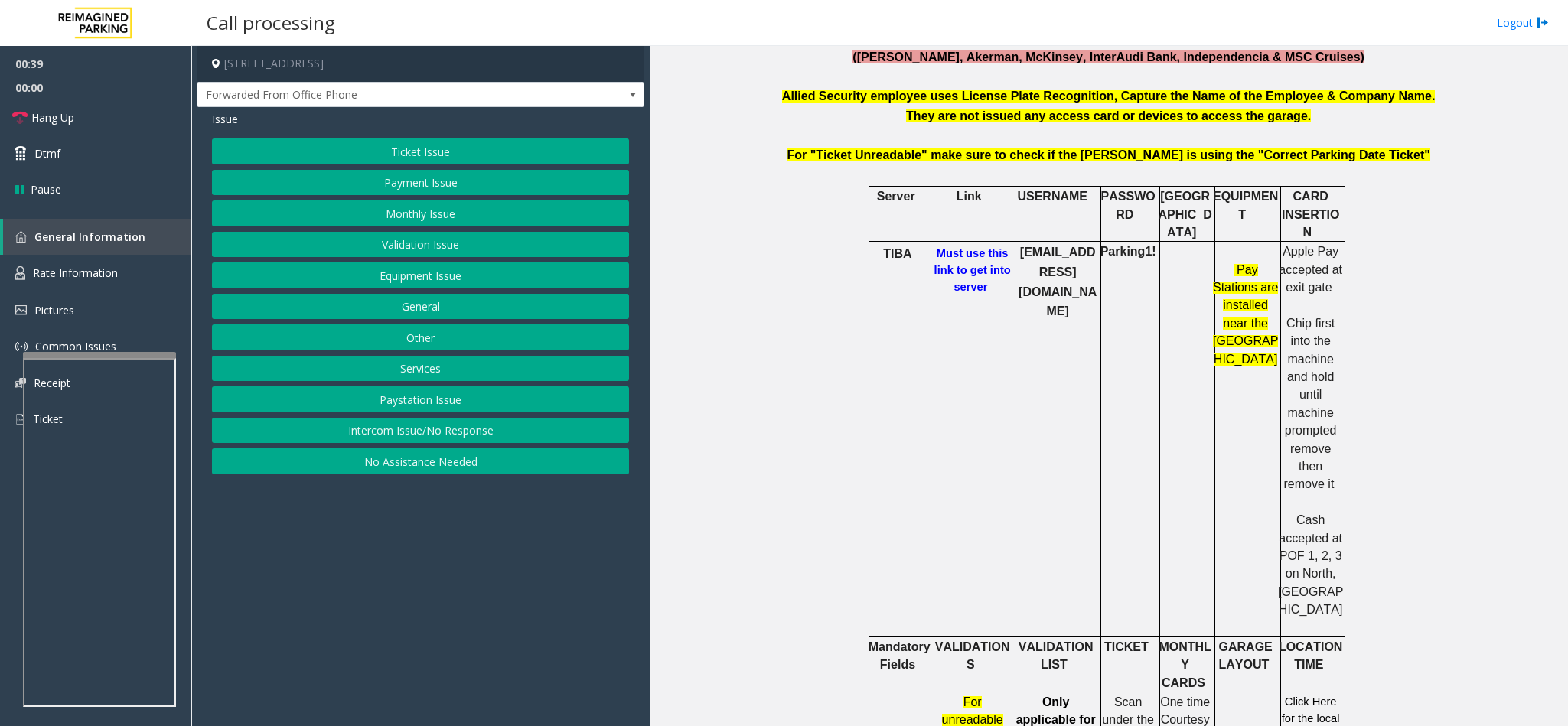
scroll to position [803, 0]
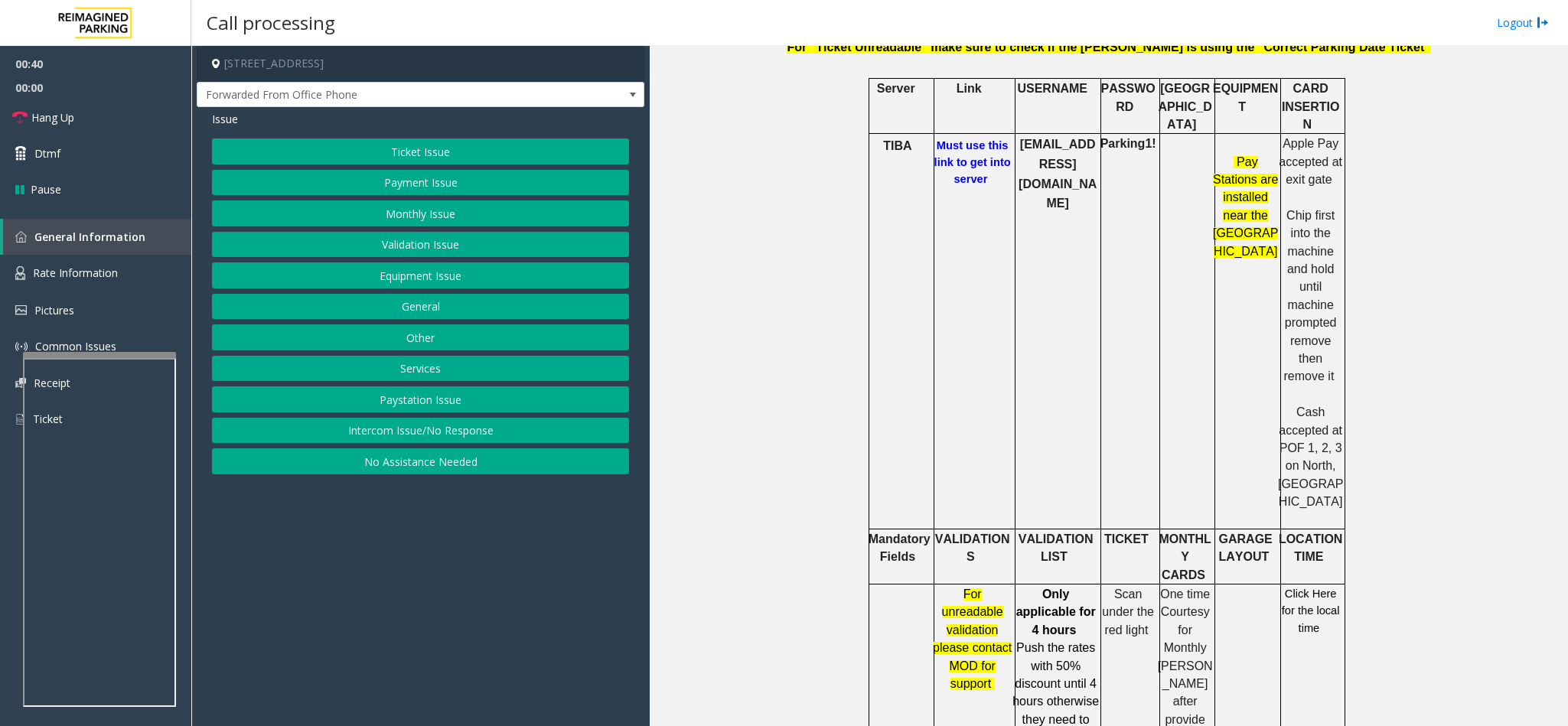
click at [1044, 457] on span "Click Here for the local time" at bounding box center [1310, 611] width 58 height 47
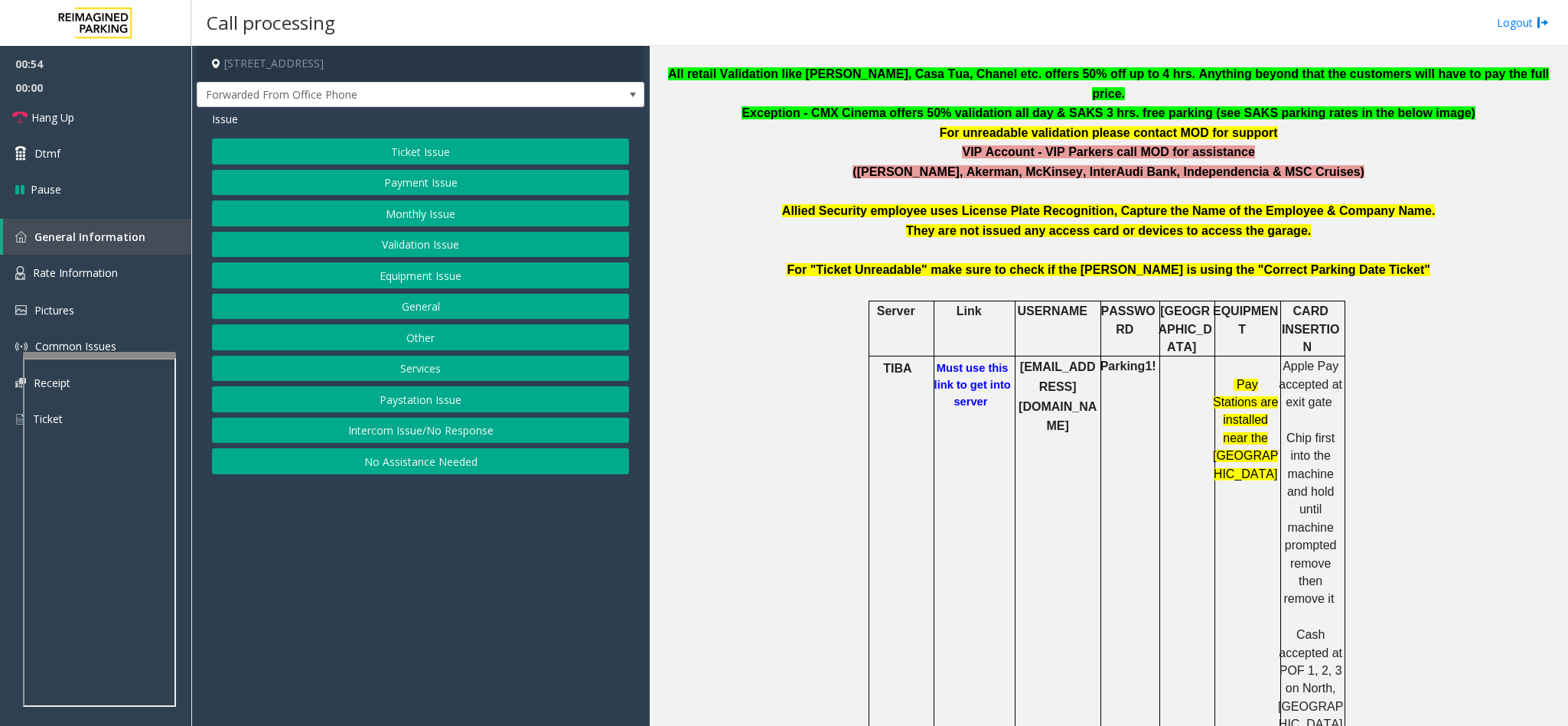
scroll to position [574, 0]
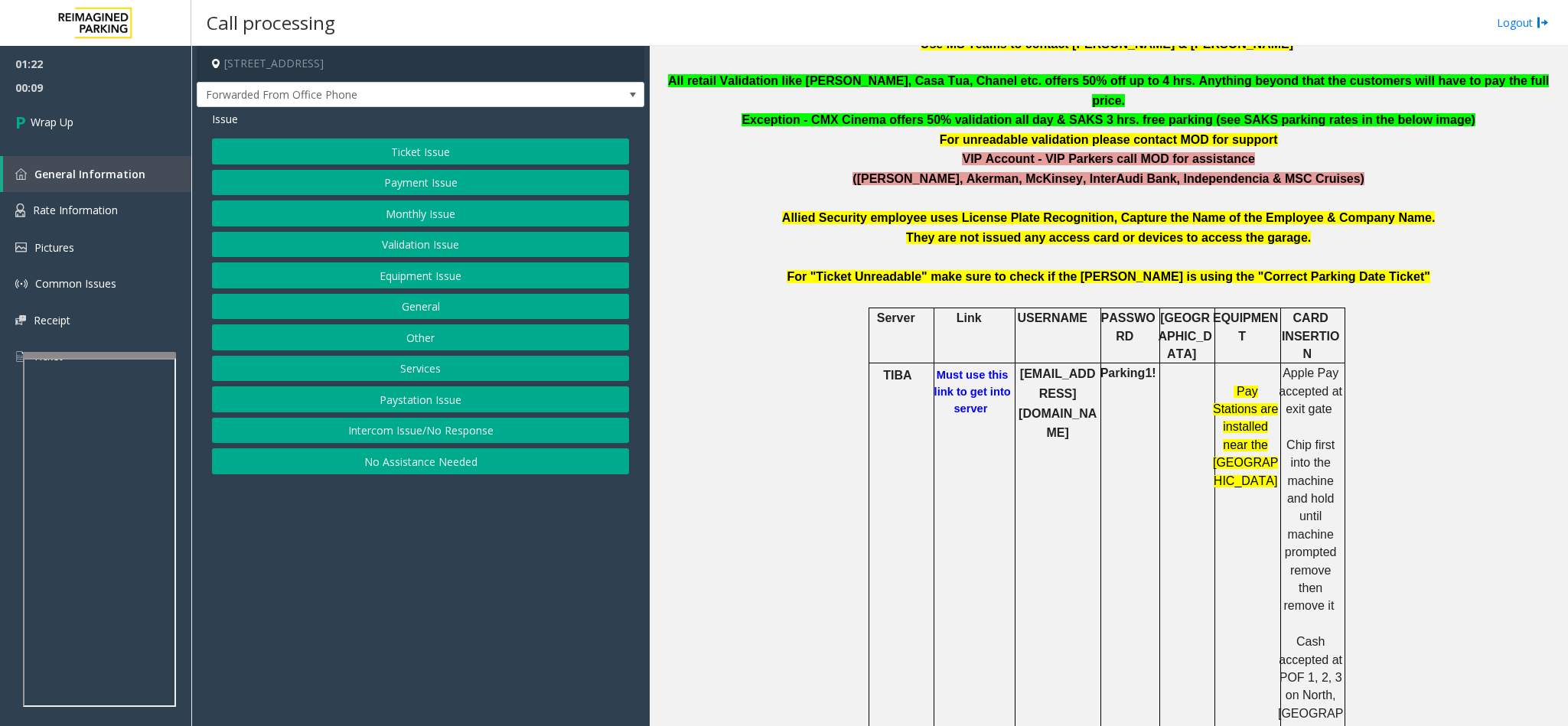
click at [409, 281] on button "Equipment Issue" at bounding box center [420, 275] width 417 height 26
click at [409, 278] on button "Gate / Door Won't Open" at bounding box center [420, 275] width 417 height 26
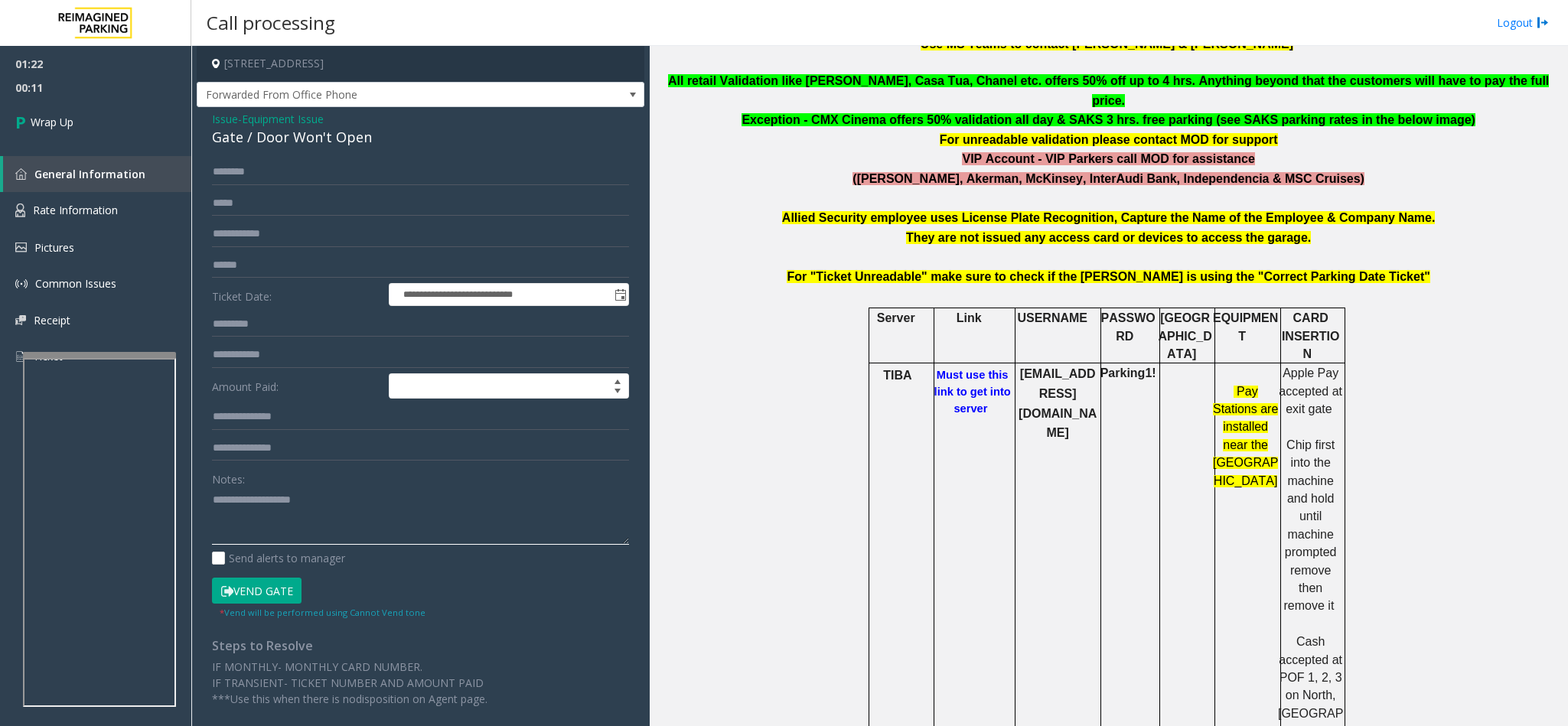
click at [282, 457] on textarea at bounding box center [420, 517] width 417 height 58
click at [302, 457] on textarea at bounding box center [420, 517] width 417 height 58
click at [368, 457] on textarea at bounding box center [420, 517] width 417 height 58
type textarea "**********"
click at [104, 131] on link "Wrap Up" at bounding box center [95, 122] width 191 height 45
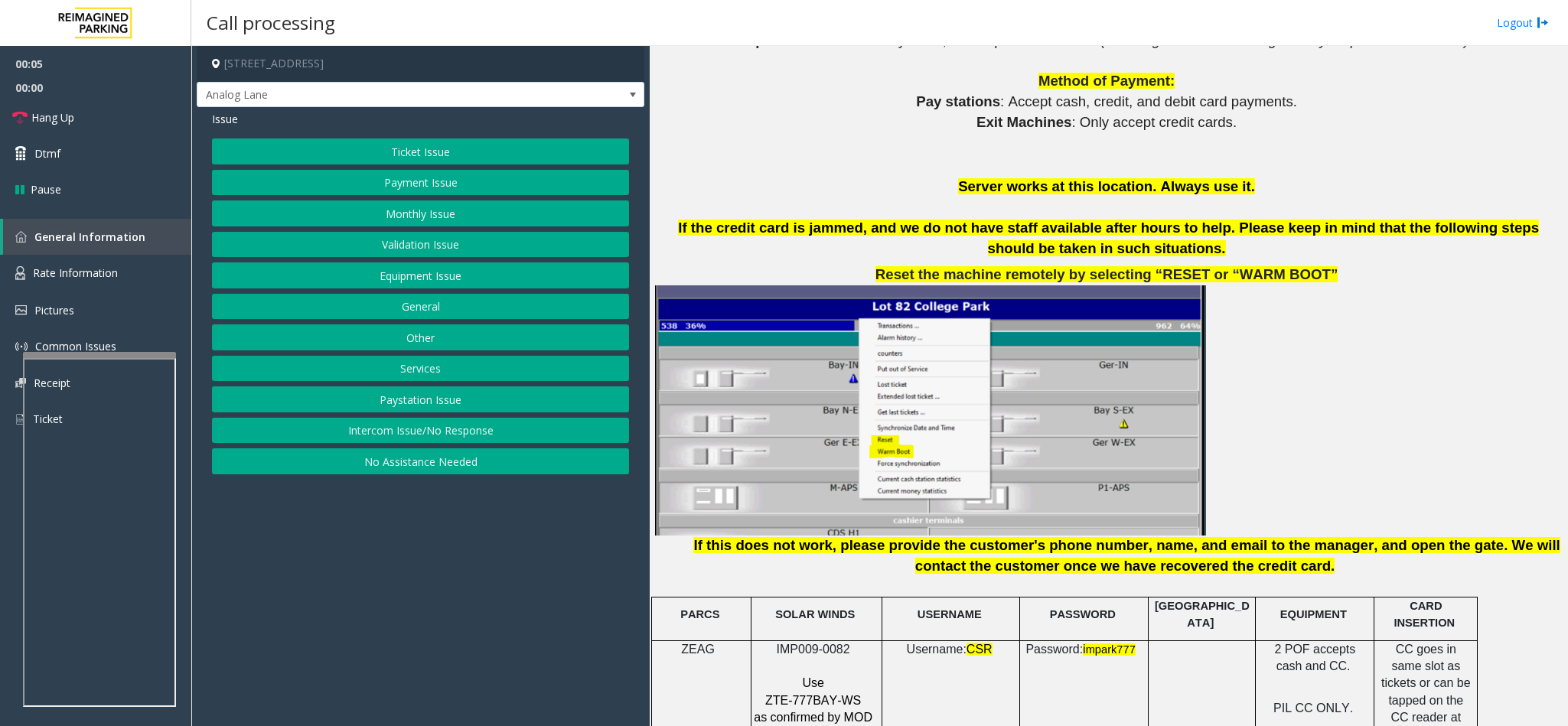
scroll to position [1837, 0]
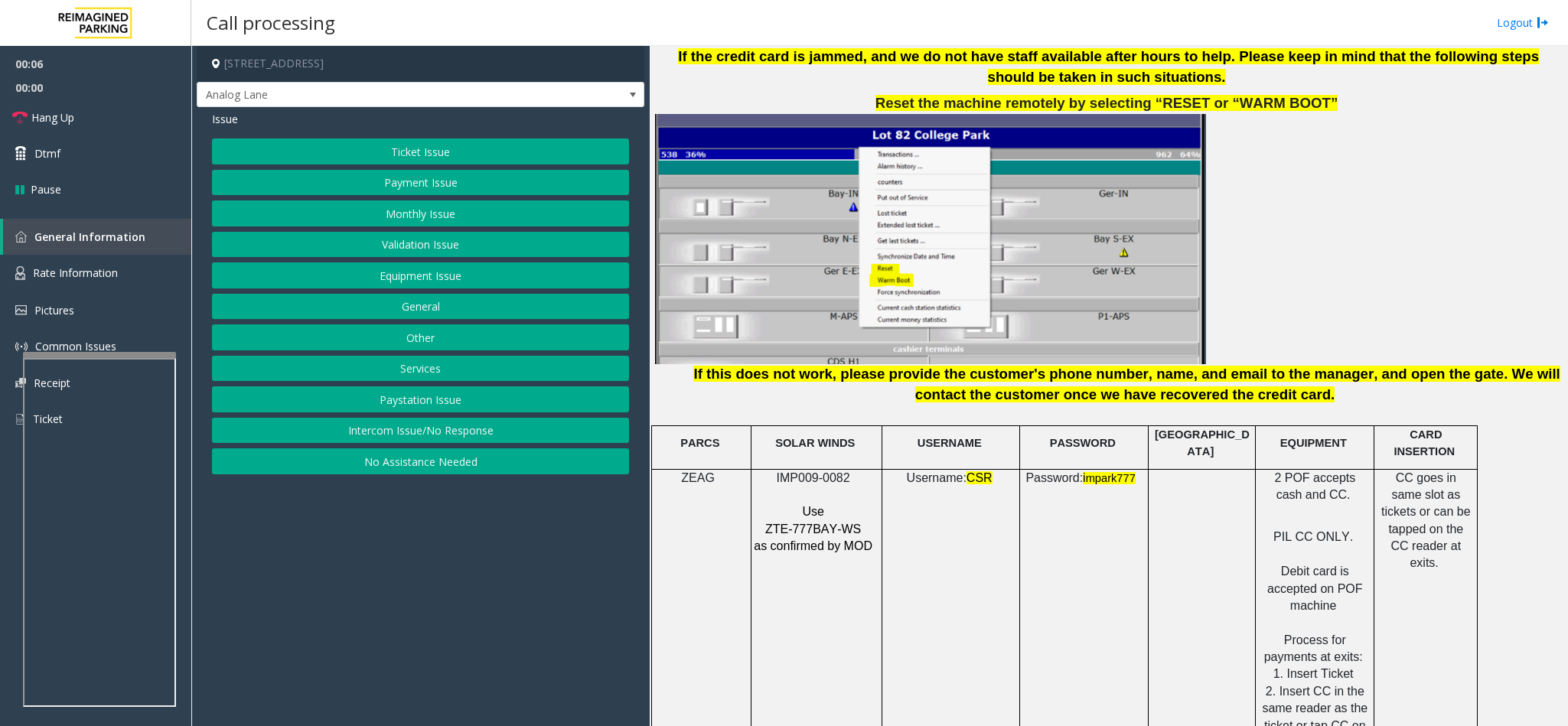
click at [815, 457] on span "IMP009-0082" at bounding box center [813, 478] width 73 height 13
copy p "IMP009-0082"
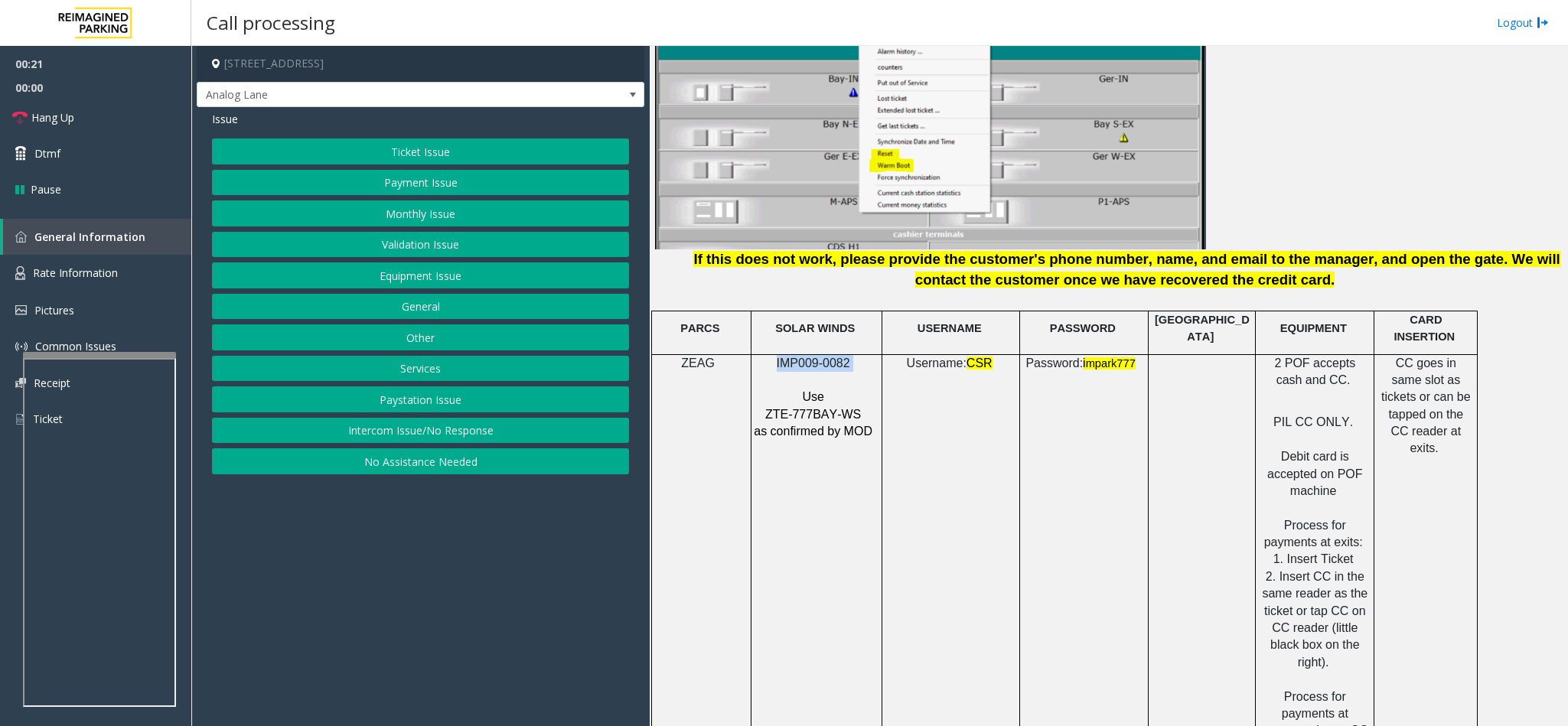
click at [395, 181] on button "Payment Issue" at bounding box center [420, 183] width 417 height 26
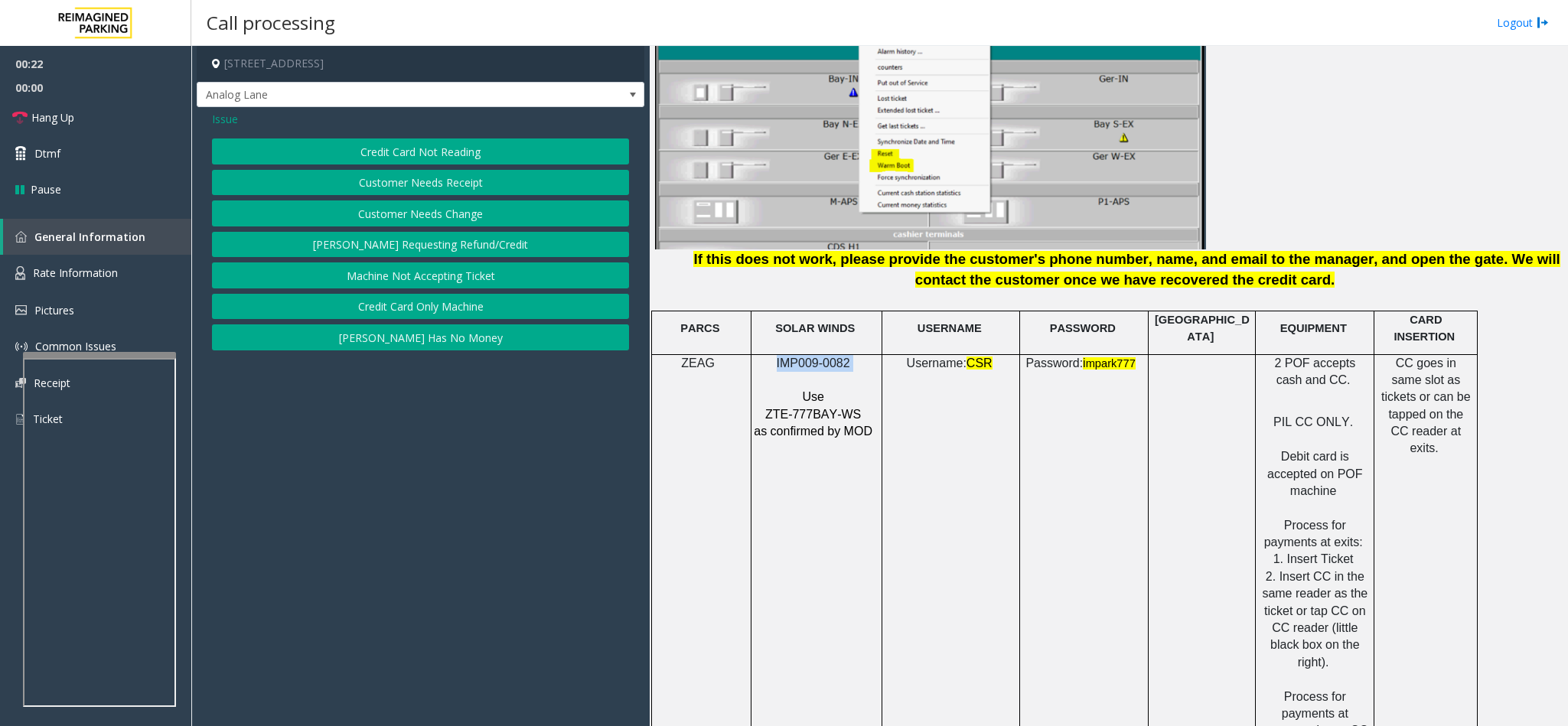
click at [396, 150] on button "Credit Card Not Reading" at bounding box center [420, 151] width 417 height 26
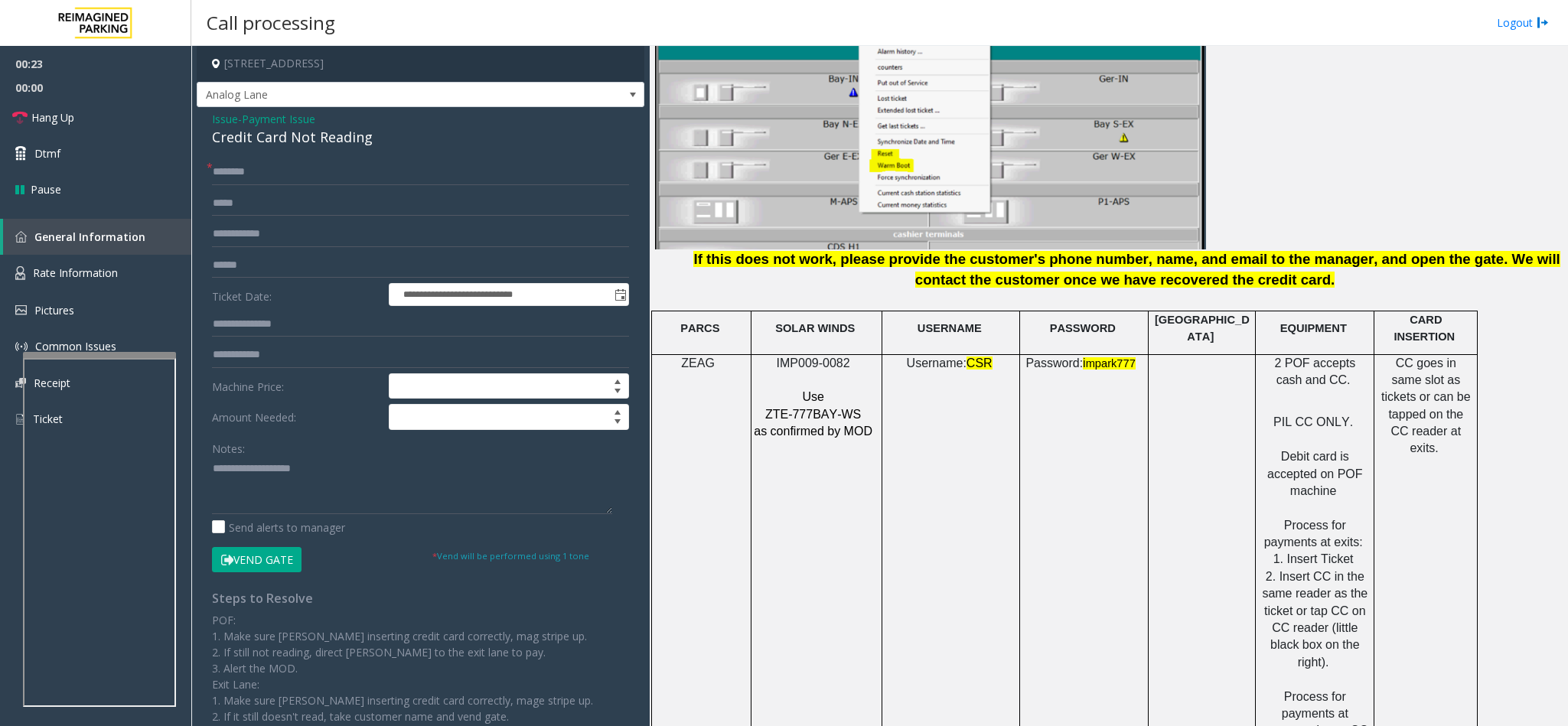
click at [248, 141] on div "Credit Card Not Reading" at bounding box center [420, 137] width 417 height 20
click at [213, 457] on textarea at bounding box center [411, 486] width 400 height 58
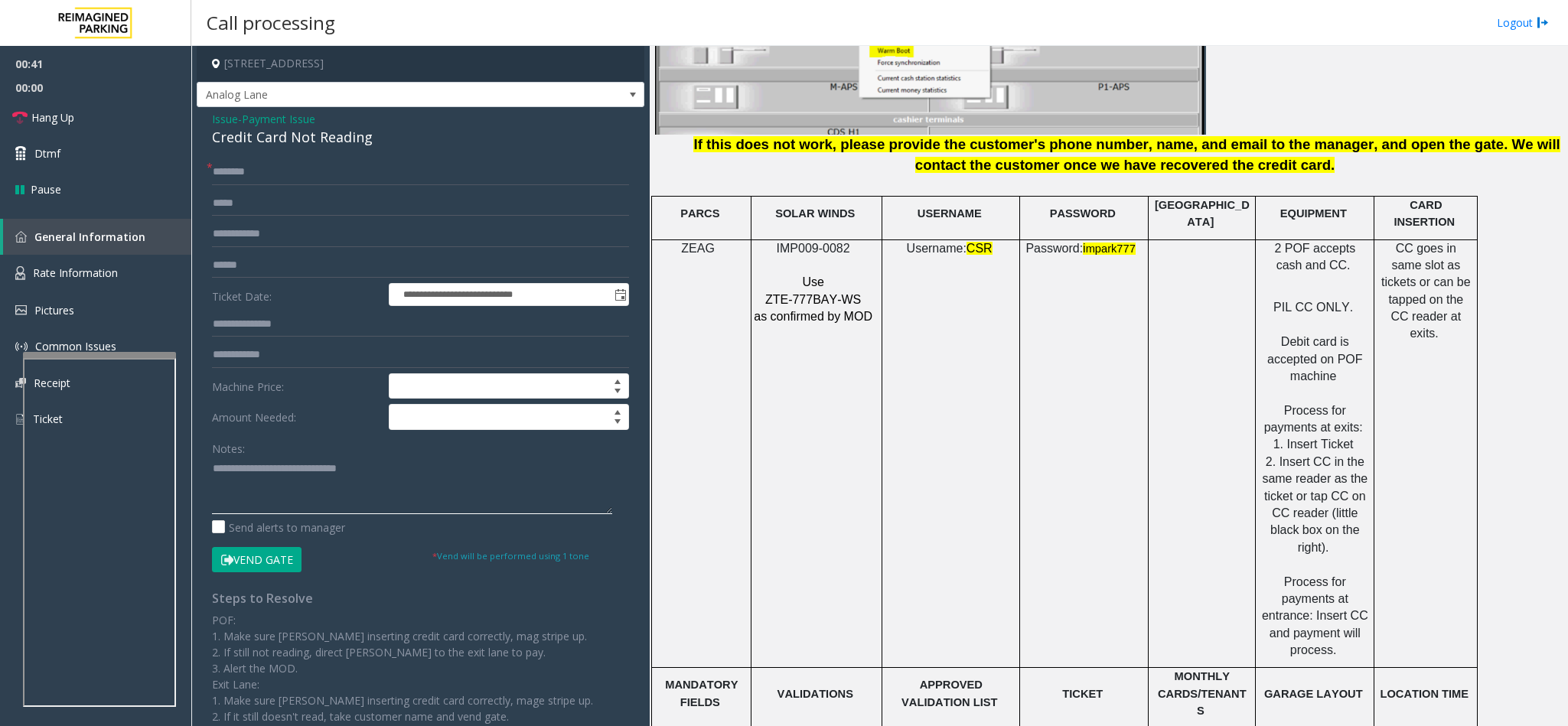
click at [398, 457] on textarea at bounding box center [411, 486] width 400 height 58
type textarea "**********"
click at [269, 164] on input "text" at bounding box center [420, 172] width 417 height 26
type input "**"
click at [108, 122] on link "Hang Up" at bounding box center [95, 117] width 191 height 36
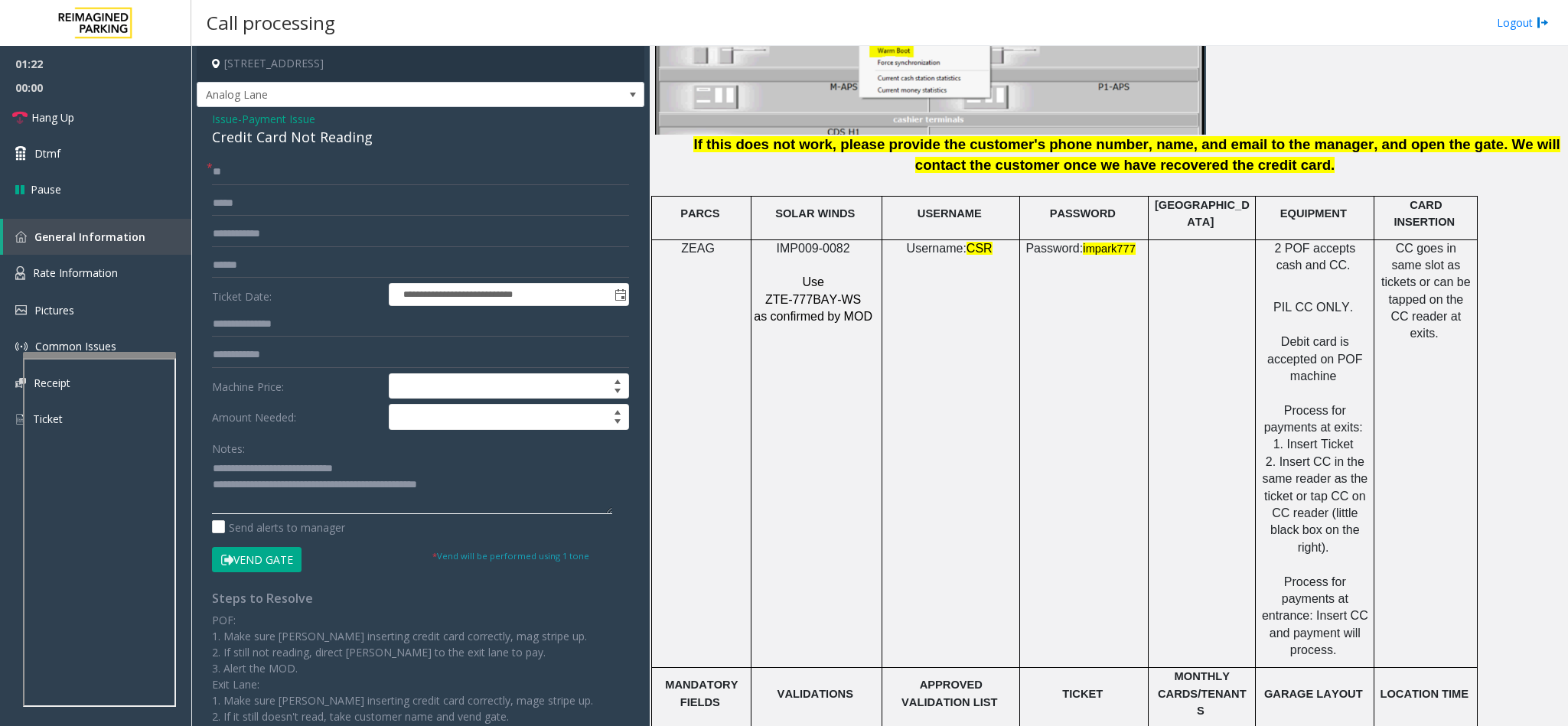
click at [471, 457] on textarea at bounding box center [411, 486] width 400 height 58
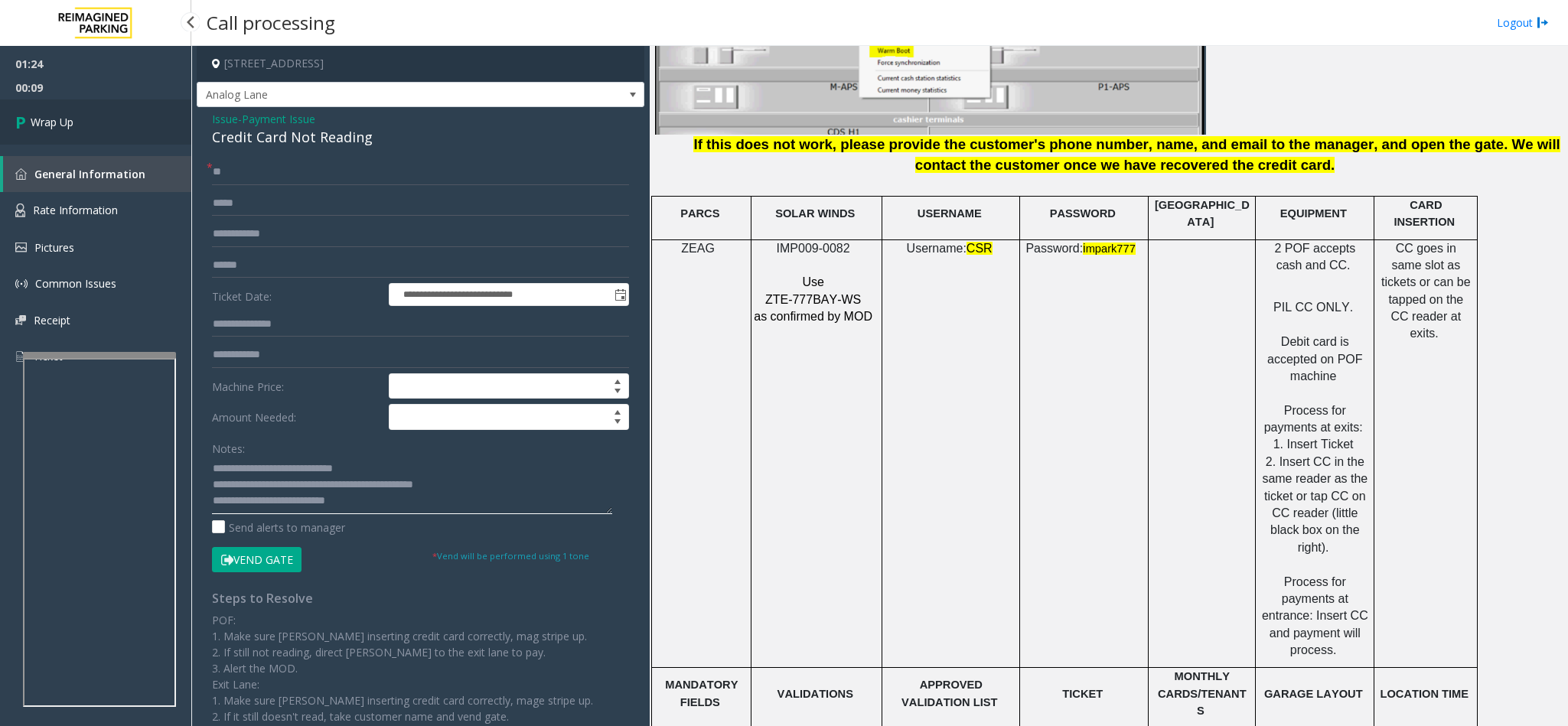
type textarea "**********"
click at [94, 125] on link "Wrap Up" at bounding box center [95, 122] width 191 height 45
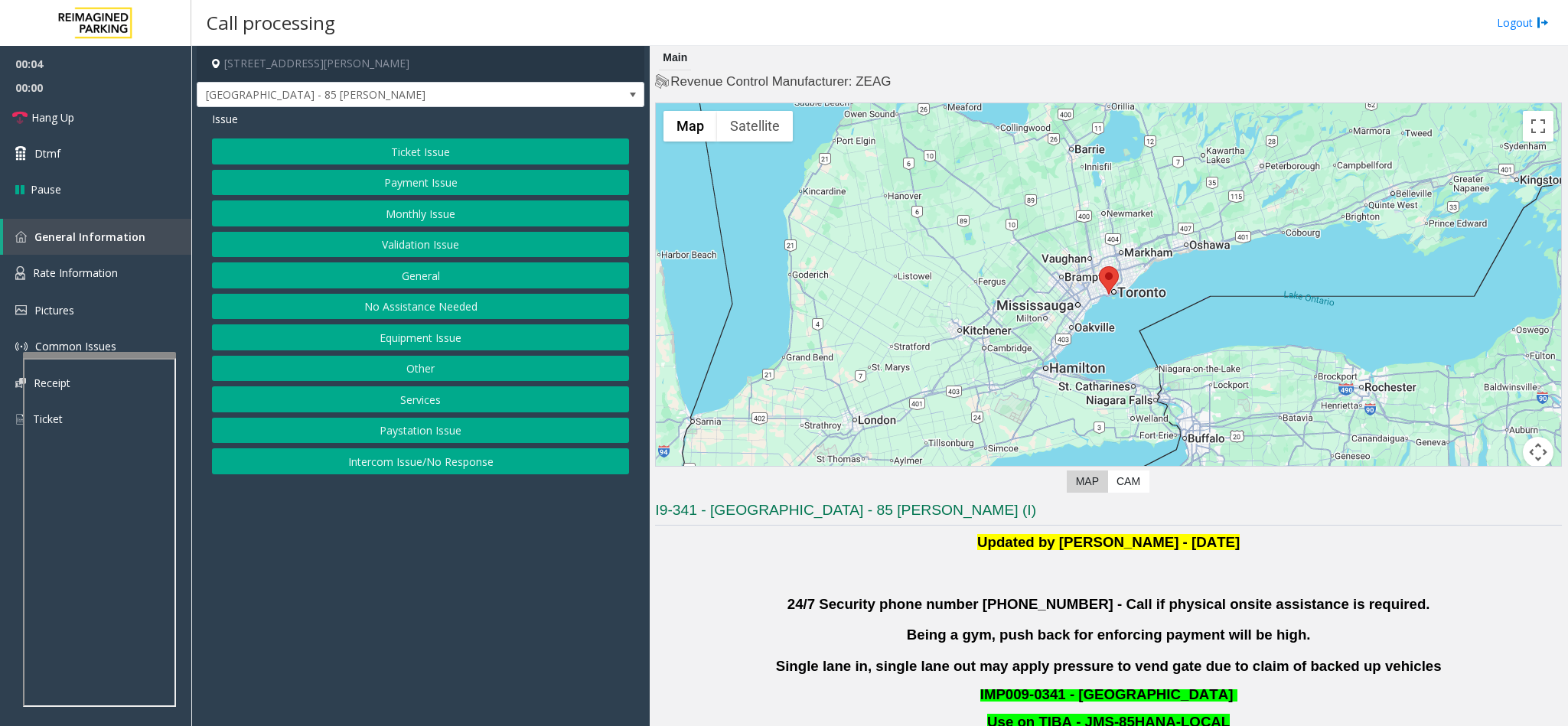
click at [450, 243] on button "Validation Issue" at bounding box center [420, 245] width 417 height 26
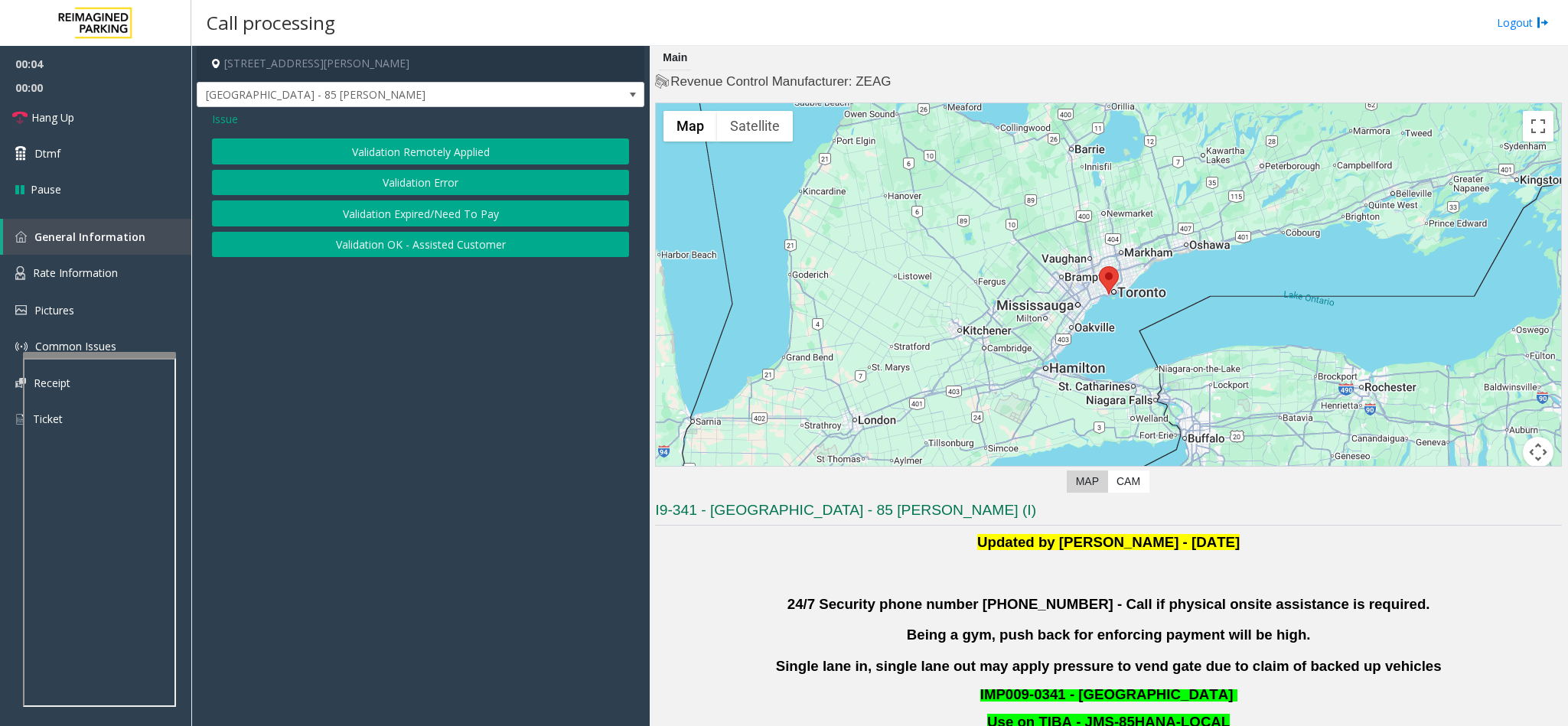
click at [439, 182] on button "Validation Error" at bounding box center [420, 183] width 417 height 26
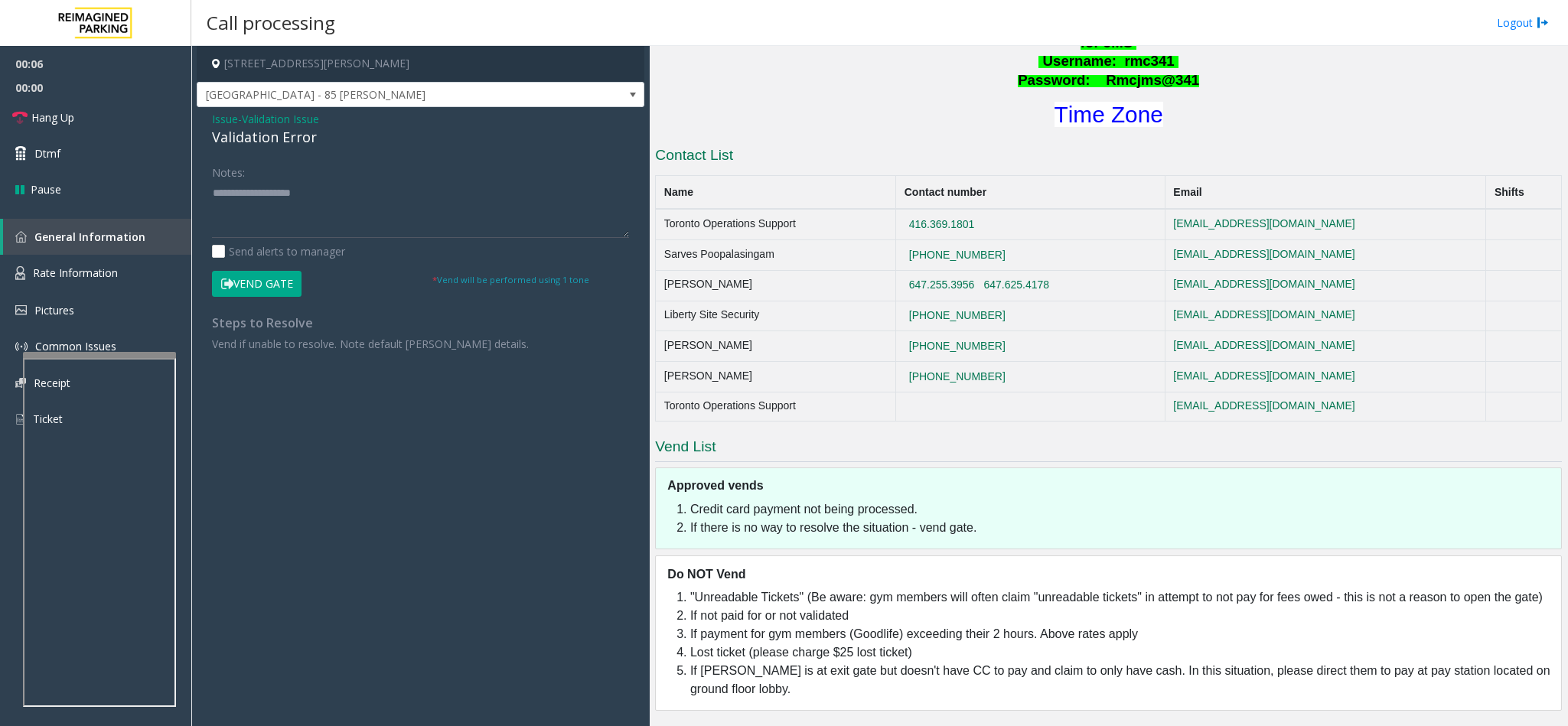
scroll to position [857, 0]
click at [1044, 104] on font "Time Zone" at bounding box center [1109, 115] width 109 height 26
click at [250, 127] on div "Validation Error" at bounding box center [420, 137] width 417 height 20
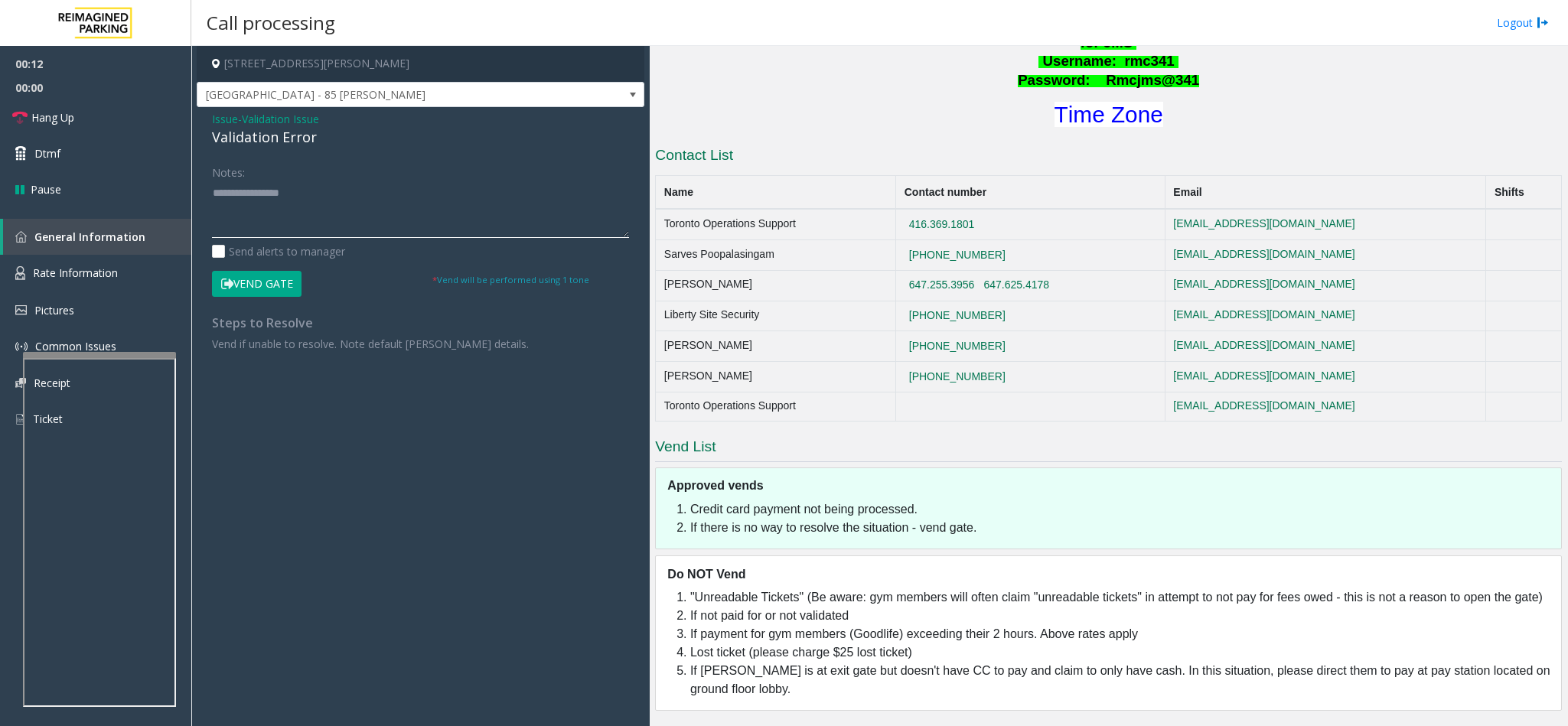
click at [214, 193] on textarea at bounding box center [420, 209] width 417 height 58
click at [342, 196] on textarea at bounding box center [420, 209] width 417 height 58
click at [280, 214] on textarea at bounding box center [420, 209] width 417 height 58
click at [260, 227] on textarea at bounding box center [420, 209] width 417 height 58
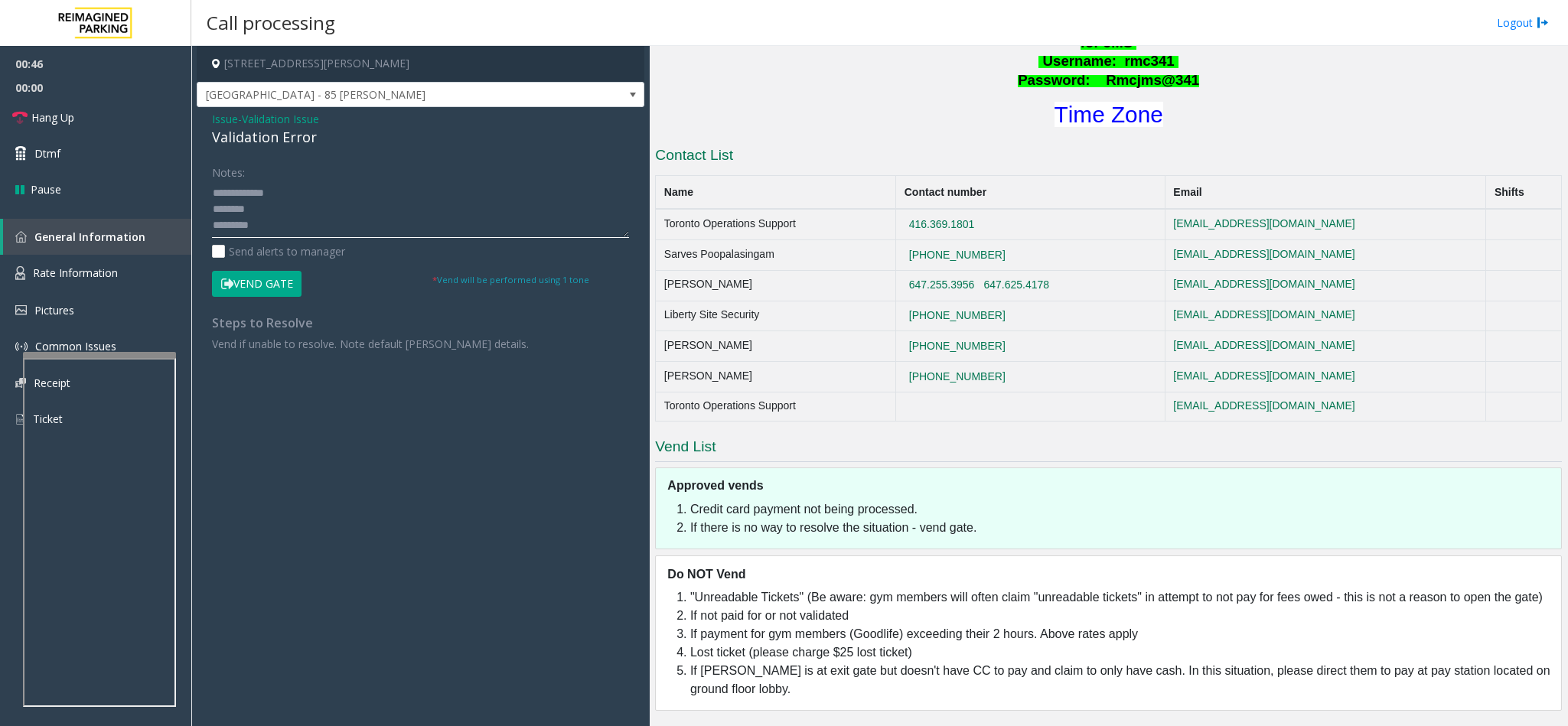
scroll to position [43, 0]
click at [266, 274] on button "Vend Gate" at bounding box center [256, 284] width 89 height 26
click at [260, 201] on textarea at bounding box center [420, 209] width 417 height 58
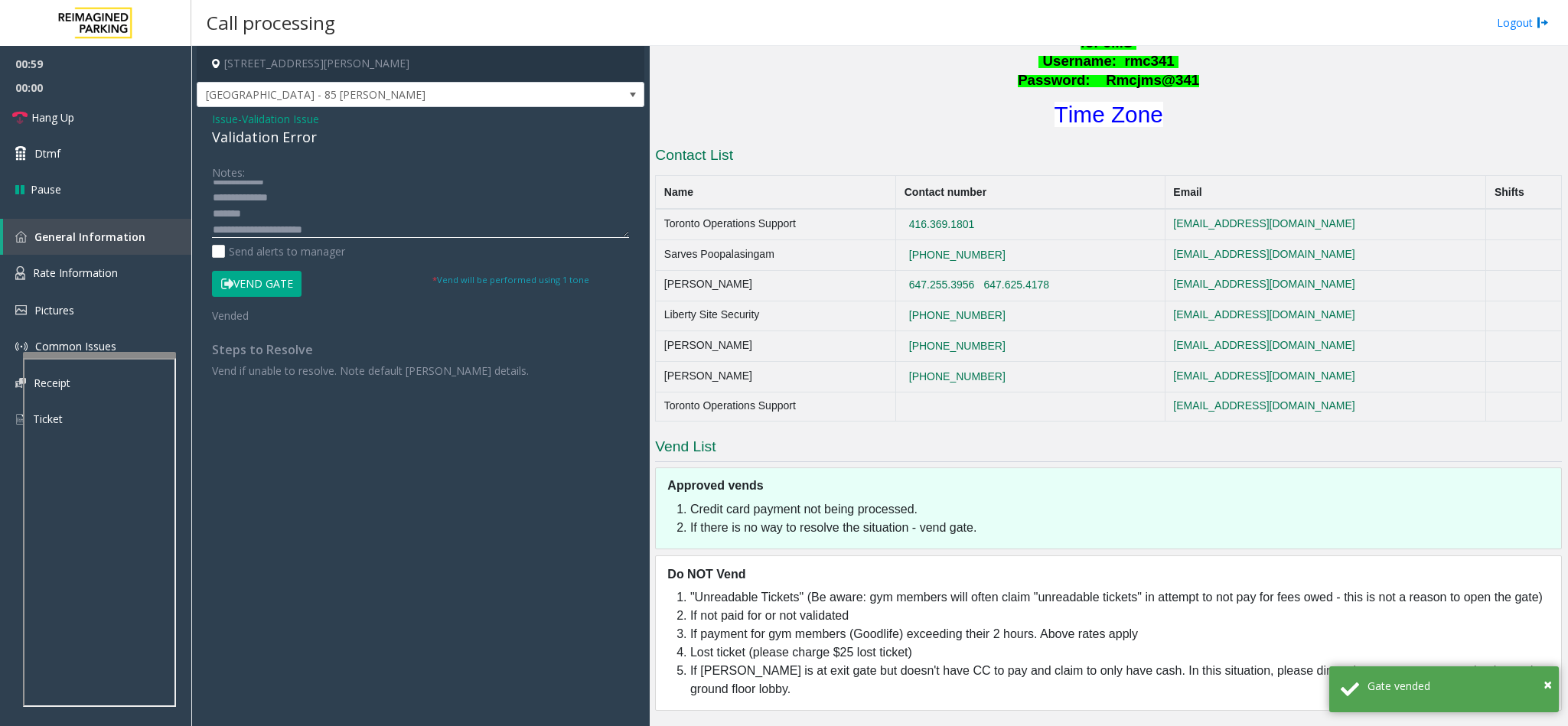
click at [265, 216] on textarea at bounding box center [420, 209] width 417 height 58
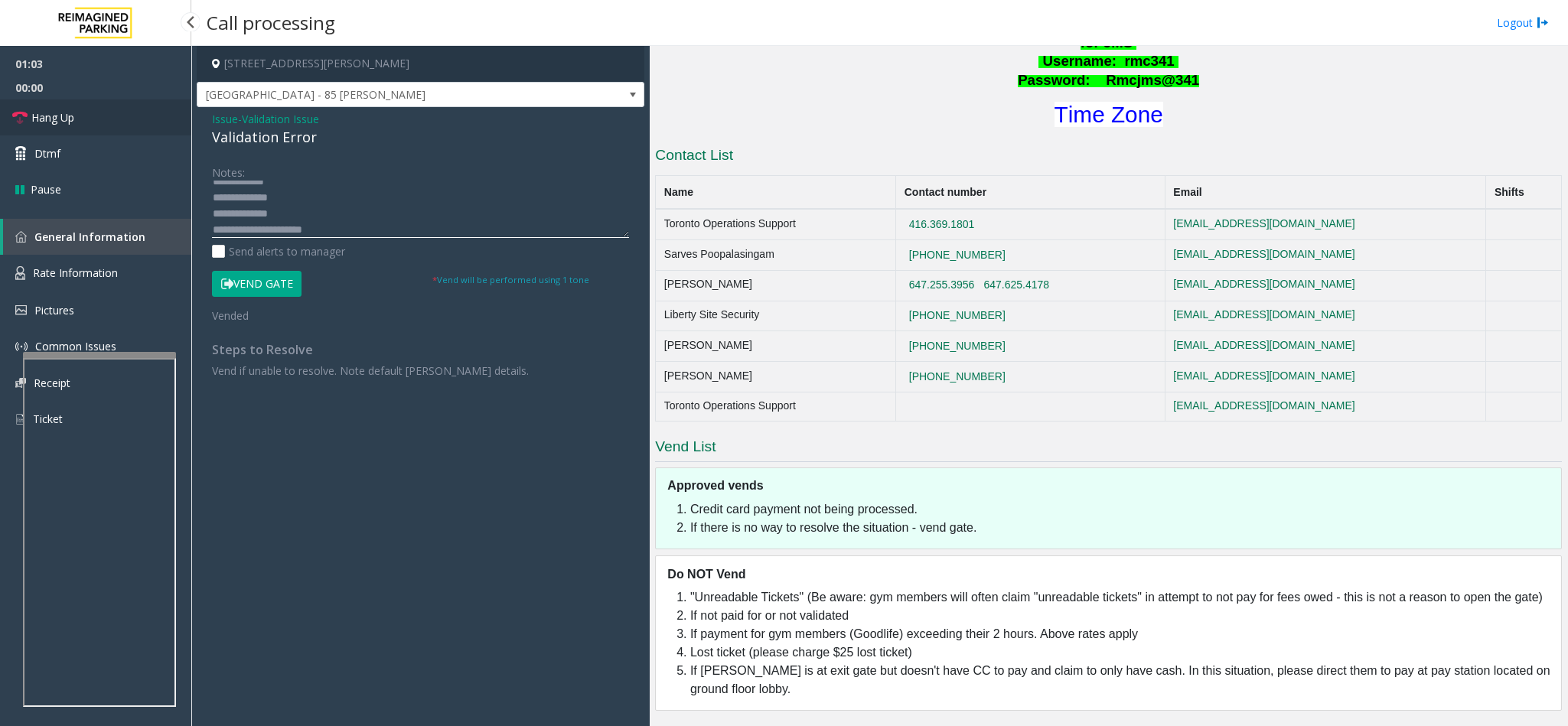
type textarea "**********"
click at [92, 120] on link "Hang Up" at bounding box center [95, 117] width 191 height 36
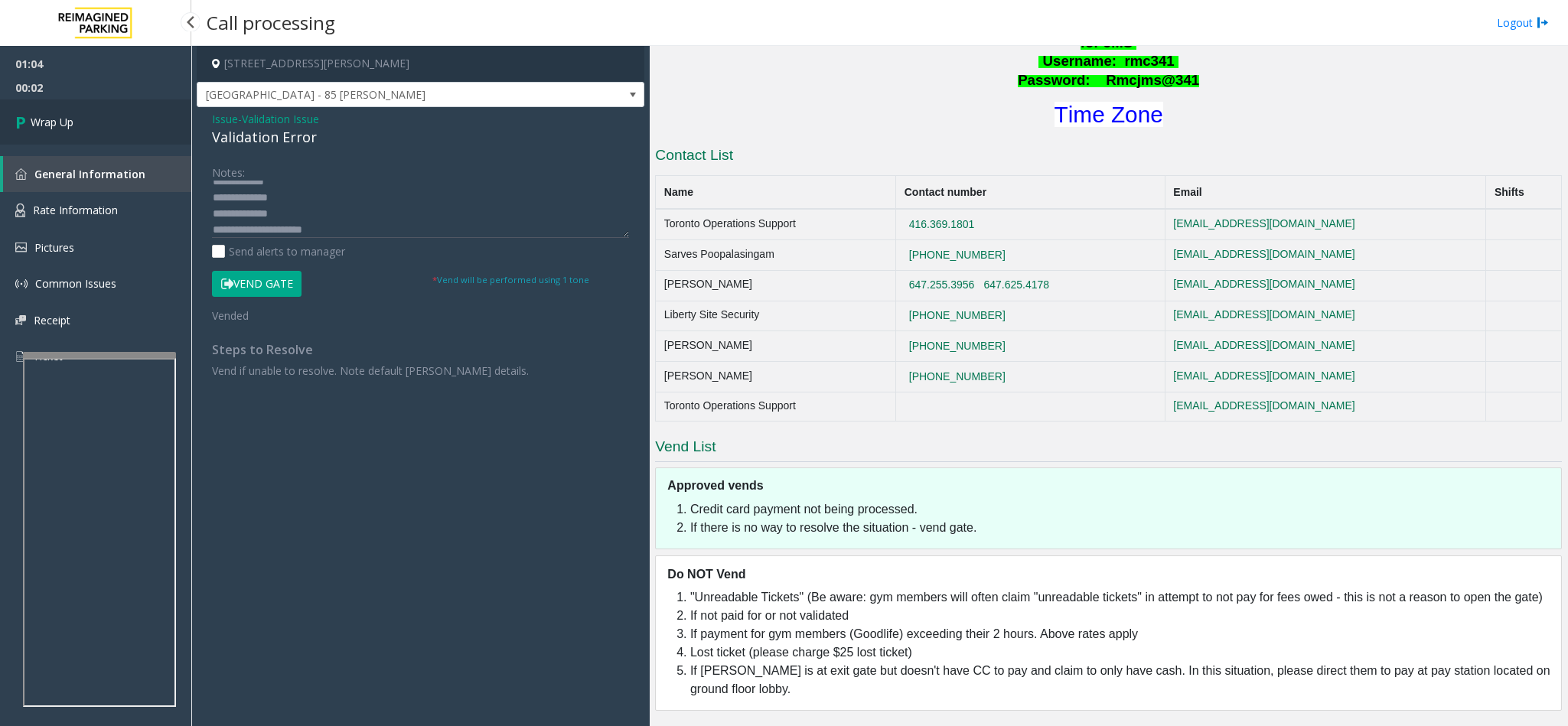
click at [92, 120] on link "Wrap Up" at bounding box center [95, 122] width 191 height 45
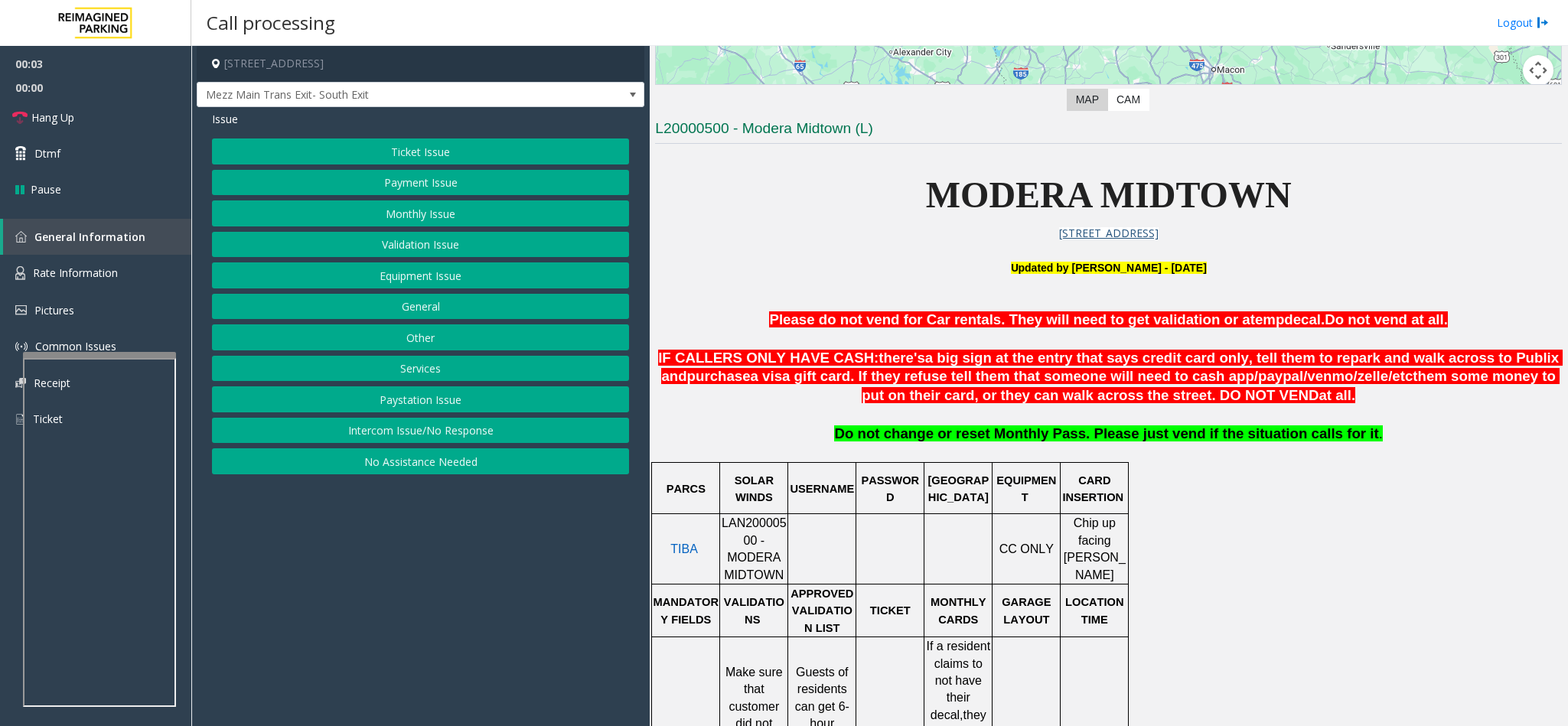
scroll to position [459, 0]
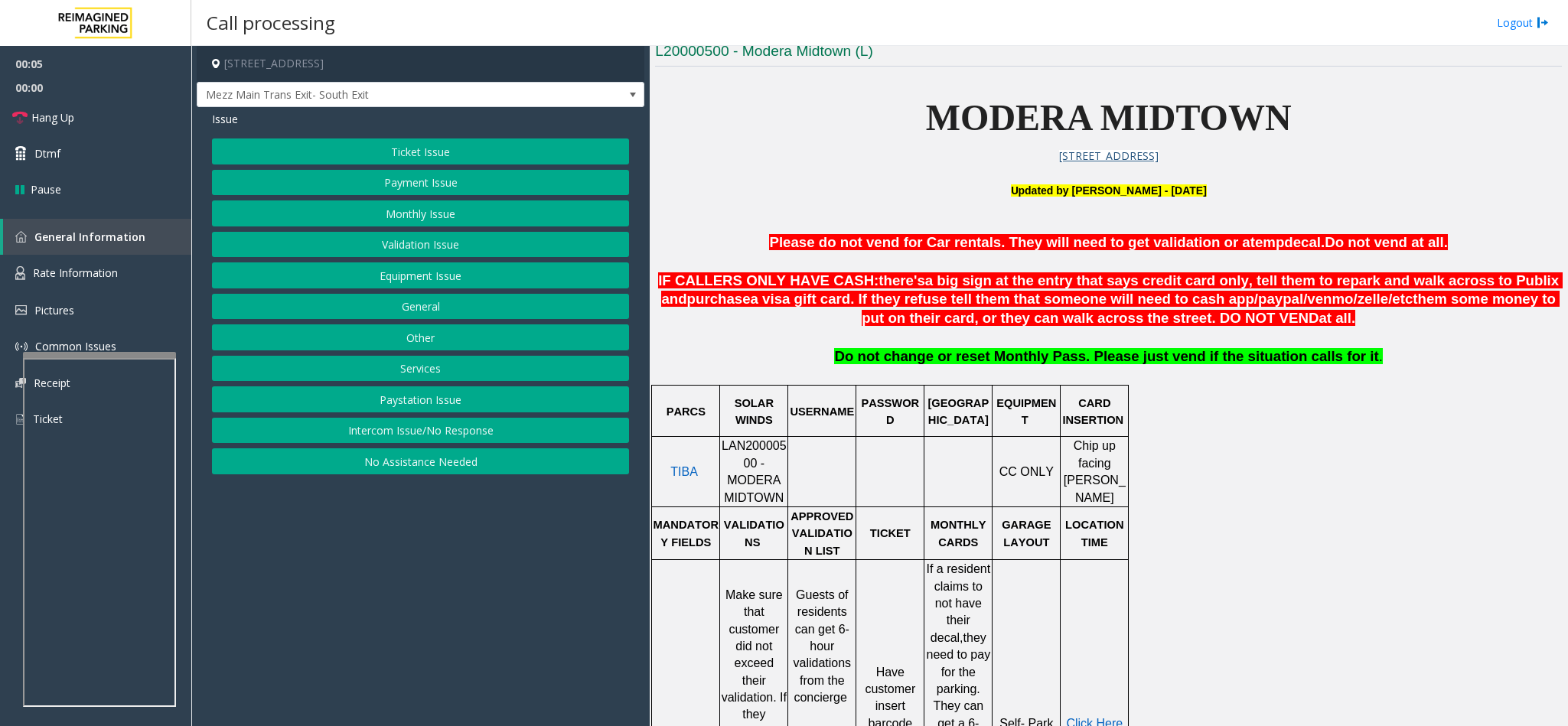
click at [724, 457] on span "LAN20000500 - MODERA MIDTOWN" at bounding box center [754, 472] width 65 height 65
copy span "LAN20000500"
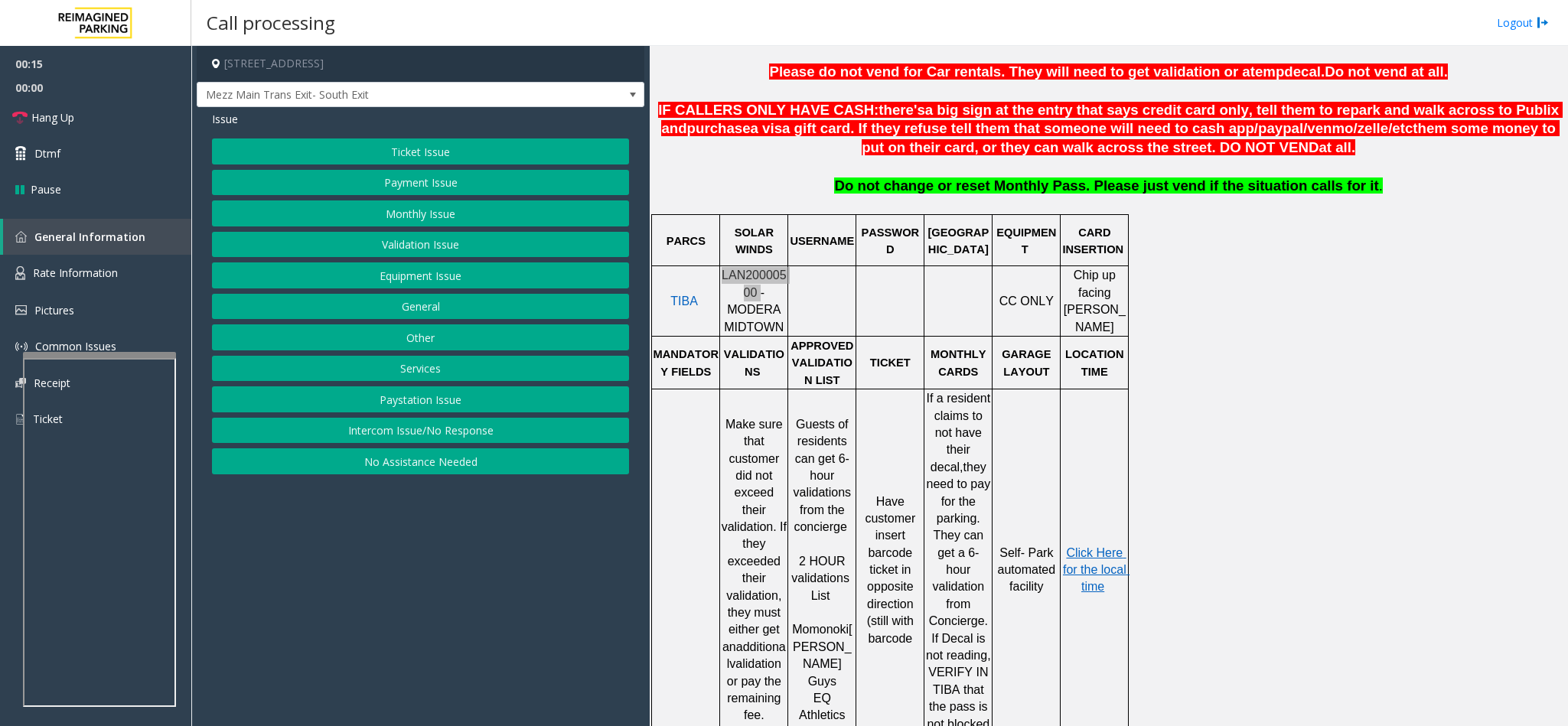
scroll to position [689, 0]
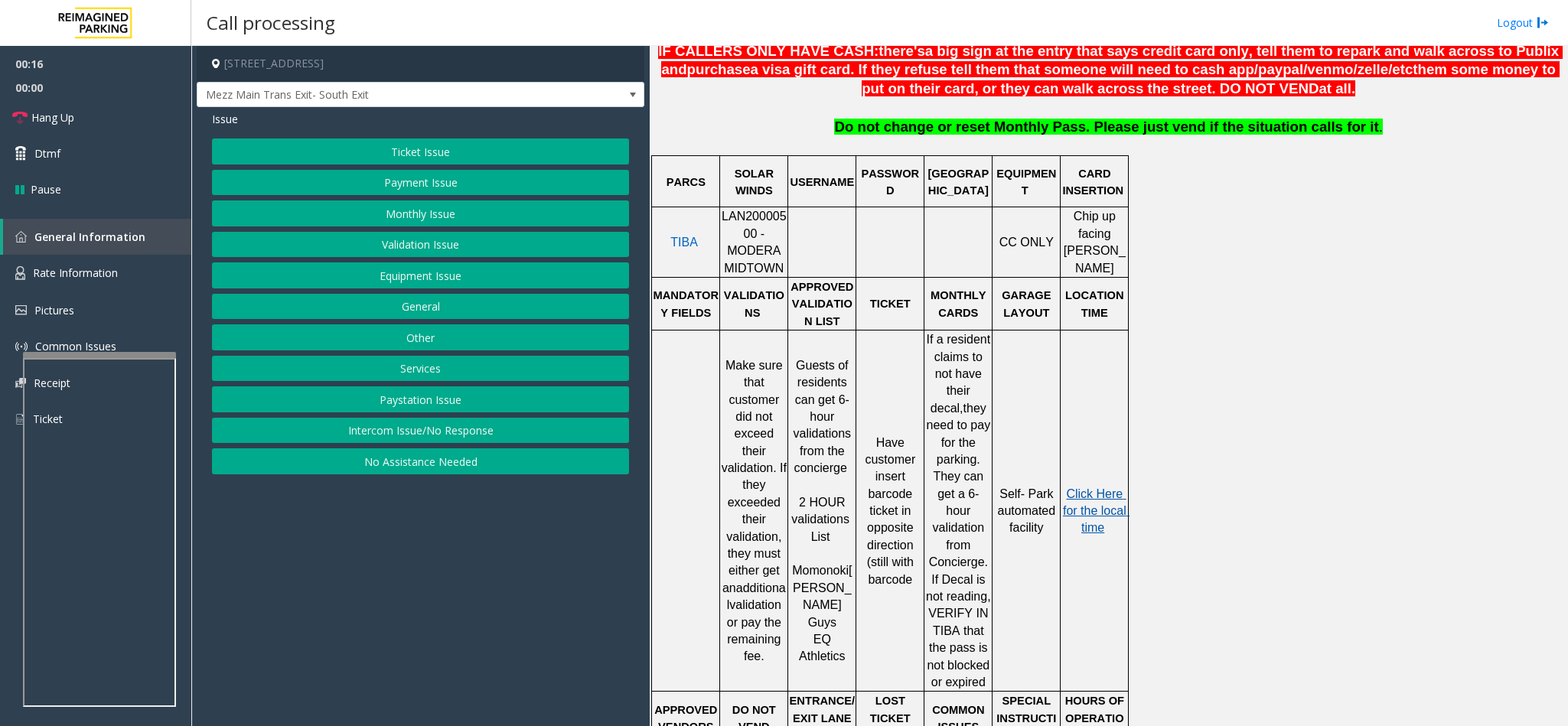
click at [1044, 457] on span "Click Here for the local time" at bounding box center [1096, 512] width 66 height 48
click at [402, 142] on button "Ticket Issue" at bounding box center [420, 151] width 417 height 26
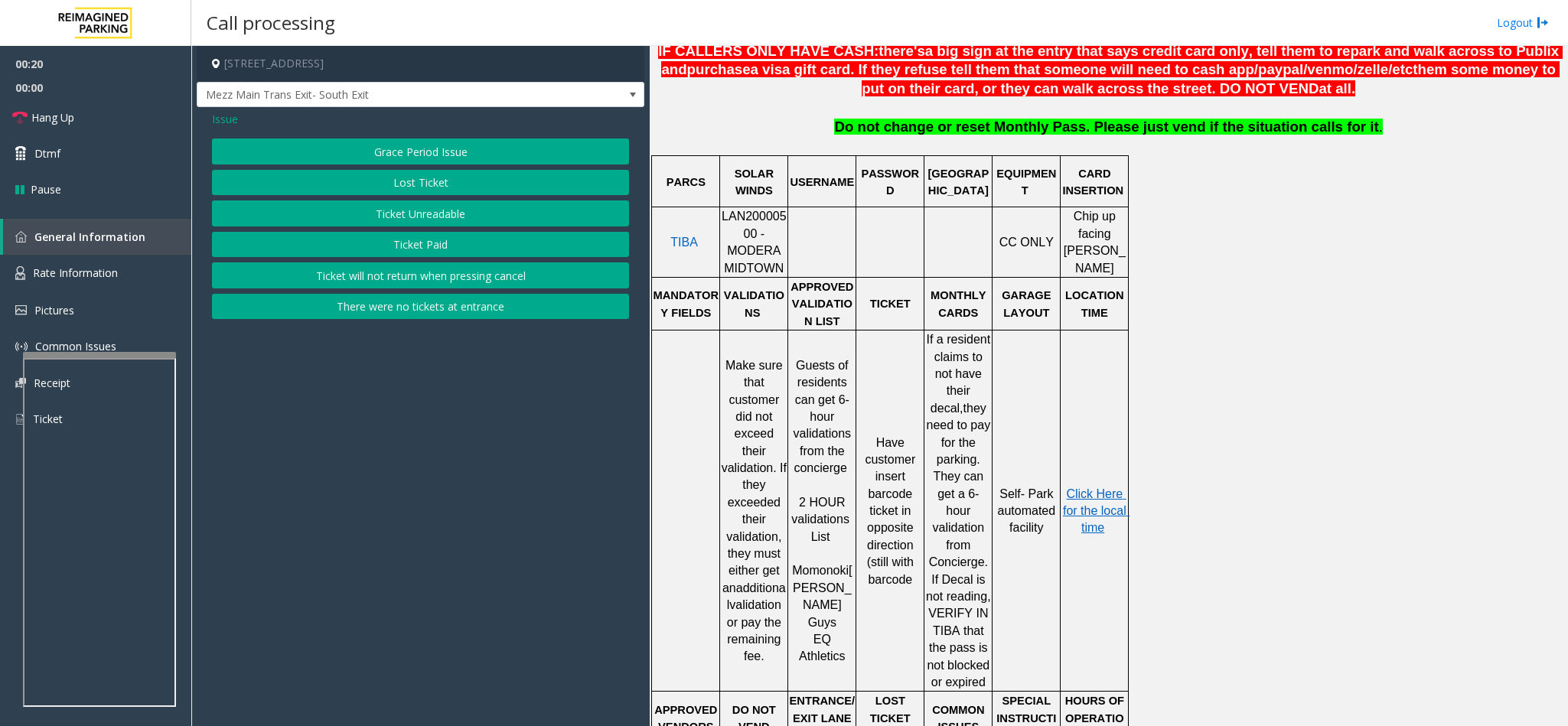
click at [372, 310] on button "There were no tickets at entrance" at bounding box center [420, 307] width 417 height 26
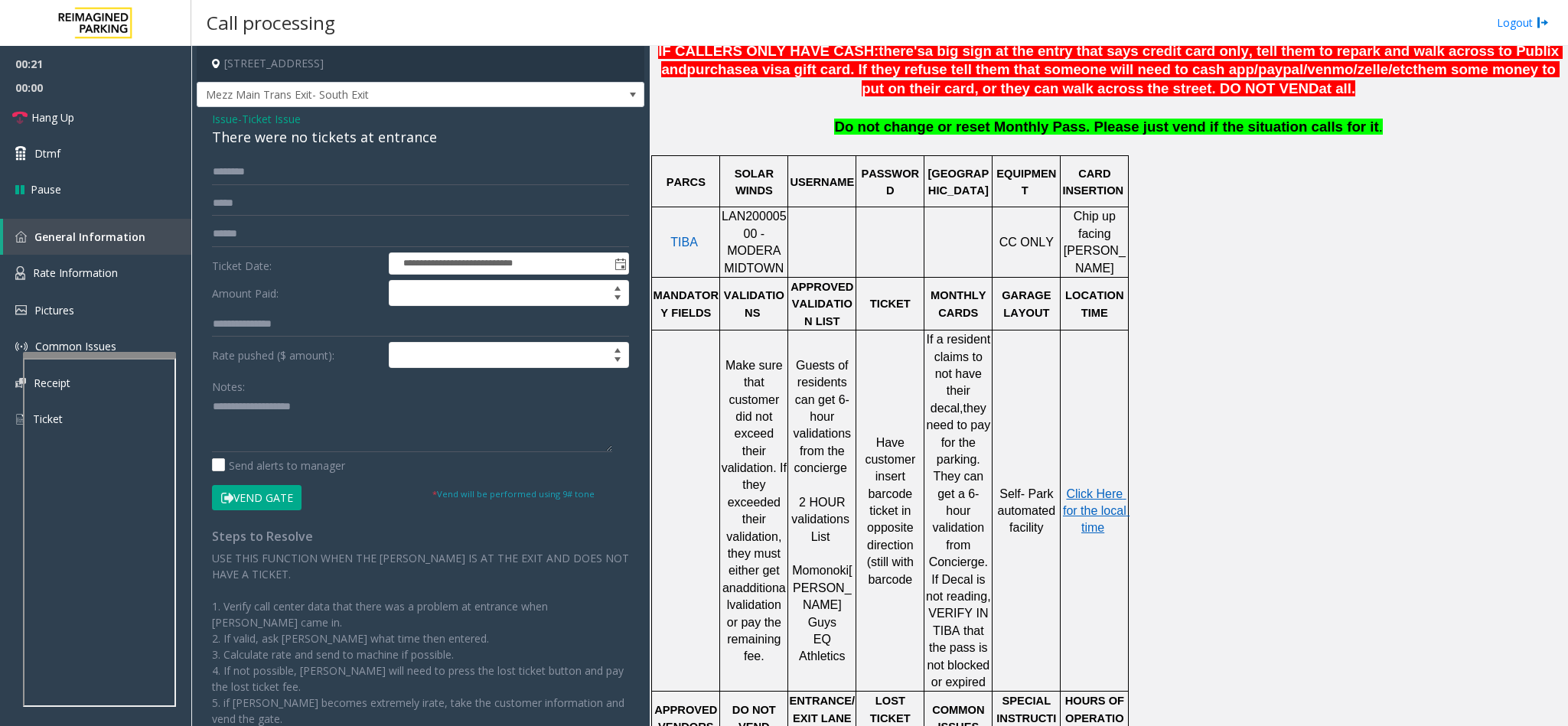
click at [267, 143] on div "There were no tickets at entrance" at bounding box center [420, 137] width 417 height 20
click at [216, 411] on textarea at bounding box center [411, 424] width 400 height 58
click at [503, 414] on textarea at bounding box center [411, 424] width 400 height 58
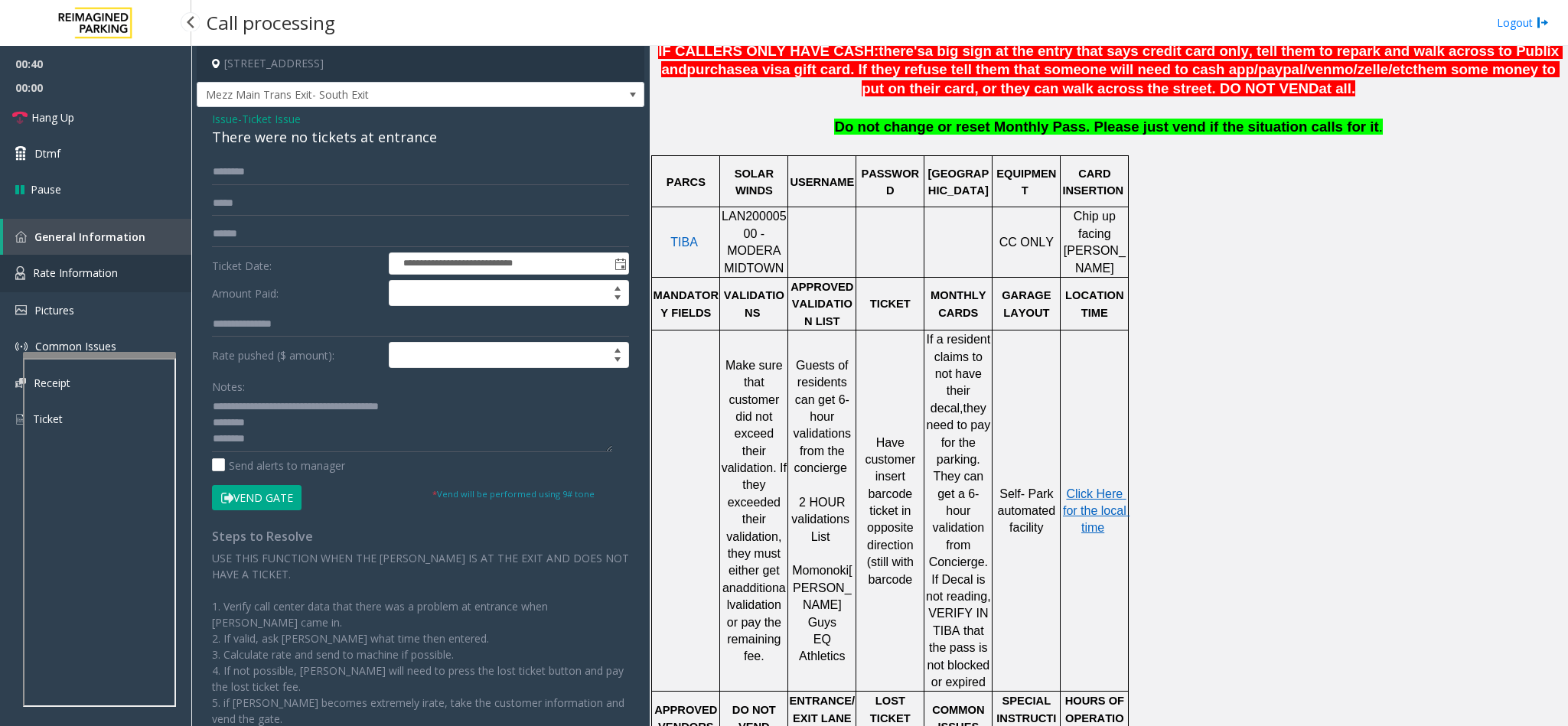
click at [104, 271] on span "Rate Information" at bounding box center [76, 272] width 85 height 14
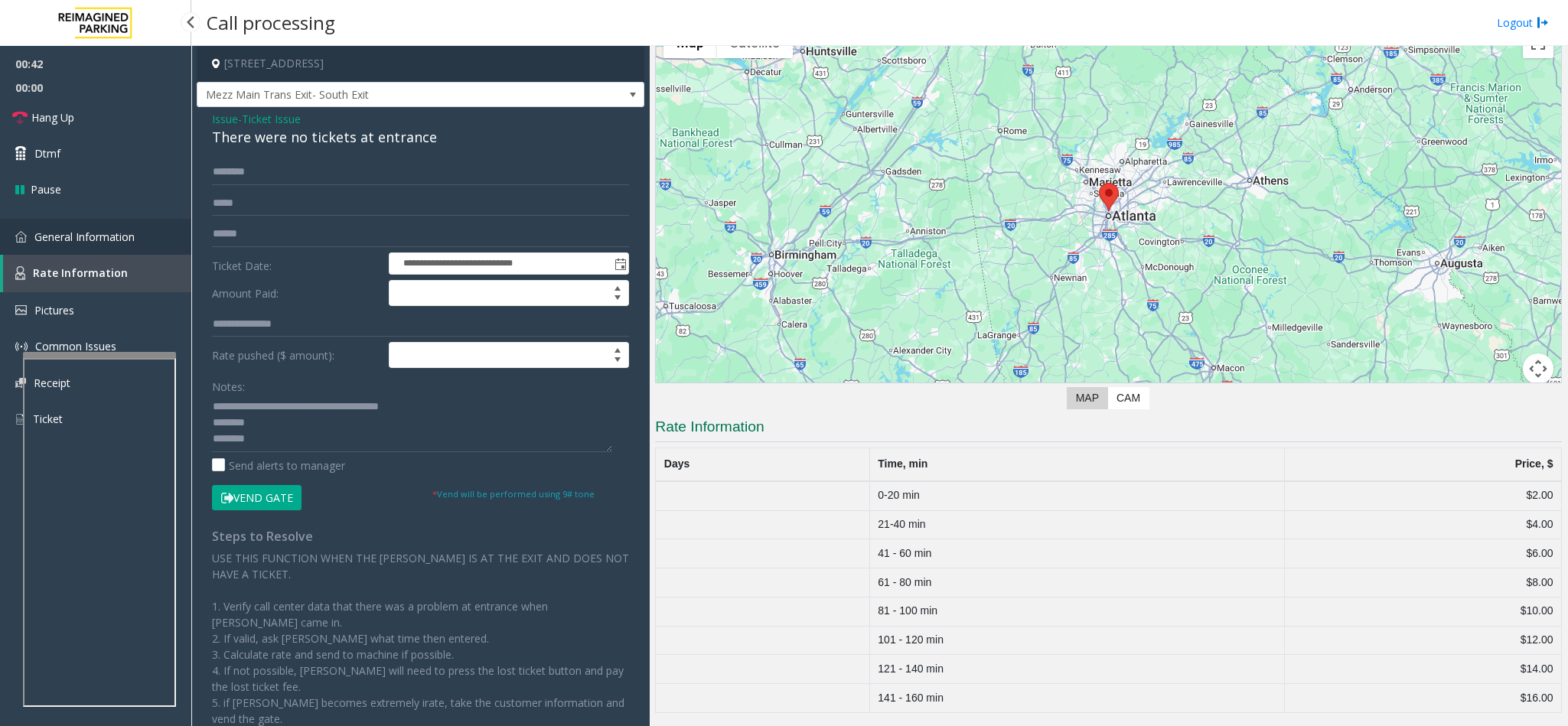
click at [109, 249] on link "General Information" at bounding box center [95, 237] width 191 height 36
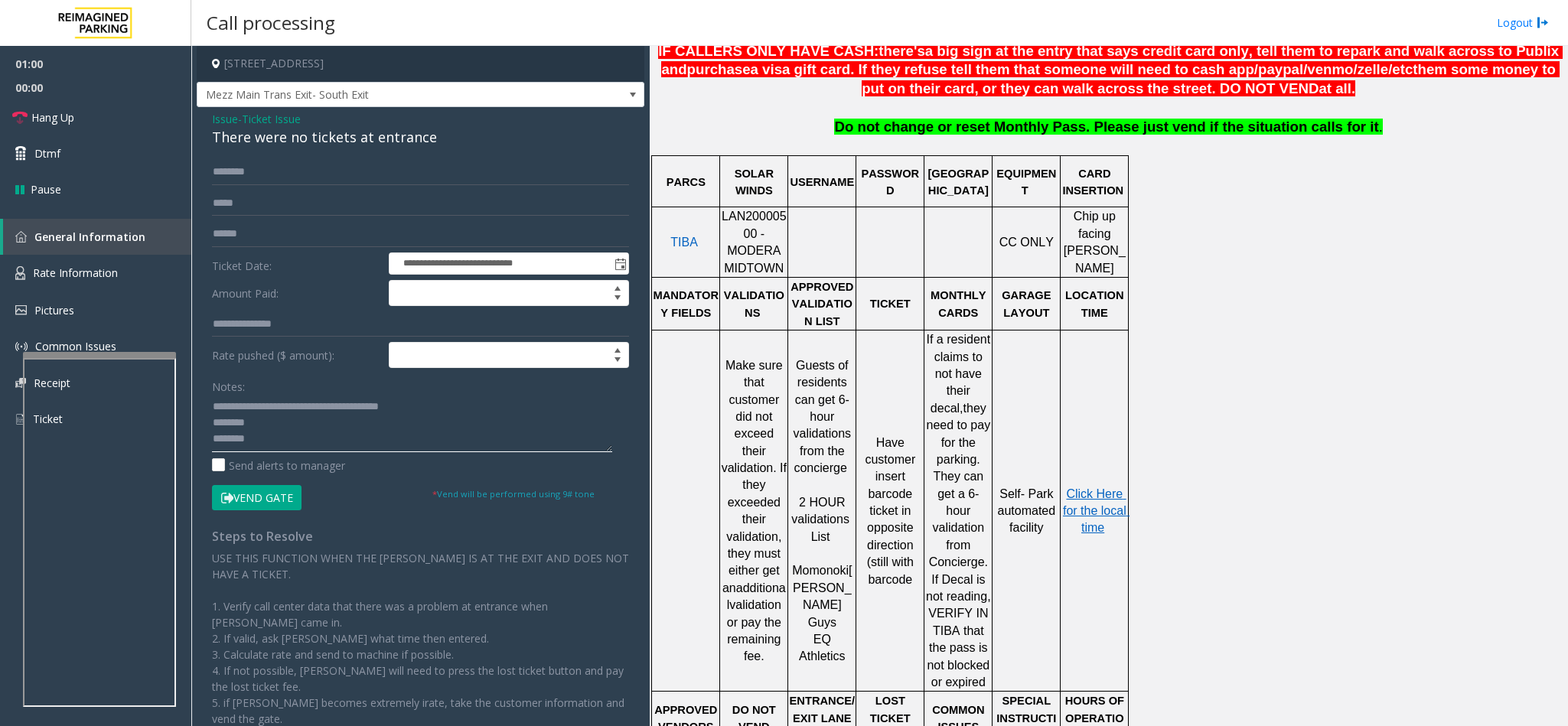
click at [258, 423] on textarea at bounding box center [411, 424] width 400 height 58
click at [96, 266] on span "Rate Information" at bounding box center [76, 272] width 85 height 14
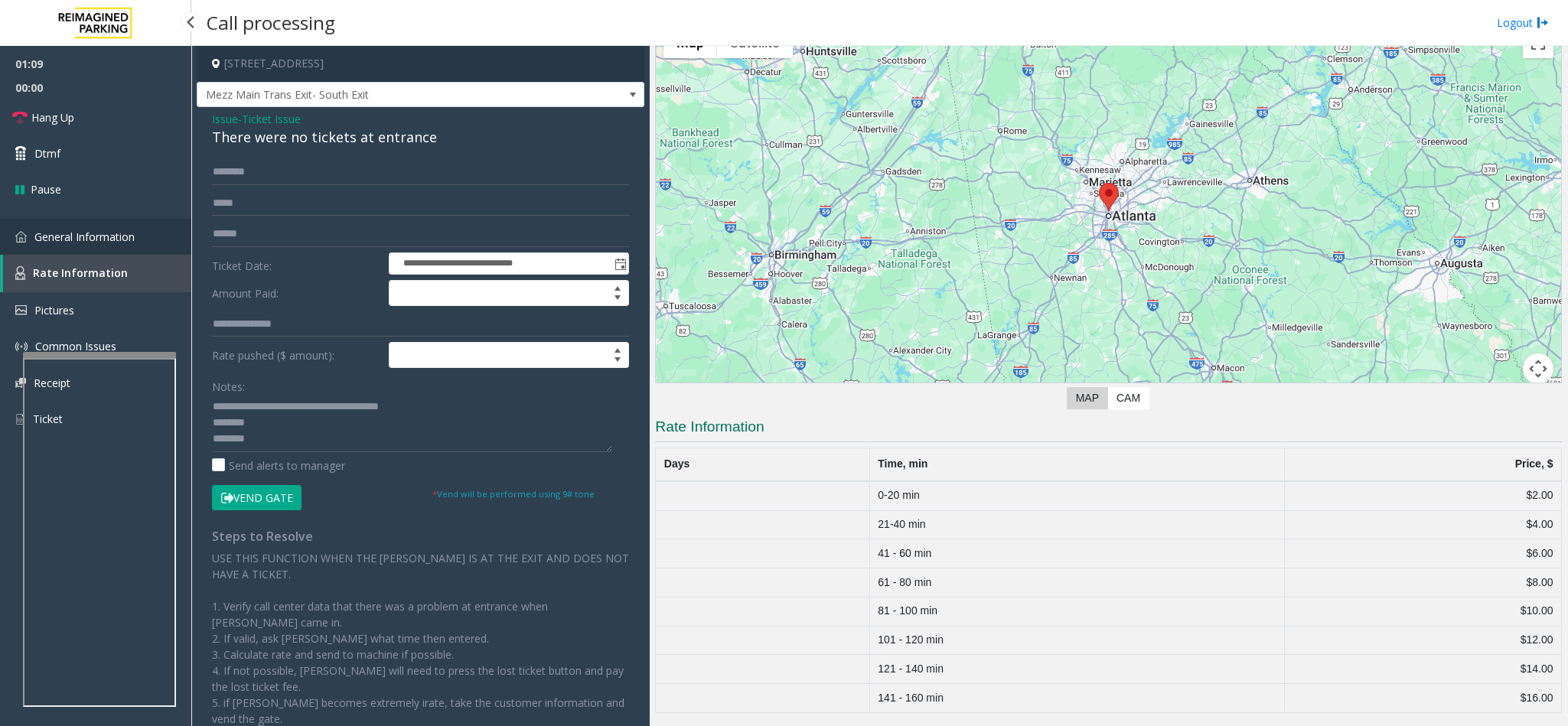
click at [93, 235] on span "General Information" at bounding box center [85, 236] width 100 height 14
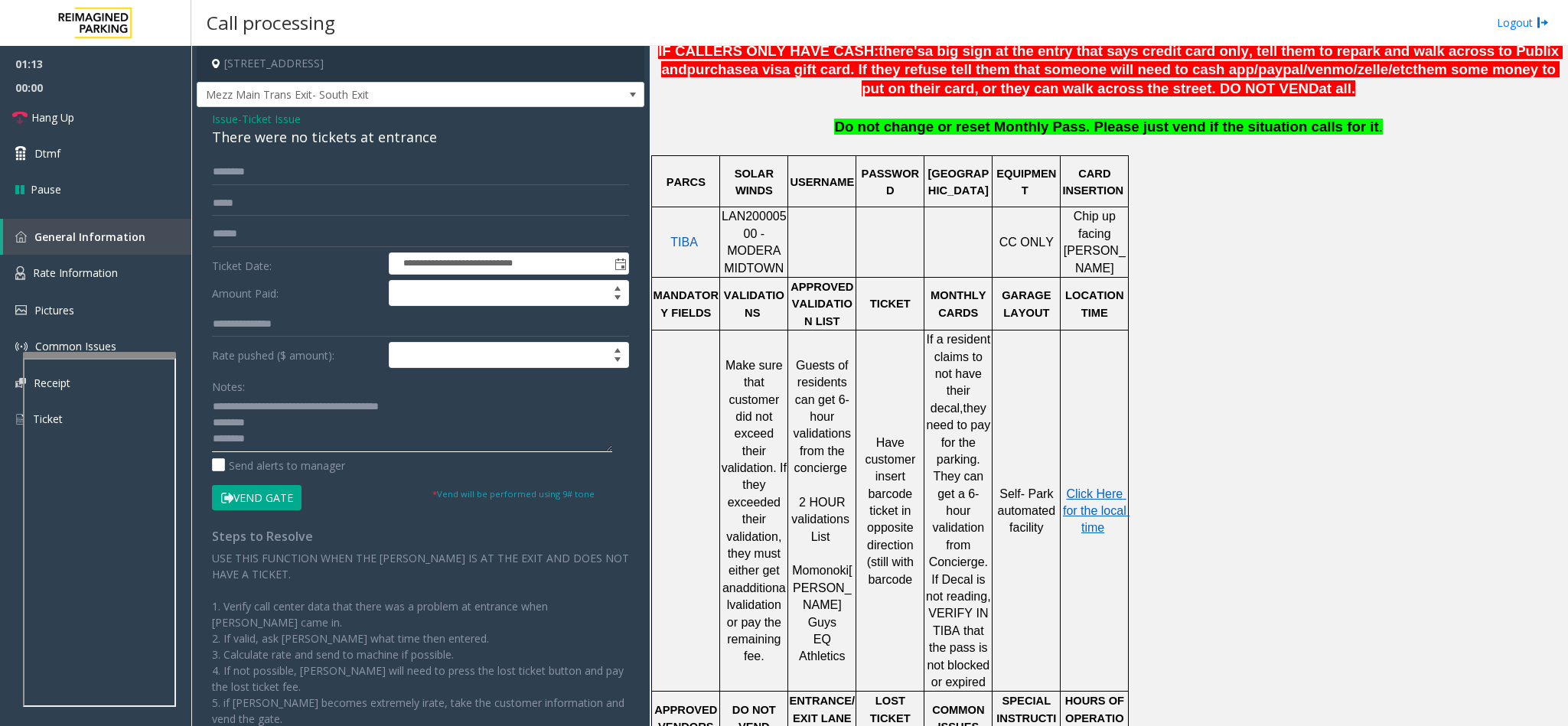
click at [248, 449] on textarea at bounding box center [411, 424] width 400 height 58
click at [263, 426] on textarea at bounding box center [411, 424] width 400 height 58
click at [139, 273] on link "Rate Information" at bounding box center [95, 274] width 191 height 37
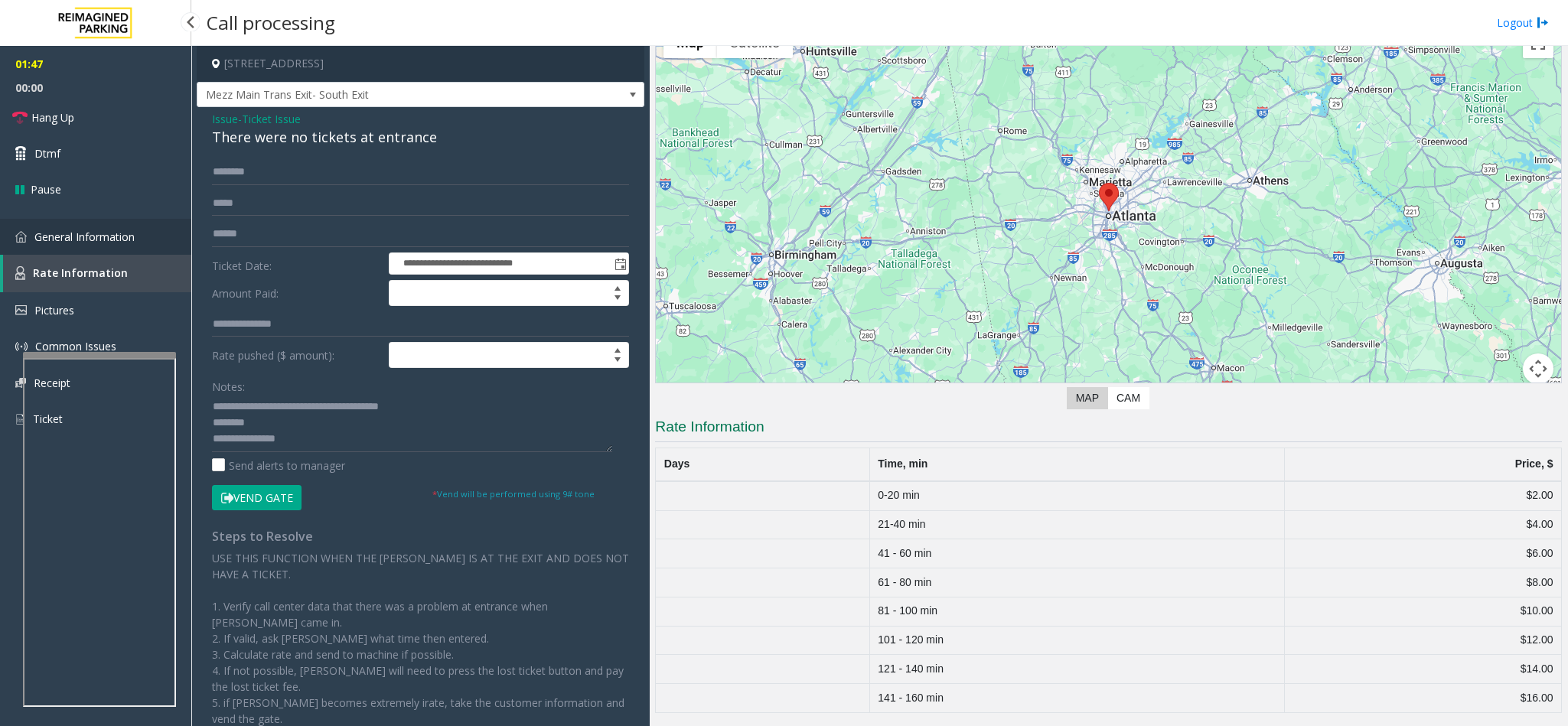
click at [132, 240] on span "General Information" at bounding box center [85, 236] width 100 height 14
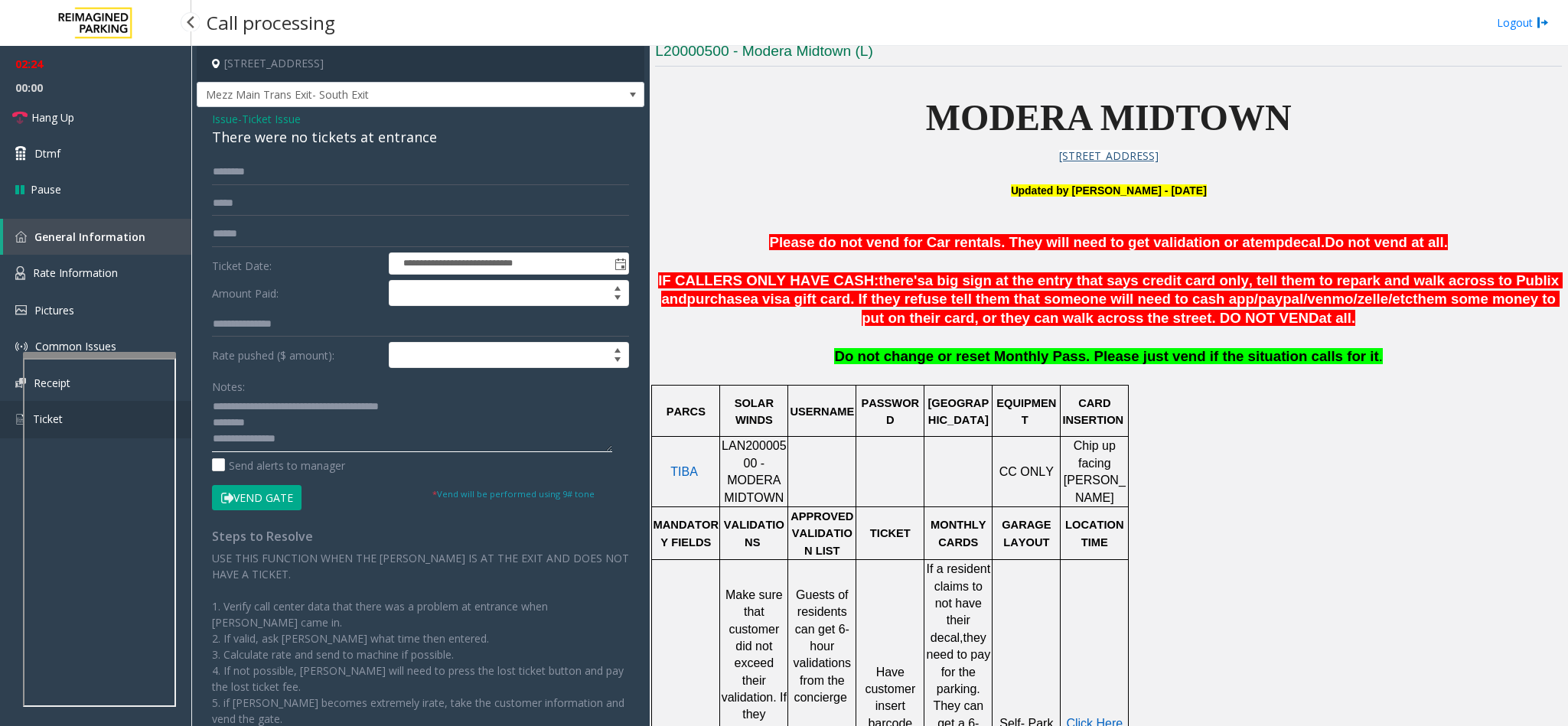
drag, startPoint x: 301, startPoint y: 439, endPoint x: 181, endPoint y: 417, distance: 122.0
click at [181, 417] on app-root "**********" at bounding box center [784, 363] width 1568 height 726
click at [282, 439] on textarea at bounding box center [411, 424] width 400 height 58
click at [298, 443] on textarea at bounding box center [411, 424] width 400 height 58
drag, startPoint x: 214, startPoint y: 428, endPoint x: 564, endPoint y: 446, distance: 350.5
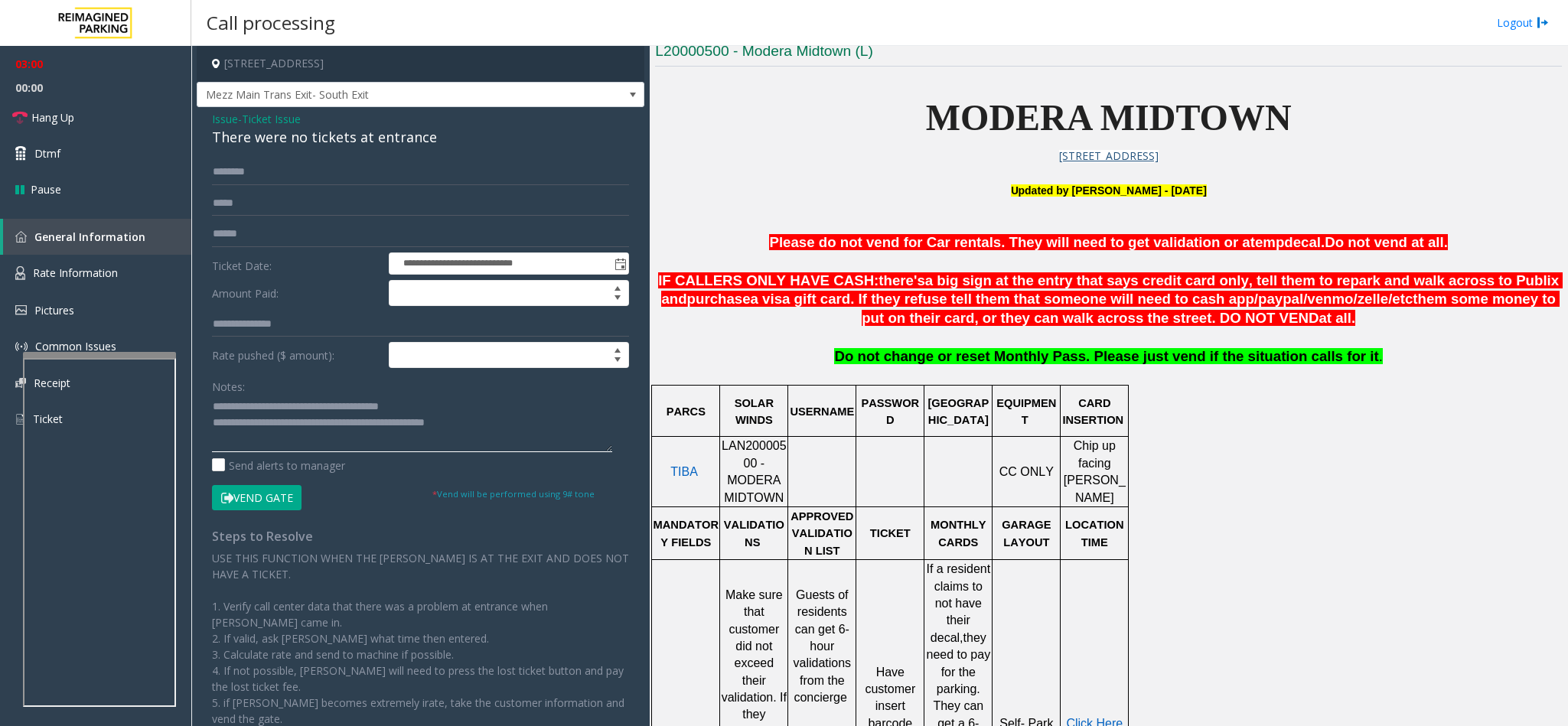
click at [564, 446] on textarea at bounding box center [411, 424] width 400 height 58
type textarea "**********"
click at [420, 364] on input at bounding box center [508, 354] width 239 height 25
type input "****"
click at [444, 411] on textarea at bounding box center [411, 424] width 400 height 58
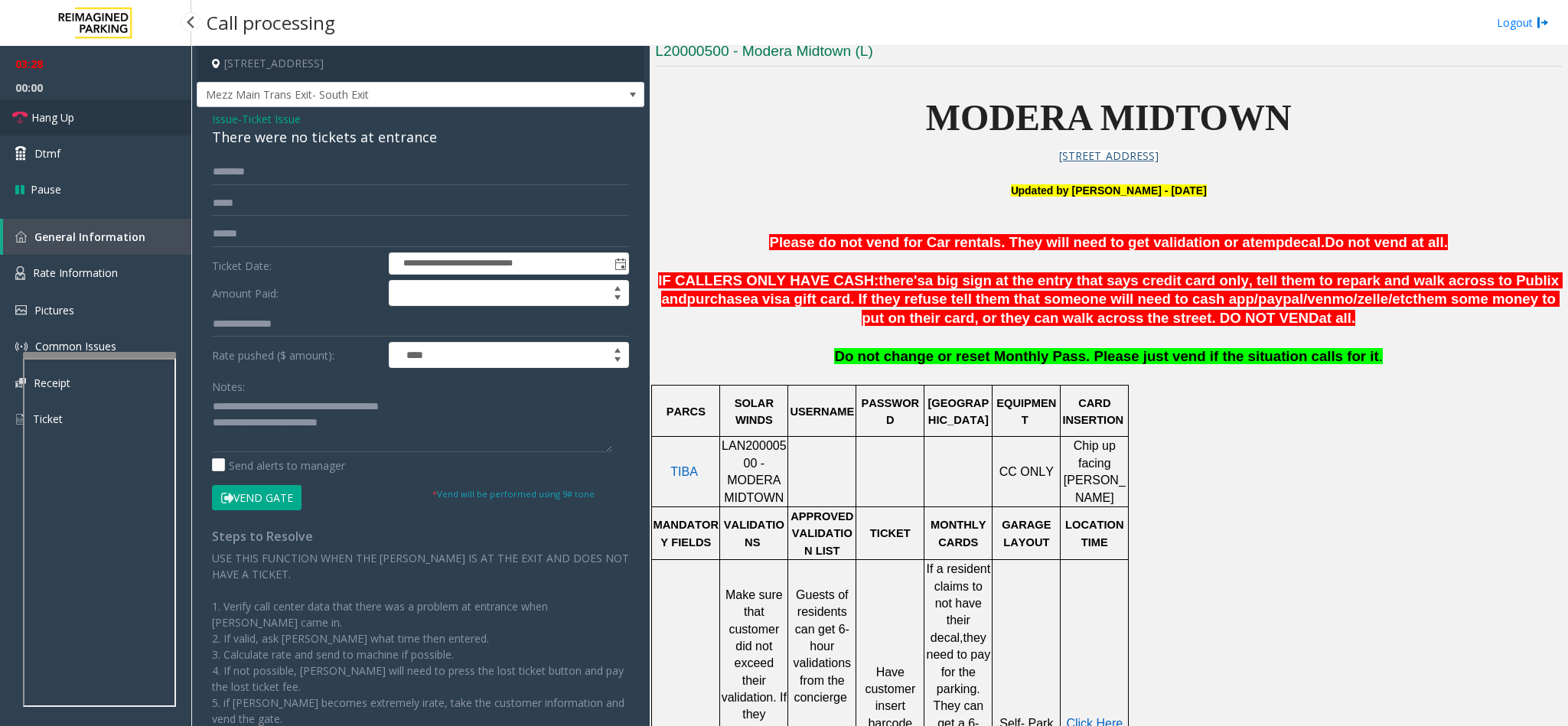
click at [88, 117] on link "Hang Up" at bounding box center [95, 117] width 191 height 36
click at [383, 429] on textarea at bounding box center [411, 424] width 400 height 58
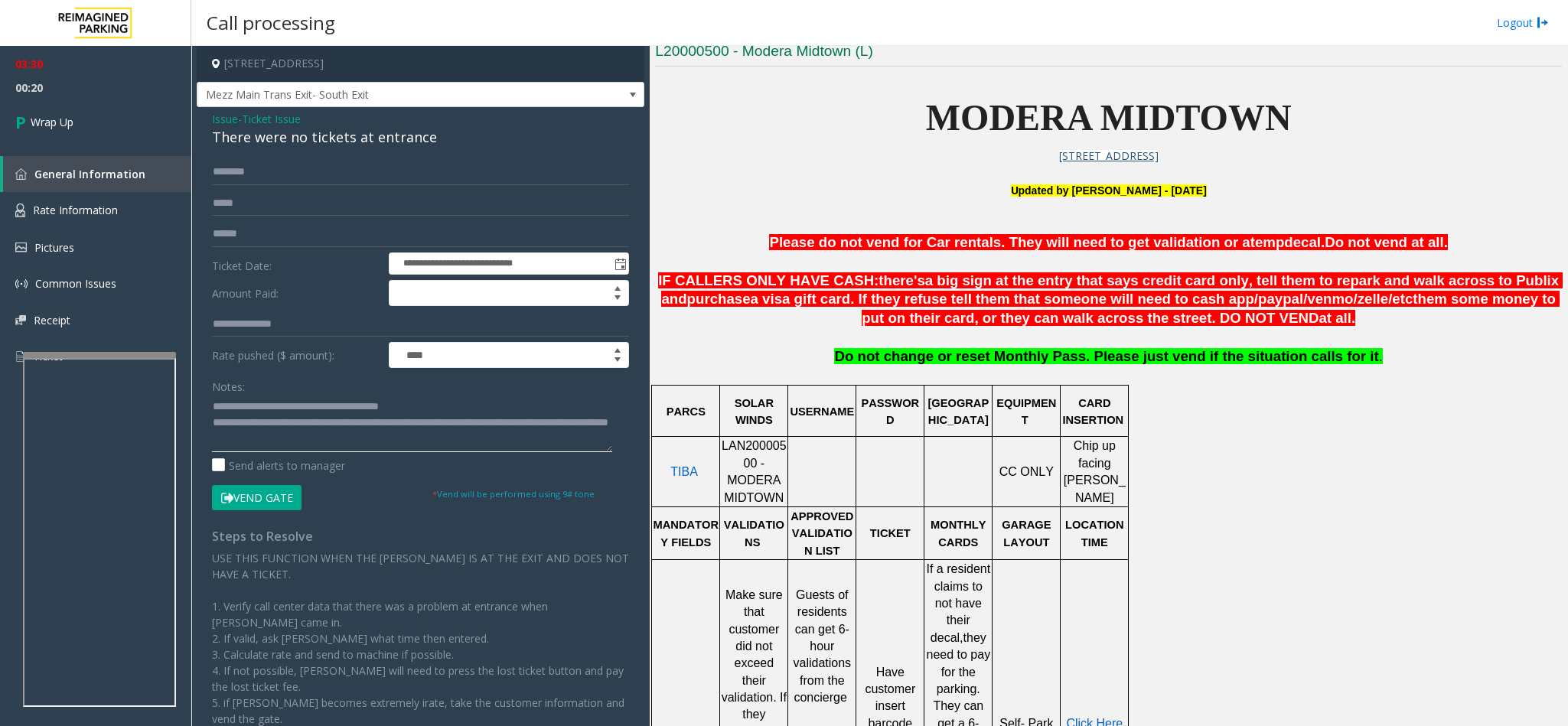
scroll to position [12, 0]
type textarea "**********"
click at [89, 112] on link "Wrap Up" at bounding box center [95, 122] width 191 height 45
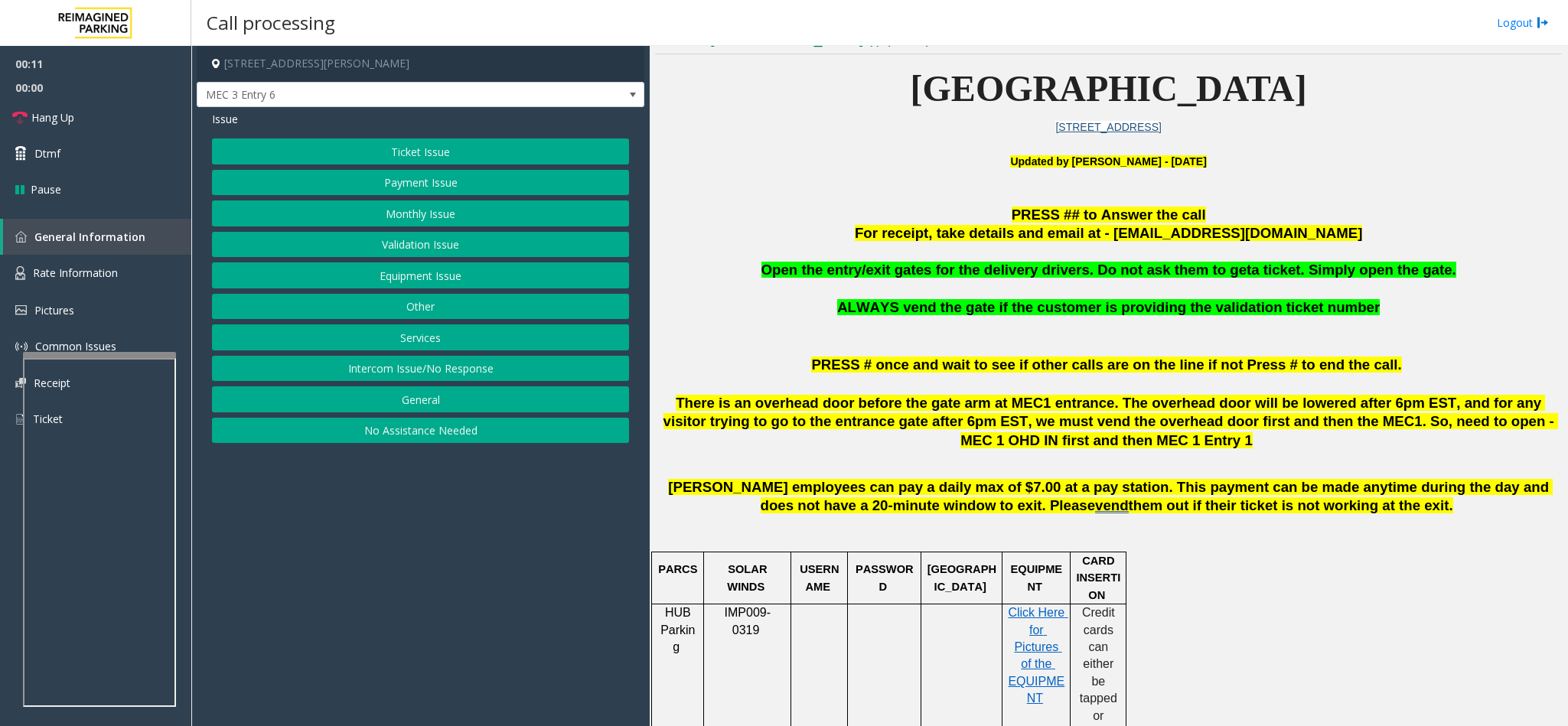
scroll to position [459, 0]
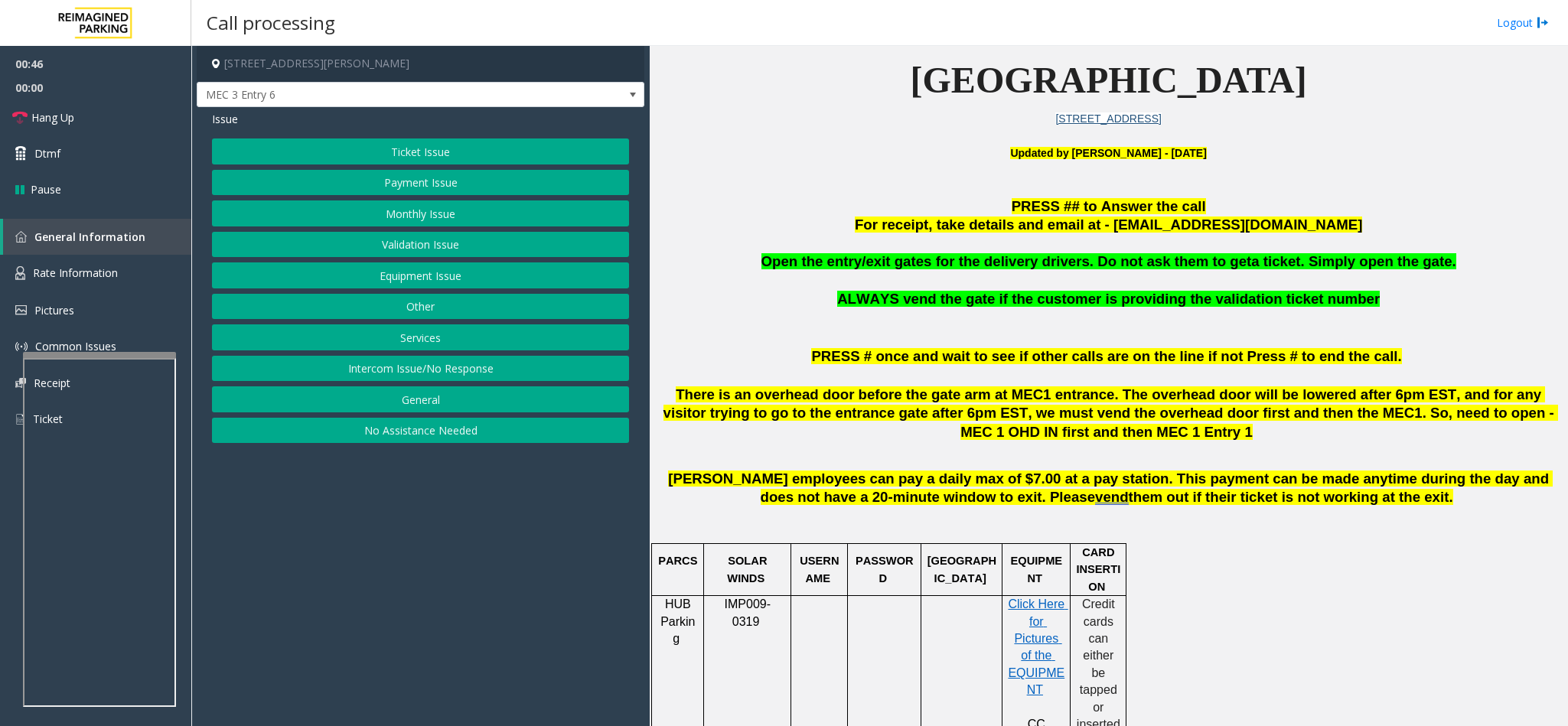
click at [405, 278] on button "Equipment Issue" at bounding box center [420, 275] width 417 height 26
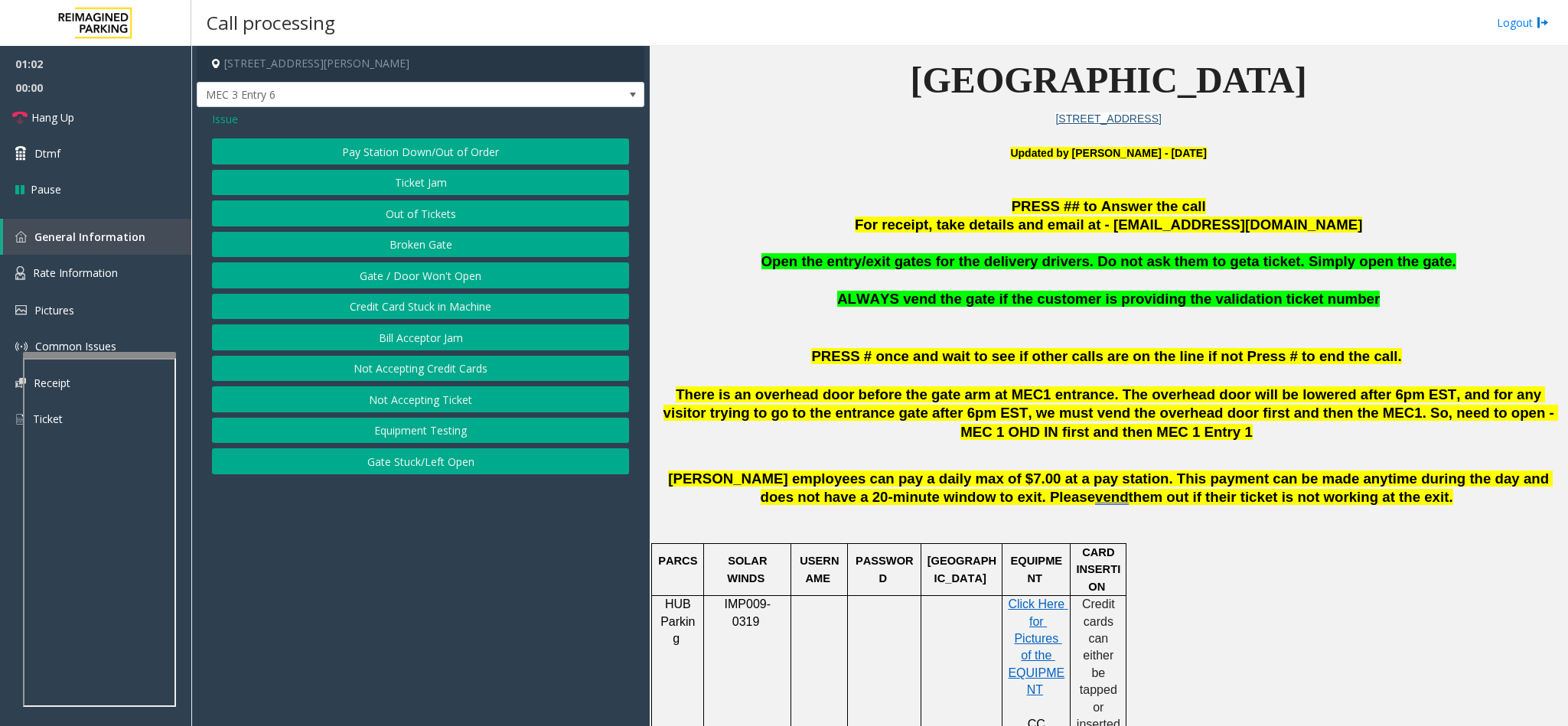
click at [405, 278] on button "Gate / Door Won't Open" at bounding box center [420, 275] width 417 height 26
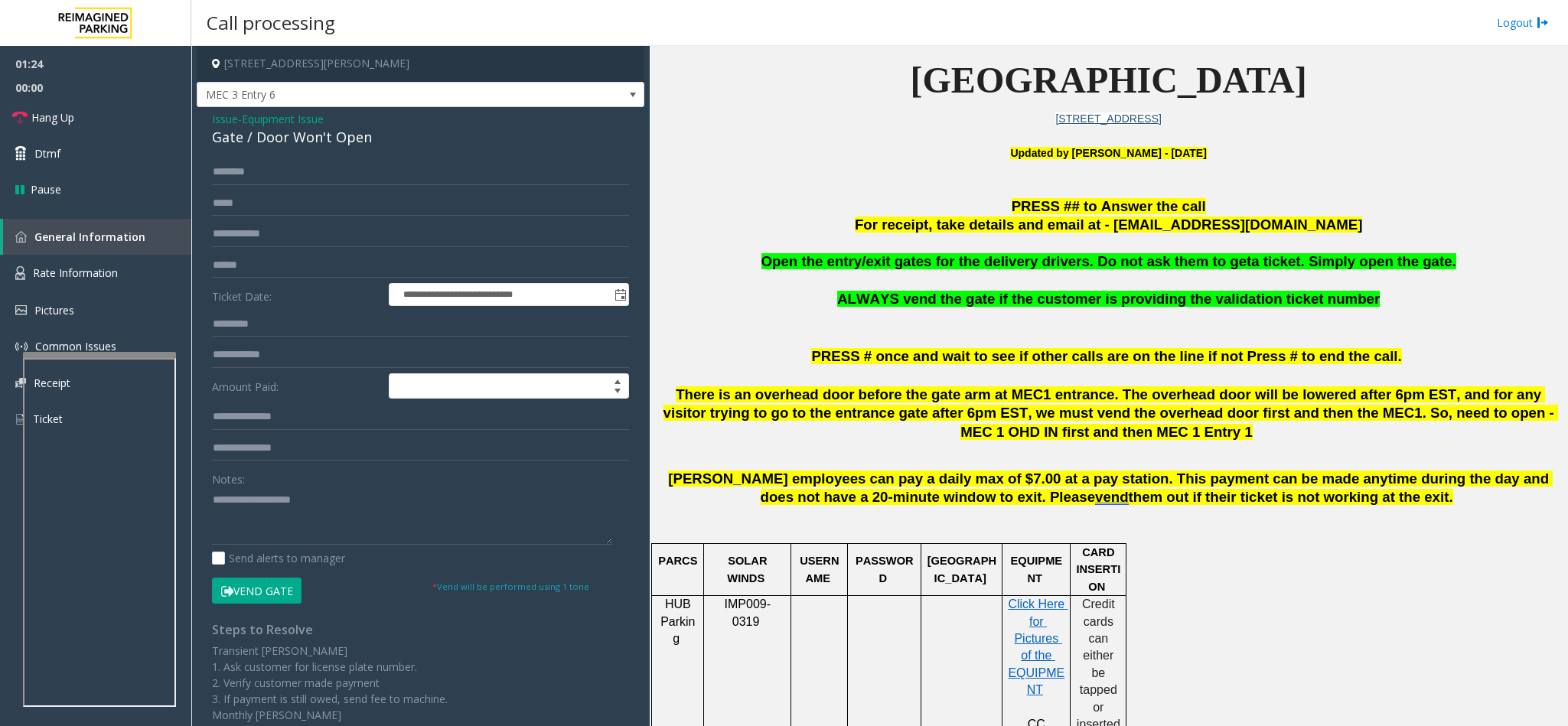
click at [258, 457] on button "Vend Gate" at bounding box center [256, 591] width 89 height 26
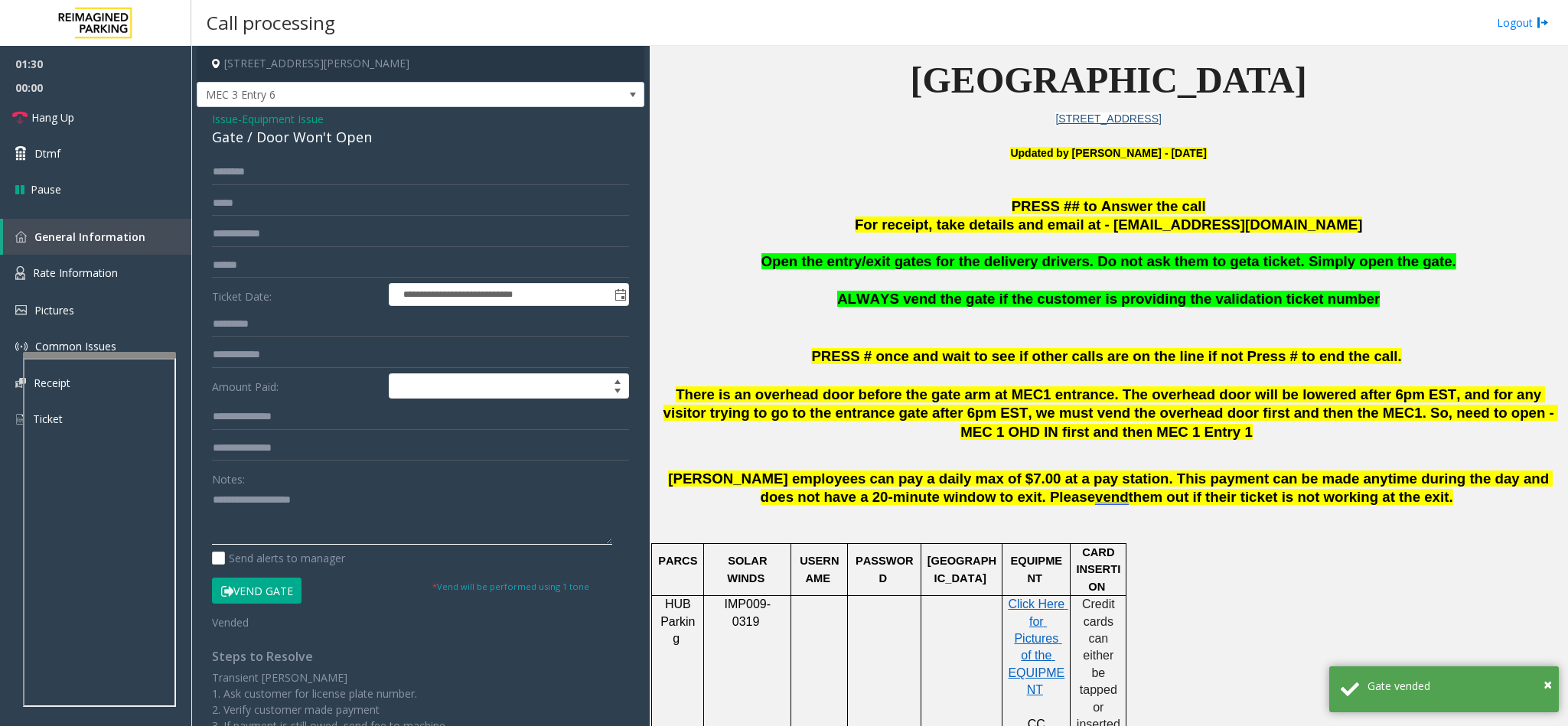
click at [252, 457] on textarea at bounding box center [411, 517] width 400 height 58
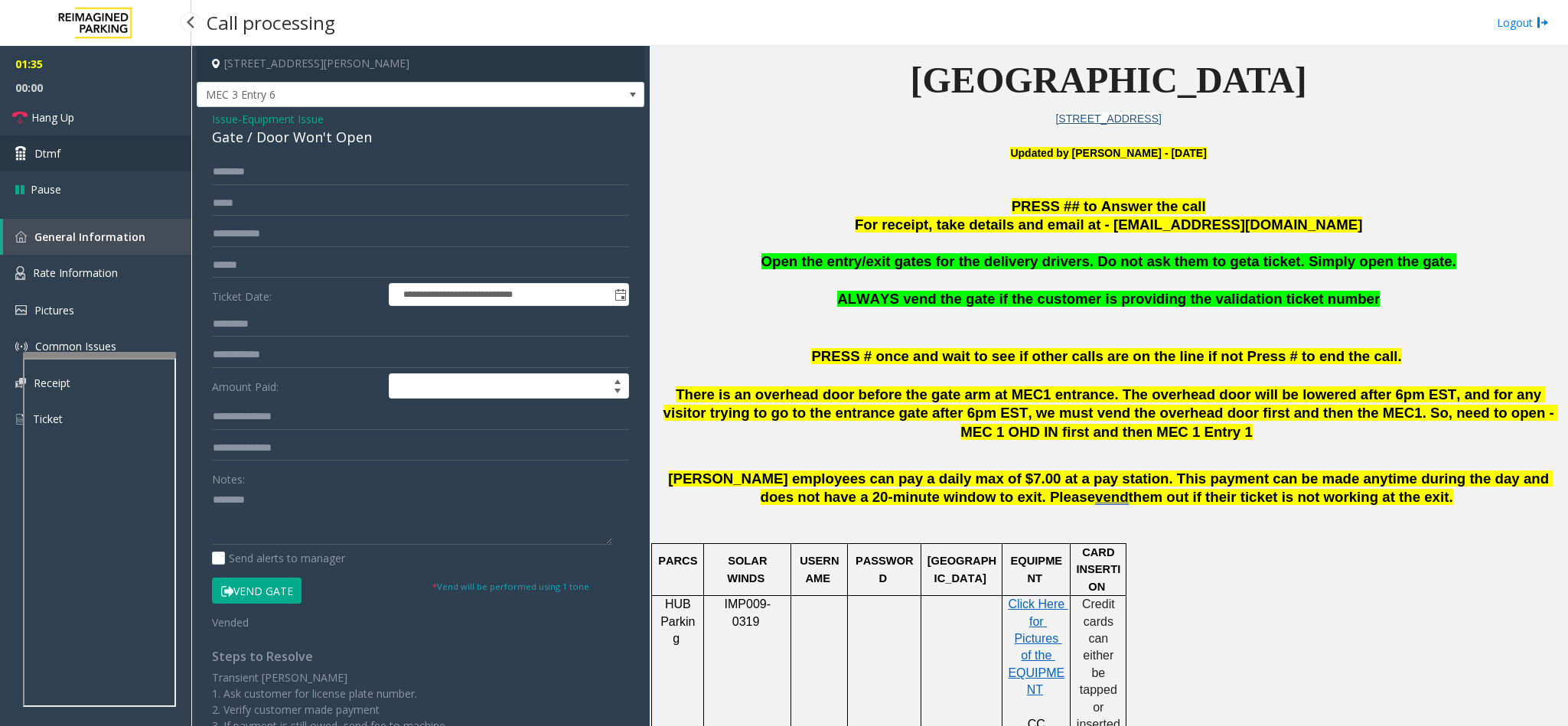
click at [145, 135] on link "Dtmf" at bounding box center [95, 153] width 191 height 36
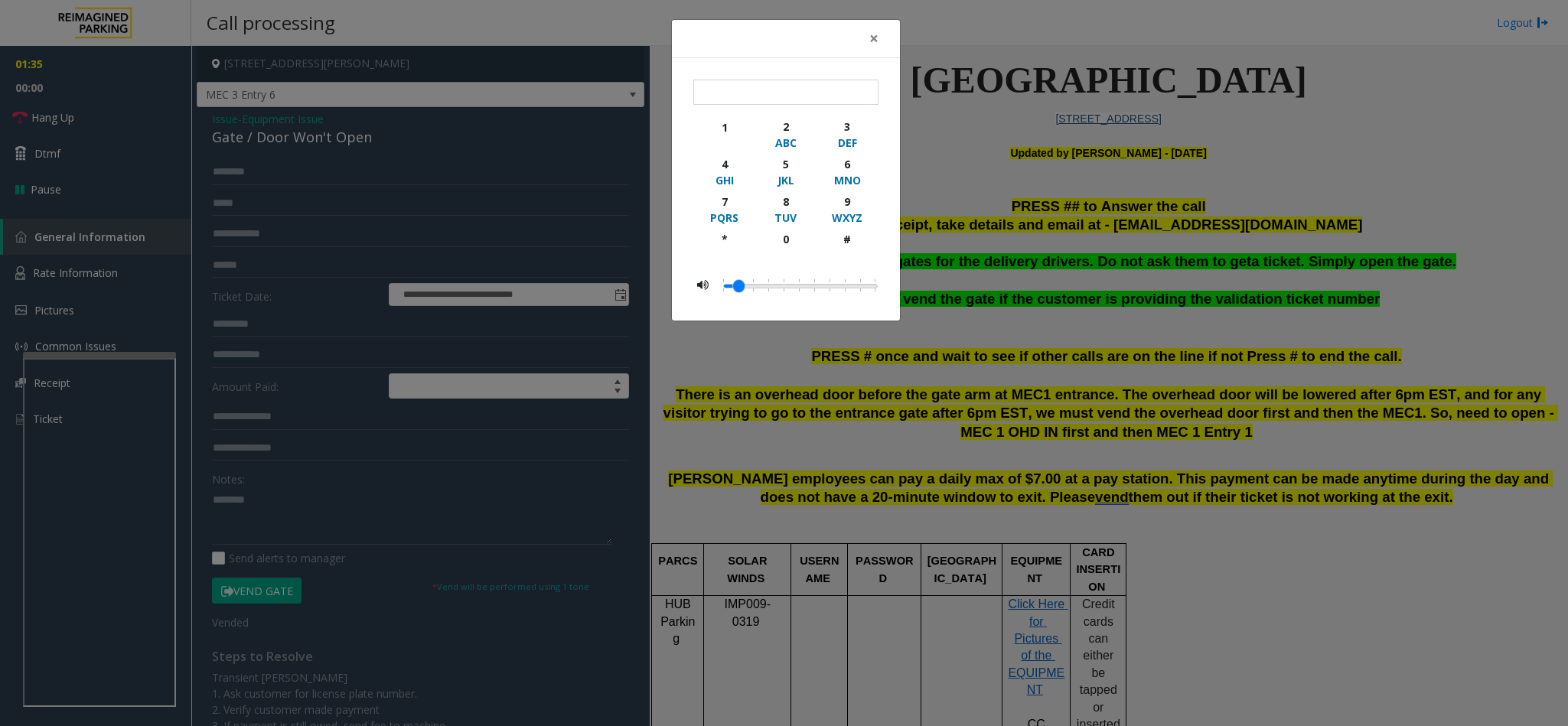
click at [144, 128] on div "× 1 2 ABC 3 DEF 4 GHI 5 JKL 6 MNO 7 PQRS 8 TUV 9 WXYZ * 0 #" at bounding box center [784, 363] width 1568 height 726
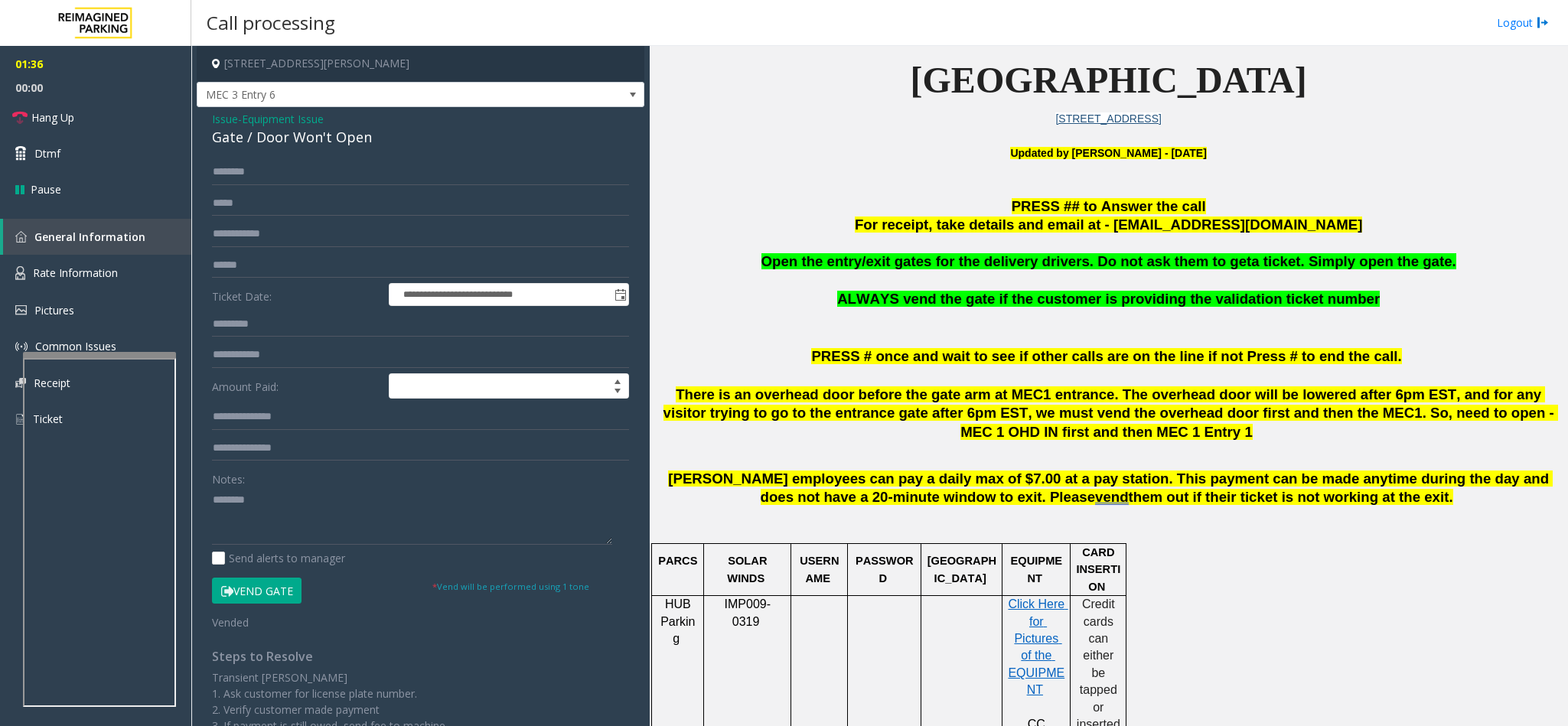
click at [143, 127] on body "**********" at bounding box center [784, 363] width 1568 height 726
click at [132, 119] on link "Hang Up" at bounding box center [95, 117] width 191 height 36
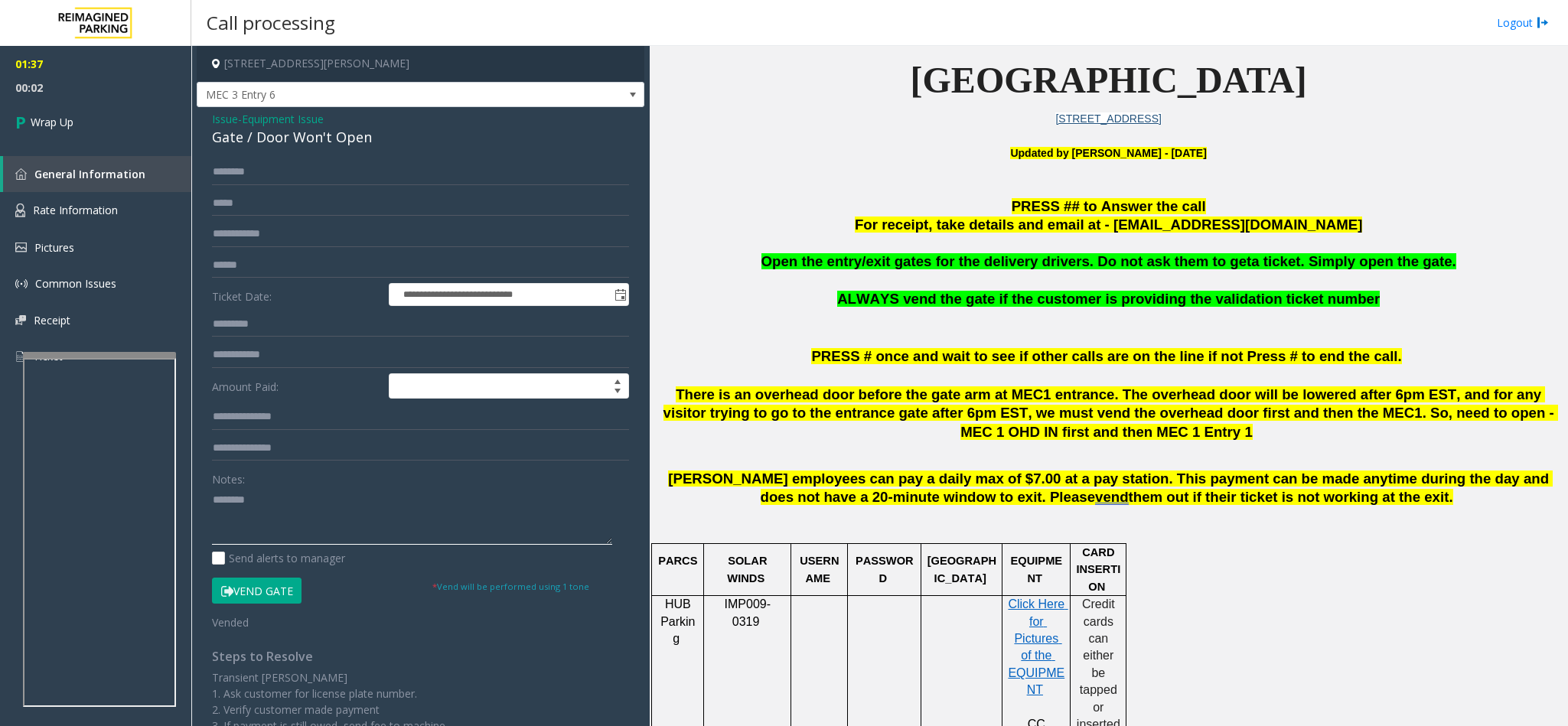
click at [278, 457] on textarea at bounding box center [411, 517] width 400 height 58
type textarea "**********"
click at [43, 115] on span "Wrap Up" at bounding box center [52, 122] width 42 height 16
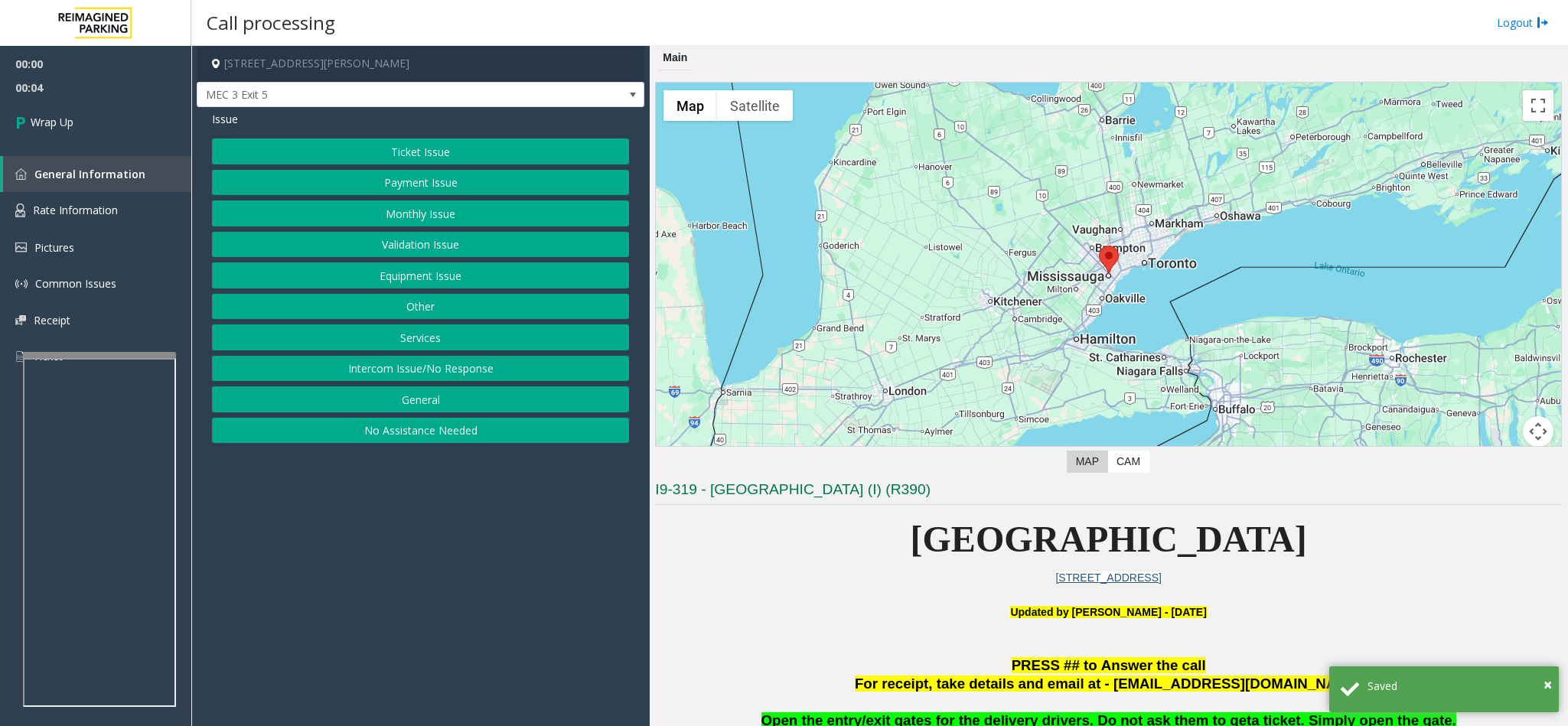
click at [372, 375] on button "Intercom Issue/No Response" at bounding box center [420, 369] width 417 height 26
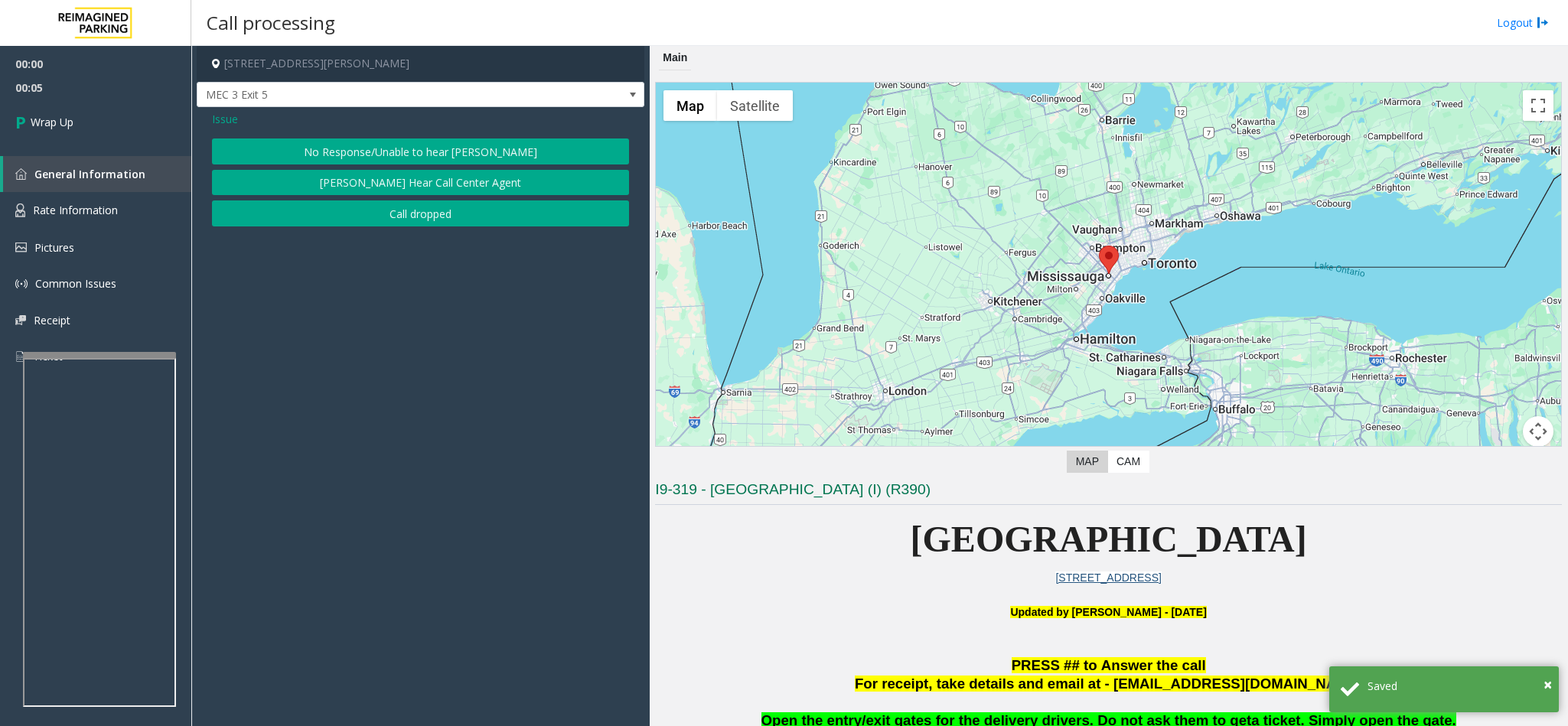
click at [375, 216] on button "Call dropped" at bounding box center [420, 213] width 417 height 26
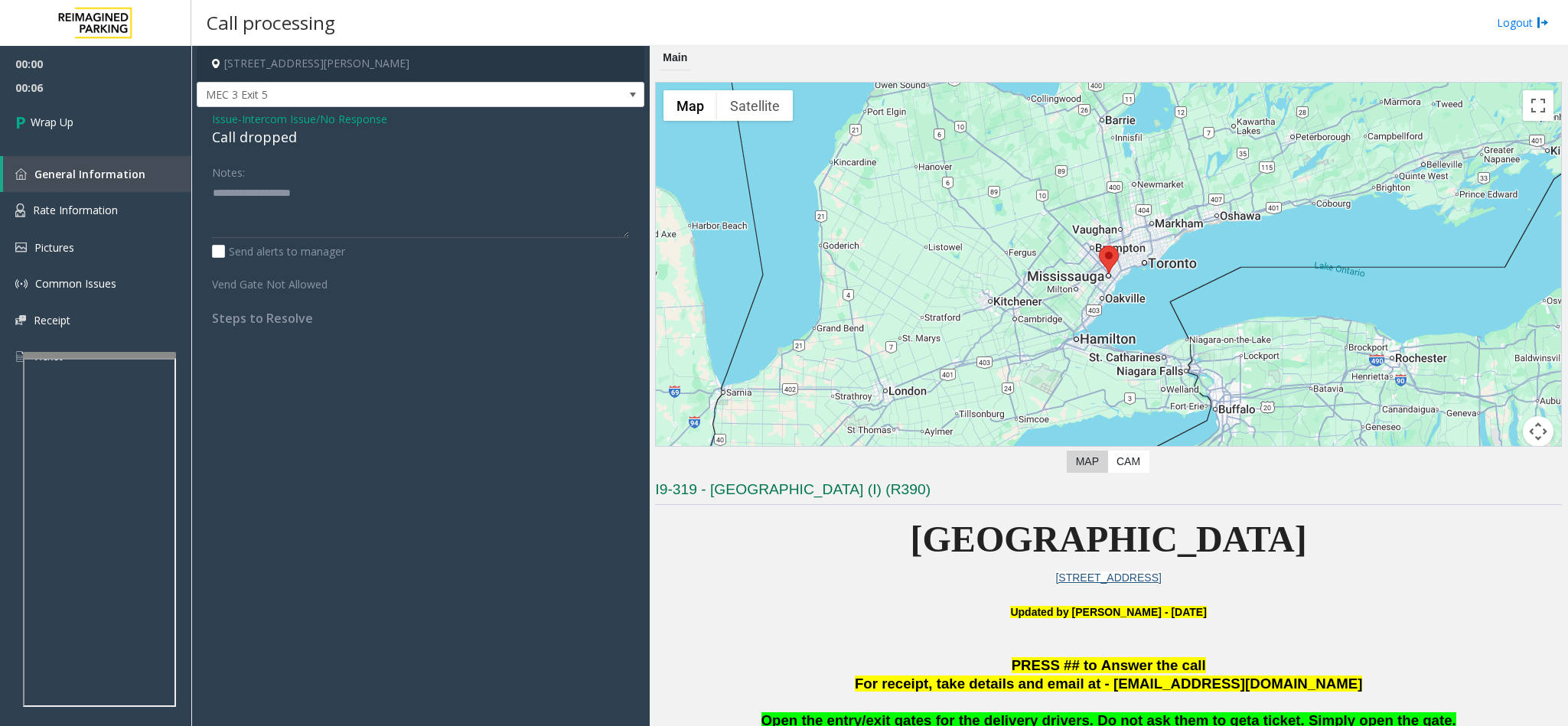
click at [256, 145] on div "Call dropped" at bounding box center [420, 137] width 417 height 20
click at [309, 191] on textarea at bounding box center [420, 209] width 417 height 58
type textarea "**********"
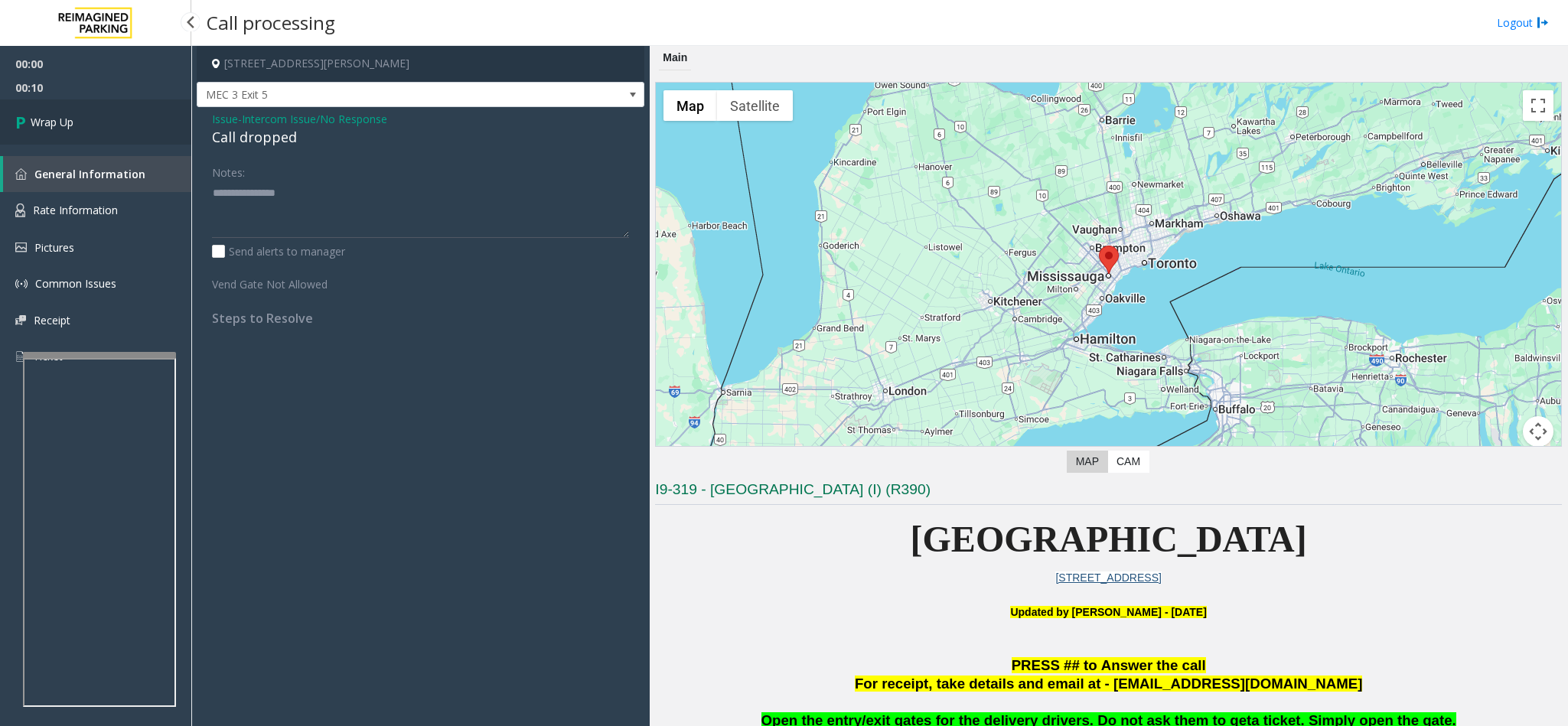
click at [65, 127] on span "Wrap Up" at bounding box center [52, 122] width 42 height 16
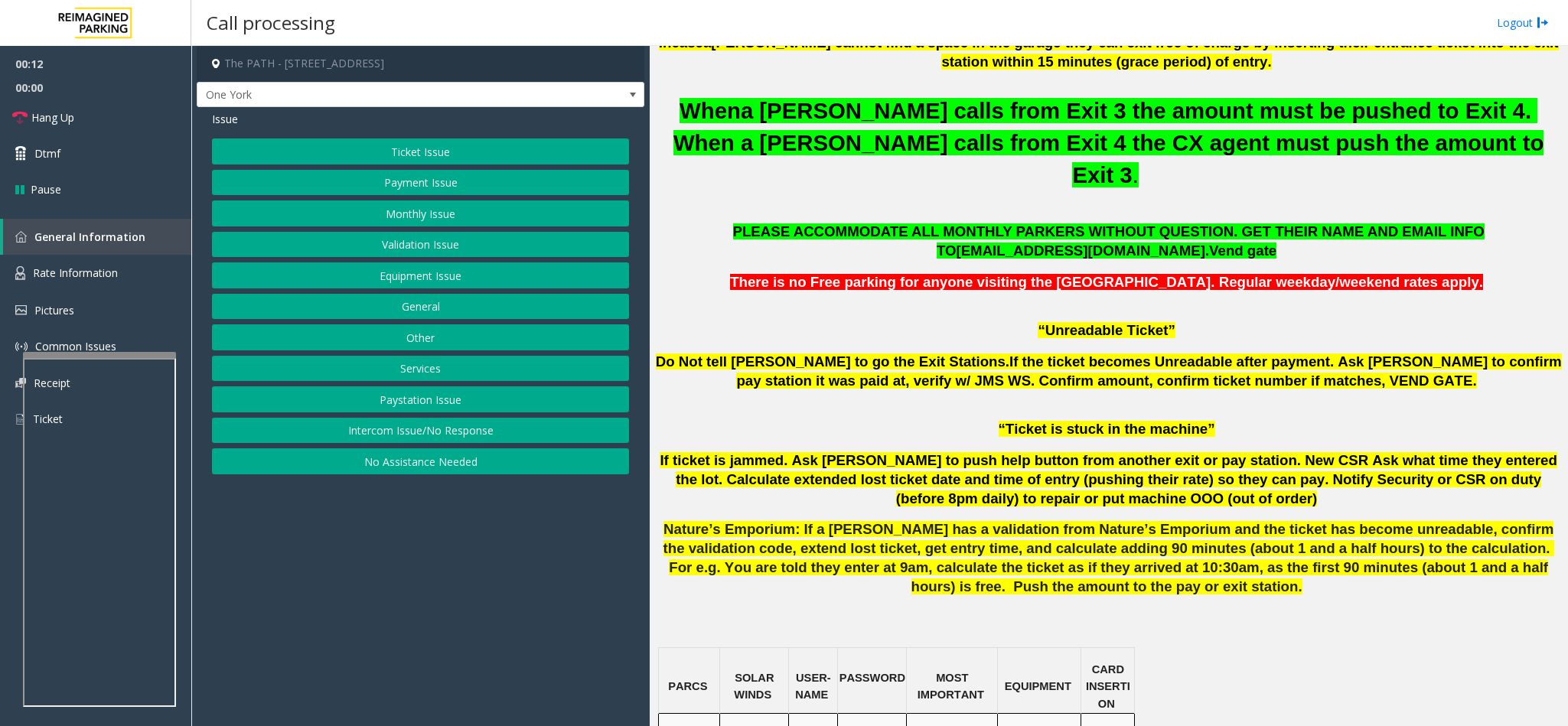
scroll to position [918, 0]
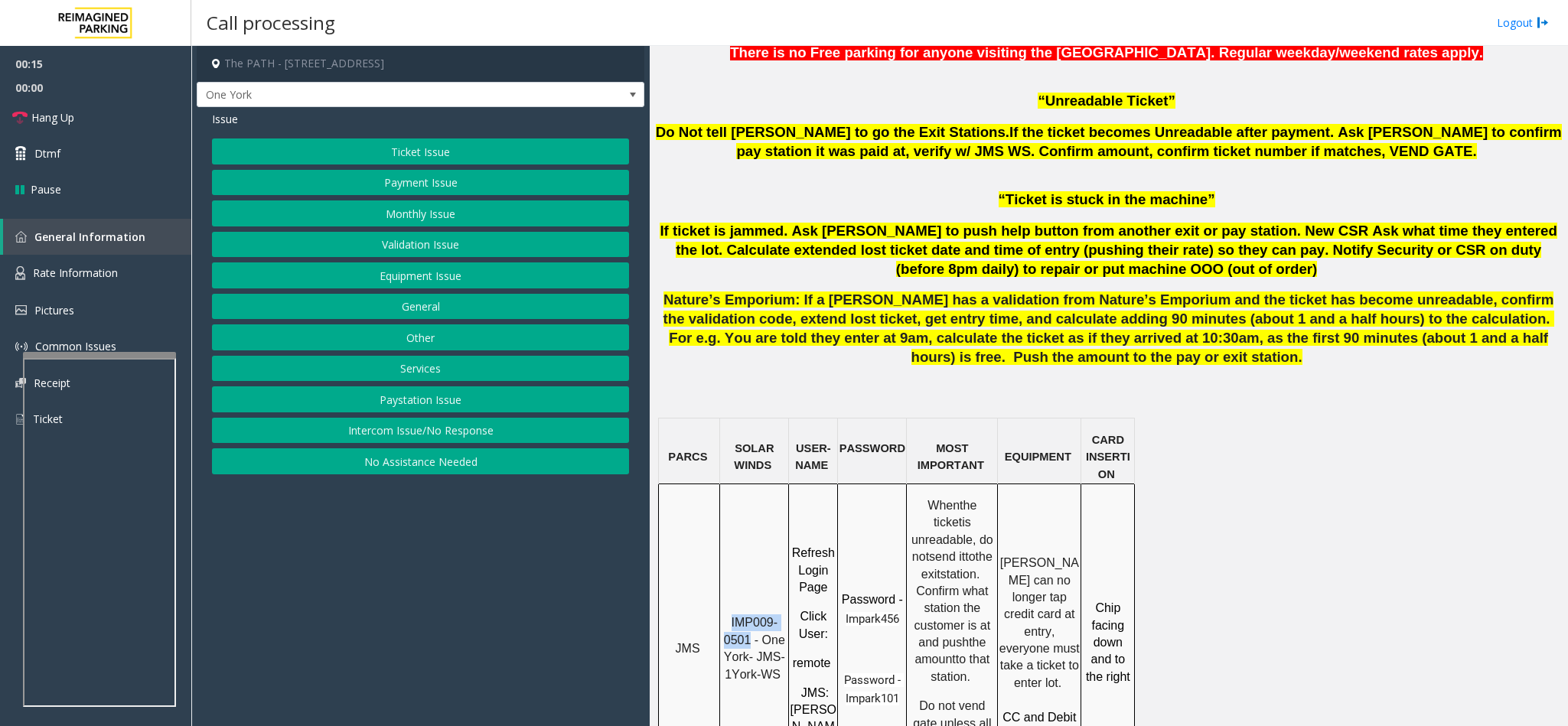
drag, startPoint x: 733, startPoint y: 564, endPoint x: 750, endPoint y: 581, distance: 24.0
click at [750, 457] on p "IMP009-0501 - One York- JMS-1York-WS" at bounding box center [754, 649] width 66 height 69
copy span "IMP009-0501"
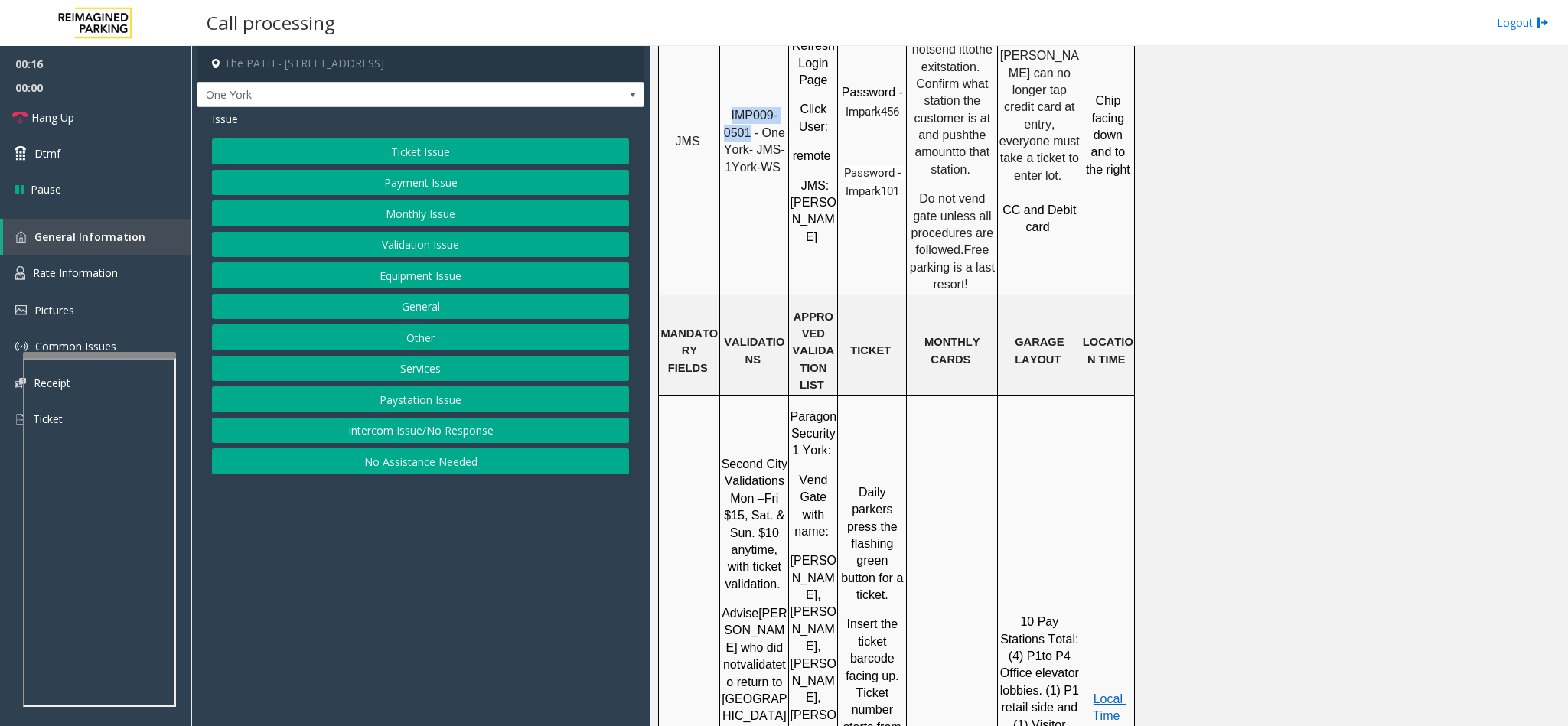
scroll to position [1493, 0]
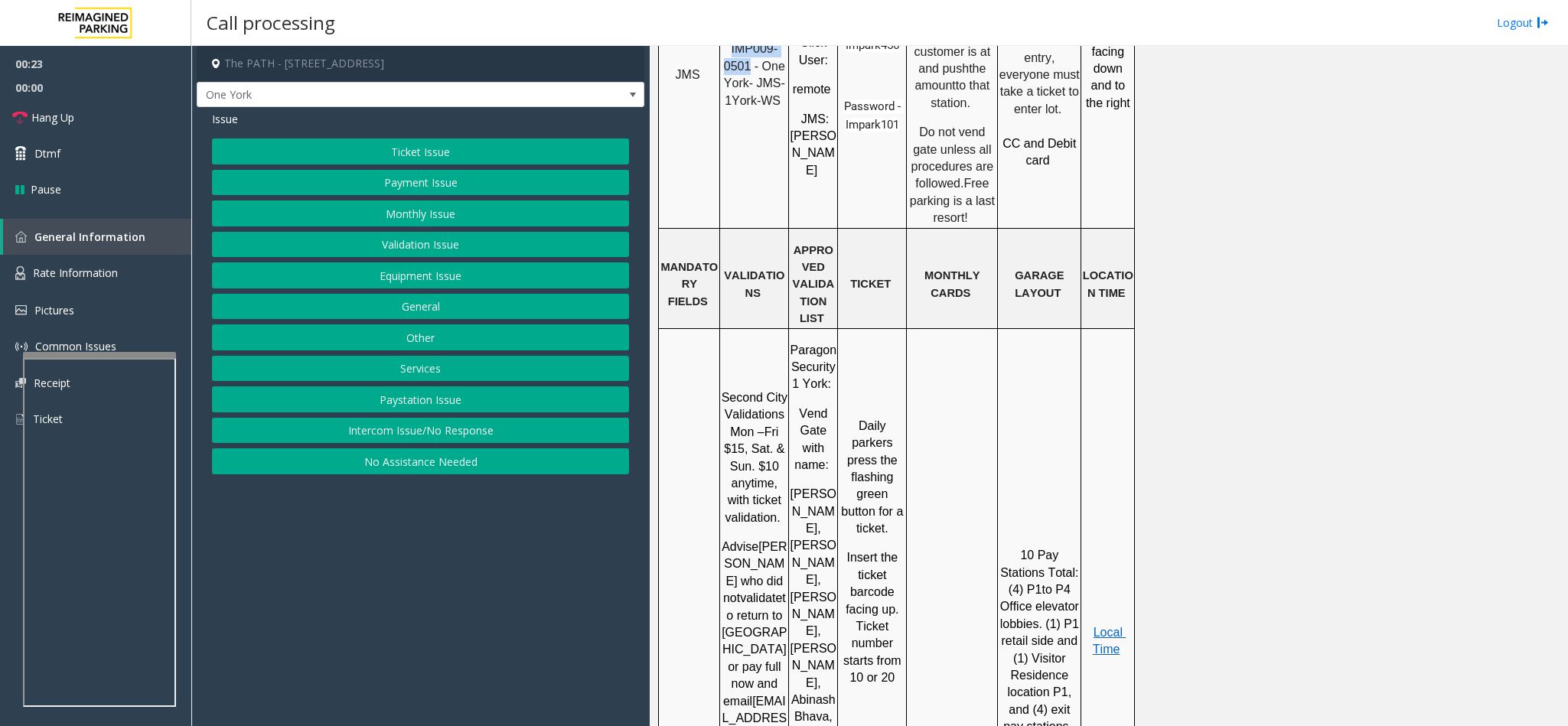
click at [457, 158] on button "Ticket Issue" at bounding box center [420, 151] width 417 height 26
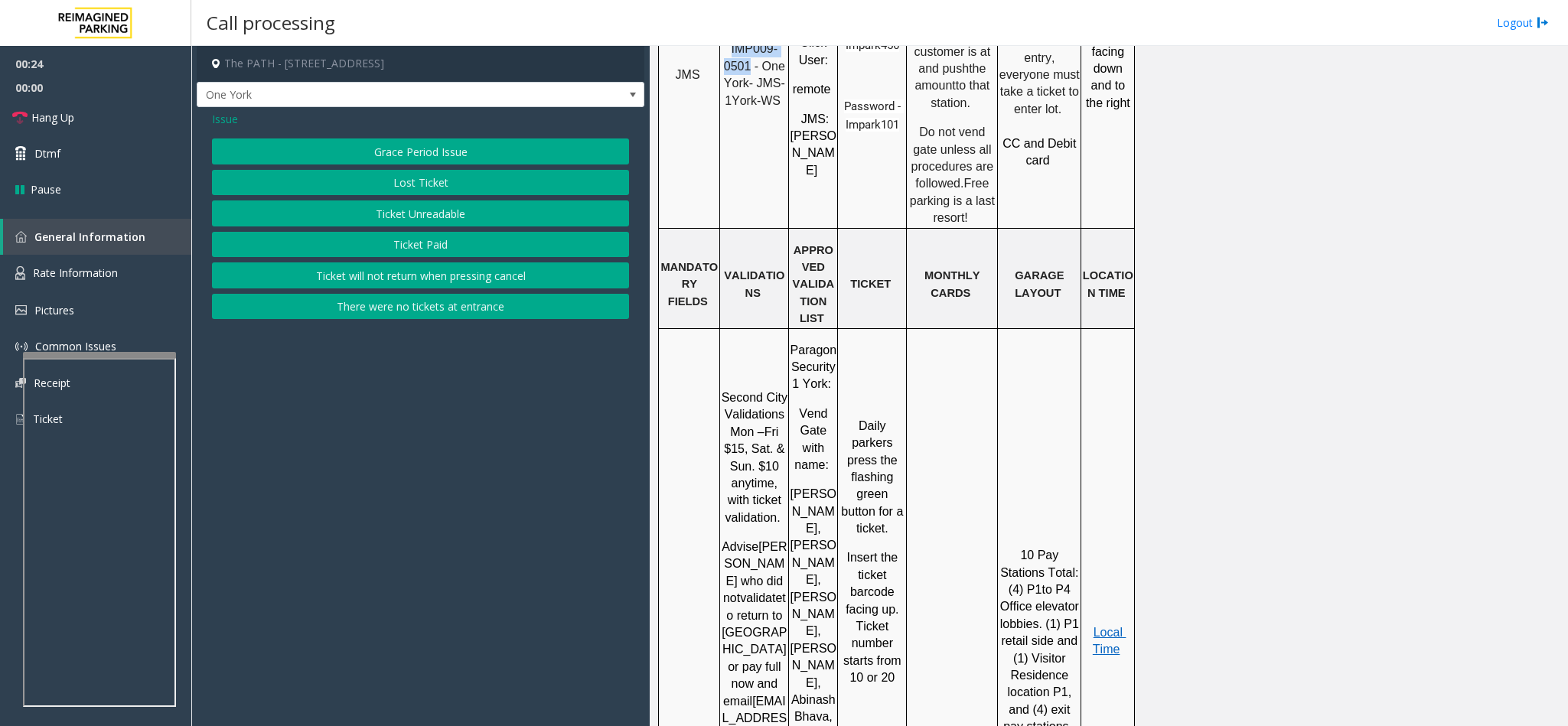
click at [427, 212] on button "Ticket Unreadable" at bounding box center [420, 213] width 417 height 26
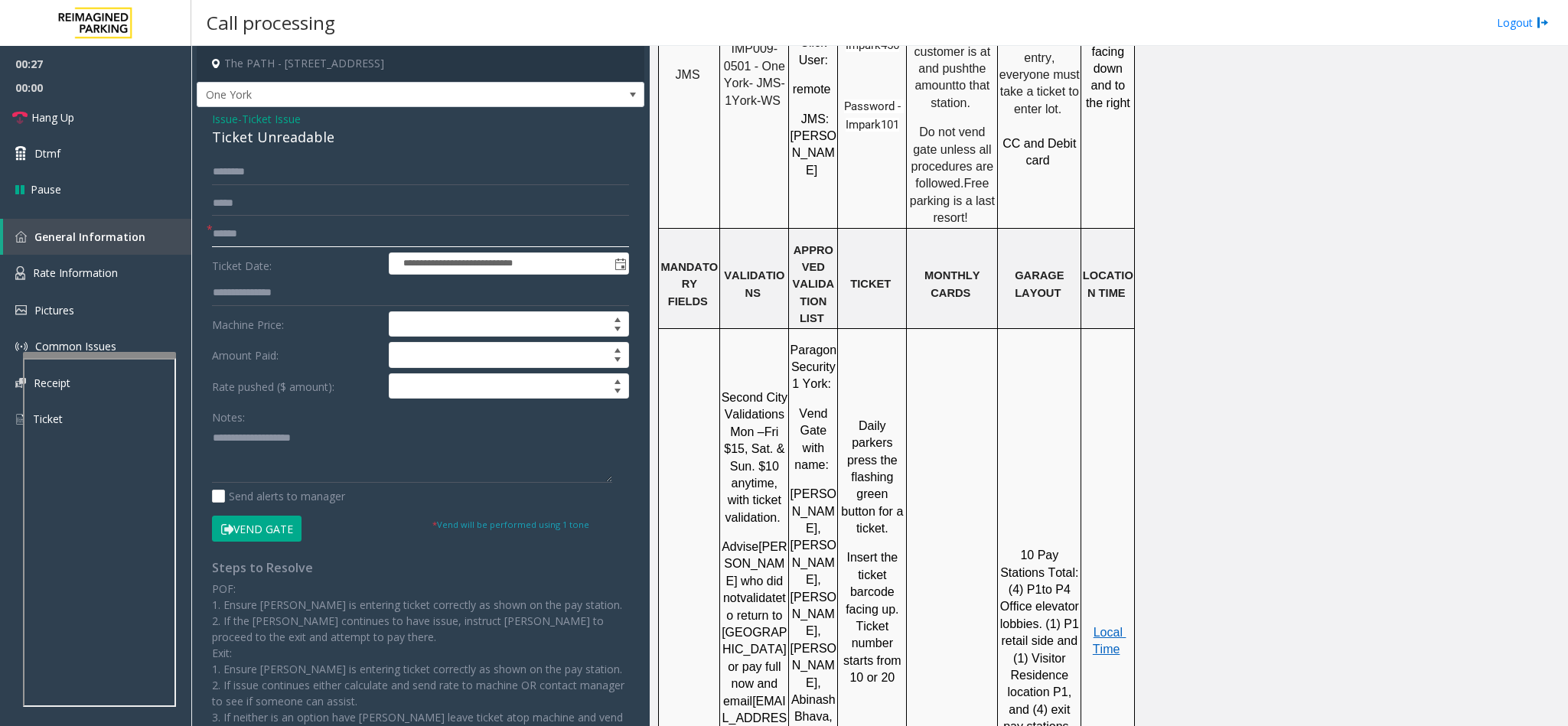
click at [269, 228] on input "text" at bounding box center [420, 234] width 417 height 26
click at [237, 142] on div "Ticket Unreadable" at bounding box center [420, 137] width 417 height 20
click at [213, 442] on textarea at bounding box center [411, 455] width 400 height 58
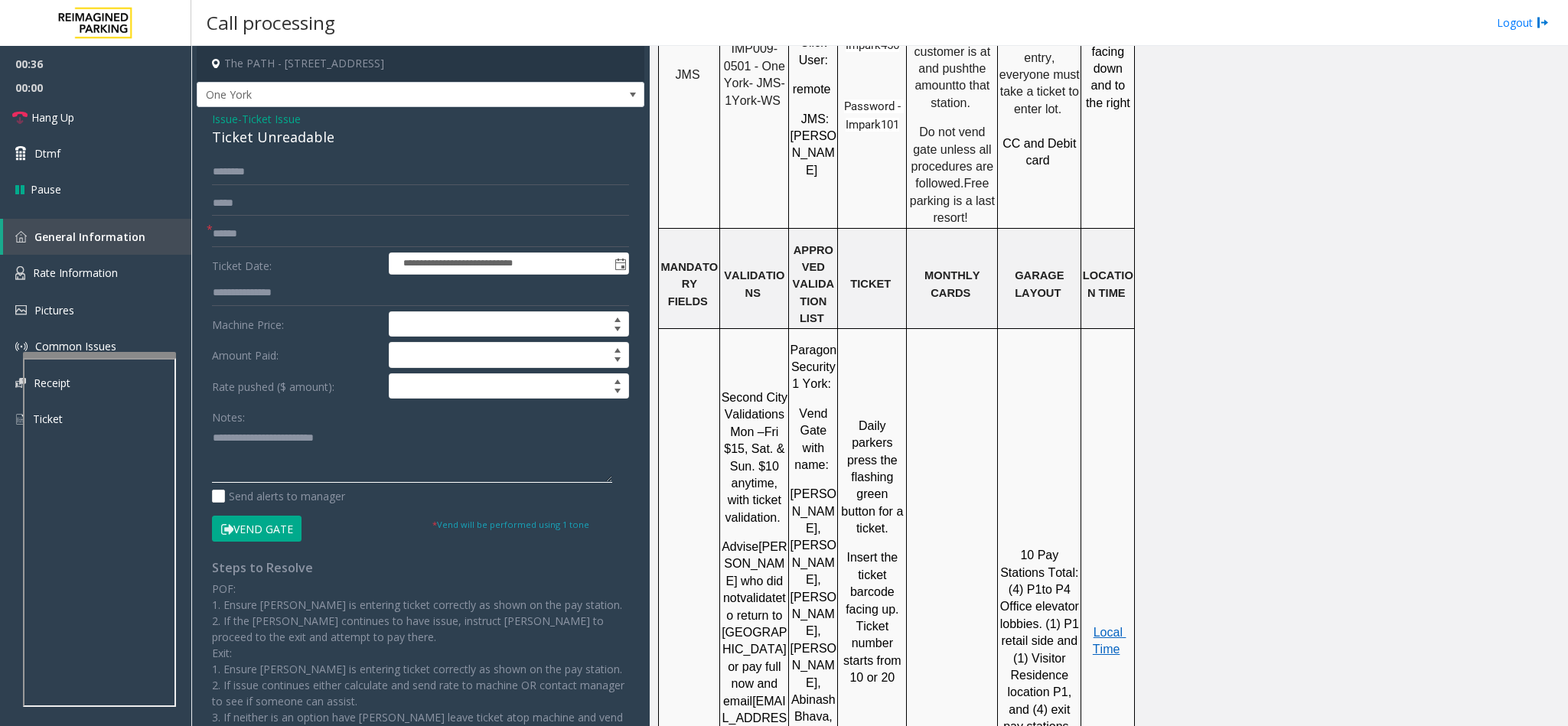
type textarea "**********"
click at [298, 242] on input "text" at bounding box center [420, 234] width 417 height 26
type input "********"
click at [398, 443] on textarea at bounding box center [411, 455] width 400 height 58
click at [49, 115] on span "Hang Up" at bounding box center [53, 117] width 42 height 16
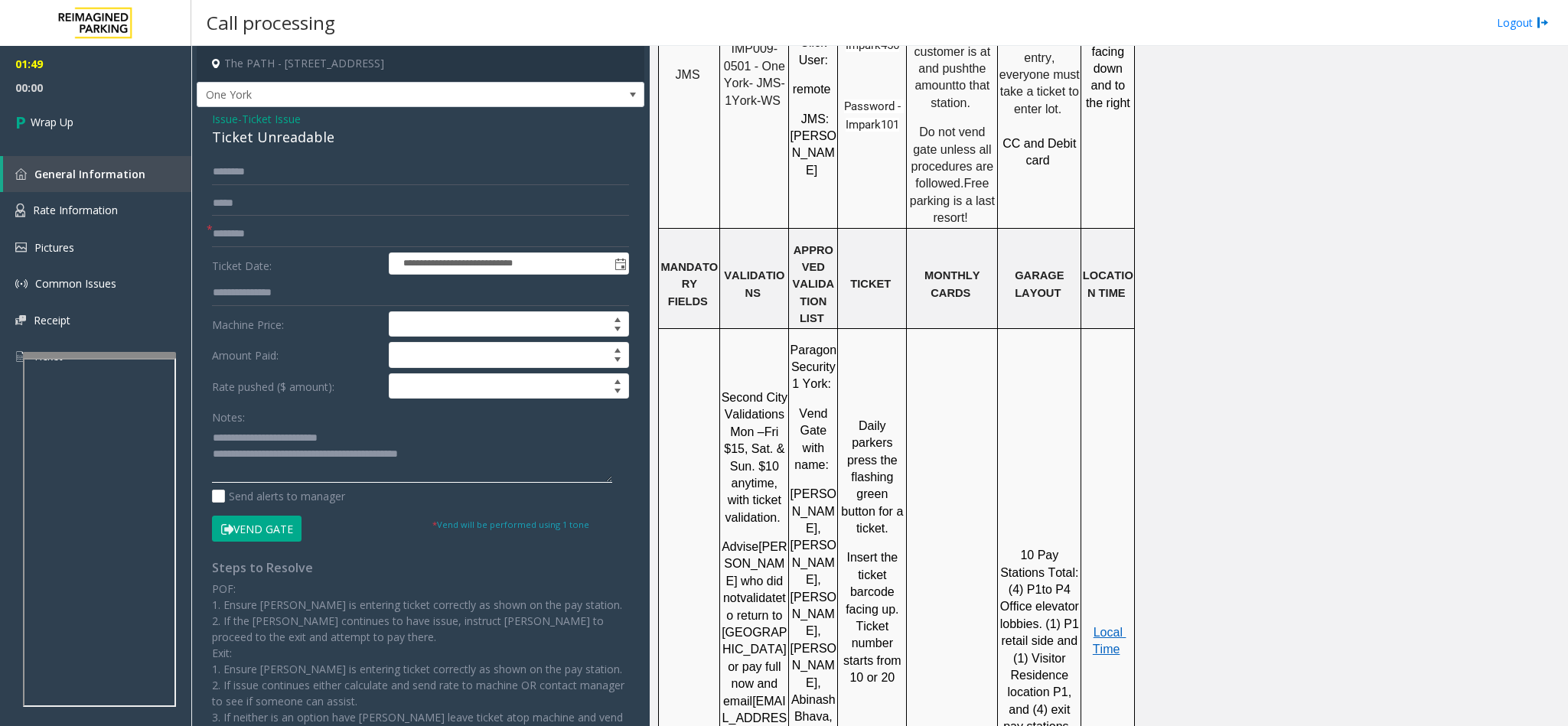
click at [505, 452] on textarea at bounding box center [411, 455] width 400 height 58
type textarea "**********"
click at [142, 125] on link "Wrap Up" at bounding box center [95, 122] width 191 height 45
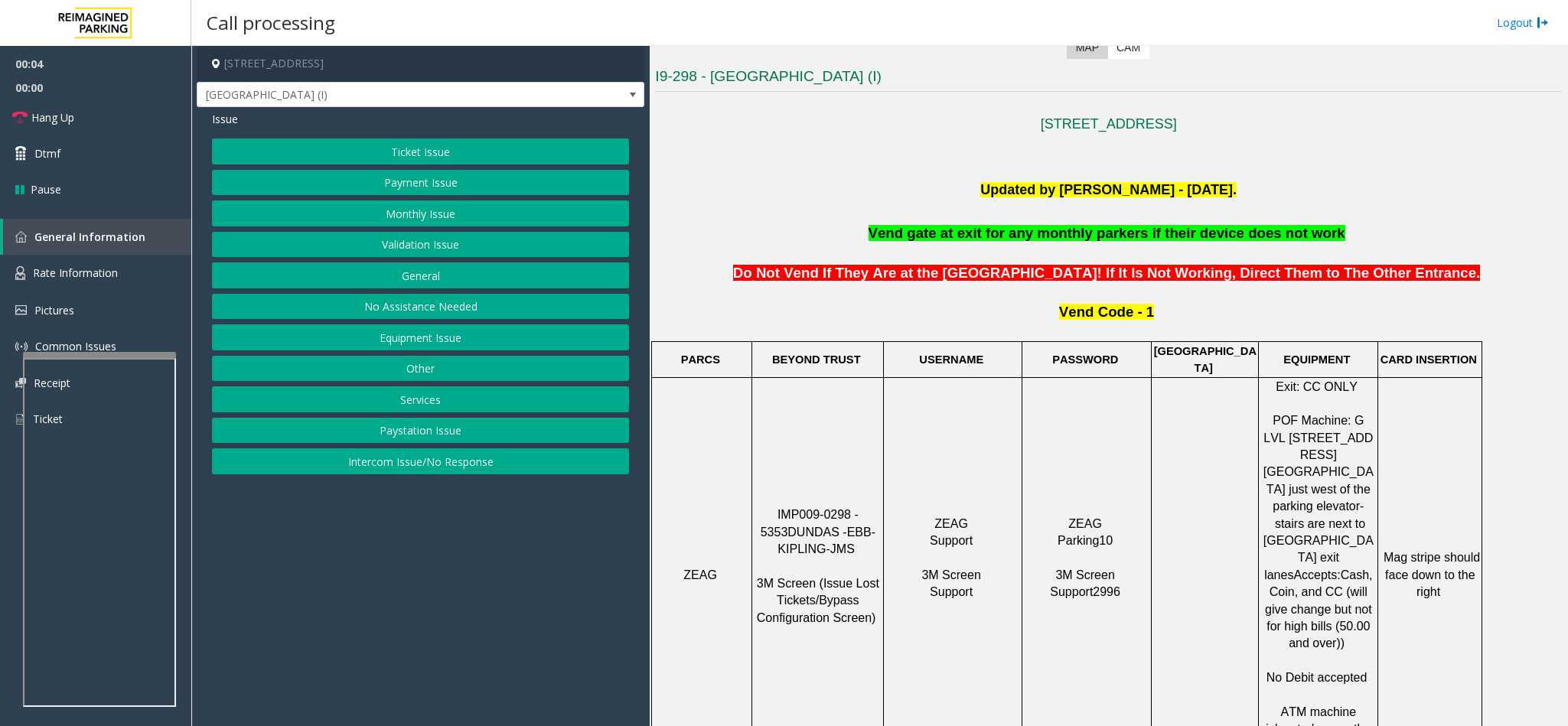
scroll to position [459, 0]
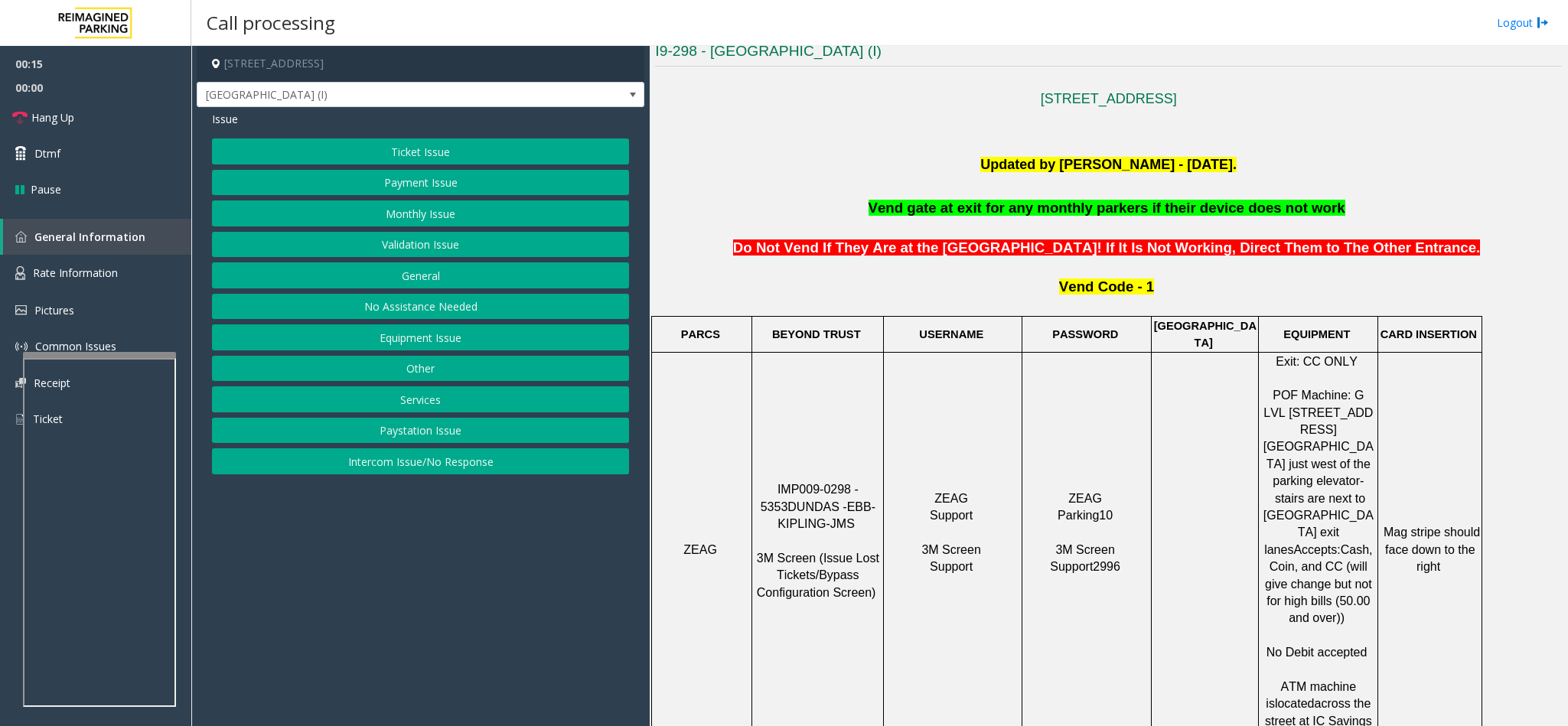
click at [449, 340] on button "Equipment Issue" at bounding box center [420, 337] width 417 height 26
click at [404, 271] on button "Gate / Door Won't Open" at bounding box center [420, 275] width 417 height 26
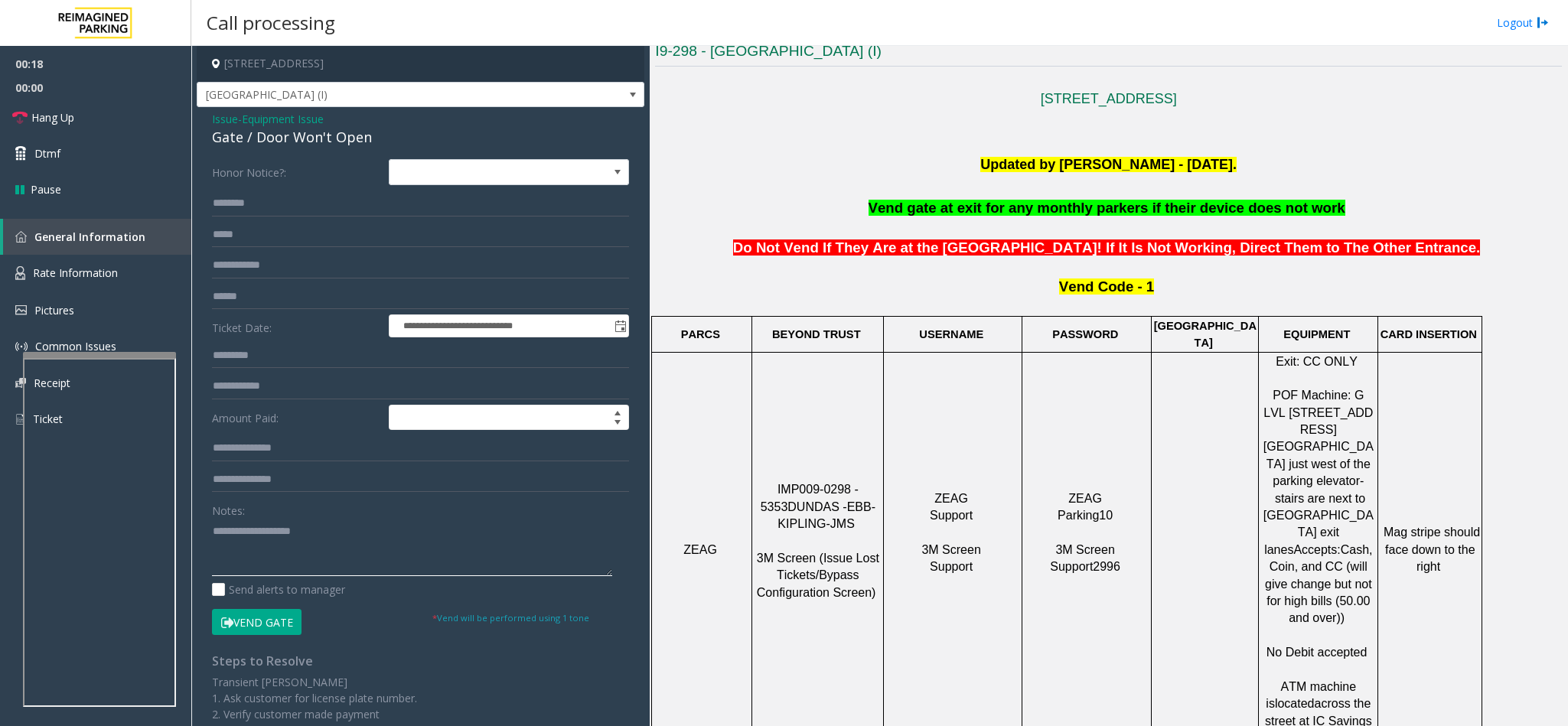
click at [255, 457] on textarea at bounding box center [411, 547] width 400 height 58
type textarea "*******"
click at [242, 200] on input "text" at bounding box center [420, 203] width 417 height 26
type input "***"
click at [262, 301] on input "text" at bounding box center [420, 297] width 417 height 26
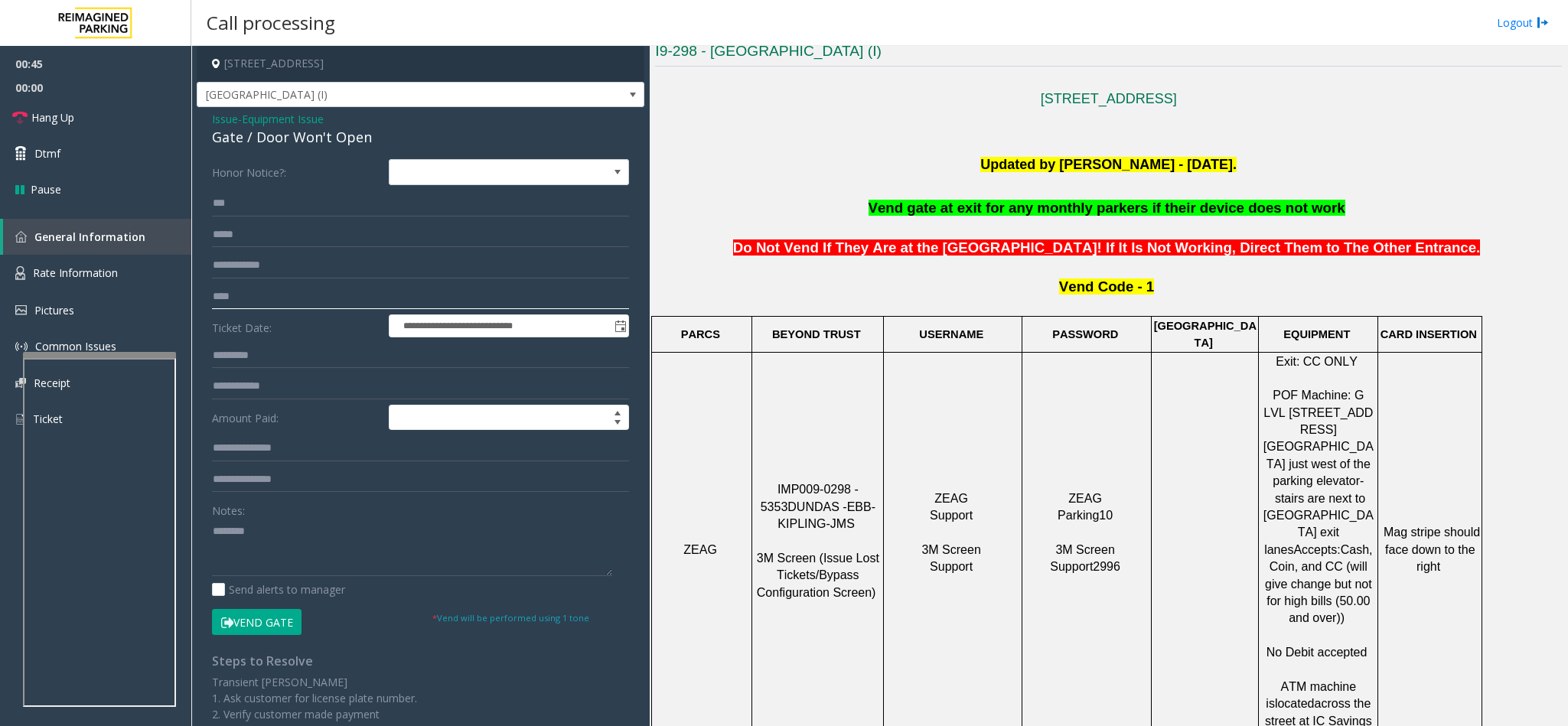
type input "****"
click at [271, 457] on button "Vend Gate" at bounding box center [256, 622] width 89 height 26
click at [269, 457] on textarea at bounding box center [411, 547] width 400 height 58
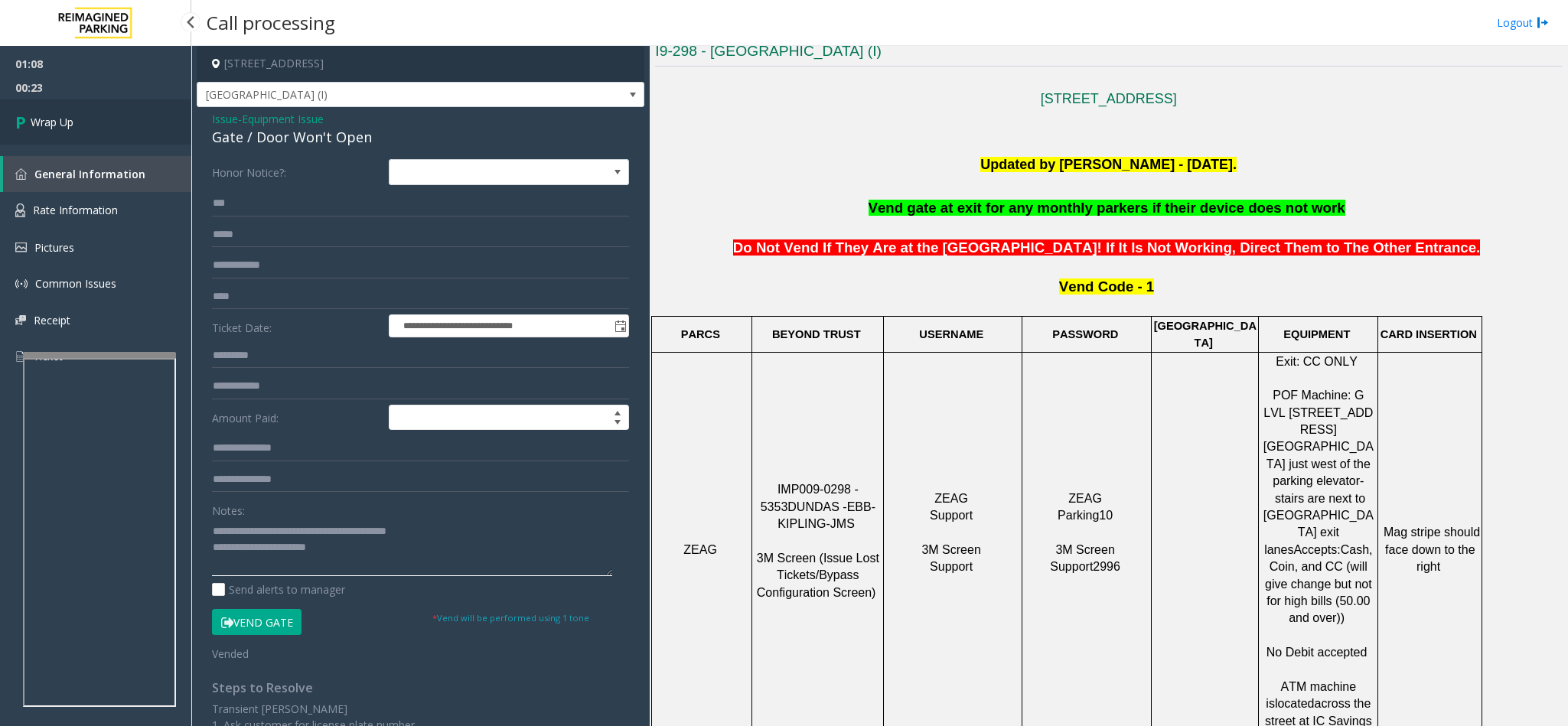
type textarea "**********"
click at [104, 127] on link "Wrap Up" at bounding box center [95, 122] width 191 height 45
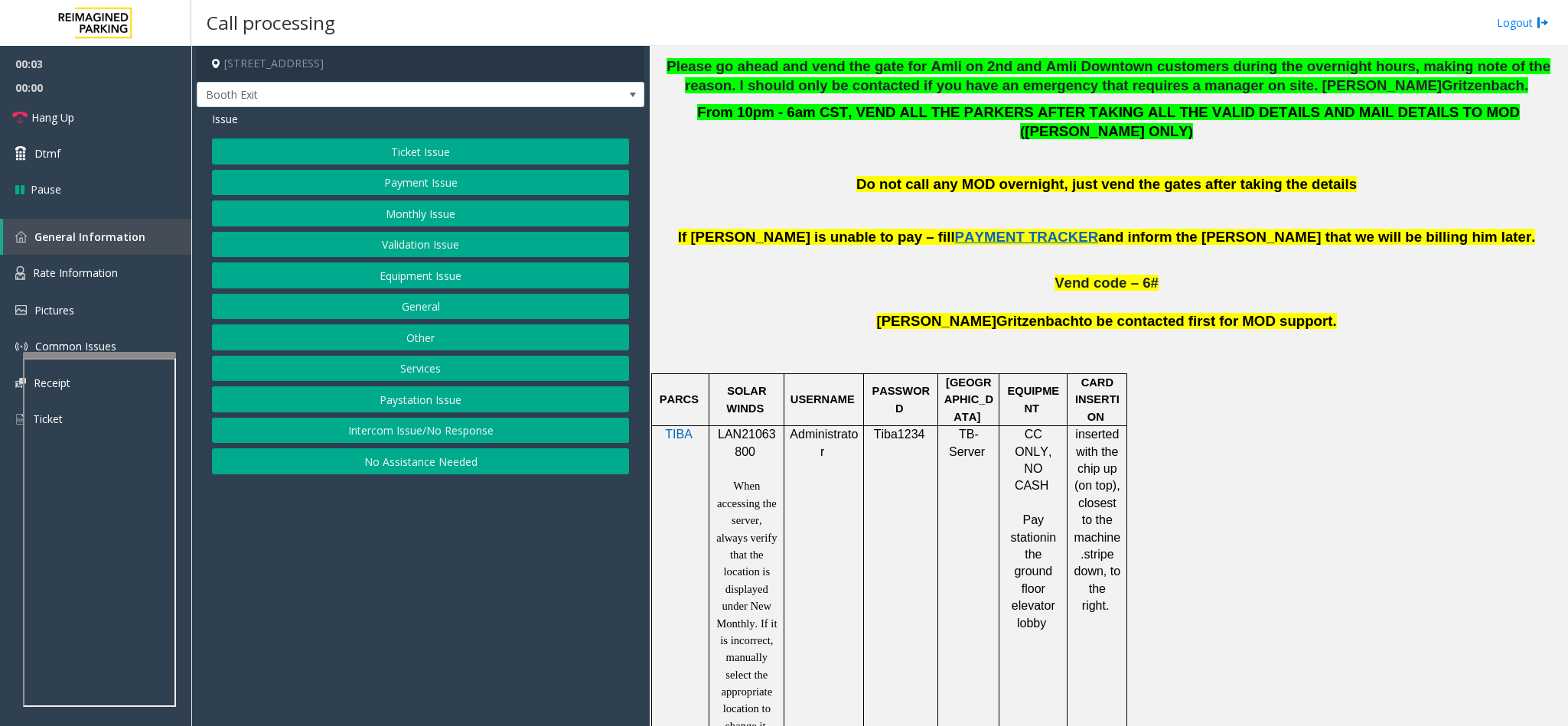
scroll to position [918, 0]
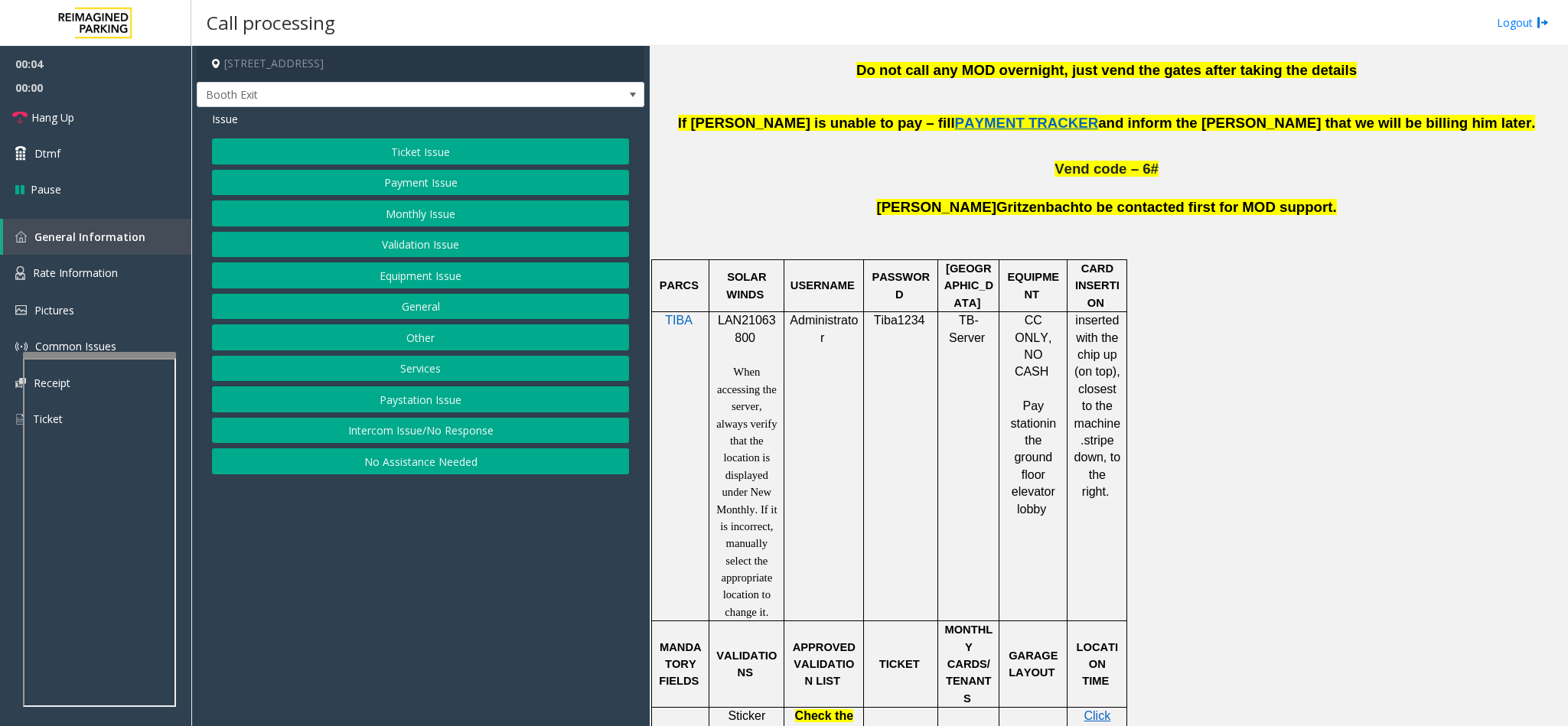
click at [744, 314] on span "LAN21063800" at bounding box center [747, 328] width 58 height 30
copy p "LAN21063800"
click at [414, 242] on button "Validation Issue" at bounding box center [420, 245] width 417 height 26
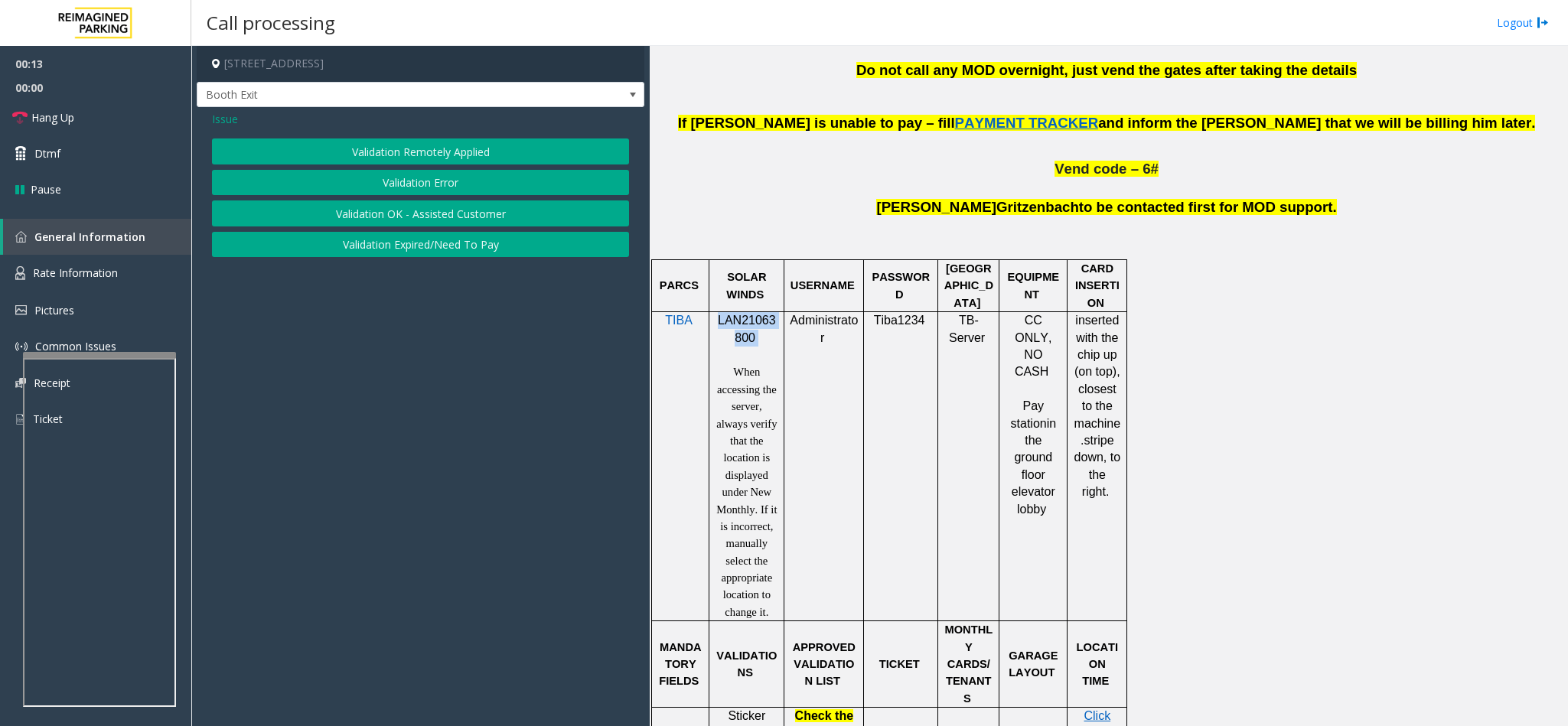
click at [393, 177] on button "Validation Error" at bounding box center [420, 183] width 417 height 26
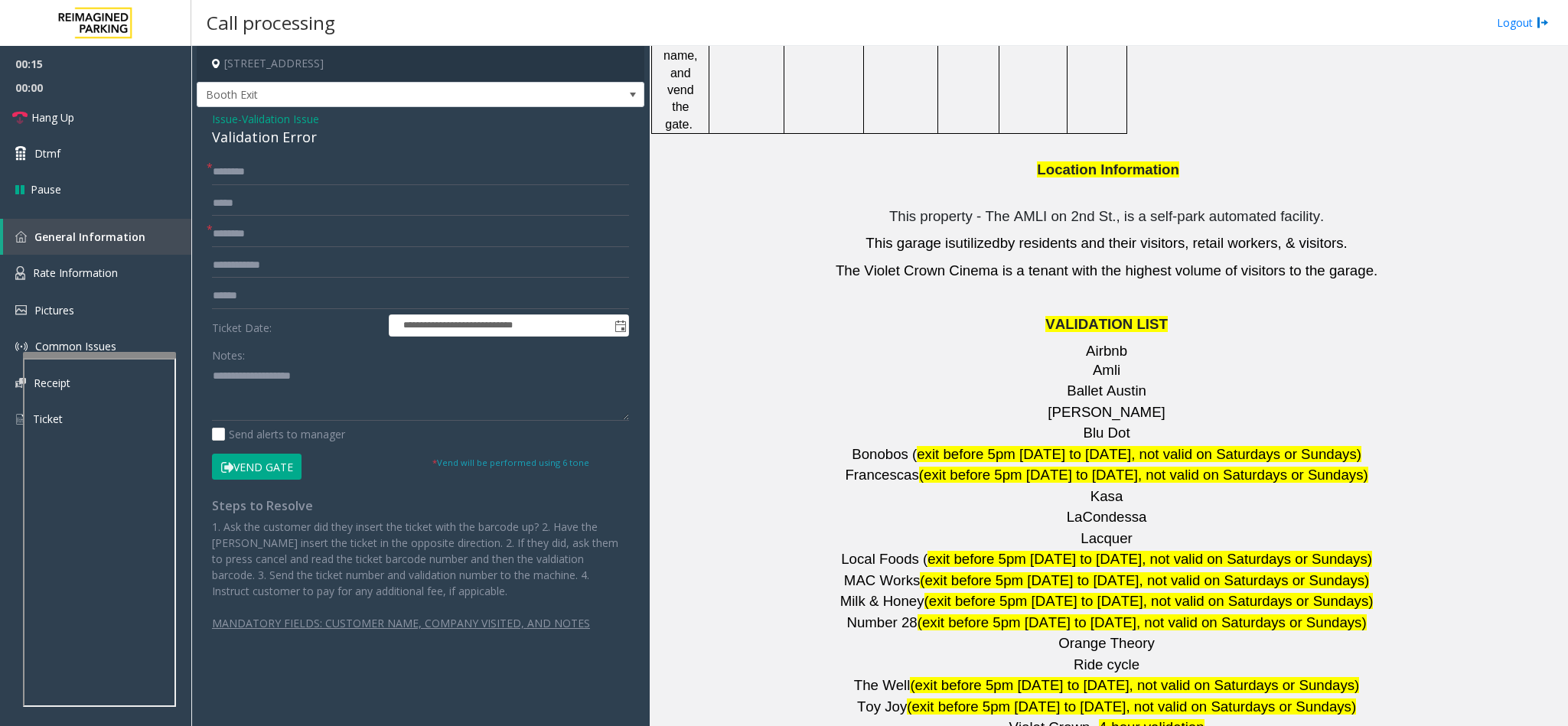
scroll to position [2067, 0]
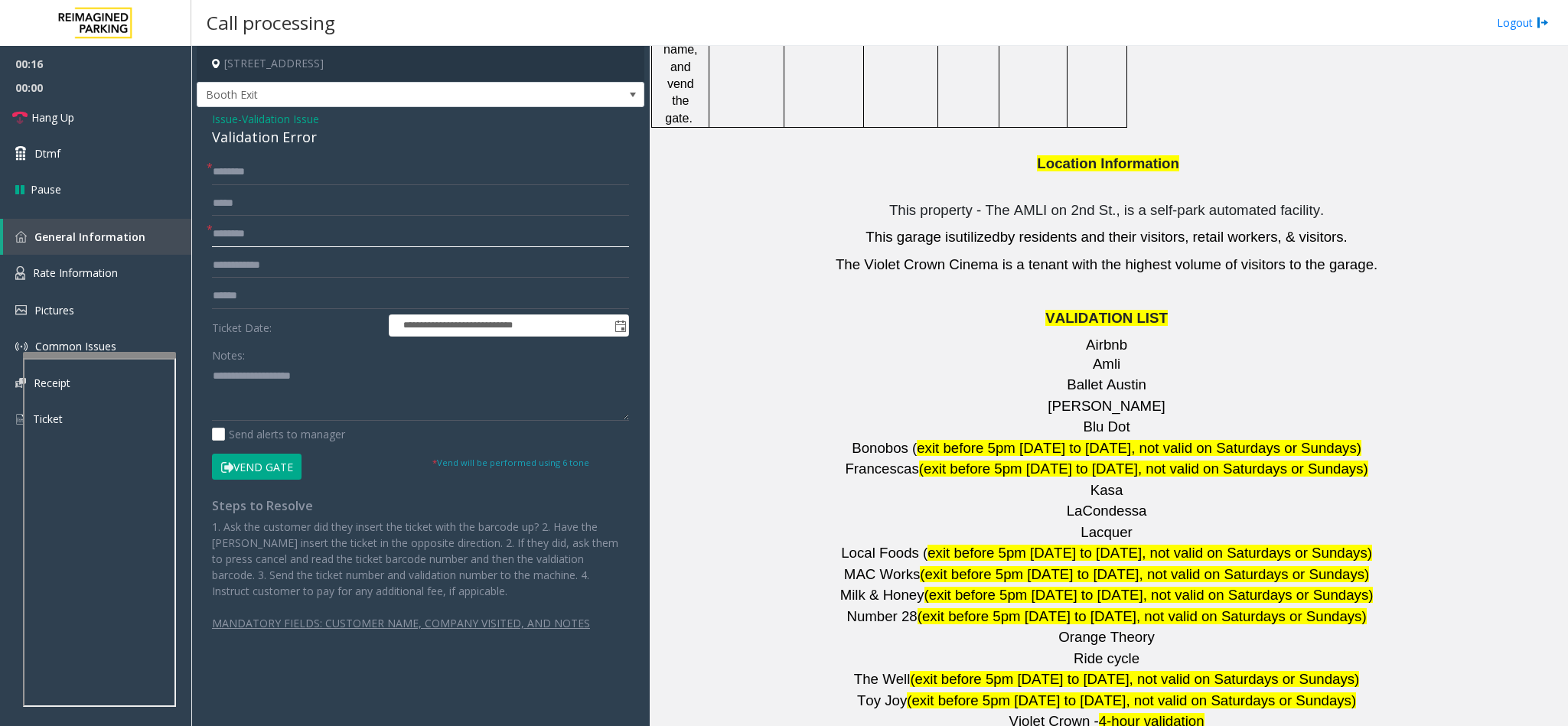
click at [224, 225] on input "text" at bounding box center [420, 234] width 417 height 26
type input "*******"
click at [242, 178] on input "text" at bounding box center [420, 172] width 417 height 26
click at [228, 171] on input "*****" at bounding box center [420, 172] width 417 height 26
type input "******"
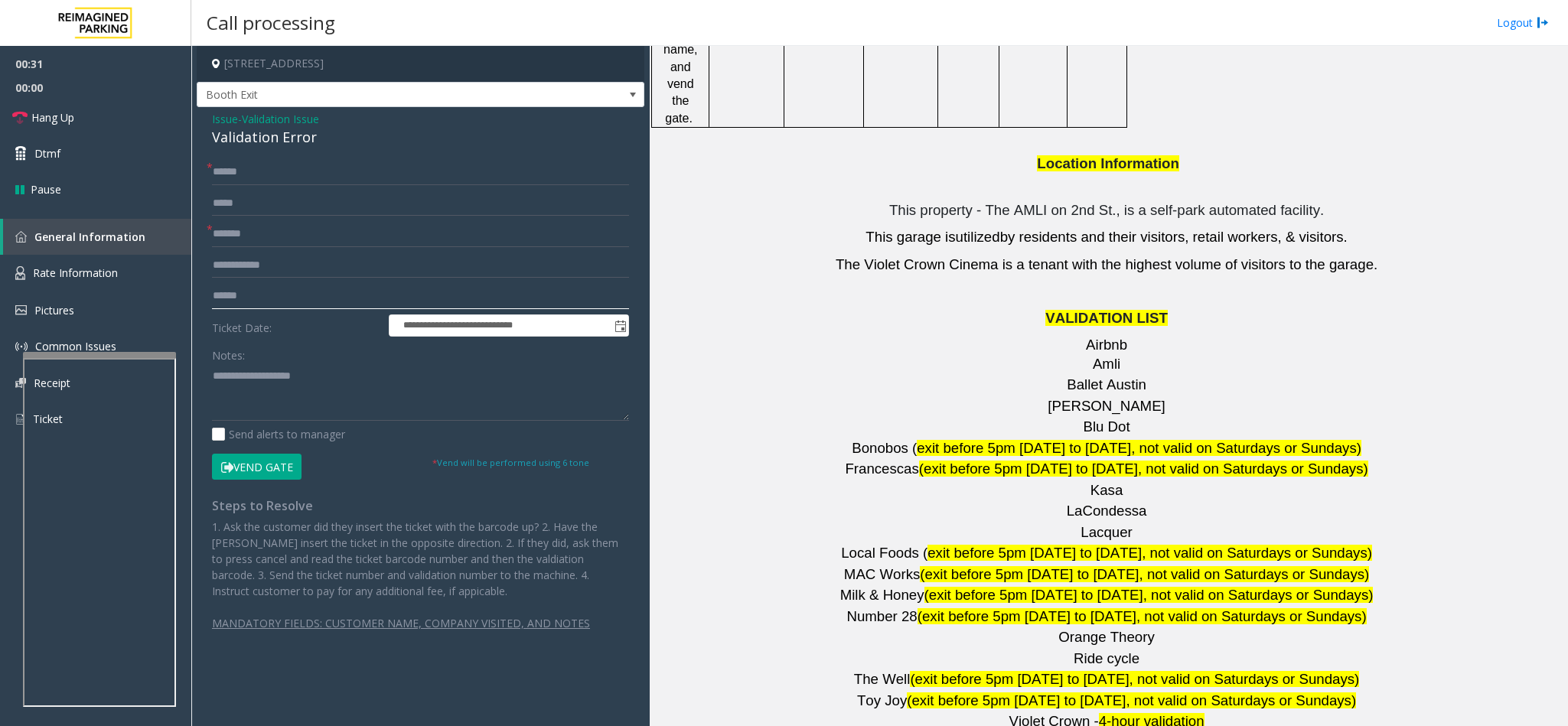
click at [251, 301] on input "text" at bounding box center [420, 296] width 417 height 26
click at [230, 138] on div "Validation Error" at bounding box center [420, 137] width 417 height 20
click at [212, 379] on textarea at bounding box center [420, 393] width 417 height 58
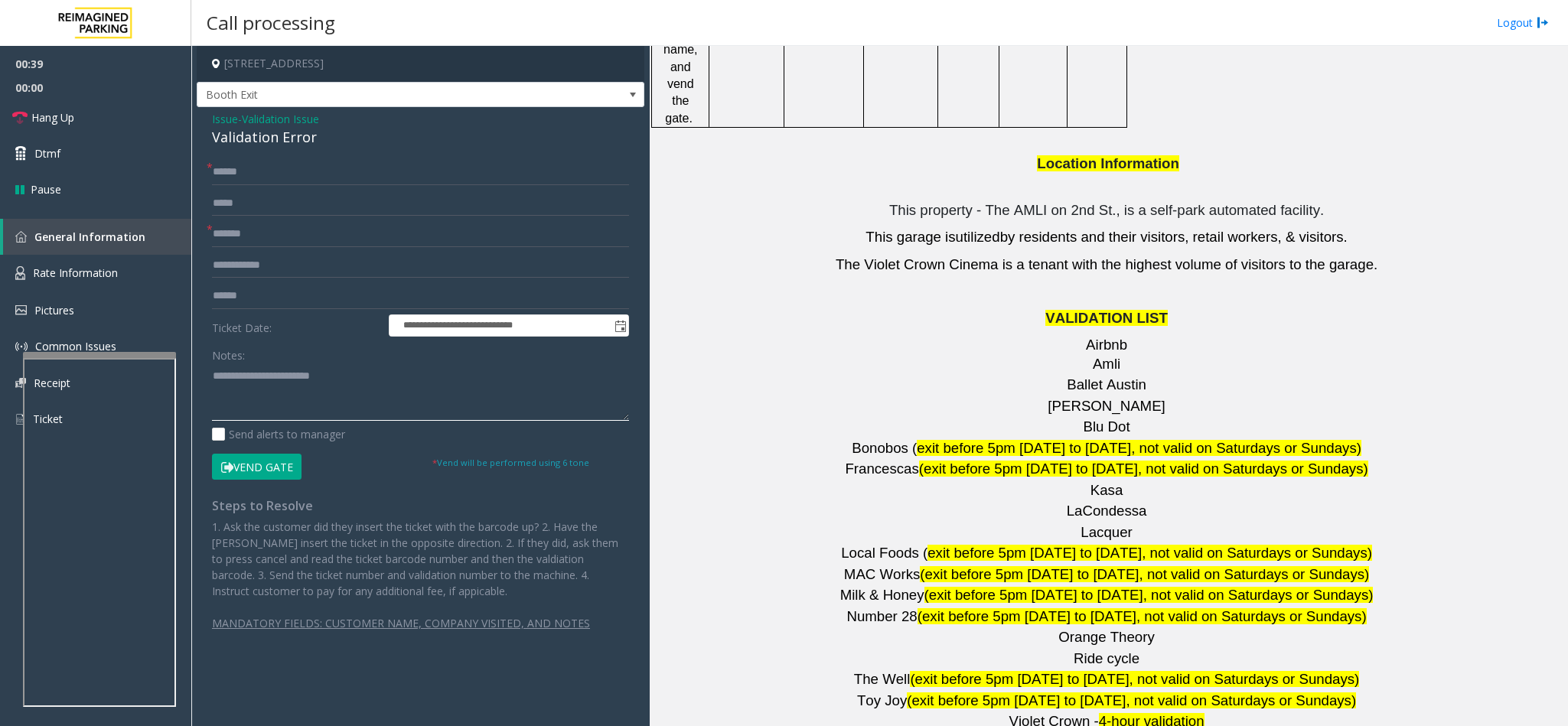
click at [357, 372] on textarea at bounding box center [420, 393] width 417 height 58
click at [267, 302] on input "text" at bounding box center [420, 296] width 417 height 26
click at [416, 382] on textarea at bounding box center [420, 393] width 417 height 58
type textarea "**********"
click at [264, 301] on input "text" at bounding box center [420, 296] width 417 height 26
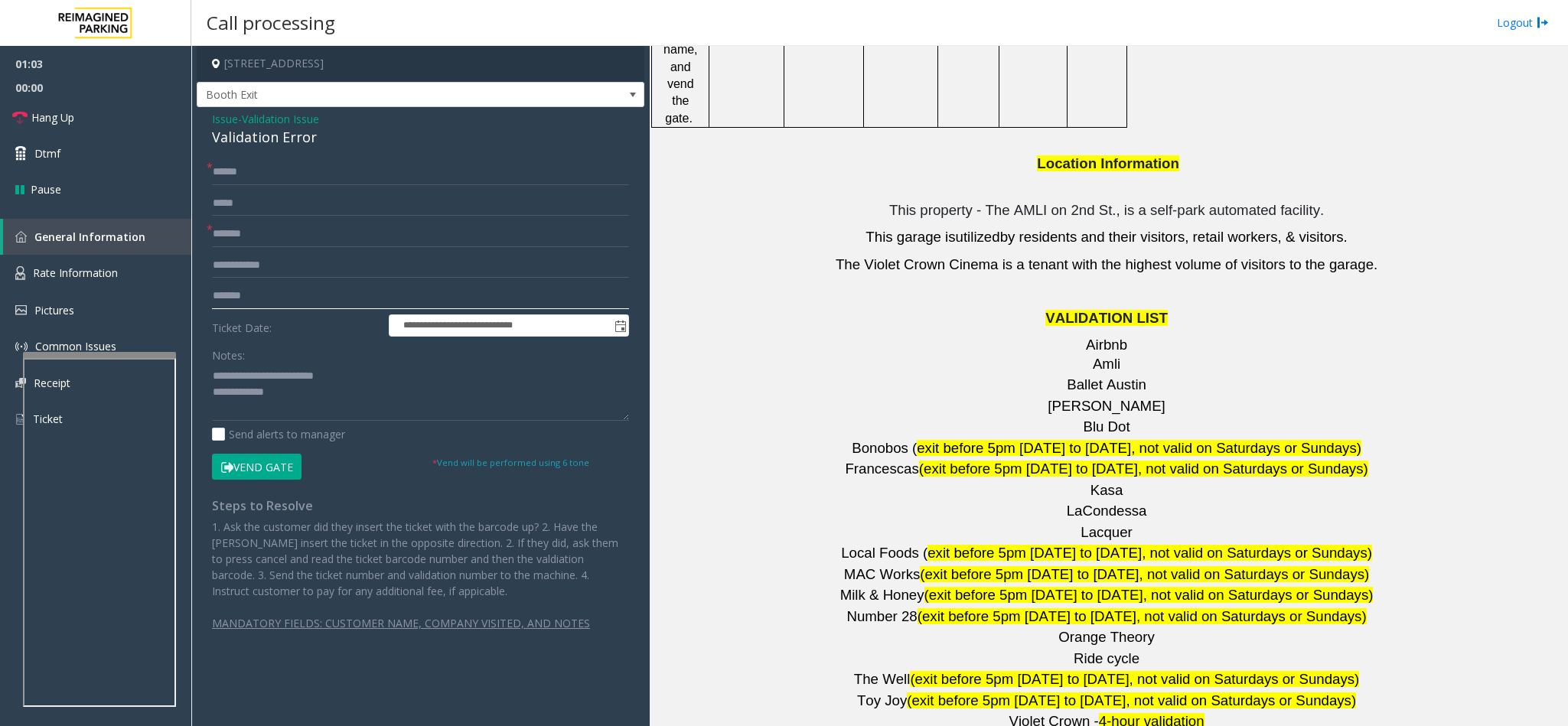
type input "*******"
click at [272, 400] on textarea at bounding box center [420, 393] width 417 height 58
click at [260, 457] on button "Vend Gate" at bounding box center [256, 467] width 89 height 26
click at [319, 389] on textarea at bounding box center [420, 393] width 417 height 58
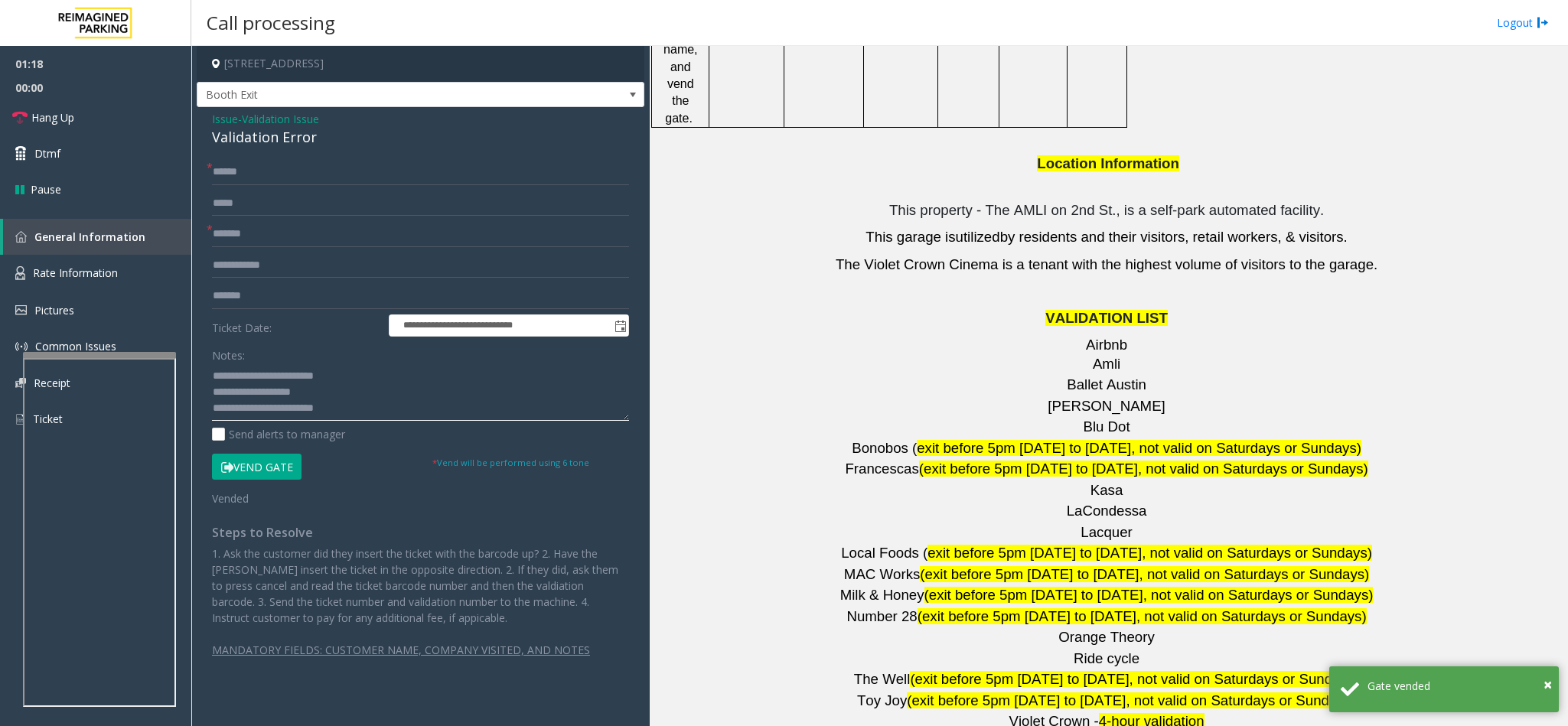
drag, startPoint x: 214, startPoint y: 387, endPoint x: 315, endPoint y: 396, distance: 101.4
click at [315, 396] on textarea at bounding box center [420, 393] width 417 height 58
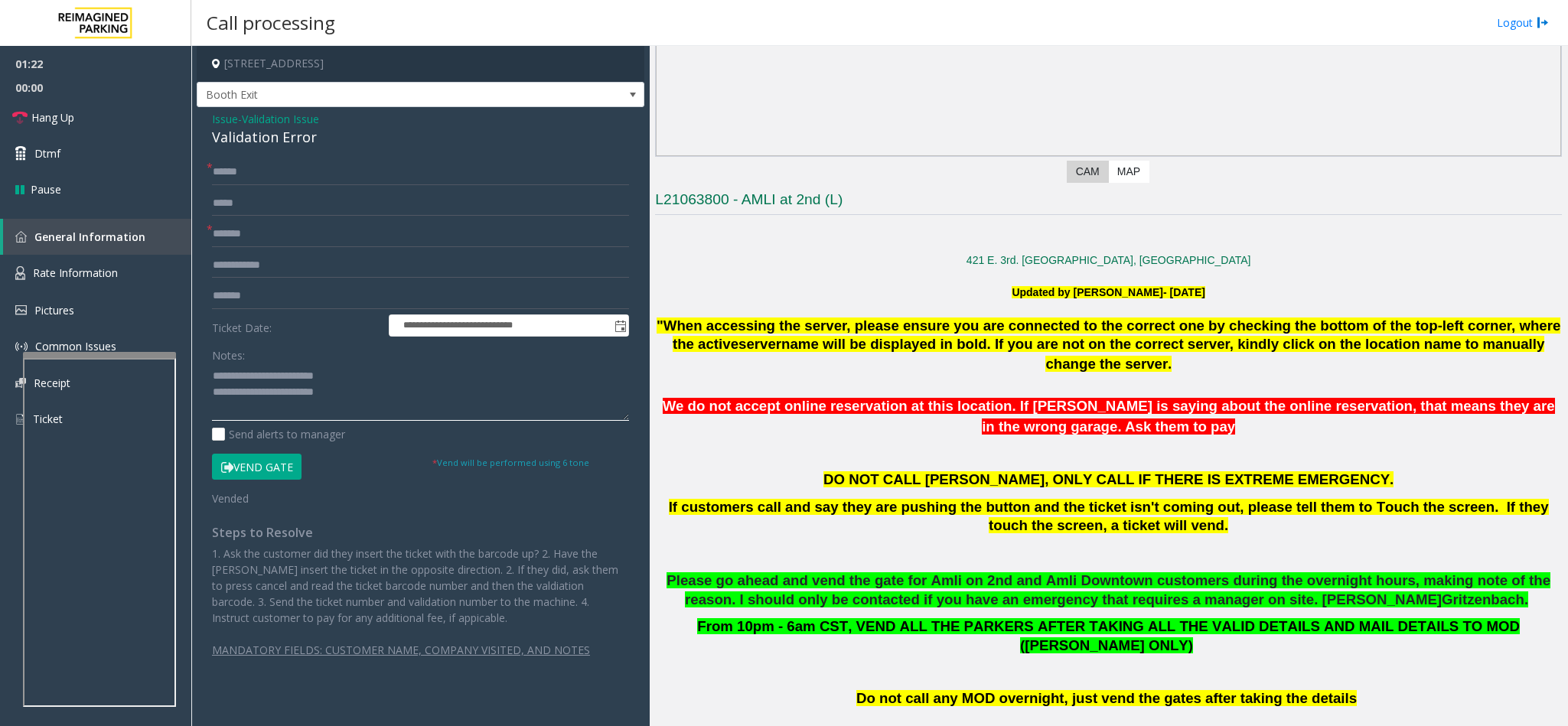
scroll to position [230, 0]
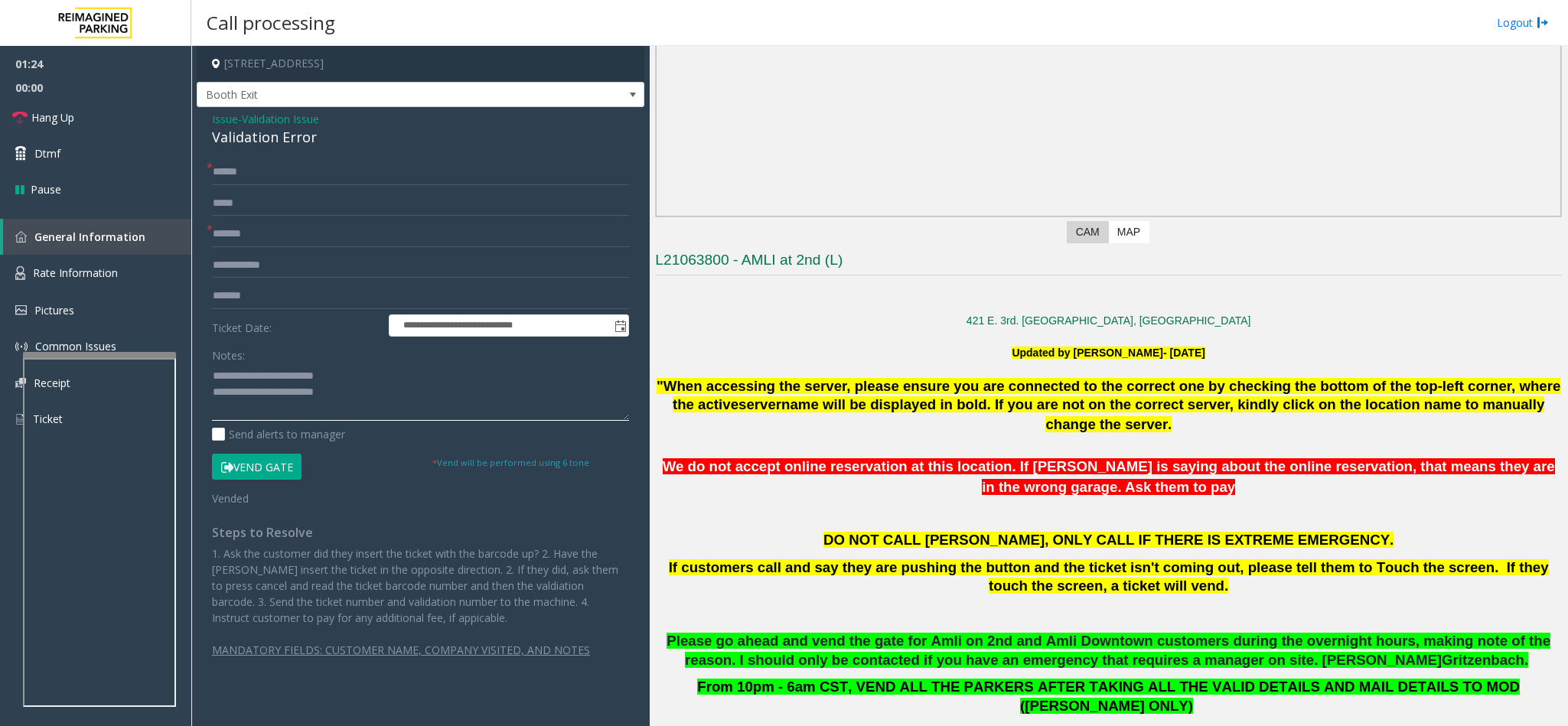
type textarea "**********"
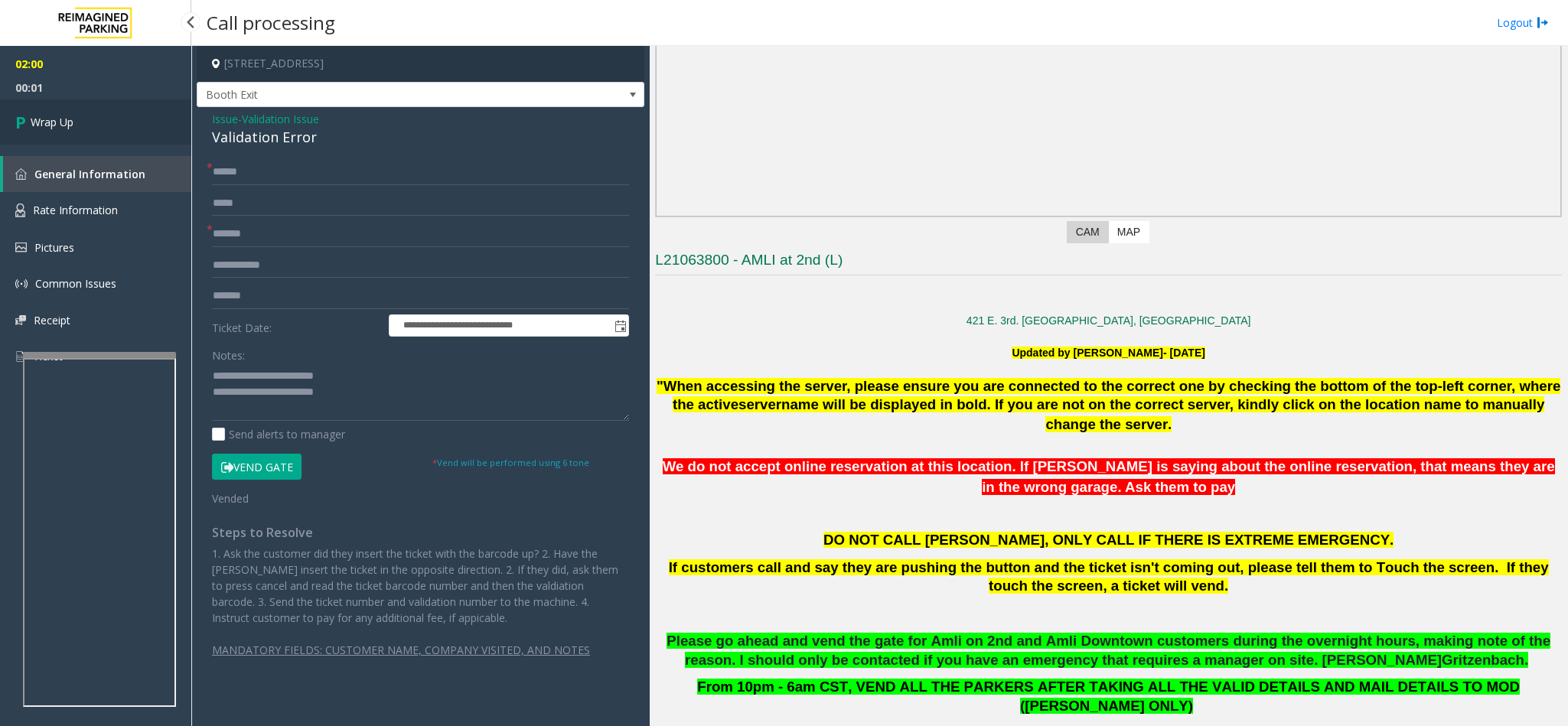
click at [95, 127] on link "Wrap Up" at bounding box center [95, 122] width 191 height 45
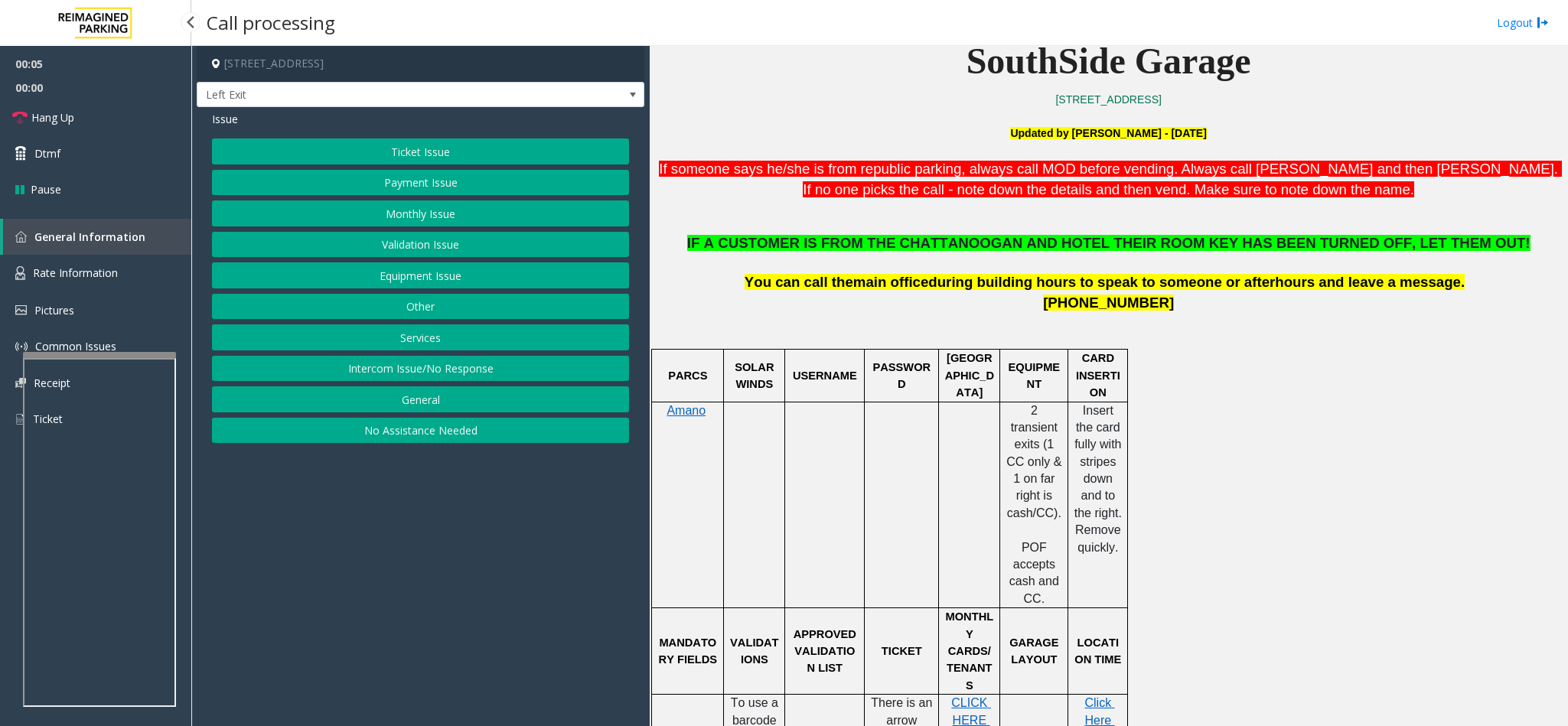
scroll to position [459, 0]
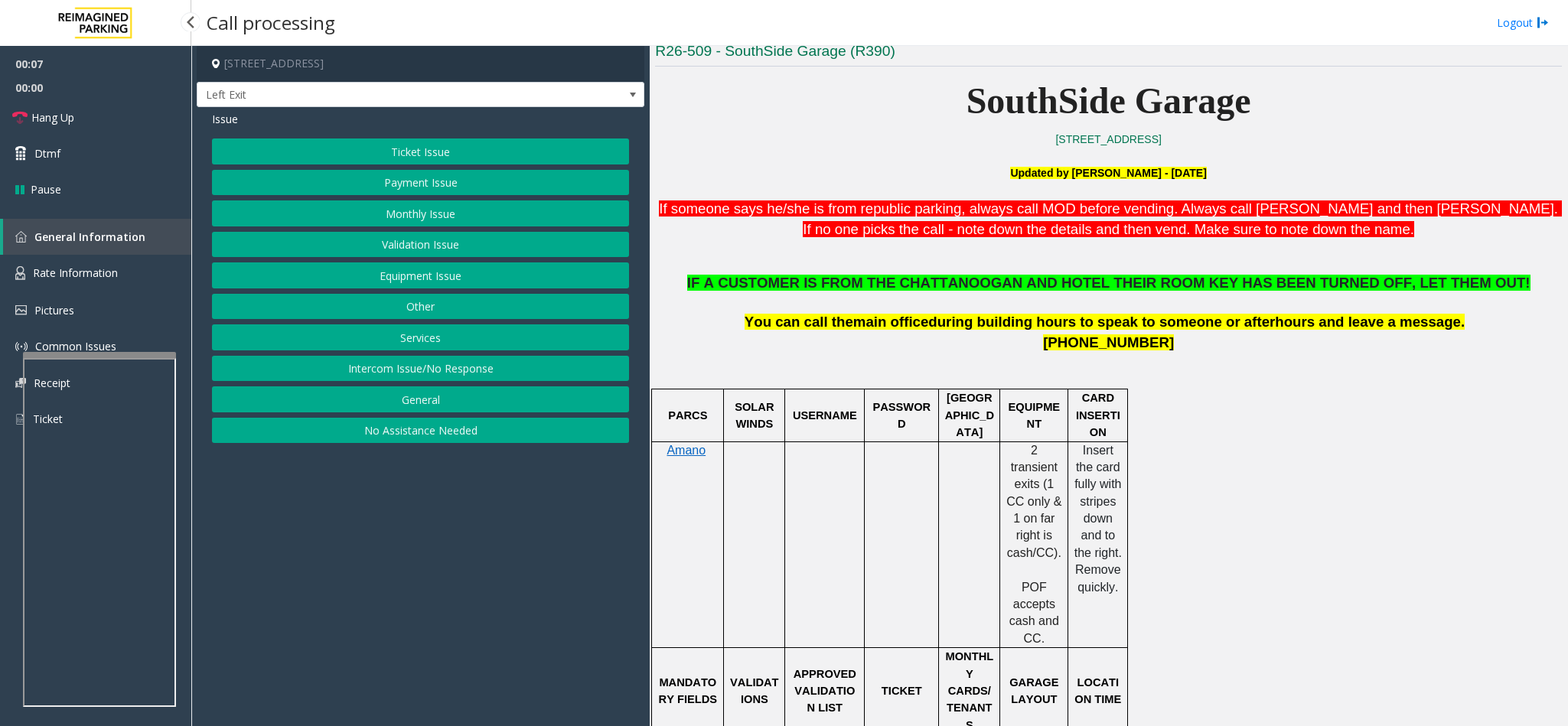
click at [436, 349] on button "Services" at bounding box center [420, 337] width 417 height 26
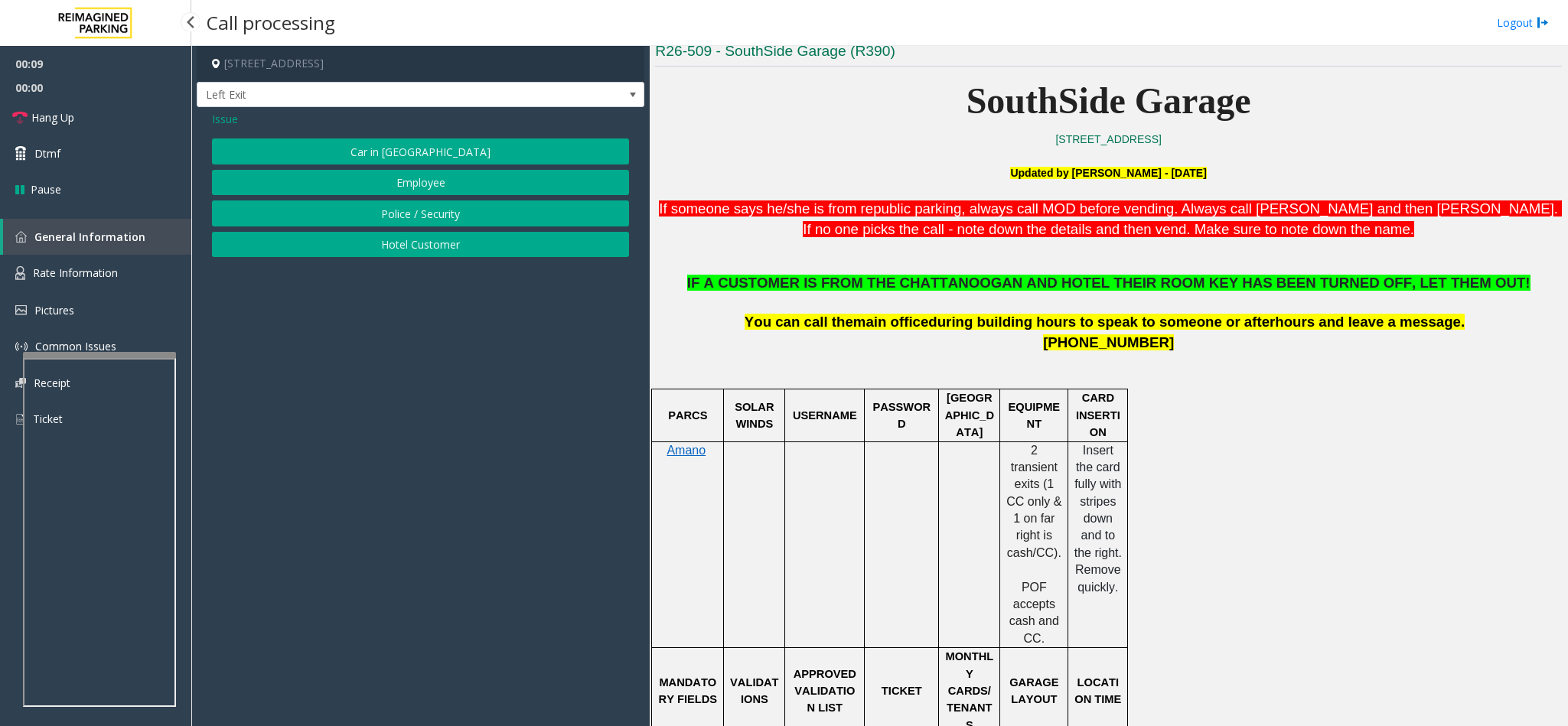
click at [365, 255] on button "Hotel Customer" at bounding box center [420, 245] width 417 height 26
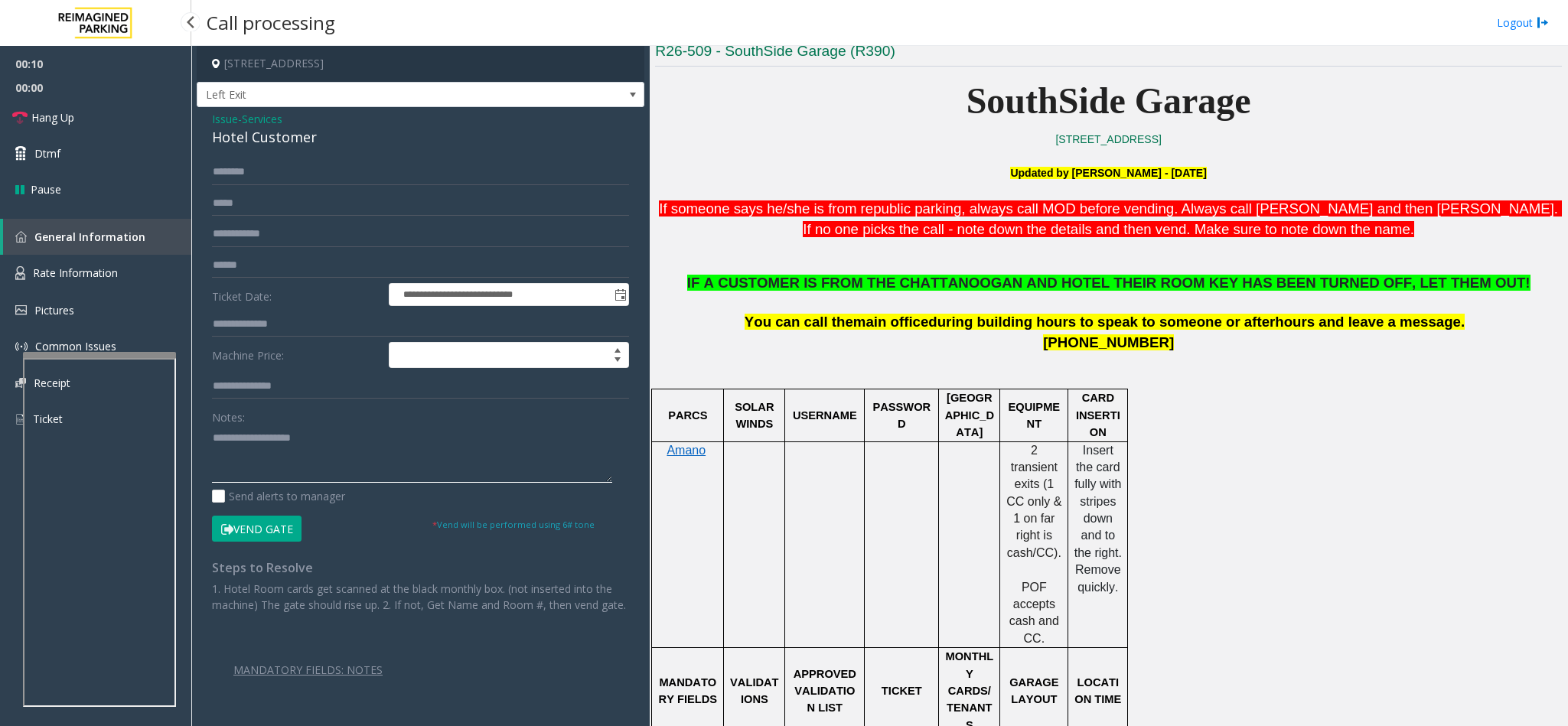
click at [225, 442] on textarea at bounding box center [411, 455] width 400 height 58
type textarea "**********"
click at [235, 322] on input "text" at bounding box center [420, 324] width 417 height 26
type input "***"
click at [228, 166] on input "text" at bounding box center [420, 172] width 417 height 26
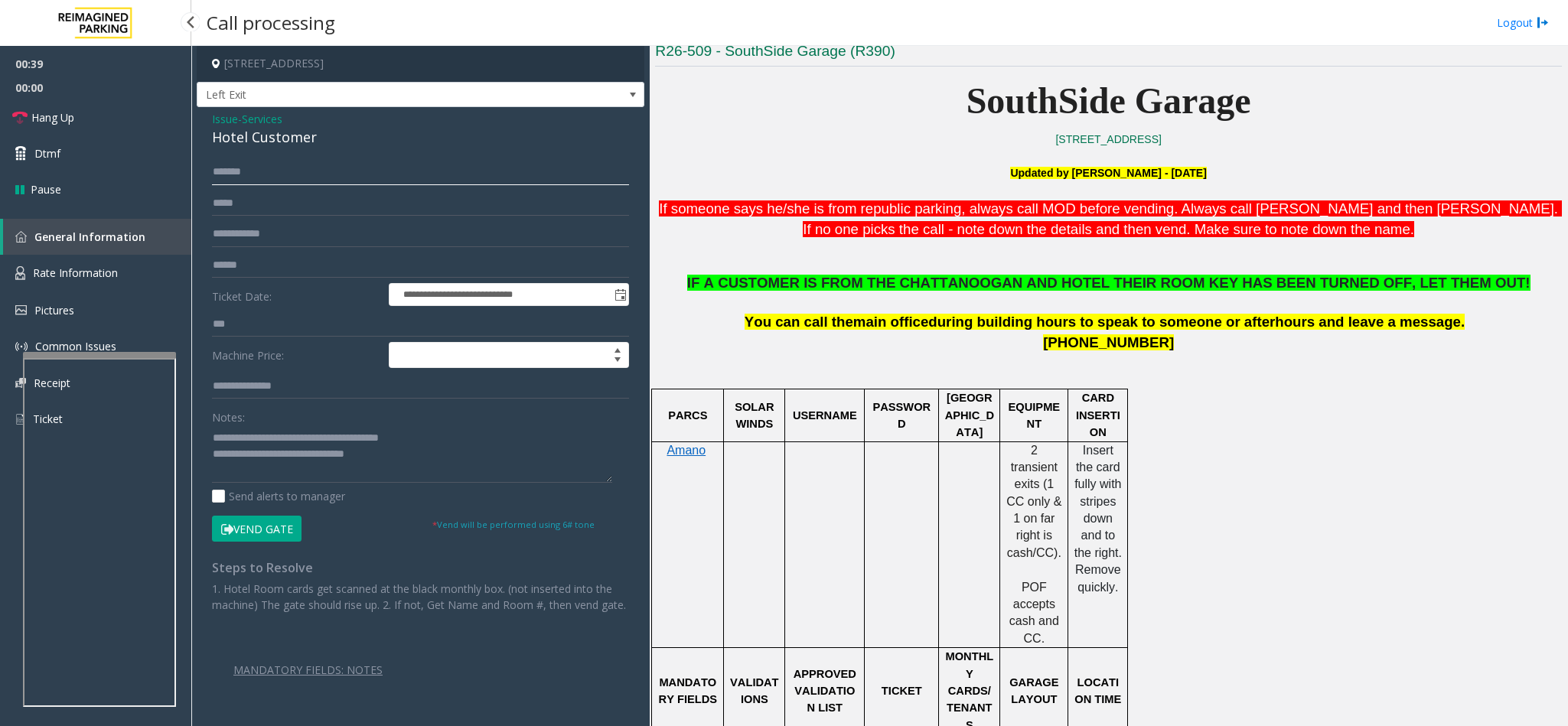
type input "******"
click at [271, 457] on button "Vend Gate" at bounding box center [256, 529] width 89 height 26
click at [437, 457] on textarea at bounding box center [411, 455] width 400 height 58
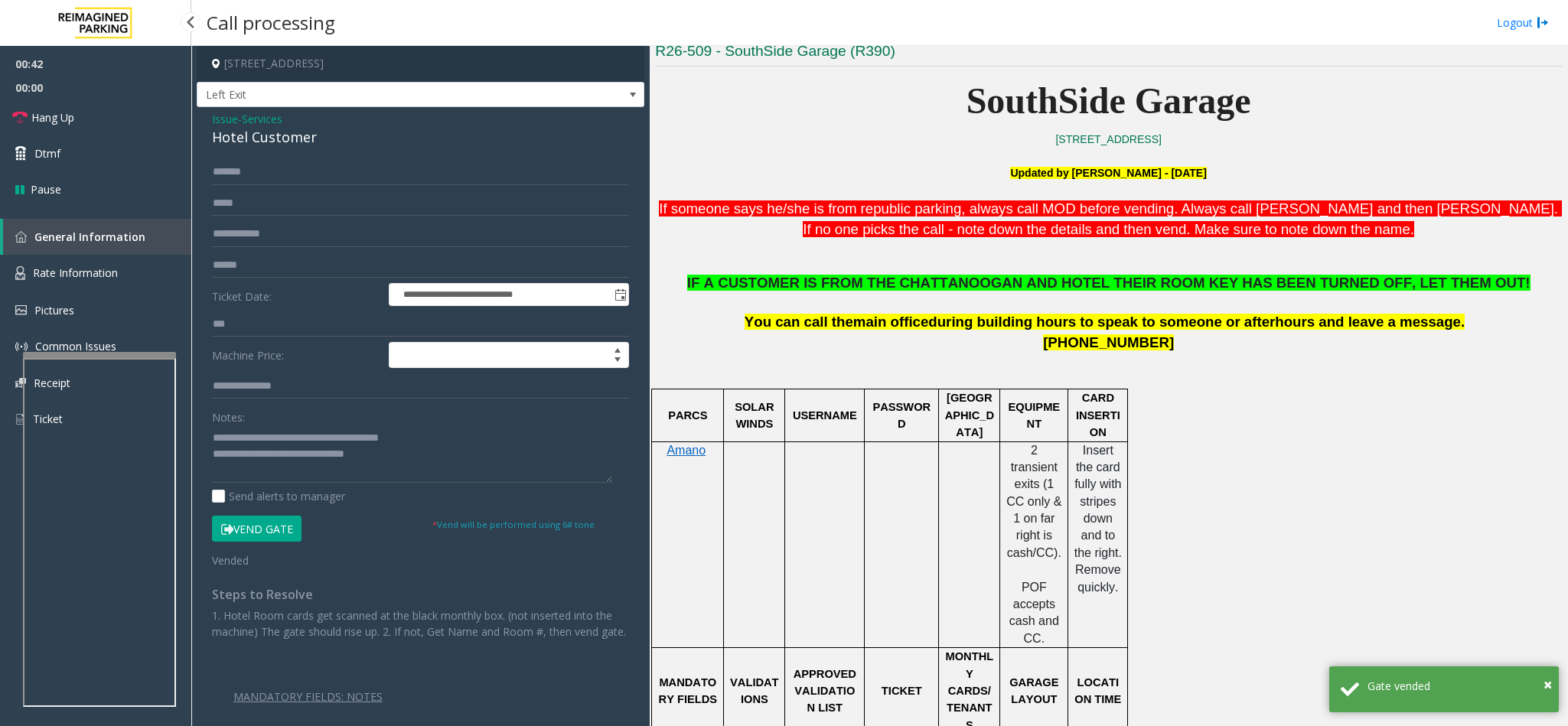
click at [935, 282] on span "IF A CUSTOMER IS FROM THE CHATTANOOGAN AND HOTEL THEIR ROOM KEY HAS BEEN TURNED…" at bounding box center [1109, 282] width 843 height 16
click at [935, 283] on span "IF A CUSTOMER IS FROM THE CHATTANOOGAN AND HOTEL THEIR ROOM KEY HAS BEEN TURNED…" at bounding box center [1109, 282] width 843 height 16
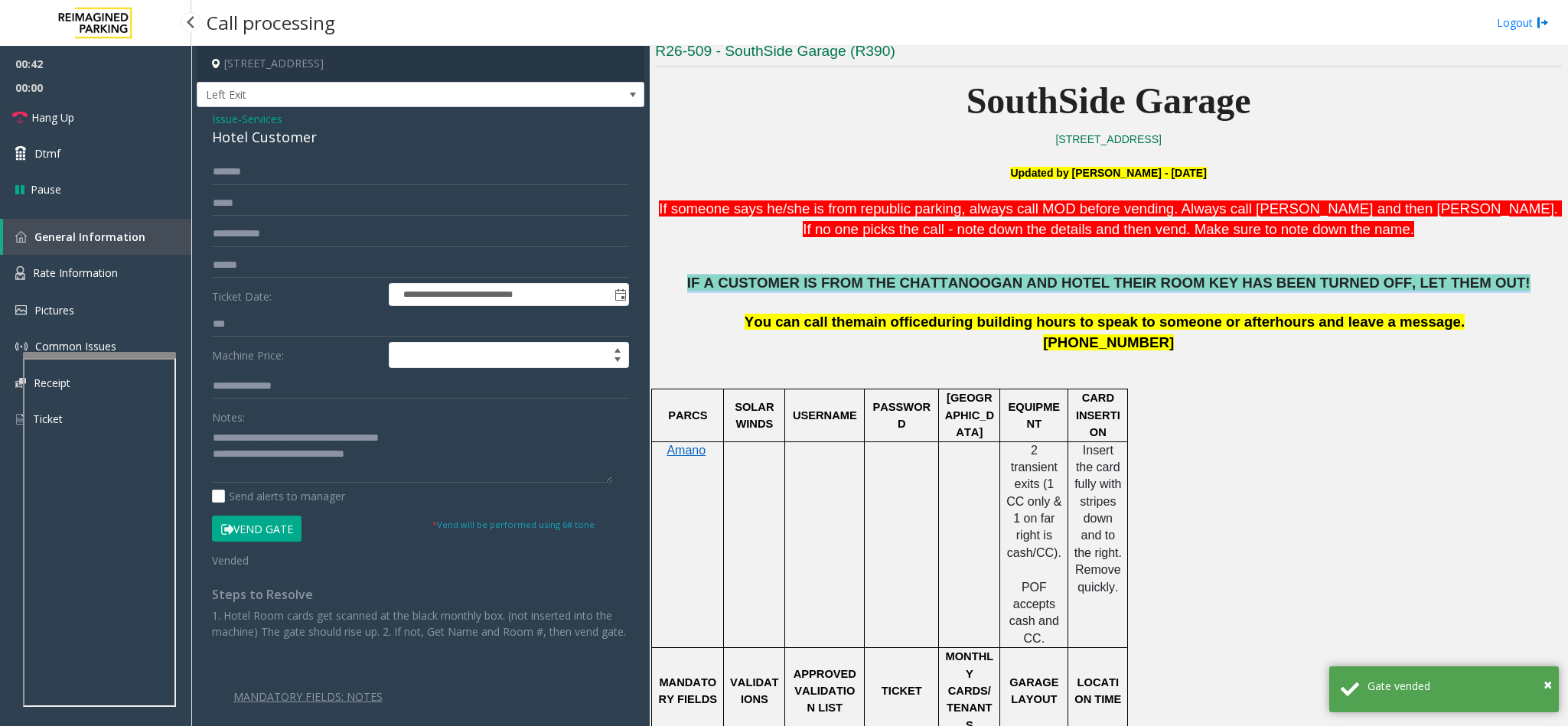
click at [935, 283] on span "IF A CUSTOMER IS FROM THE CHATTANOOGAN AND HOTEL THEIR ROOM KEY HAS BEEN TURNED…" at bounding box center [1109, 282] width 843 height 16
copy span "IF A CUSTOMER IS FROM THE CHATTANOOGAN AND HOTEL THEIR ROOM KEY HAS BEEN TURNED…"
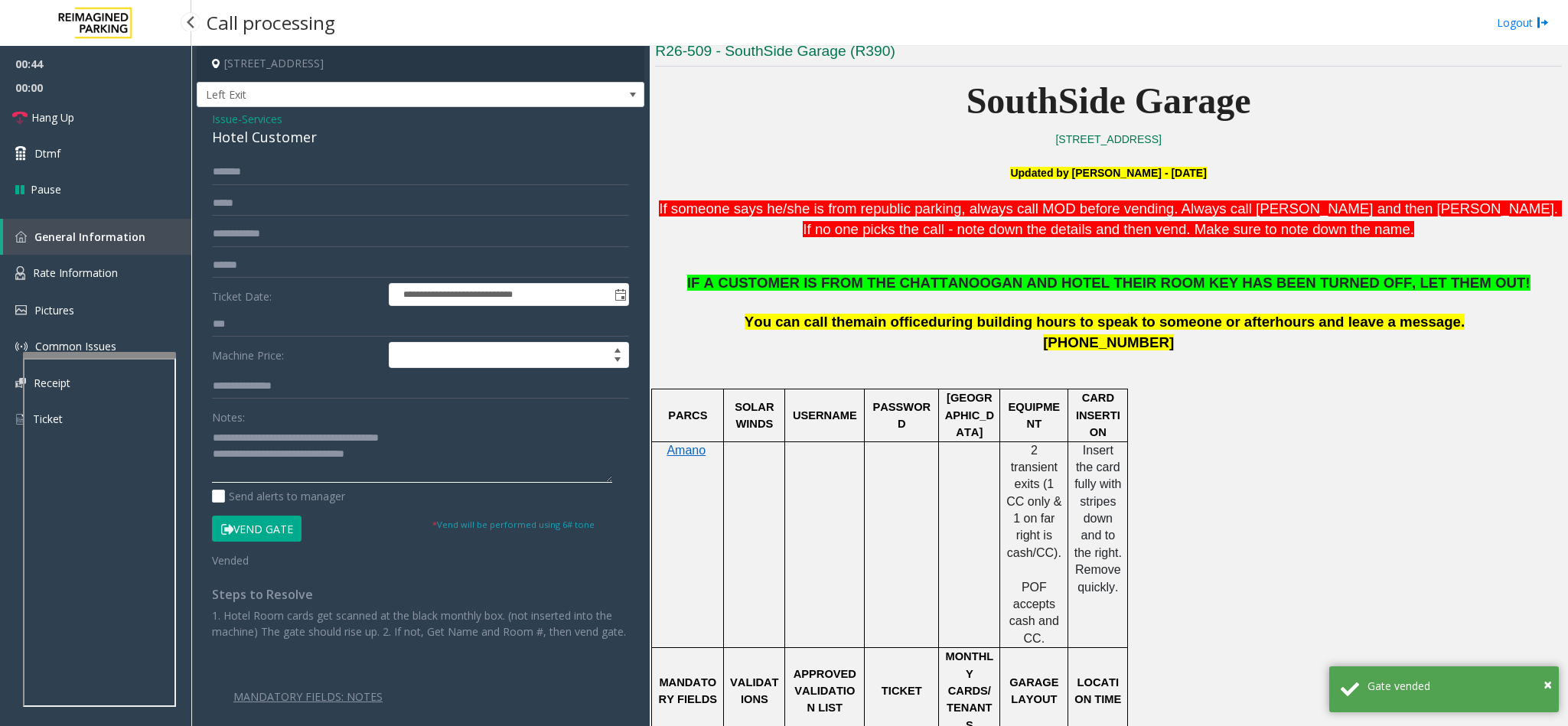
click at [387, 457] on textarea at bounding box center [411, 455] width 400 height 58
paste textarea "**********"
type textarea "**********"
click at [86, 108] on link "Hang Up" at bounding box center [95, 117] width 191 height 36
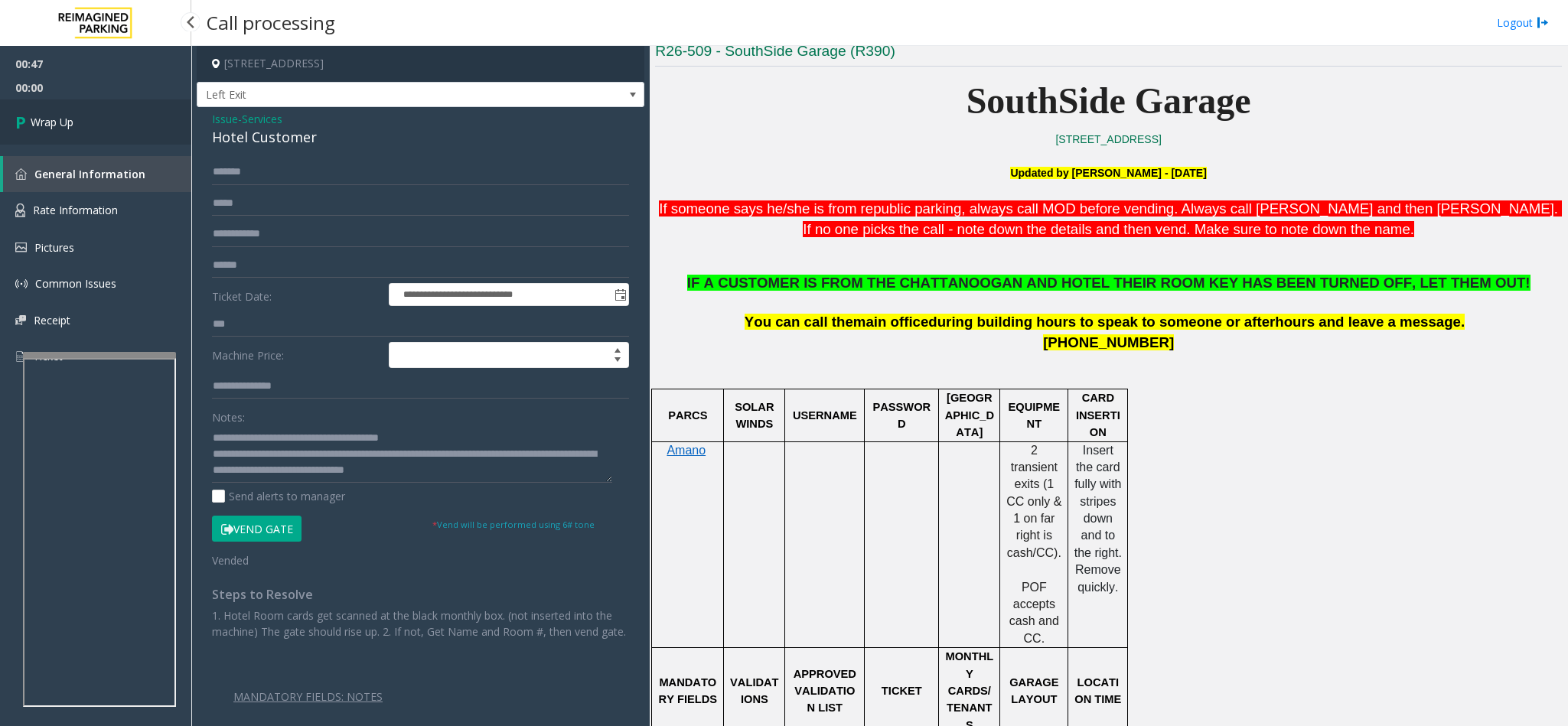
click at [86, 108] on link "Wrap Up" at bounding box center [95, 122] width 191 height 45
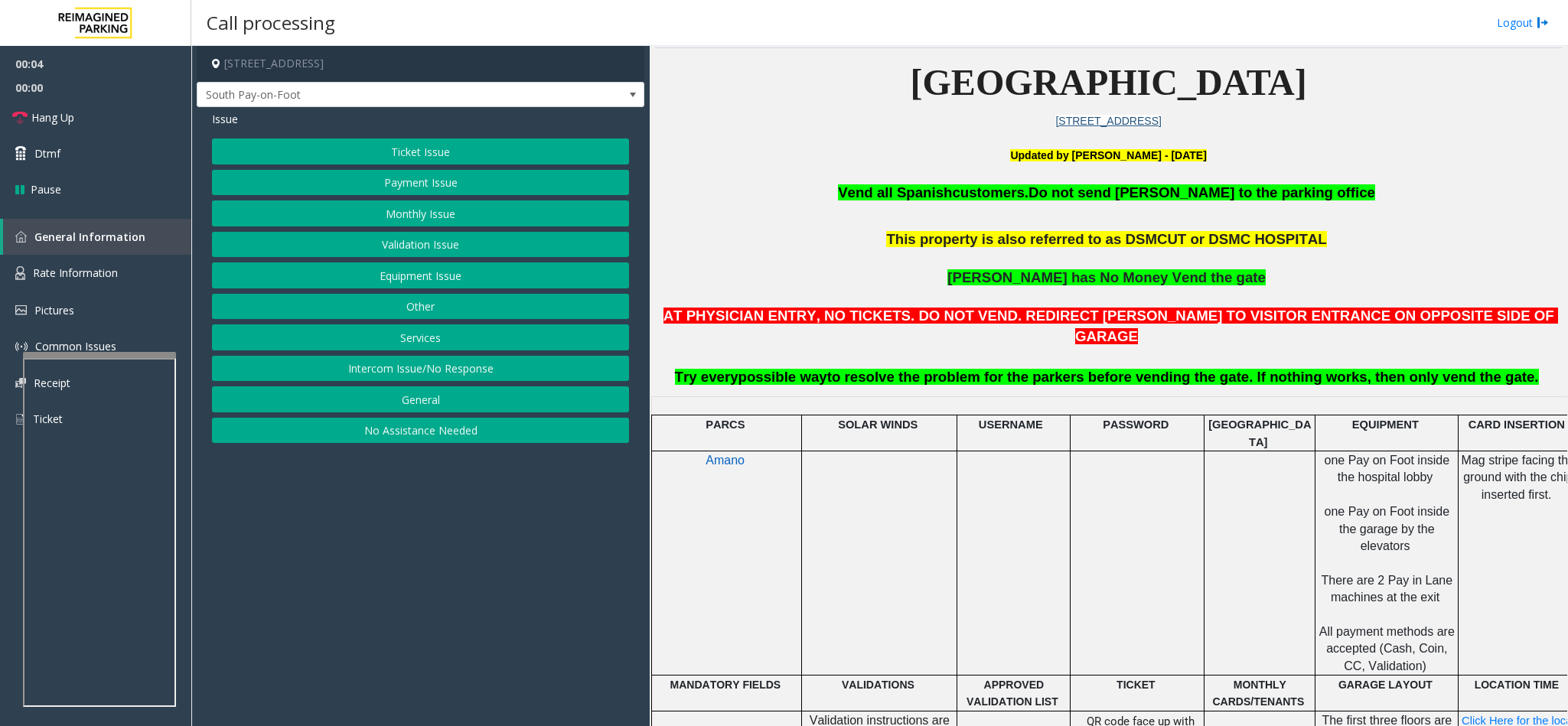
scroll to position [459, 0]
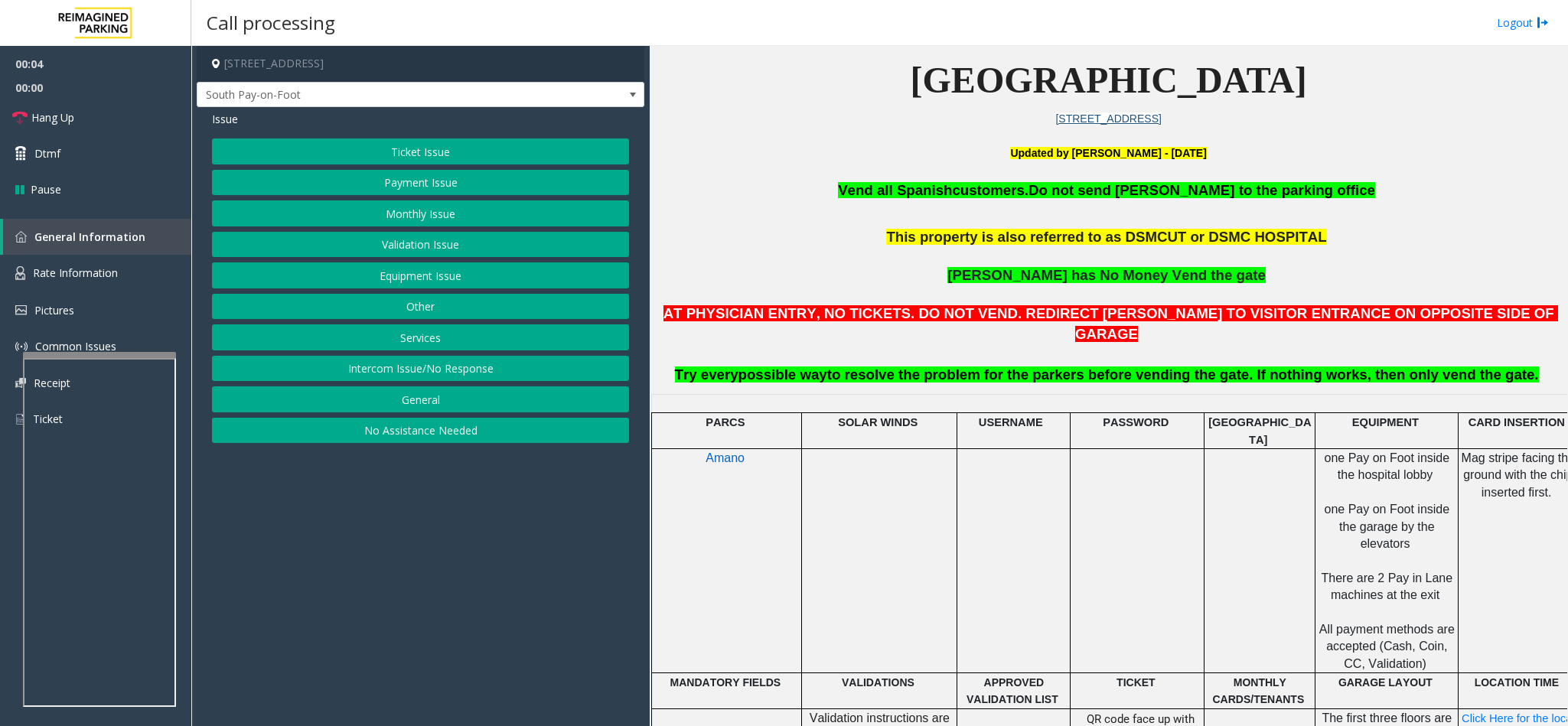
click at [359, 371] on button "Intercom Issue/No Response" at bounding box center [420, 369] width 417 height 26
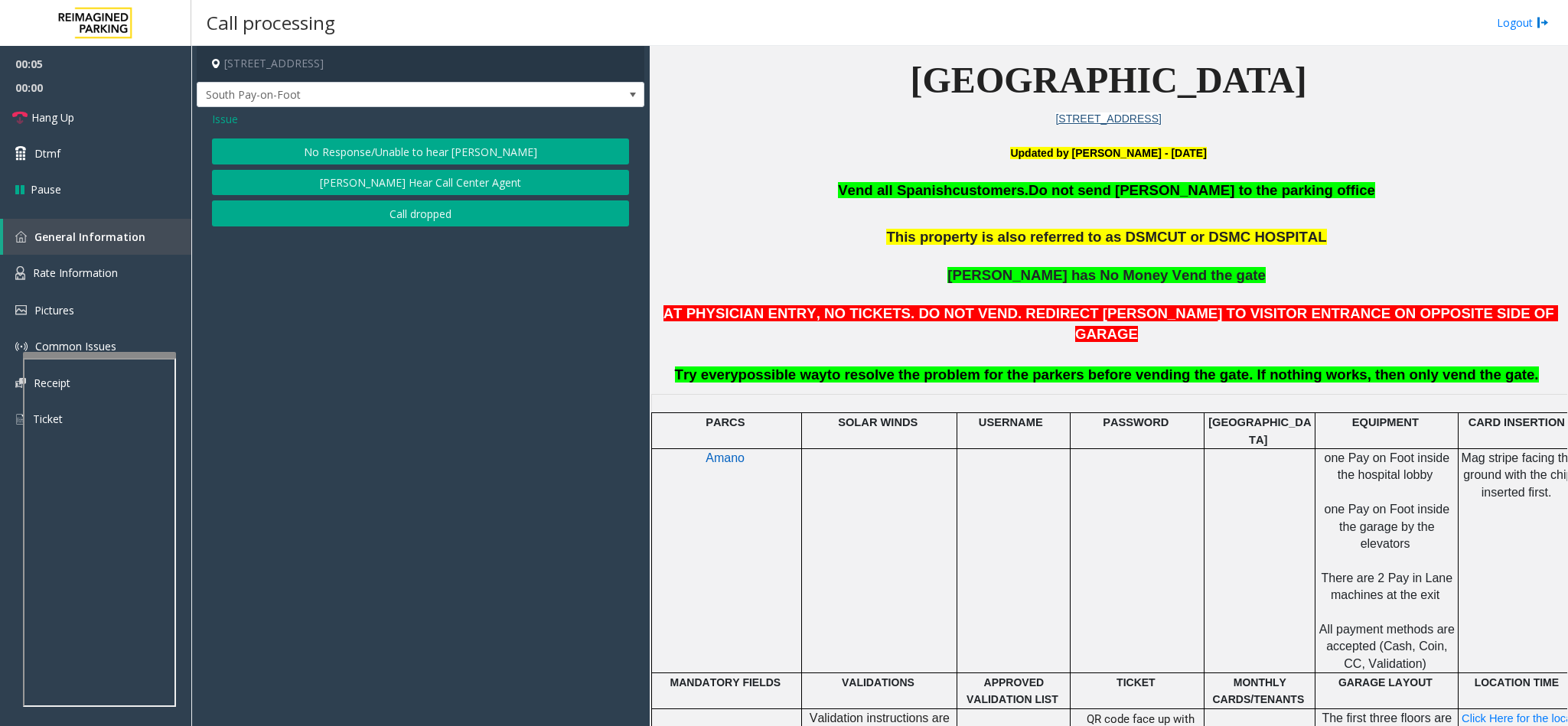
click at [329, 155] on button "No Response/Unable to hear [PERSON_NAME]" at bounding box center [420, 151] width 417 height 26
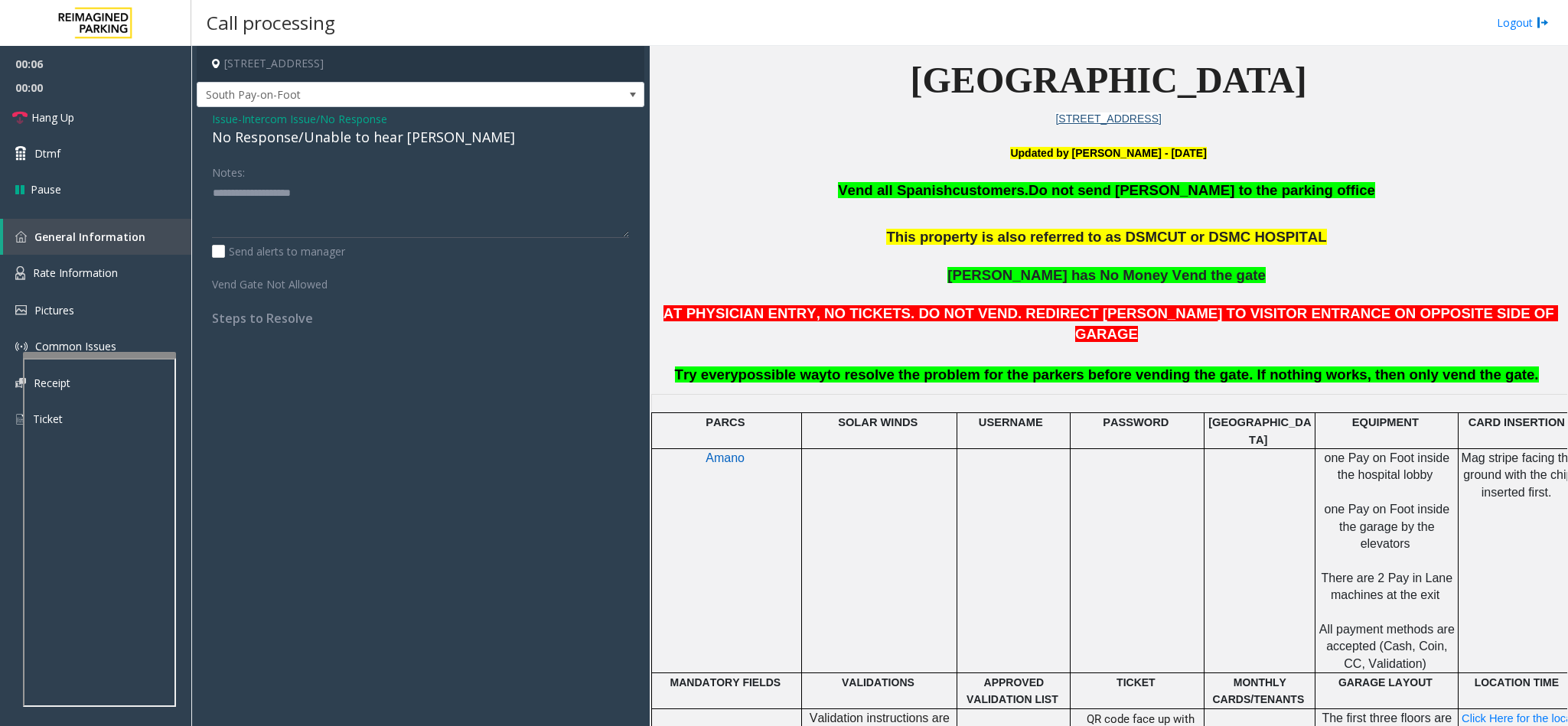
click at [255, 133] on div "No Response/Unable to hear [PERSON_NAME]" at bounding box center [420, 137] width 417 height 20
click at [450, 202] on textarea at bounding box center [420, 209] width 417 height 58
type textarea "**********"
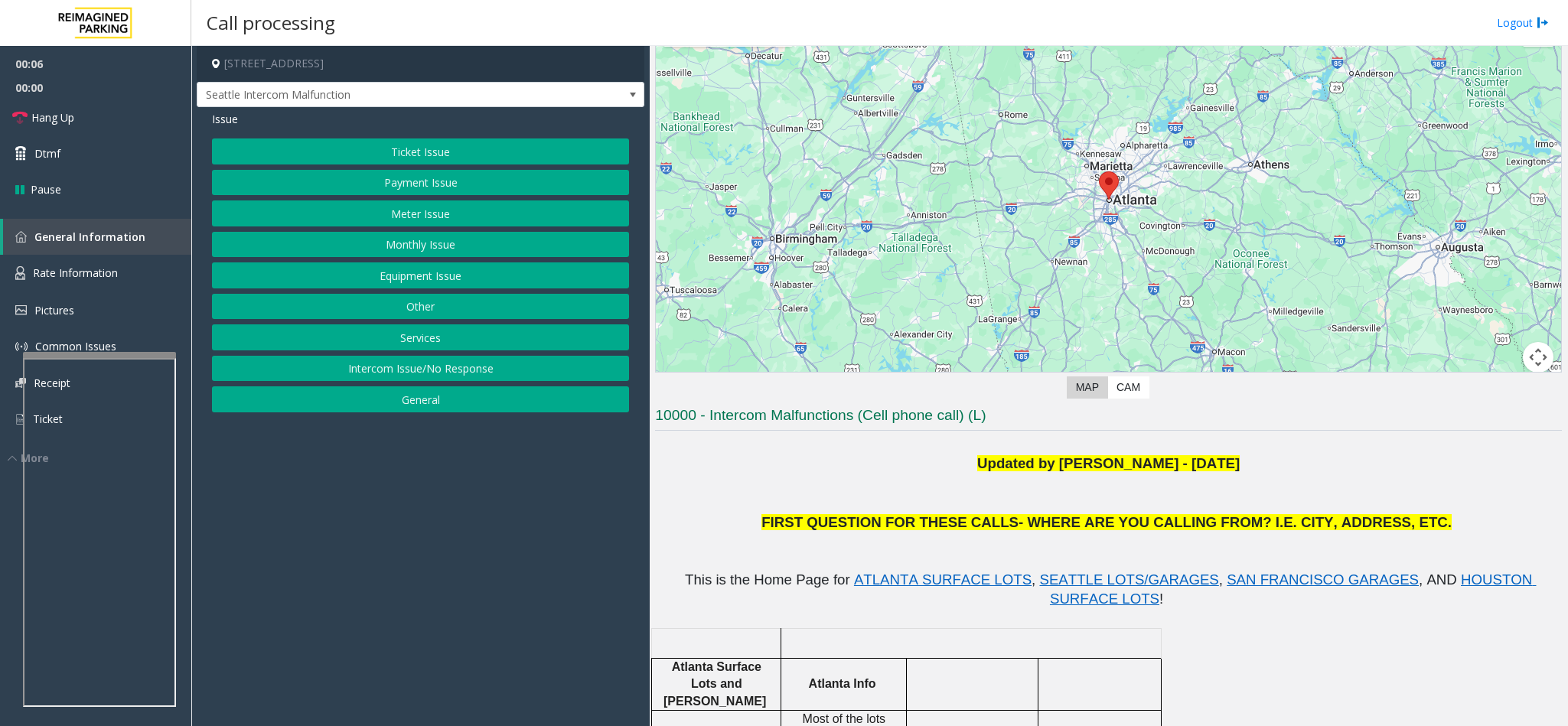
scroll to position [115, 0]
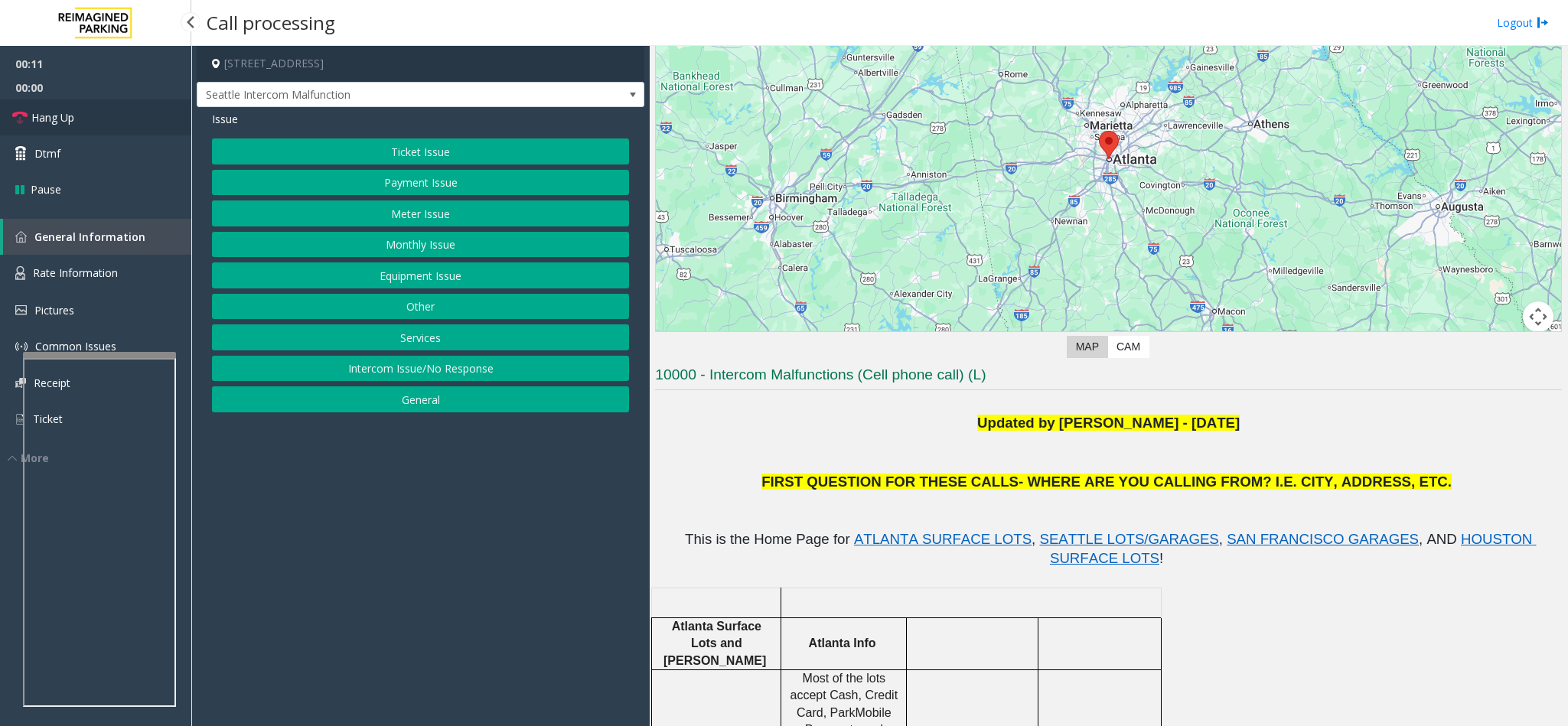
click at [132, 127] on link "Hang Up" at bounding box center [95, 117] width 191 height 36
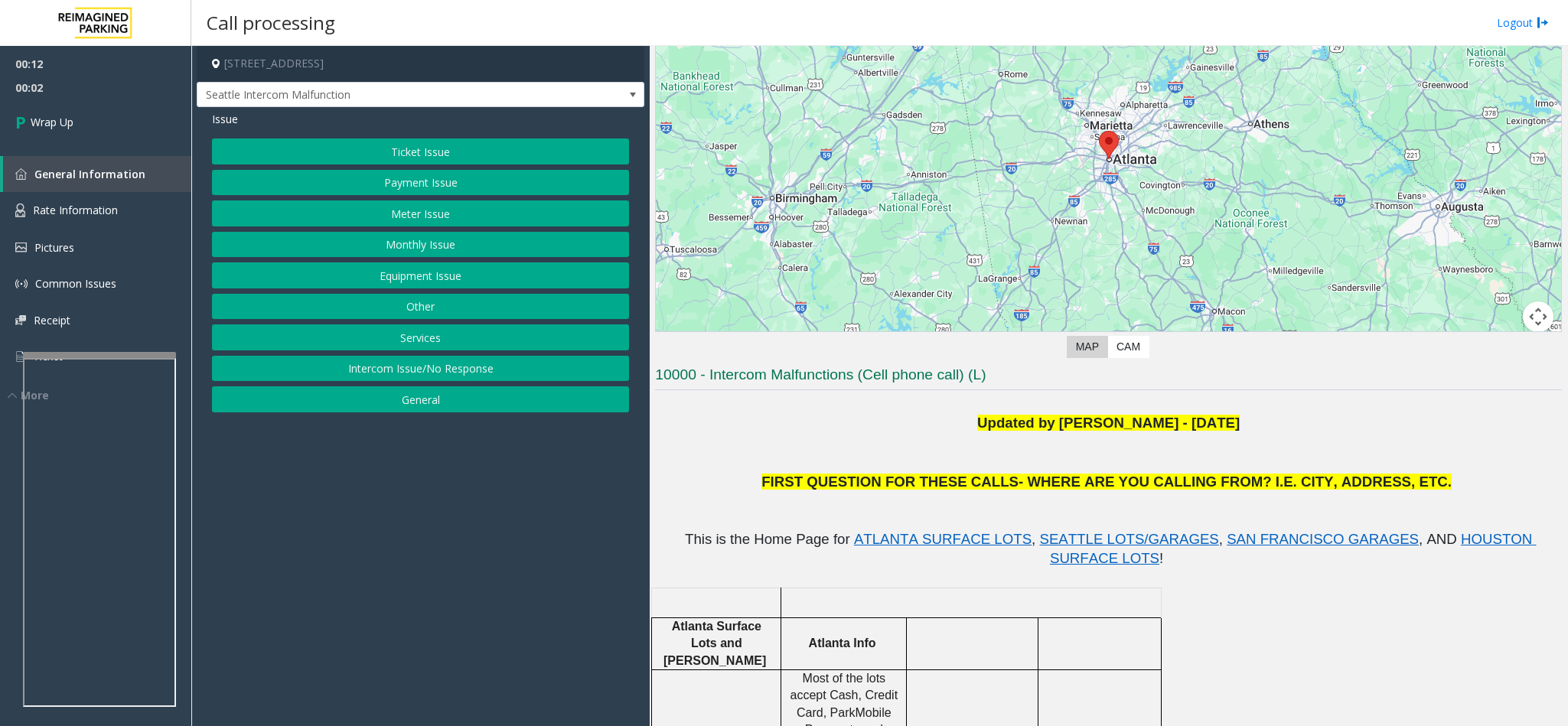
click at [406, 286] on button "Equipment Issue" at bounding box center [420, 275] width 417 height 26
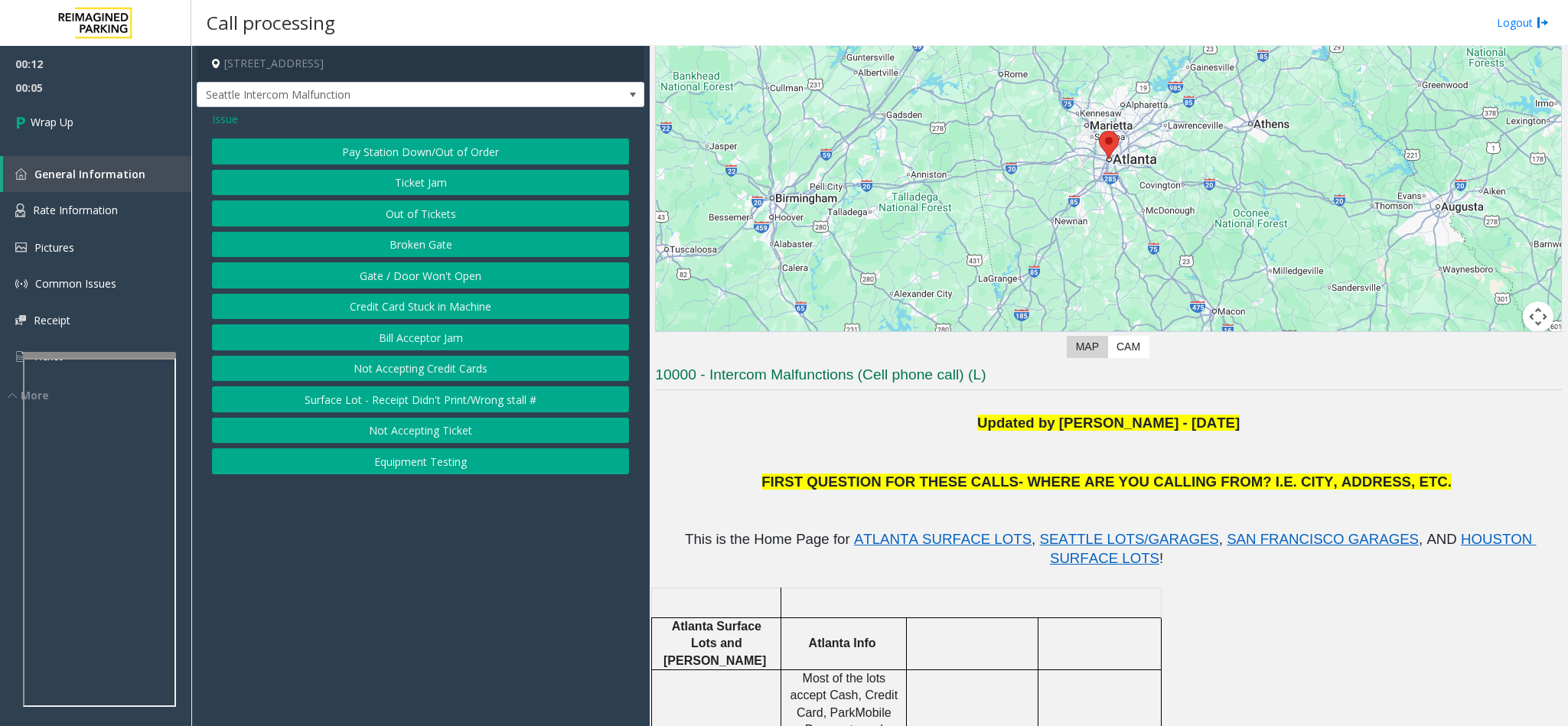
click at [230, 124] on span "Issue" at bounding box center [224, 119] width 26 height 16
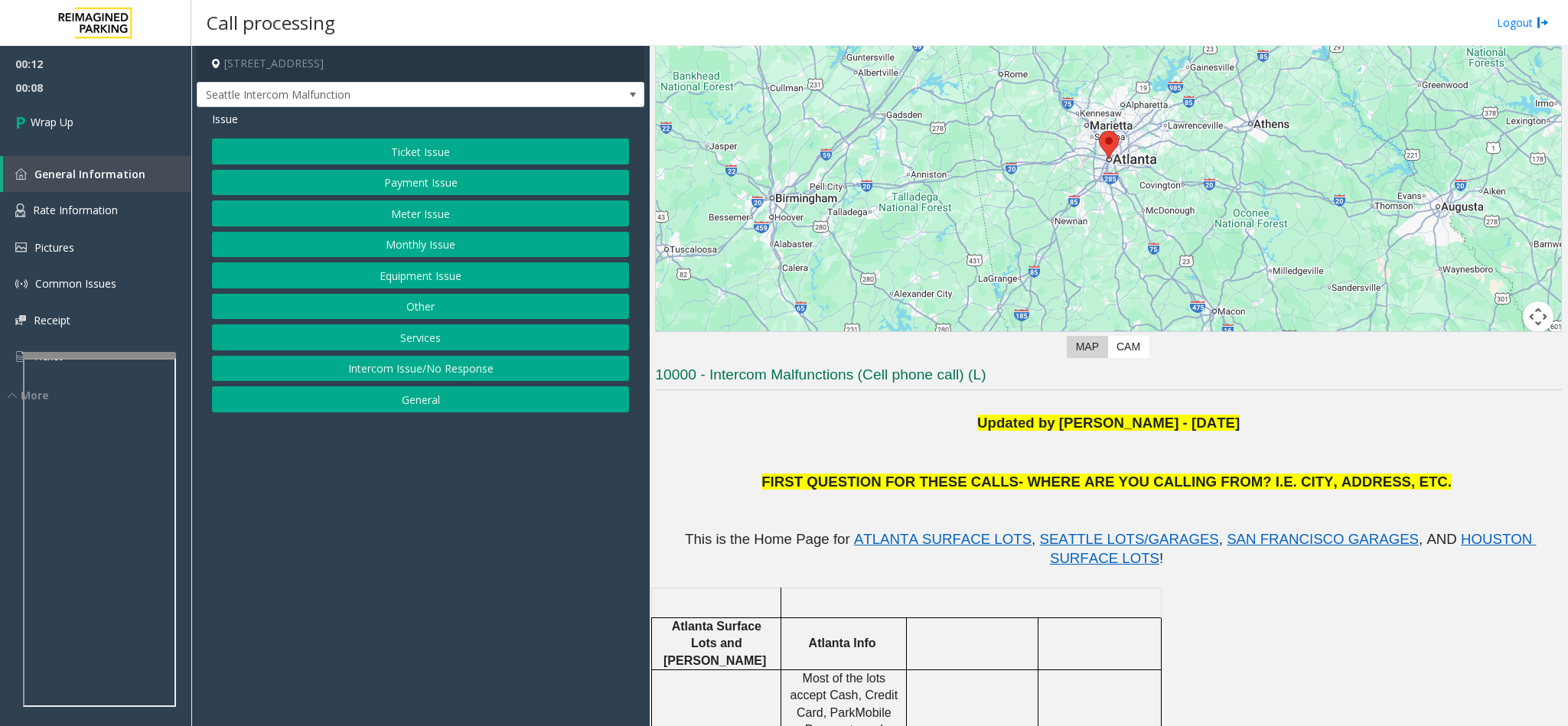
click at [425, 281] on button "Equipment Issue" at bounding box center [420, 275] width 417 height 26
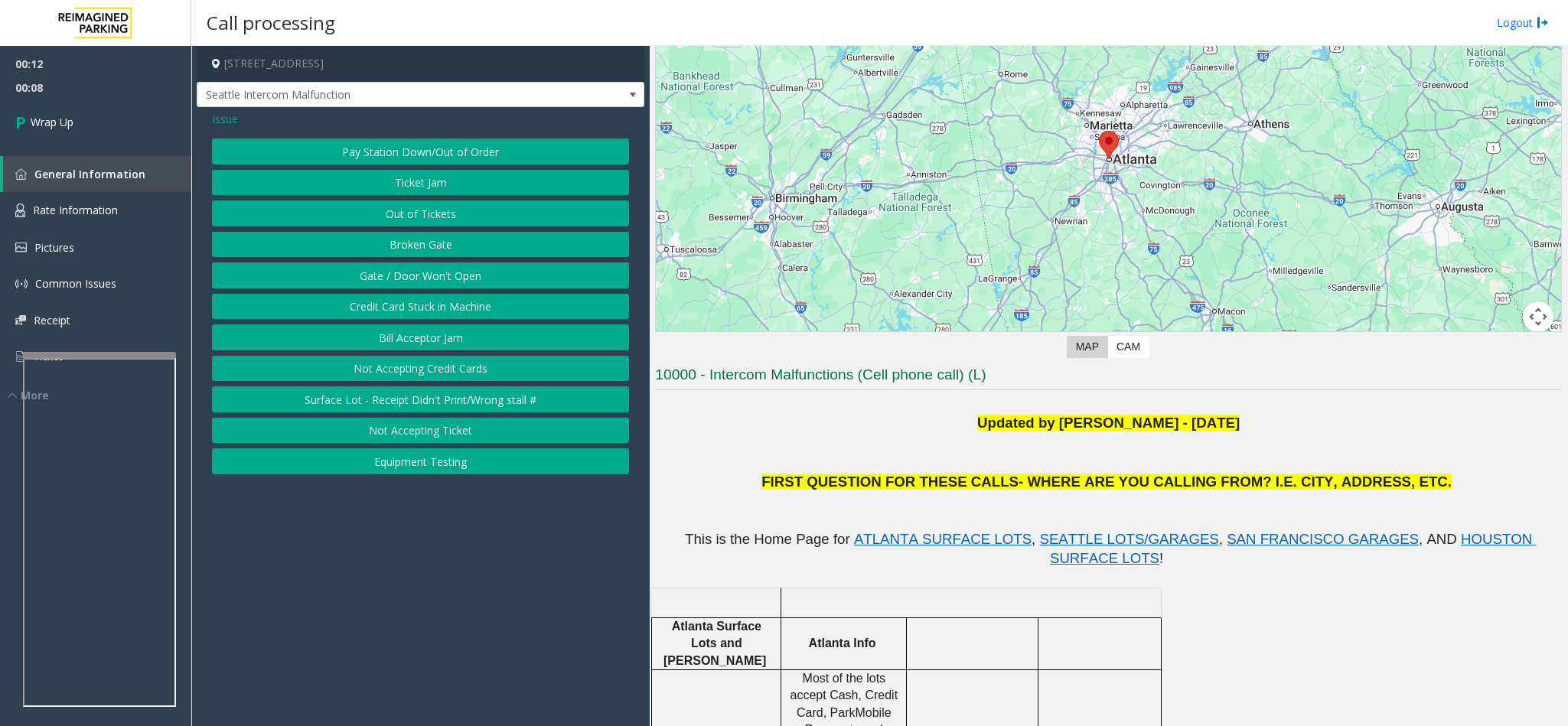
click at [422, 281] on button "Gate / Door Won't Open" at bounding box center [420, 275] width 417 height 26
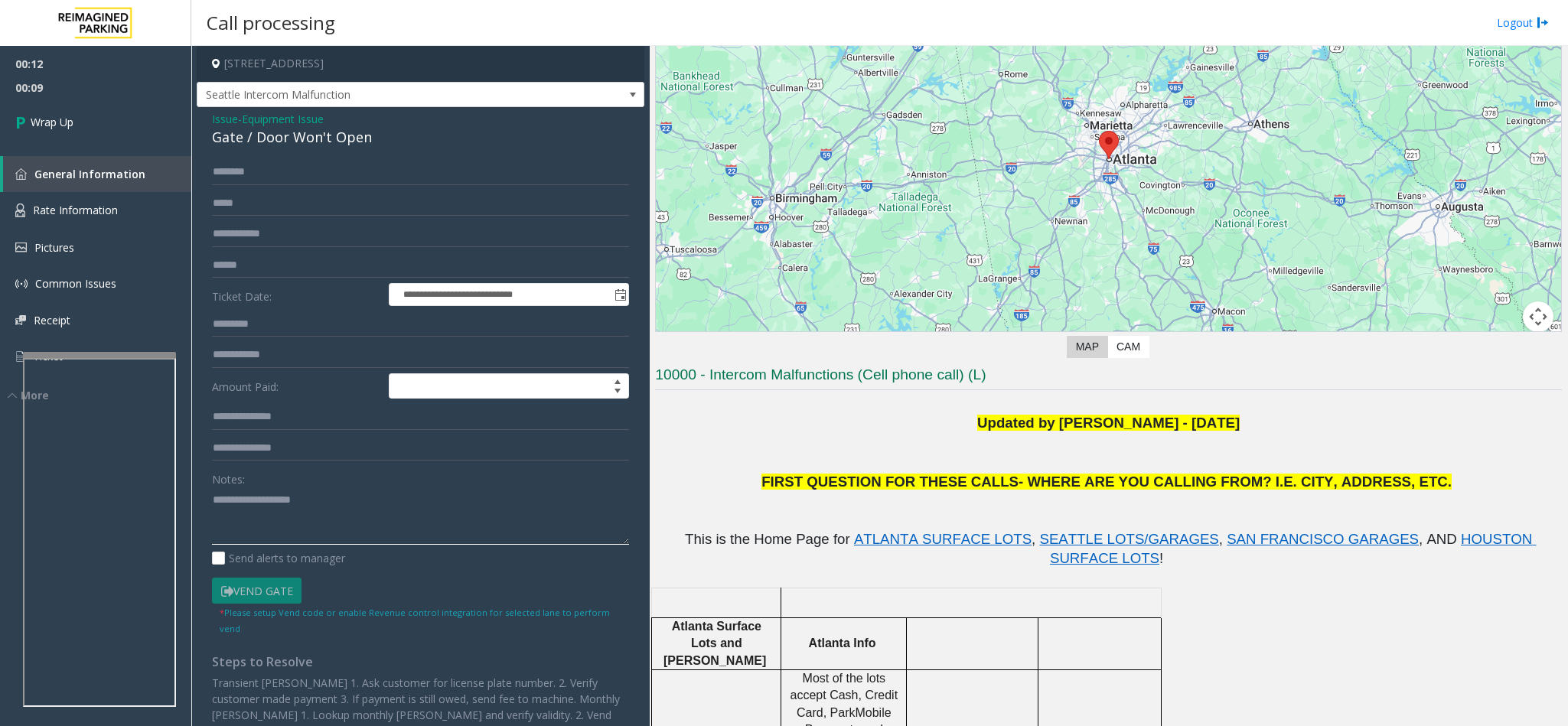
click at [275, 492] on textarea at bounding box center [420, 517] width 417 height 58
type textarea "*"
type textarea "**********"
click at [213, 117] on span "Issue" at bounding box center [224, 119] width 26 height 16
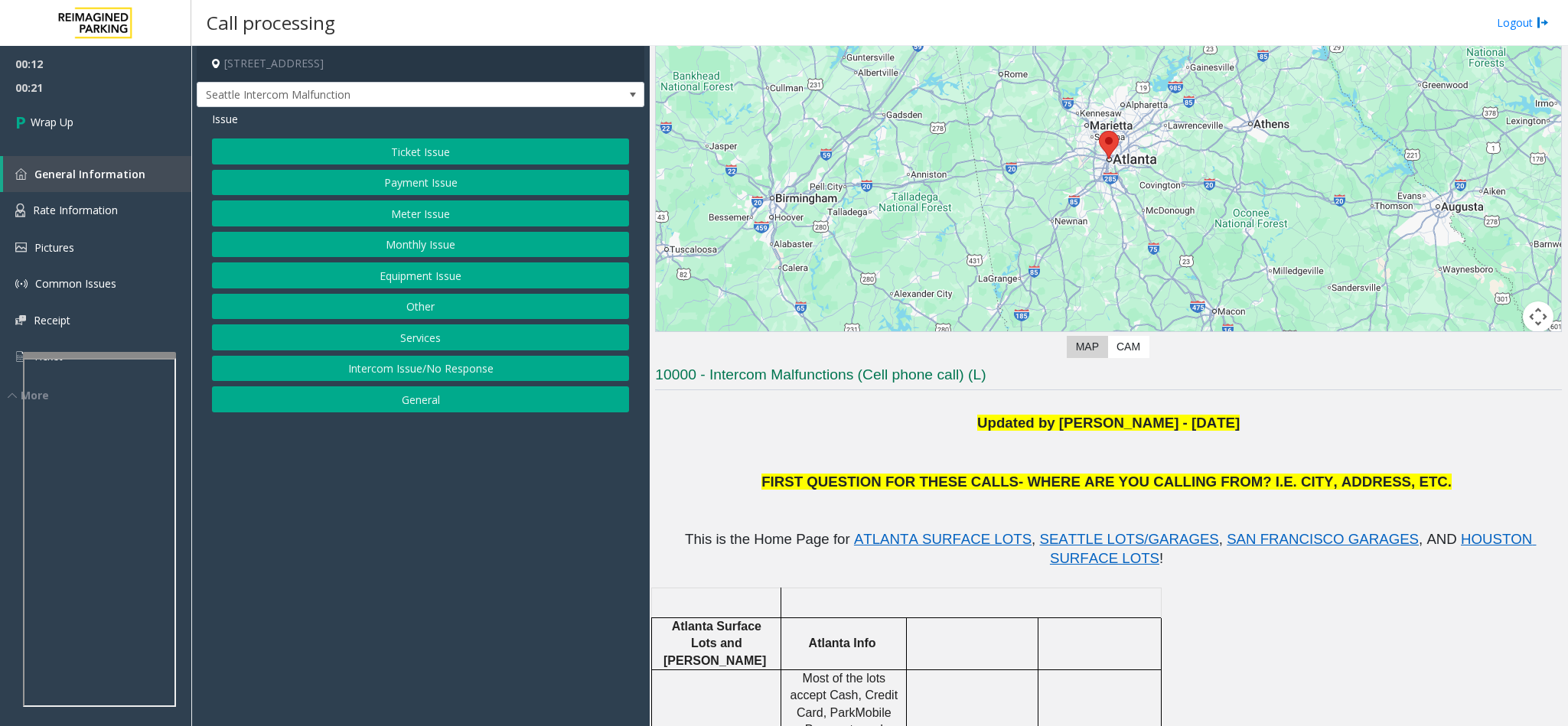
click at [376, 281] on button "Equipment Issue" at bounding box center [420, 275] width 417 height 26
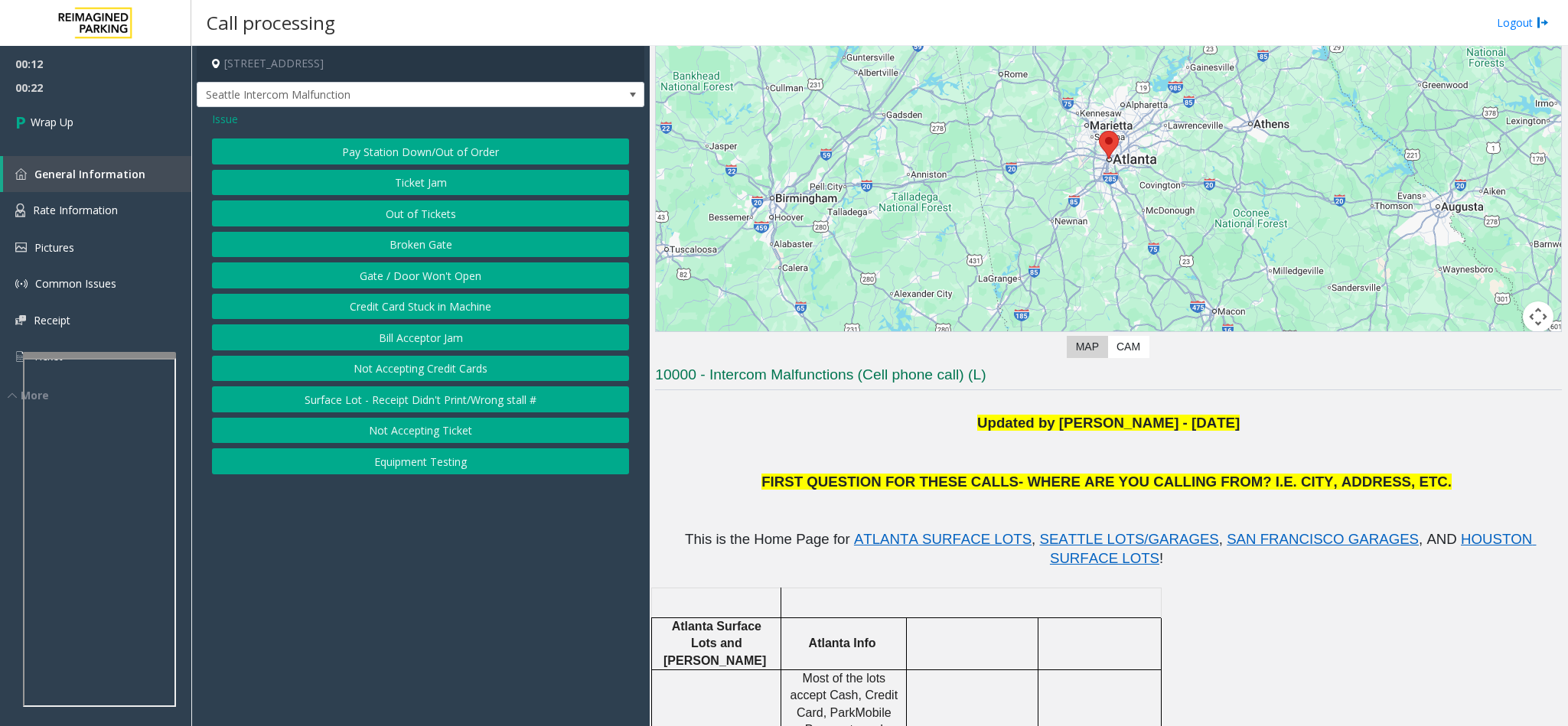
click at [393, 286] on button "Gate / Door Won't Open" at bounding box center [420, 275] width 417 height 26
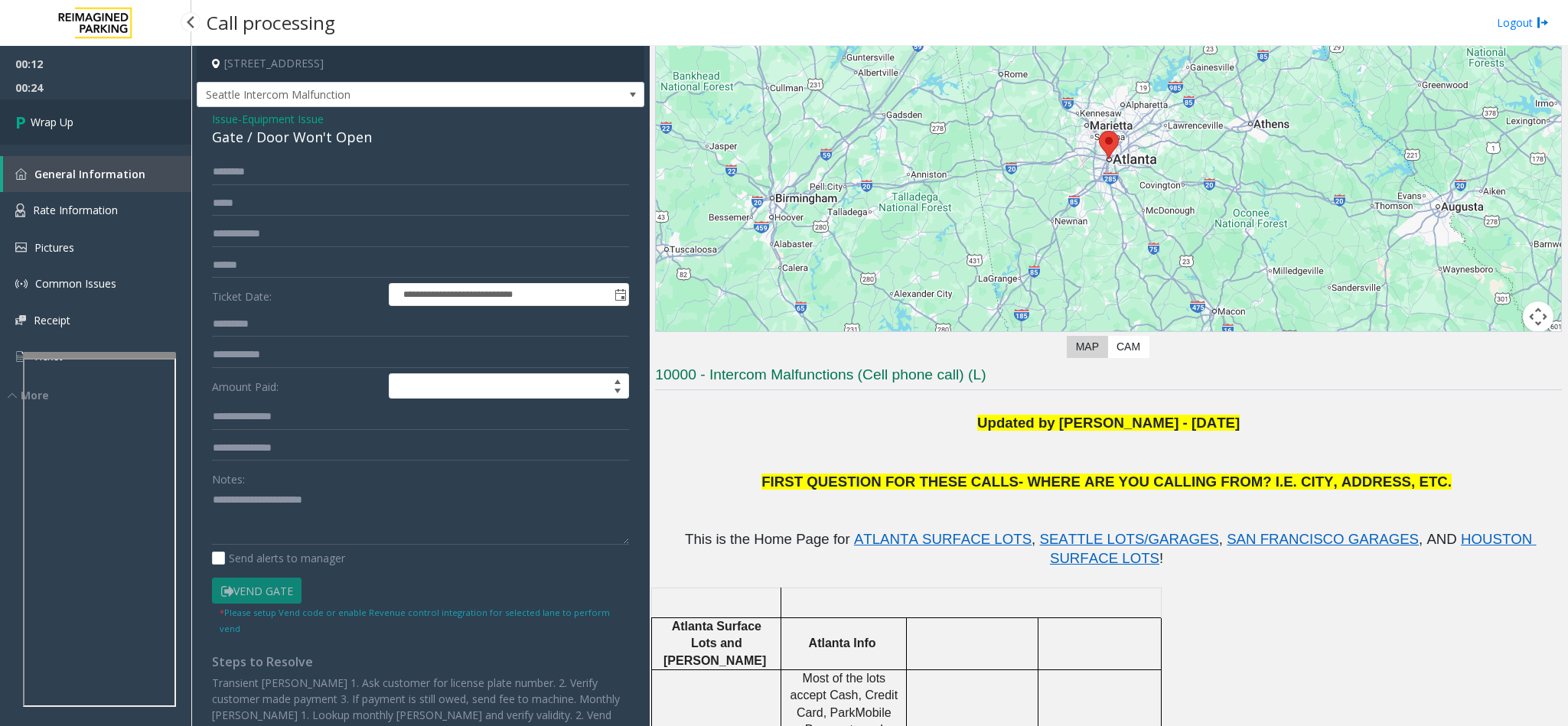
click at [20, 122] on icon at bounding box center [23, 122] width 15 height 26
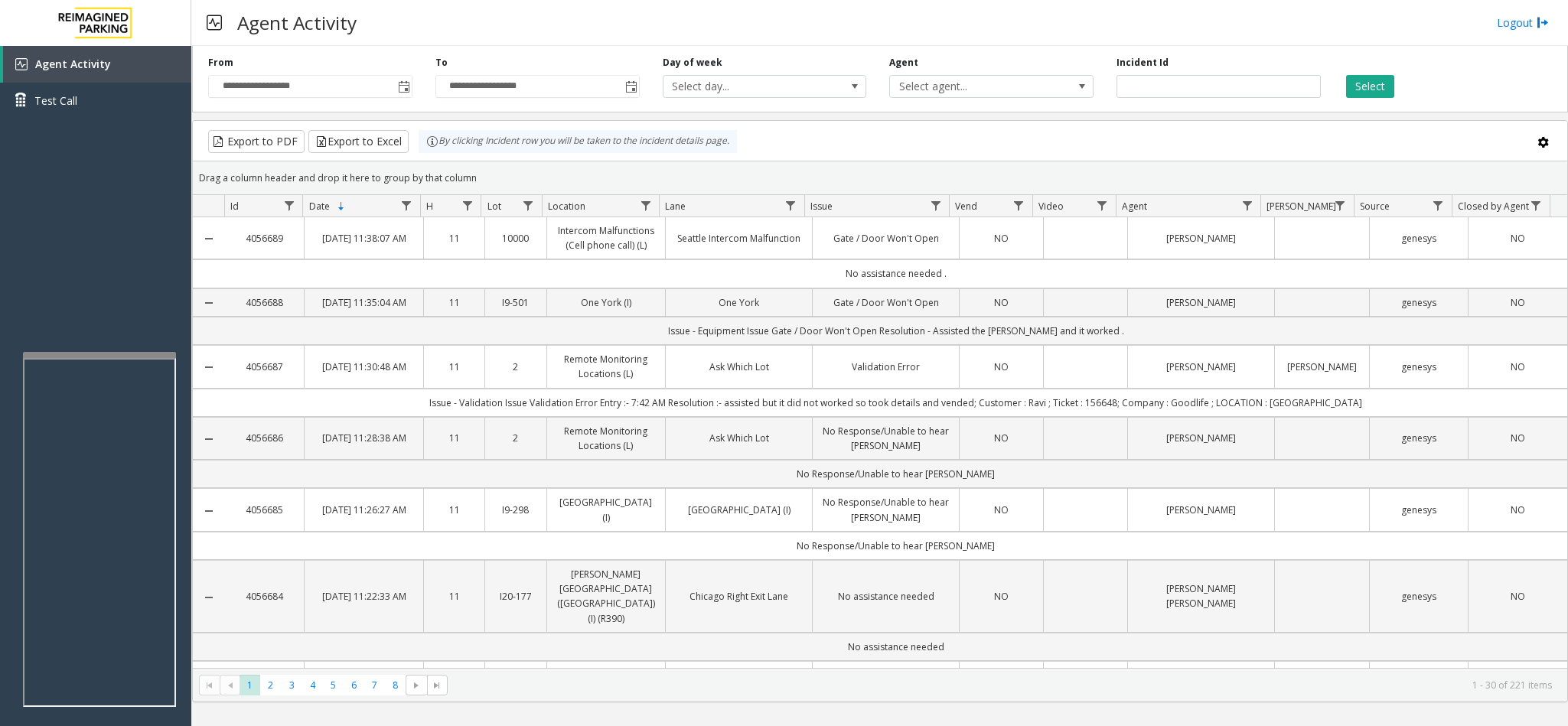
click at [855, 246] on link "Gate / Door Won't Open" at bounding box center [886, 238] width 127 height 14
click at [774, 251] on td "Seattle Intercom Malfunction" at bounding box center [738, 239] width 147 height 43
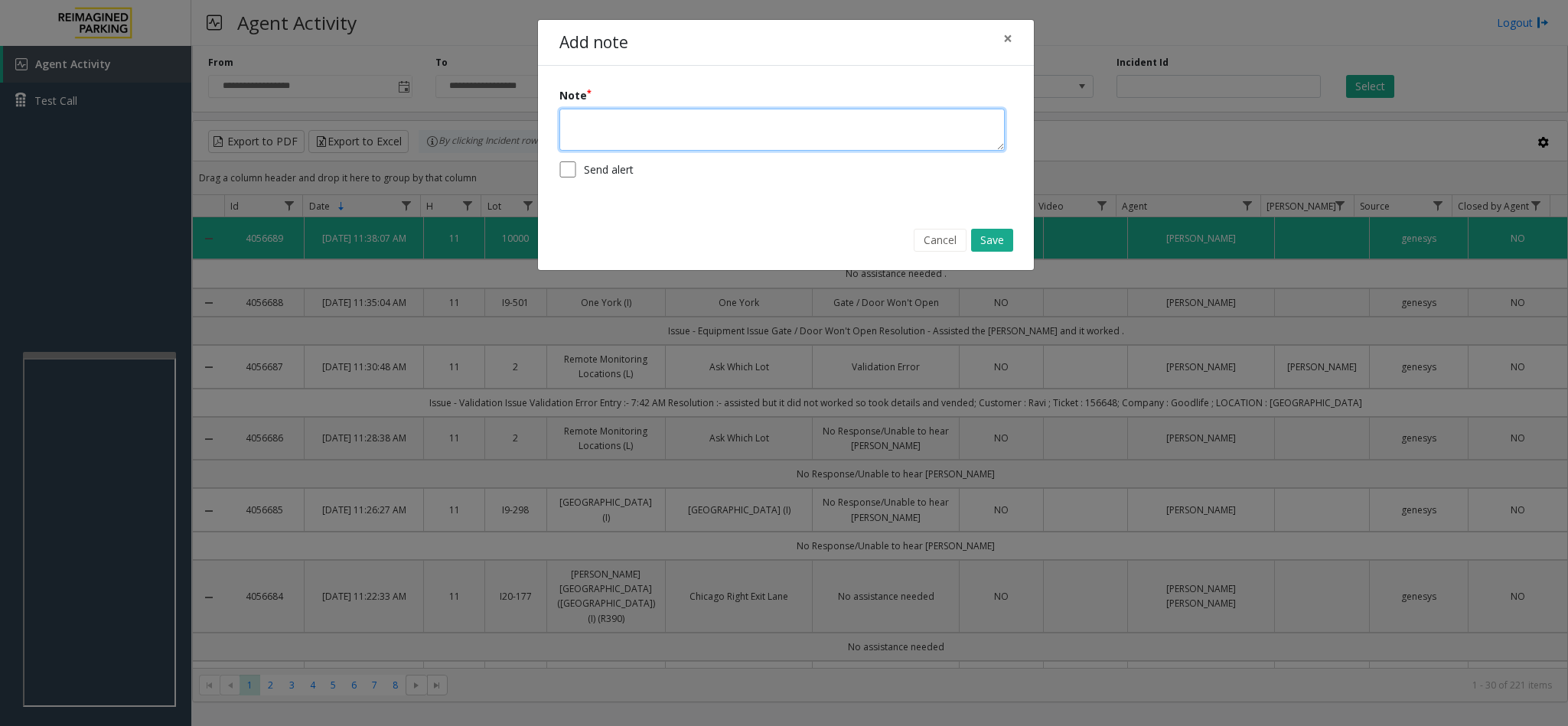
click at [646, 127] on textarea at bounding box center [782, 130] width 445 height 43
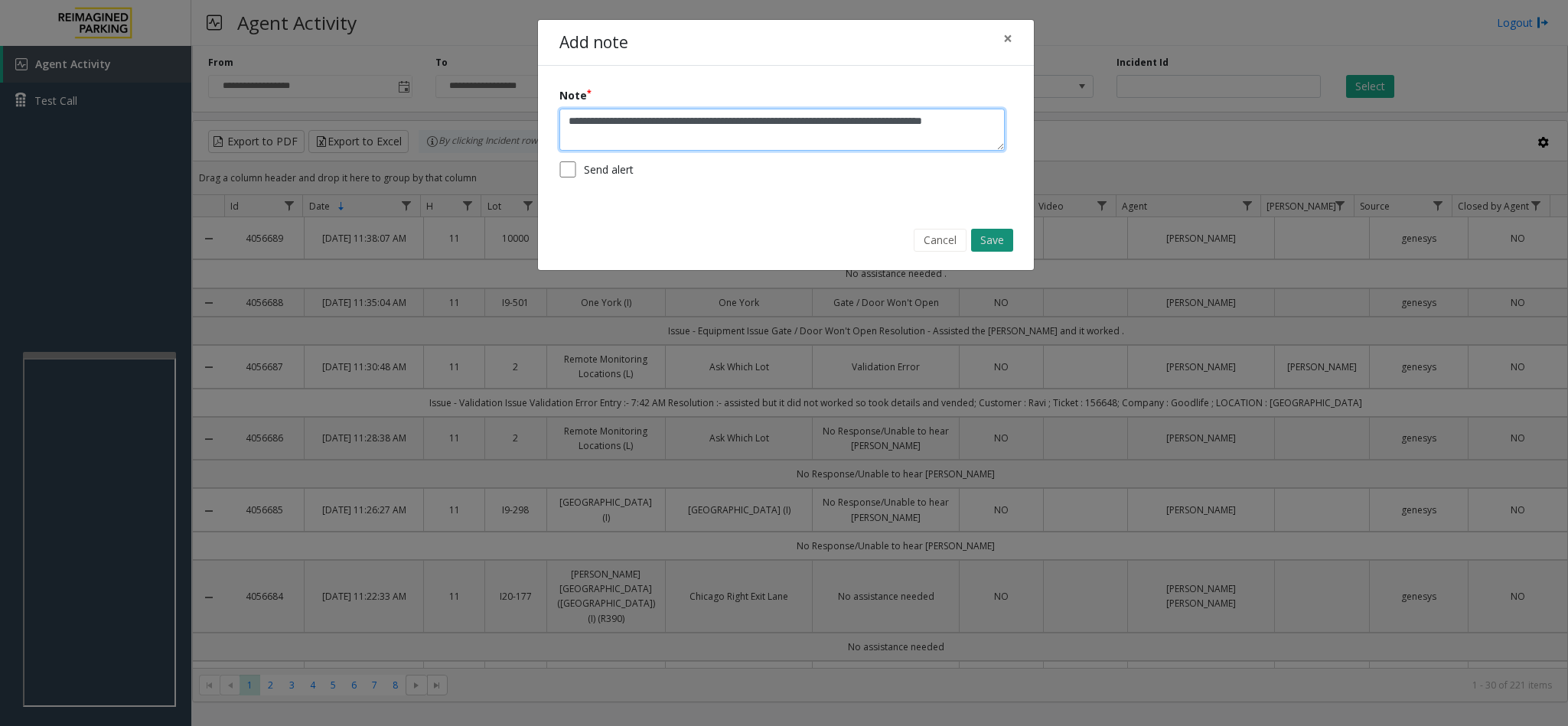
type textarea "**********"
click at [992, 241] on button "Save" at bounding box center [993, 240] width 42 height 23
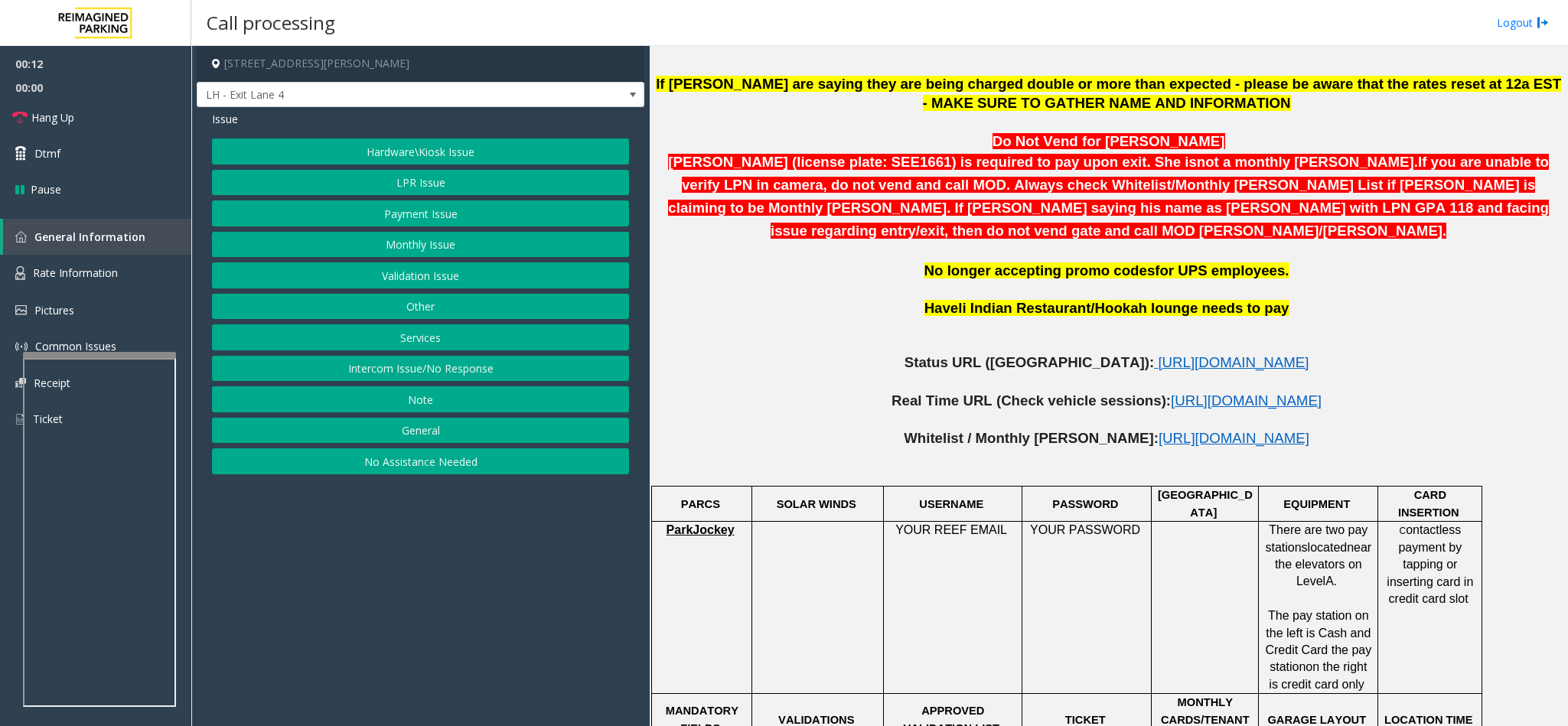
scroll to position [918, 0]
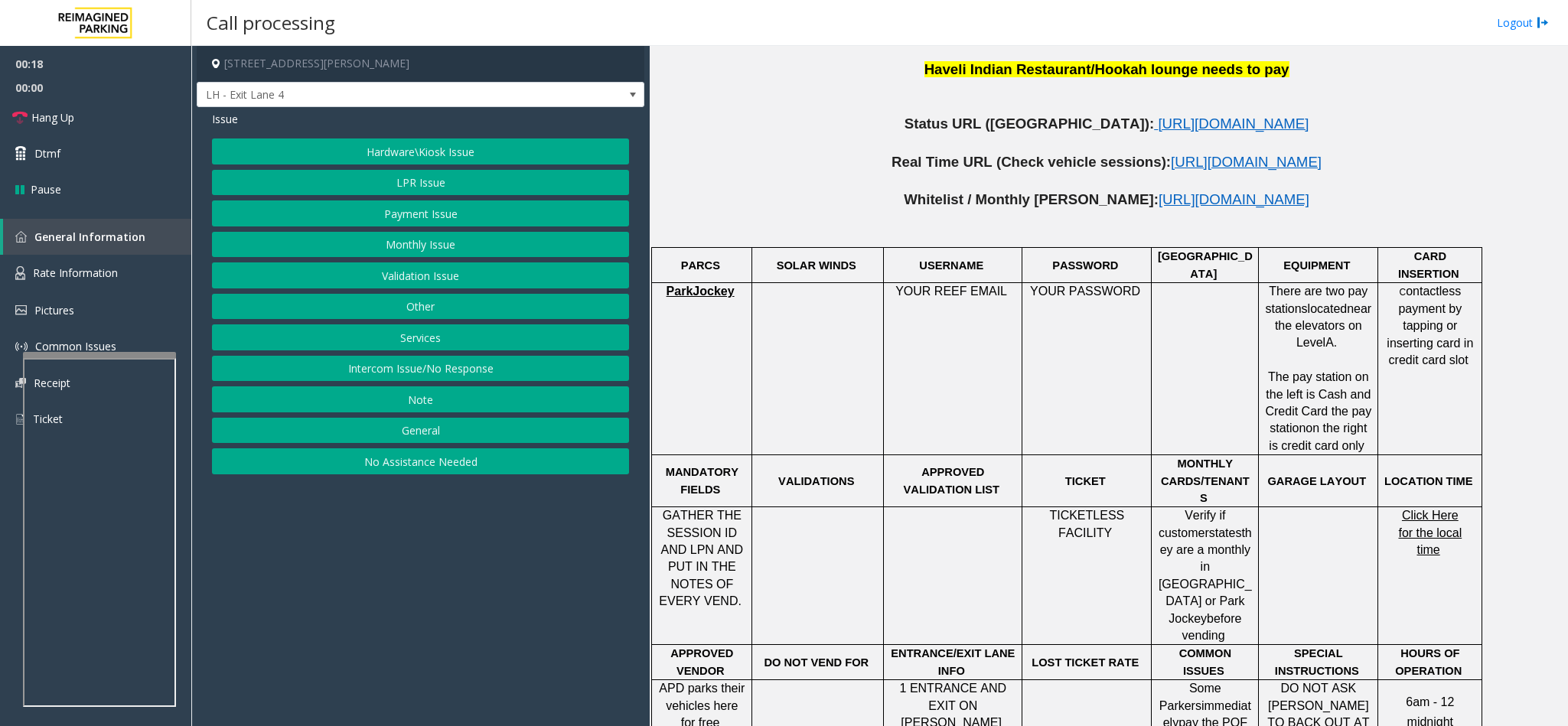
click at [439, 179] on button "LPR Issue" at bounding box center [420, 183] width 417 height 26
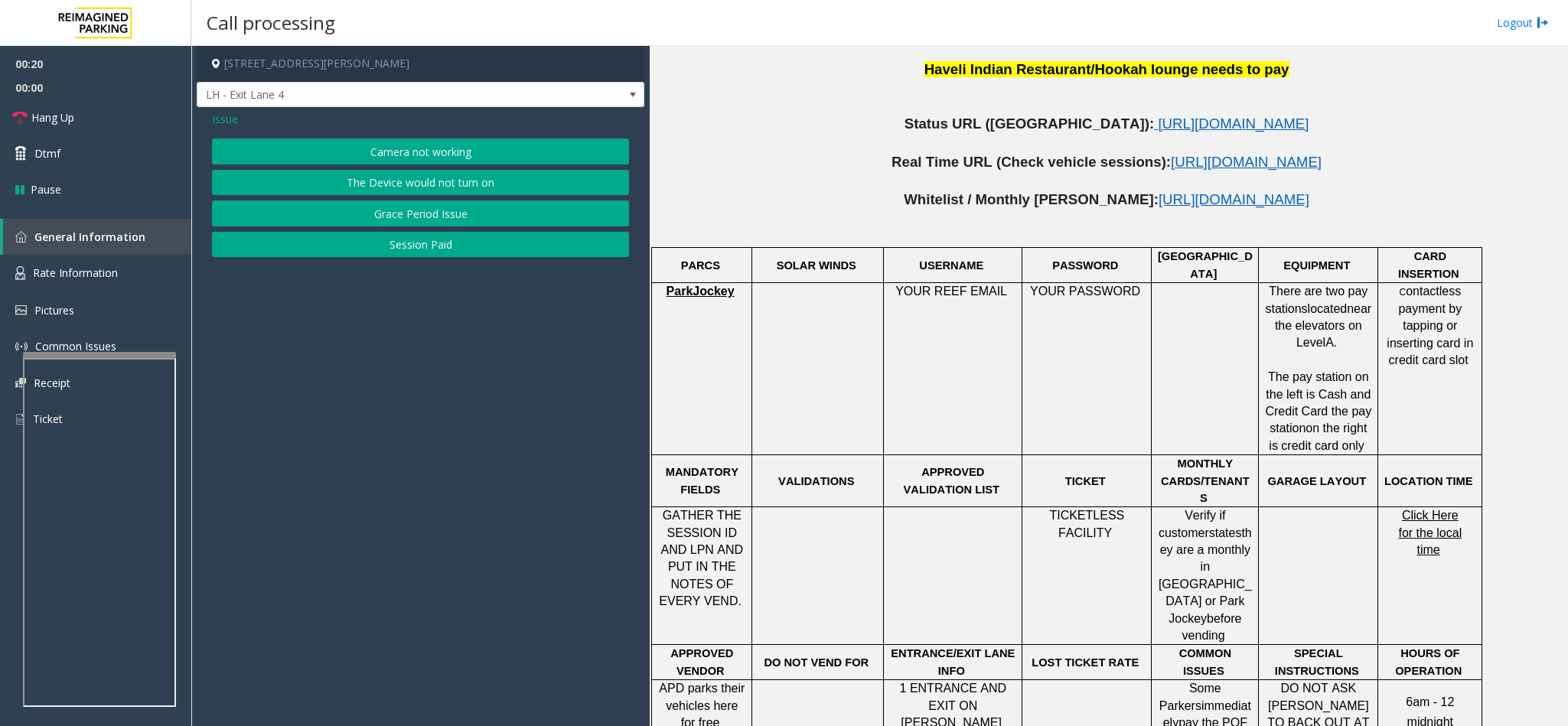
click at [395, 253] on button "Session Paid" at bounding box center [420, 245] width 417 height 26
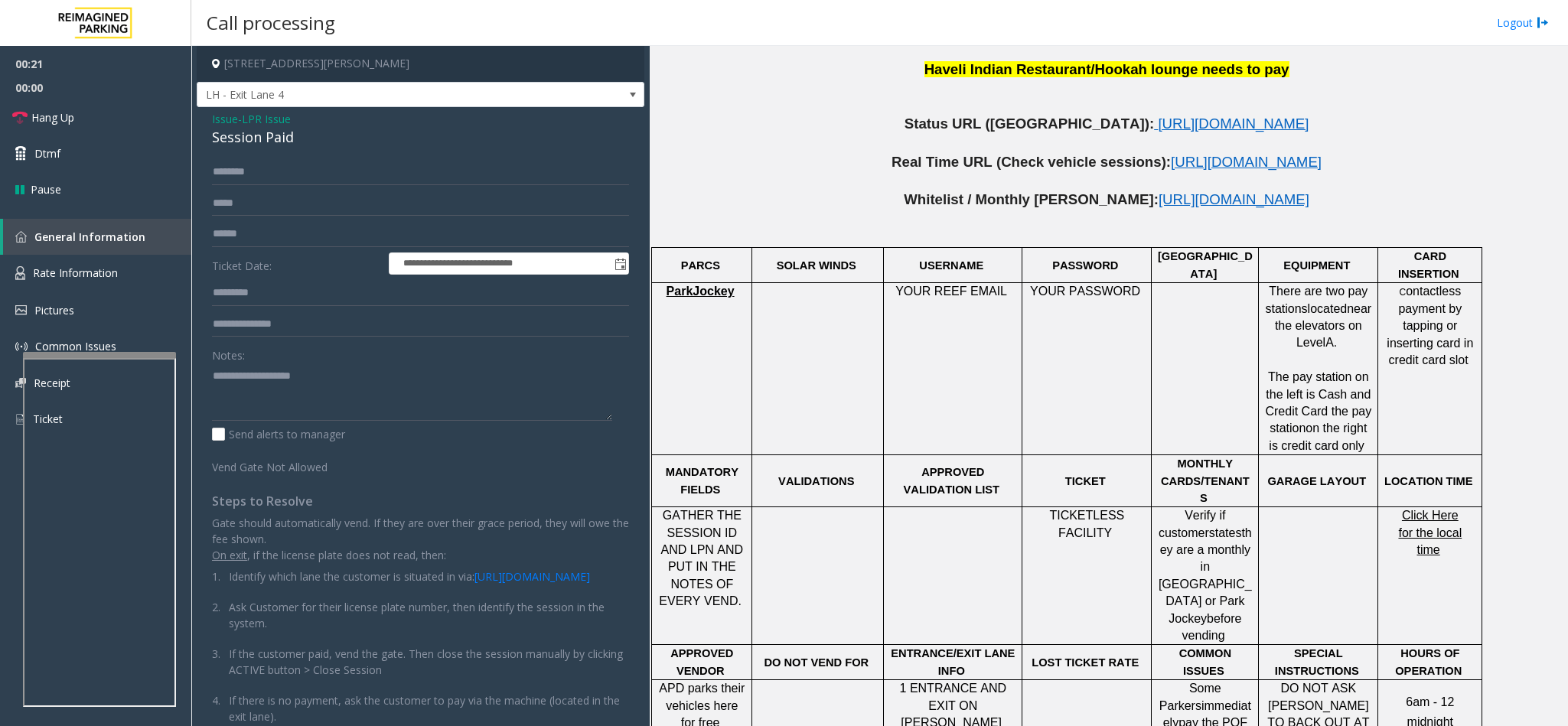
click at [239, 142] on div "Session Paid" at bounding box center [420, 137] width 417 height 20
click at [212, 371] on textarea at bounding box center [411, 393] width 400 height 58
click at [347, 384] on textarea at bounding box center [411, 393] width 400 height 58
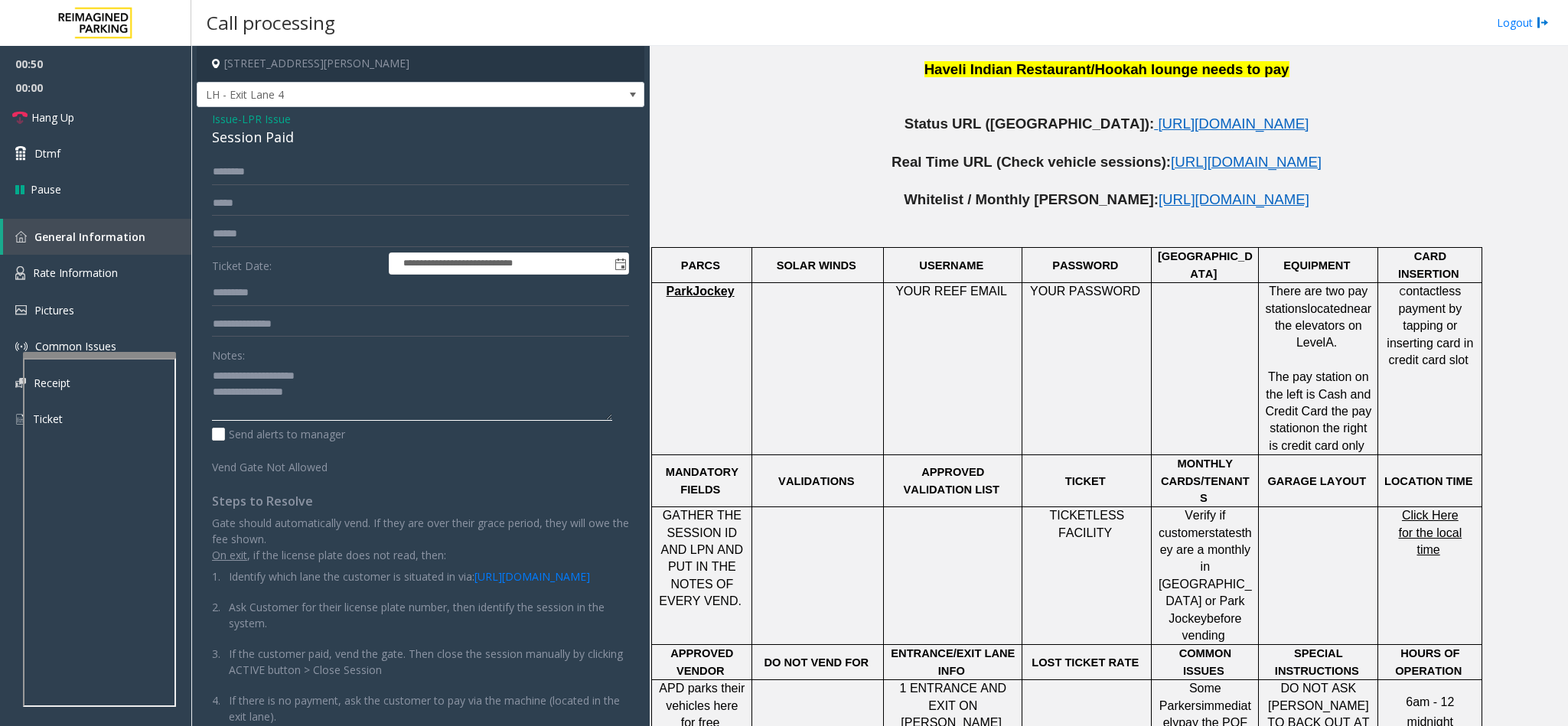
type textarea "**********"
click at [228, 162] on input "text" at bounding box center [420, 172] width 417 height 26
type input "*****"
click at [365, 370] on textarea at bounding box center [411, 393] width 400 height 58
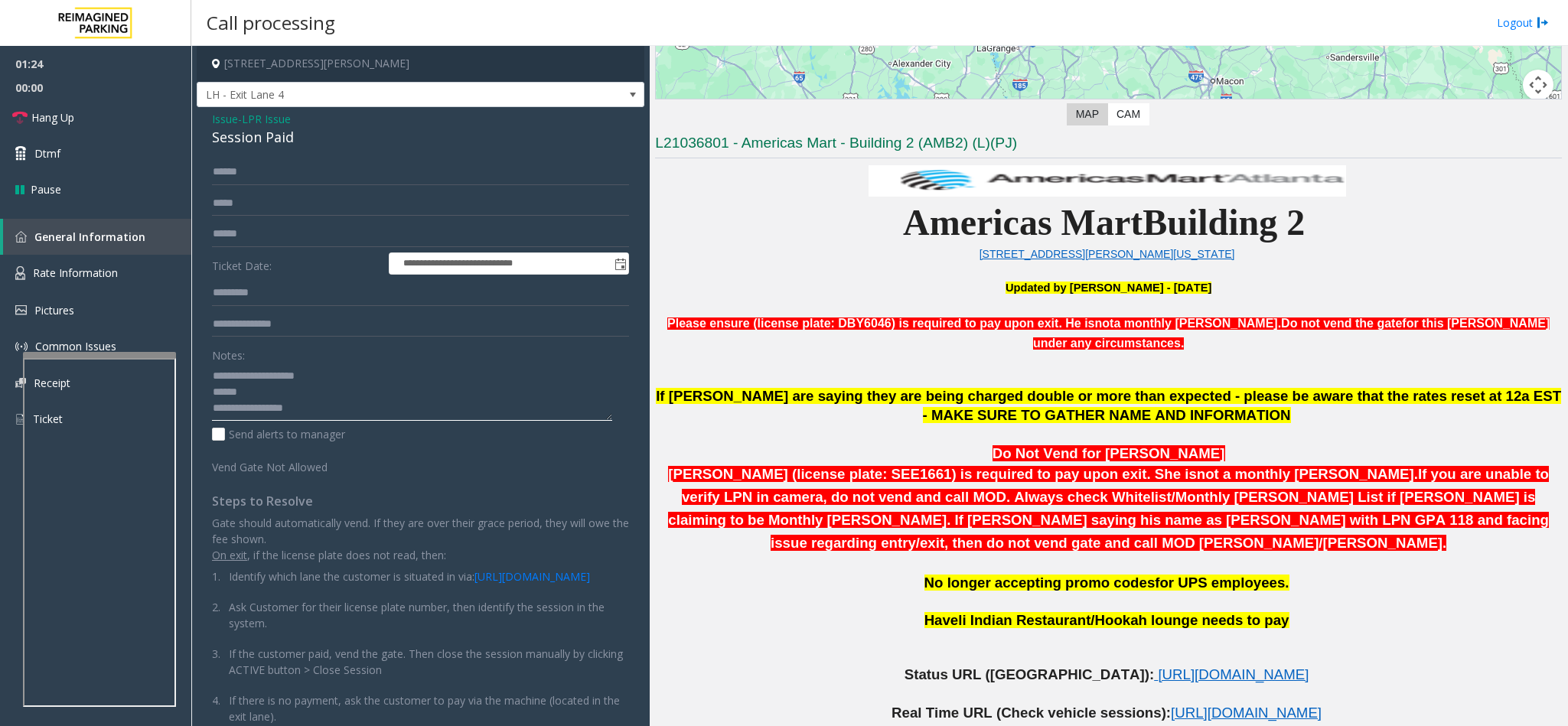
scroll to position [574, 0]
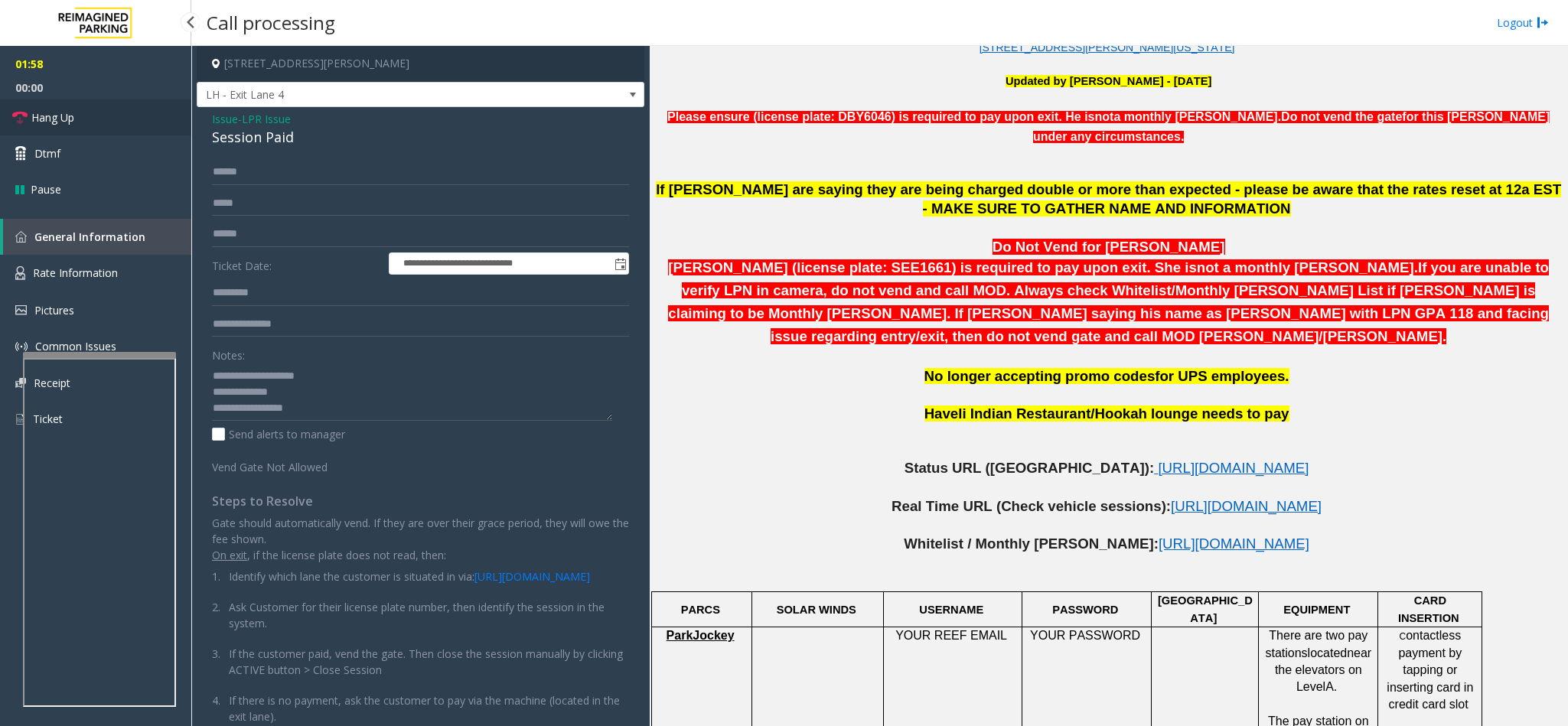
click at [133, 122] on link "Hang Up" at bounding box center [95, 117] width 191 height 36
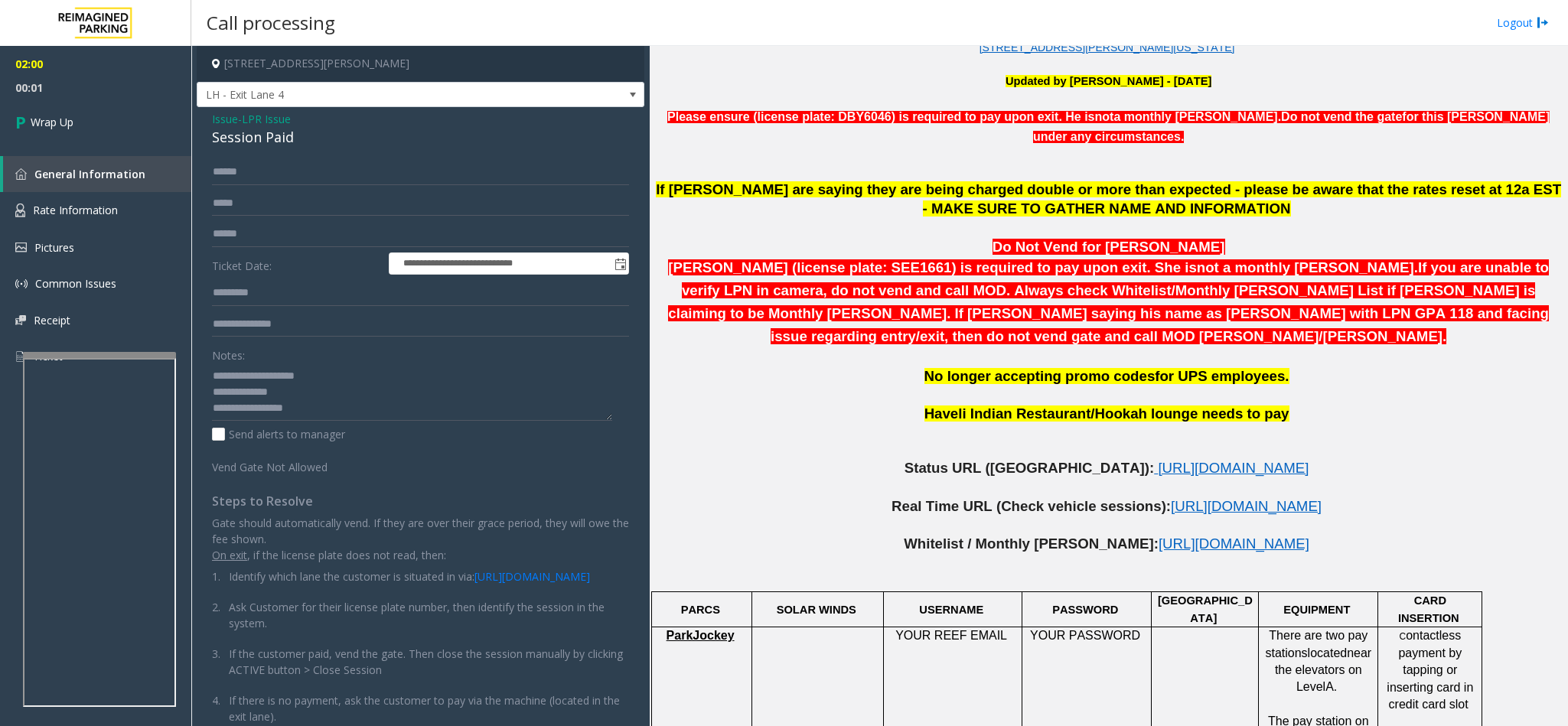
scroll to position [16, 0]
click at [391, 404] on textarea at bounding box center [411, 393] width 400 height 58
type textarea "**********"
click at [111, 127] on link "Wrap Up" at bounding box center [95, 122] width 191 height 45
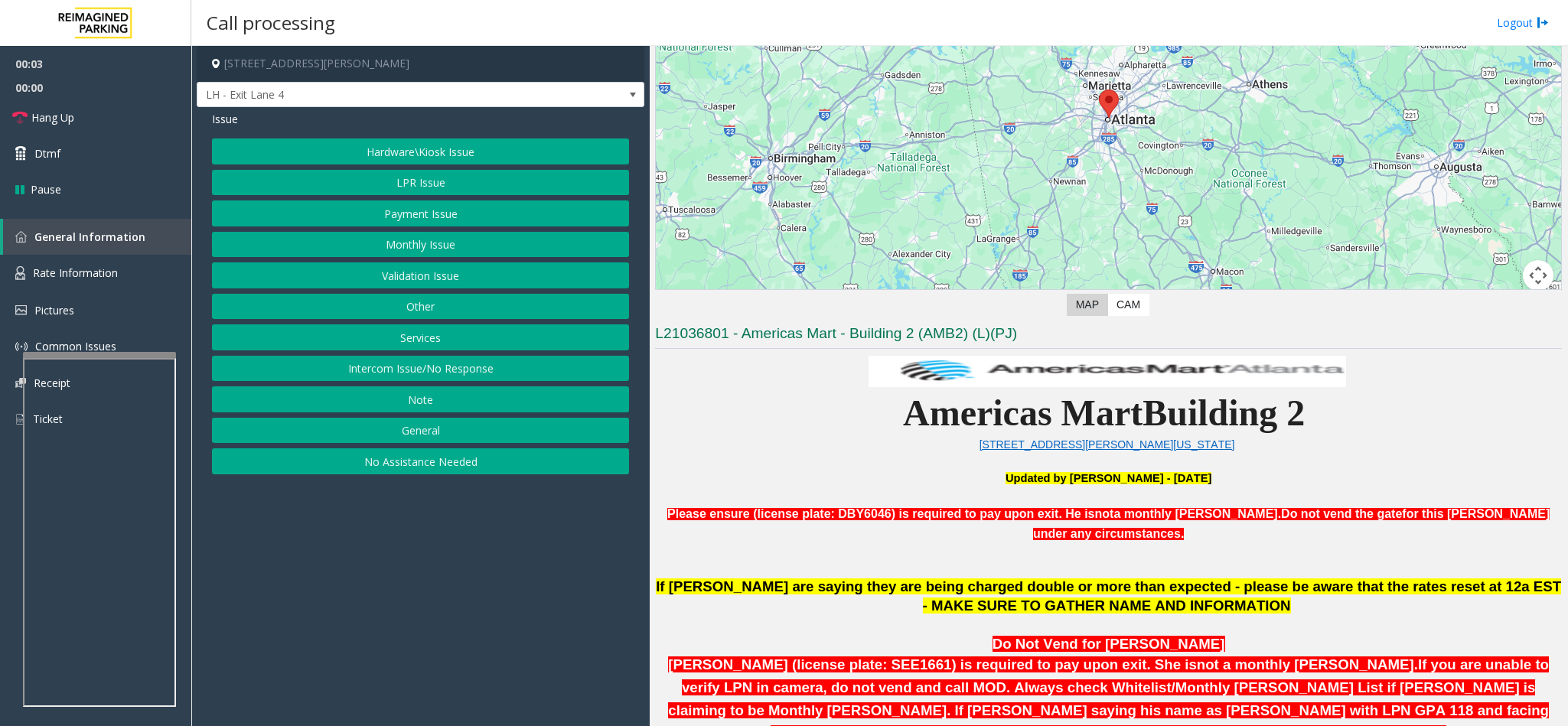
scroll to position [230, 0]
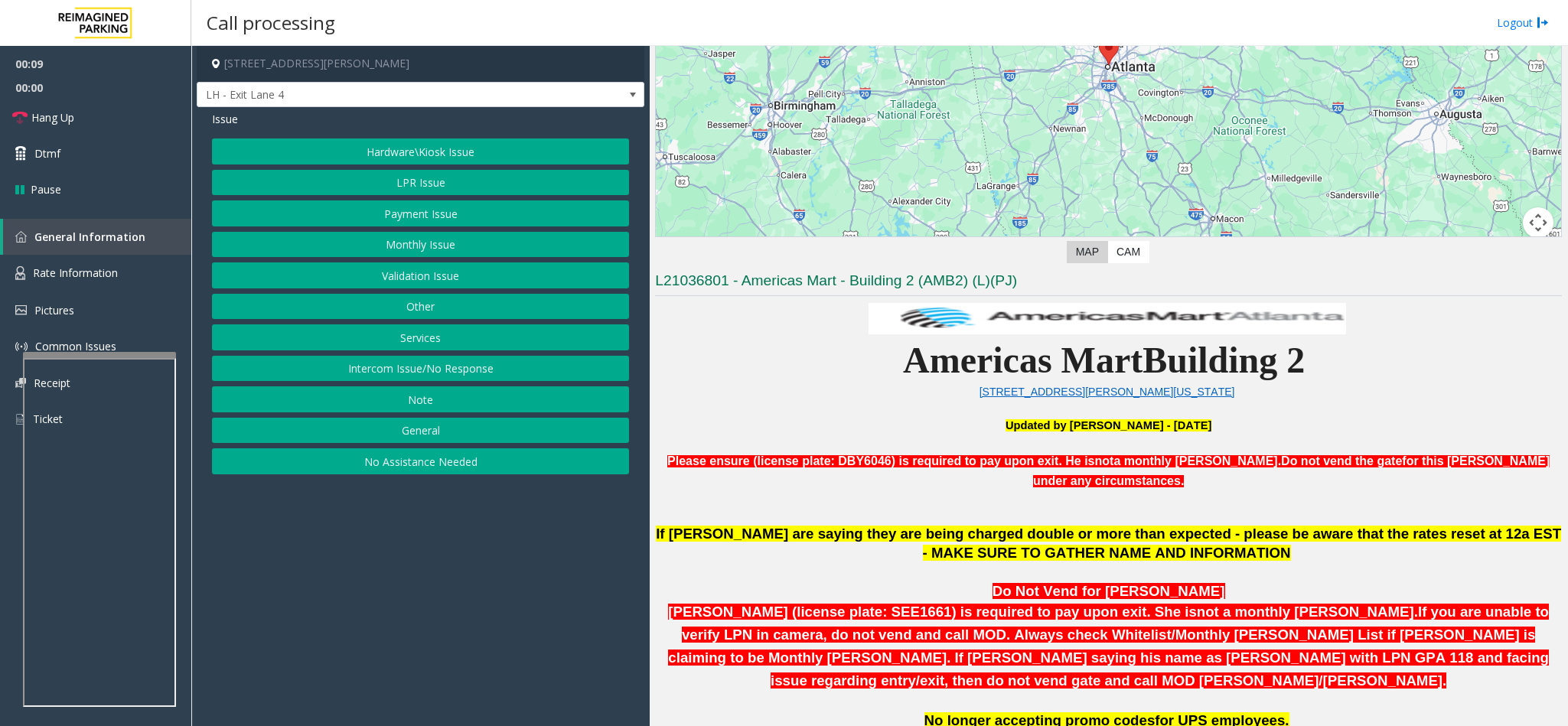
click at [460, 184] on button "LPR Issue" at bounding box center [420, 183] width 417 height 26
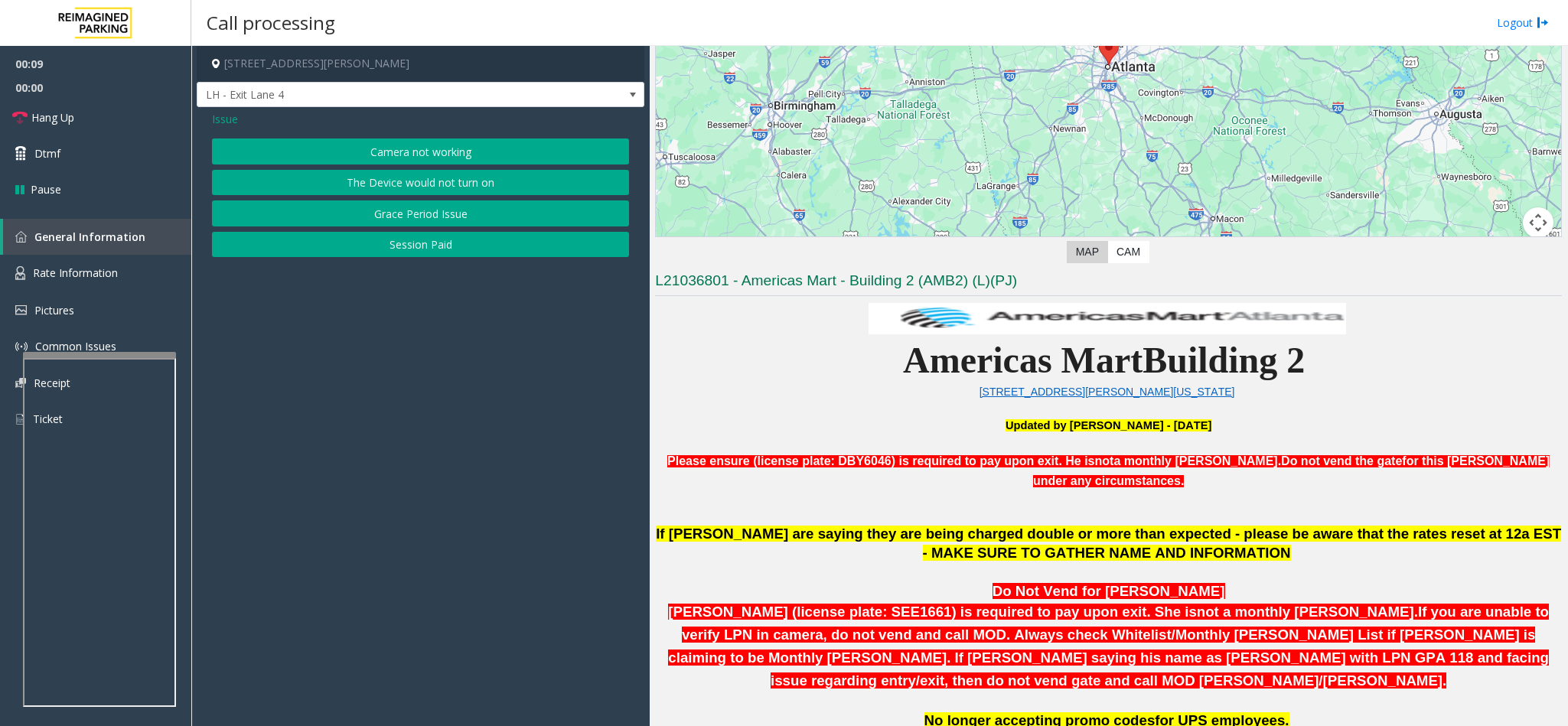
click at [427, 142] on button "Camera not working" at bounding box center [420, 151] width 417 height 26
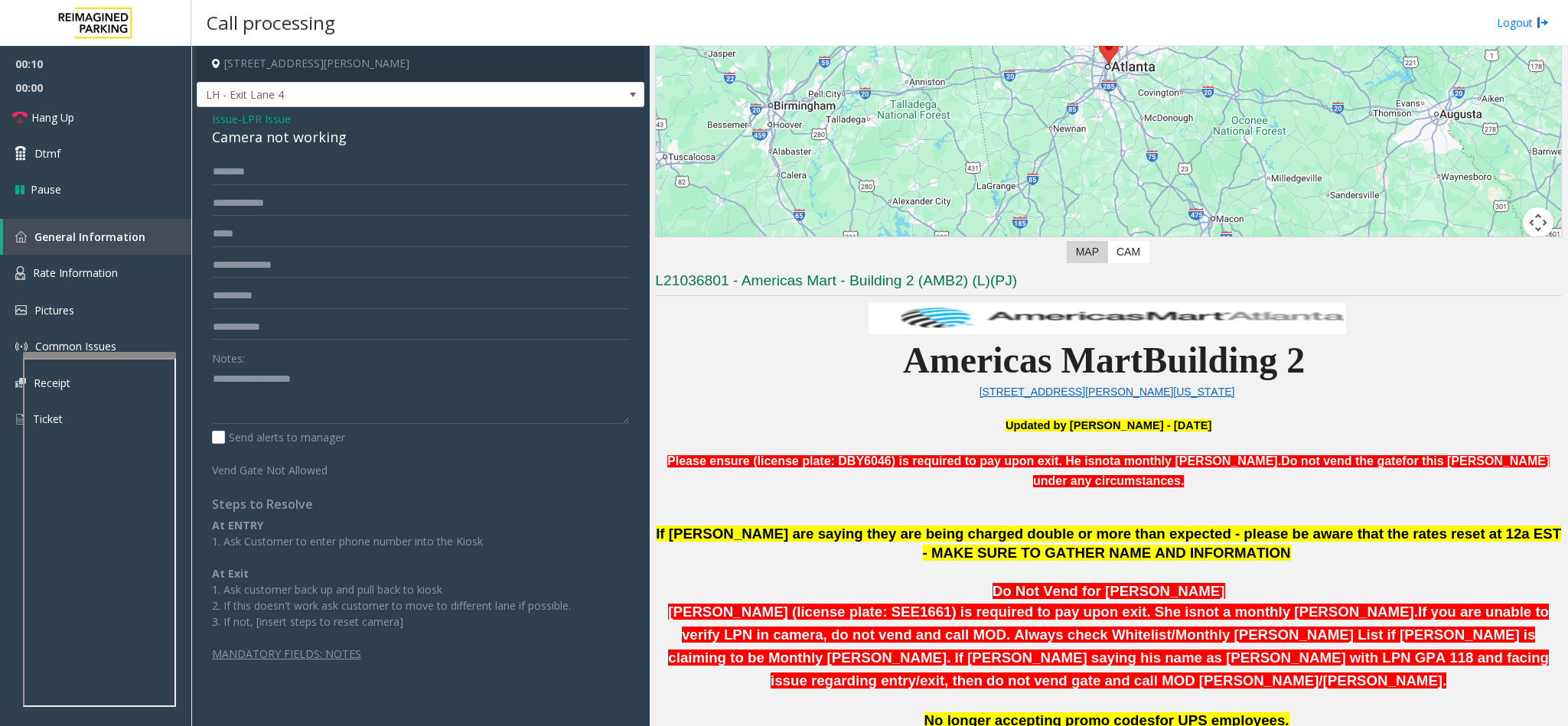
click at [318, 142] on div "Camera not working" at bounding box center [420, 137] width 417 height 20
click at [214, 372] on textarea at bounding box center [420, 395] width 417 height 58
type textarea "**********"
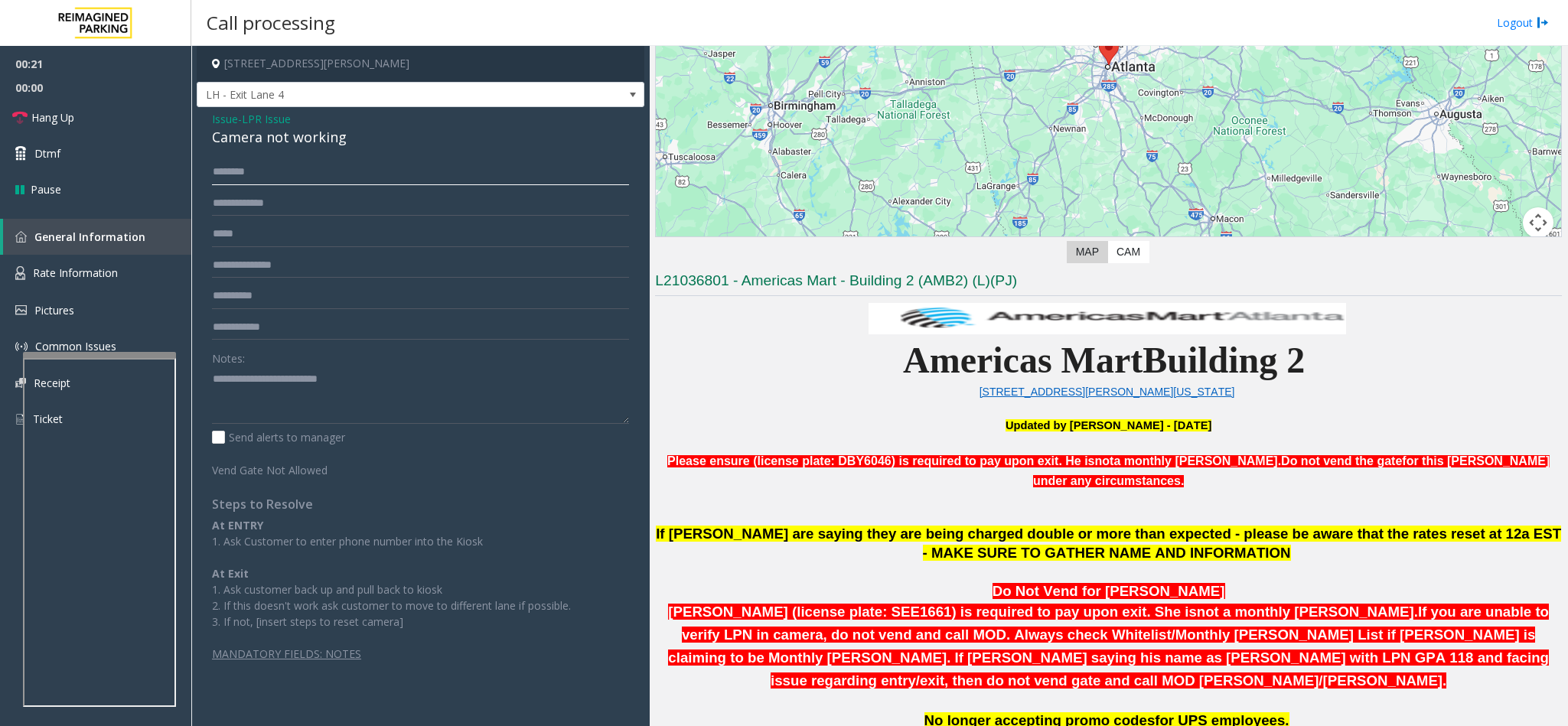
click at [233, 171] on input "text" at bounding box center [420, 172] width 417 height 26
type input "******"
click at [260, 203] on input "text" at bounding box center [420, 203] width 417 height 26
type input "********"
click at [388, 389] on textarea at bounding box center [420, 395] width 417 height 58
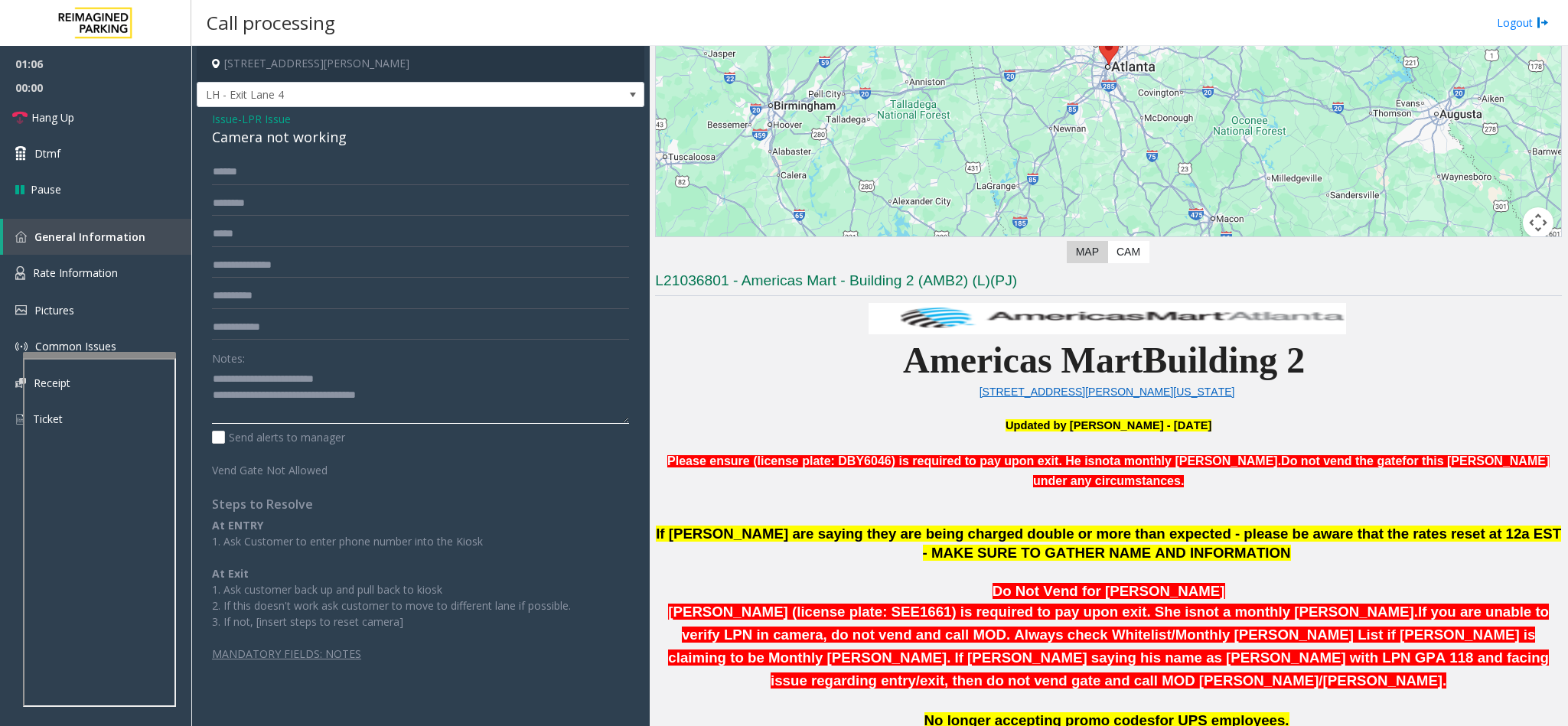
type textarea "**********"
click at [227, 204] on input "********" at bounding box center [420, 203] width 417 height 26
type input "******"
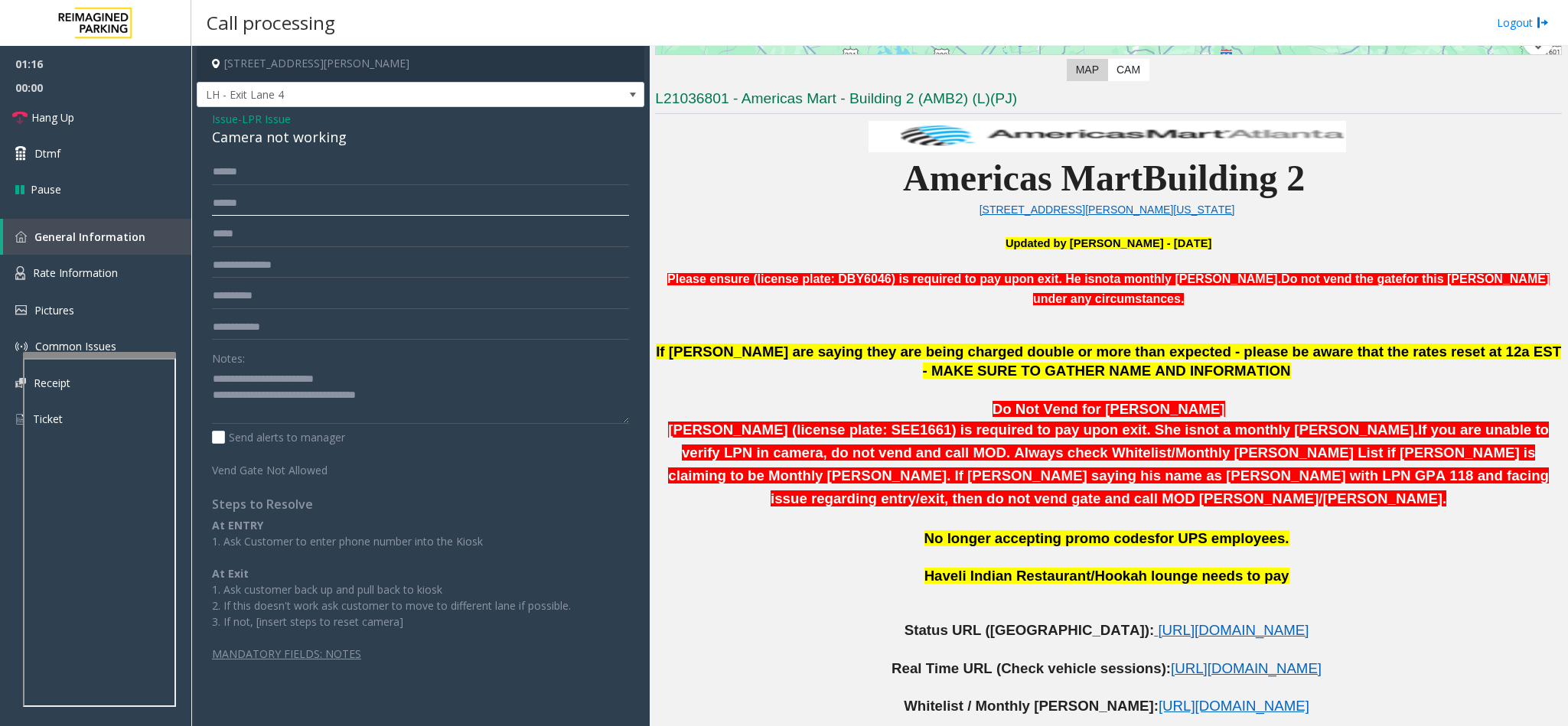
scroll to position [459, 0]
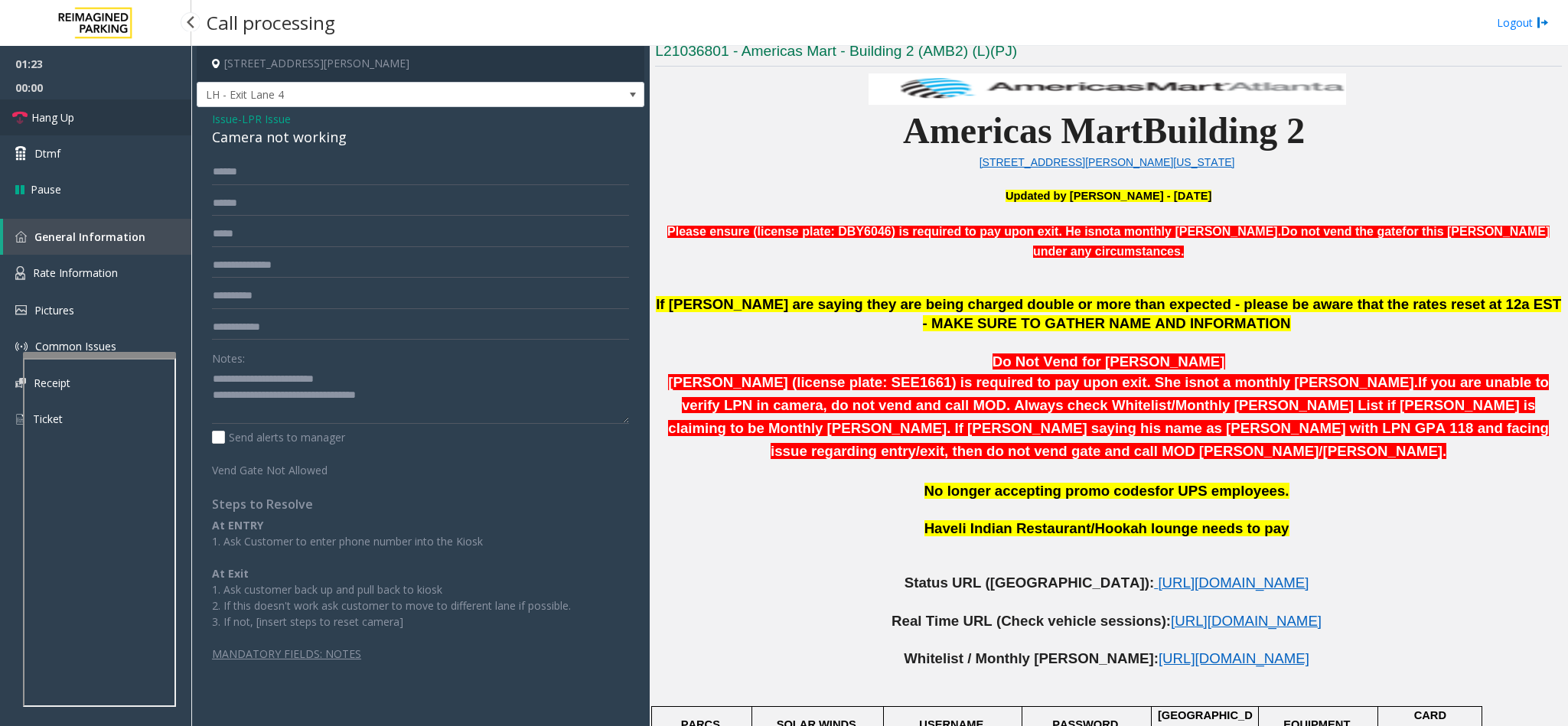
click at [90, 128] on link "Hang Up" at bounding box center [95, 117] width 191 height 36
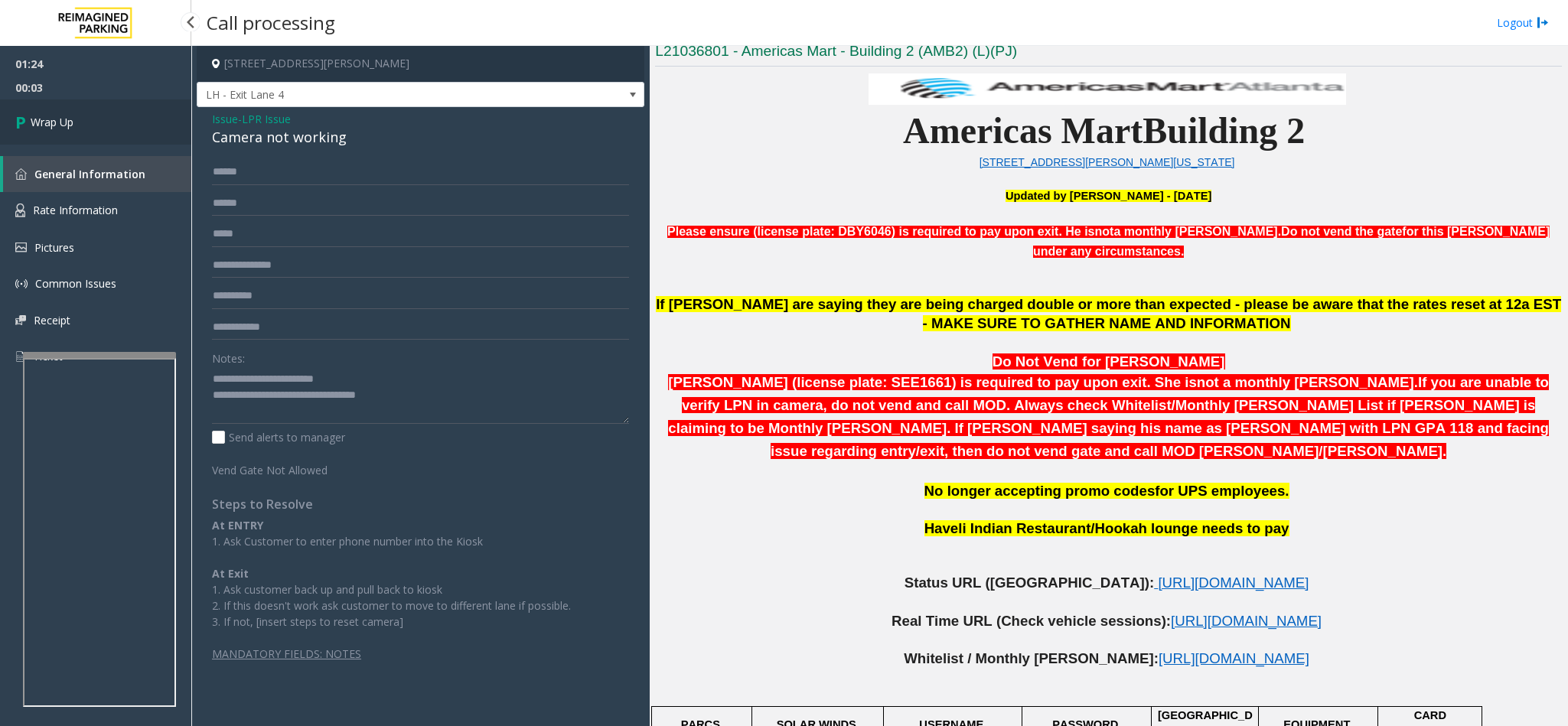
click at [90, 128] on link "Wrap Up" at bounding box center [95, 122] width 191 height 45
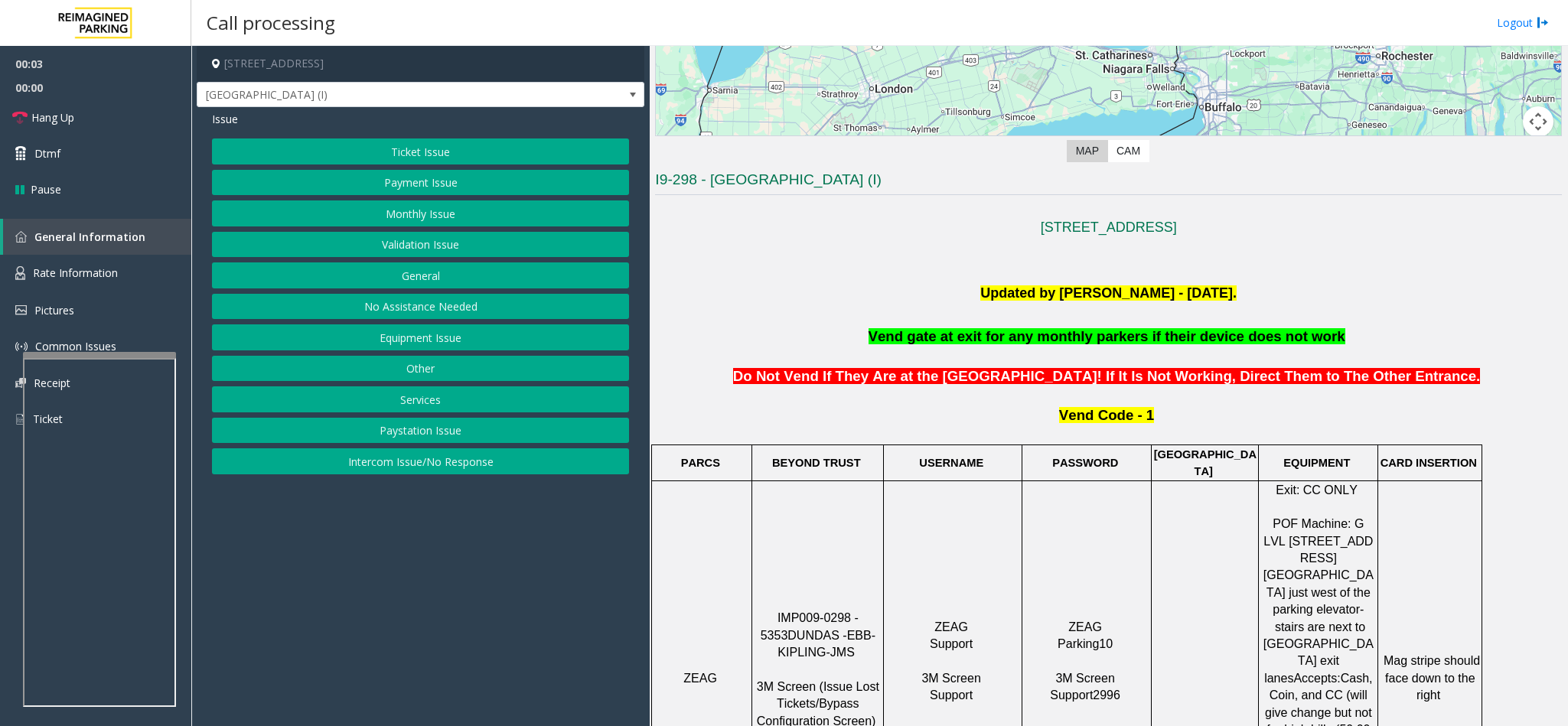
scroll to position [344, 0]
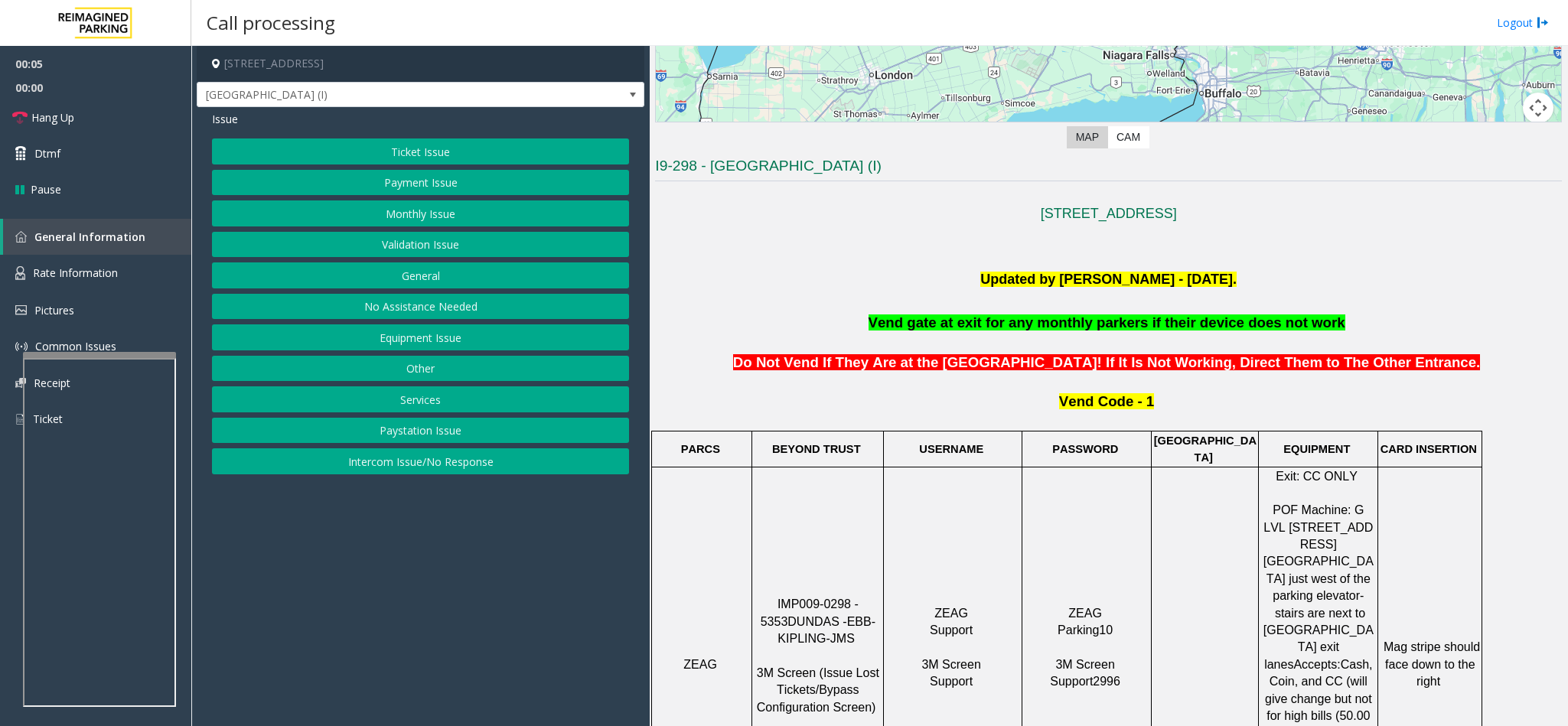
click at [391, 139] on button "Ticket Issue" at bounding box center [420, 151] width 417 height 26
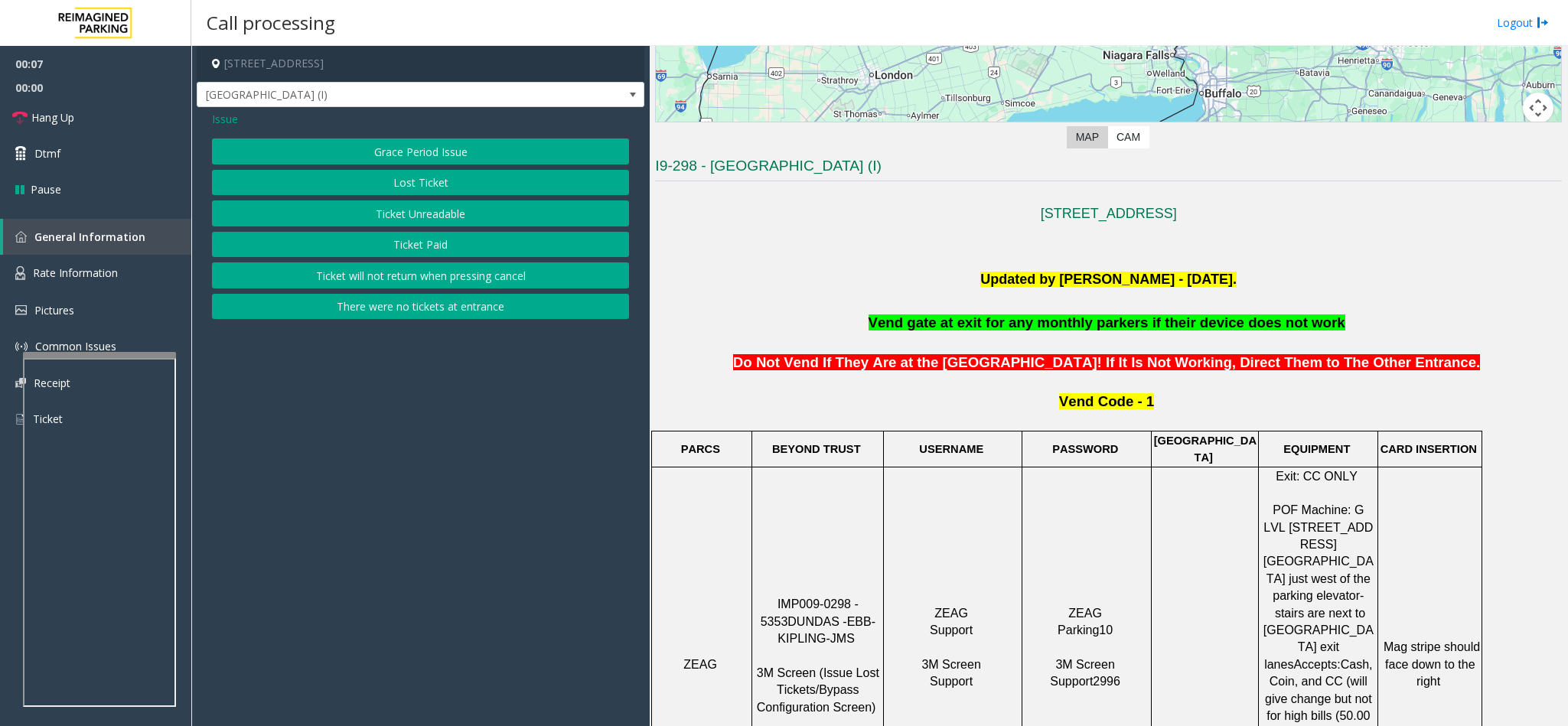
click at [410, 204] on button "Ticket Unreadable" at bounding box center [420, 213] width 417 height 26
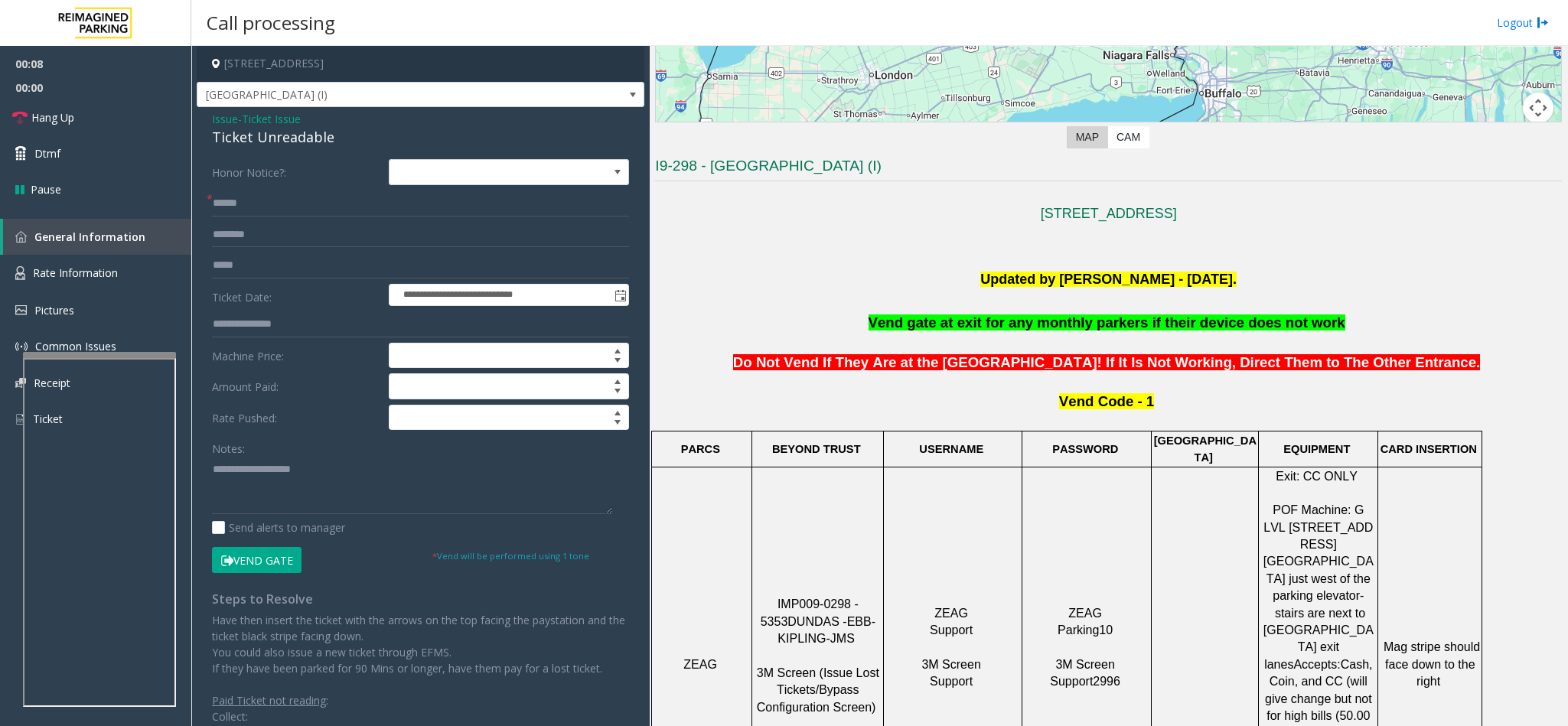
click at [236, 142] on div "Ticket Unreadable" at bounding box center [420, 137] width 417 height 20
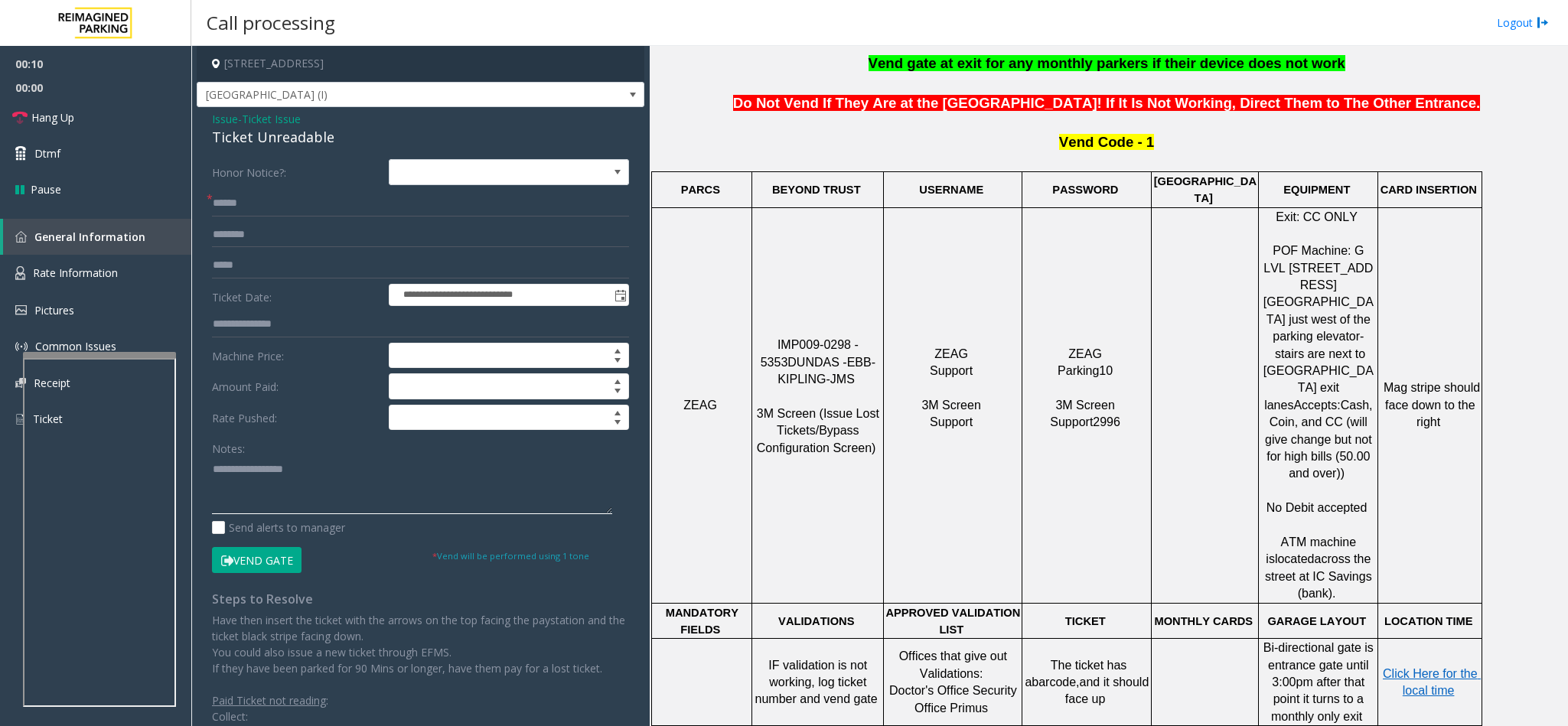
scroll to position [918, 0]
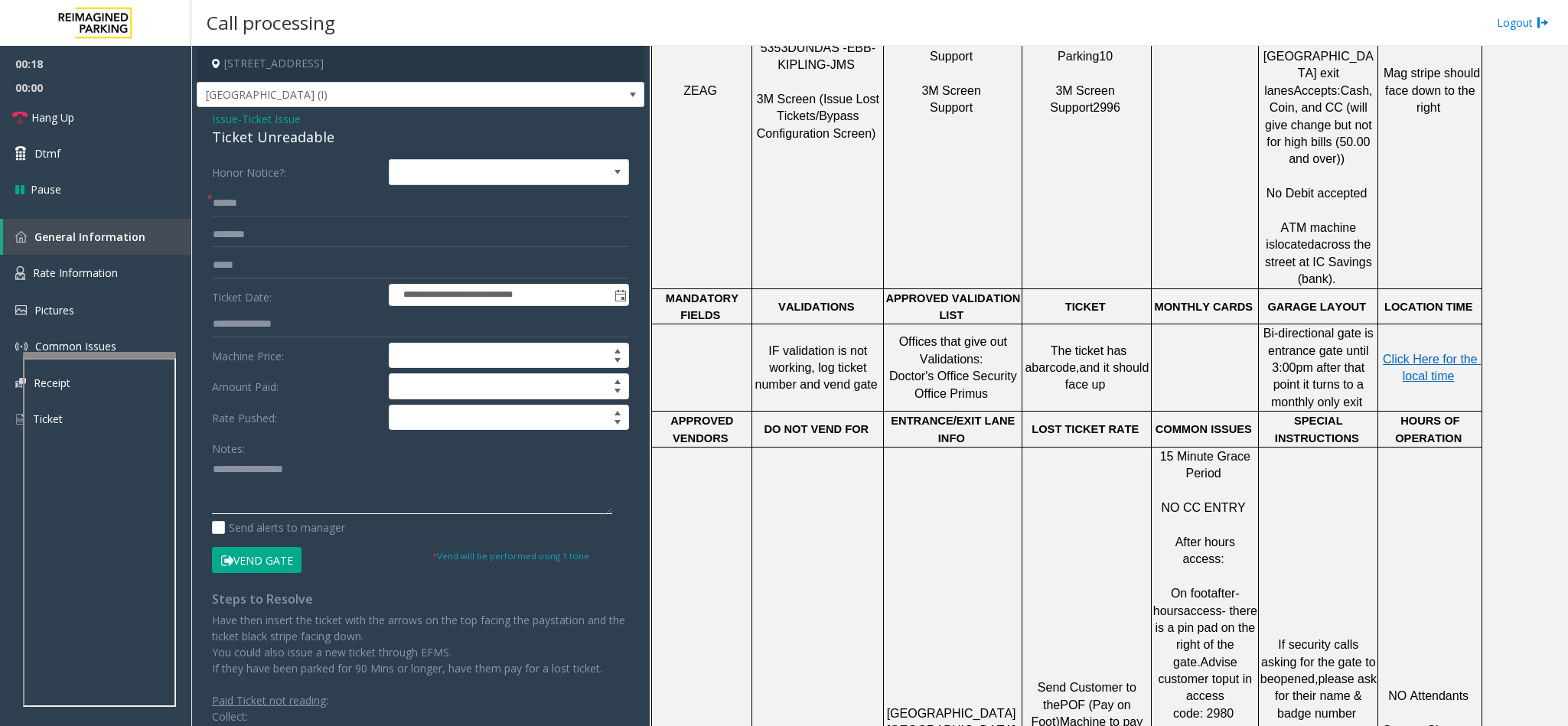
click at [212, 468] on textarea at bounding box center [411, 486] width 400 height 58
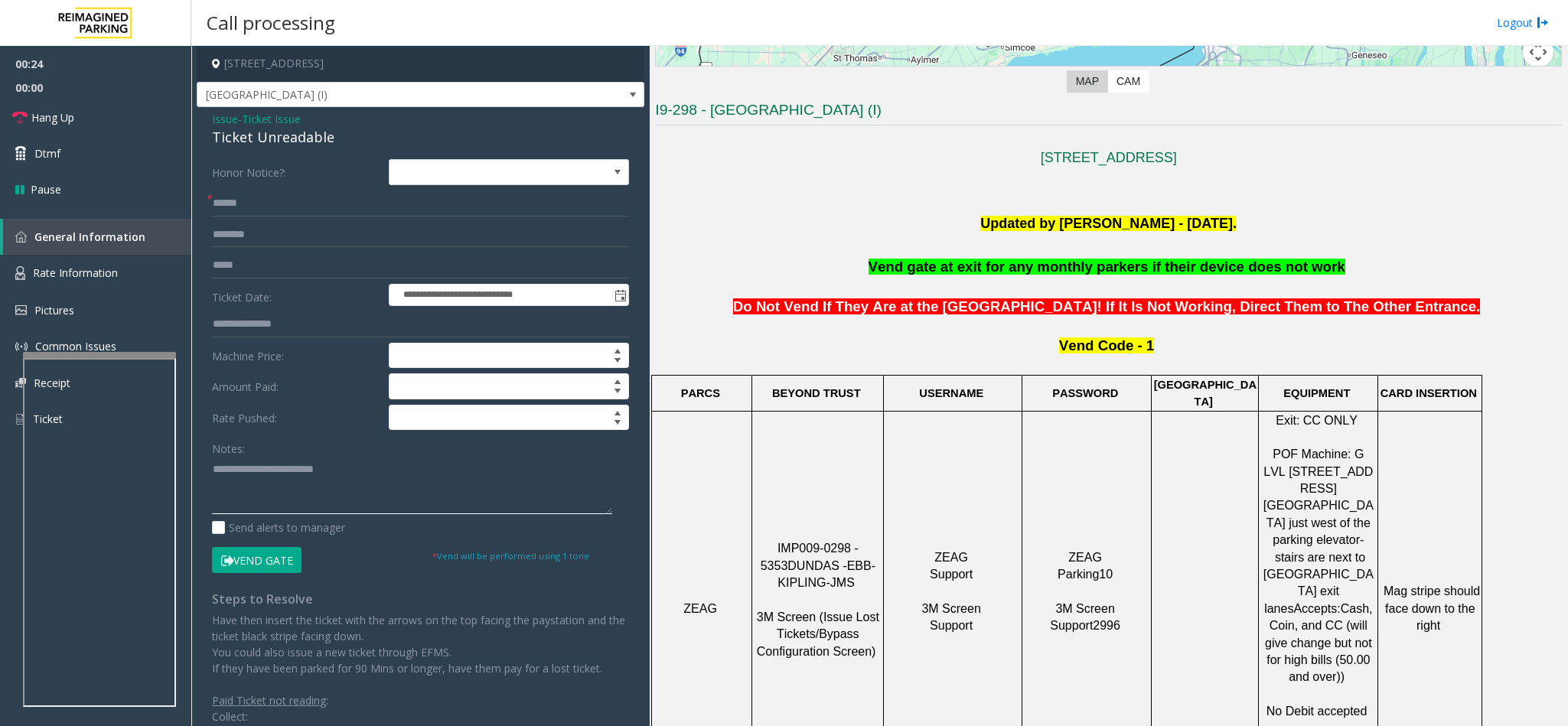
scroll to position [344, 0]
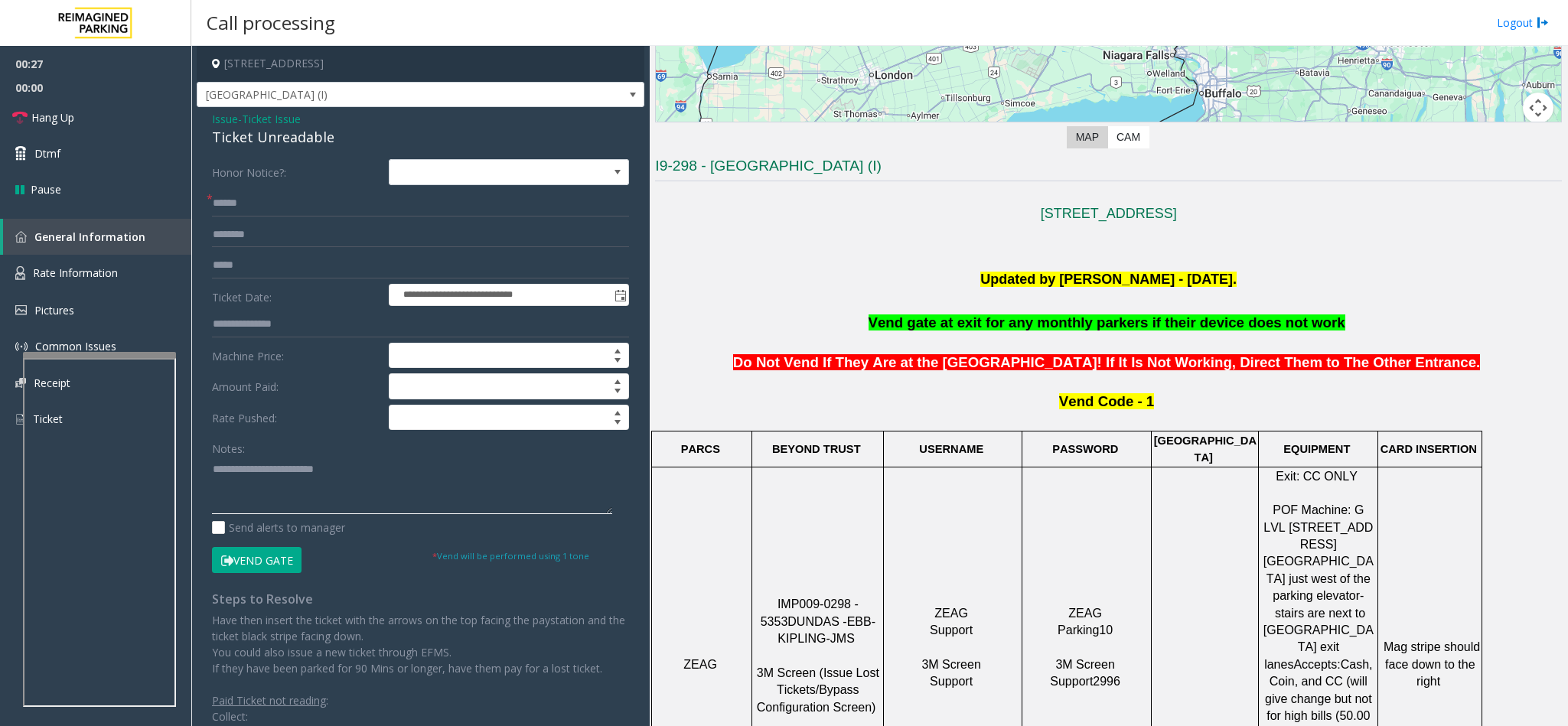
click at [361, 472] on textarea at bounding box center [411, 486] width 400 height 58
type textarea "**********"
click at [242, 200] on input "text" at bounding box center [420, 203] width 417 height 26
type input "*****"
click at [416, 489] on textarea at bounding box center [411, 486] width 400 height 58
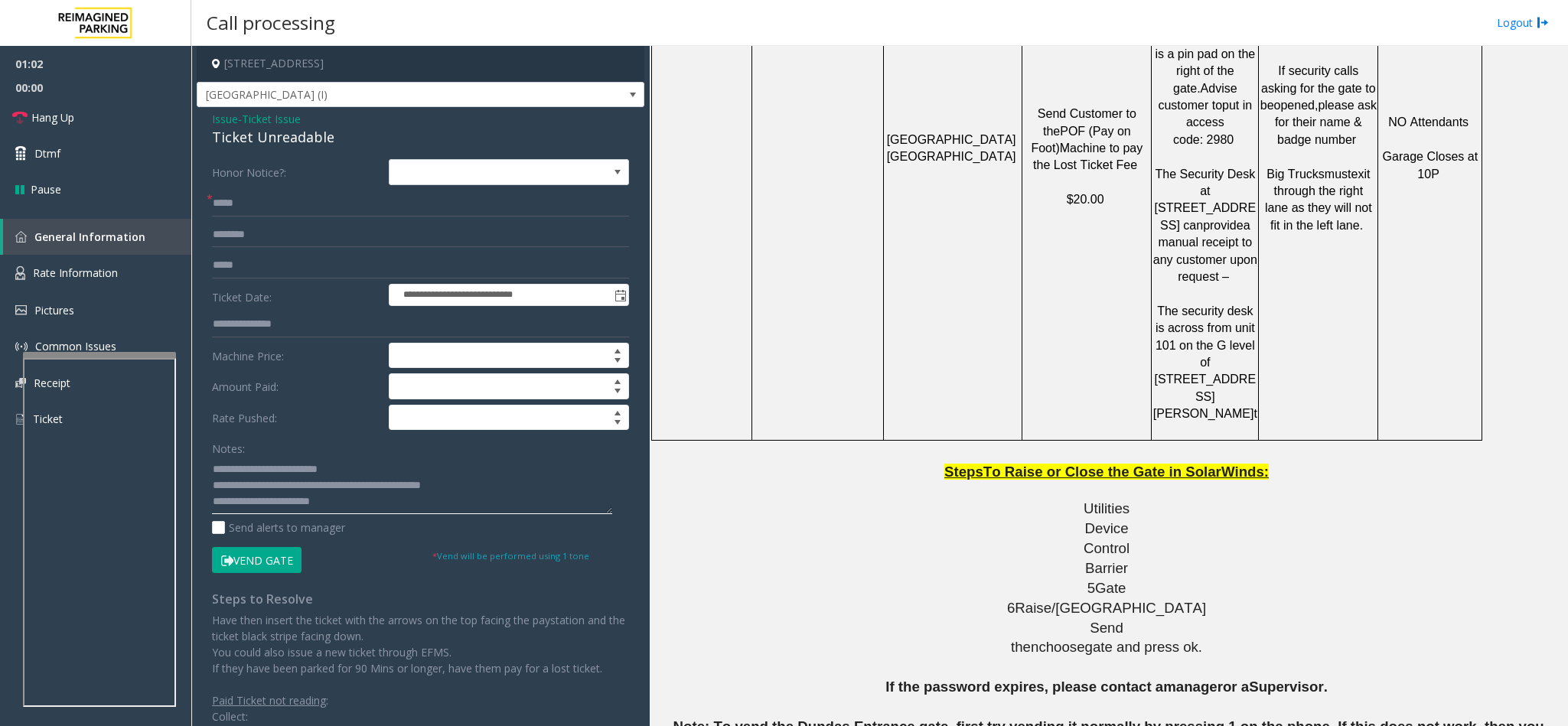
scroll to position [1845, 0]
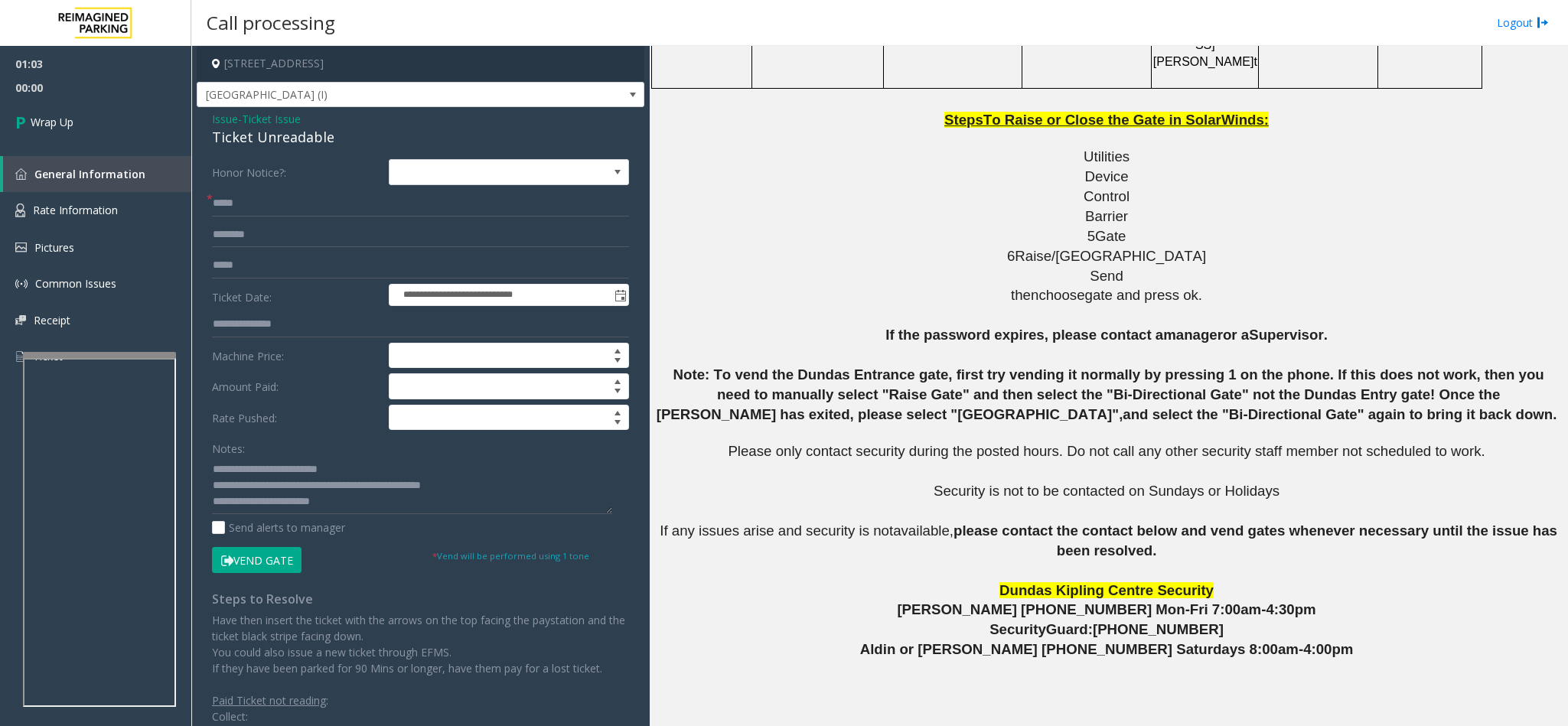
click at [256, 570] on button "Vend Gate" at bounding box center [256, 560] width 89 height 26
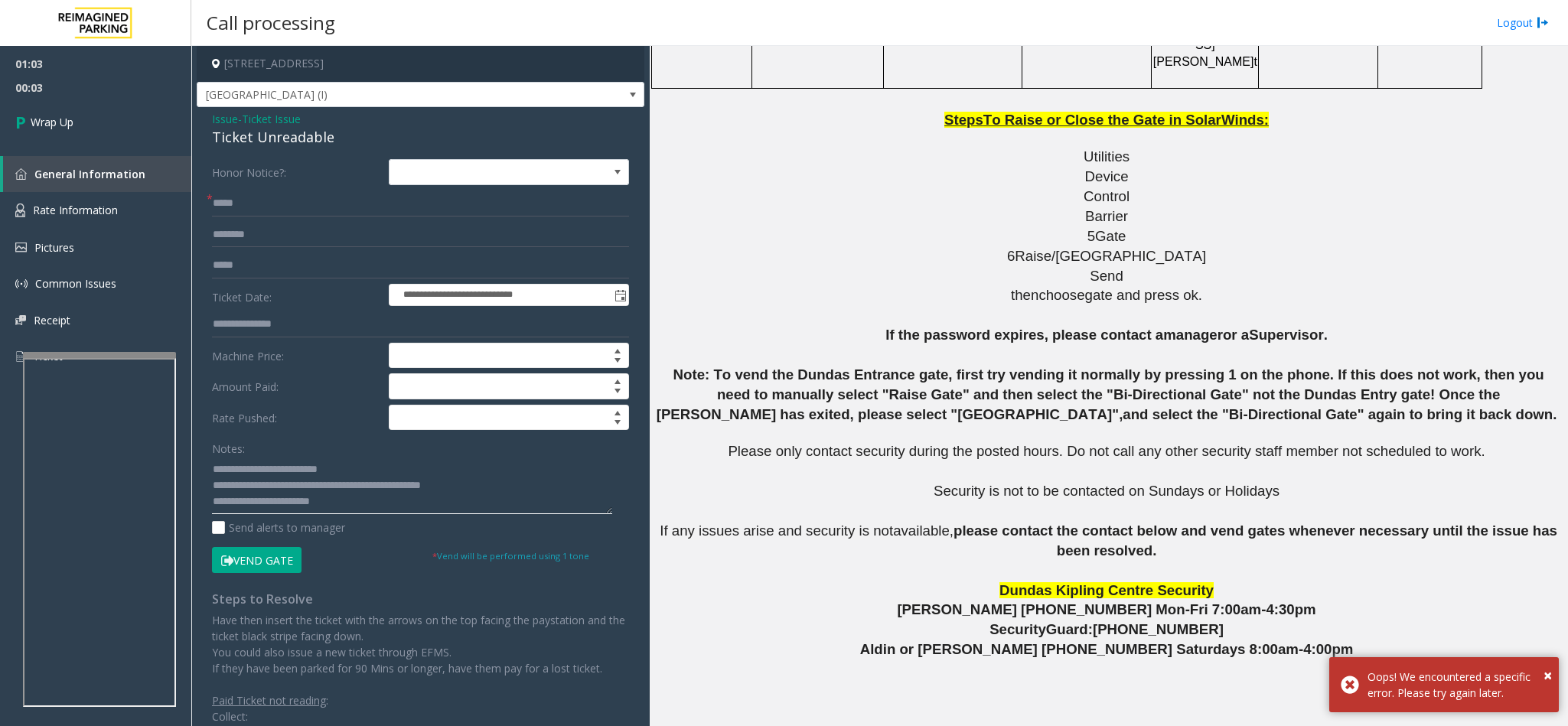
scroll to position [16, 0]
drag, startPoint x: 213, startPoint y: 505, endPoint x: 351, endPoint y: 508, distance: 138.0
click at [351, 508] on textarea at bounding box center [411, 486] width 400 height 58
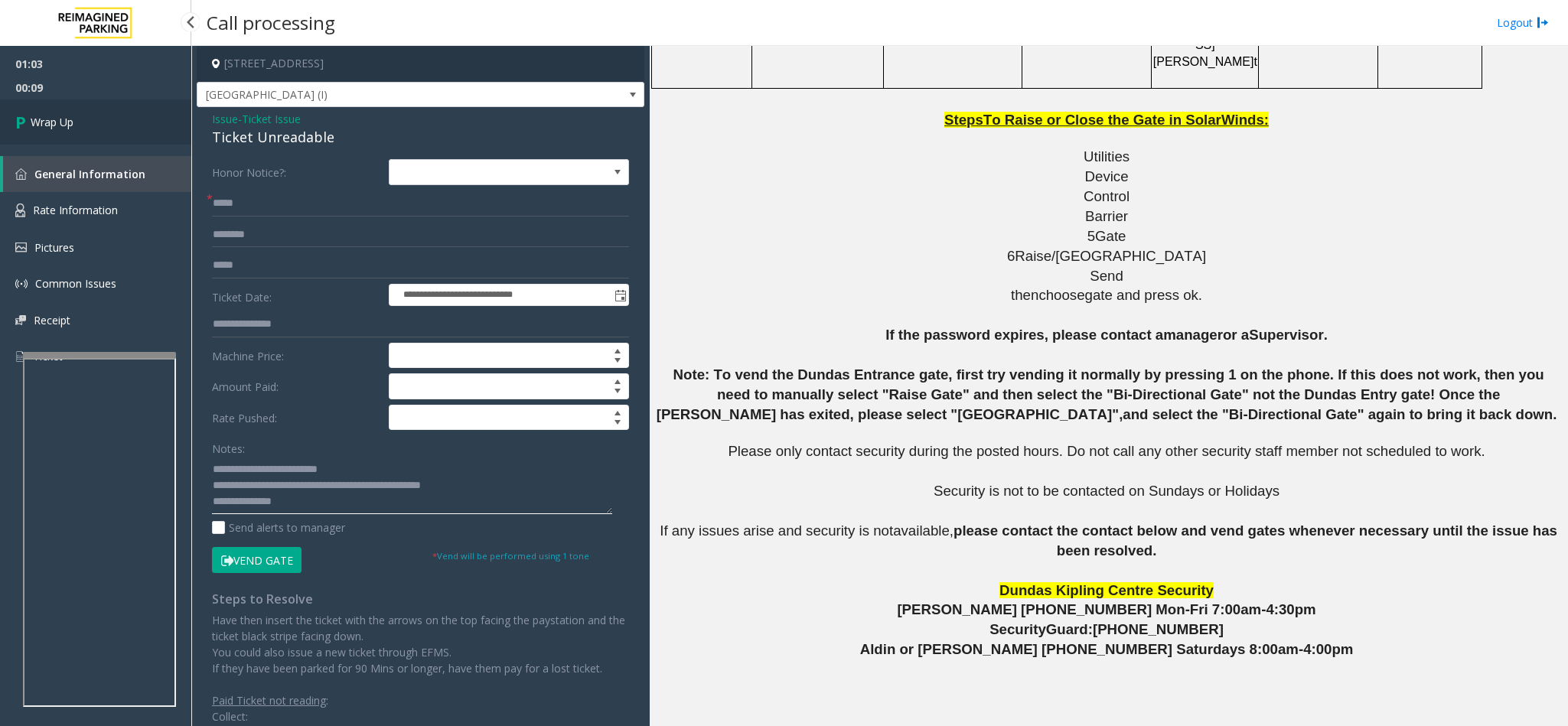
type textarea "**********"
click at [138, 127] on link "Wrap Up" at bounding box center [95, 122] width 191 height 45
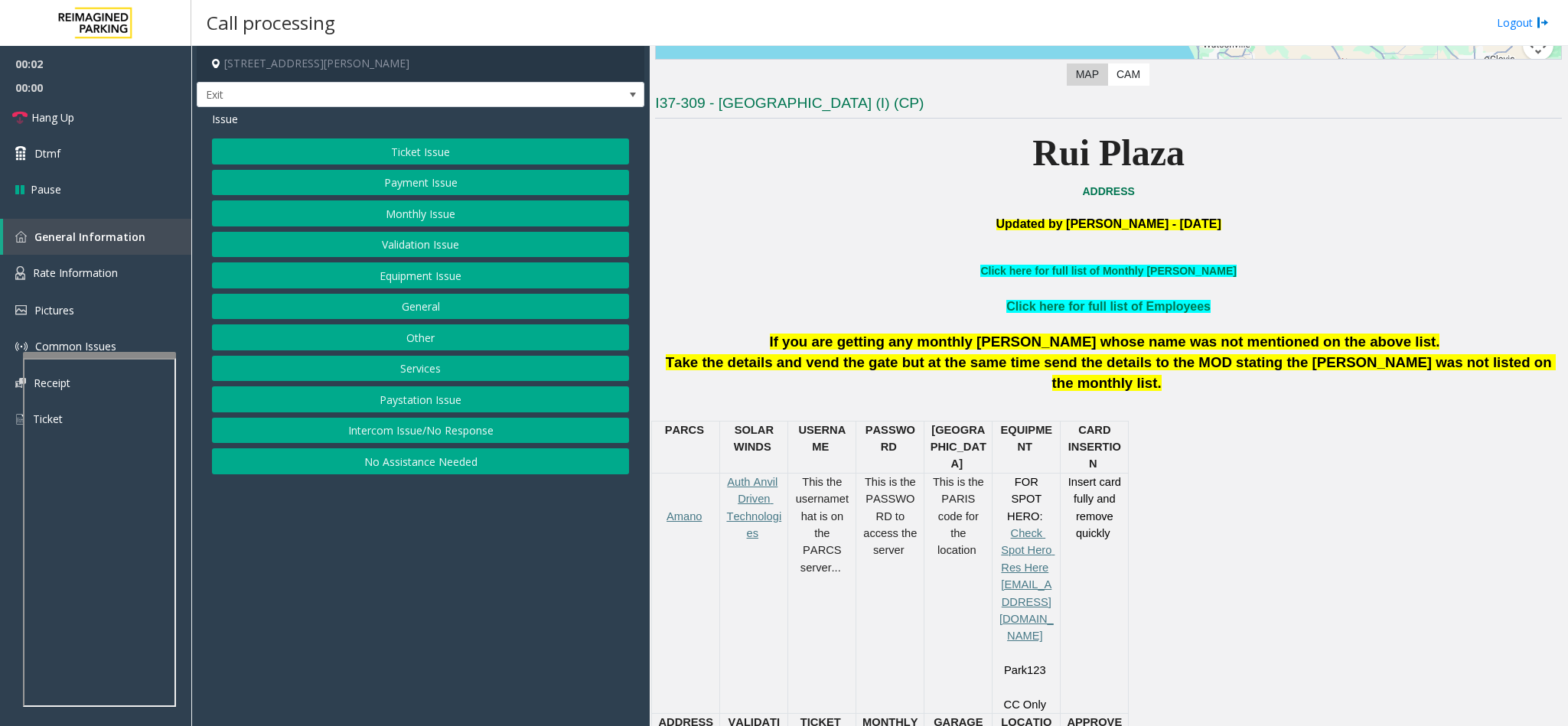
scroll to position [459, 0]
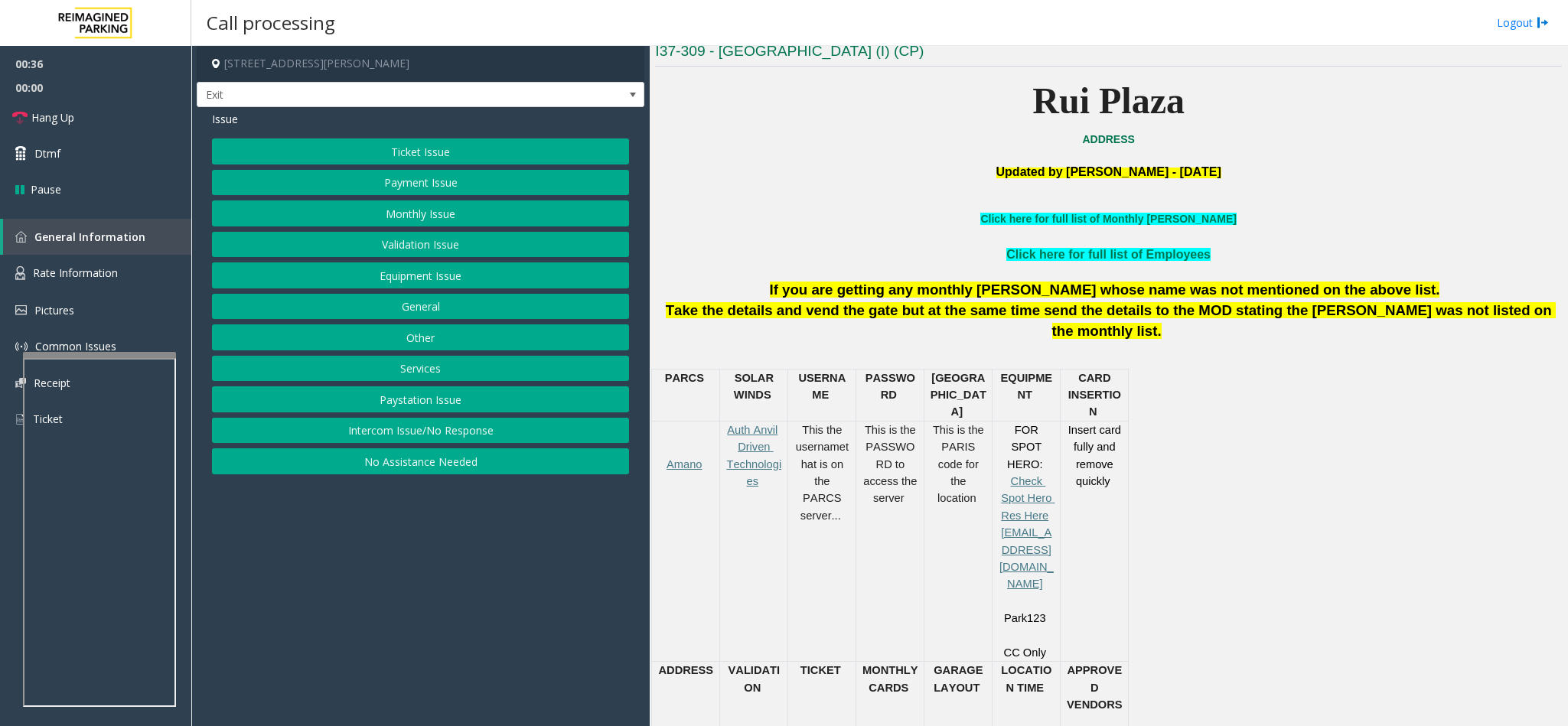
click at [434, 223] on button "Monthly Issue" at bounding box center [420, 213] width 417 height 26
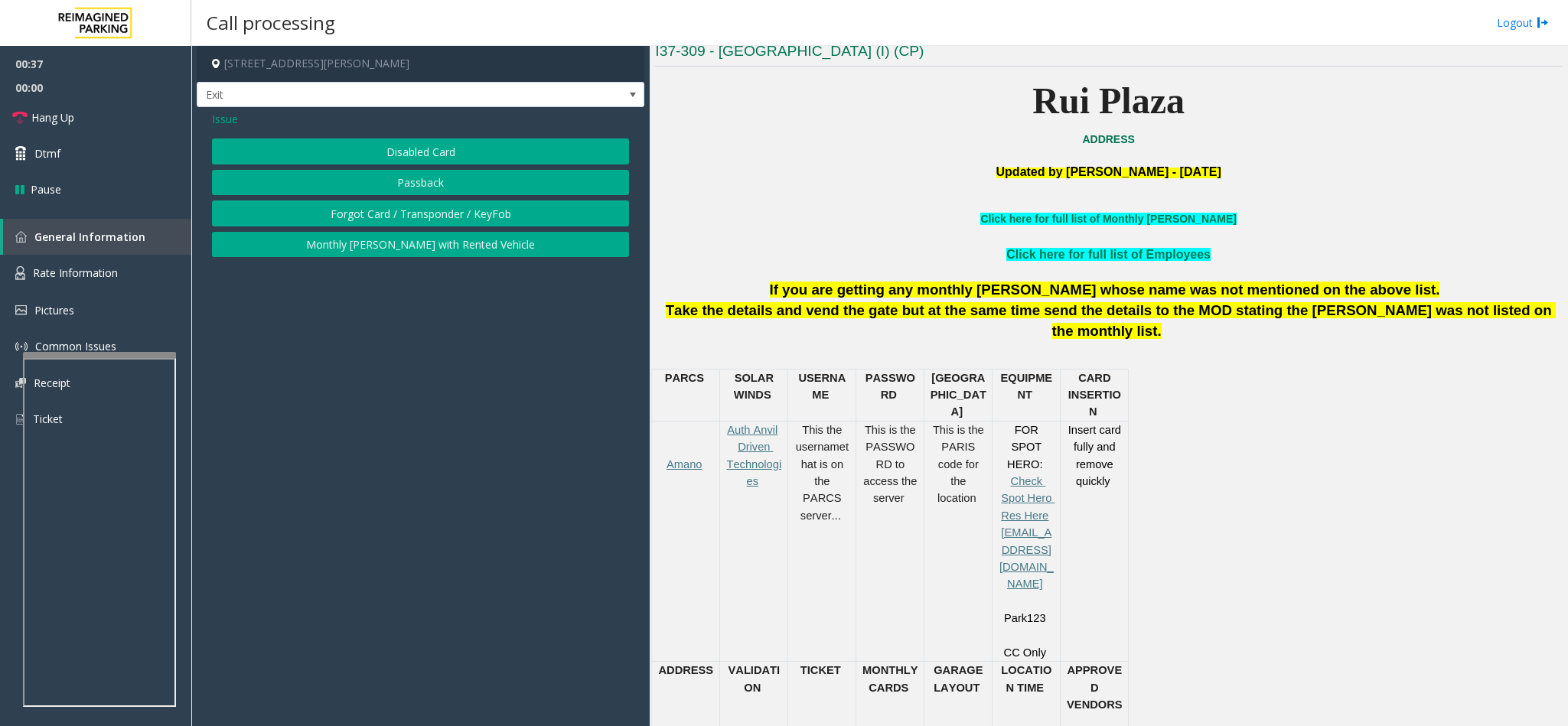
click at [407, 139] on button "Disabled Card" at bounding box center [420, 151] width 417 height 26
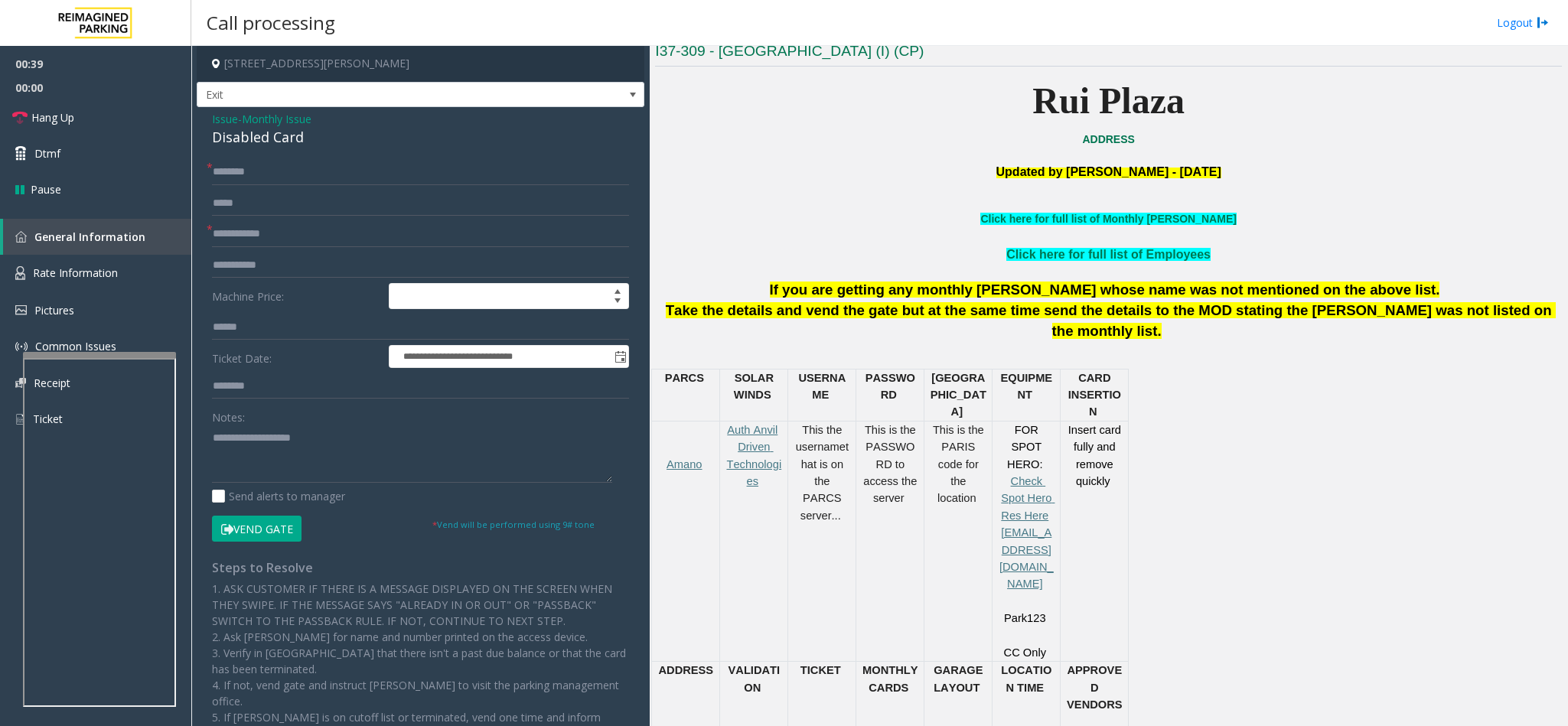
click at [233, 142] on div "Disabled Card" at bounding box center [420, 137] width 417 height 20
click at [213, 442] on textarea at bounding box center [411, 455] width 400 height 58
type textarea "**********"
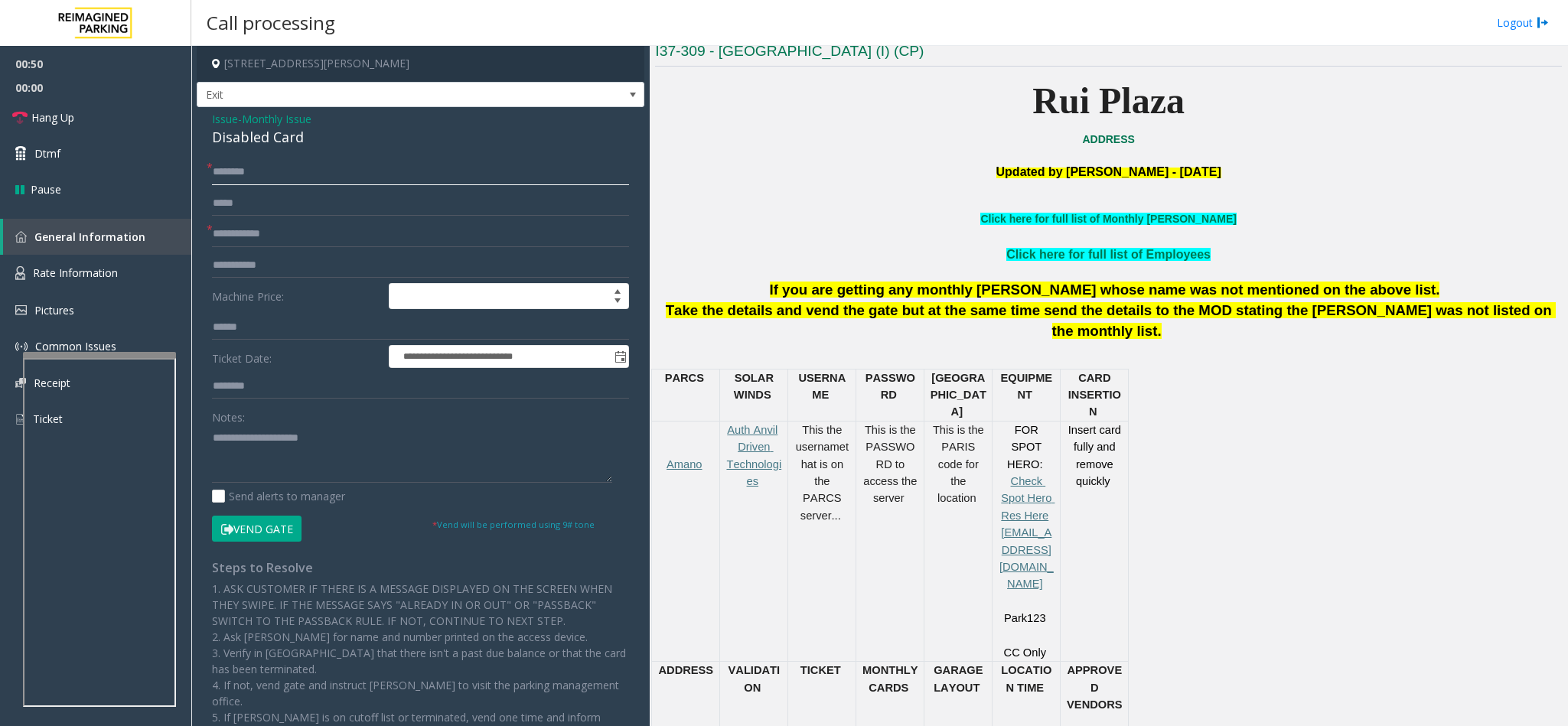
click at [253, 177] on input "text" at bounding box center [420, 172] width 417 height 26
click at [216, 173] on input "*****" at bounding box center [420, 172] width 417 height 26
type input "**********"
click at [265, 232] on input "text" at bounding box center [420, 234] width 417 height 26
click at [348, 434] on textarea at bounding box center [411, 455] width 400 height 58
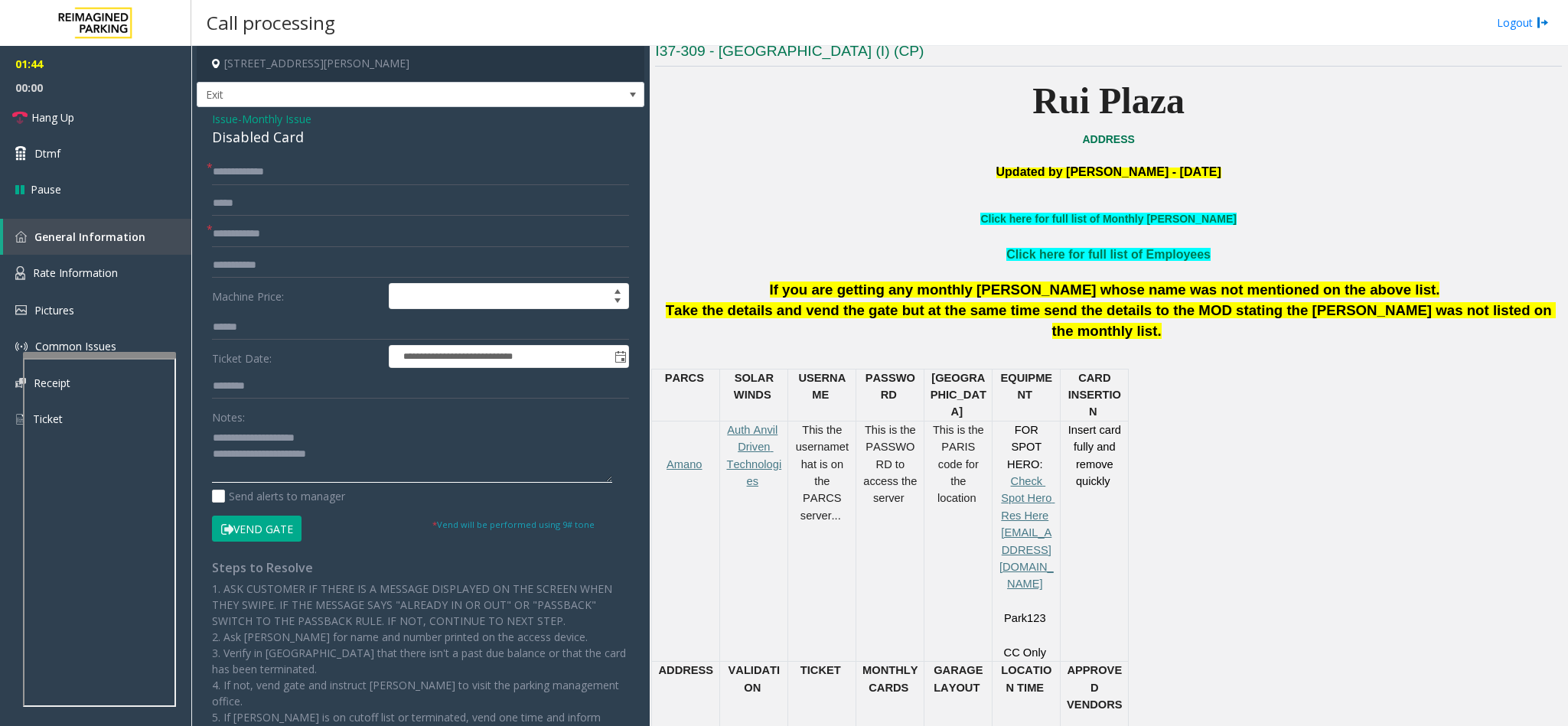
type textarea "**********"
click at [216, 117] on span "Issue" at bounding box center [224, 119] width 26 height 16
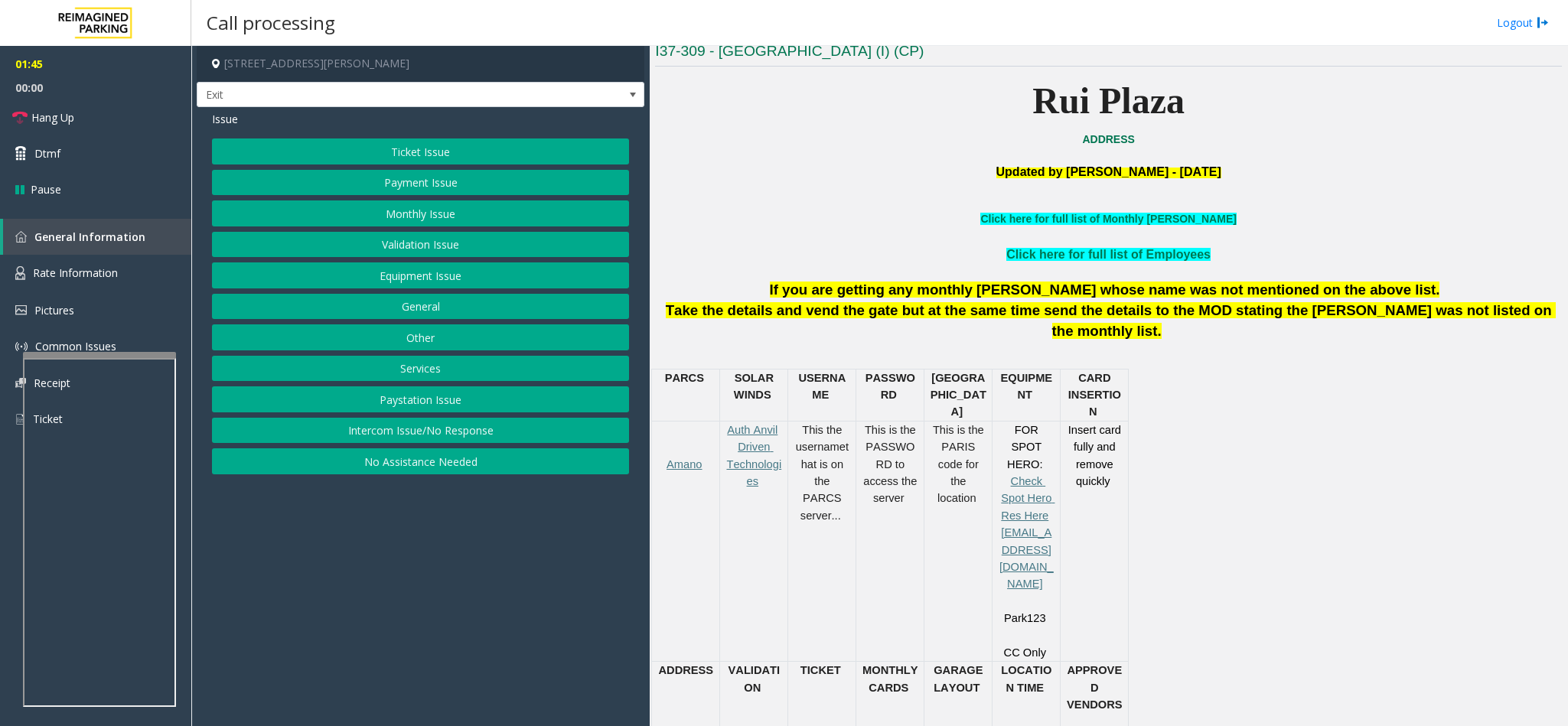
click at [436, 377] on button "Services" at bounding box center [420, 369] width 417 height 26
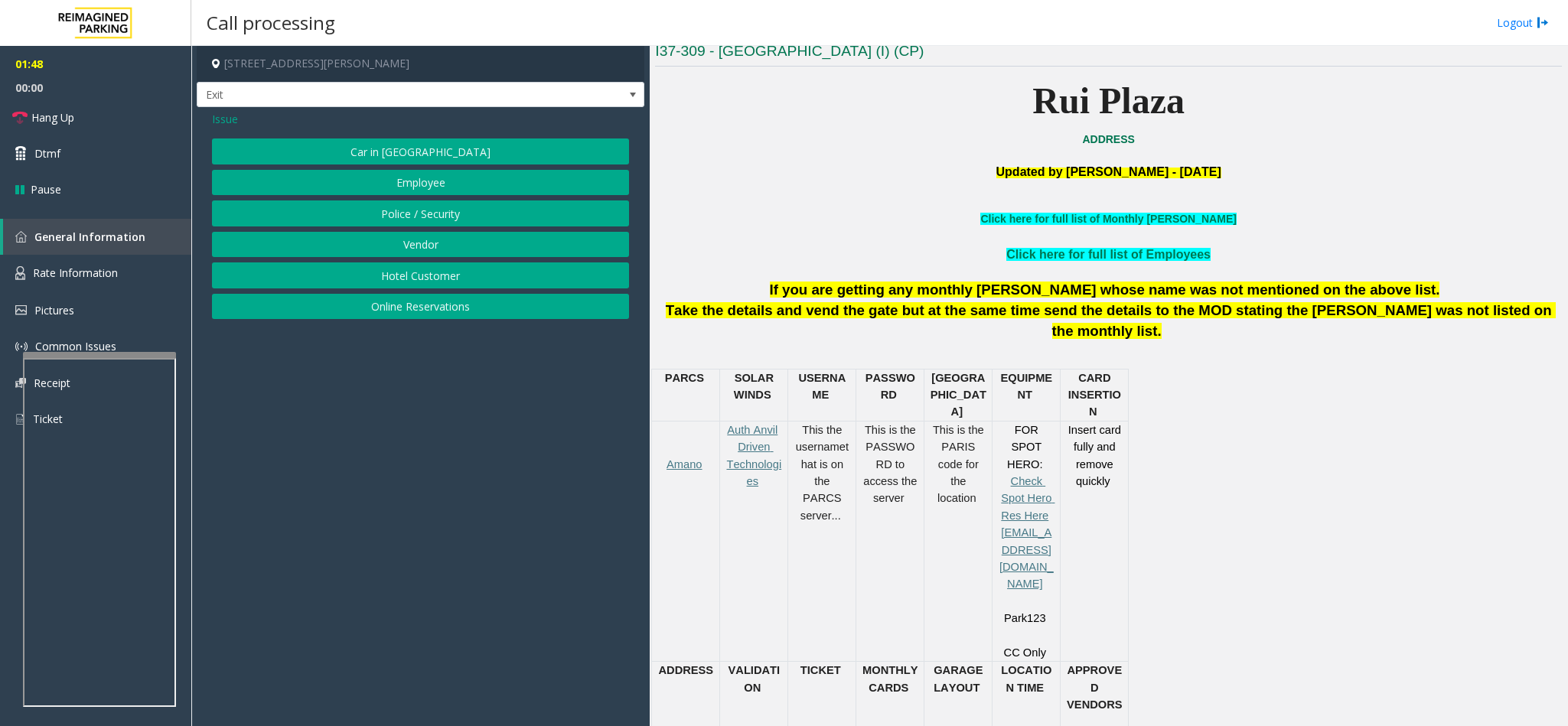
click at [436, 286] on button "Hotel Customer" at bounding box center [420, 275] width 417 height 26
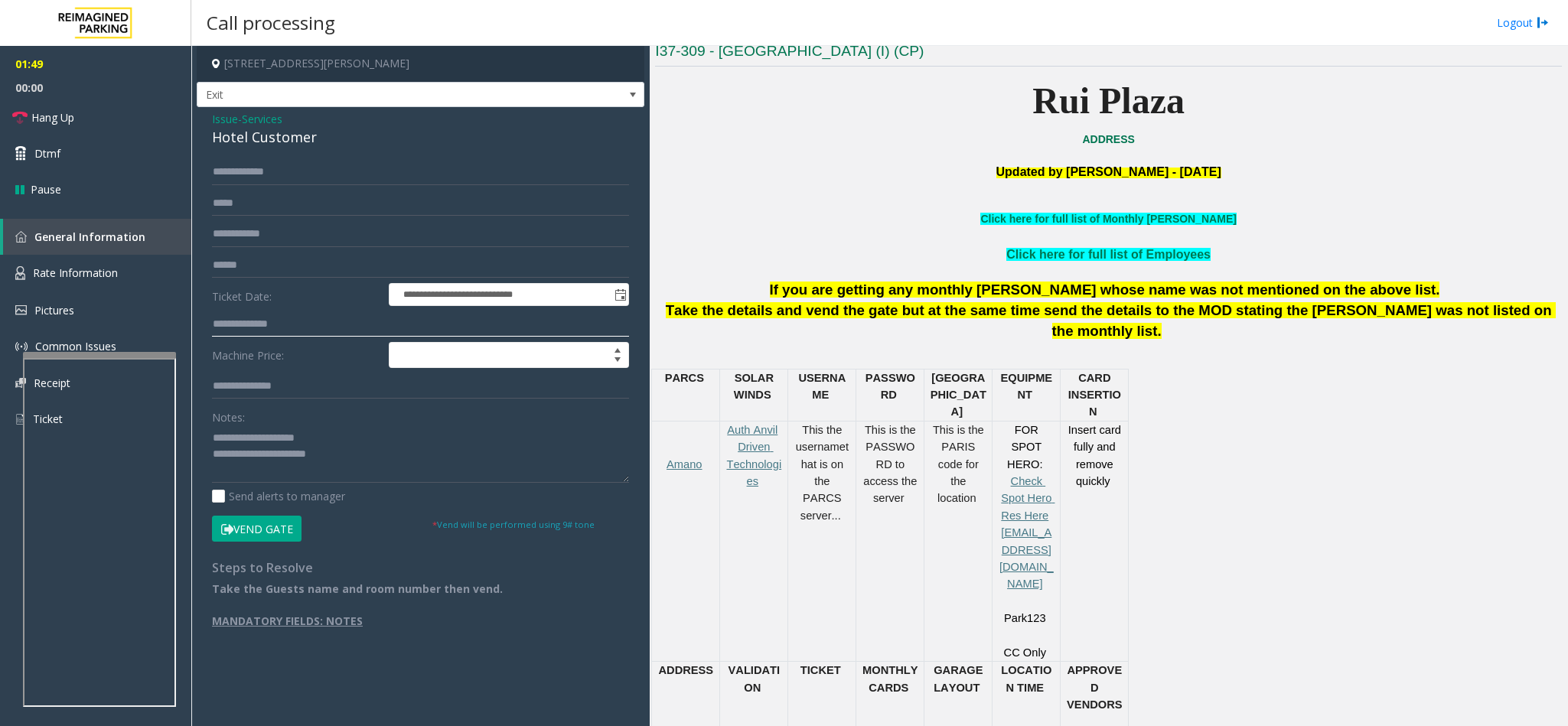
click at [283, 328] on input "text" at bounding box center [420, 324] width 417 height 26
type input "****"
click at [279, 529] on button "Vend Gate" at bounding box center [256, 529] width 89 height 26
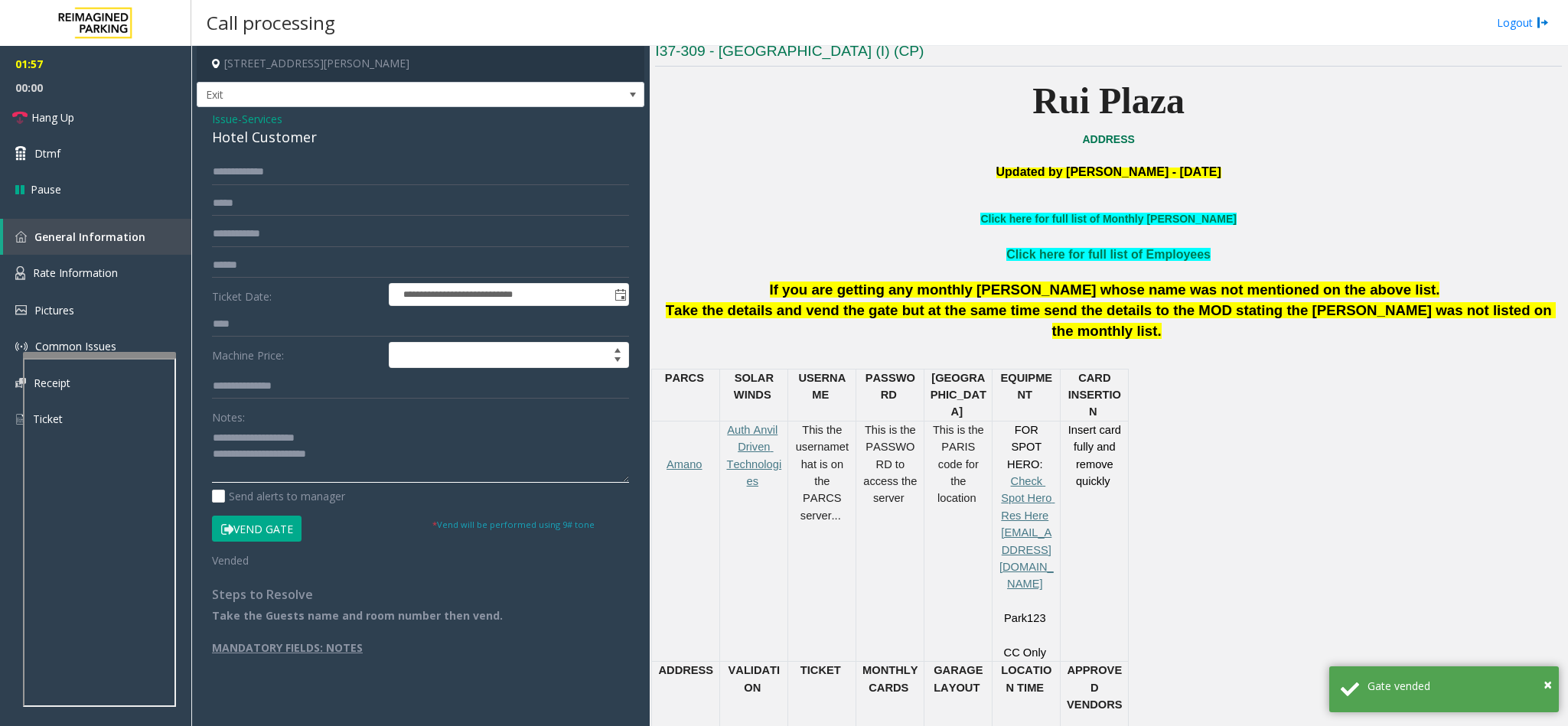
drag, startPoint x: 249, startPoint y: 440, endPoint x: 411, endPoint y: 425, distance: 162.7
click at [411, 425] on div "Notes:" at bounding box center [420, 443] width 417 height 79
click at [255, 131] on div "Hotel Customer" at bounding box center [420, 137] width 417 height 20
click at [256, 131] on div "Hotel Customer" at bounding box center [420, 137] width 417 height 20
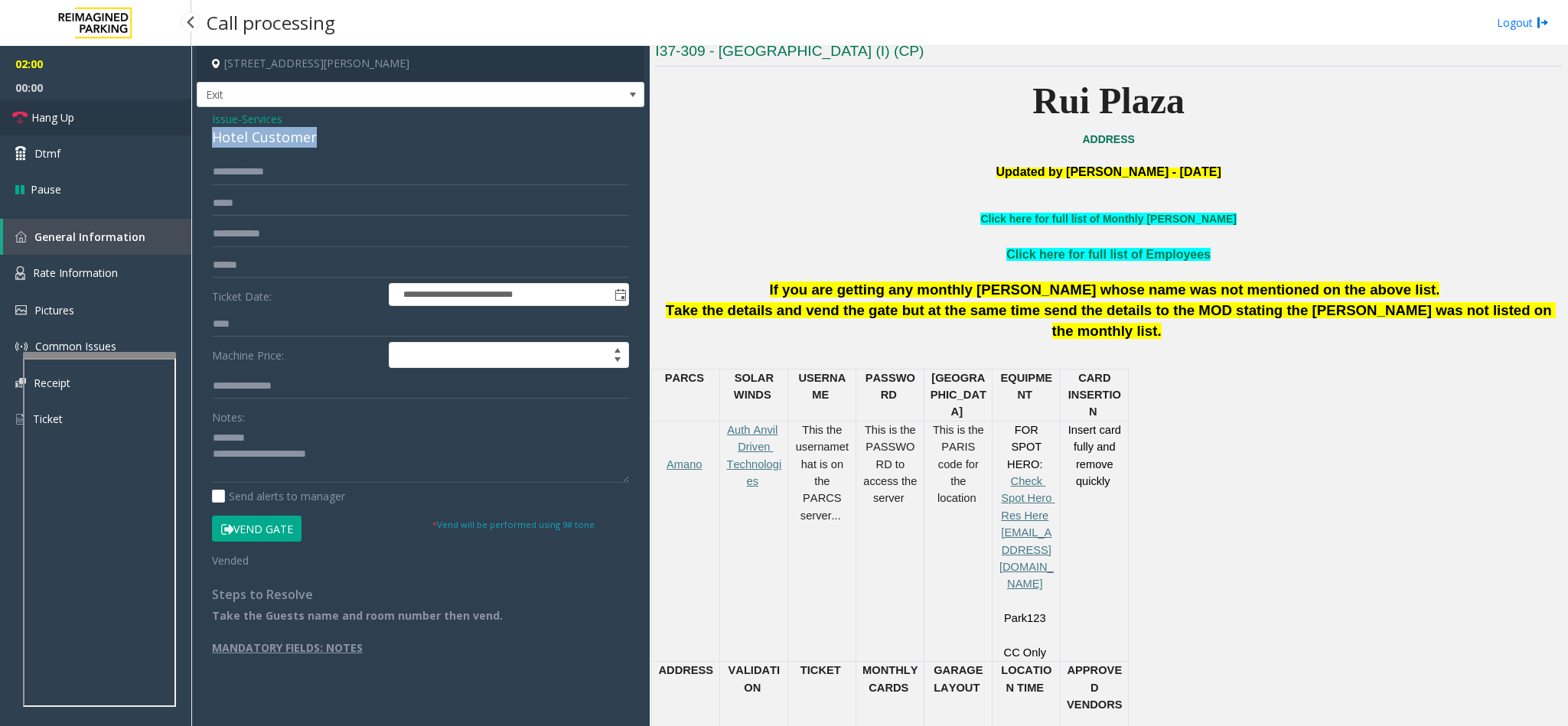
drag, startPoint x: 131, startPoint y: 104, endPoint x: 136, endPoint y: 111, distance: 8.6
click at [131, 104] on link "Hang Up" at bounding box center [95, 117] width 191 height 36
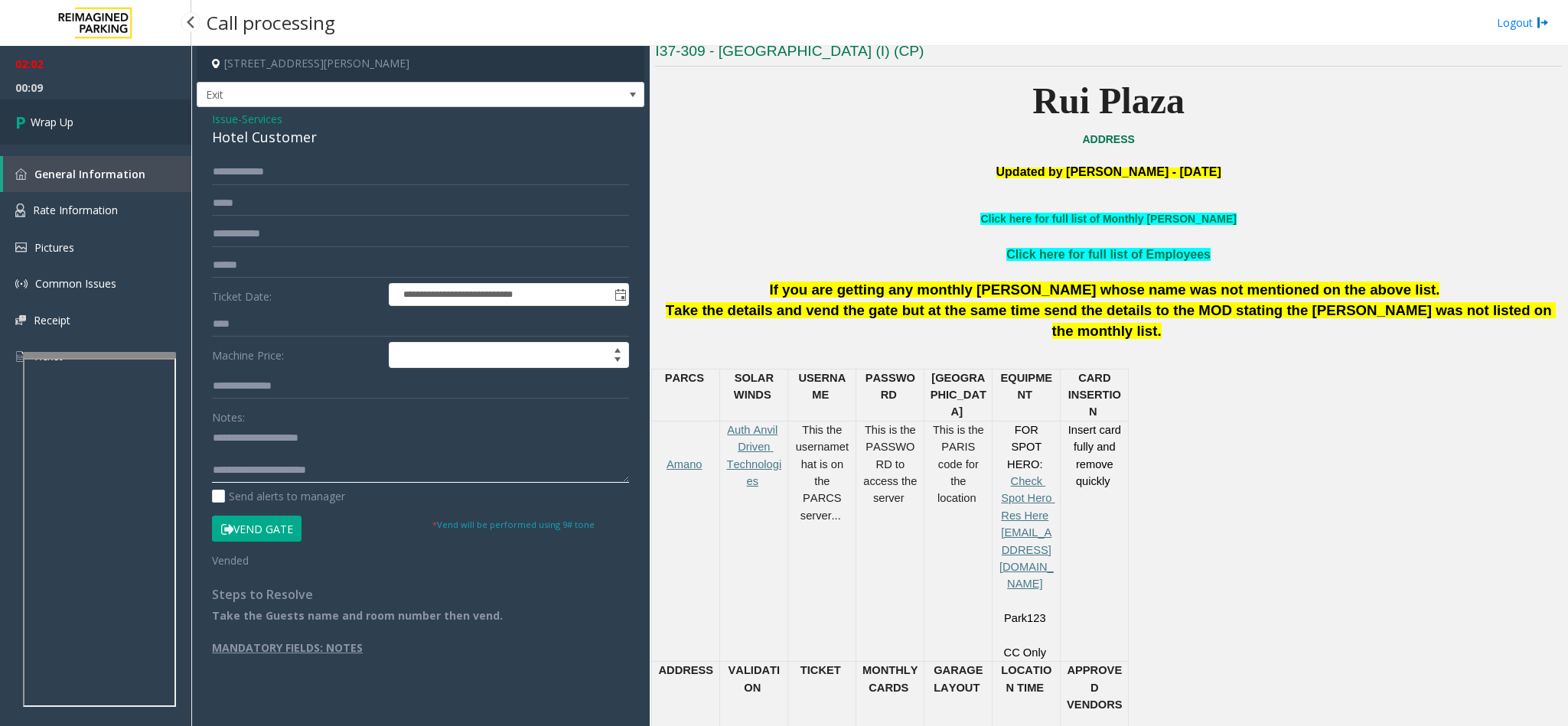
type textarea "**********"
click at [158, 112] on link "Wrap Up" at bounding box center [95, 122] width 191 height 45
